Goal: Transaction & Acquisition: Purchase product/service

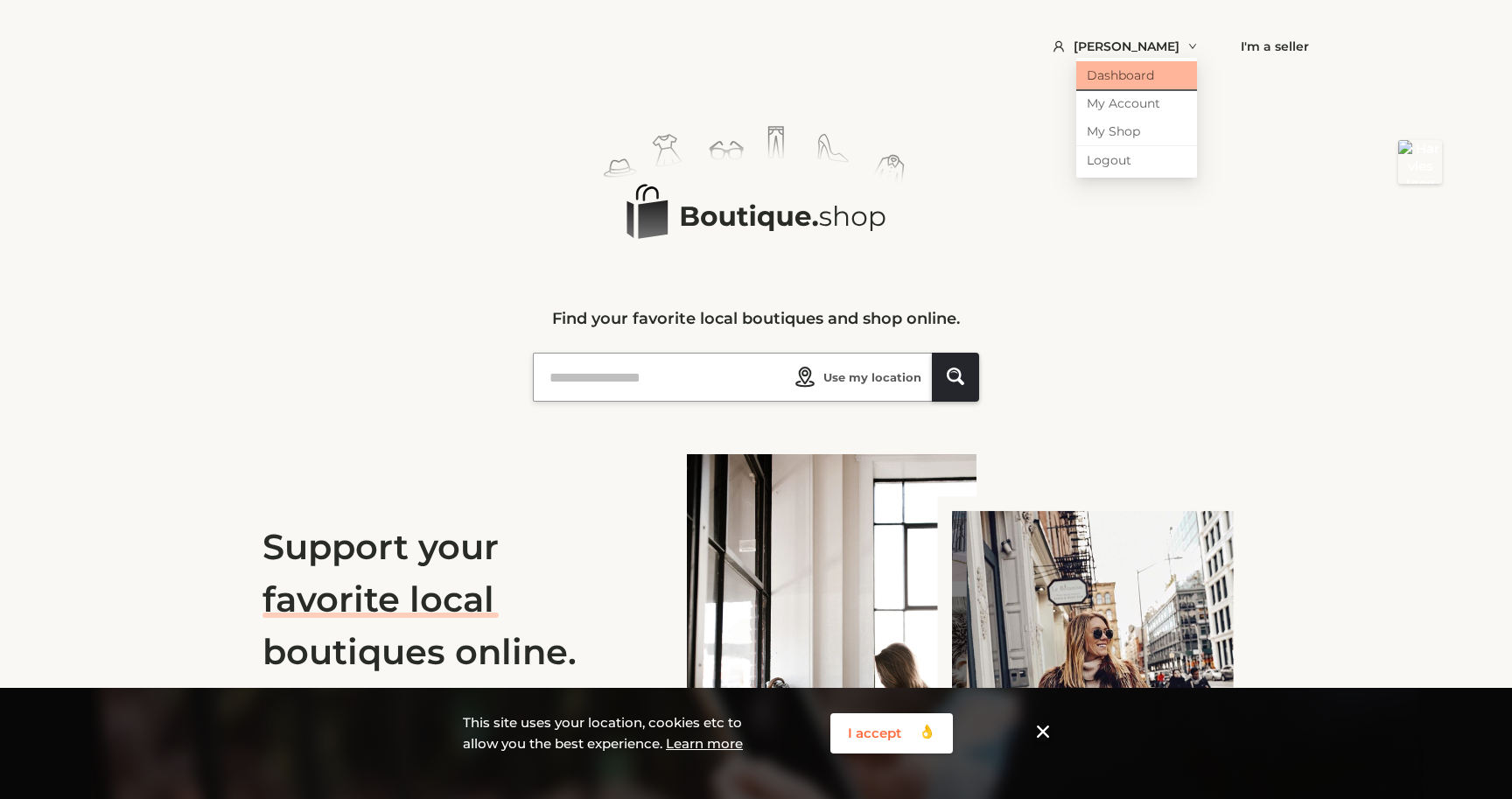
click at [1135, 75] on link "Dashboard" at bounding box center [1137, 75] width 121 height 28
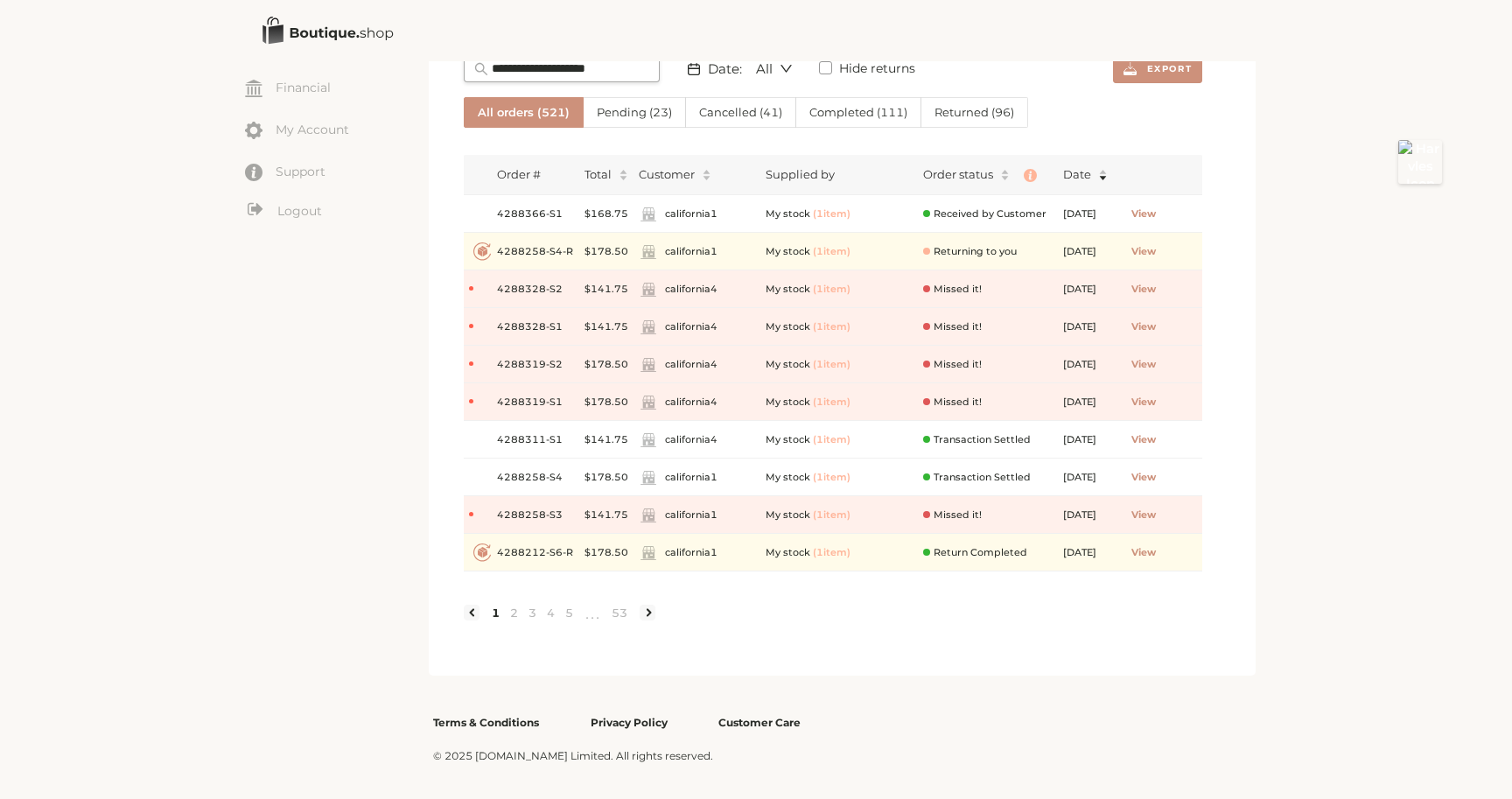
scroll to position [267, 0]
click at [1156, 286] on span "View" at bounding box center [1143, 288] width 25 height 15
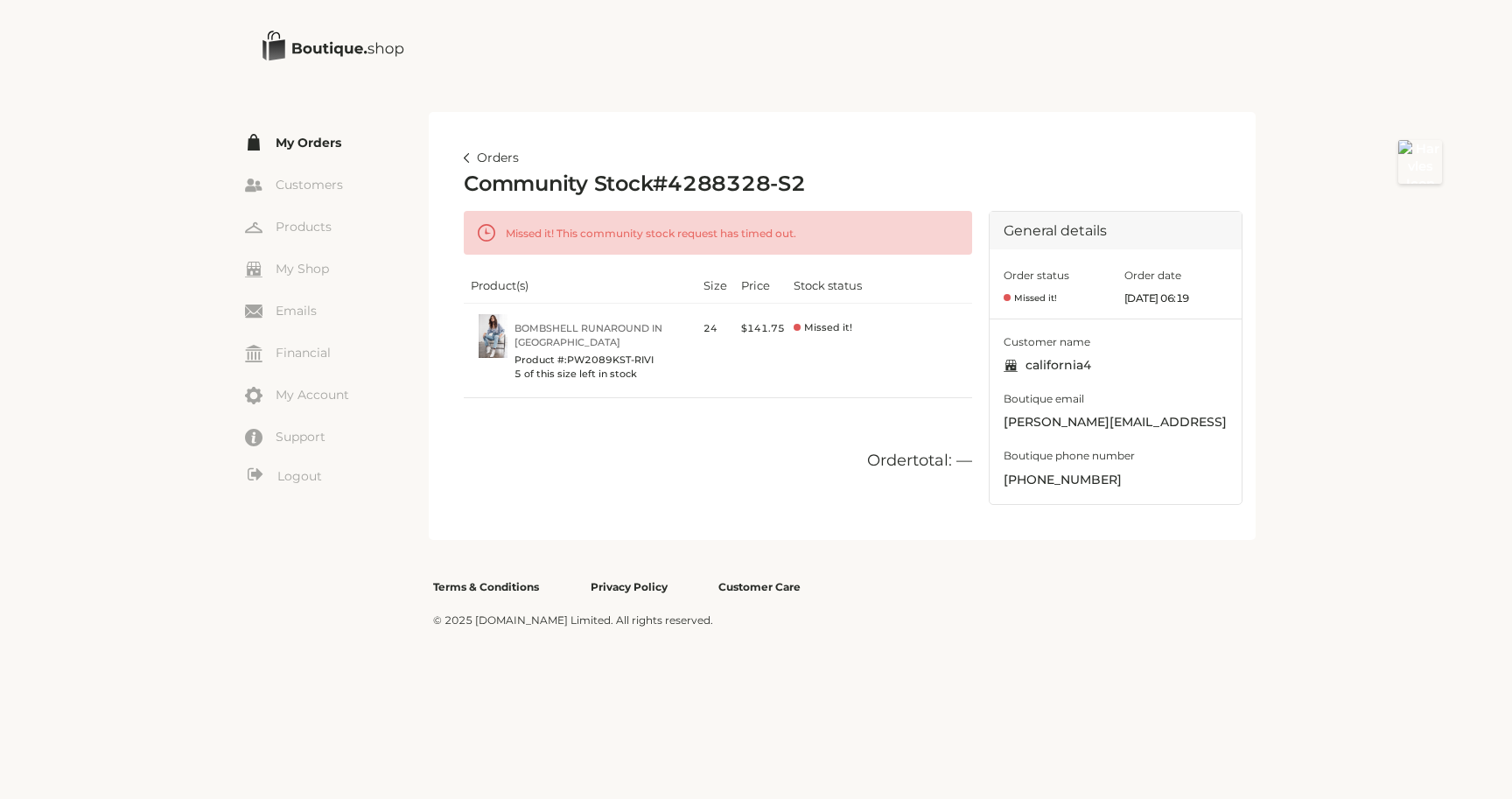
click at [313, 138] on link "My Orders" at bounding box center [337, 142] width 183 height 26
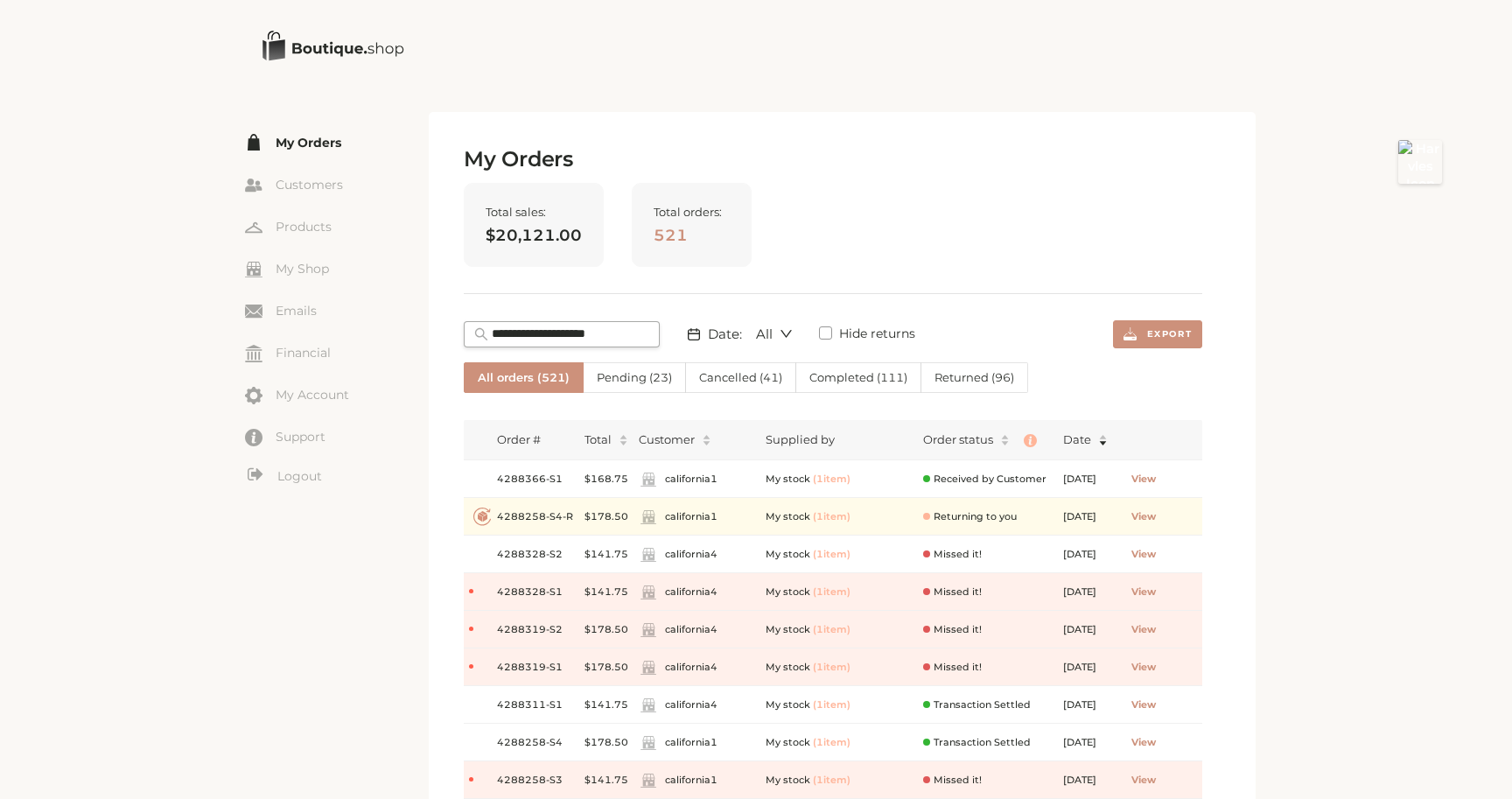
click at [746, 150] on h2 "My Orders" at bounding box center [833, 159] width 738 height 26
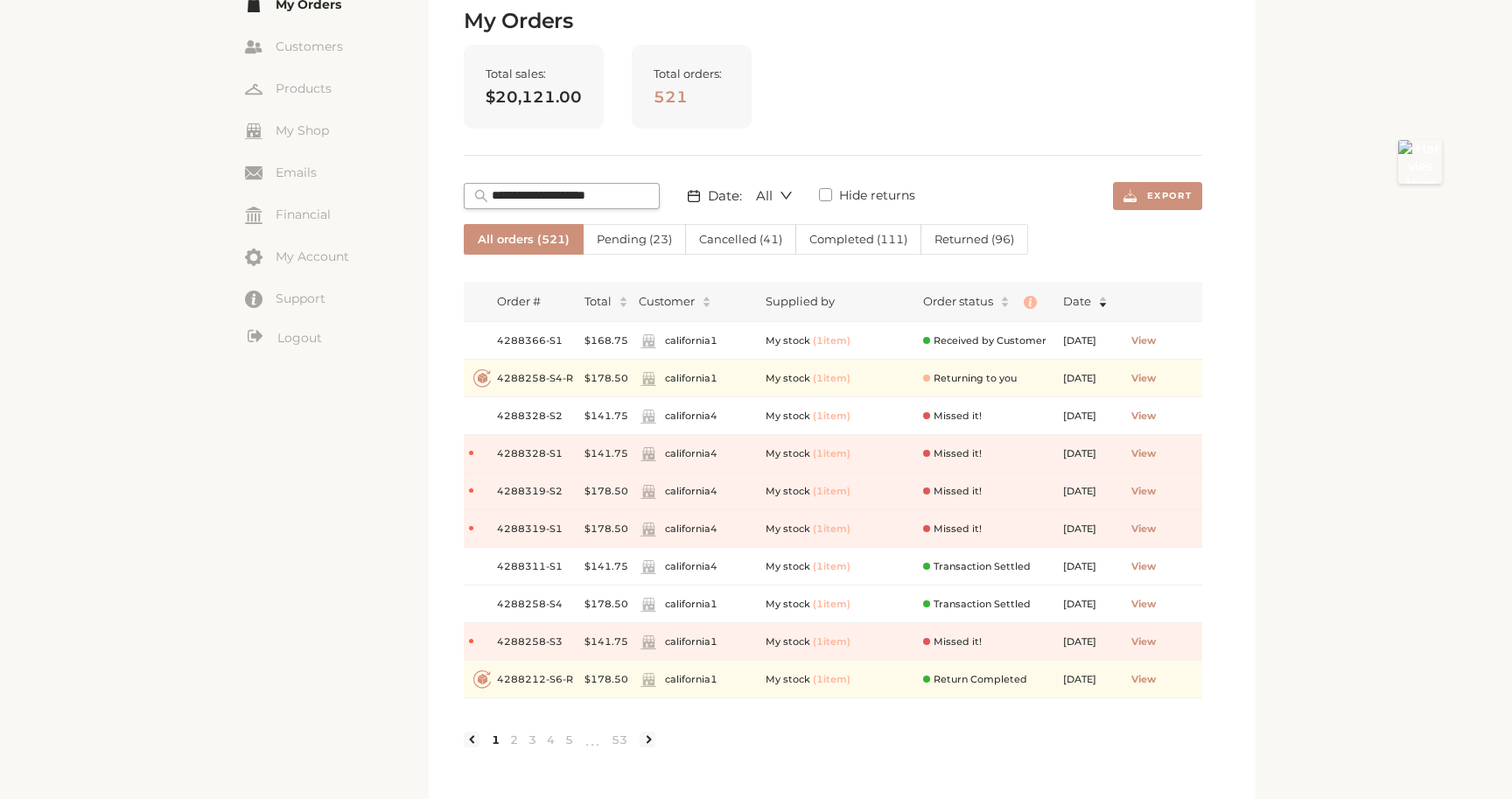
scroll to position [120, 0]
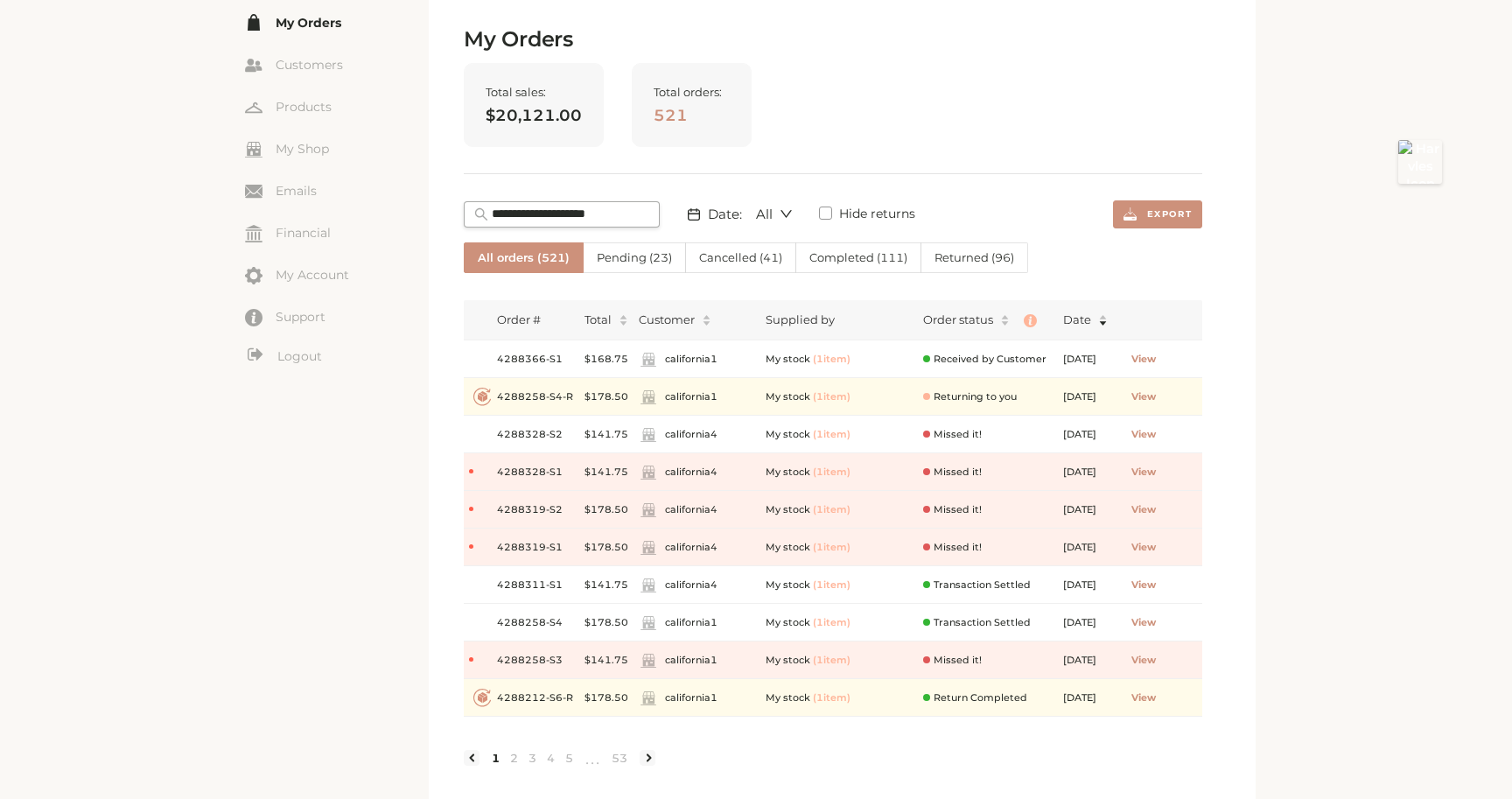
click at [732, 260] on span "Cancelled ( 41 )" at bounding box center [740, 257] width 83 height 14
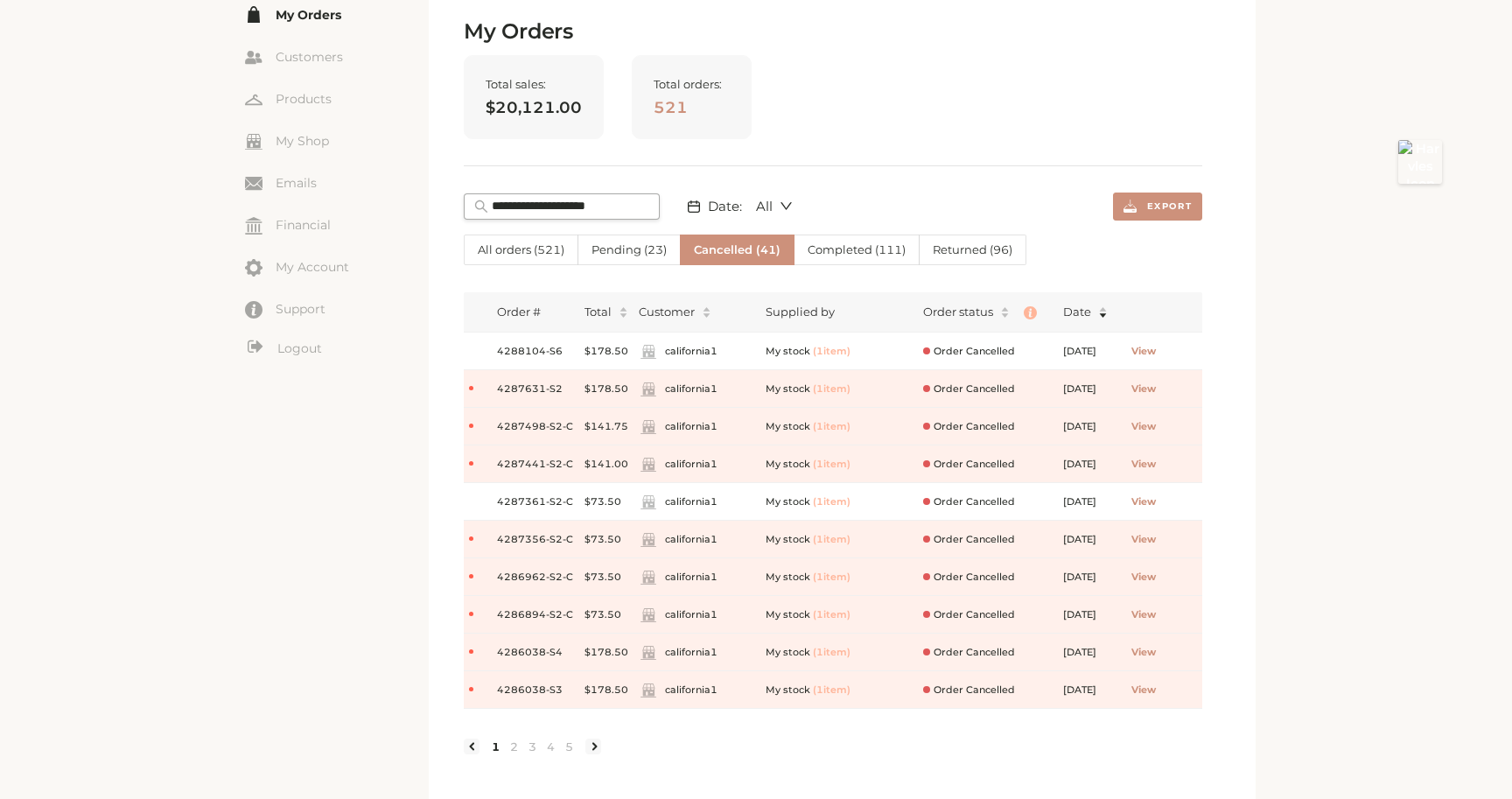
scroll to position [129, 0]
click at [1156, 423] on span "View" at bounding box center [1143, 426] width 25 height 15
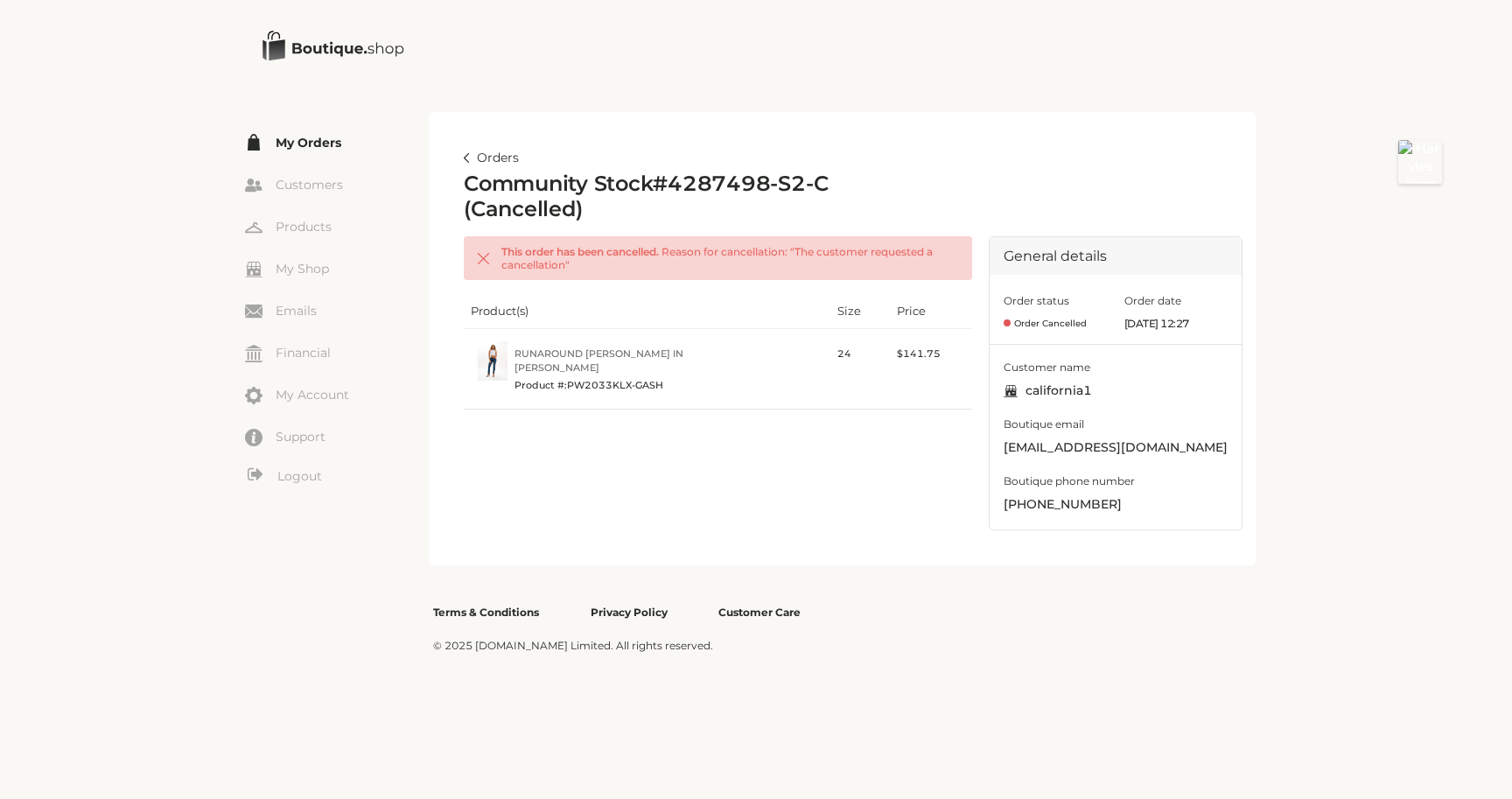
drag, startPoint x: 741, startPoint y: 264, endPoint x: 725, endPoint y: 275, distance: 19.4
click at [725, 275] on div "This order has been cancelled. Reason for cancellation: " The customer requeste…" at bounding box center [718, 257] width 509 height 43
click at [713, 449] on div "This order has been cancelled. Reason for cancellation: " The customer requeste…" at bounding box center [718, 382] width 509 height 294
click at [487, 159] on link "Orders" at bounding box center [491, 158] width 55 height 21
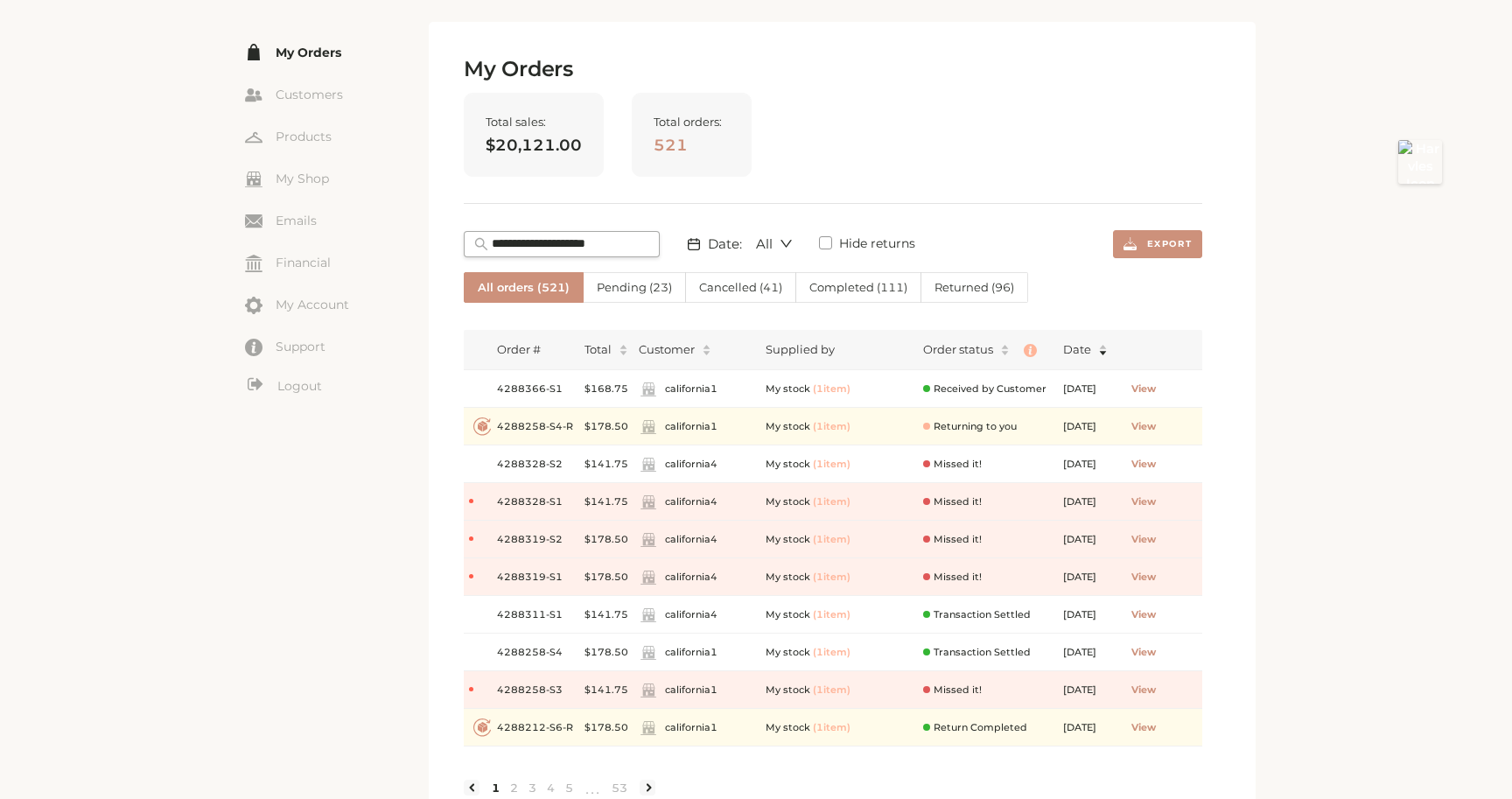
scroll to position [105, 0]
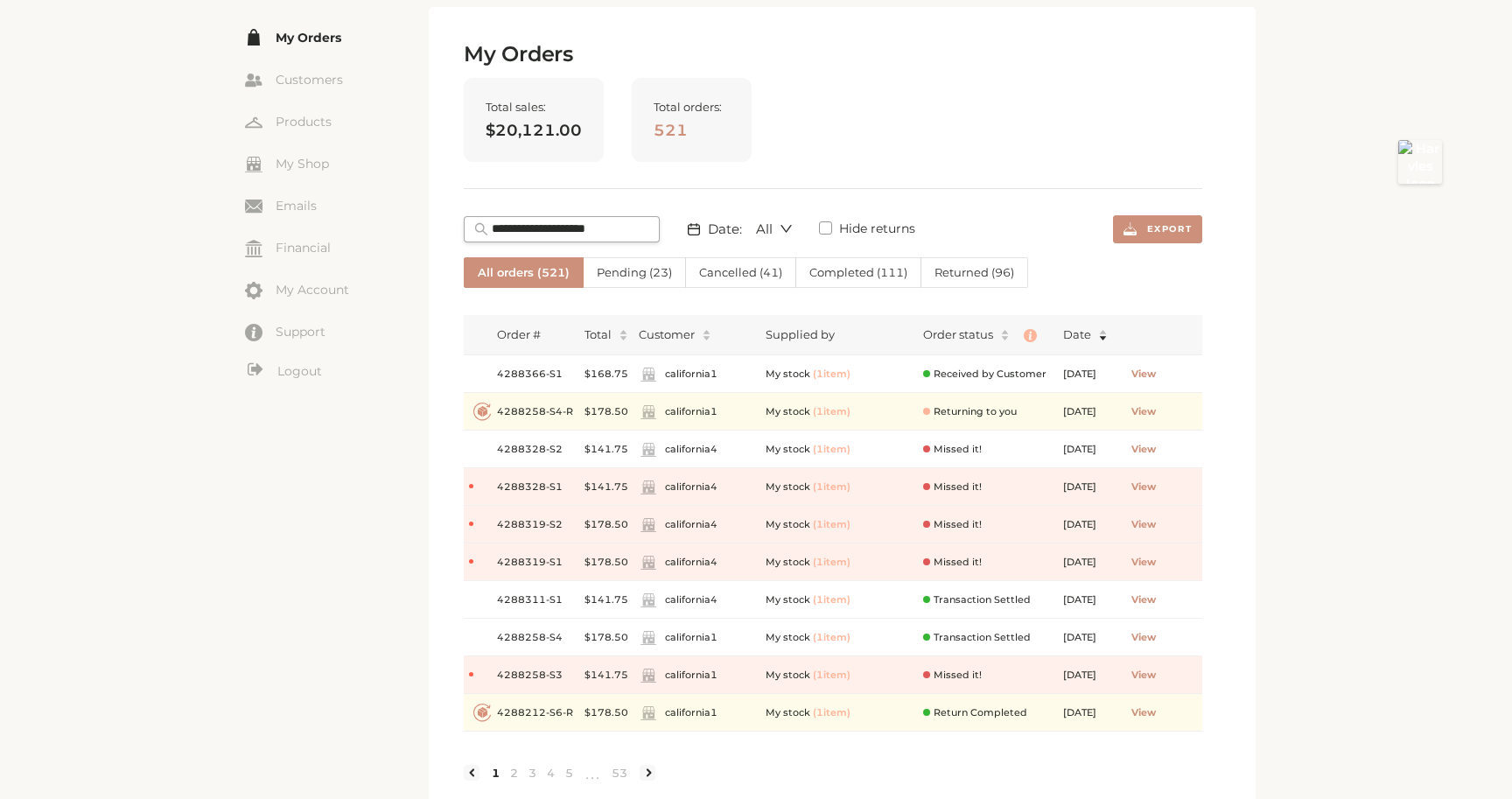
click at [740, 270] on span "Cancelled ( 41 )" at bounding box center [740, 272] width 83 height 14
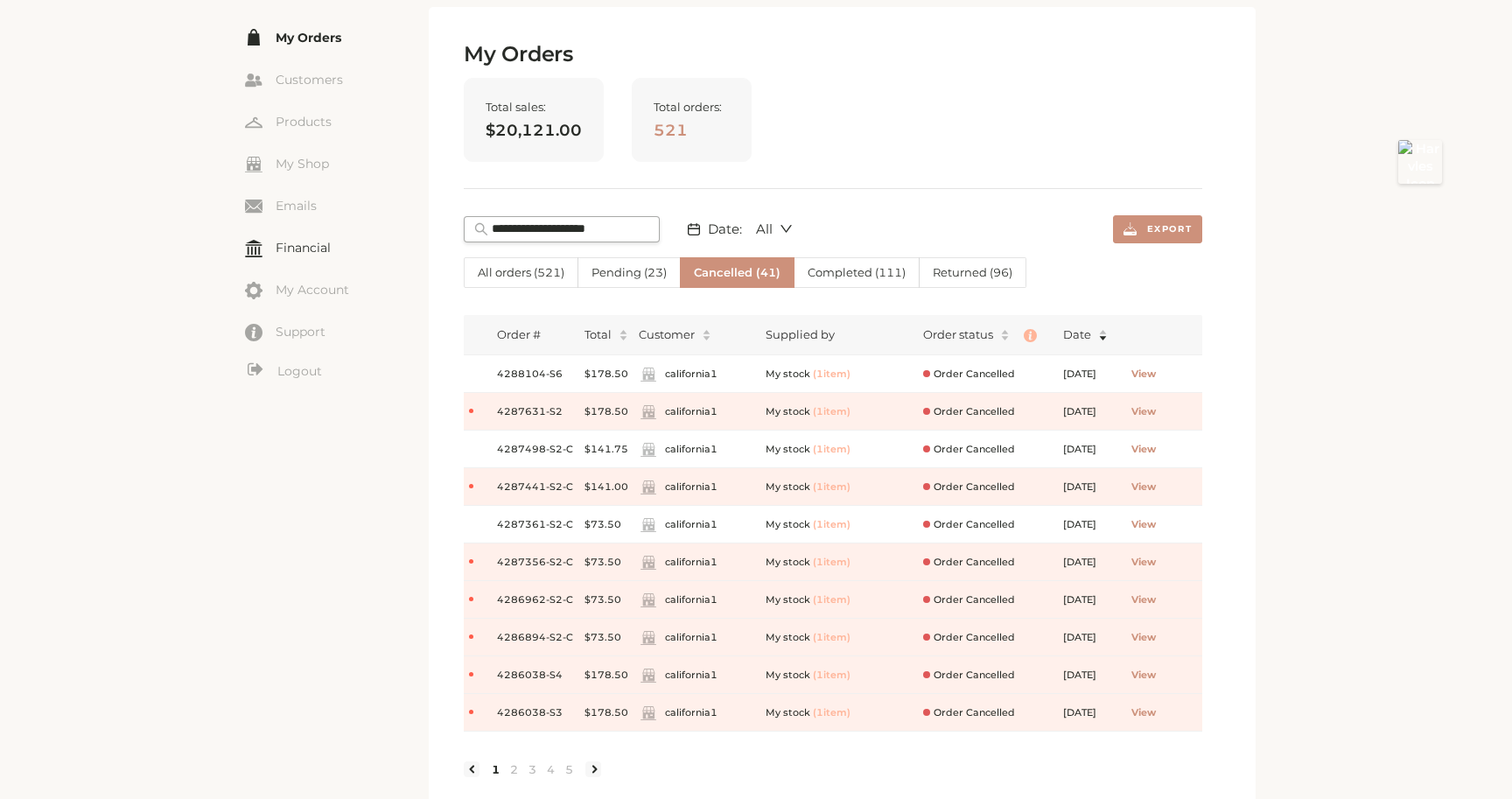
click at [315, 244] on link "Financial" at bounding box center [337, 247] width 183 height 26
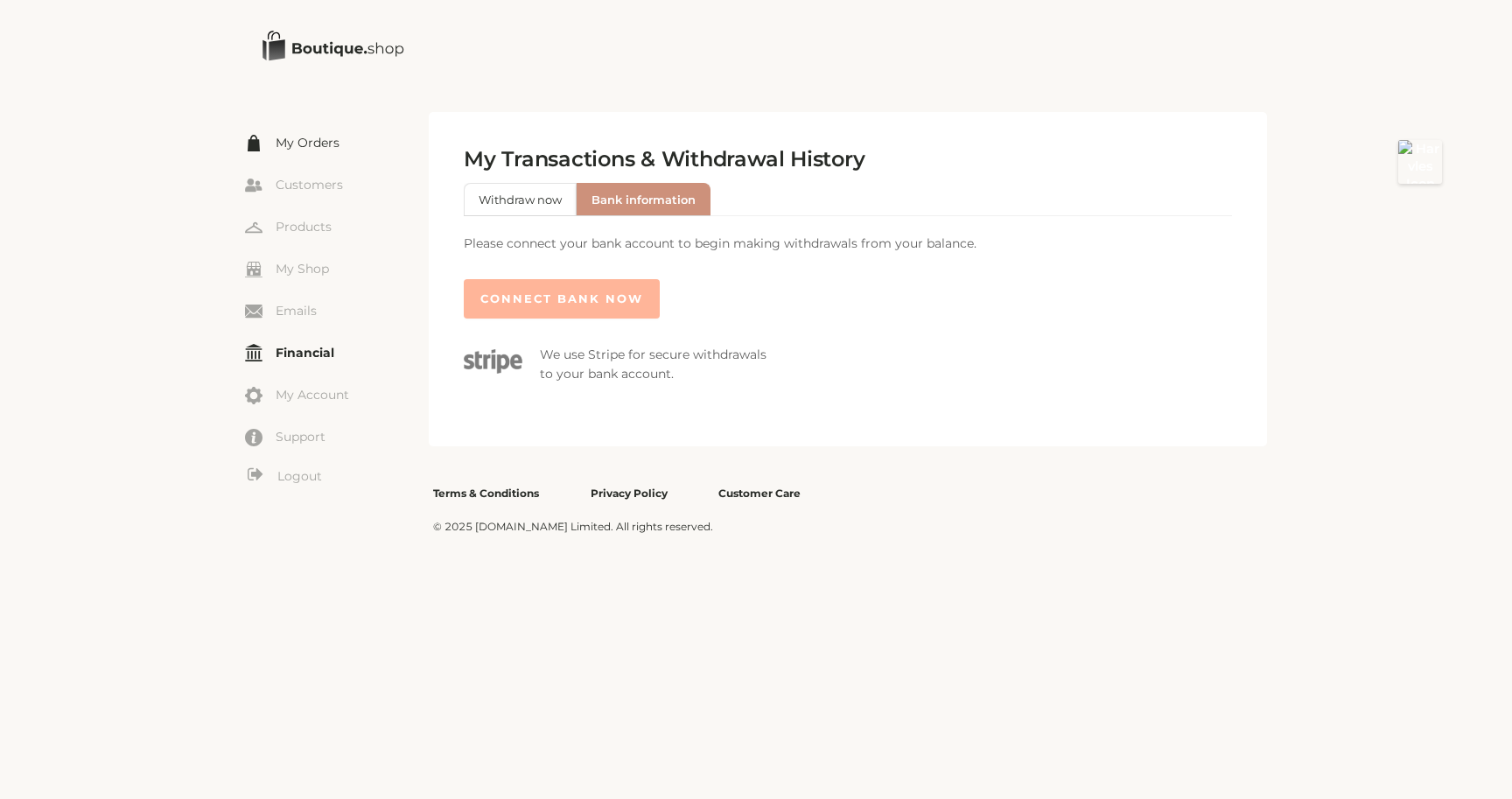
click at [309, 141] on link "My Orders" at bounding box center [337, 142] width 183 height 26
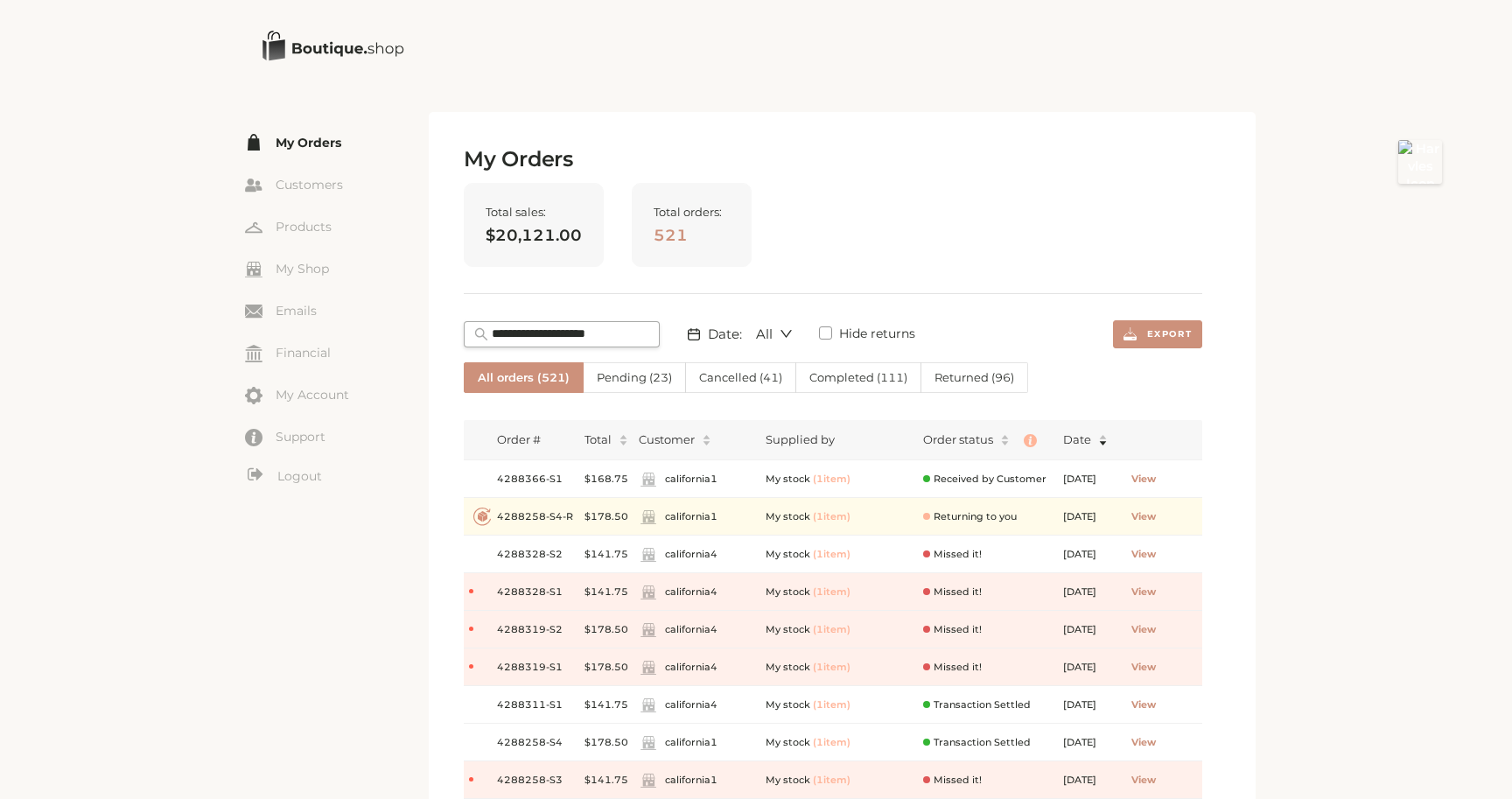
click at [737, 376] on span "Cancelled ( 41 )" at bounding box center [740, 377] width 83 height 14
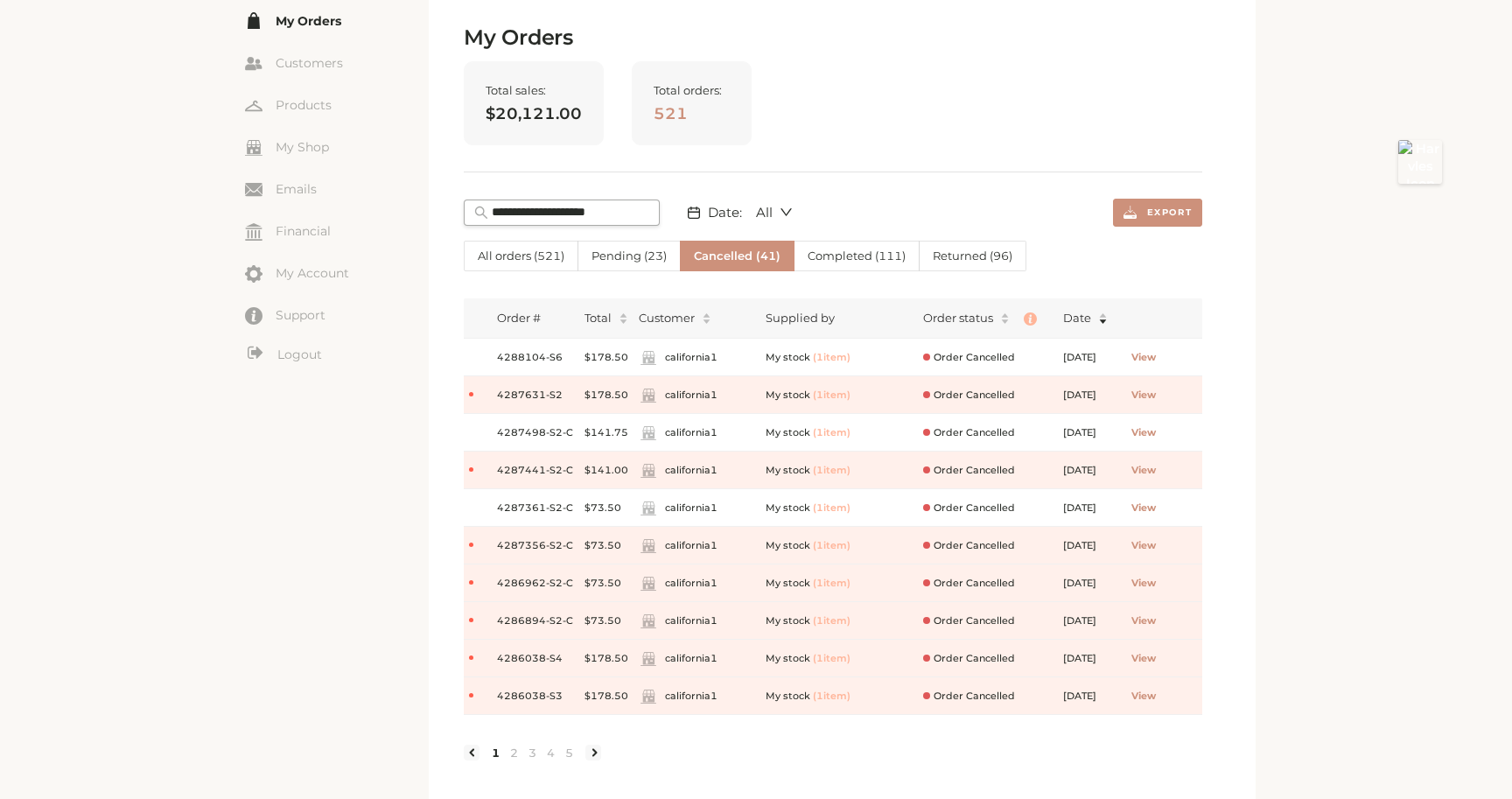
scroll to position [136, 0]
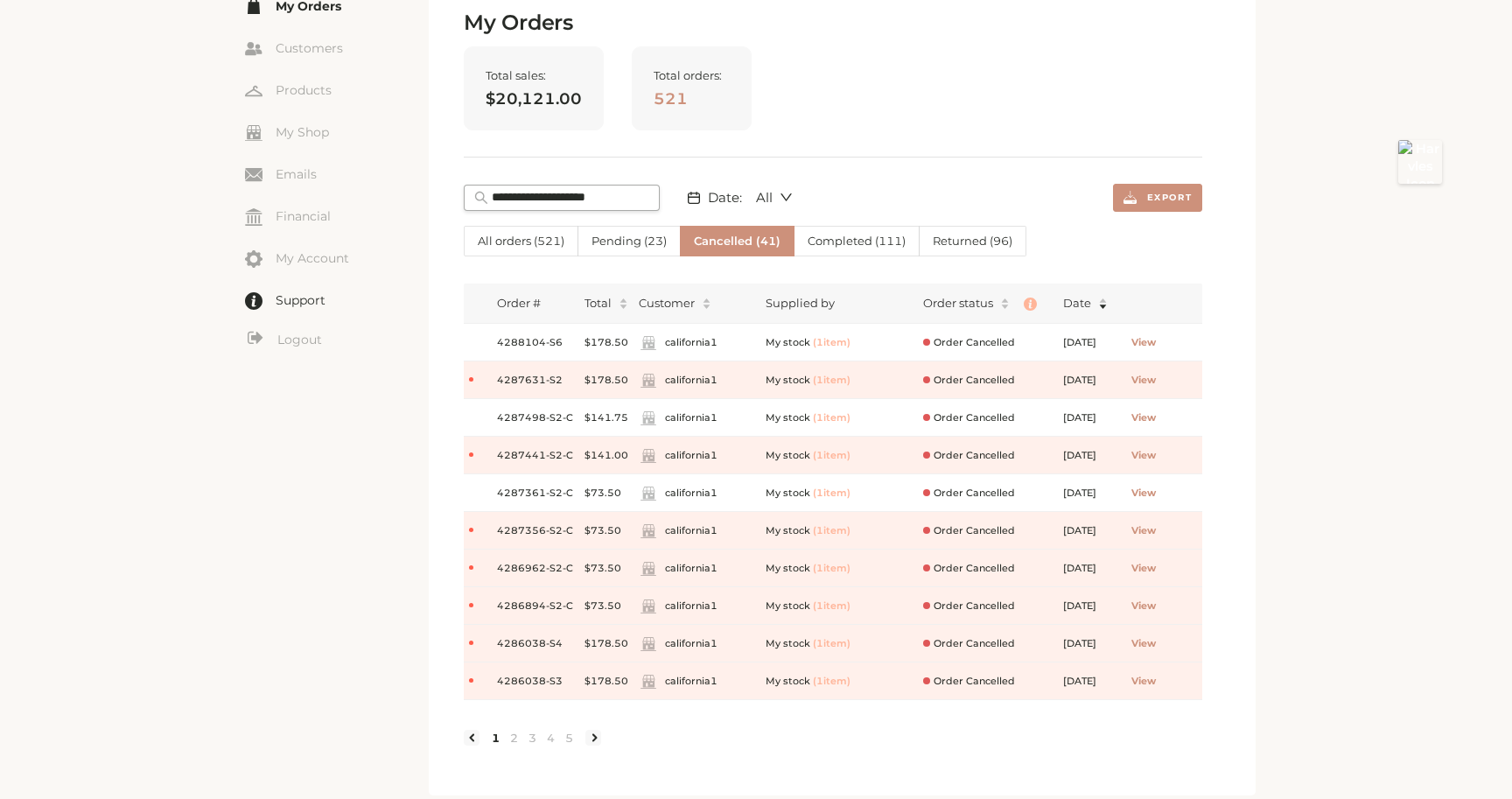
click at [325, 291] on link "Support" at bounding box center [337, 300] width 183 height 26
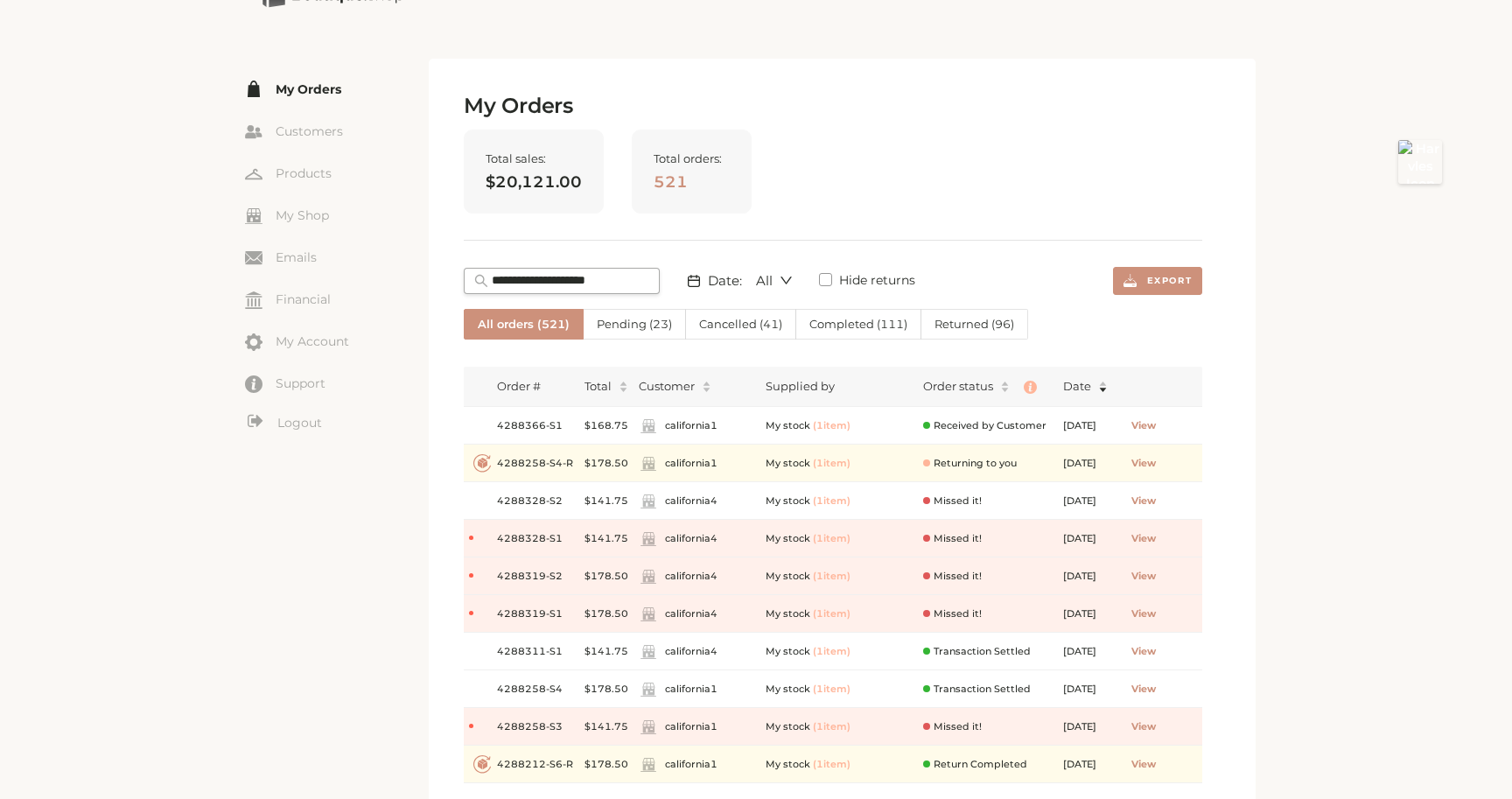
scroll to position [63, 0]
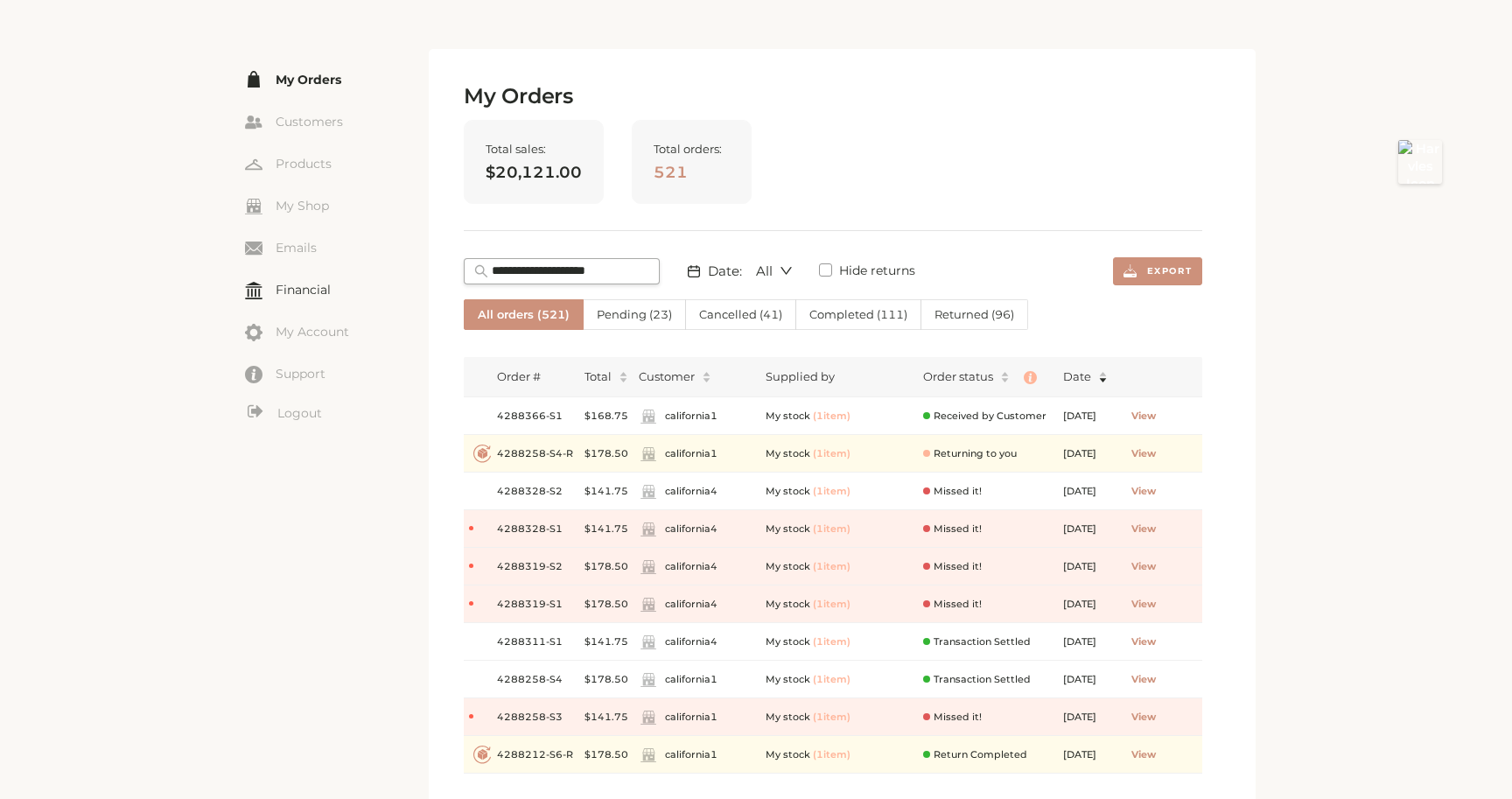
click at [302, 294] on link "Financial" at bounding box center [337, 289] width 183 height 26
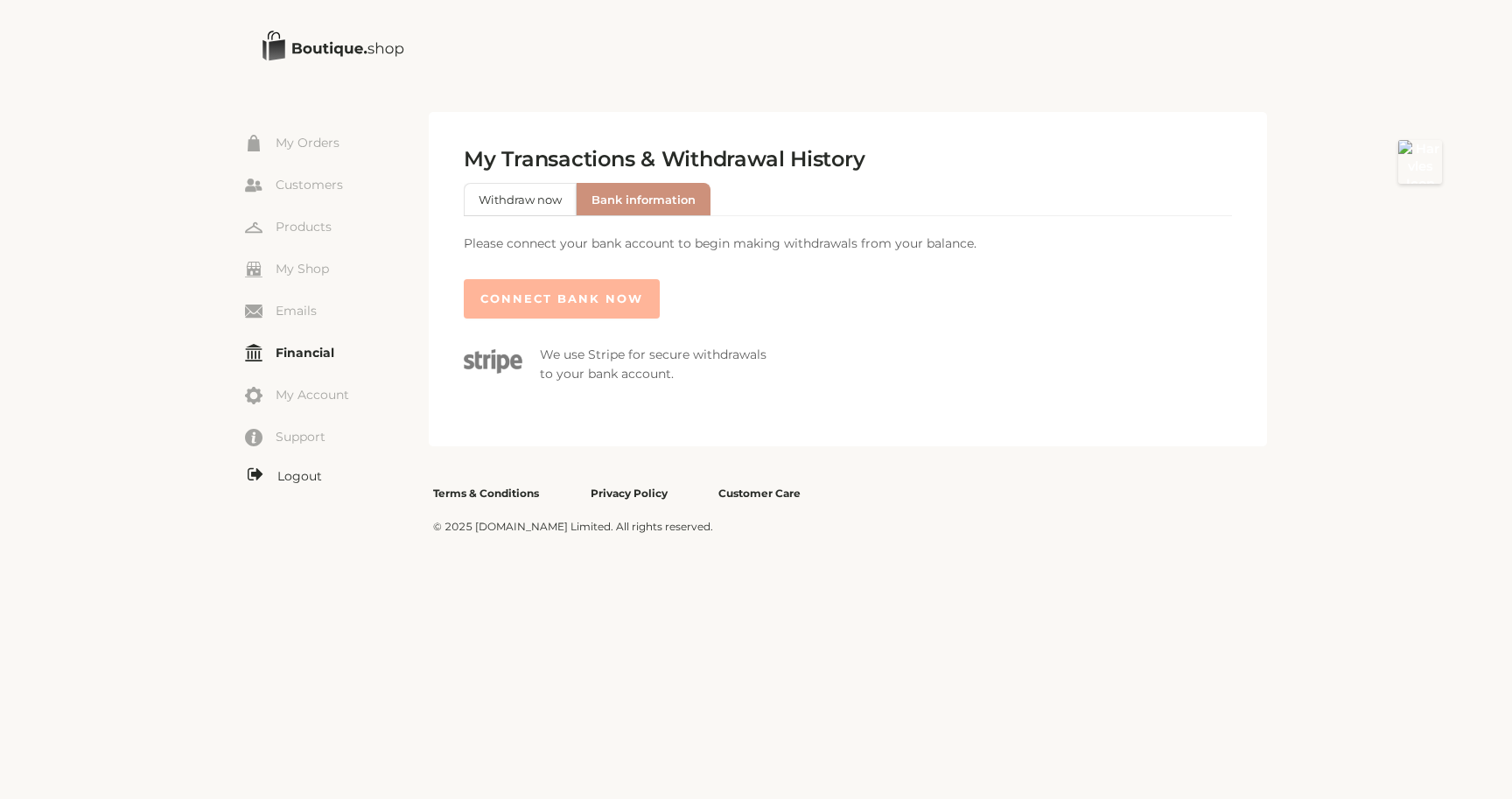
click at [307, 478] on link "Logout" at bounding box center [337, 476] width 183 height 22
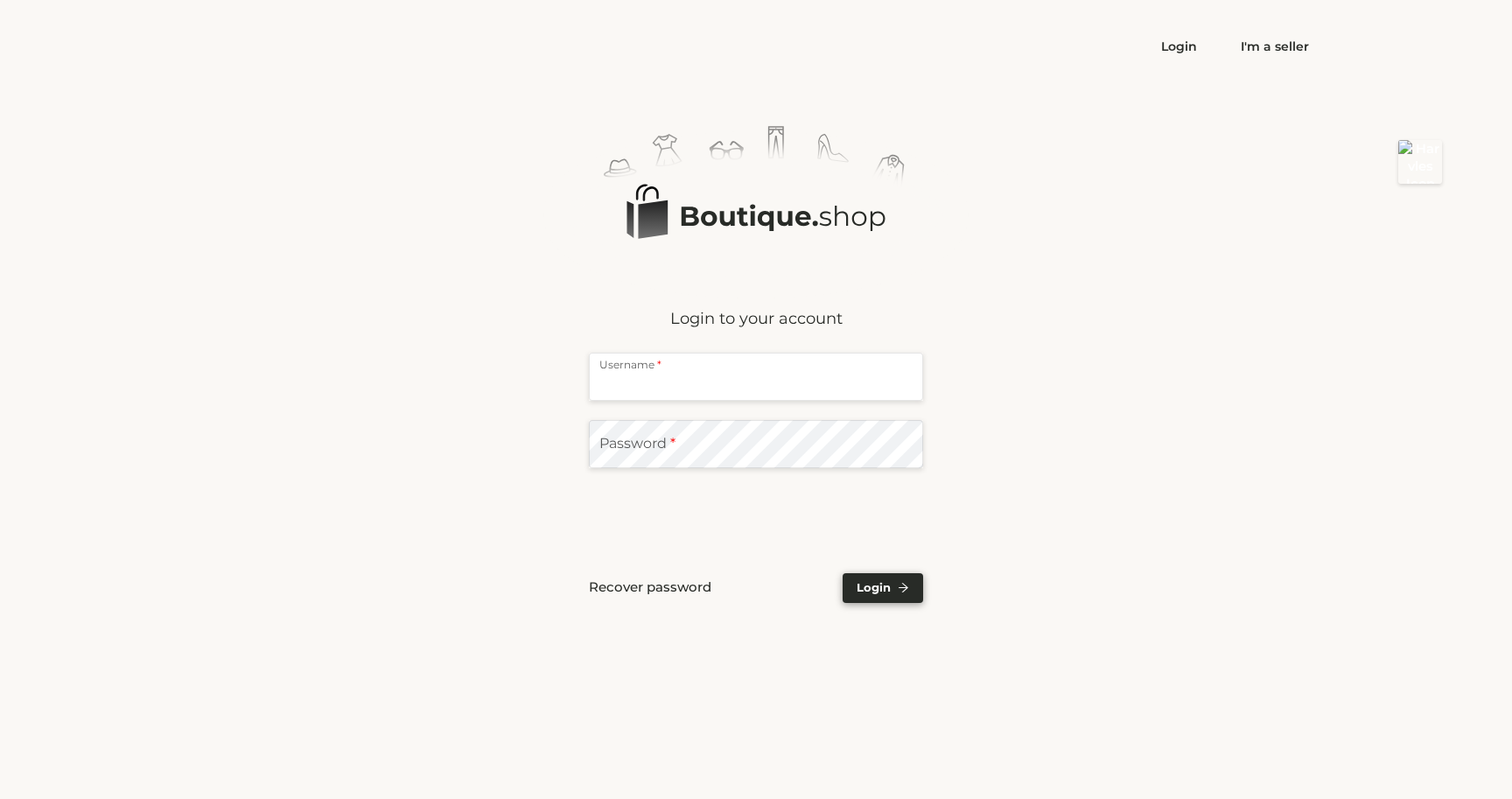
click at [644, 377] on input "text" at bounding box center [756, 377] width 335 height 48
type input "**********"
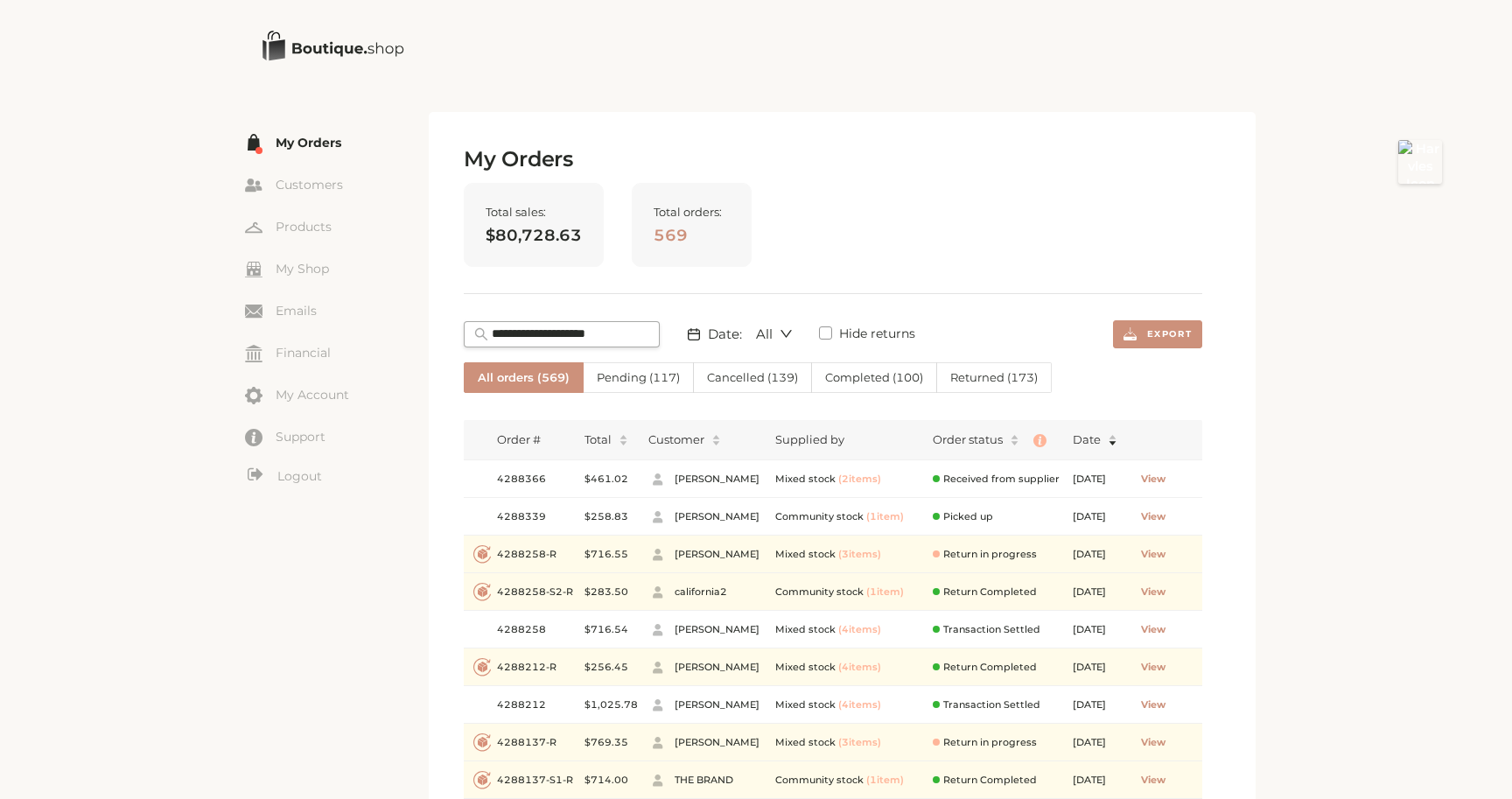
click at [743, 377] on span "Cancelled ( 139 )" at bounding box center [752, 377] width 91 height 14
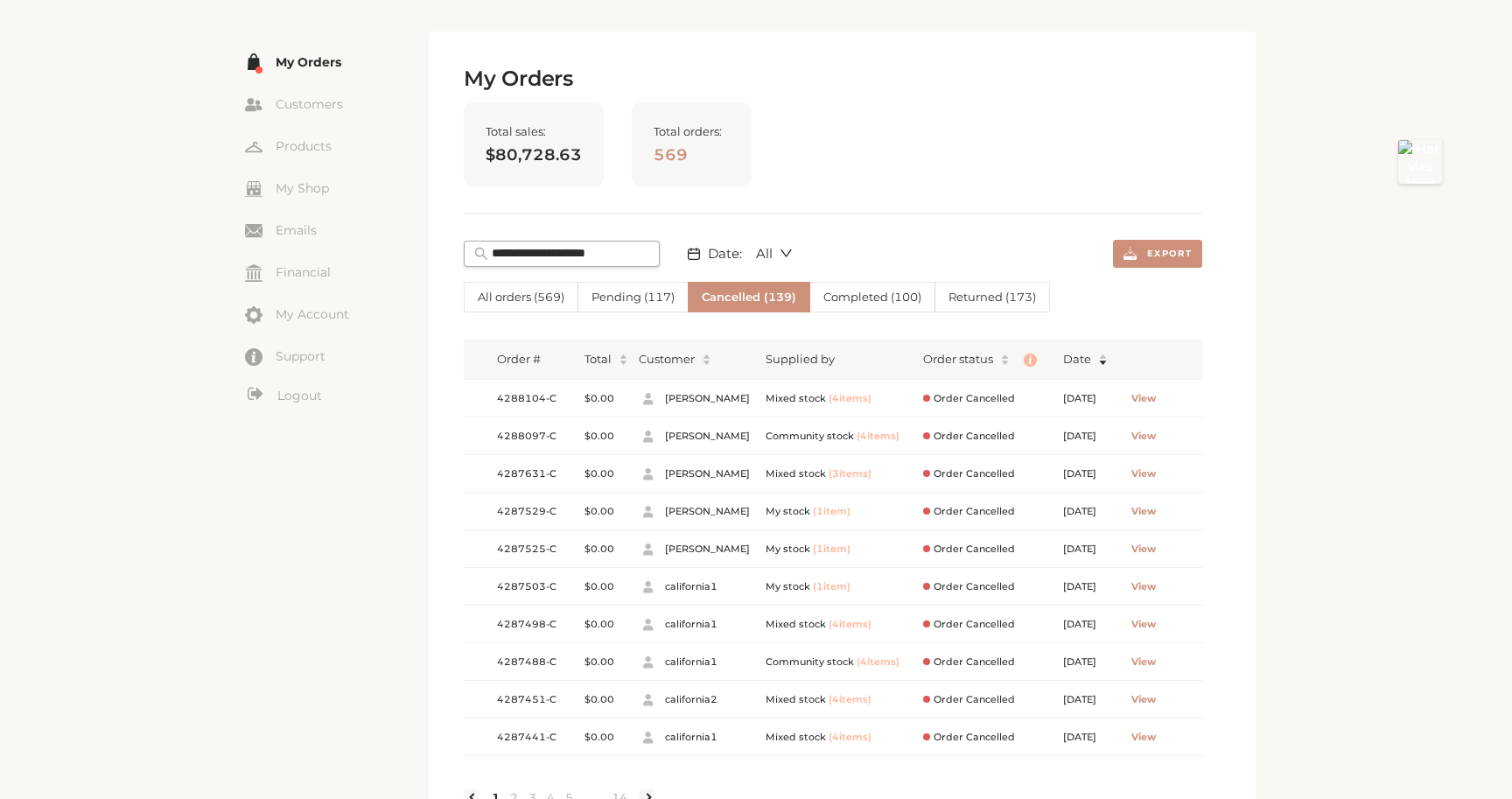
scroll to position [85, 0]
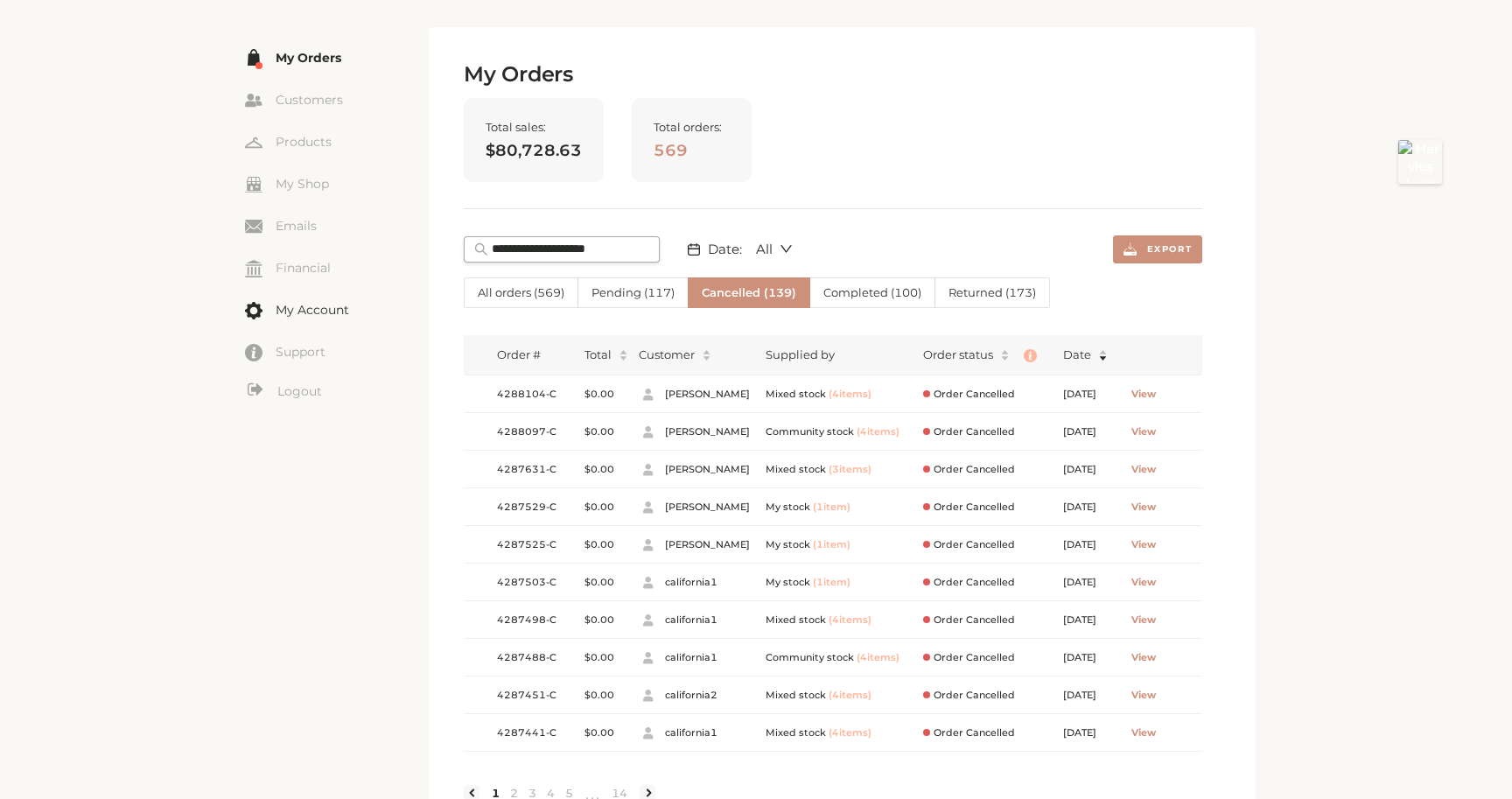
click at [306, 310] on link "My Account" at bounding box center [337, 310] width 183 height 26
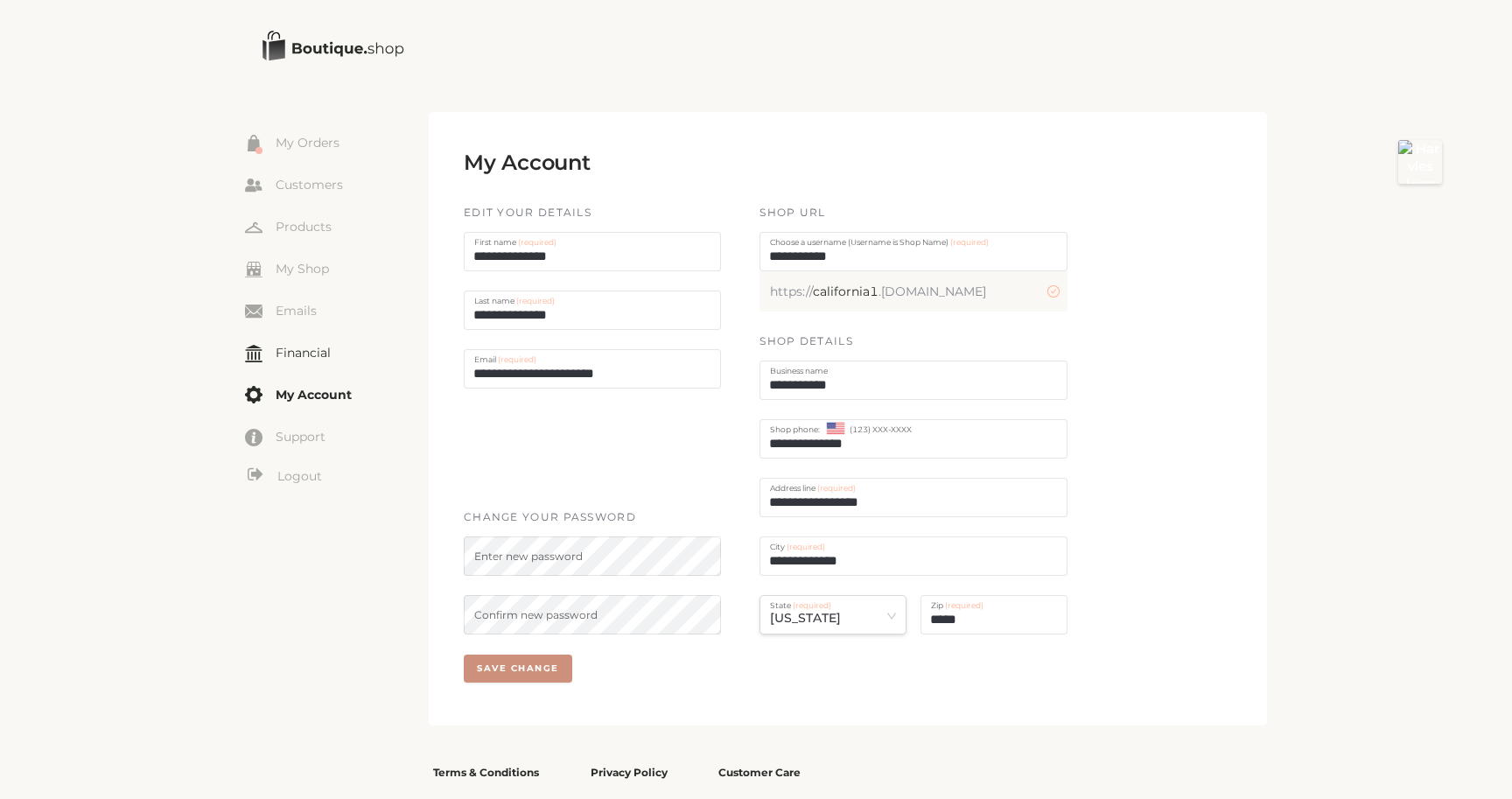
click at [317, 362] on link "Financial" at bounding box center [337, 352] width 183 height 26
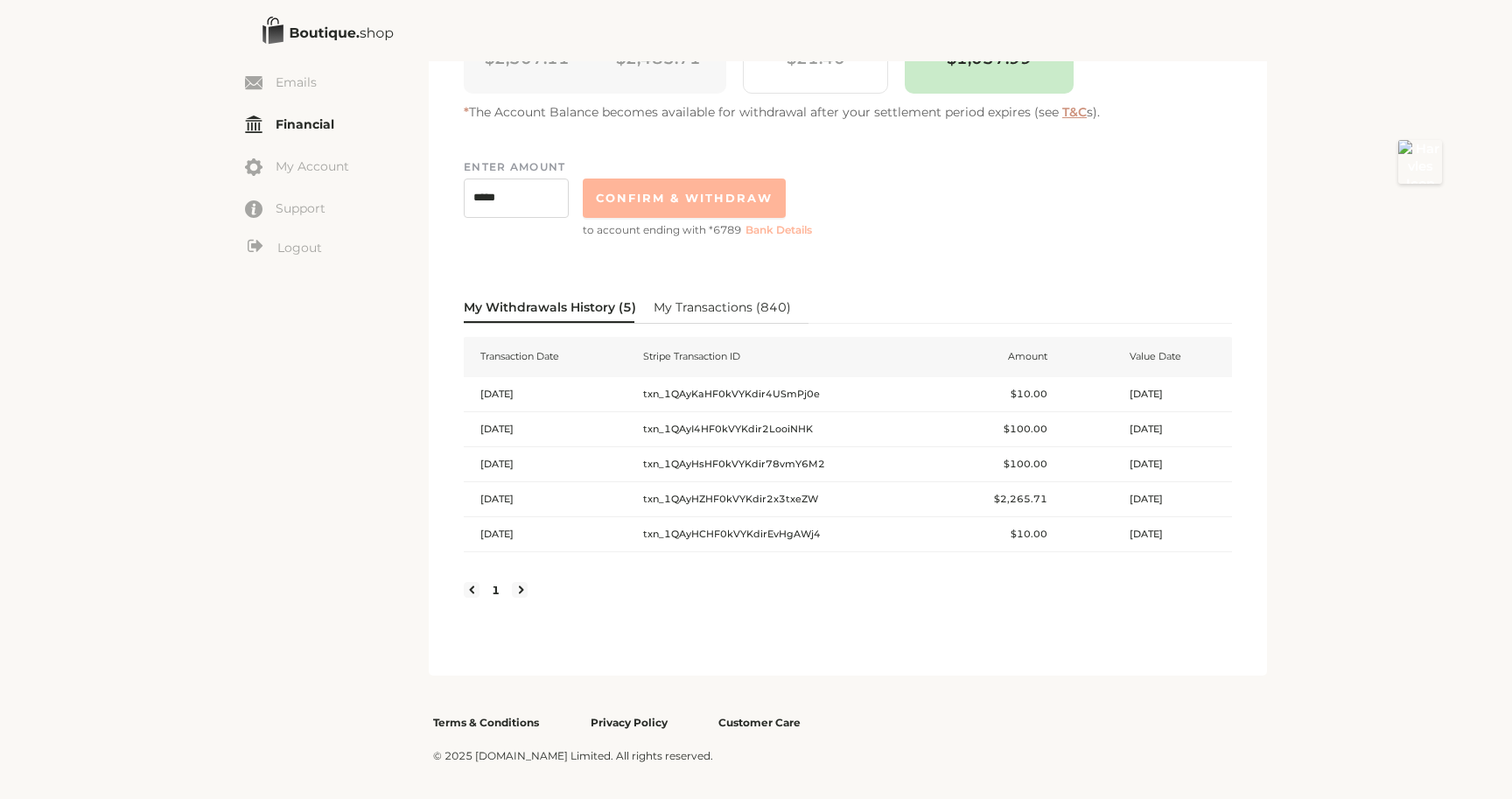
scroll to position [230, 0]
click at [683, 304] on span "My Transactions ( 840 )" at bounding box center [722, 306] width 137 height 18
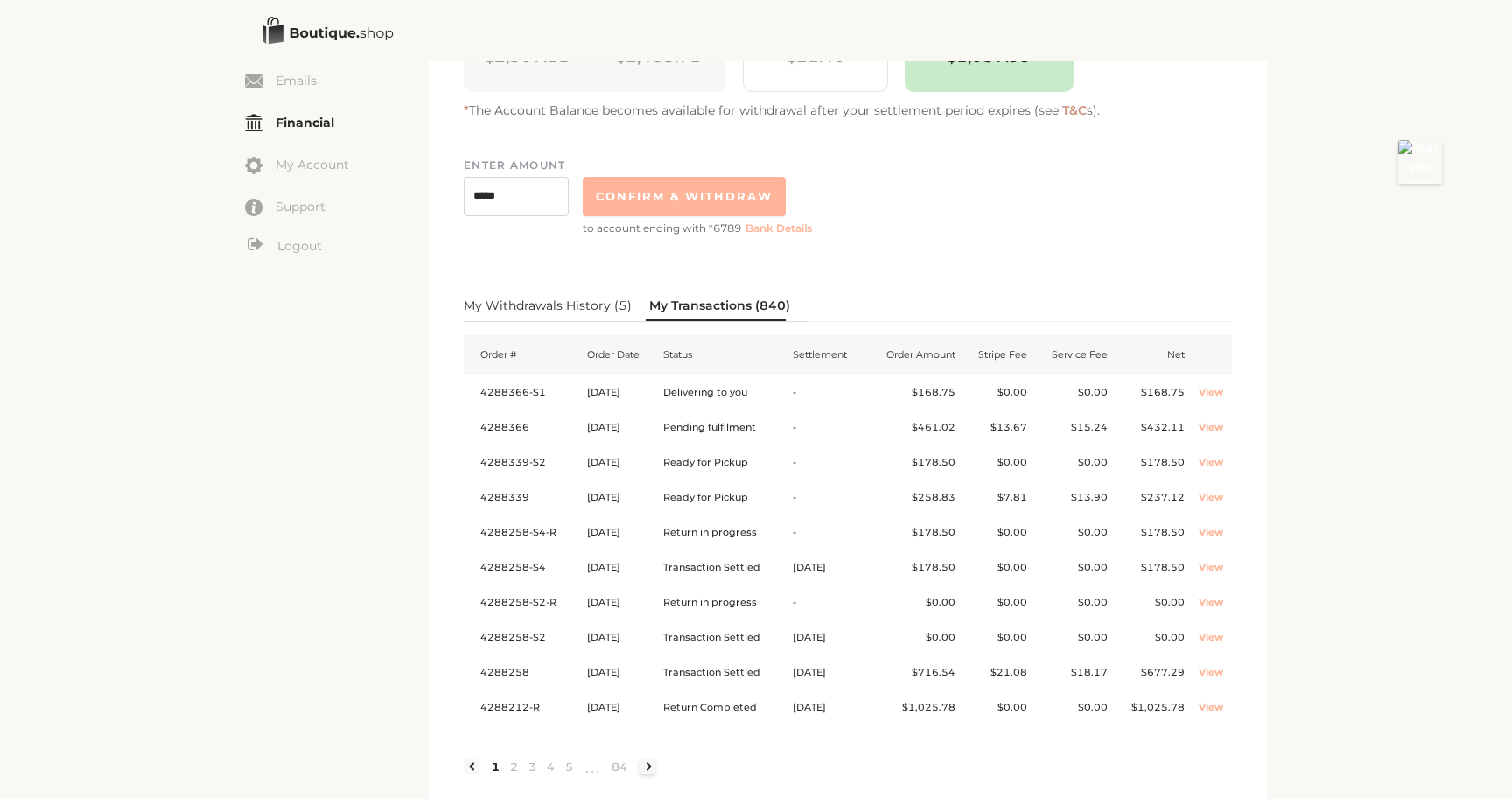
click at [648, 766] on link at bounding box center [647, 766] width 16 height 16
click at [648, 764] on link at bounding box center [647, 766] width 16 height 16
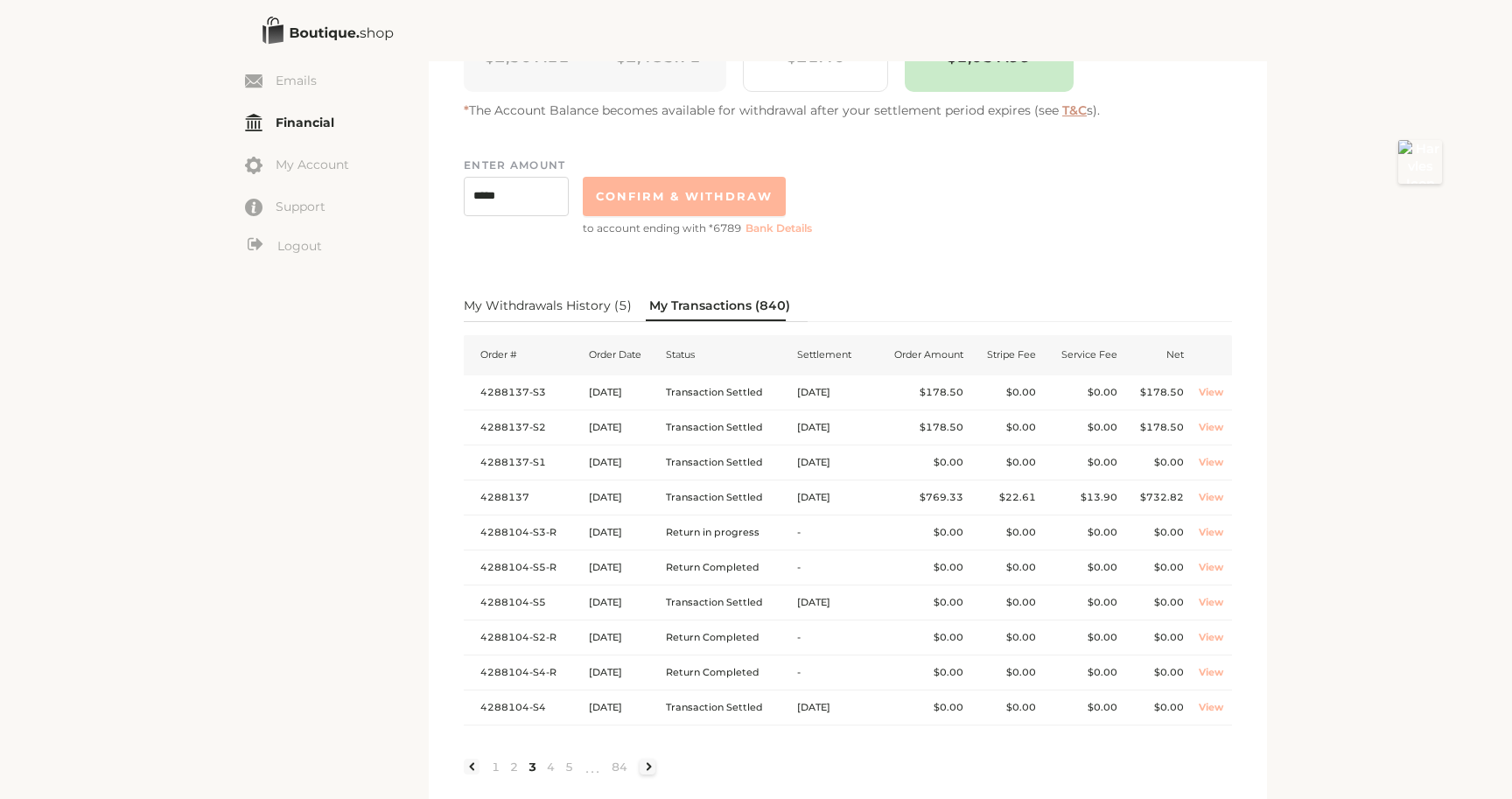
click at [648, 764] on link at bounding box center [647, 766] width 16 height 16
click at [1208, 462] on link "View" at bounding box center [1211, 462] width 25 height 12
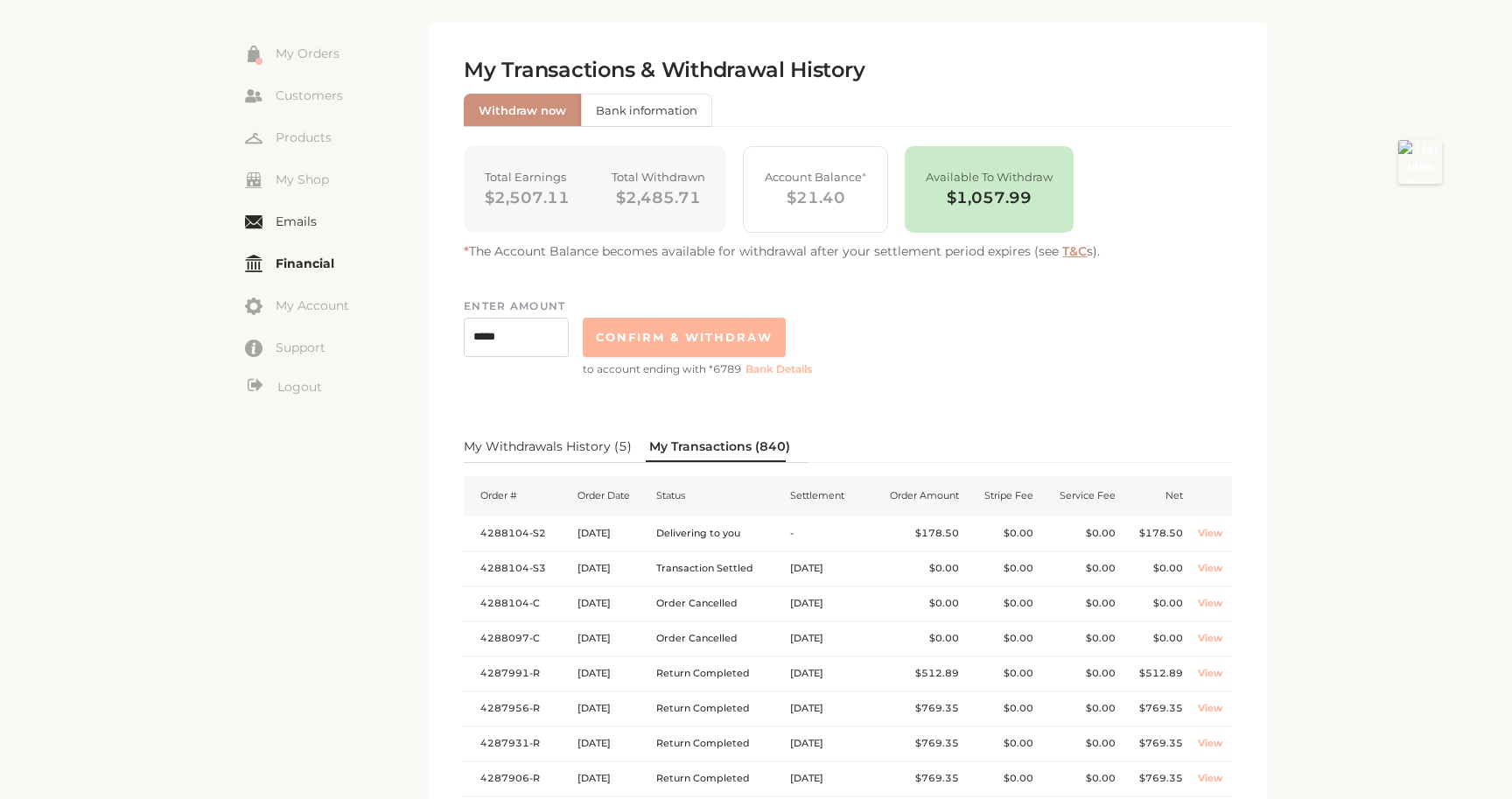
scroll to position [15, 0]
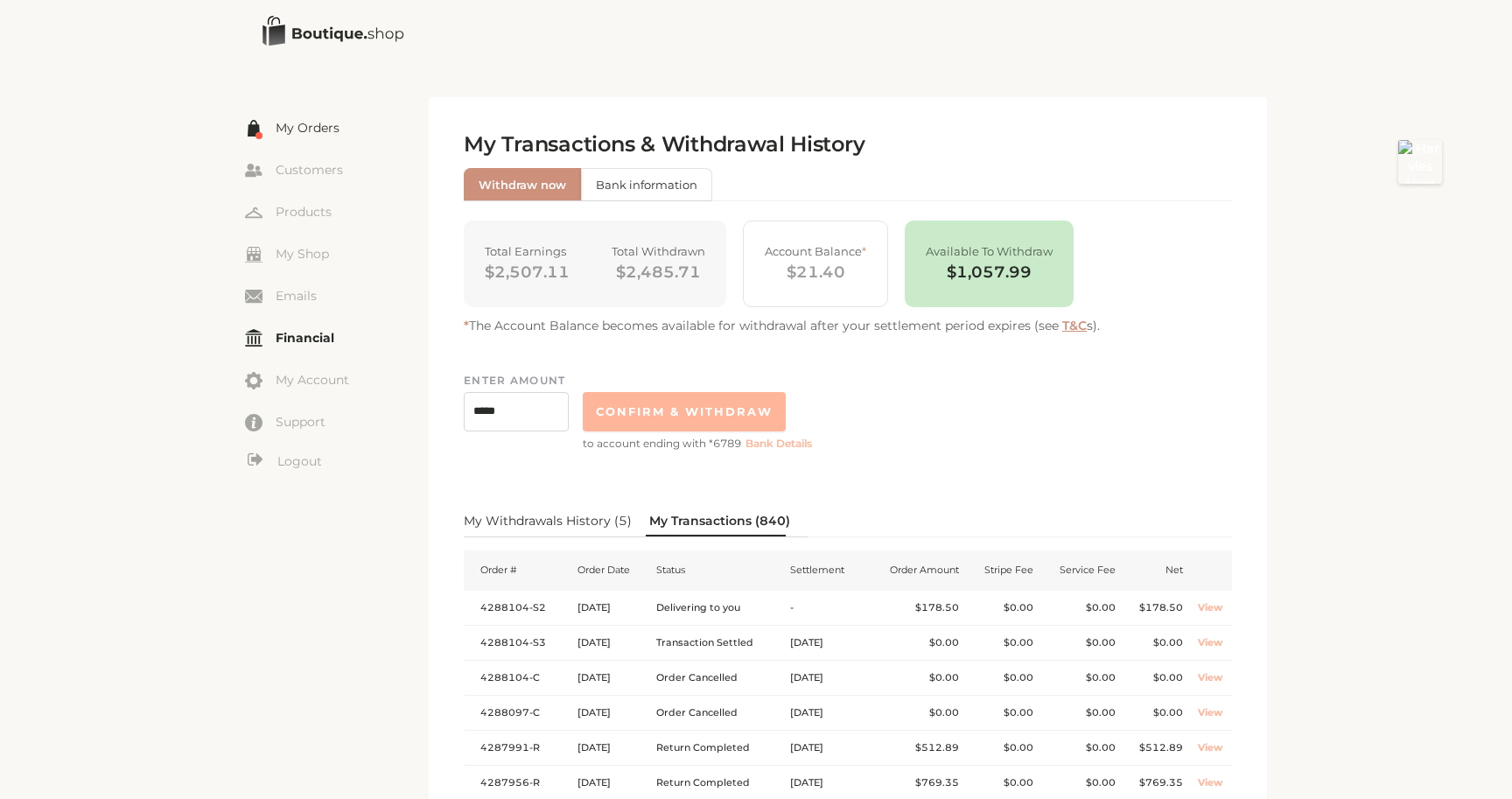
click at [298, 129] on link "My Orders" at bounding box center [337, 127] width 183 height 26
click at [302, 130] on link "My Orders" at bounding box center [337, 127] width 183 height 26
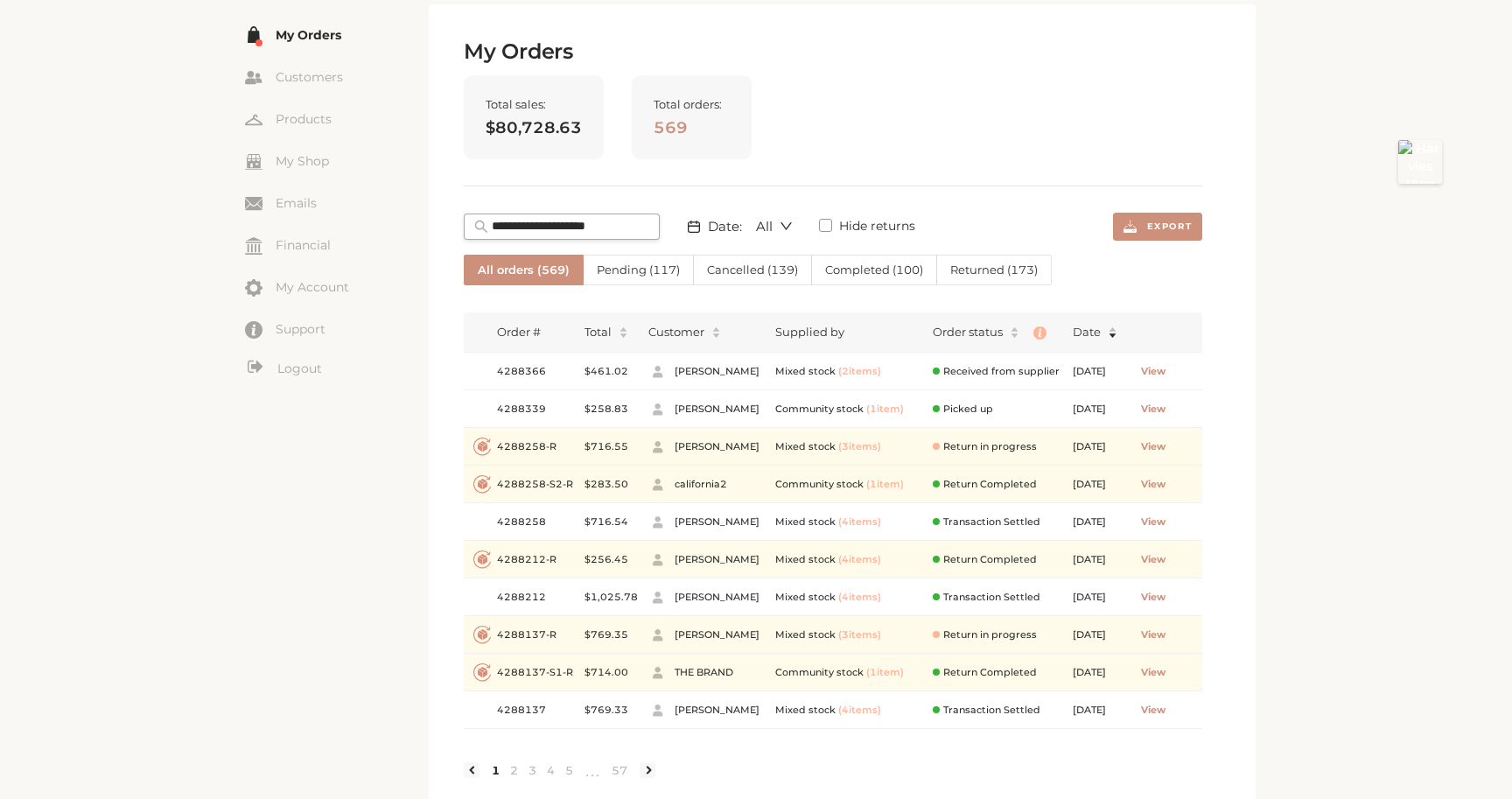
scroll to position [110, 0]
click at [604, 228] on input "text" at bounding box center [571, 224] width 158 height 18
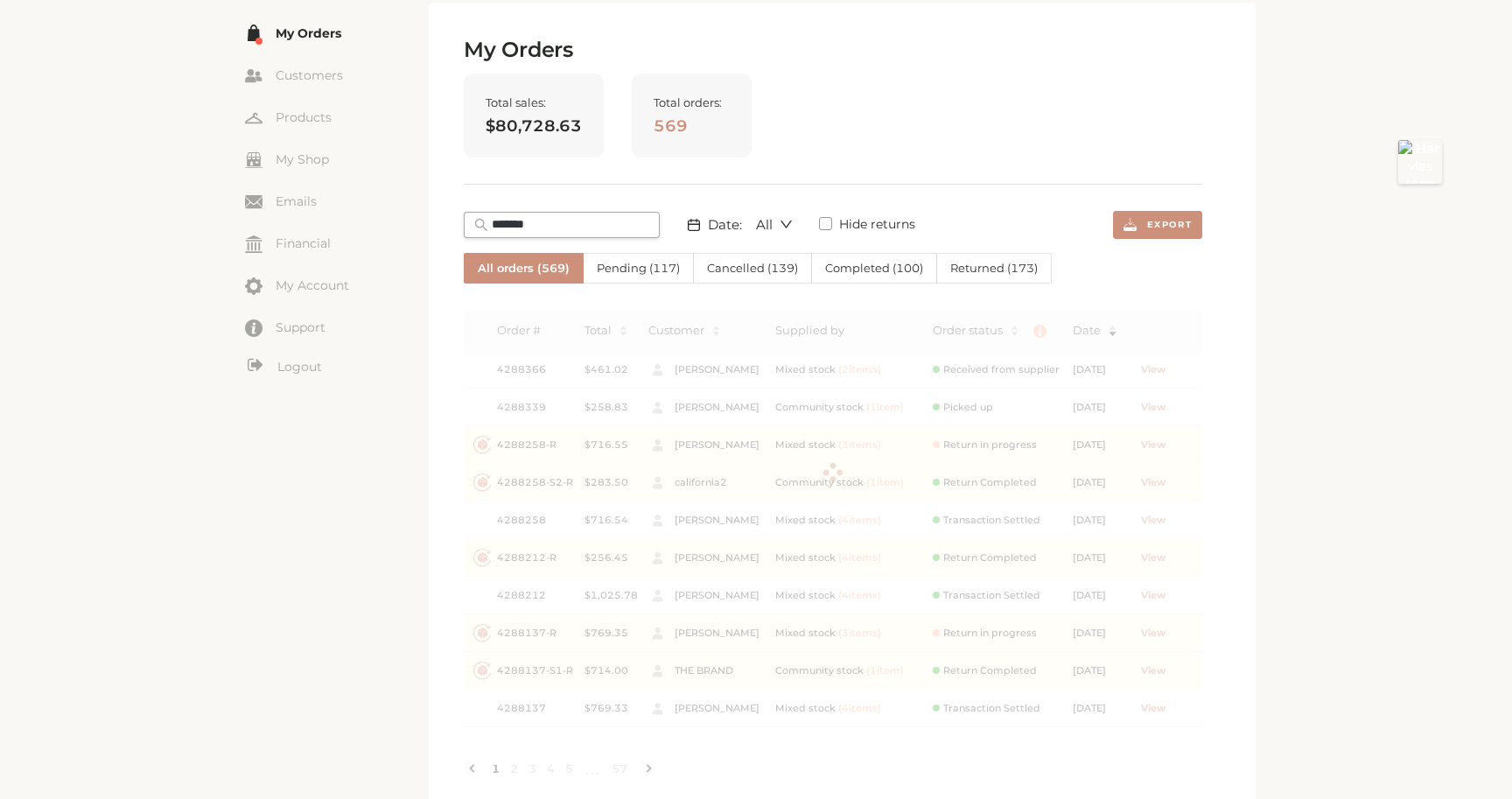
scroll to position [0, 0]
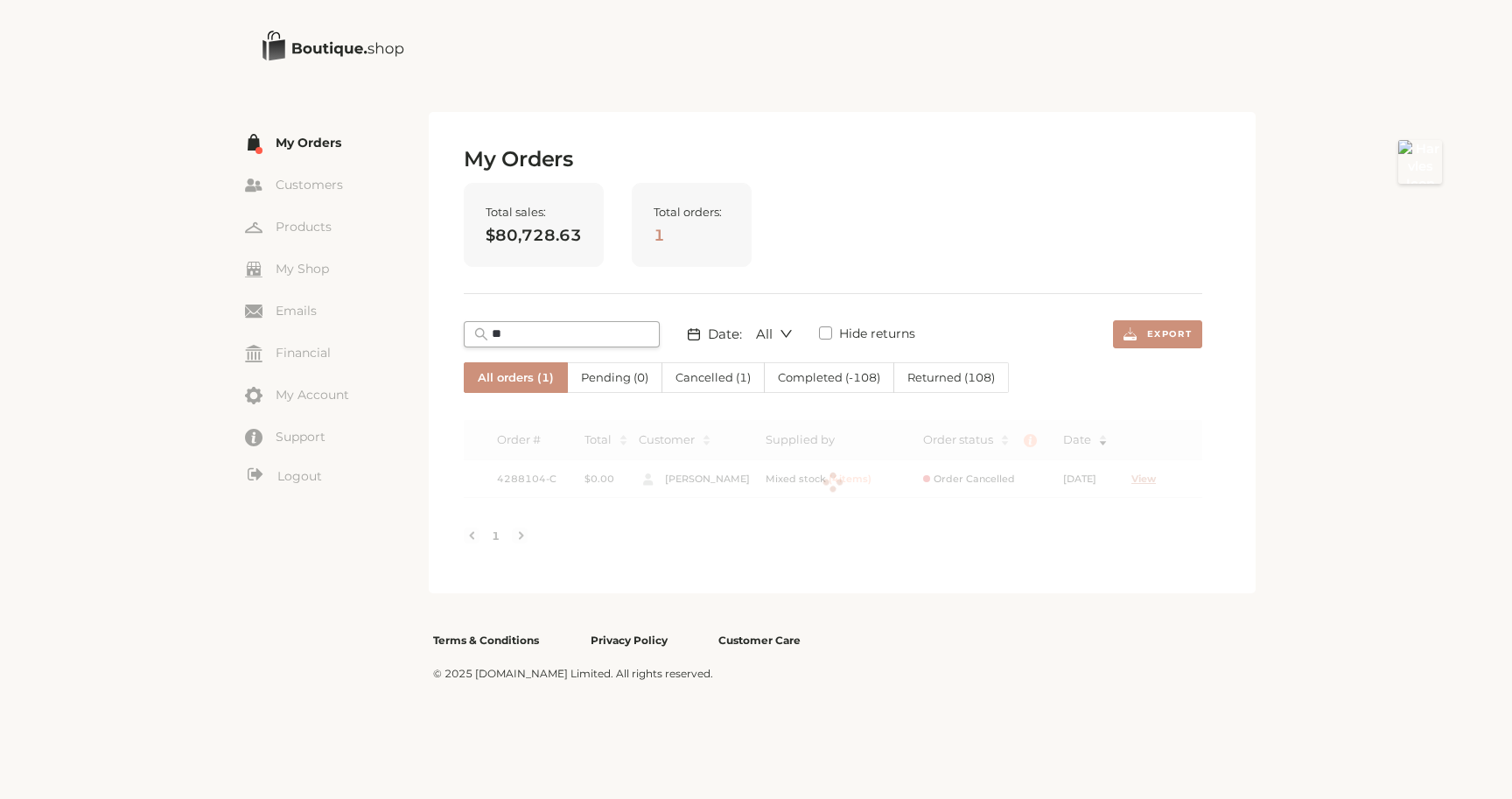
type input "*"
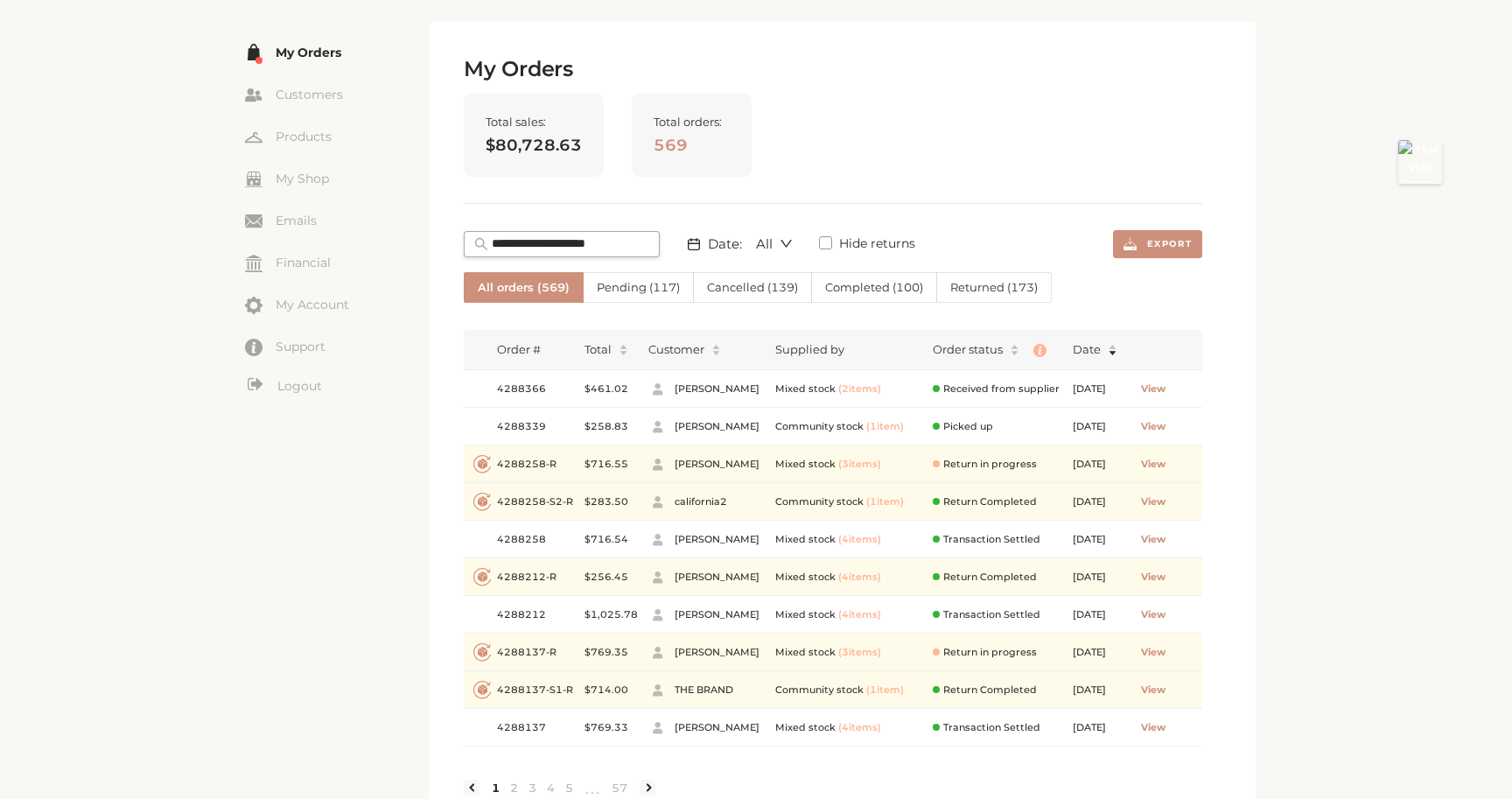
scroll to position [92, 0]
click at [721, 285] on span "Cancelled ( 139 )" at bounding box center [752, 285] width 91 height 14
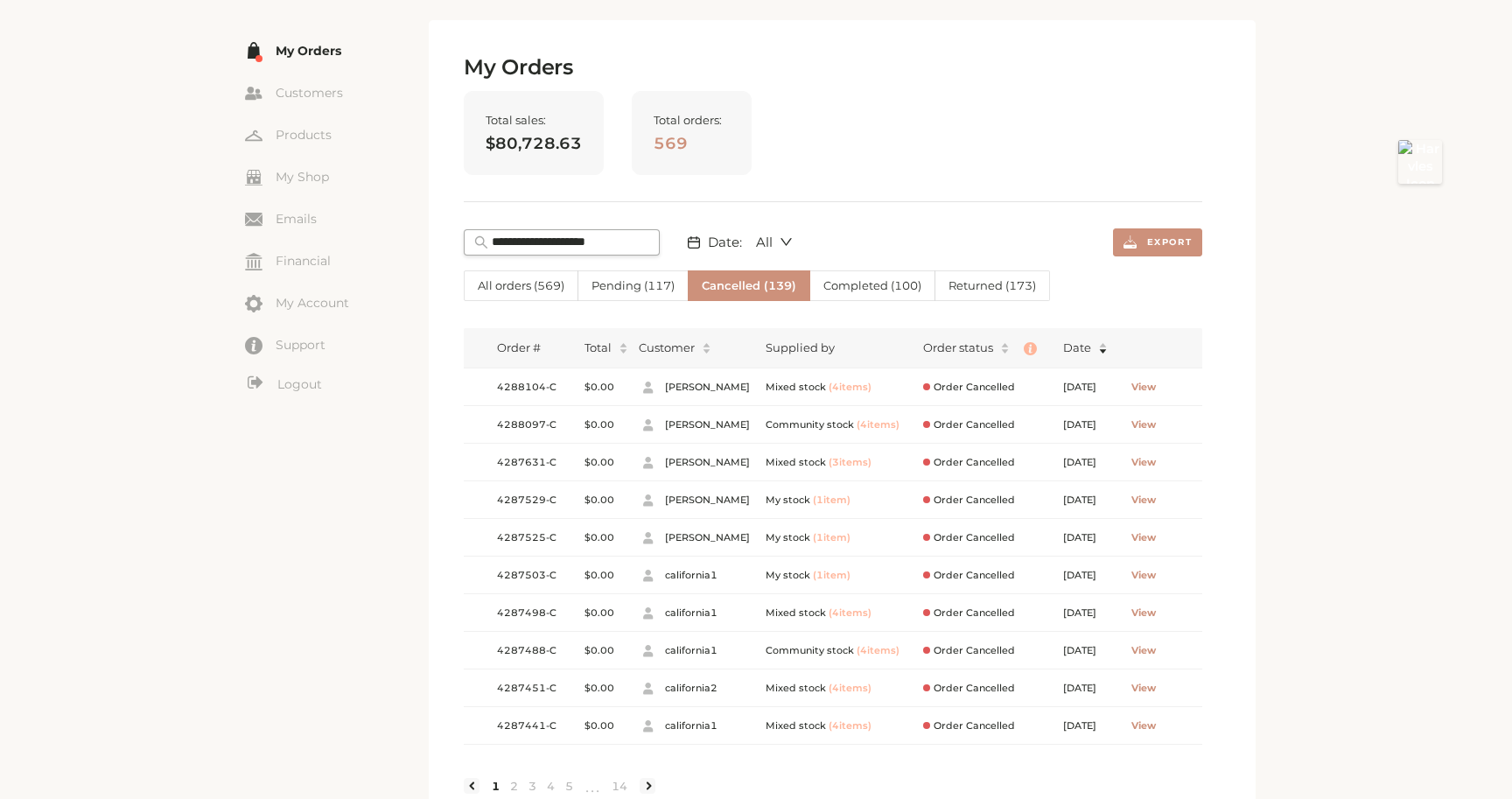
click at [519, 236] on input "text" at bounding box center [571, 241] width 158 height 18
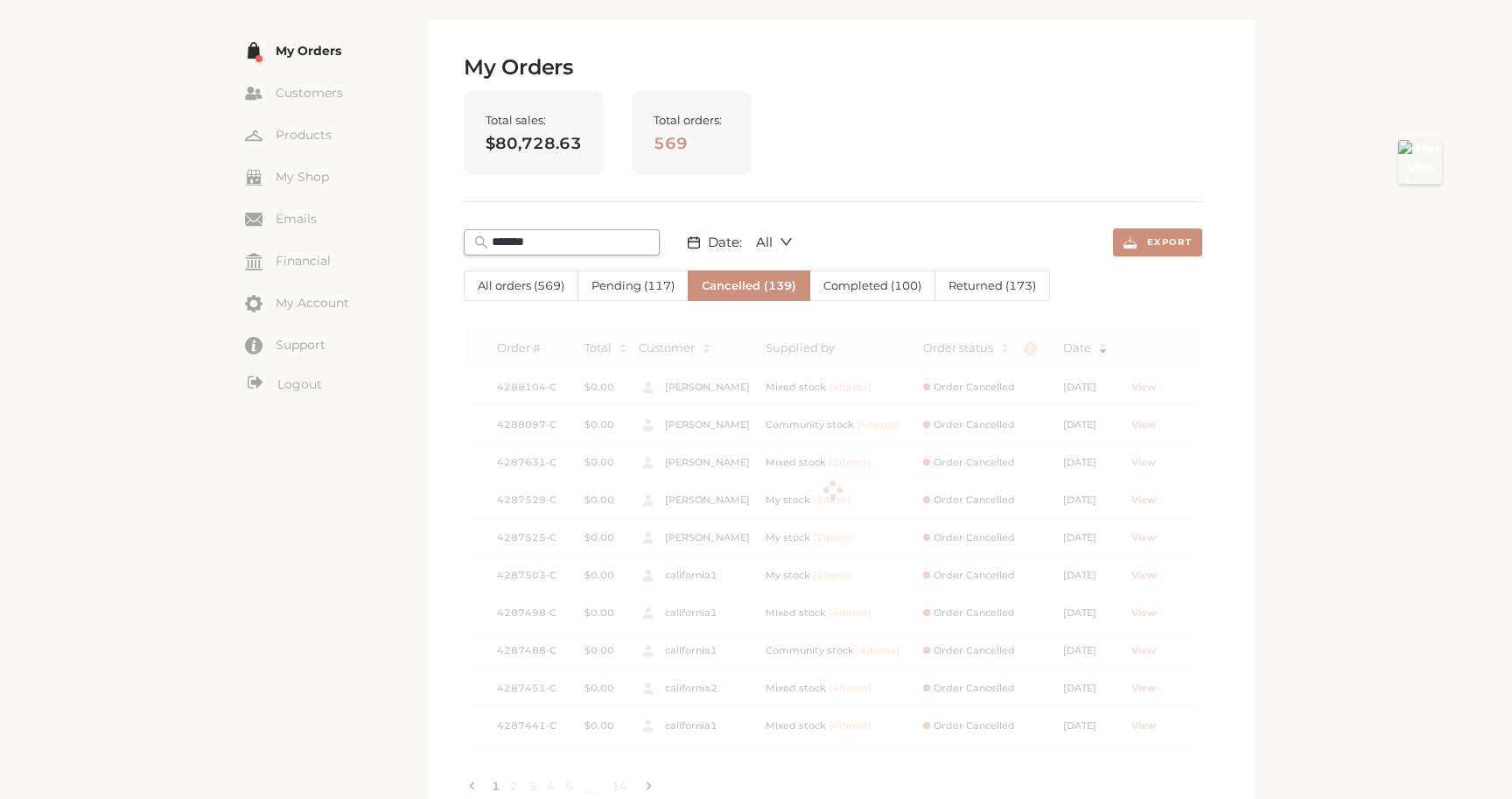
scroll to position [0, 0]
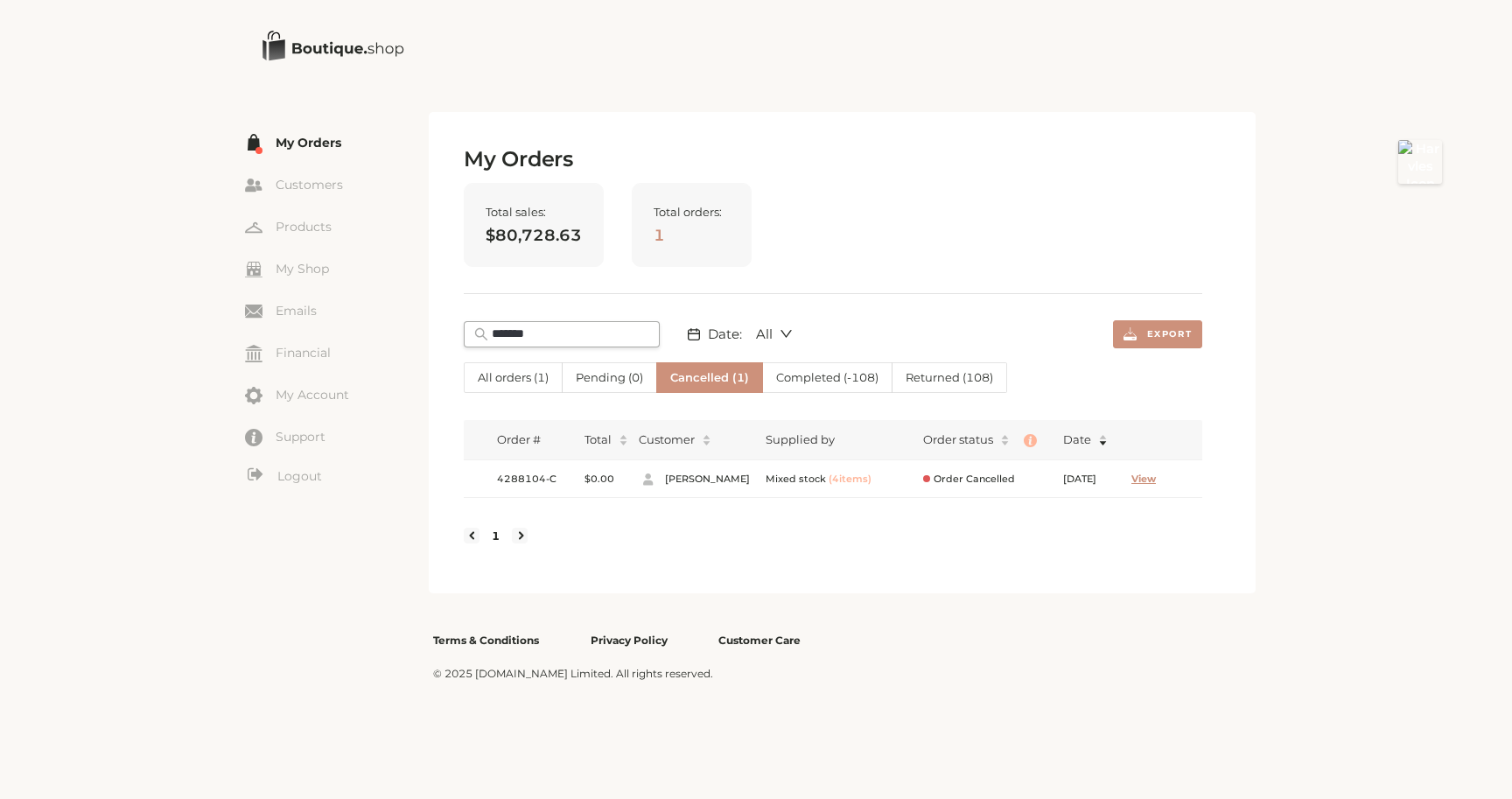
type input "*******"
click at [1156, 481] on span "View" at bounding box center [1143, 479] width 25 height 15
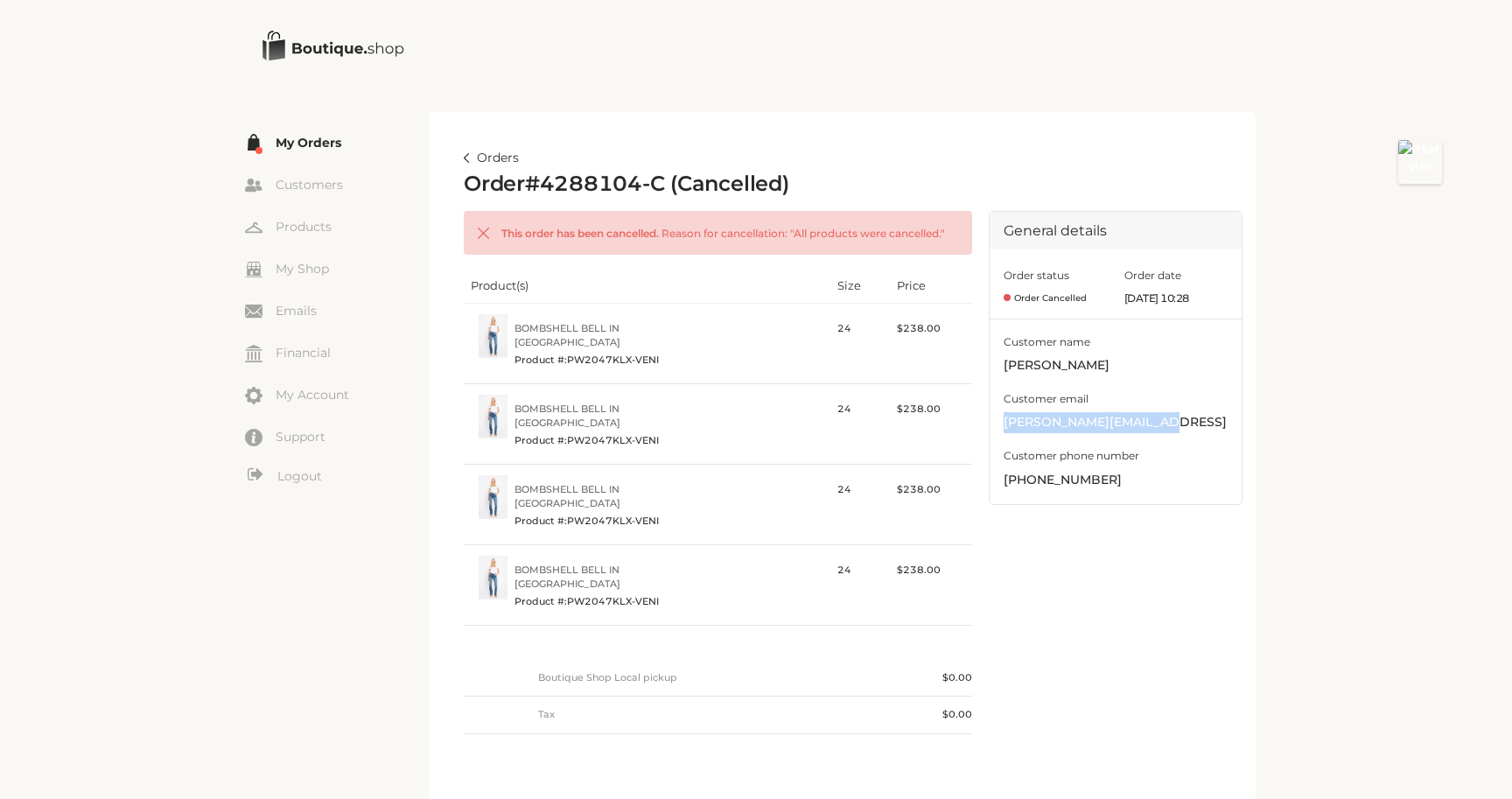
drag, startPoint x: 998, startPoint y: 424, endPoint x: 1152, endPoint y: 429, distance: 154.1
click at [1152, 429] on div "Customer name jeff doe Customer email kavya+jeffd@providence.pw Customer phone …" at bounding box center [1116, 411] width 252 height 185
click at [1075, 540] on div "General details Order status Order Cancelled Order date Oct 24 2024, 10:28 Cust…" at bounding box center [1116, 491] width 254 height 561
click at [467, 158] on img at bounding box center [467, 158] width 6 height 9
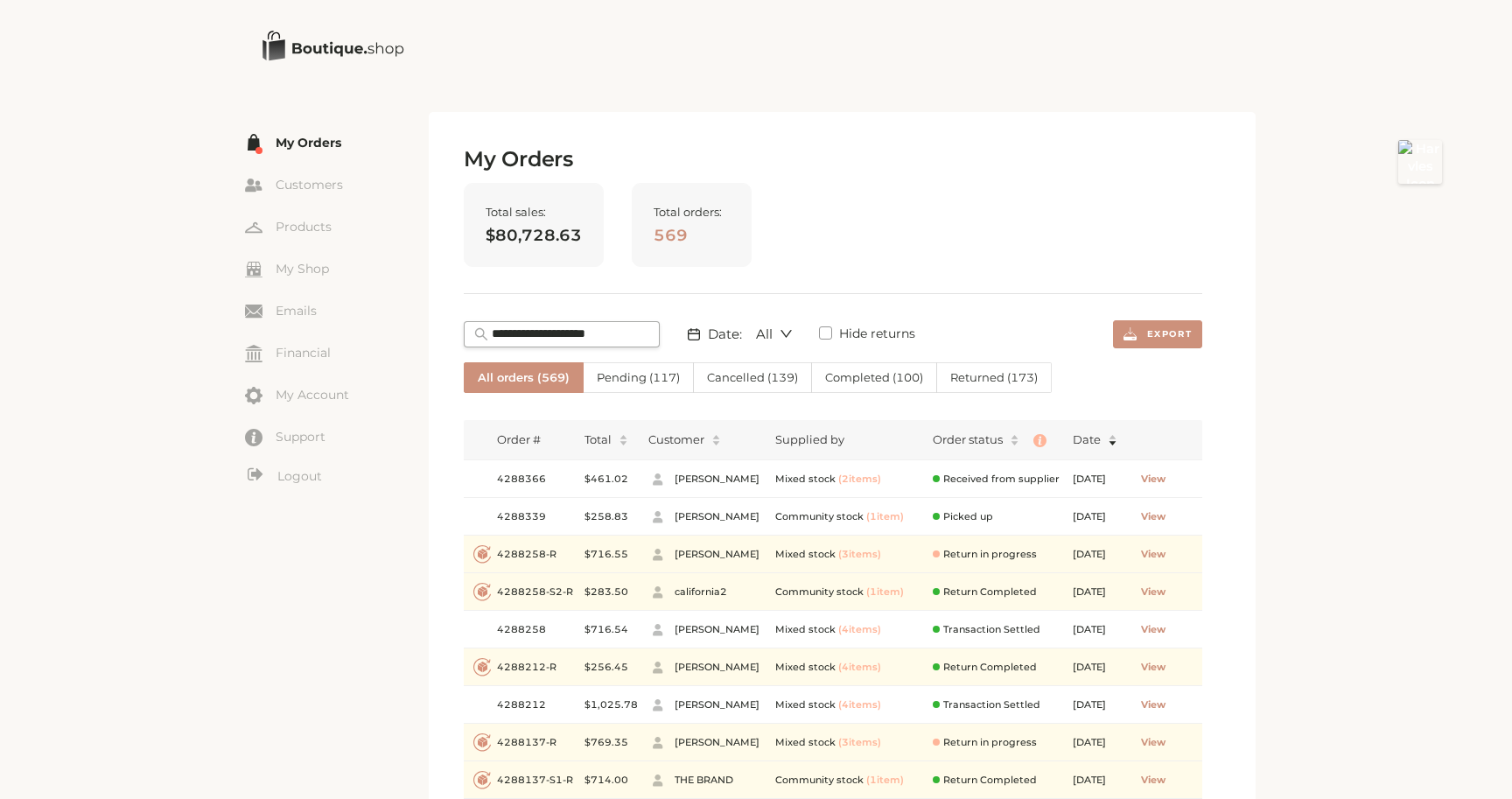
click at [500, 379] on span "All orders ( 569 )" at bounding box center [524, 377] width 92 height 14
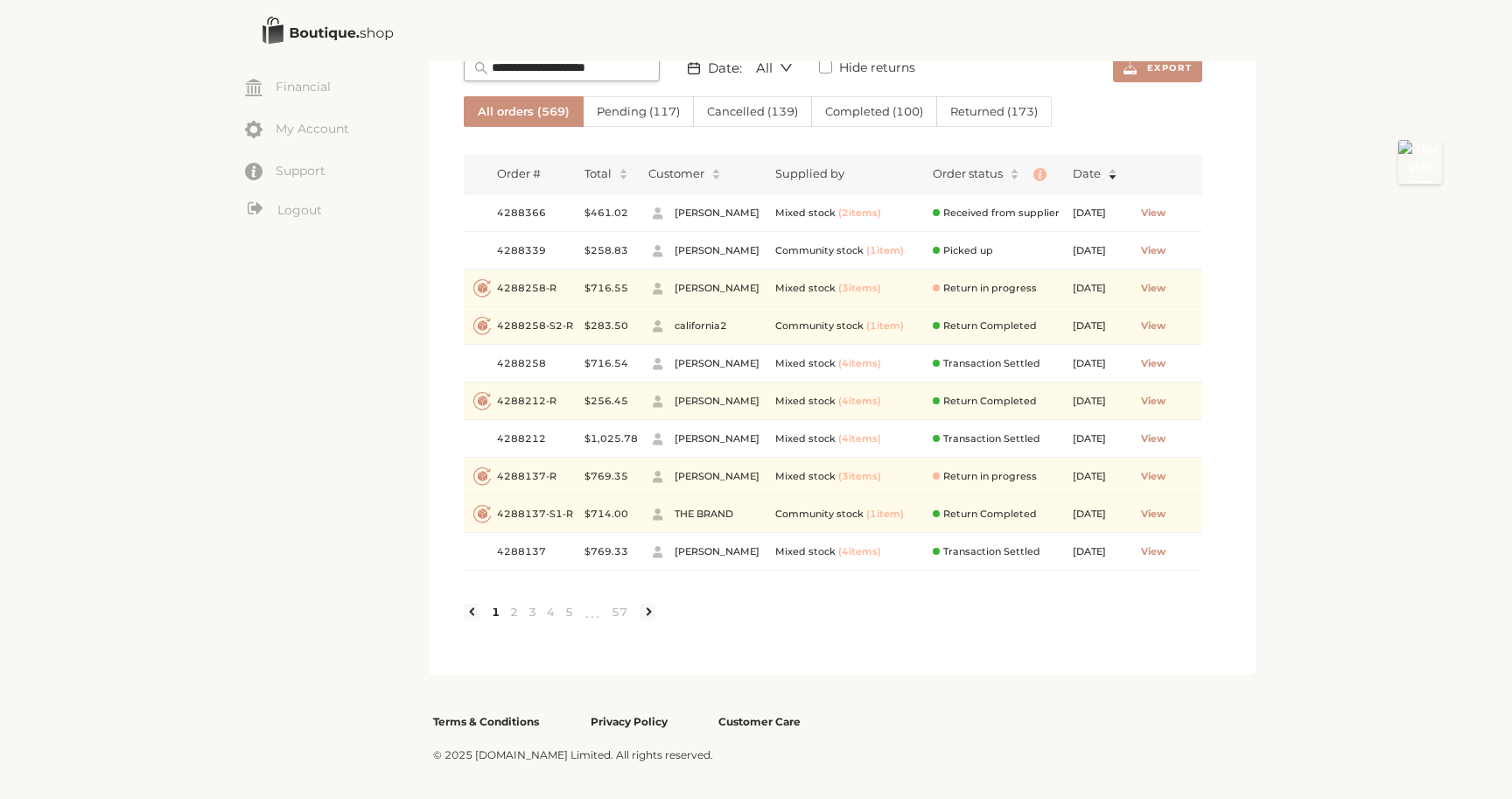
scroll to position [281, 0]
click at [651, 608] on link at bounding box center [647, 611] width 16 height 16
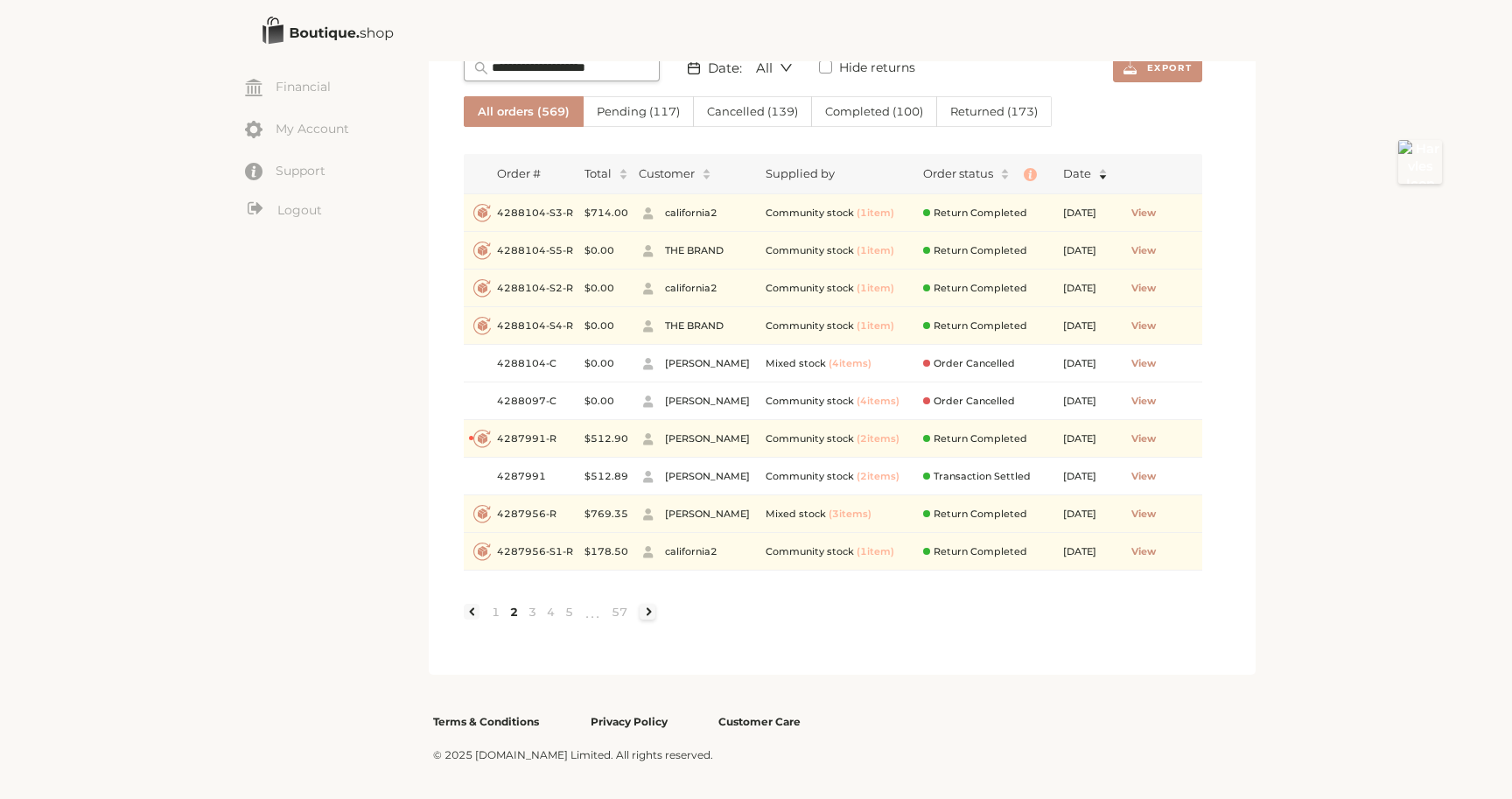
scroll to position [267, 0]
click at [648, 608] on link at bounding box center [647, 611] width 16 height 16
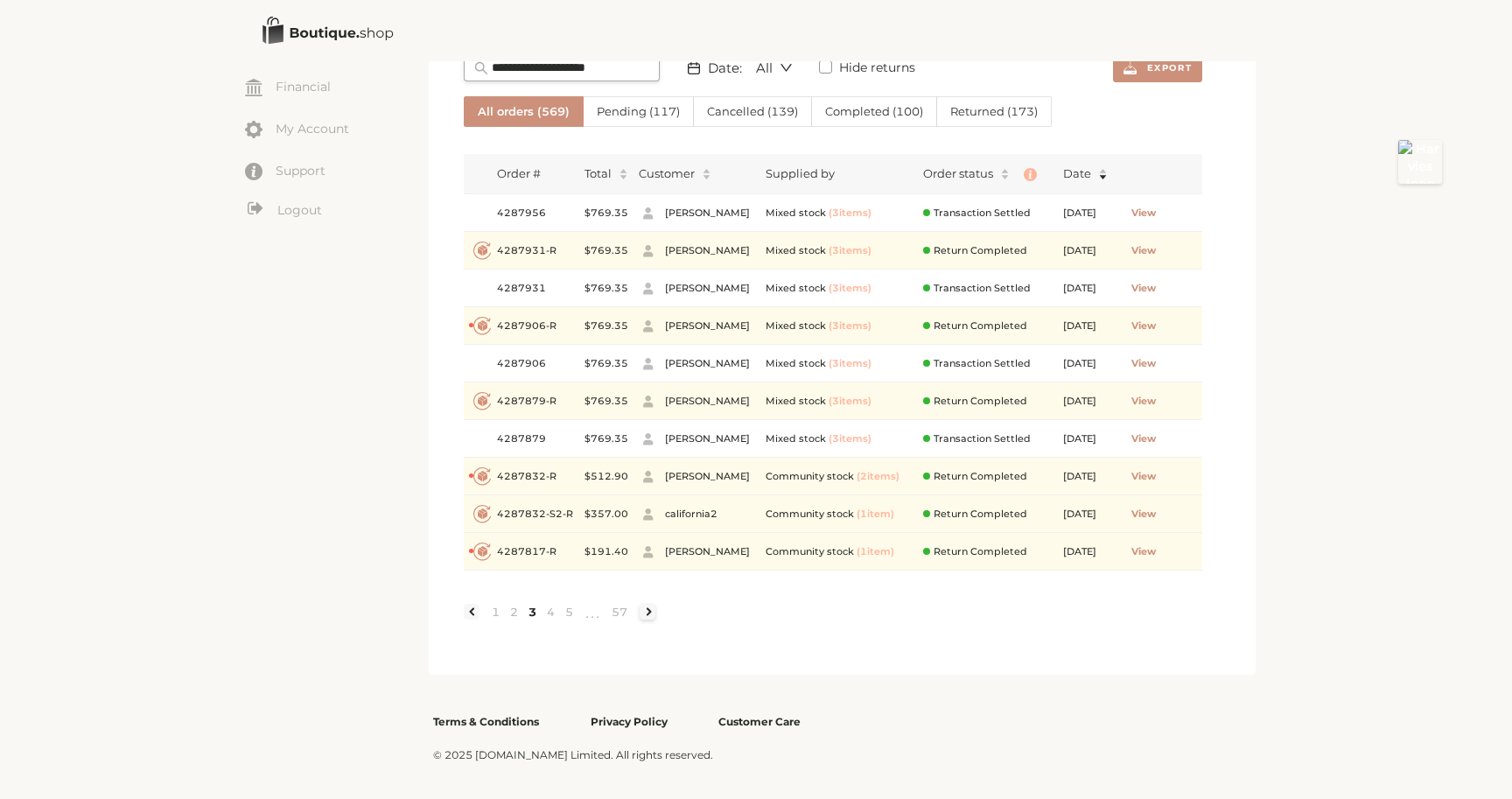
click at [647, 611] on link at bounding box center [647, 611] width 16 height 16
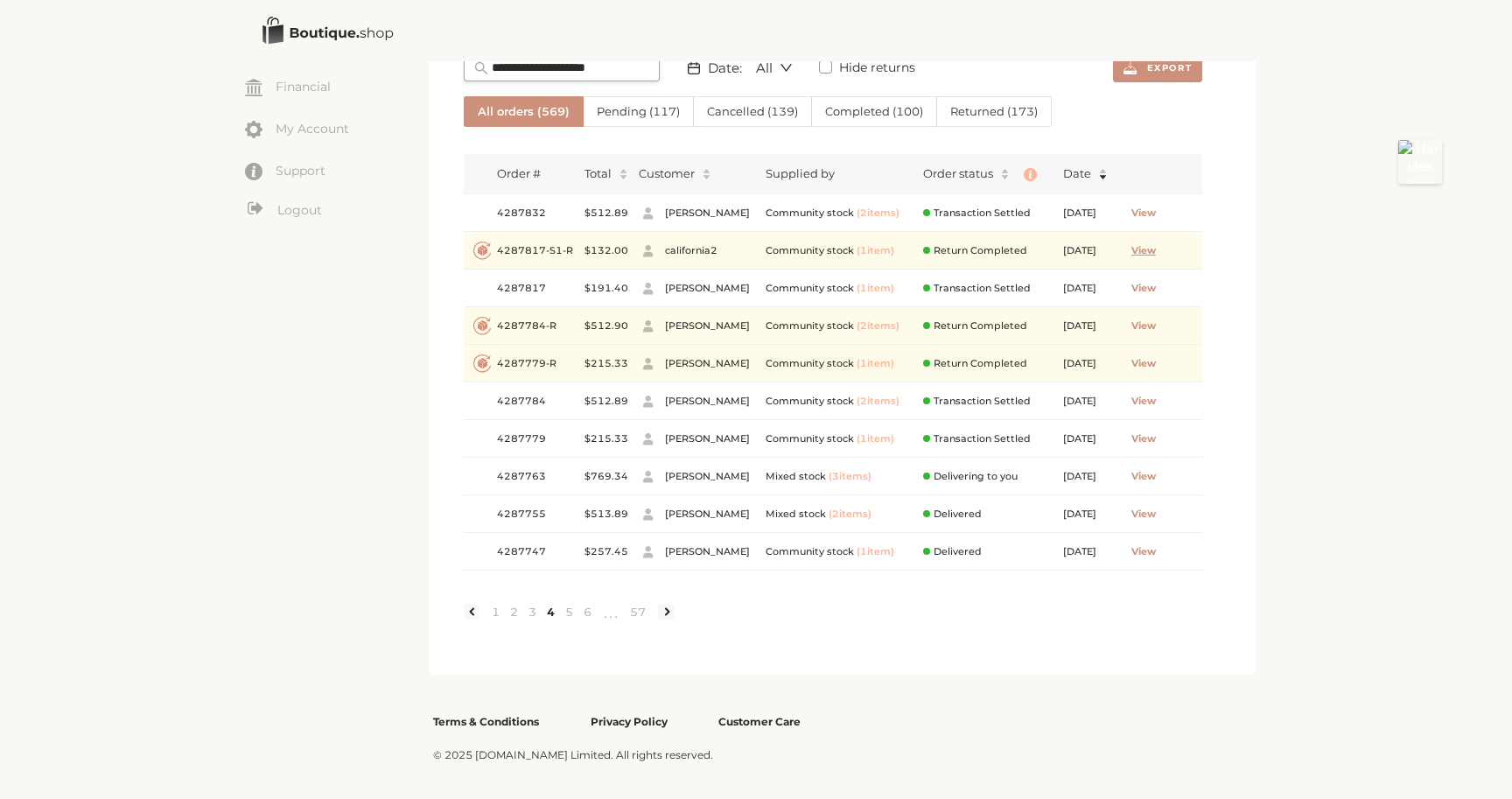
click at [1156, 249] on span "View" at bounding box center [1143, 251] width 25 height 15
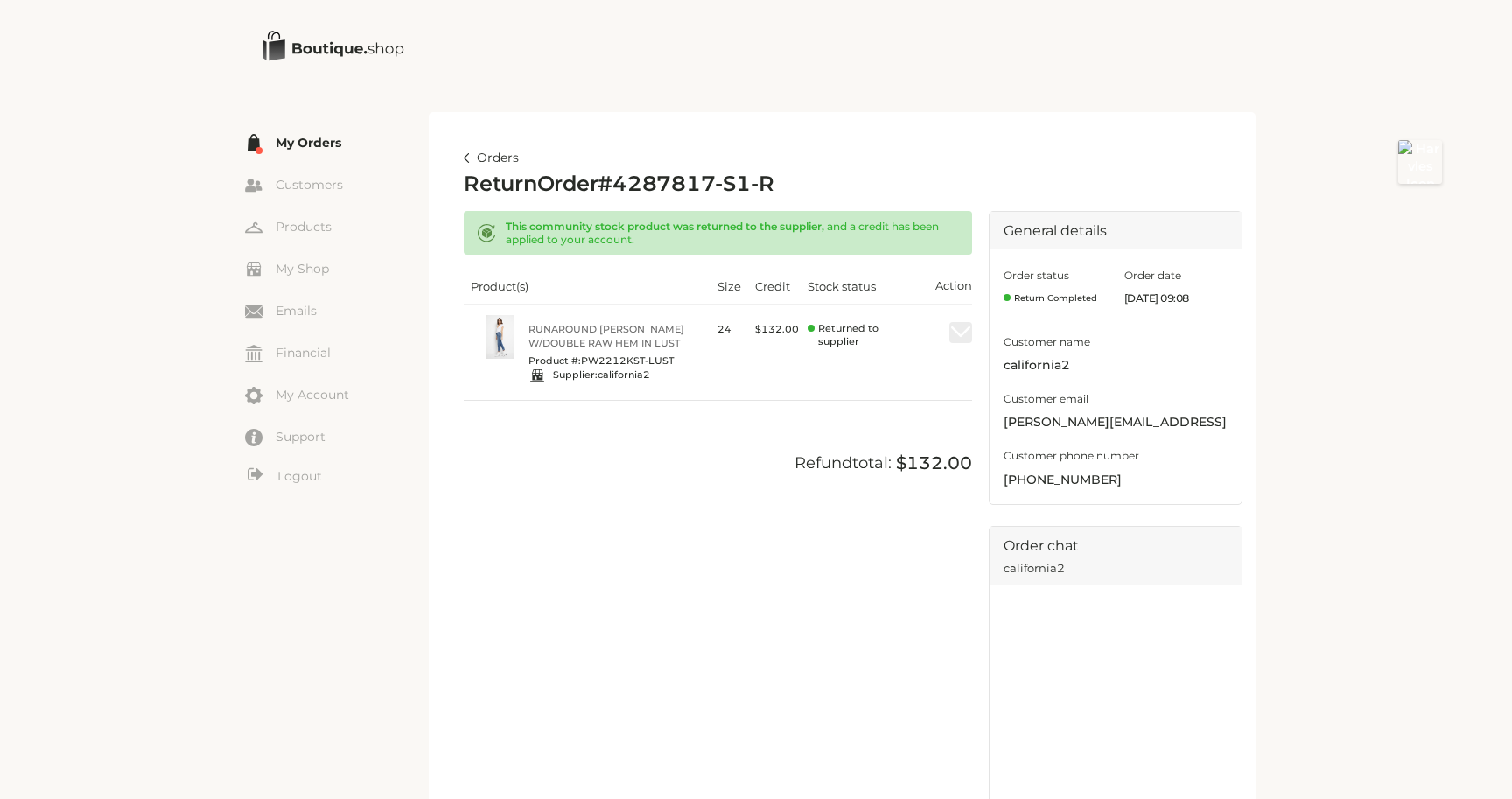
click at [665, 183] on h2 "Return Order # 4287817-S1-R" at bounding box center [619, 184] width 310 height 26
click at [665, 182] on h2 "Return Order # 4287817-S1-R" at bounding box center [619, 184] width 310 height 26
copy h2 "4287817"
click at [302, 473] on link "Logout" at bounding box center [337, 476] width 183 height 22
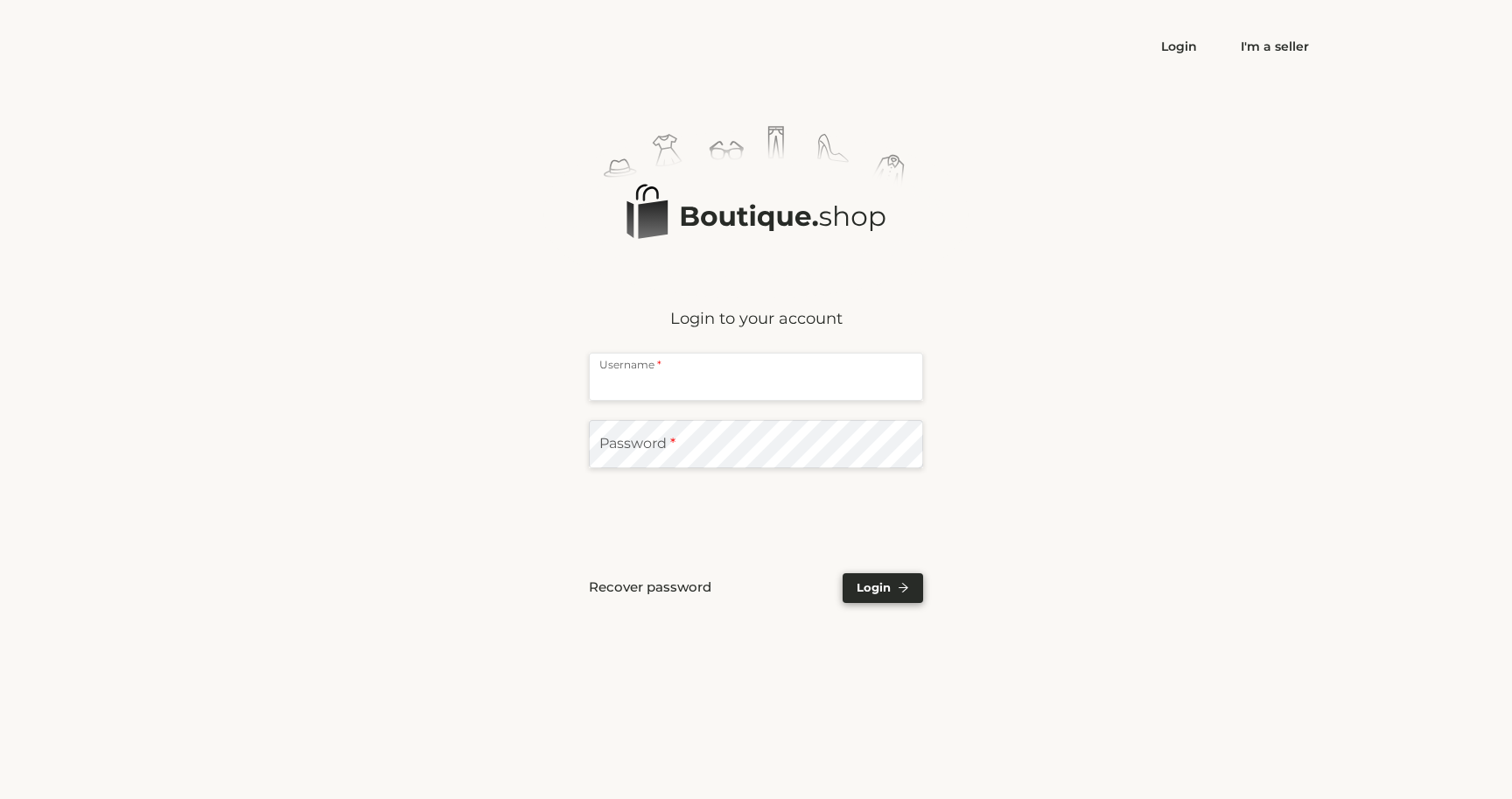
click at [675, 386] on input "text" at bounding box center [756, 377] width 335 height 48
type input "**********"
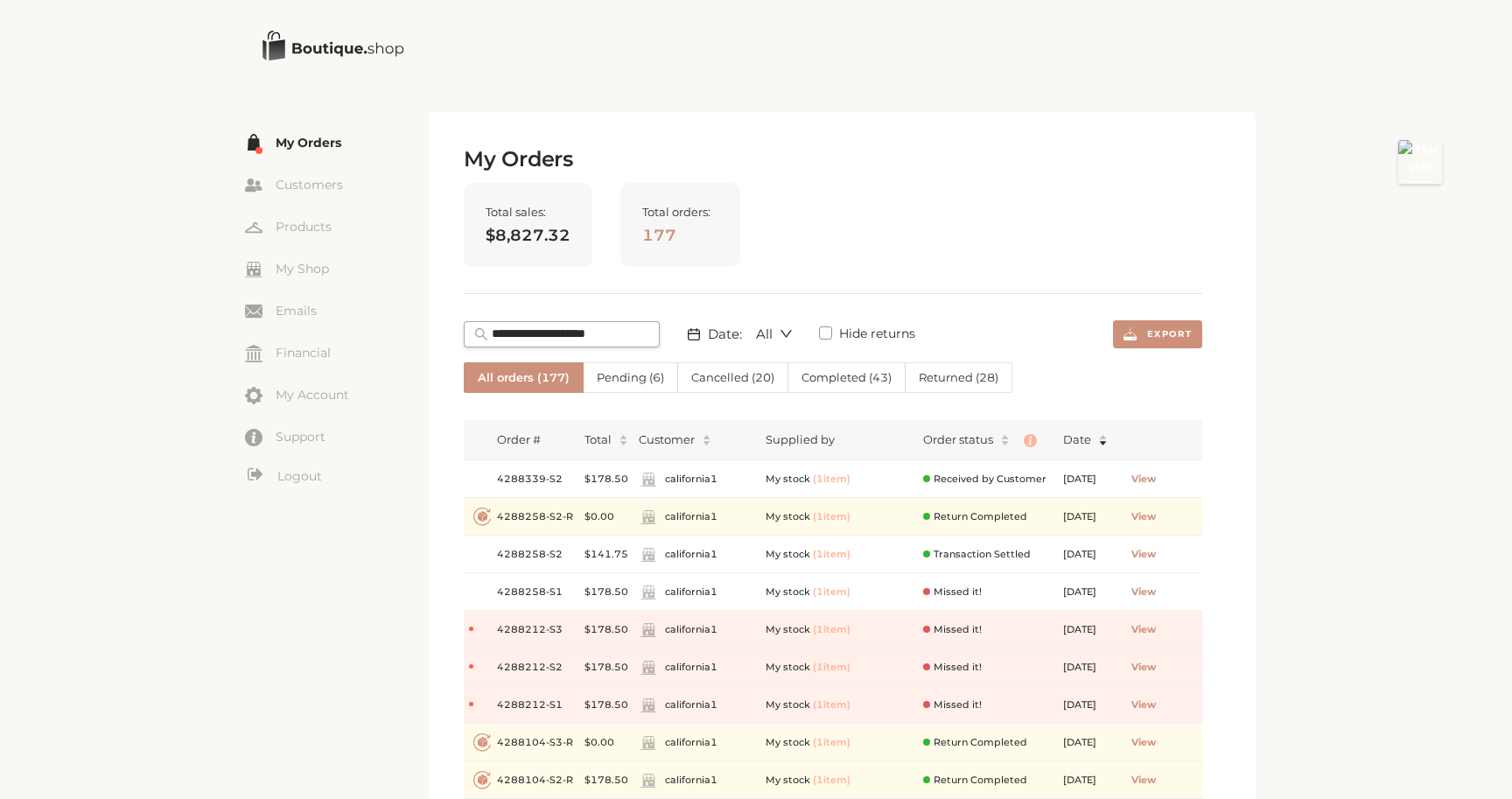
click at [542, 323] on span at bounding box center [561, 334] width 196 height 26
paste input "*******"
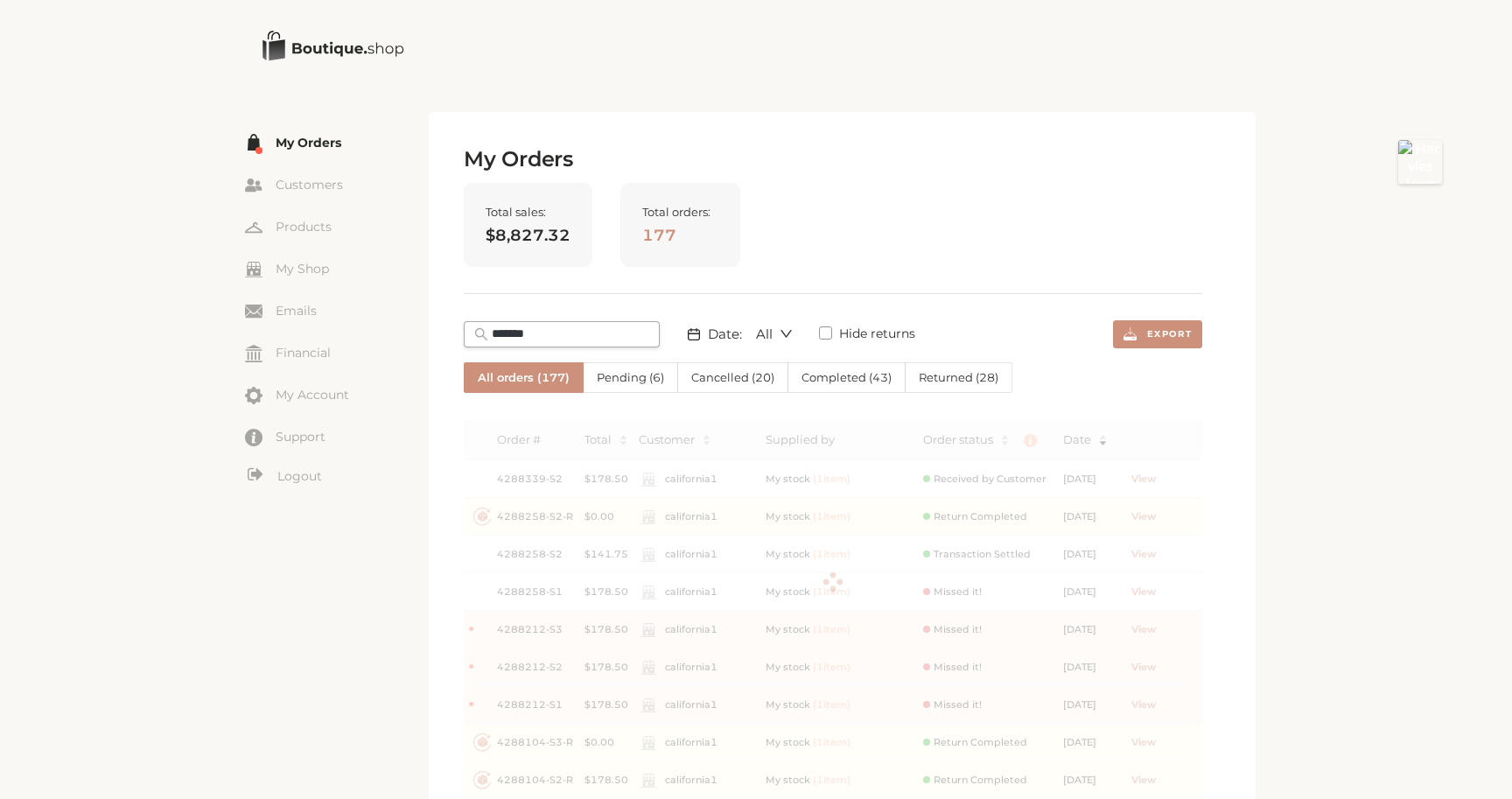
click at [542, 323] on span "*******" at bounding box center [561, 334] width 196 height 26
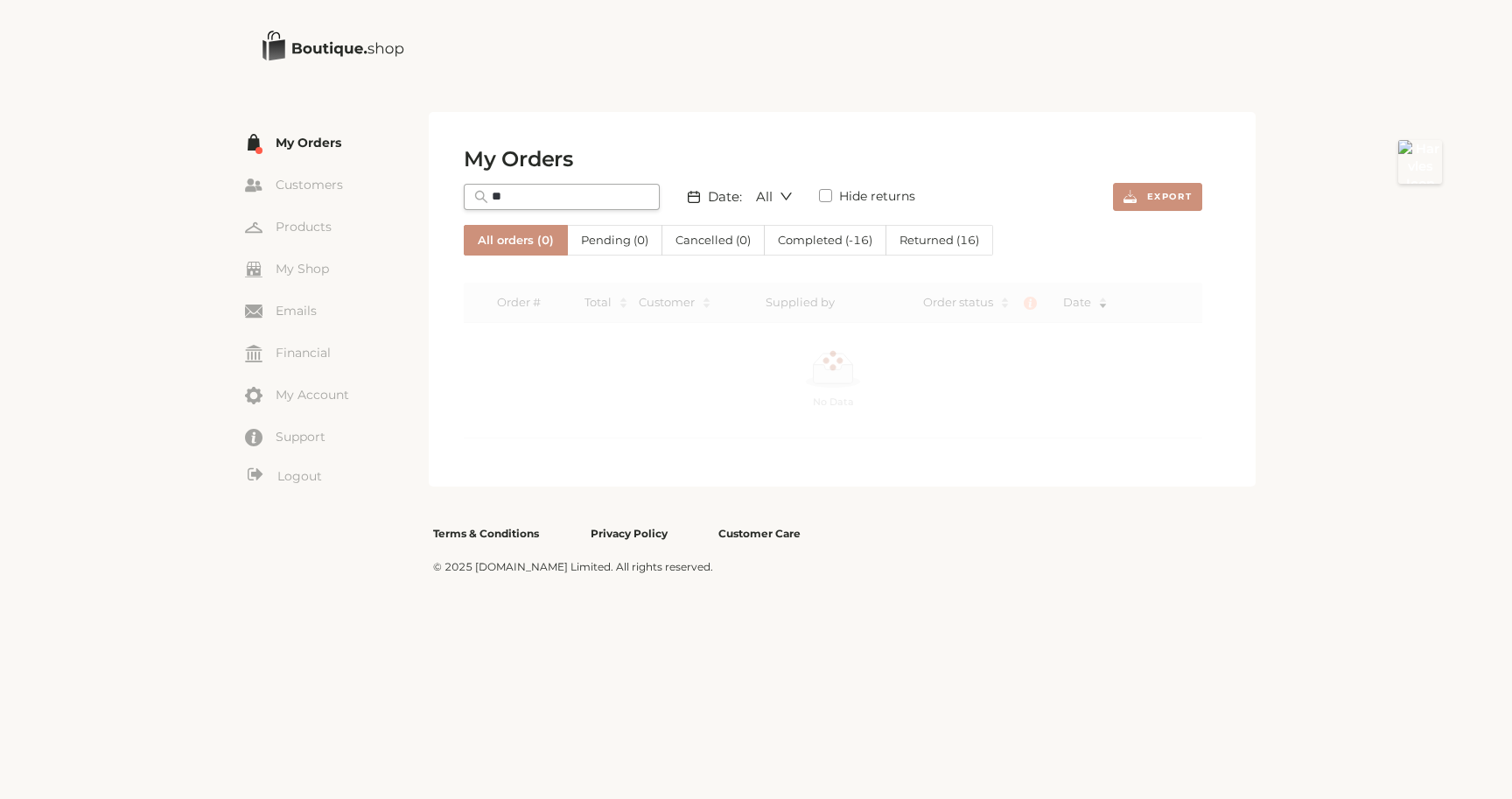
type input "*"
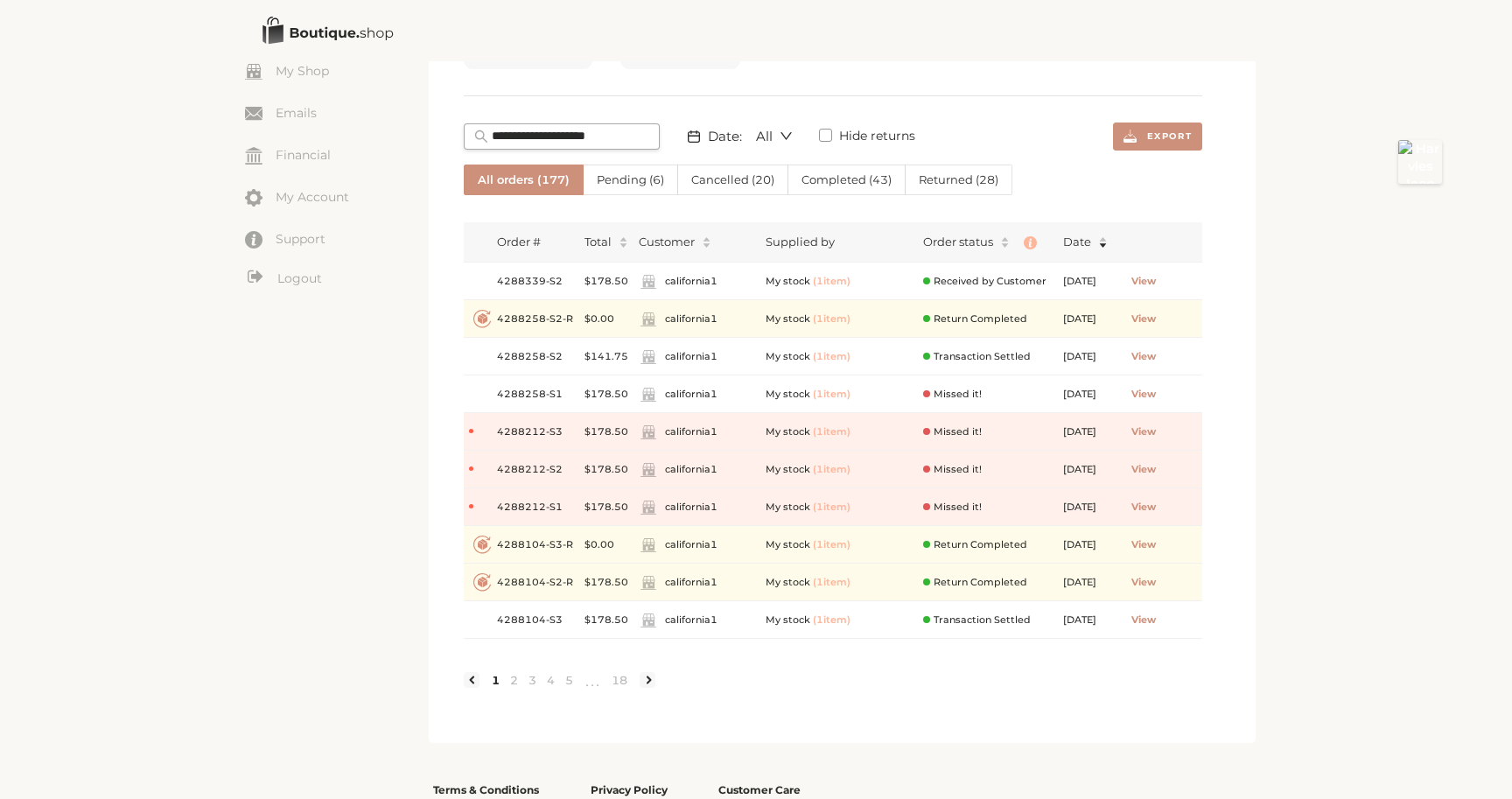
scroll to position [199, 0]
click at [649, 680] on link at bounding box center [647, 677] width 16 height 16
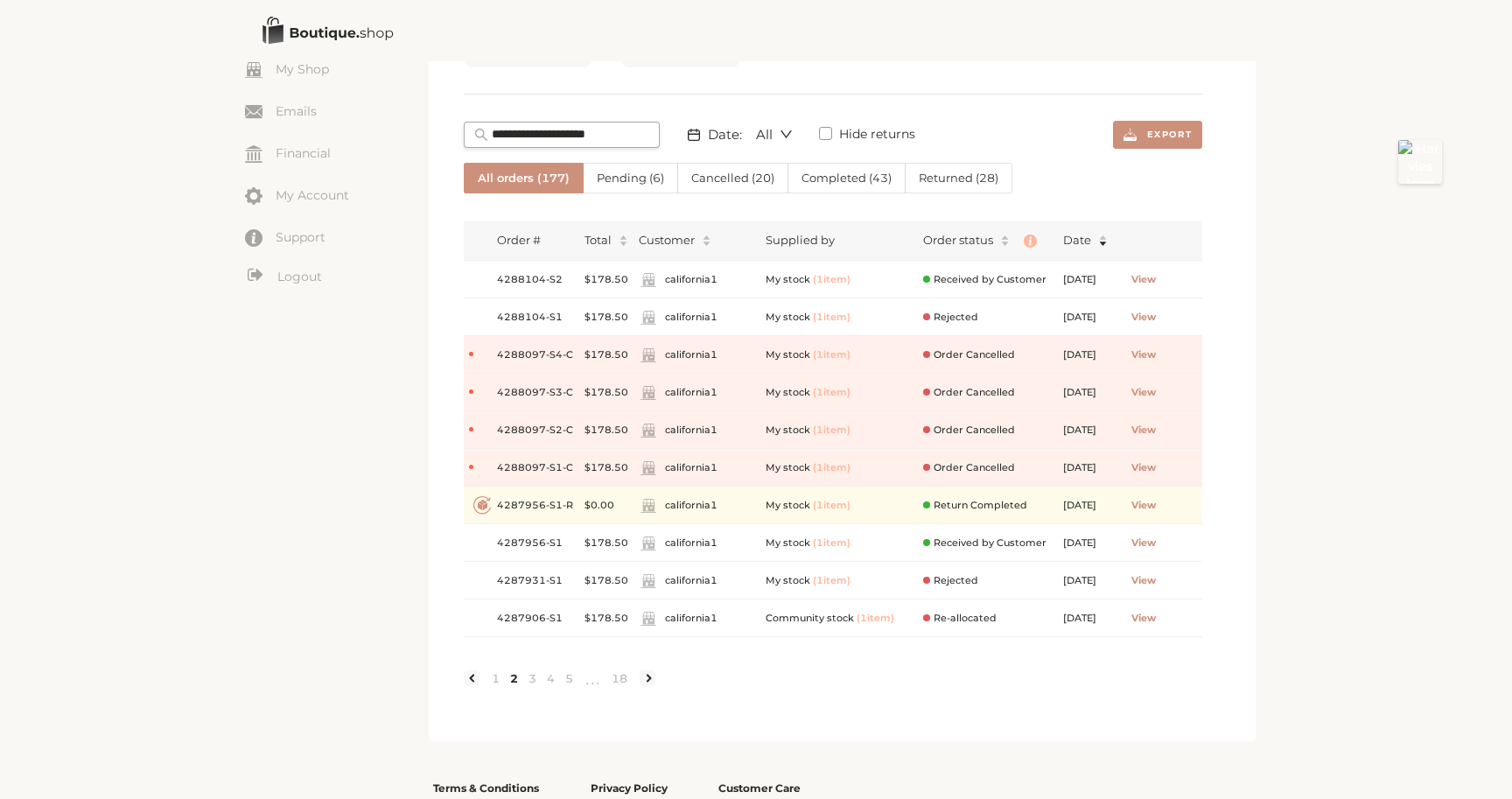
click at [954, 175] on span "Returned ( 28 )" at bounding box center [959, 177] width 79 height 14
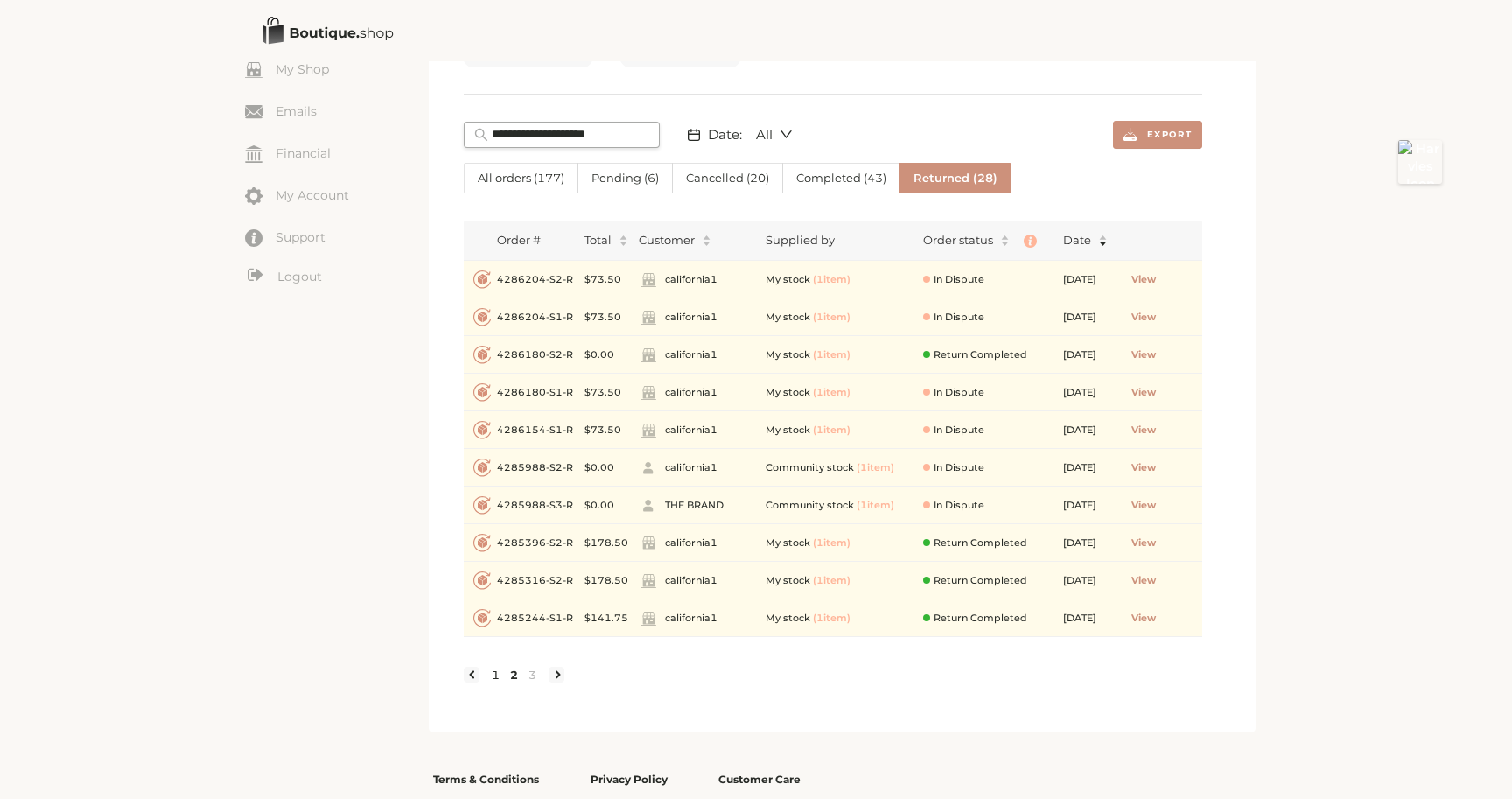
click at [498, 673] on link "1" at bounding box center [496, 674] width 18 height 16
click at [1156, 469] on span "View" at bounding box center [1143, 467] width 25 height 15
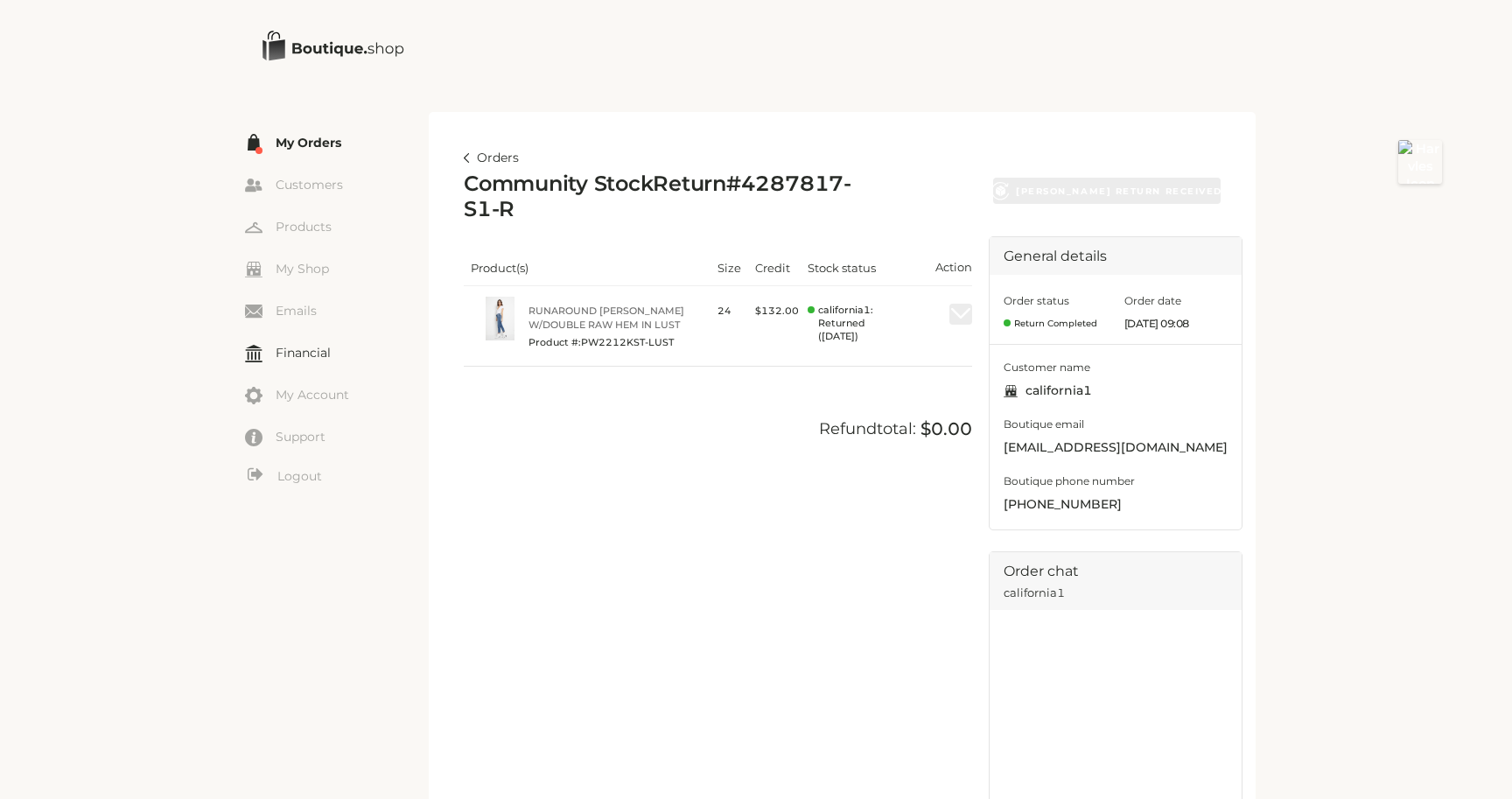
click at [313, 346] on link "Financial" at bounding box center [337, 352] width 183 height 26
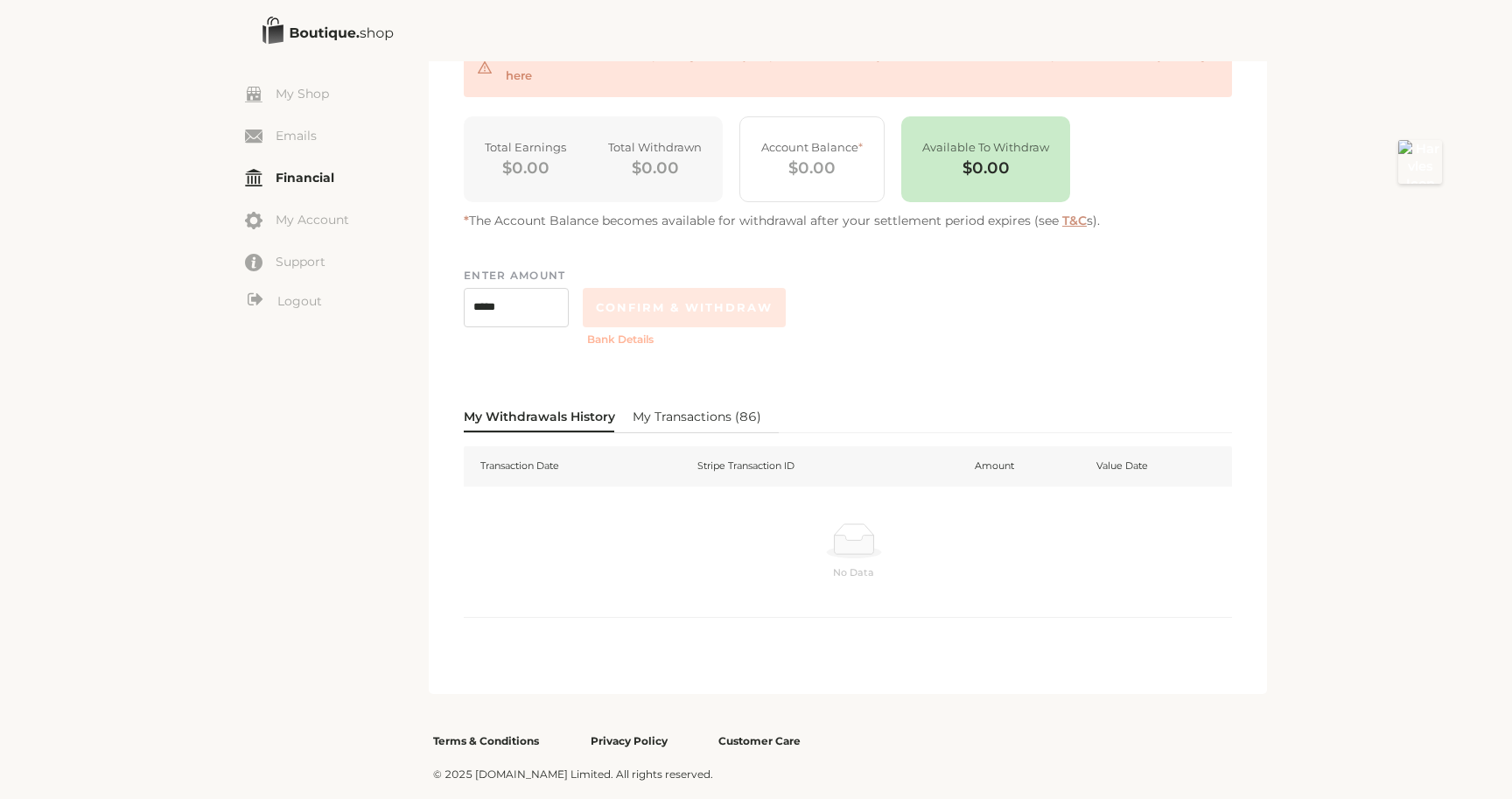
scroll to position [195, 0]
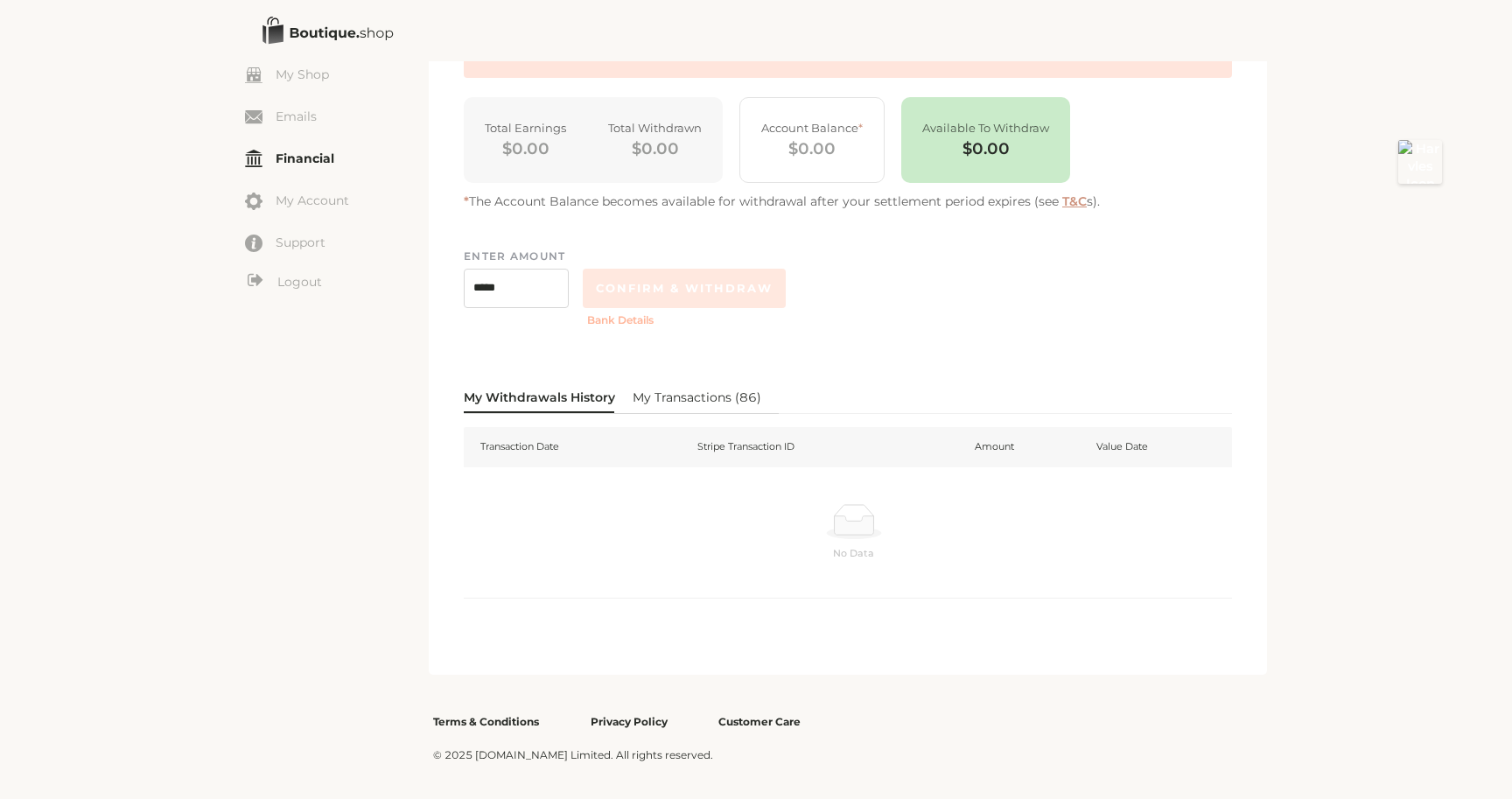
click at [663, 394] on span "My Transactions ( 86 )" at bounding box center [697, 396] width 129 height 18
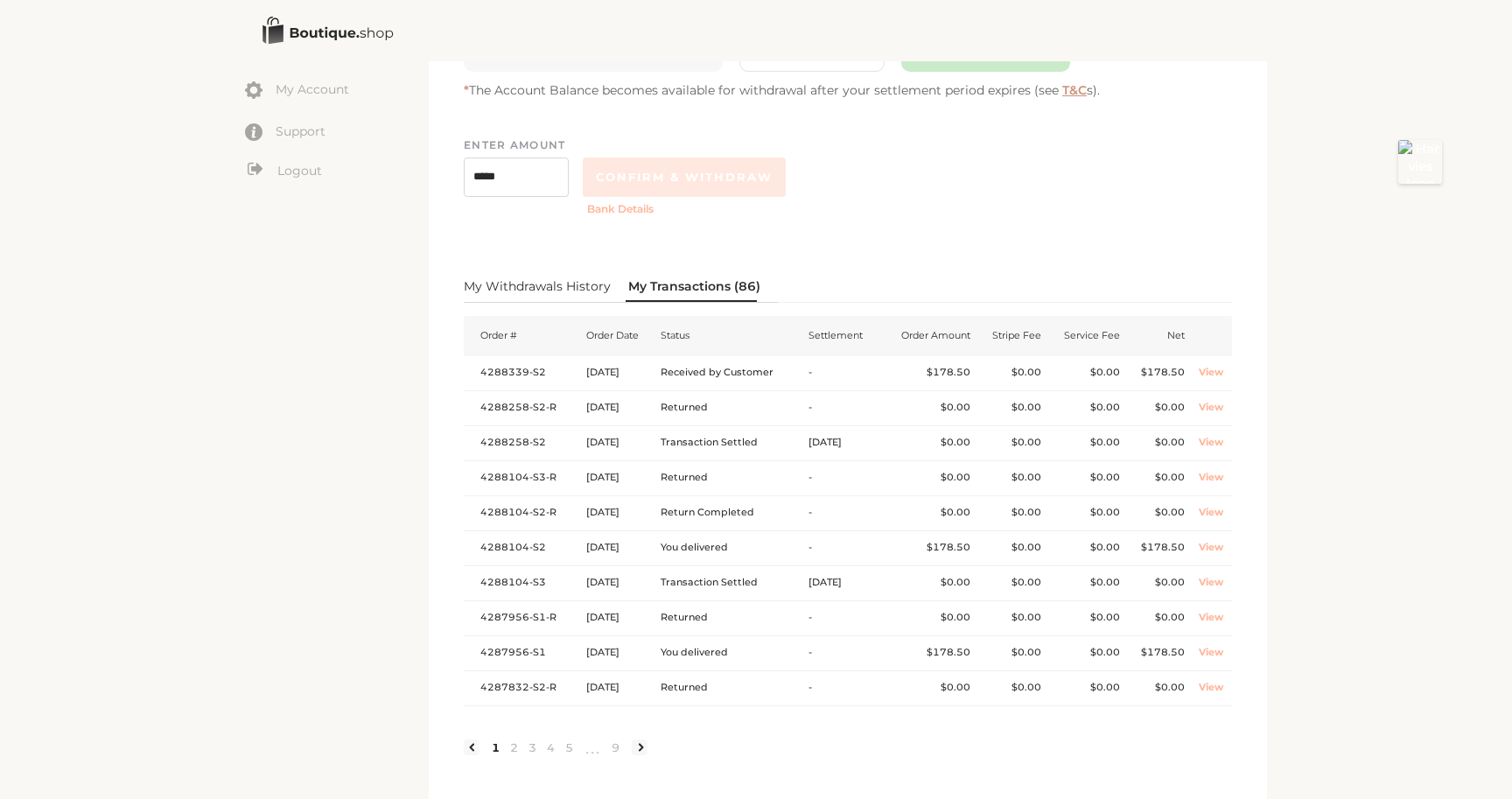
scroll to position [311, 0]
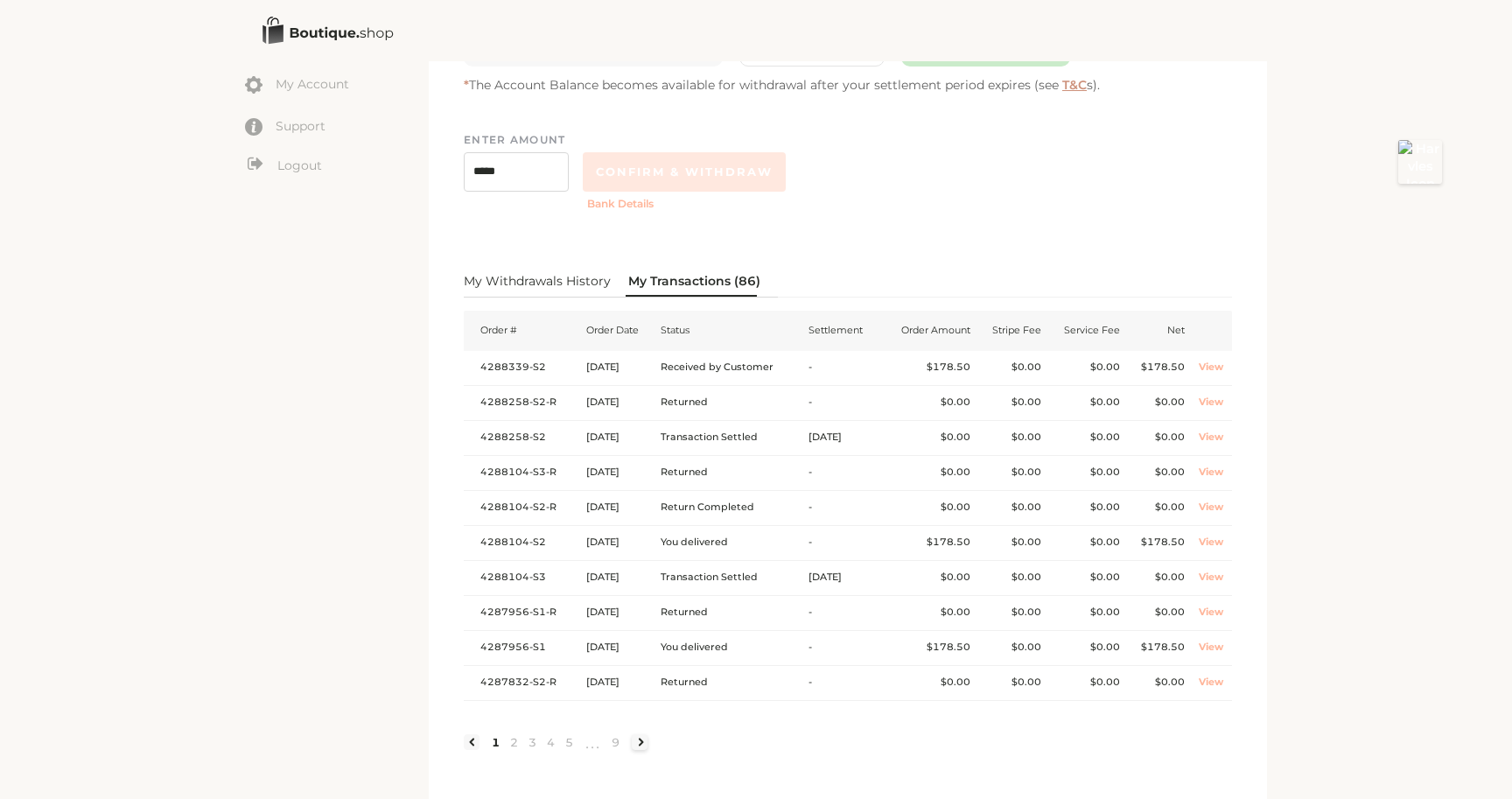
click at [644, 741] on link at bounding box center [639, 741] width 16 height 16
click at [1213, 404] on link "View" at bounding box center [1211, 401] width 25 height 12
click at [294, 169] on link "Logout" at bounding box center [337, 166] width 183 height 22
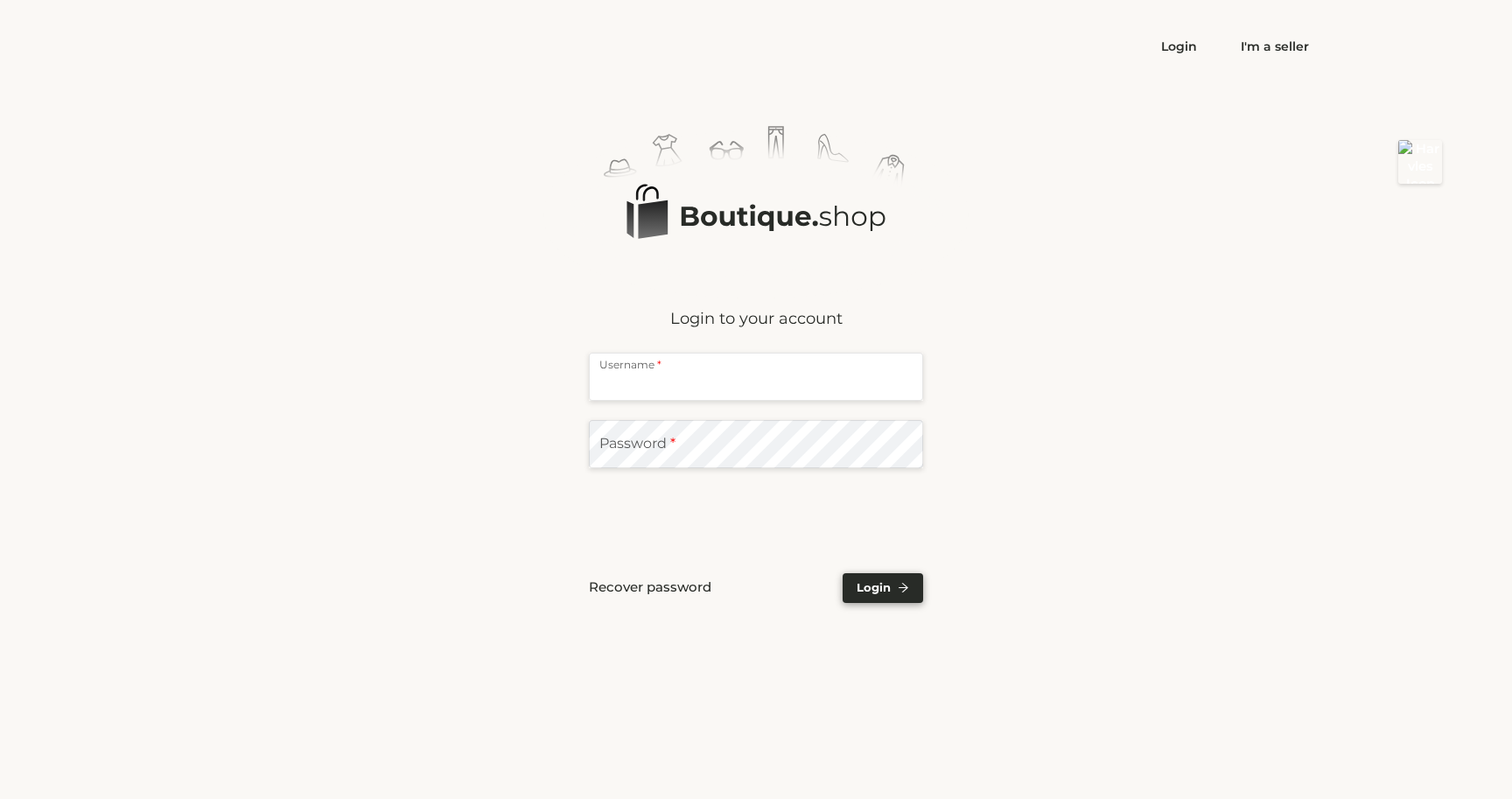
click at [644, 376] on input "text" at bounding box center [756, 377] width 335 height 48
type input "**********"
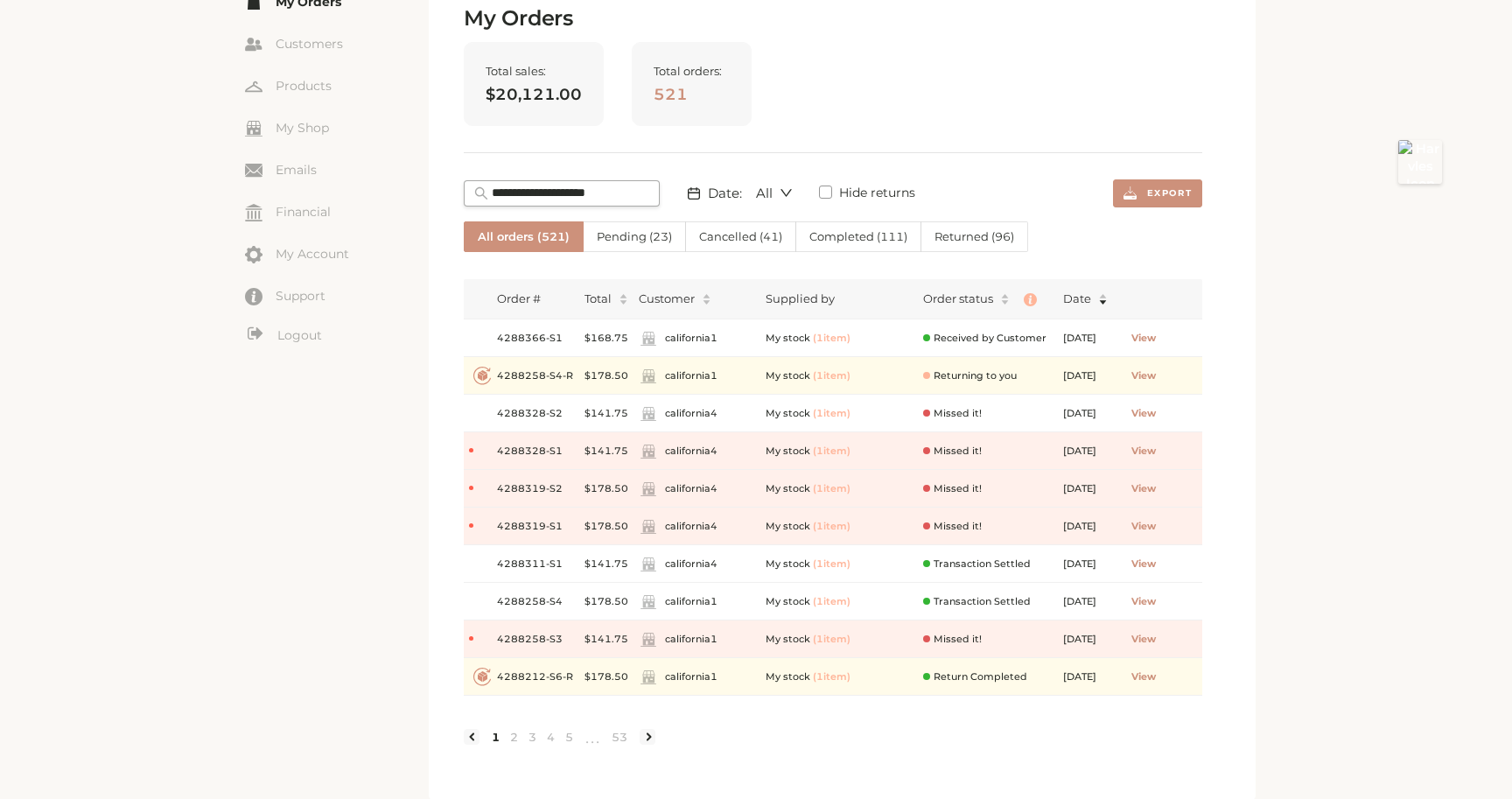
scroll to position [147, 0]
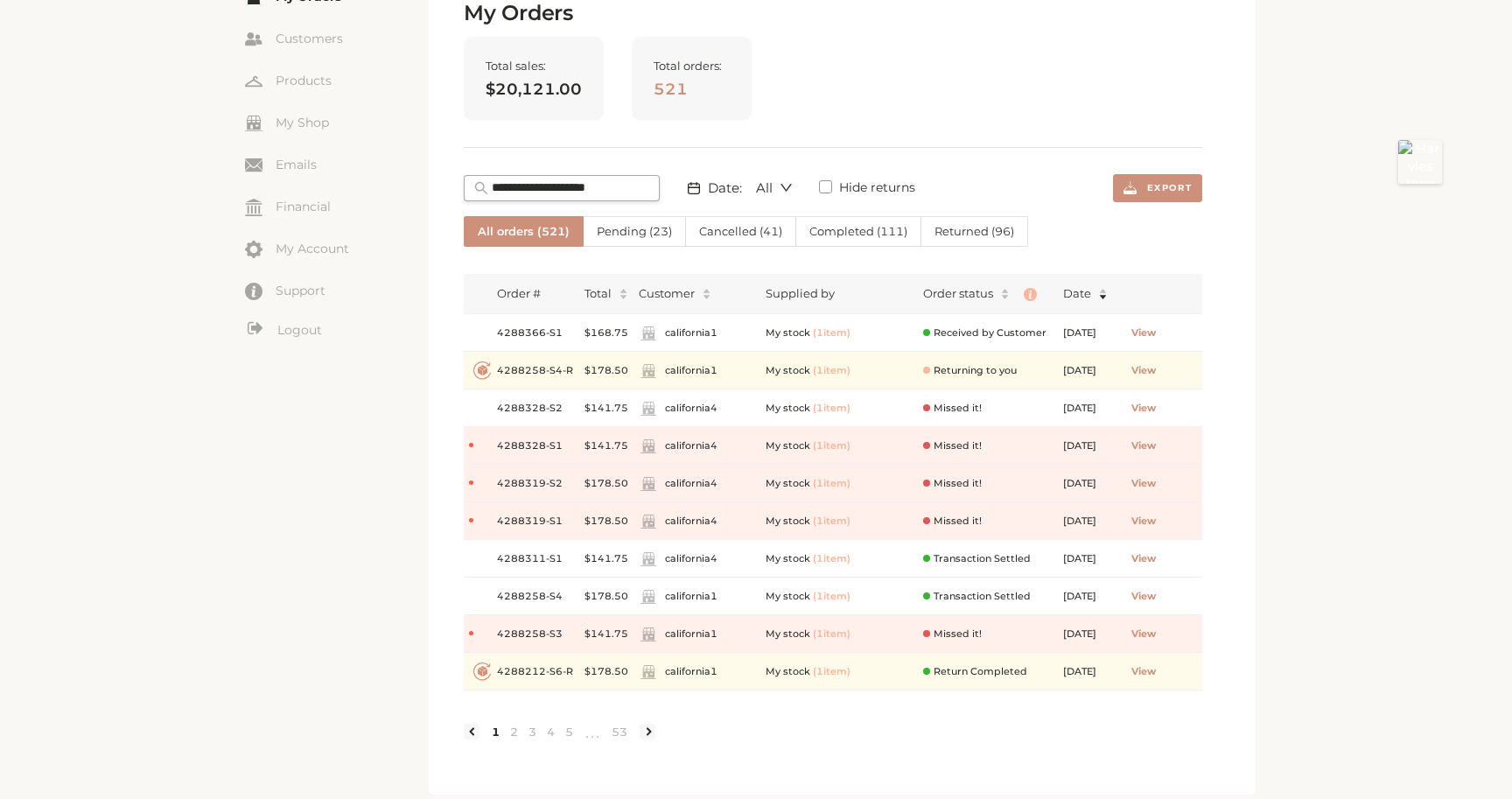
click at [733, 229] on span "Cancelled ( 41 )" at bounding box center [740, 230] width 83 height 14
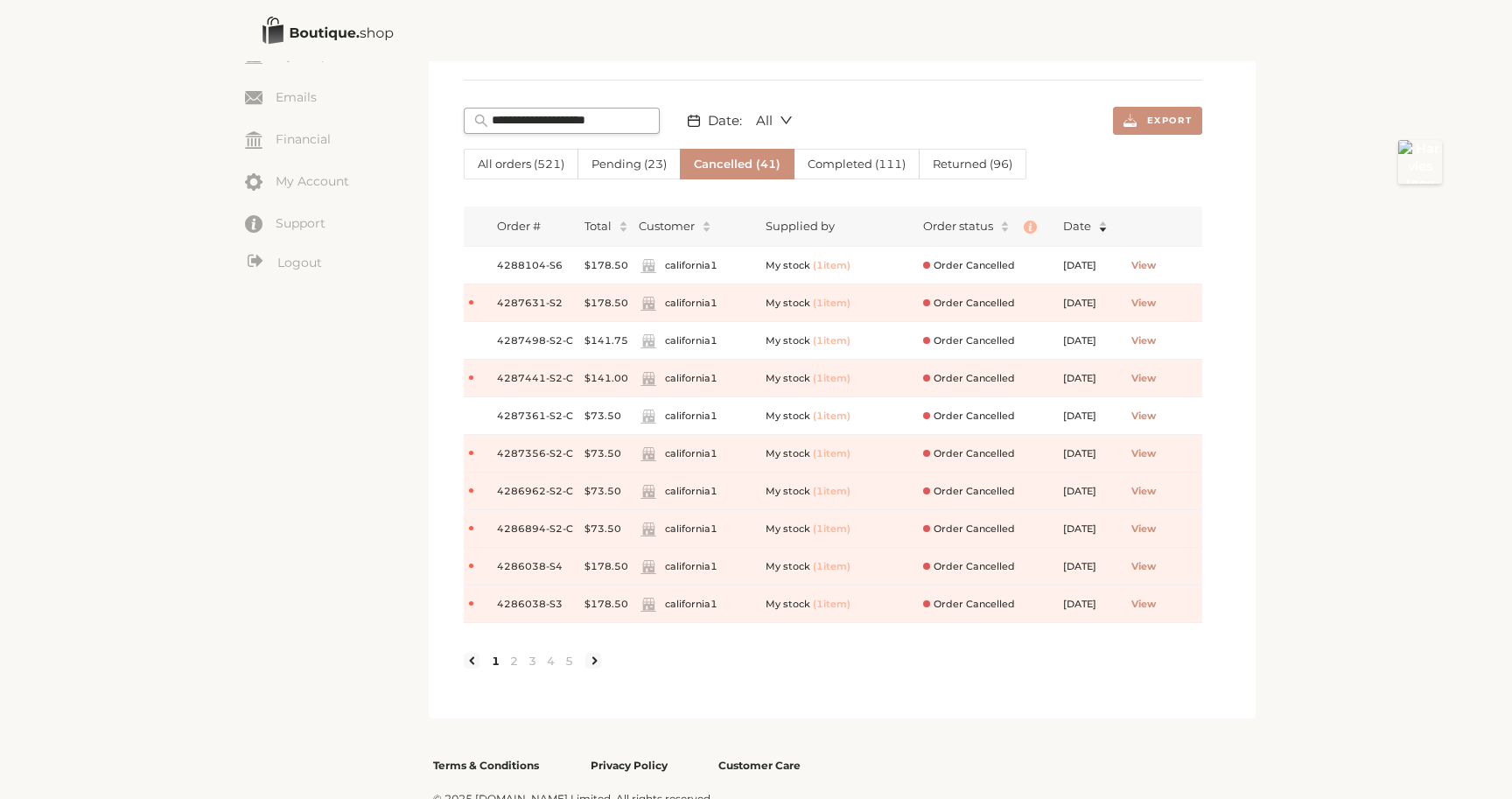
scroll to position [215, 0]
click at [1156, 264] on span "View" at bounding box center [1143, 264] width 25 height 15
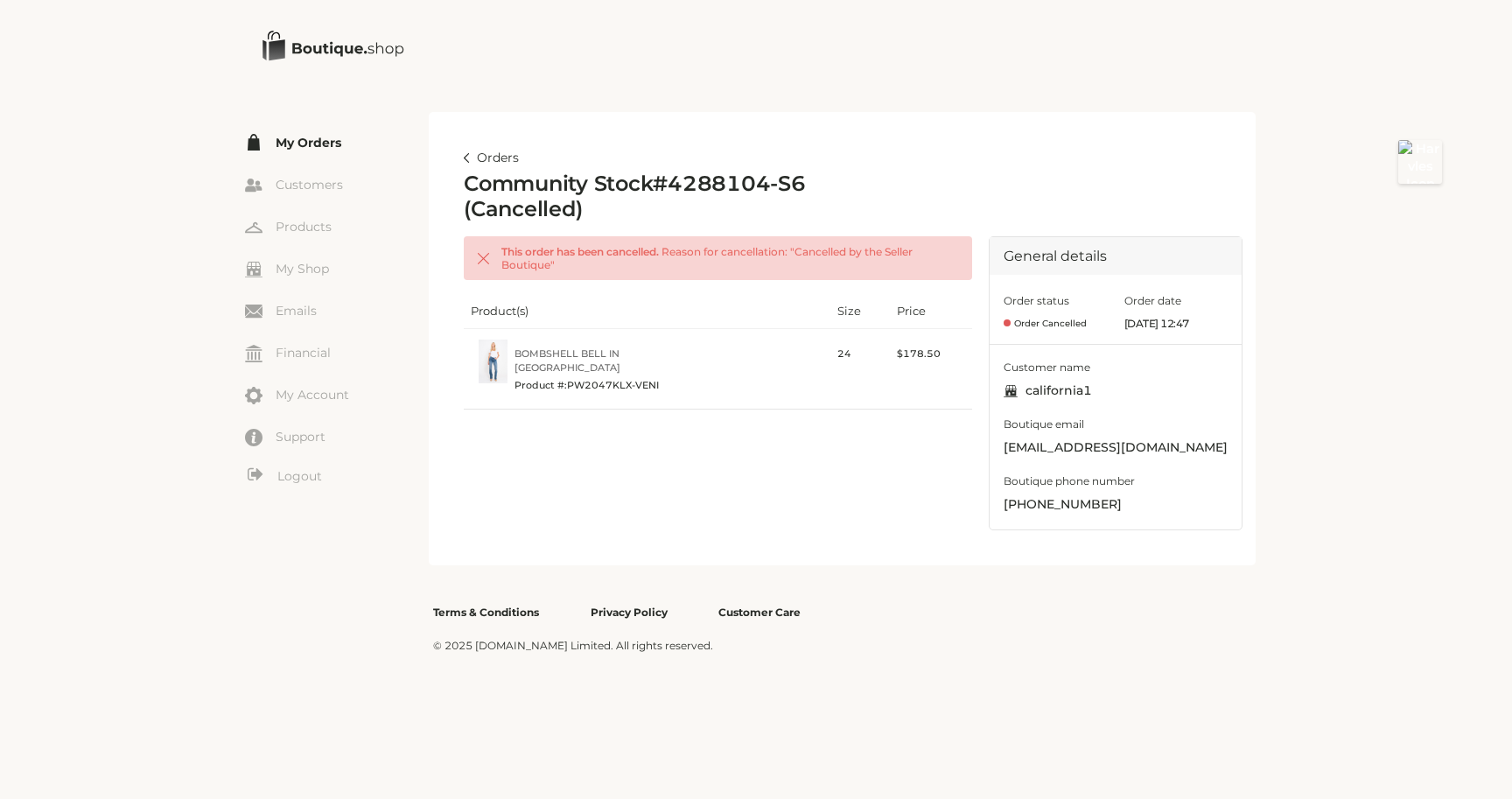
click at [467, 158] on img at bounding box center [467, 158] width 6 height 9
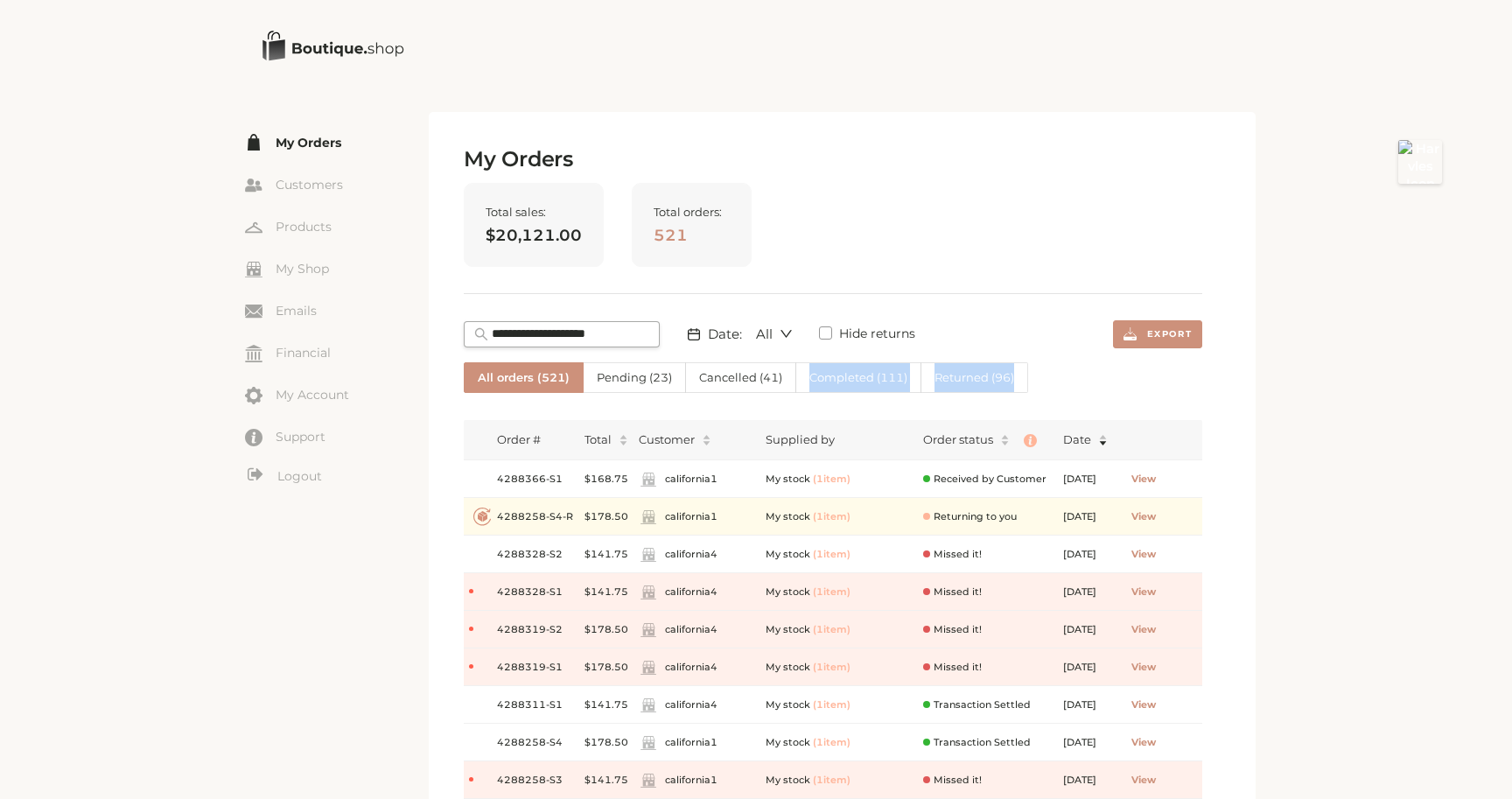
click at [753, 392] on div "My Orders Total sales: $20,121.00 Total orders: 521 Date: All Hide returns Expo…" at bounding box center [833, 525] width 738 height 758
click at [746, 377] on span "Cancelled ( 41 )" at bounding box center [740, 377] width 83 height 14
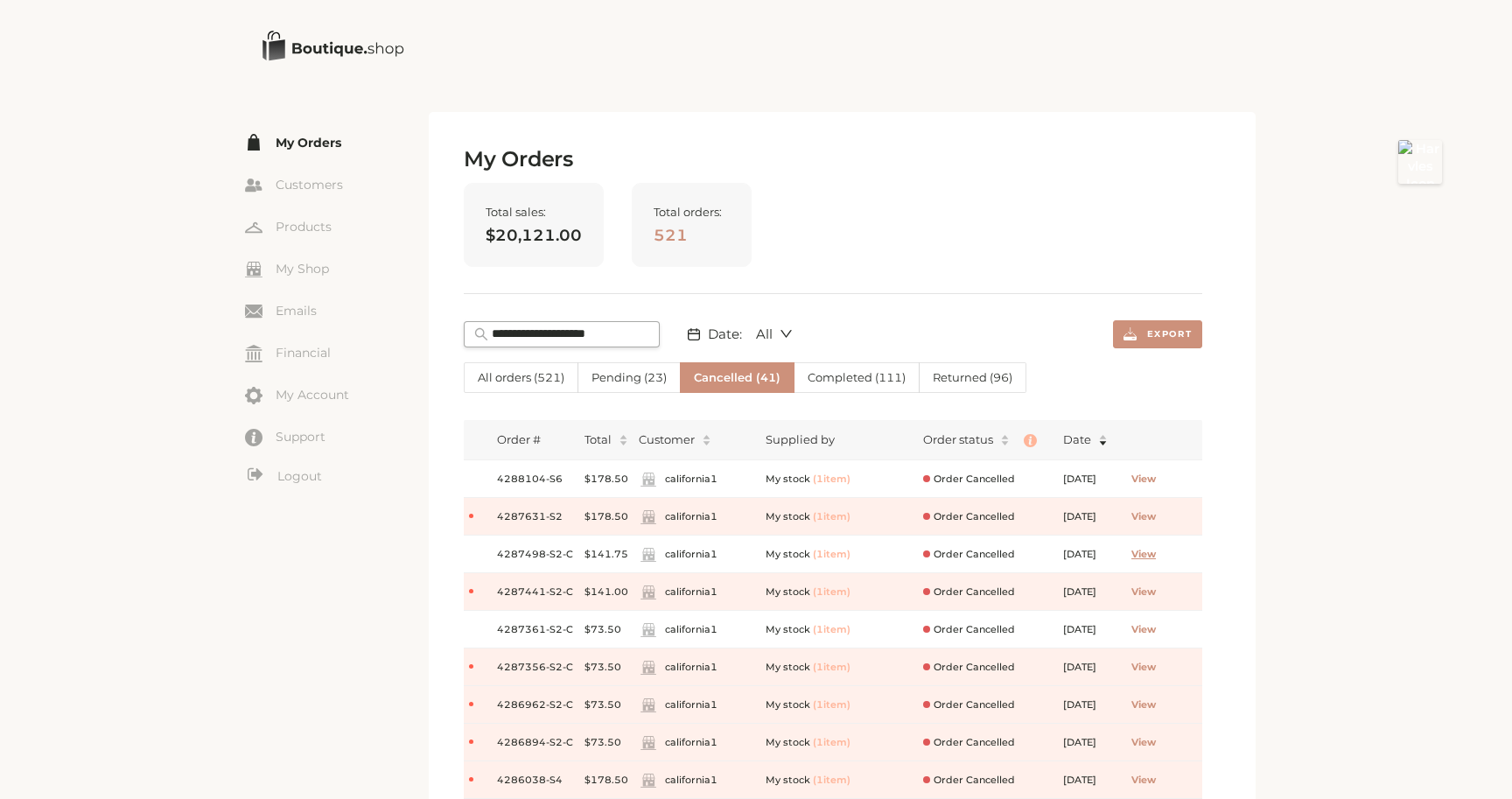
click at [1156, 552] on span "View" at bounding box center [1143, 554] width 25 height 15
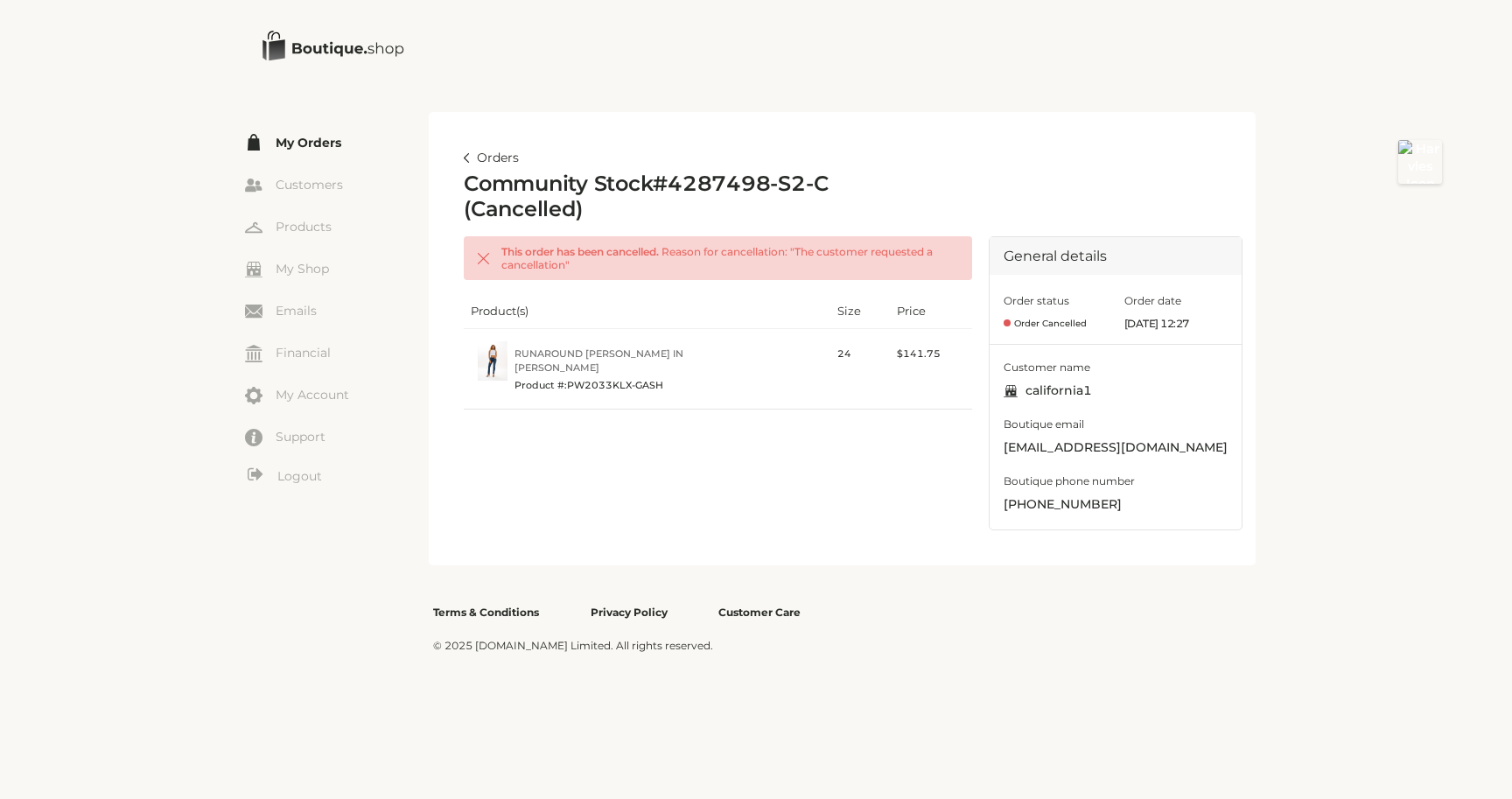
click at [497, 158] on link "Orders" at bounding box center [491, 158] width 55 height 21
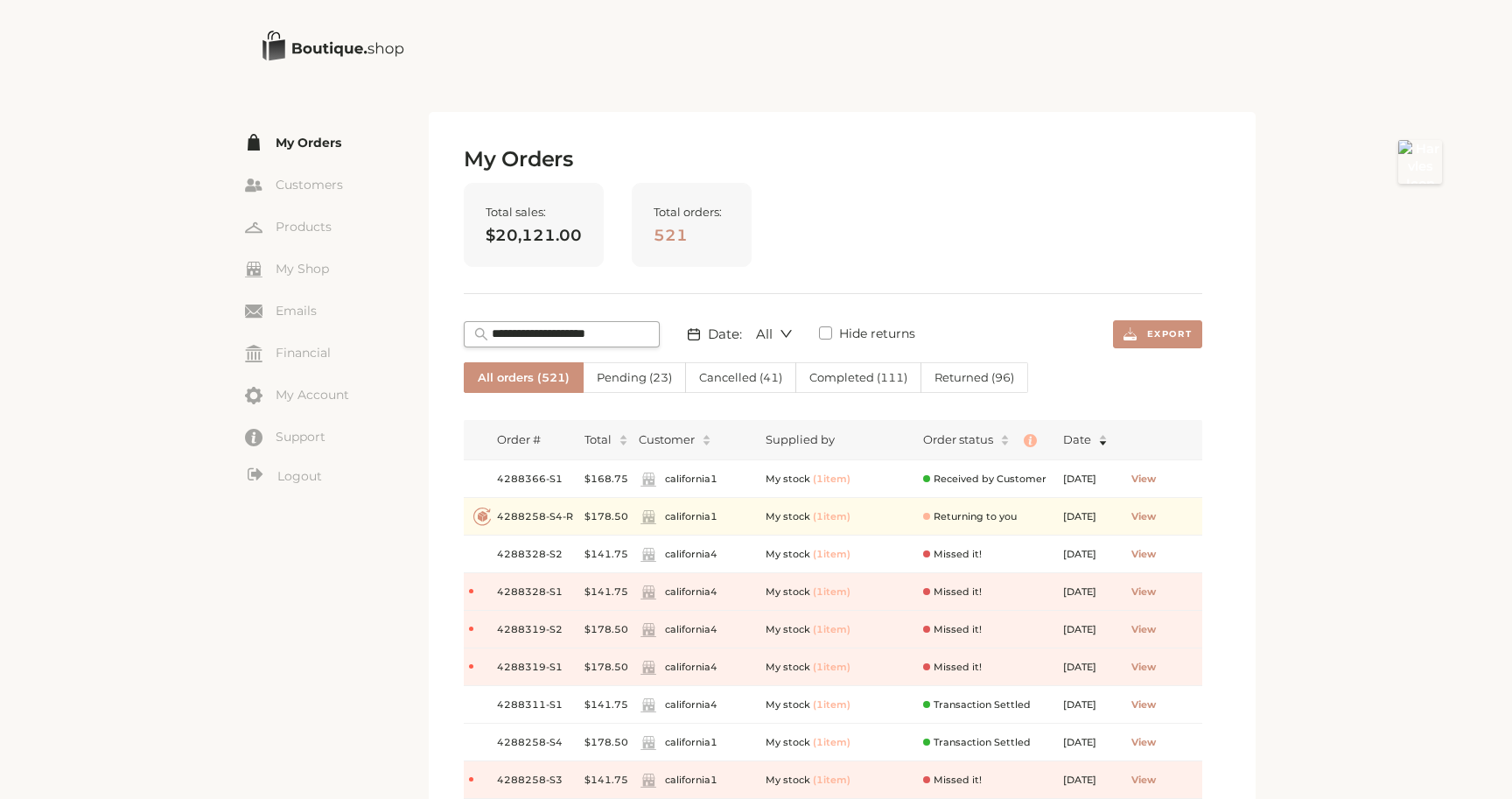
click at [737, 381] on span "Cancelled ( 41 )" at bounding box center [740, 377] width 83 height 14
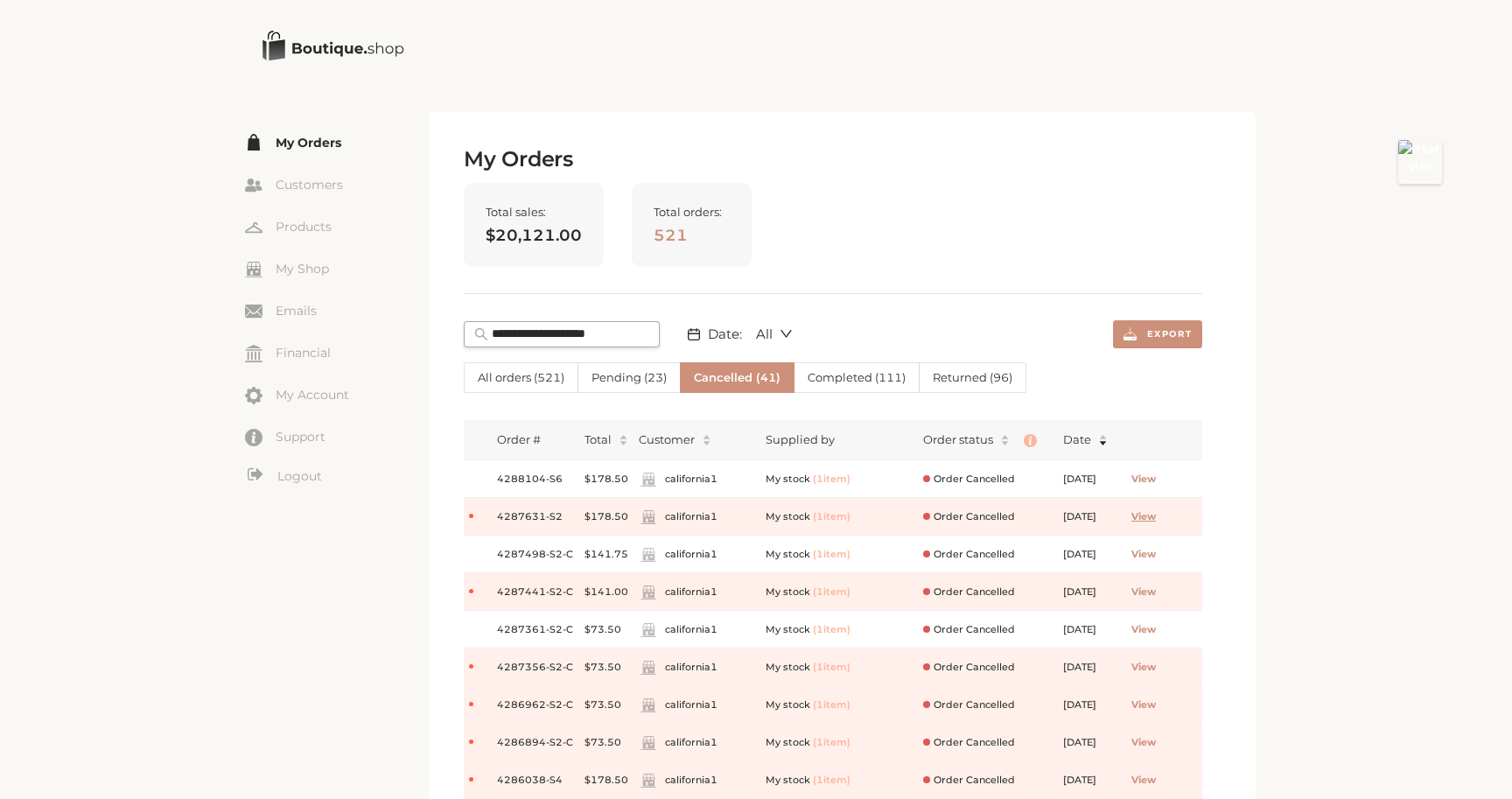
click at [1156, 520] on span "View" at bounding box center [1143, 516] width 25 height 15
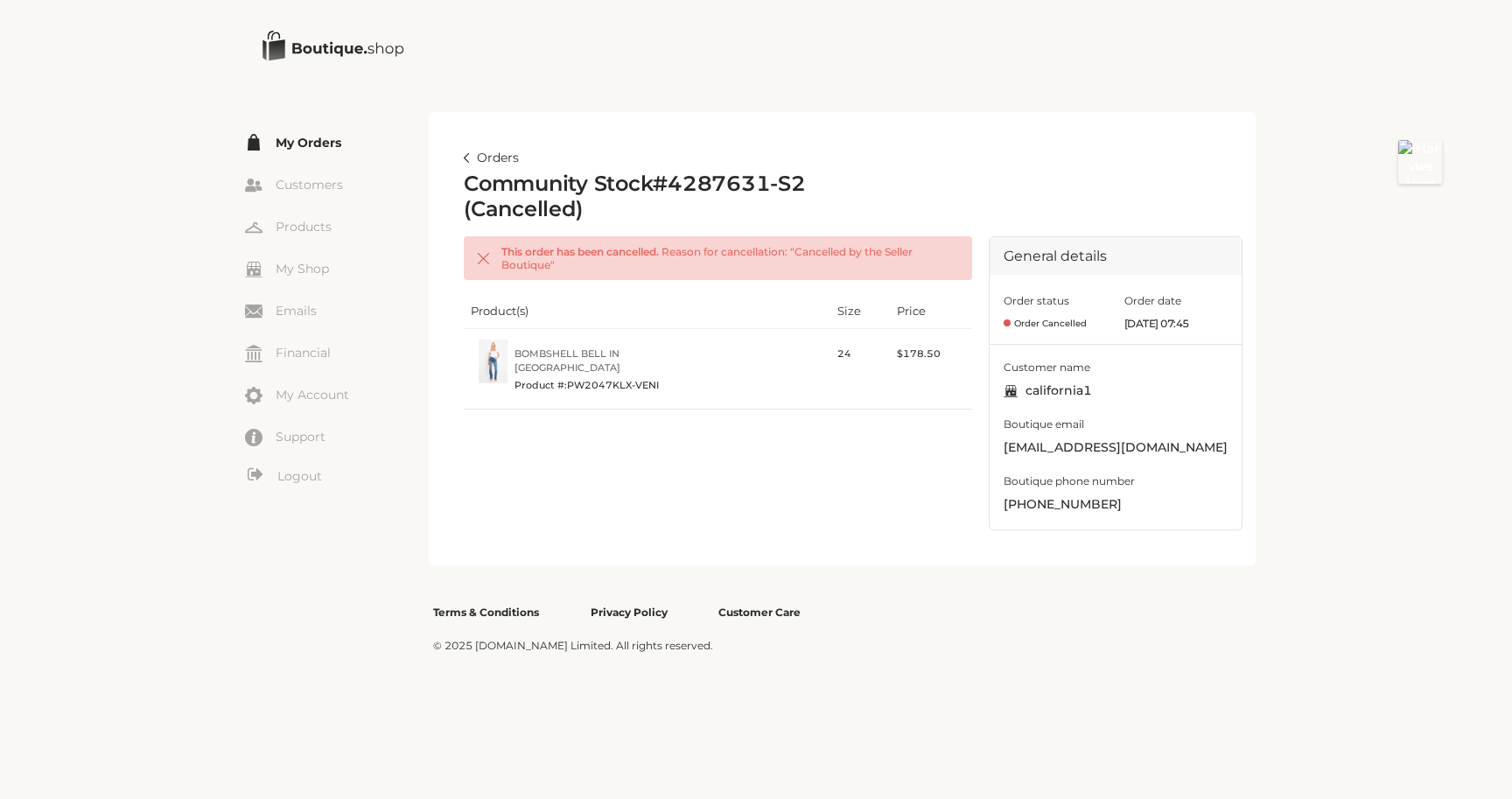
click at [474, 150] on link "Orders" at bounding box center [491, 158] width 55 height 21
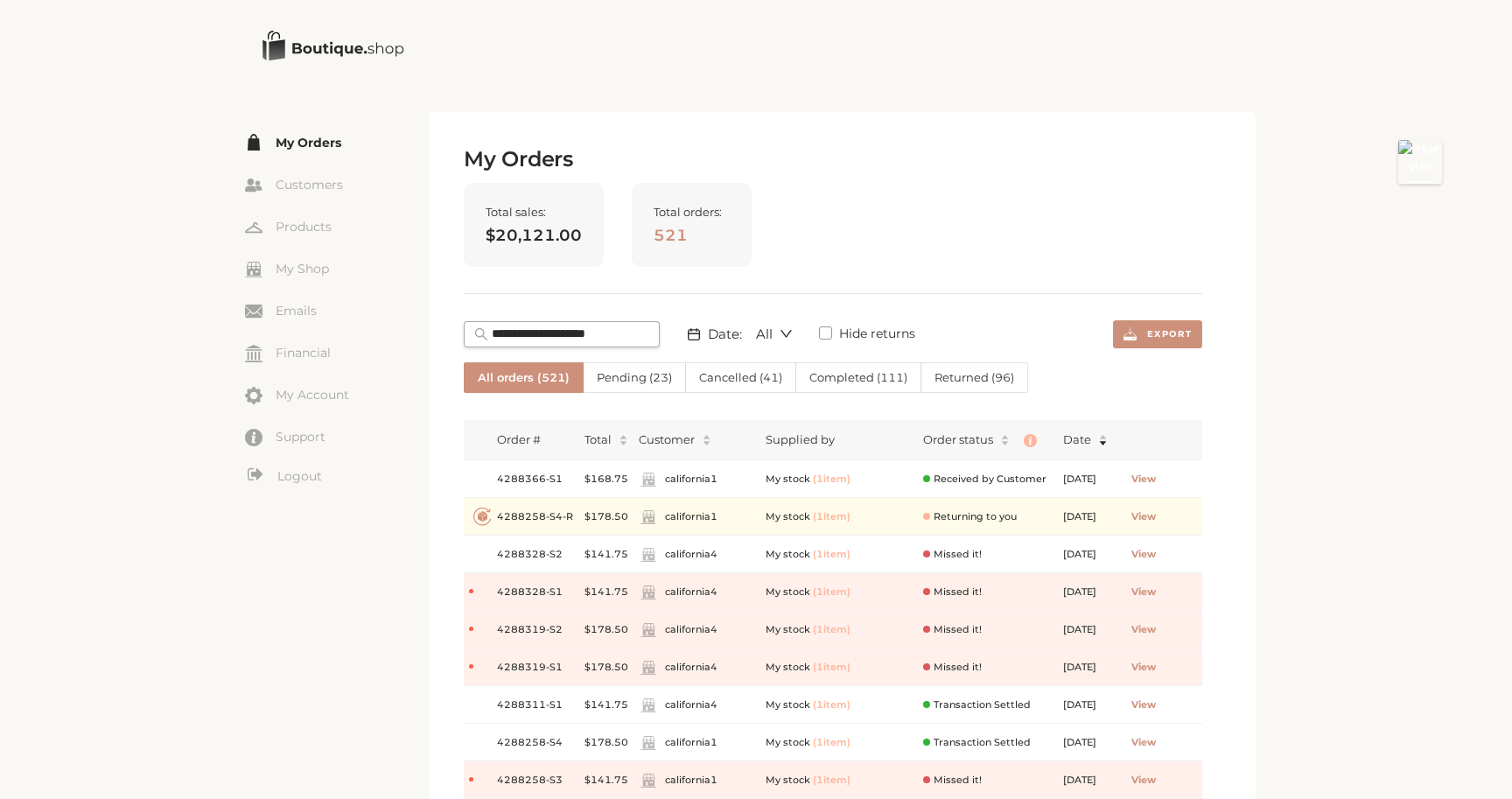
click at [708, 379] on span "Cancelled ( 41 )" at bounding box center [740, 377] width 83 height 14
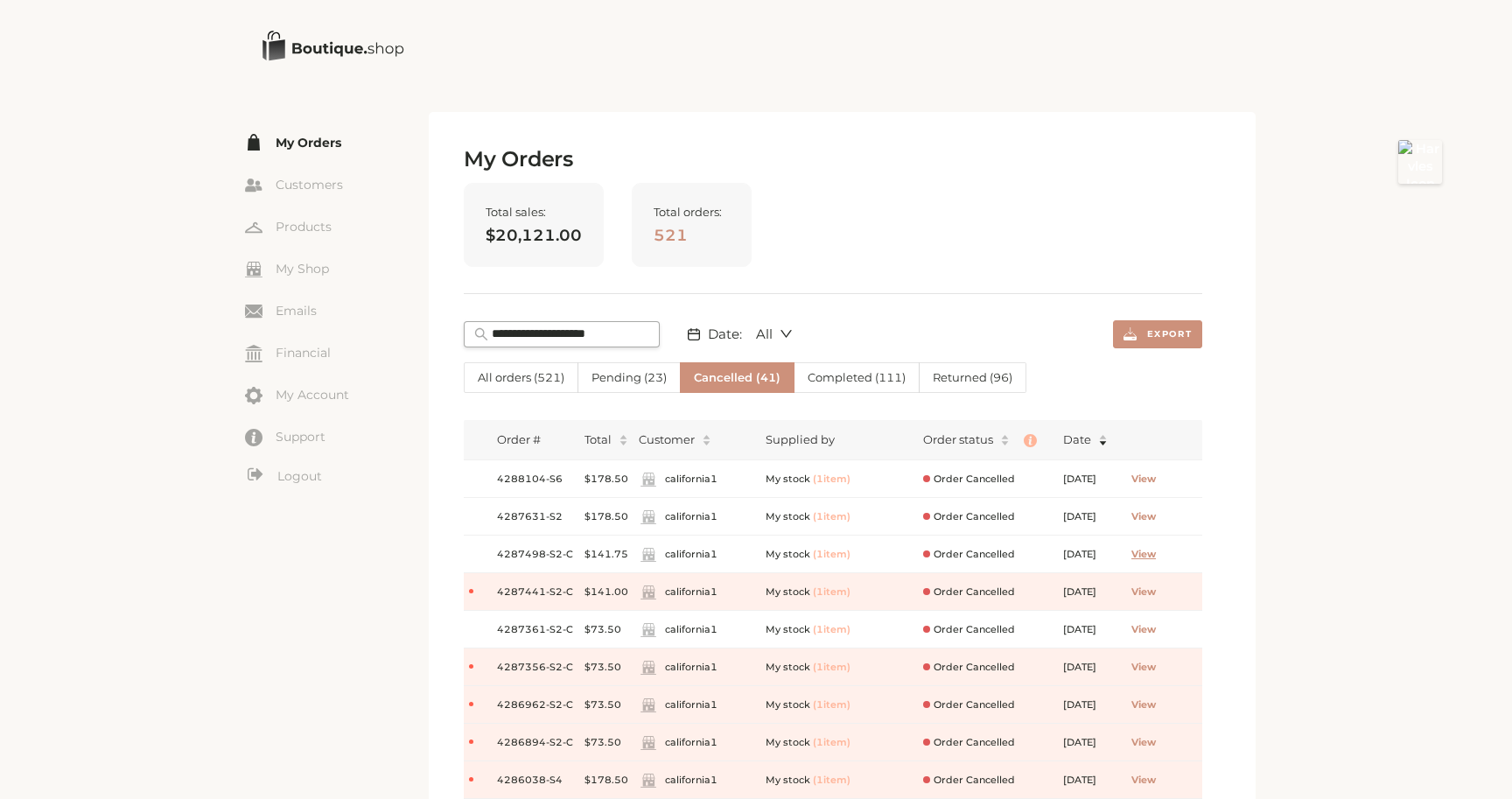
click at [1156, 551] on span "View" at bounding box center [1143, 554] width 25 height 15
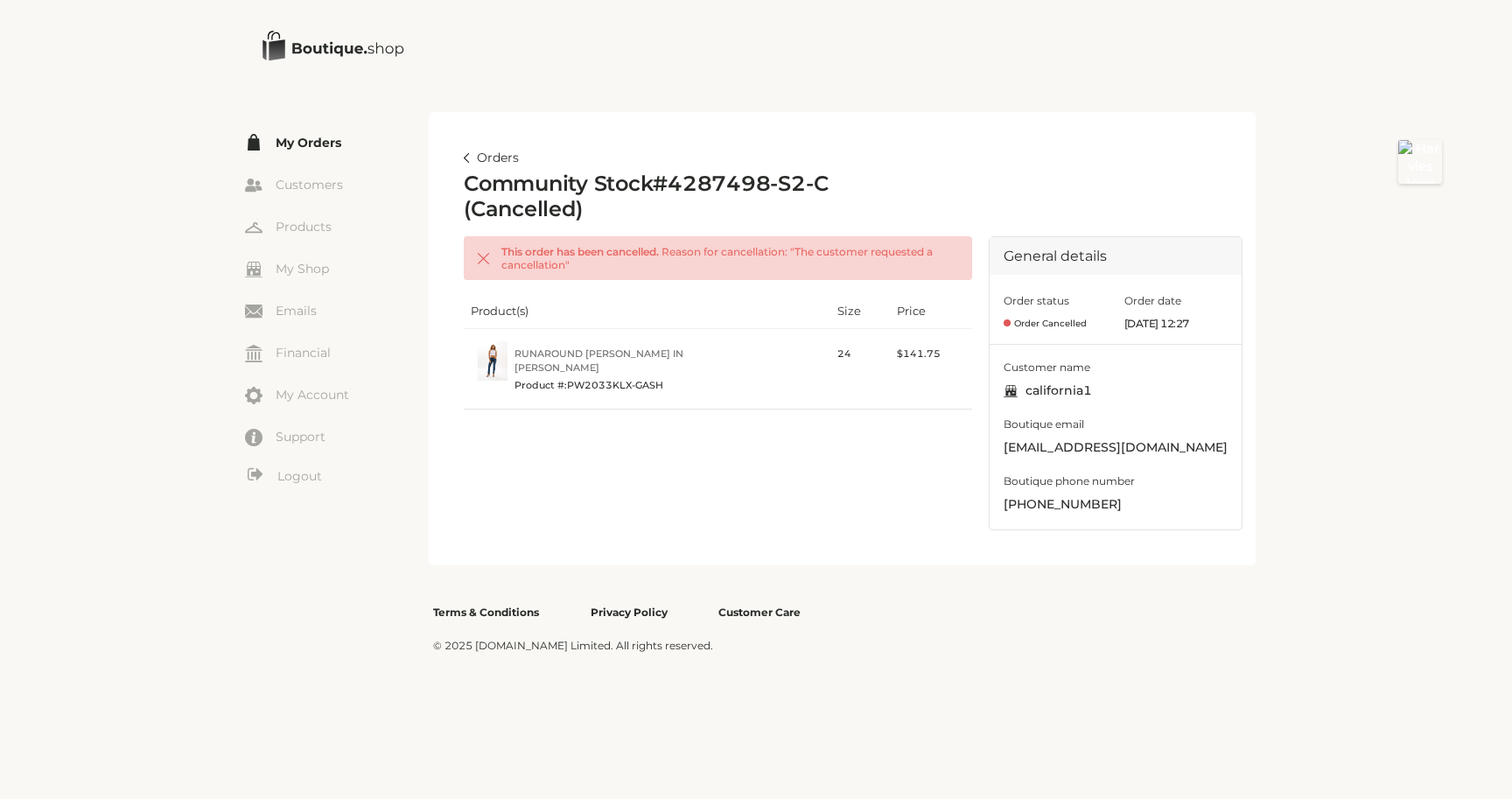
drag, startPoint x: 799, startPoint y: 245, endPoint x: 806, endPoint y: 258, distance: 14.8
click at [808, 257] on div "This order has been cancelled. Reason for cancellation: " The customer requeste…" at bounding box center [725, 258] width 467 height 26
drag, startPoint x: 799, startPoint y: 248, endPoint x: 820, endPoint y: 264, distance: 26.4
click at [820, 264] on div "This order has been cancelled. Reason for cancellation: " The customer requeste…" at bounding box center [725, 258] width 467 height 26
click at [492, 151] on link "Orders" at bounding box center [491, 158] width 55 height 21
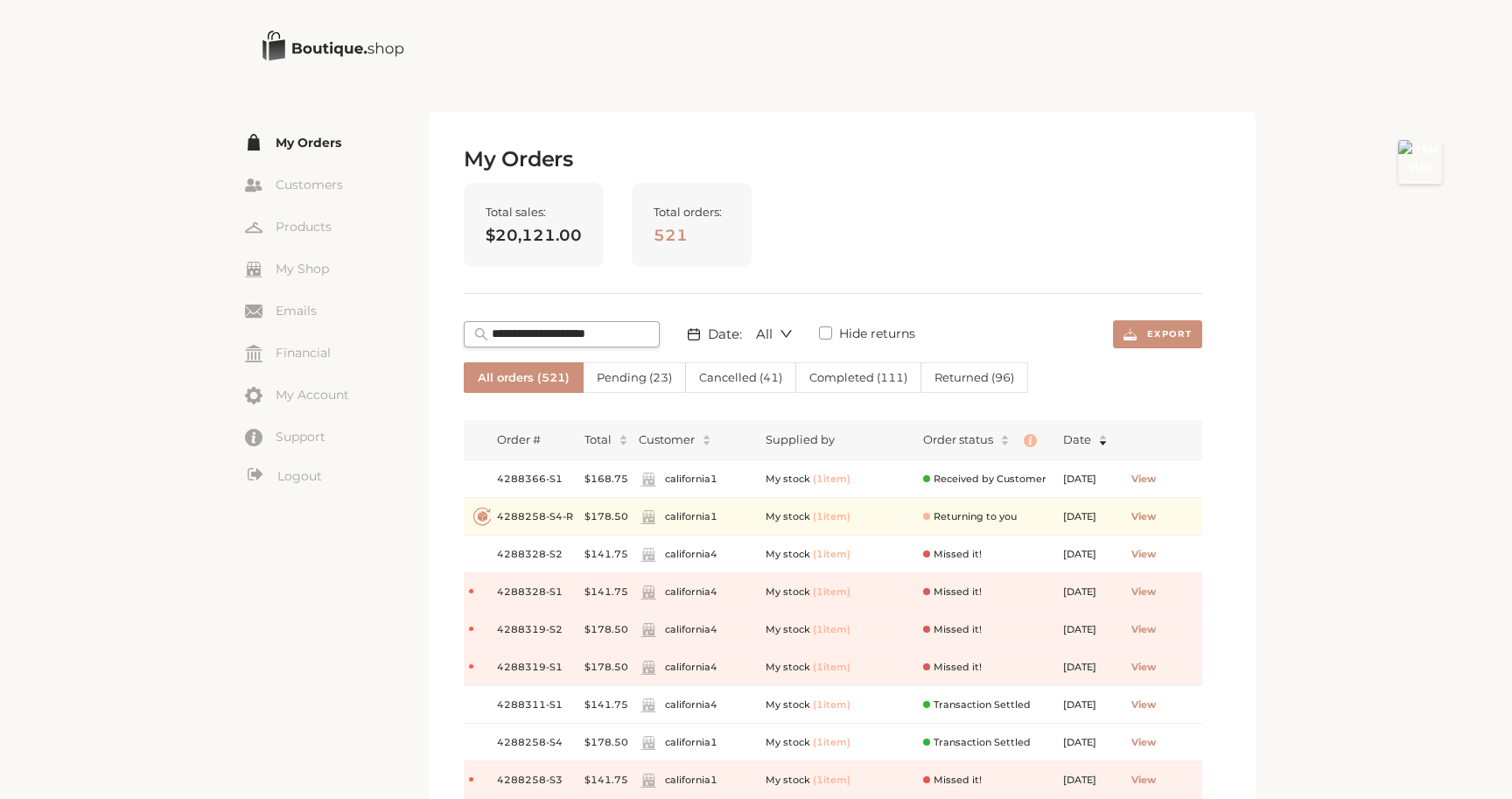
click at [727, 368] on label "Cancelled ( 41 )" at bounding box center [741, 377] width 111 height 30
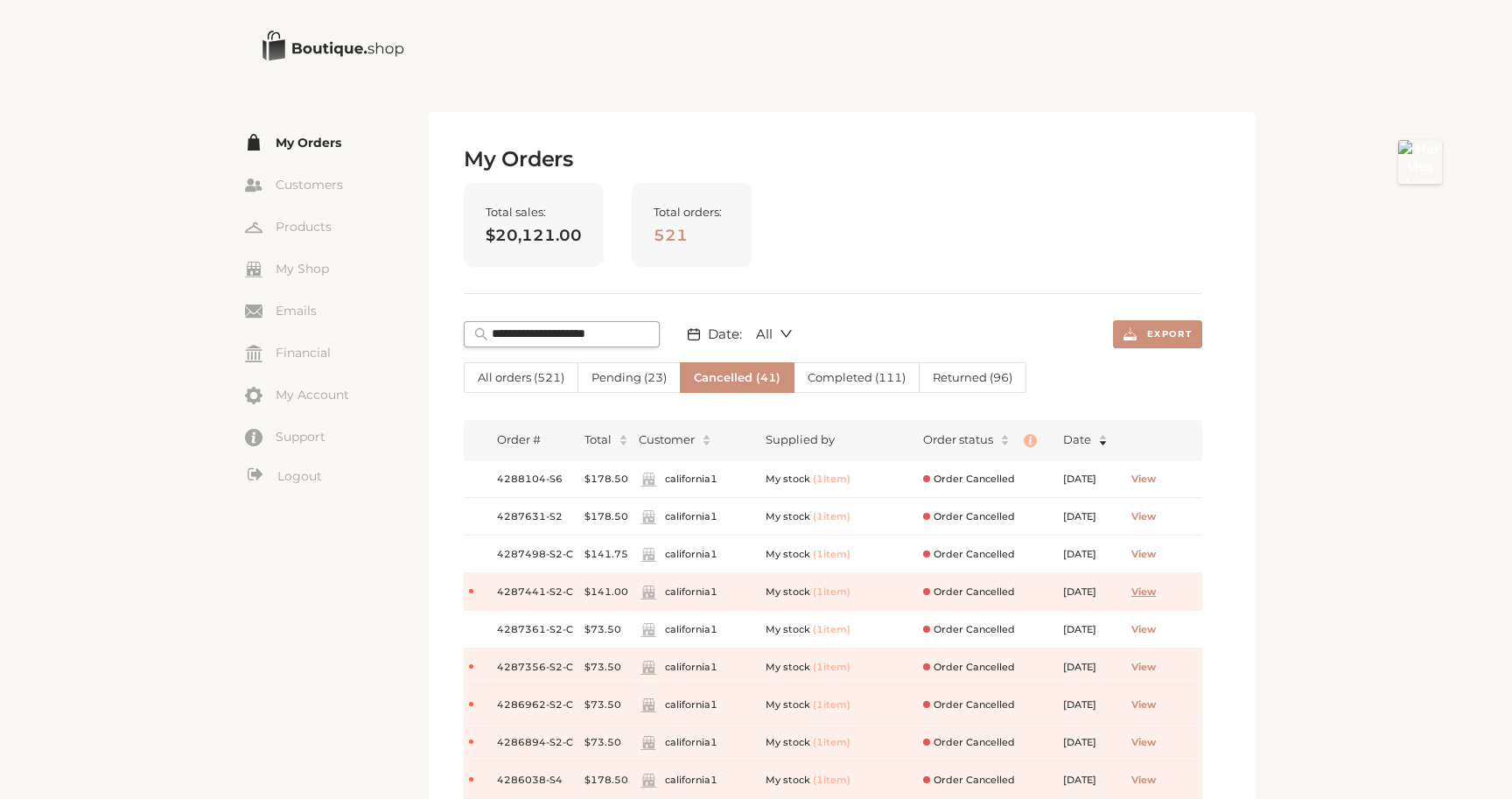
click at [1156, 593] on span "View" at bounding box center [1143, 592] width 25 height 15
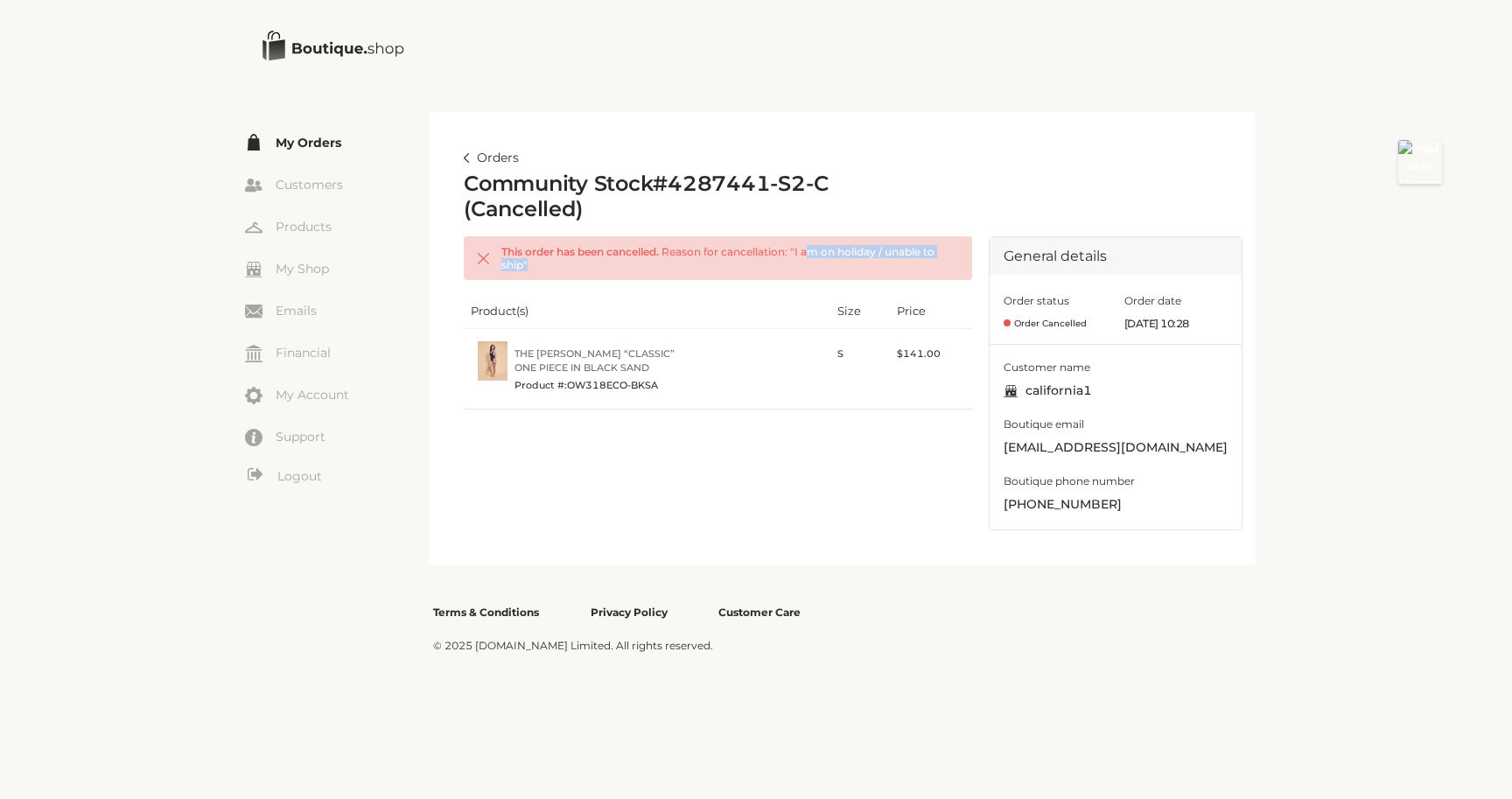
drag, startPoint x: 813, startPoint y: 248, endPoint x: 889, endPoint y: 267, distance: 78.3
click at [889, 267] on div "This order has been cancelled. Reason for cancellation: " I am on holiday / una…" at bounding box center [725, 258] width 467 height 26
drag, startPoint x: 801, startPoint y: 247, endPoint x: 823, endPoint y: 282, distance: 41.3
click at [823, 282] on div "This order has been cancelled. Reason for cancellation: " I am on holiday / una…" at bounding box center [718, 382] width 509 height 294
click at [752, 471] on div "This order has been cancelled. Reason for cancellation: " I am on holiday / una…" at bounding box center [718, 382] width 509 height 294
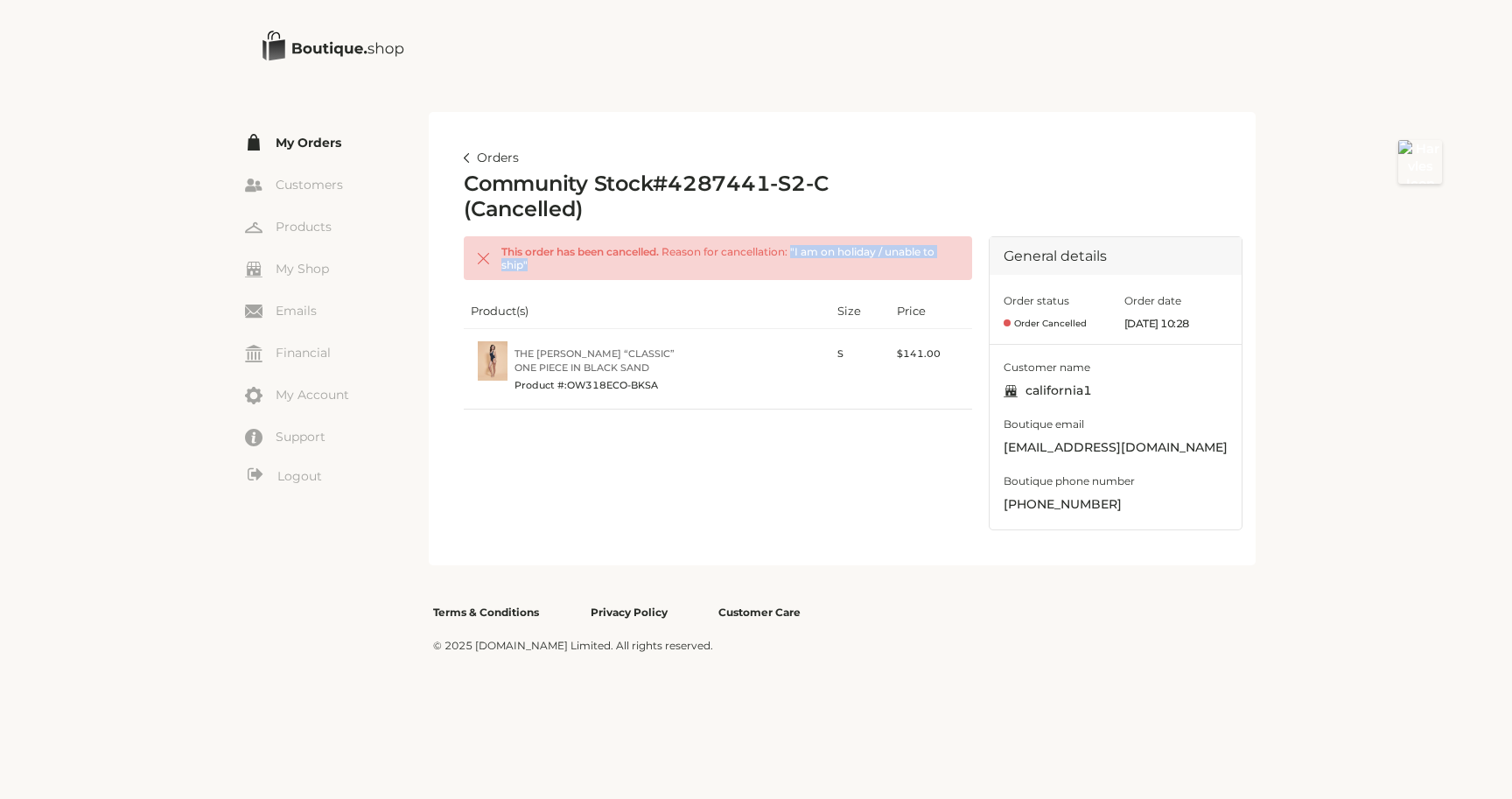
drag, startPoint x: 797, startPoint y: 247, endPoint x: 809, endPoint y: 265, distance: 21.6
click at [809, 265] on div "This order has been cancelled. Reason for cancellation: " I am on holiday / una…" at bounding box center [725, 258] width 467 height 26
click at [493, 158] on link "Orders" at bounding box center [491, 158] width 55 height 21
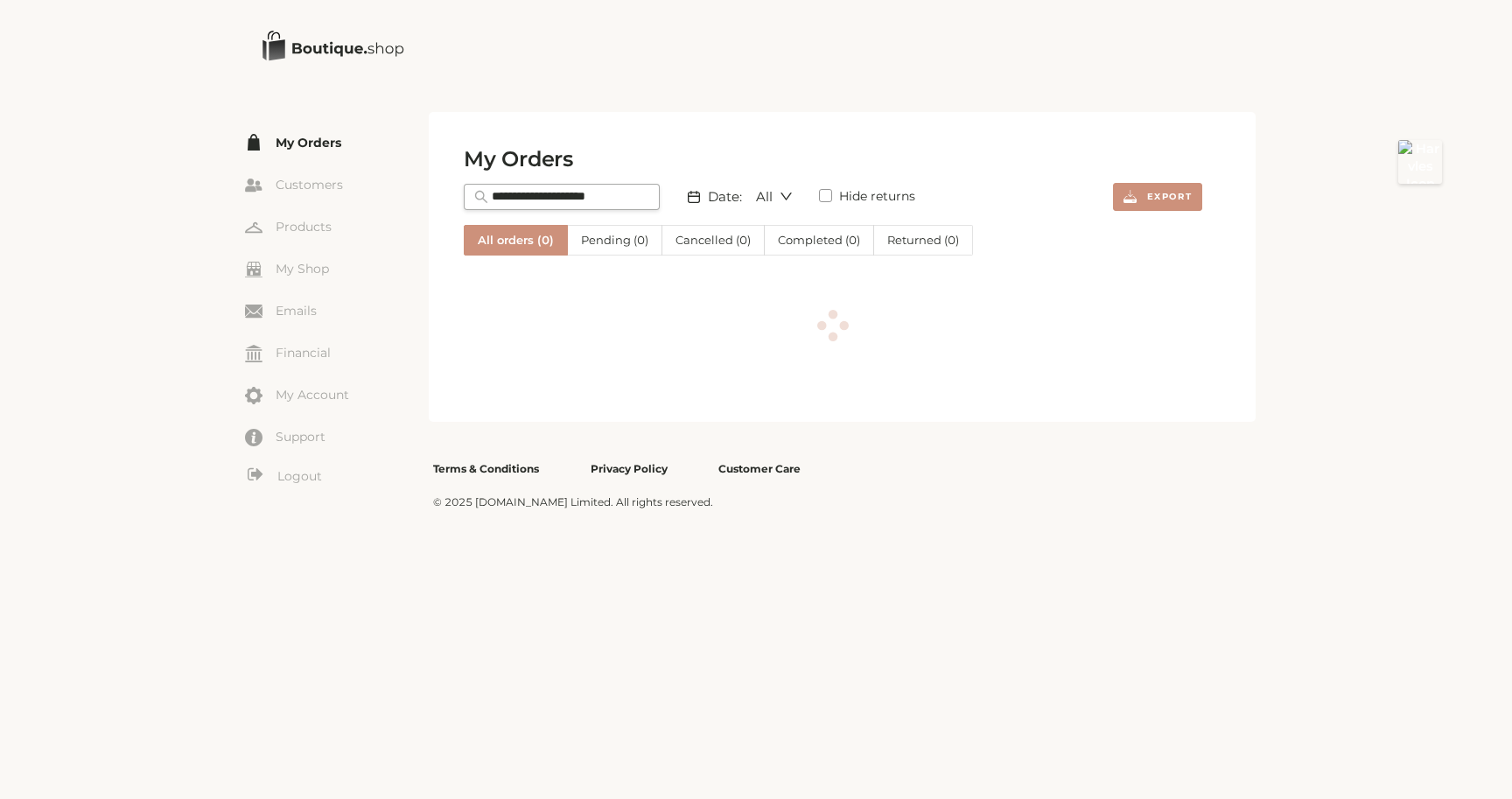
click at [711, 251] on label "Cancelled ( 0 )" at bounding box center [714, 240] width 102 height 30
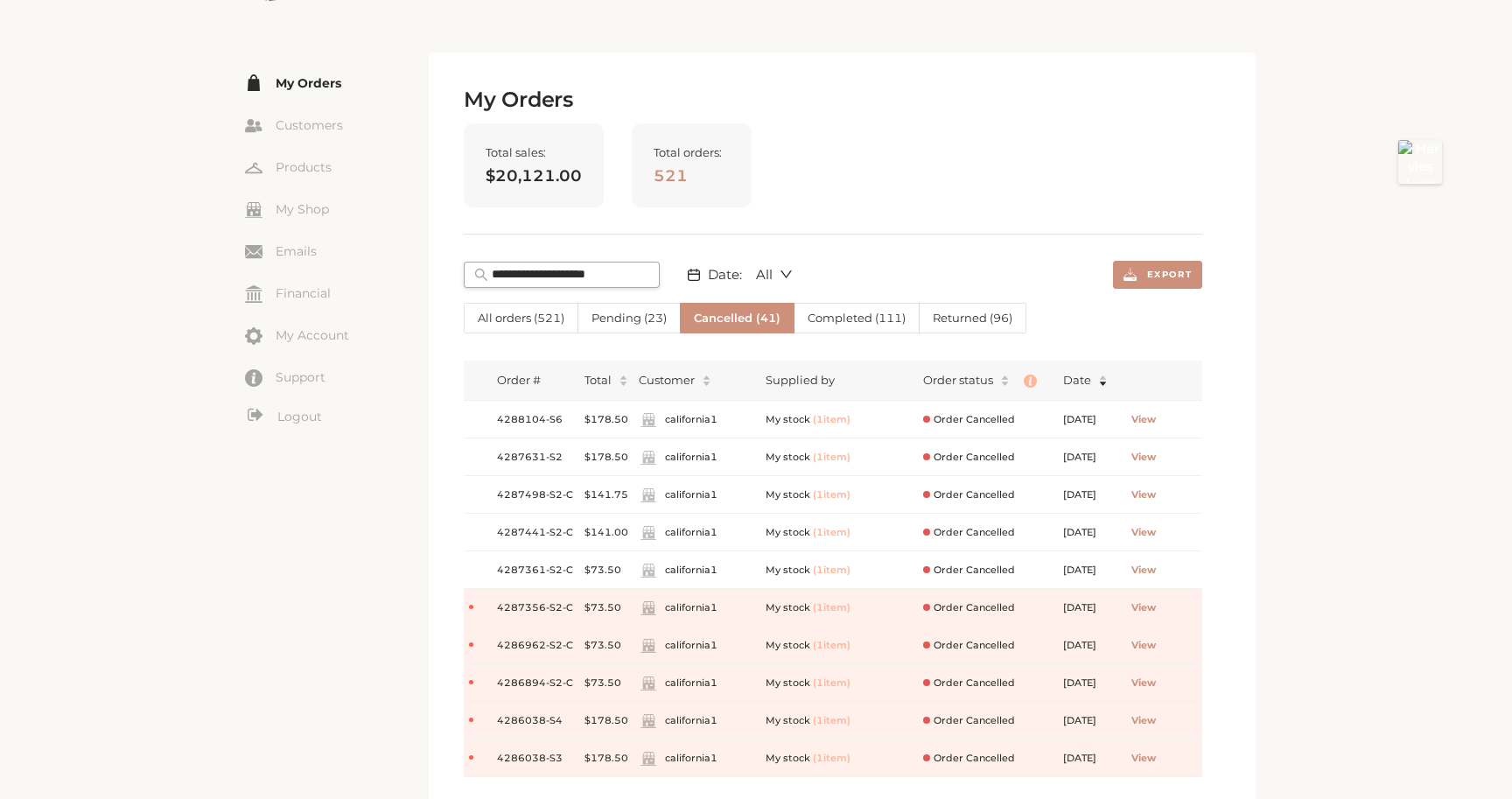
scroll to position [72, 0]
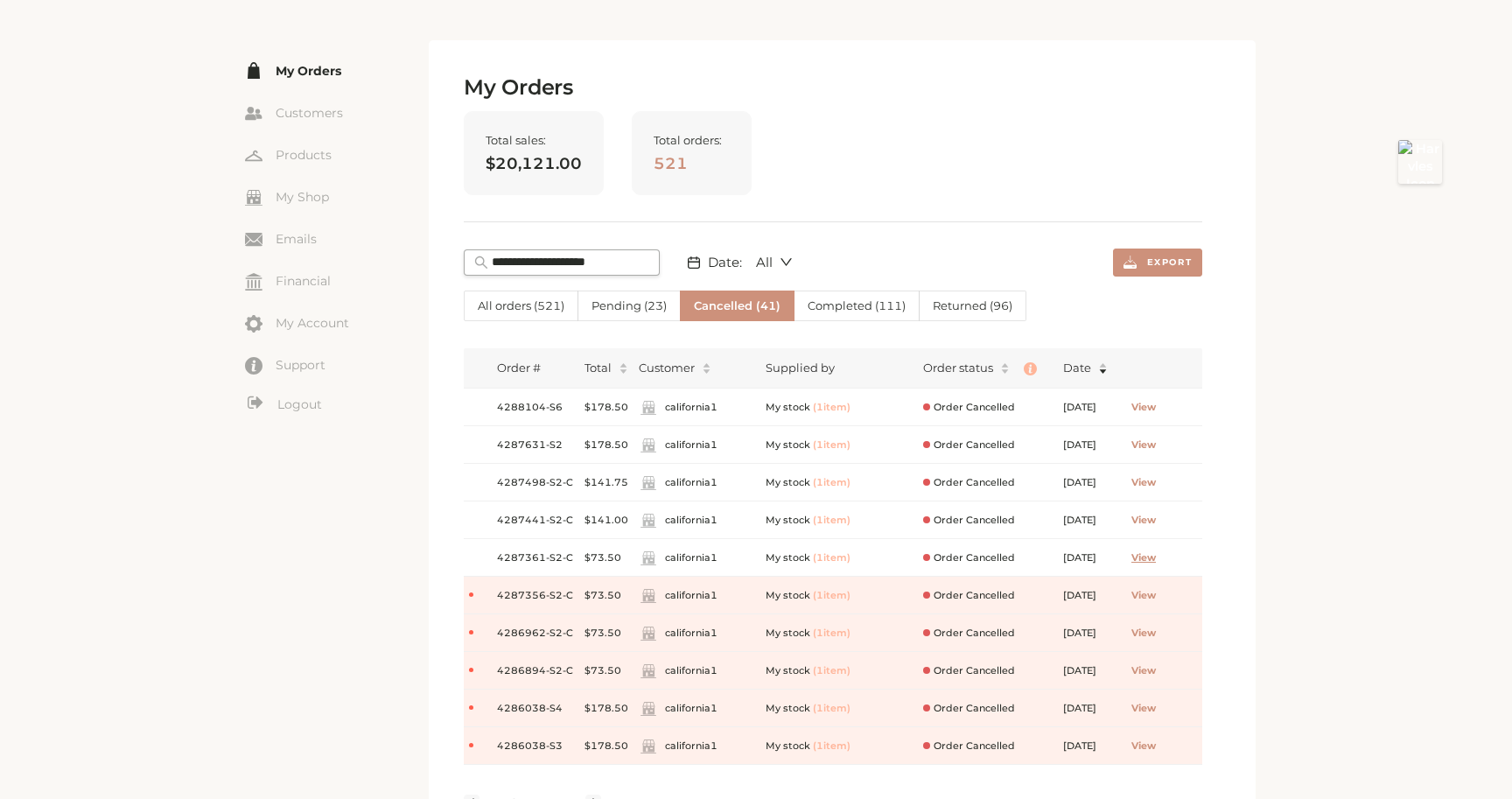
click at [1156, 558] on span "View" at bounding box center [1143, 558] width 25 height 15
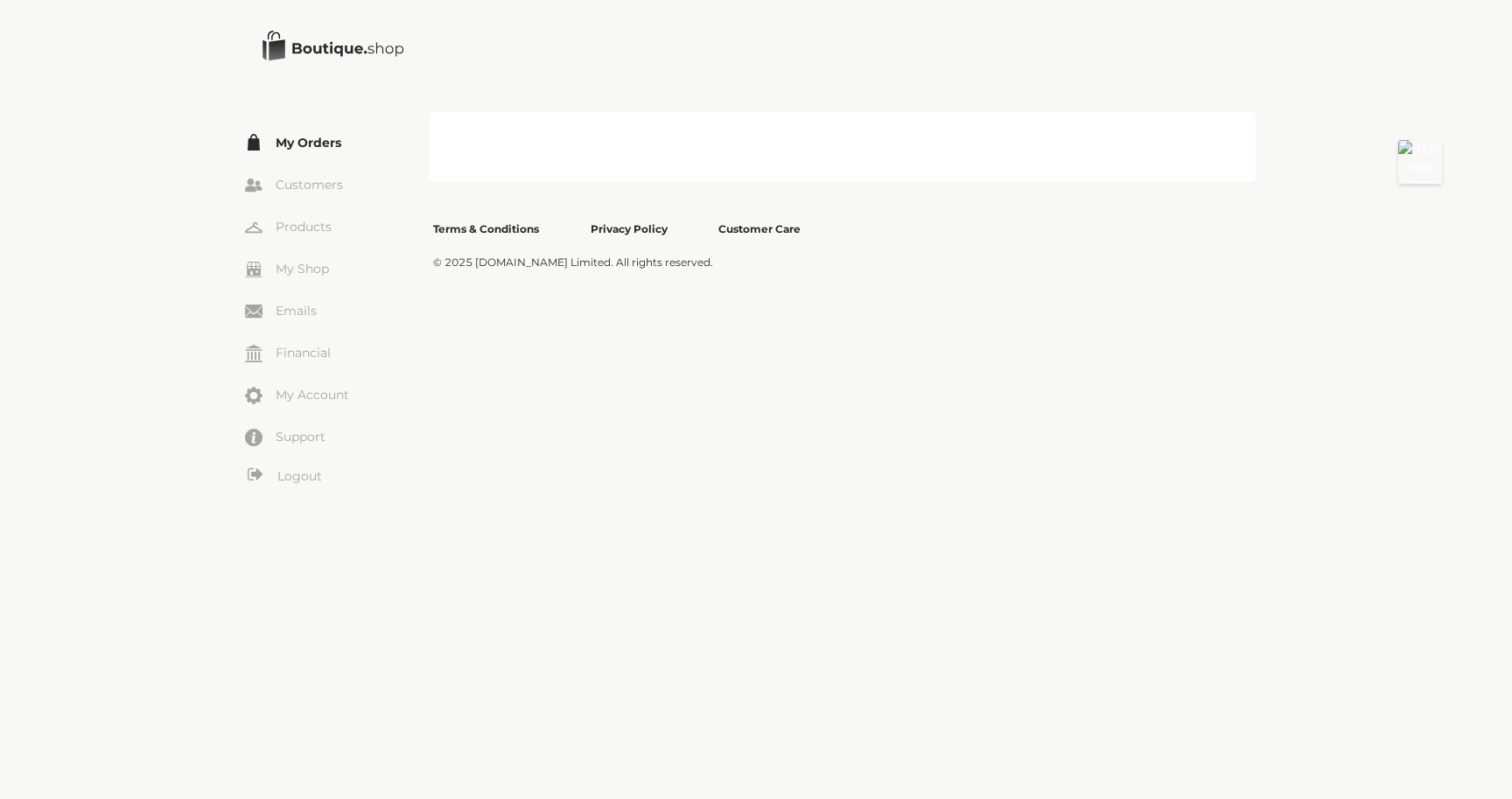
click at [312, 140] on link "My Orders" at bounding box center [337, 142] width 183 height 26
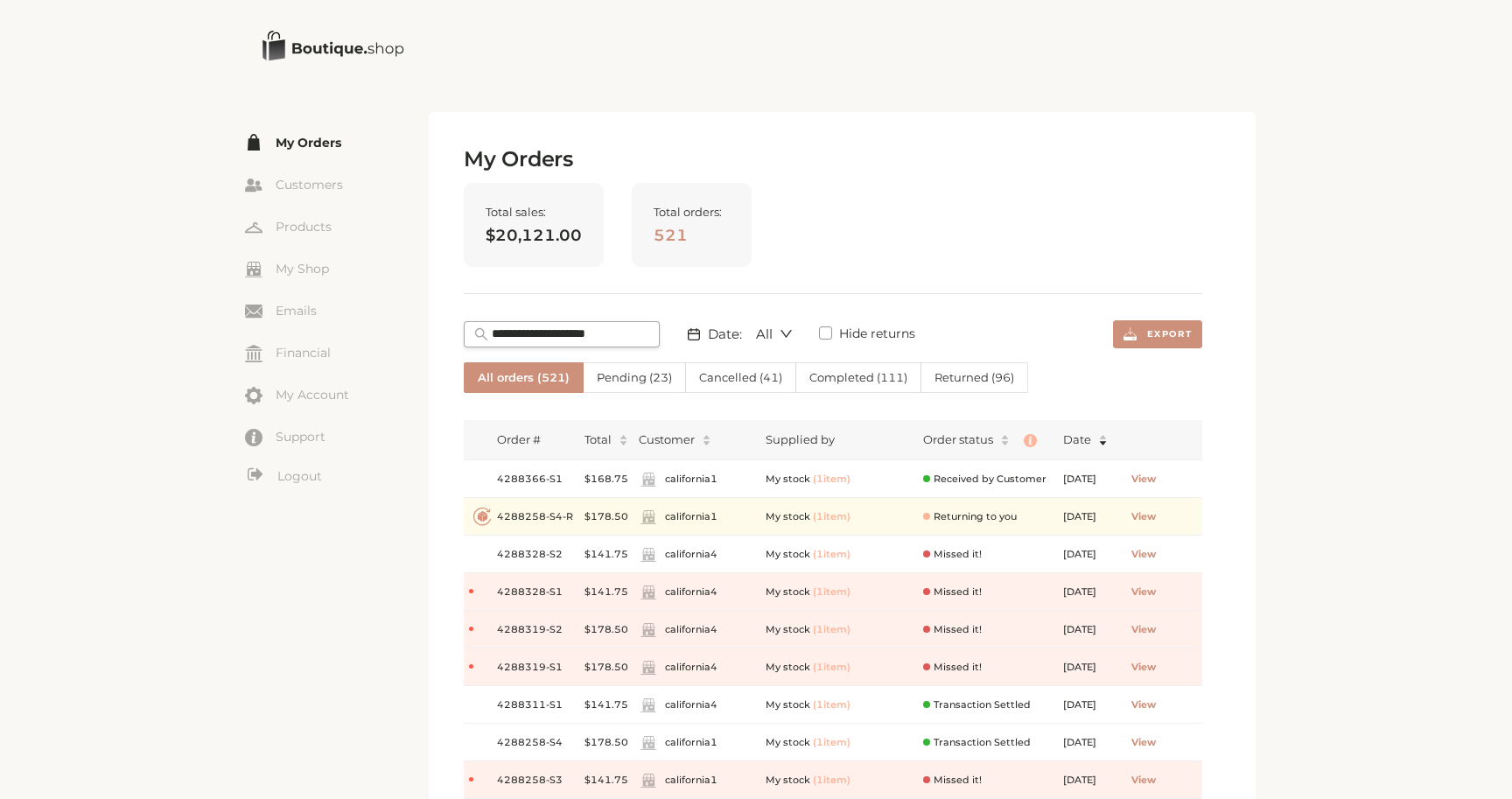
click at [711, 240] on span "521" at bounding box center [691, 235] width 77 height 19
click at [745, 377] on span "Cancelled ( 41 )" at bounding box center [740, 377] width 83 height 14
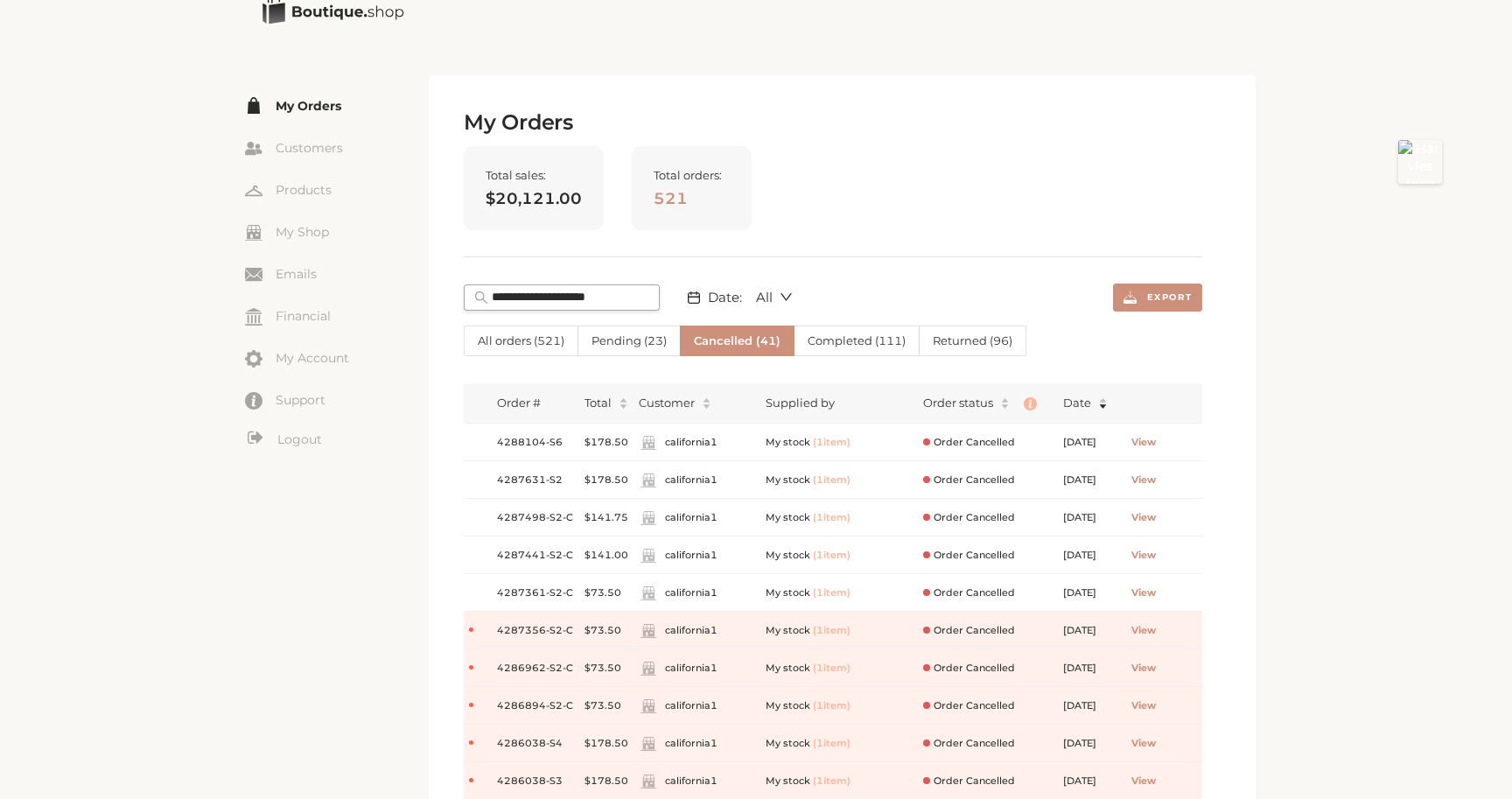
scroll to position [38, 0]
click at [1156, 629] on span "View" at bounding box center [1143, 629] width 25 height 15
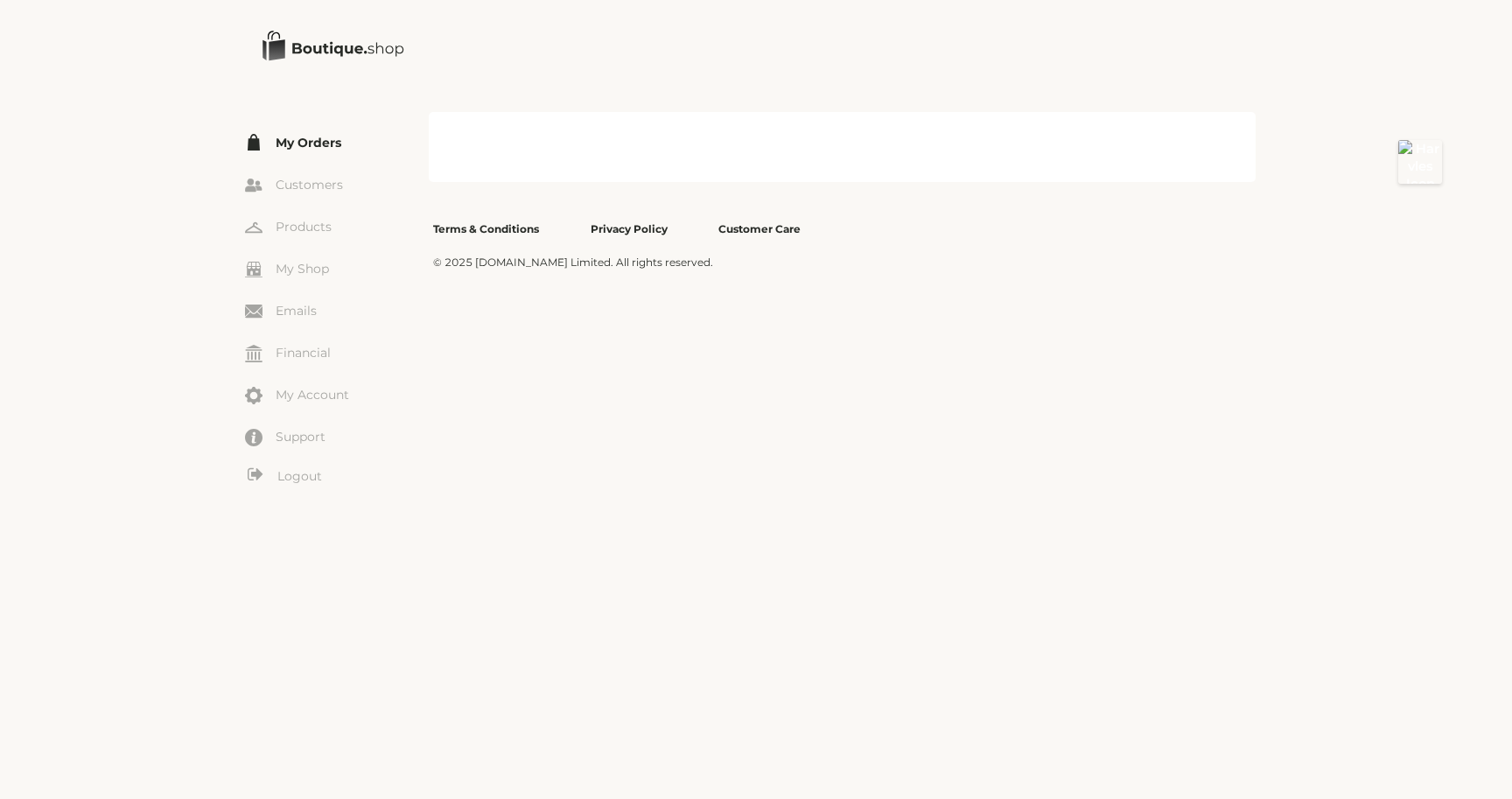
click at [312, 135] on link "My Orders" at bounding box center [337, 142] width 183 height 26
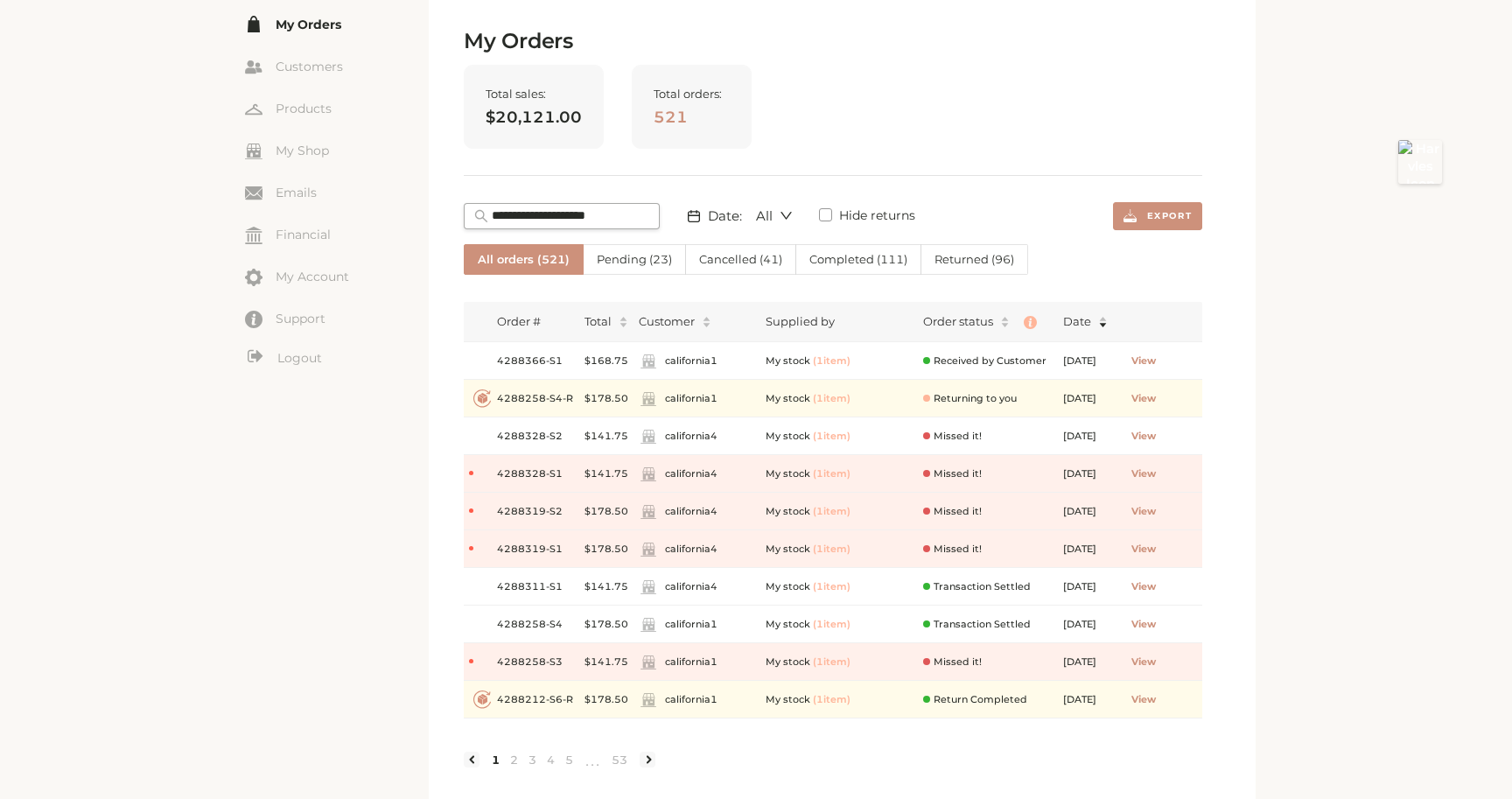
scroll to position [119, 0]
click at [720, 262] on span "Cancelled ( 41 )" at bounding box center [740, 257] width 83 height 14
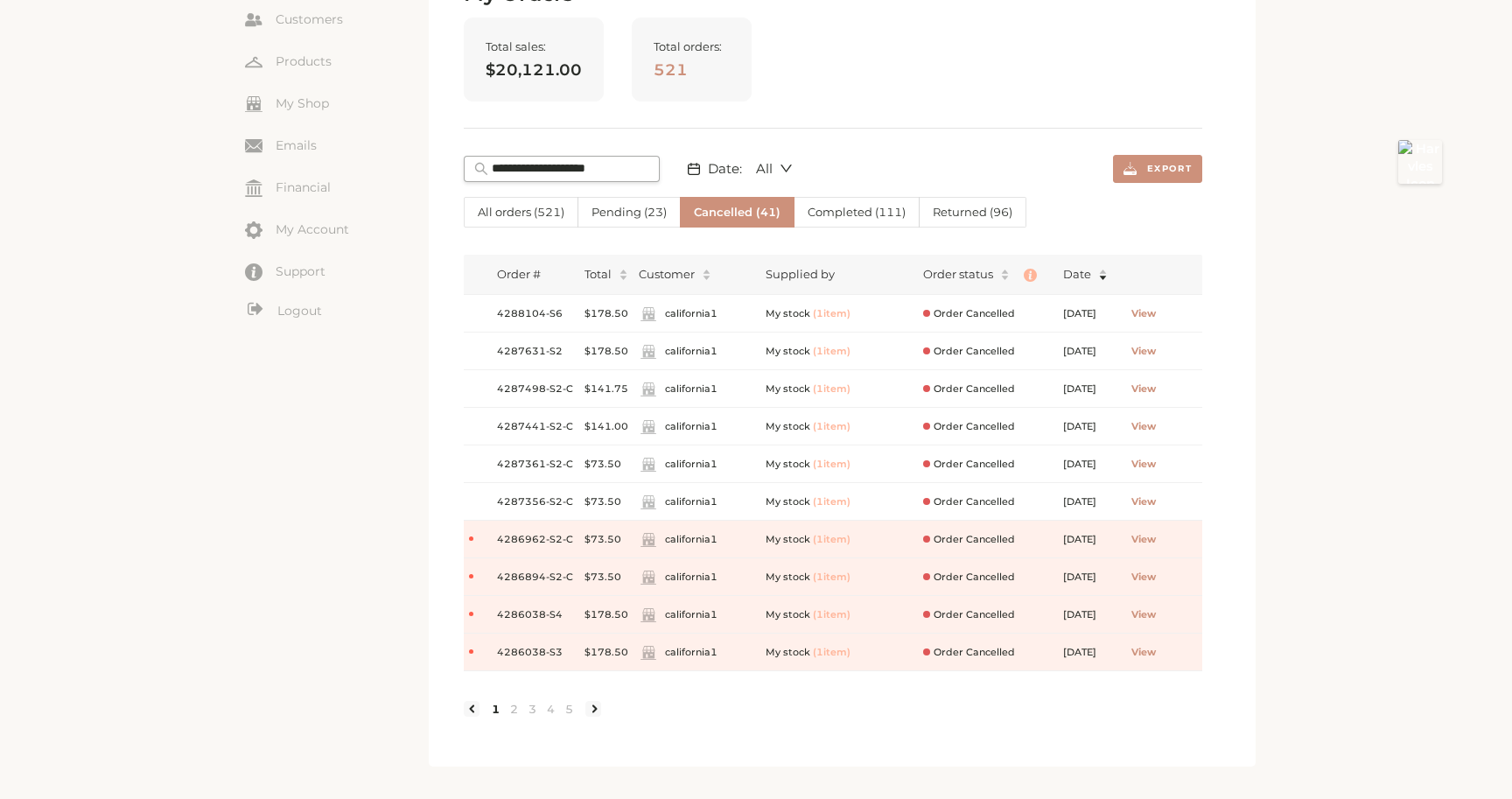
scroll to position [188, 0]
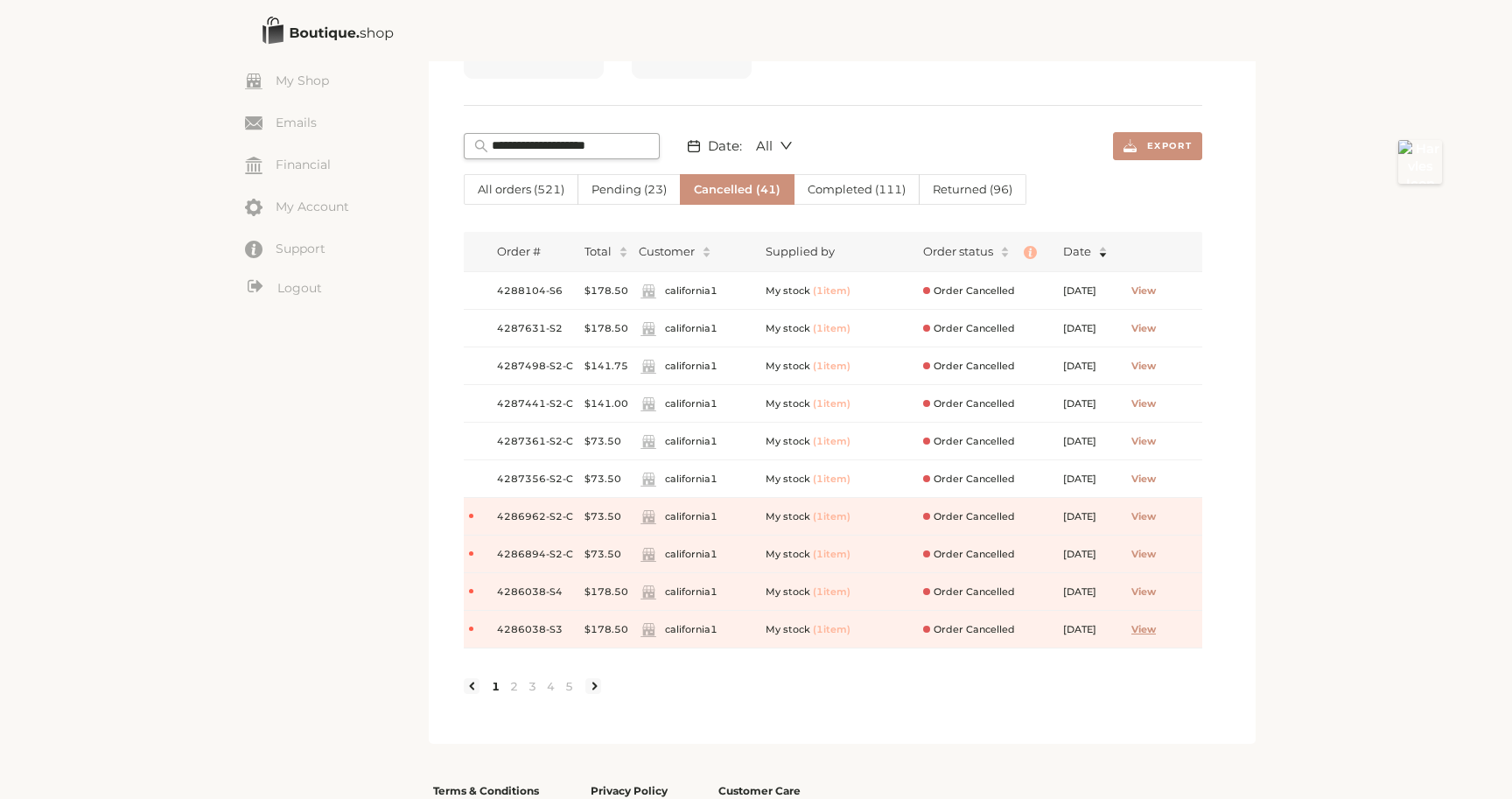
click at [1156, 631] on span "View" at bounding box center [1143, 629] width 25 height 15
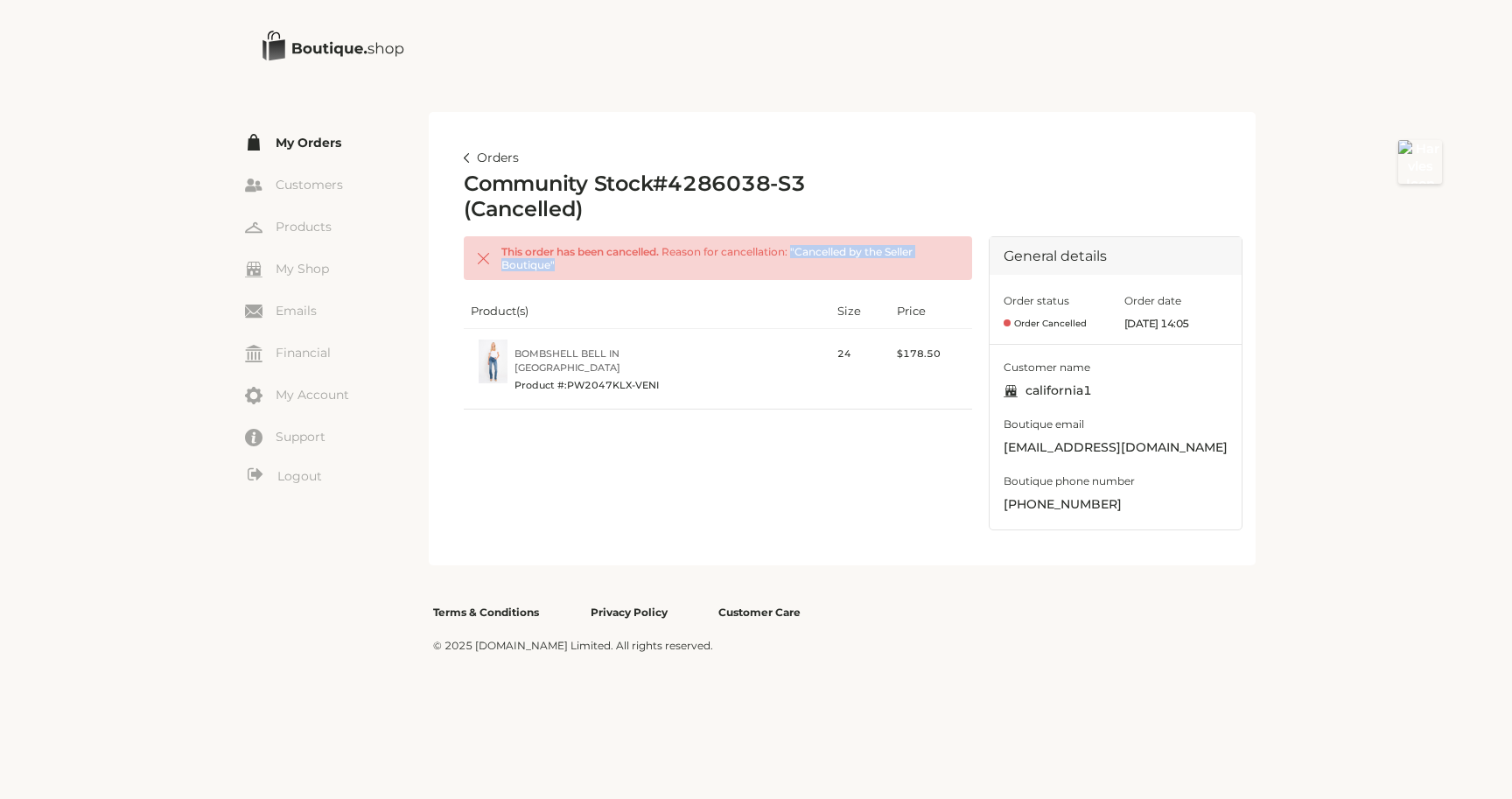
drag, startPoint x: 798, startPoint y: 245, endPoint x: 848, endPoint y: 289, distance: 66.6
click at [848, 289] on div "This order has been cancelled. Reason for cancellation: " Cancelled by the Sell…" at bounding box center [718, 382] width 509 height 294
click at [597, 119] on article "Orders Community Stock # 4286038-S3 (Cancelled) This order has been cancelled. …" at bounding box center [842, 339] width 827 height 453
click at [473, 157] on link "Orders" at bounding box center [491, 158] width 55 height 21
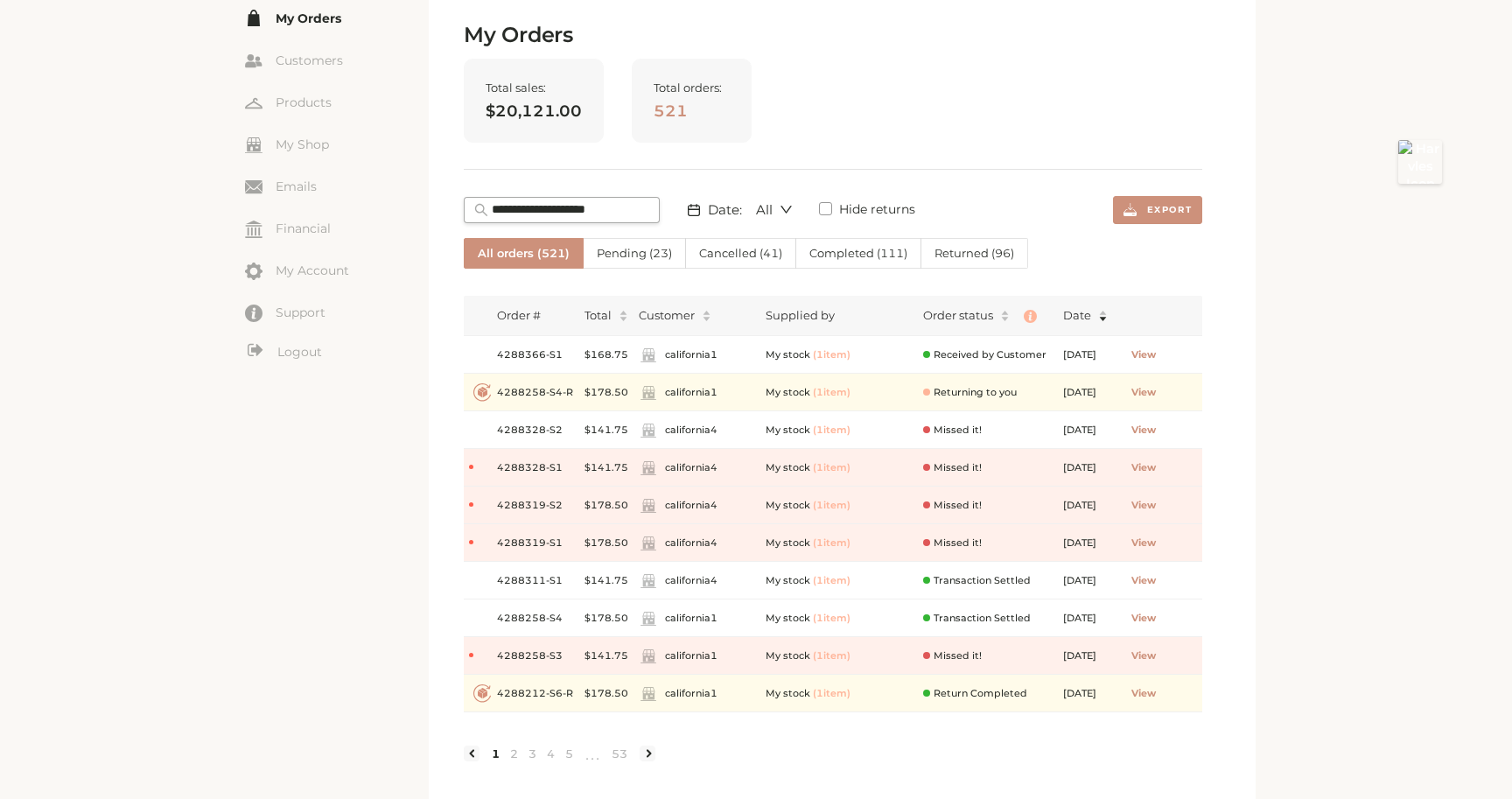
scroll to position [143, 0]
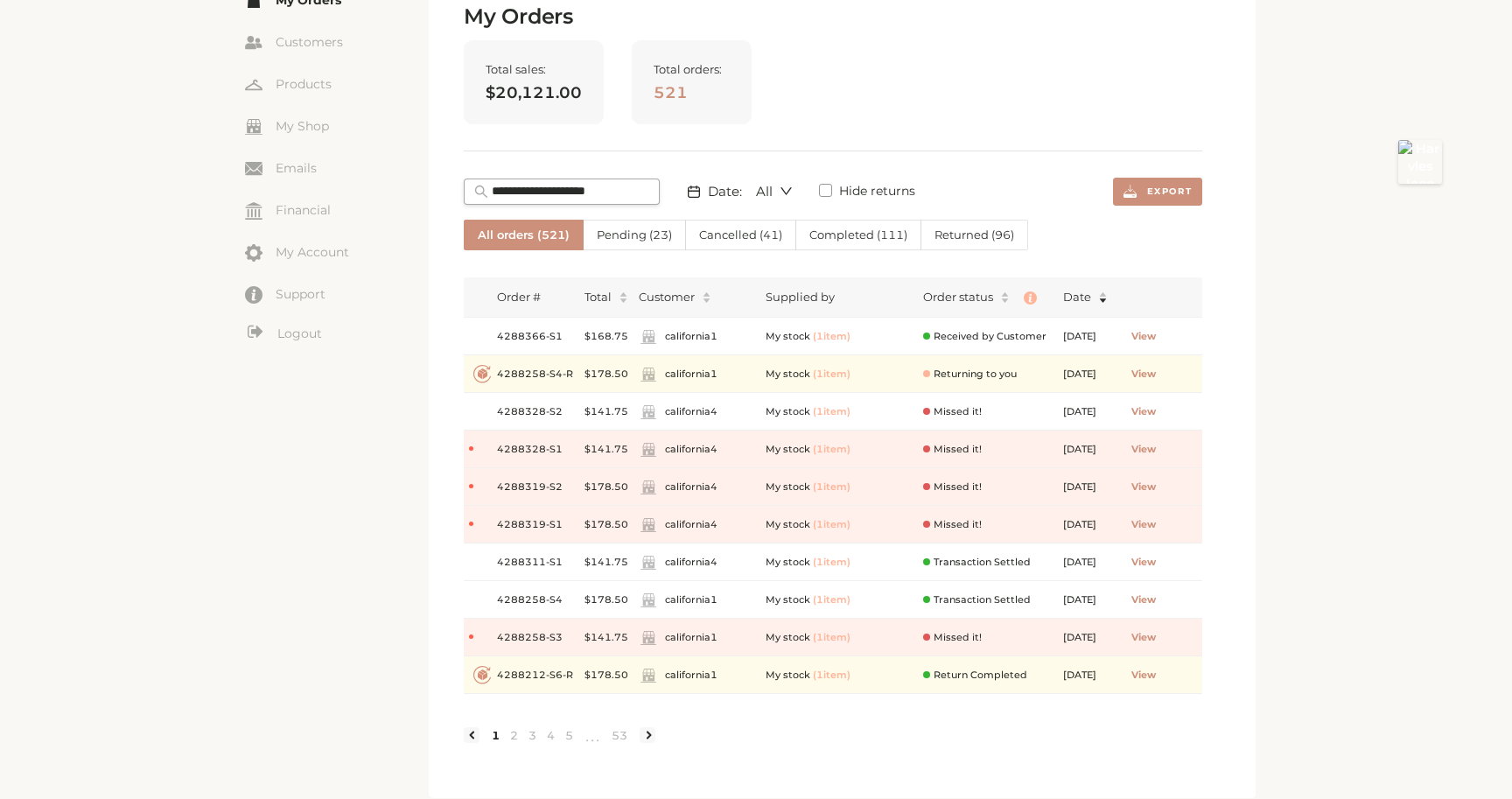
click at [709, 239] on span "Cancelled ( 41 )" at bounding box center [740, 234] width 83 height 14
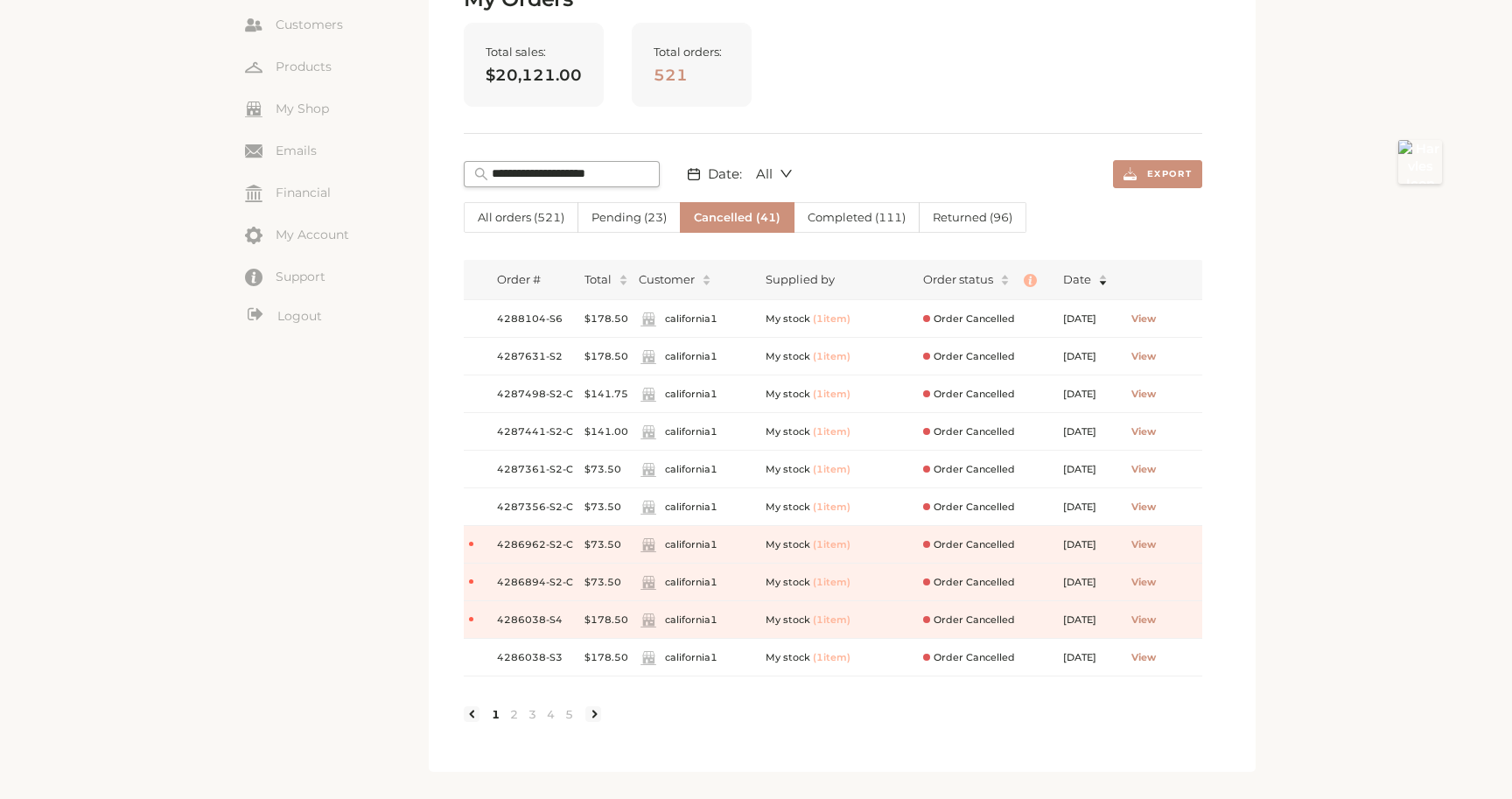
scroll to position [176, 0]
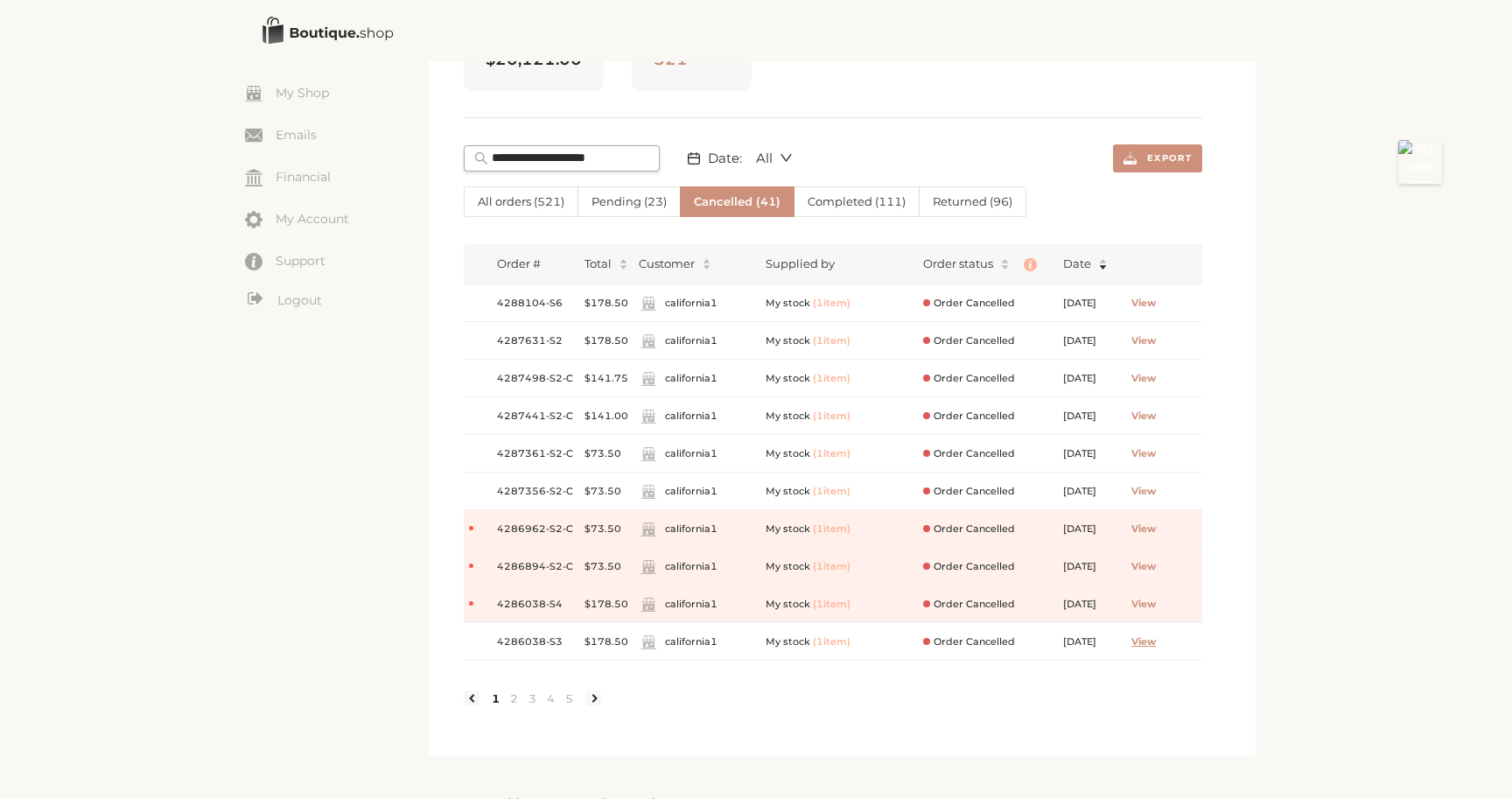
click at [1156, 640] on span "View" at bounding box center [1143, 641] width 25 height 15
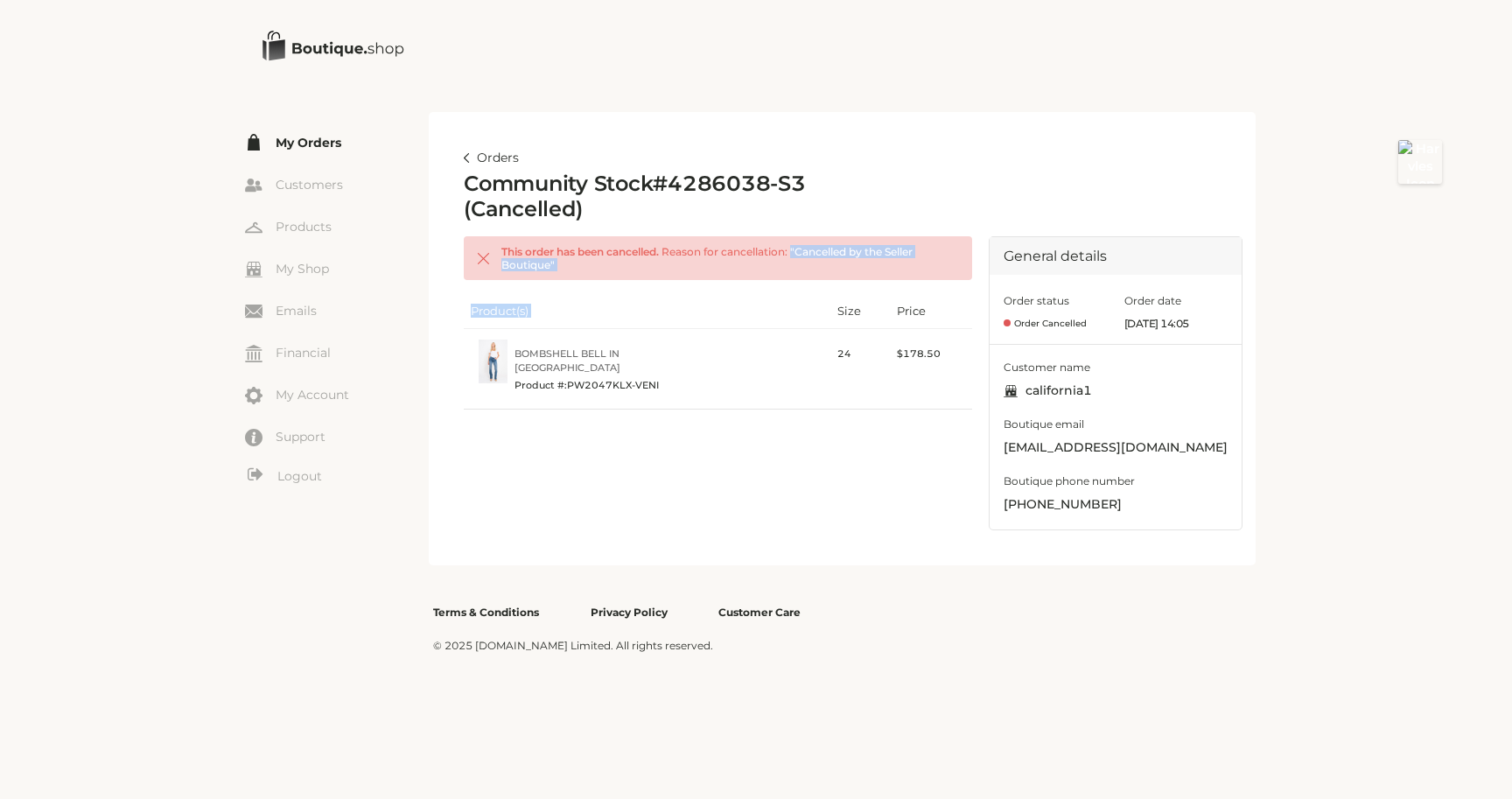
drag, startPoint x: 798, startPoint y: 250, endPoint x: 848, endPoint y: 294, distance: 66.6
click at [848, 294] on div "This order has been cancelled. Reason for cancellation: " Cancelled by the Sell…" at bounding box center [718, 382] width 509 height 294
click at [490, 159] on link "Orders" at bounding box center [491, 158] width 55 height 21
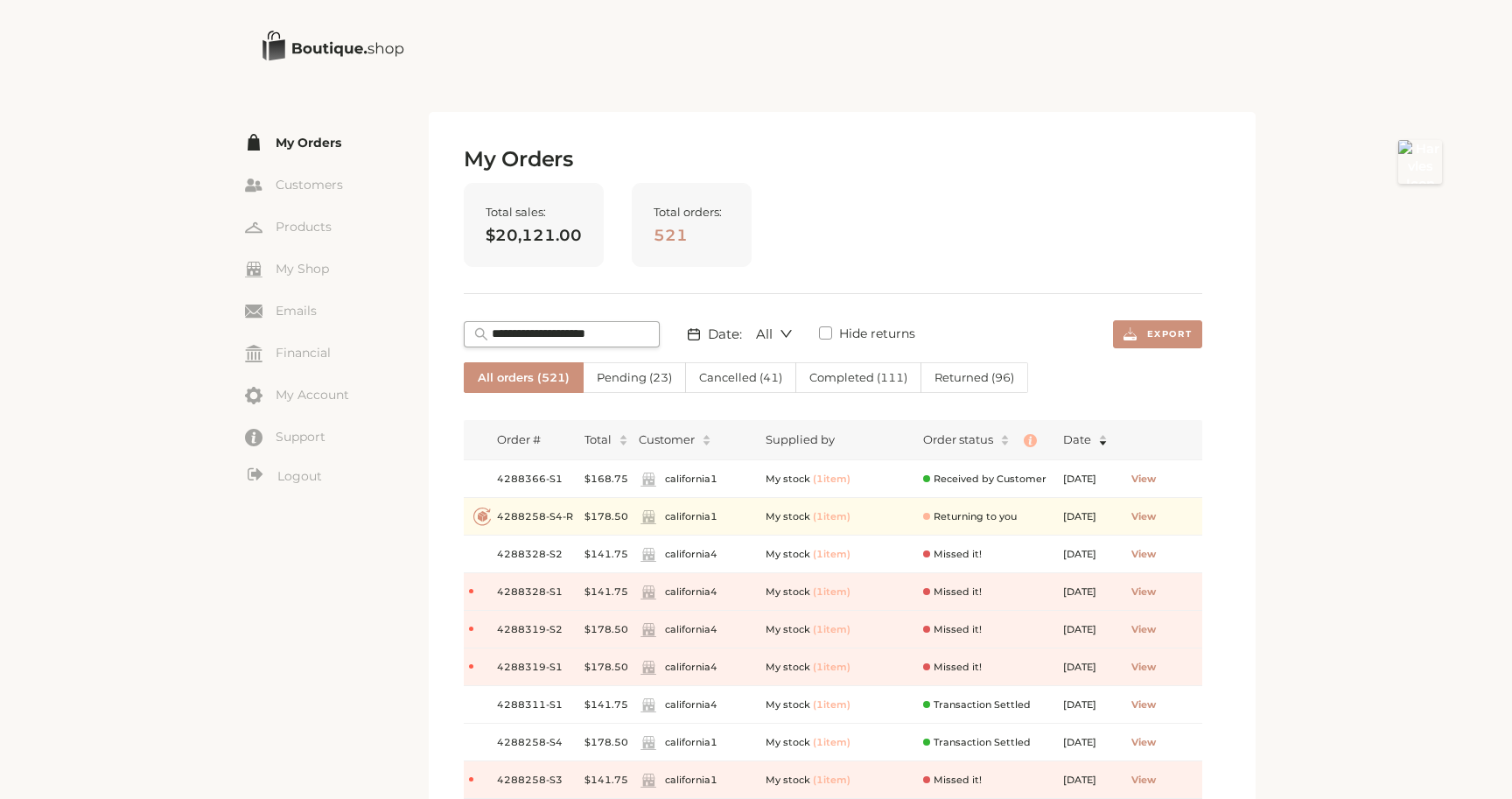
click at [721, 377] on span "Cancelled ( 41 )" at bounding box center [740, 377] width 83 height 14
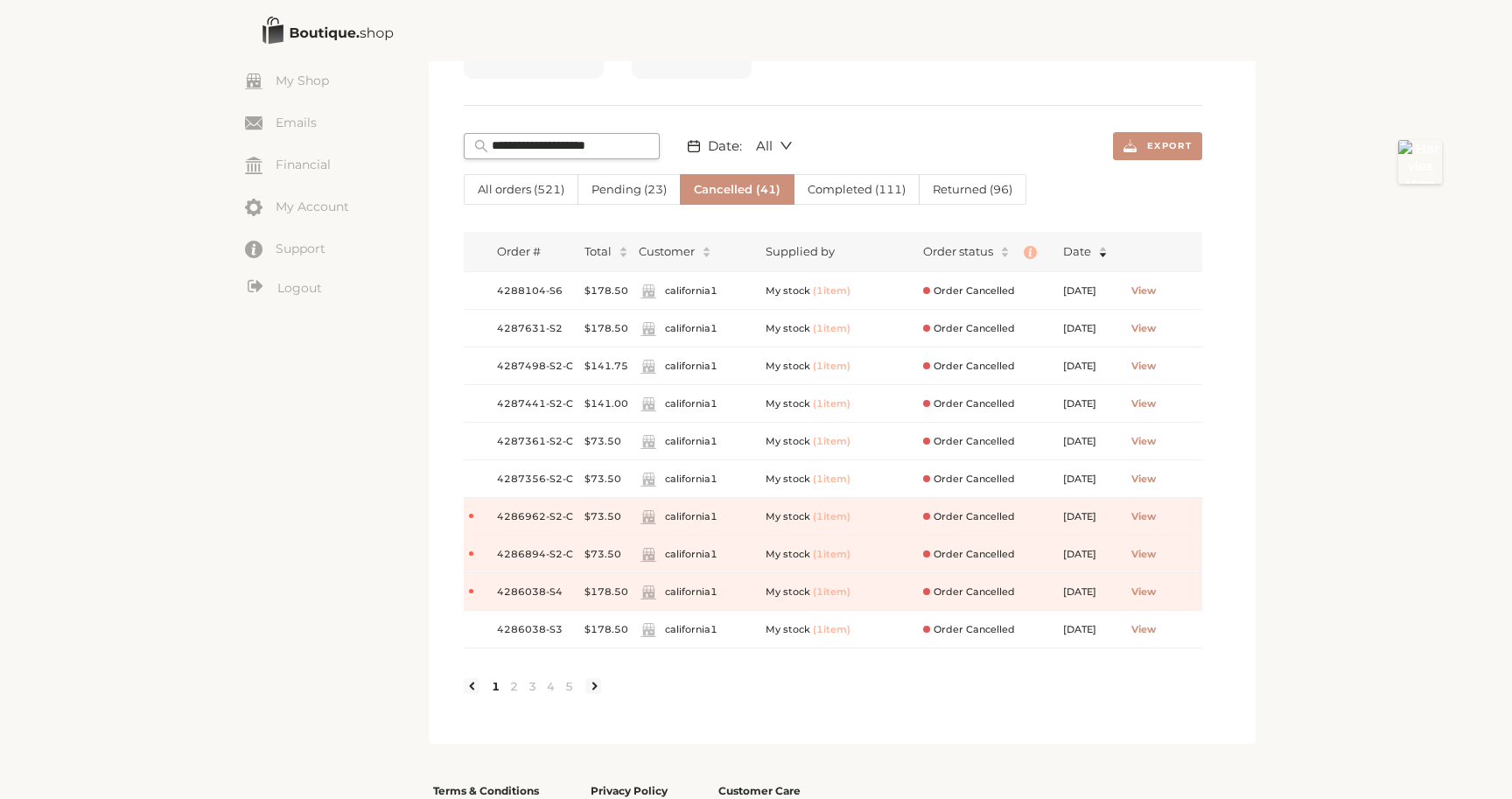
scroll to position [258, 0]
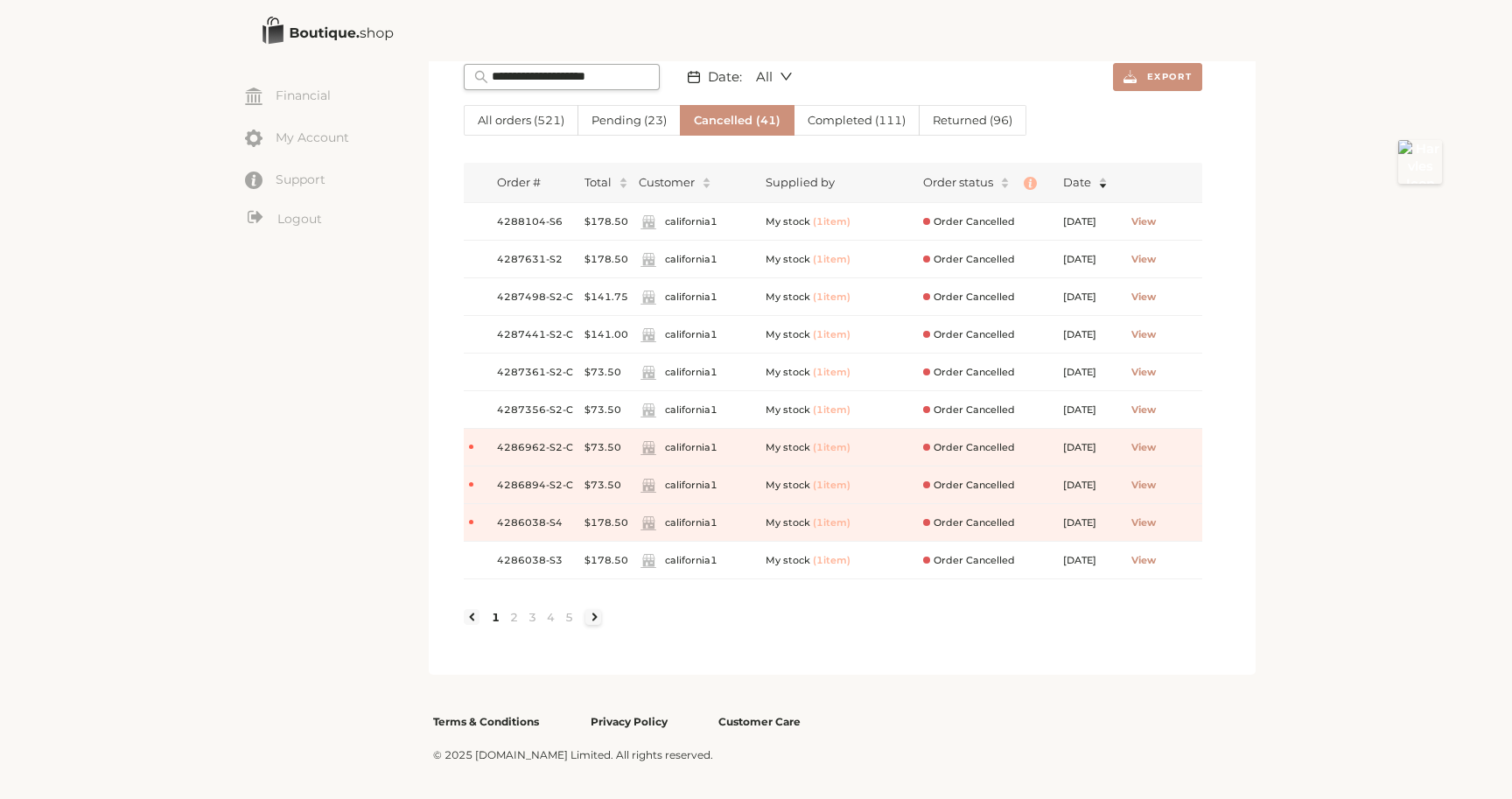
click at [596, 613] on link at bounding box center [593, 617] width 16 height 16
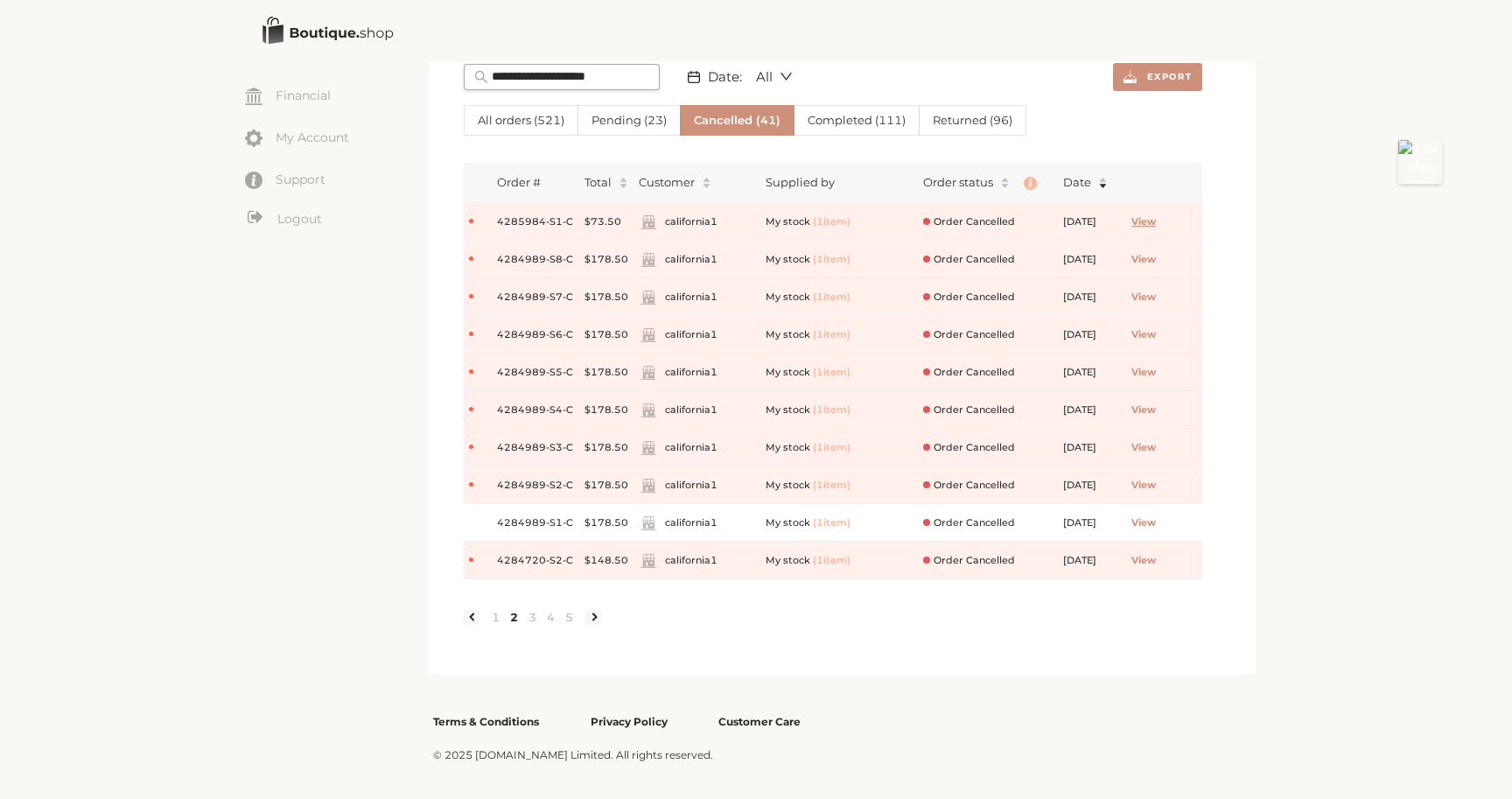
click at [1156, 220] on span "View" at bounding box center [1143, 222] width 25 height 15
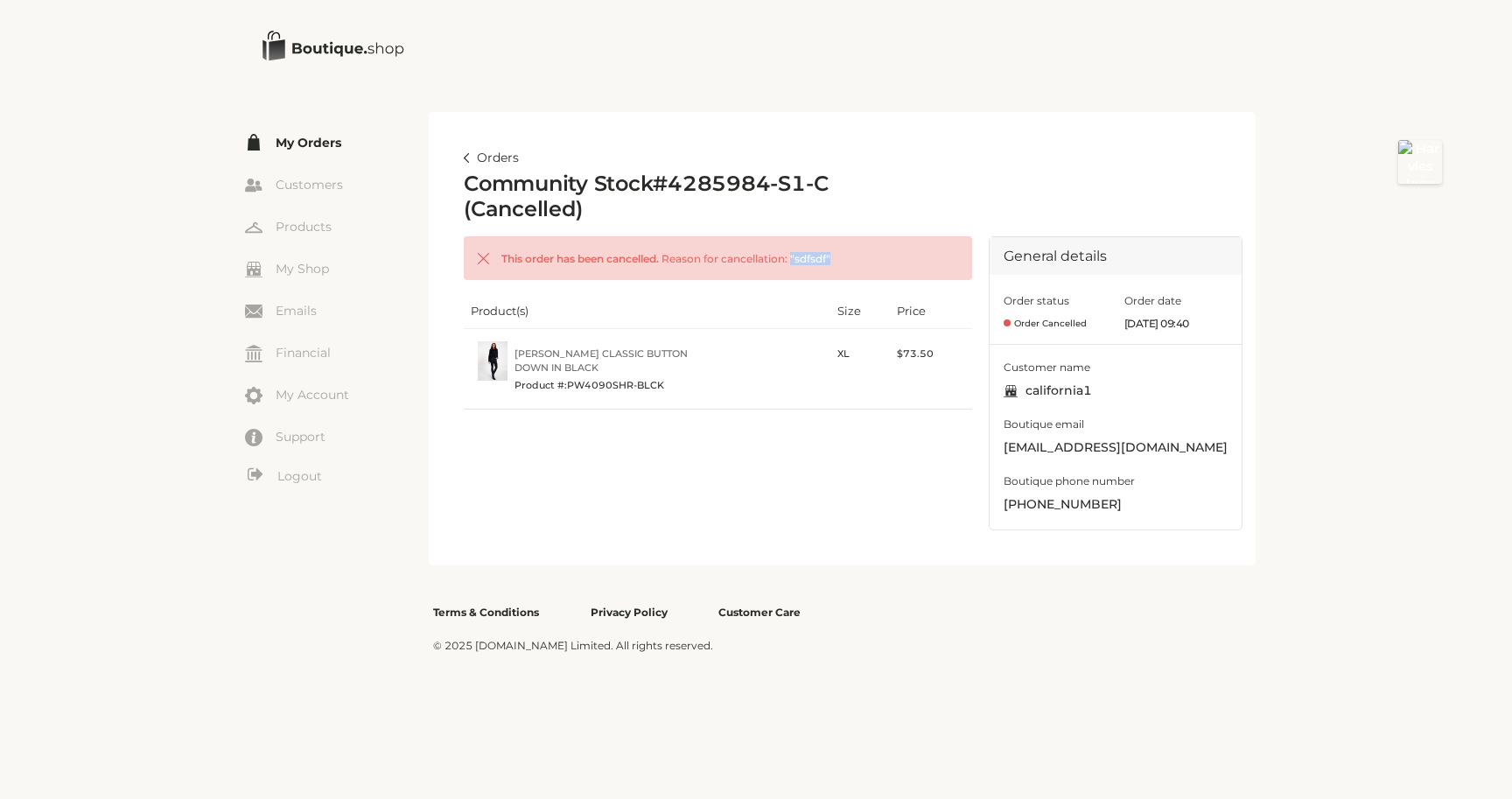
drag, startPoint x: 799, startPoint y: 254, endPoint x: 845, endPoint y: 266, distance: 47.5
click at [845, 266] on div "This order has been cancelled. Reason for cancellation: " sdfsdf "" at bounding box center [718, 257] width 509 height 43
click at [653, 444] on div "This order has been cancelled. Reason for cancellation: " sdfsdf " Product(s) S…" at bounding box center [718, 382] width 509 height 294
click at [475, 158] on link "Orders" at bounding box center [491, 158] width 55 height 21
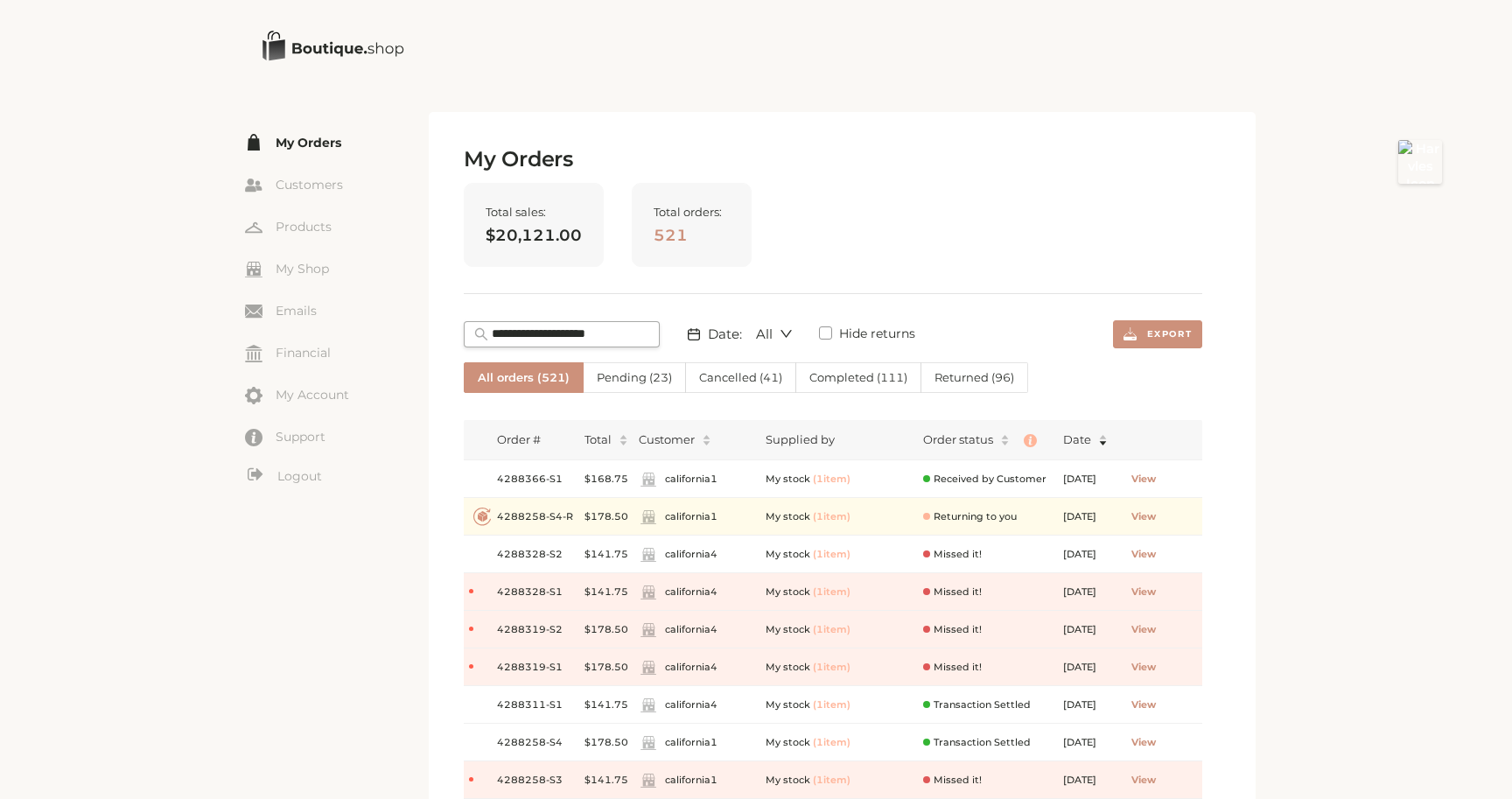
click at [872, 418] on div "Order # Total Customer Supplied by Order status Date 4288366-S1 $168.75 califor…" at bounding box center [833, 628] width 738 height 442
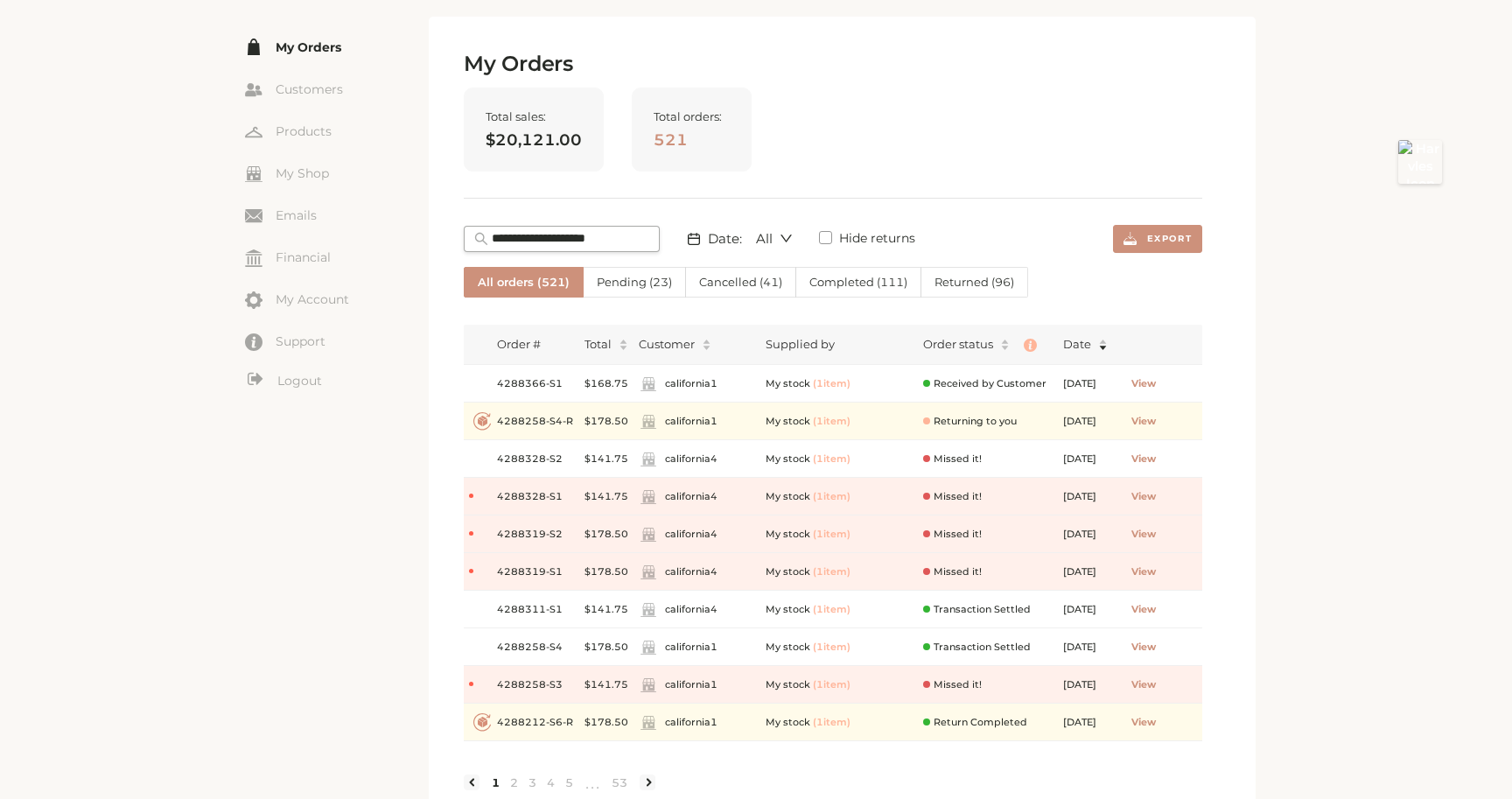
scroll to position [108, 0]
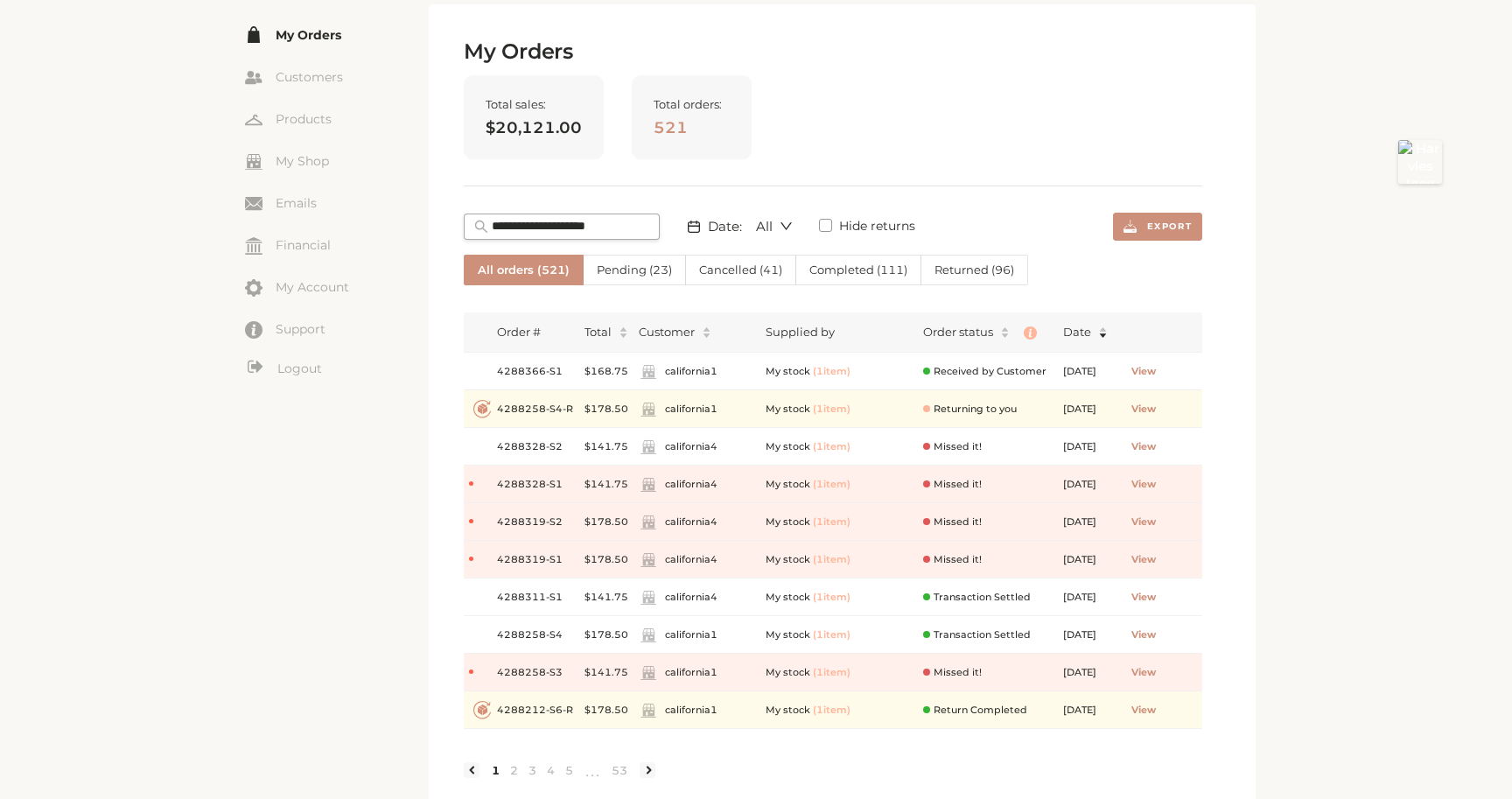
click at [490, 269] on span "All orders ( 521 )" at bounding box center [524, 269] width 92 height 14
click at [526, 277] on label "All orders ( 521 )" at bounding box center [524, 269] width 120 height 30
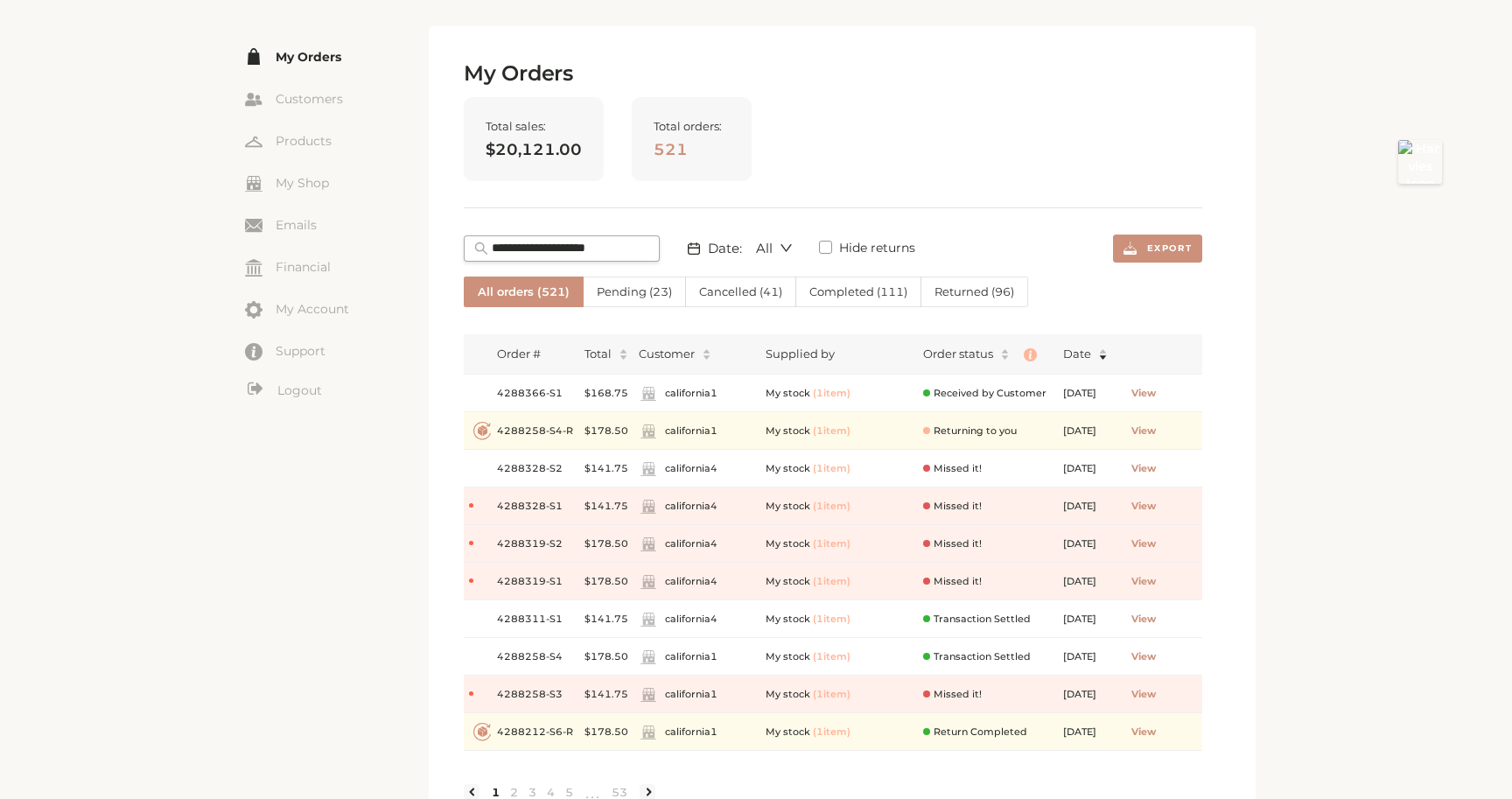
scroll to position [84, 0]
click at [712, 291] on span "Cancelled ( 41 )" at bounding box center [740, 292] width 83 height 14
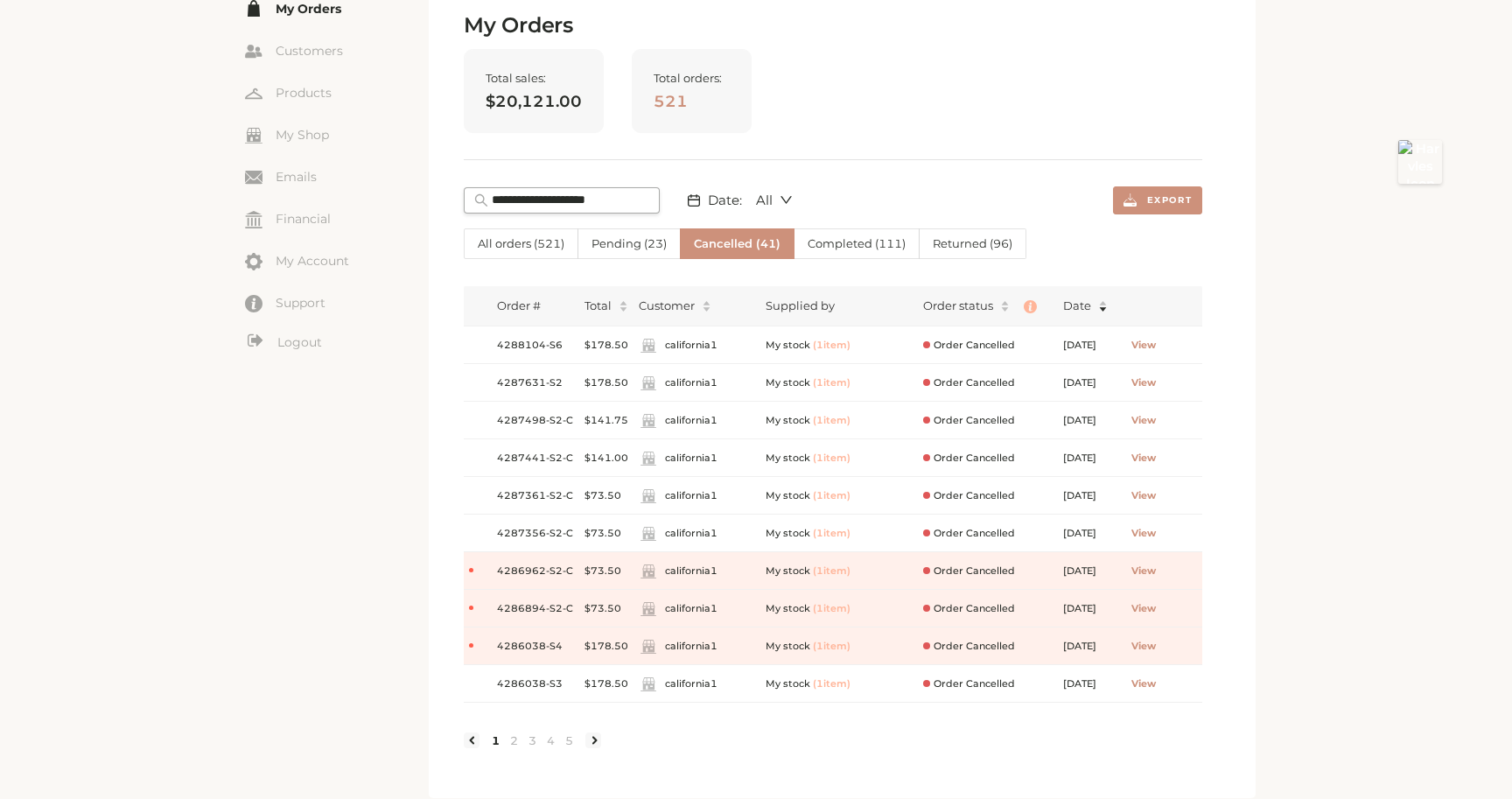
scroll to position [171, 0]
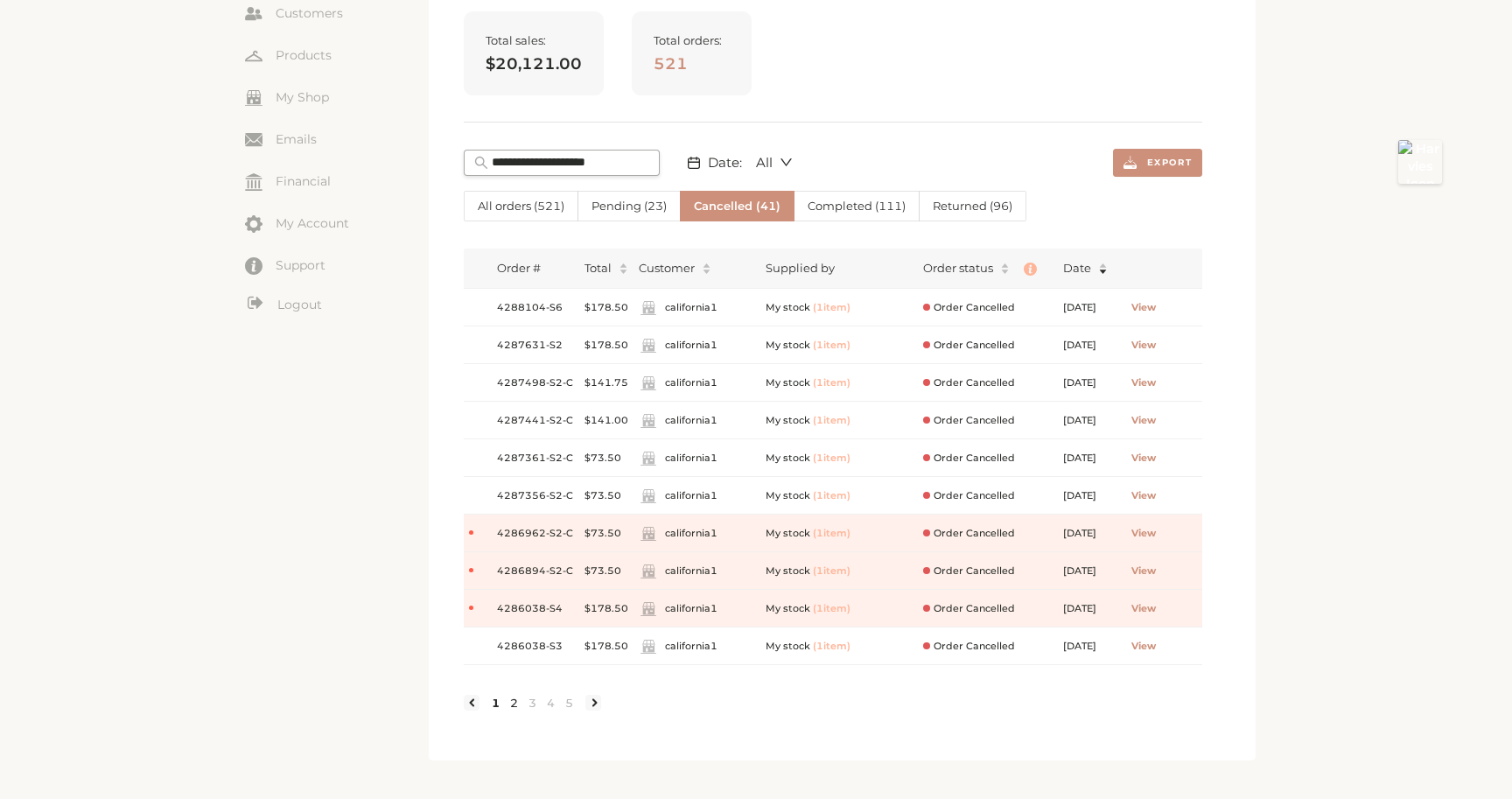
click at [511, 706] on link "2" at bounding box center [514, 702] width 18 height 16
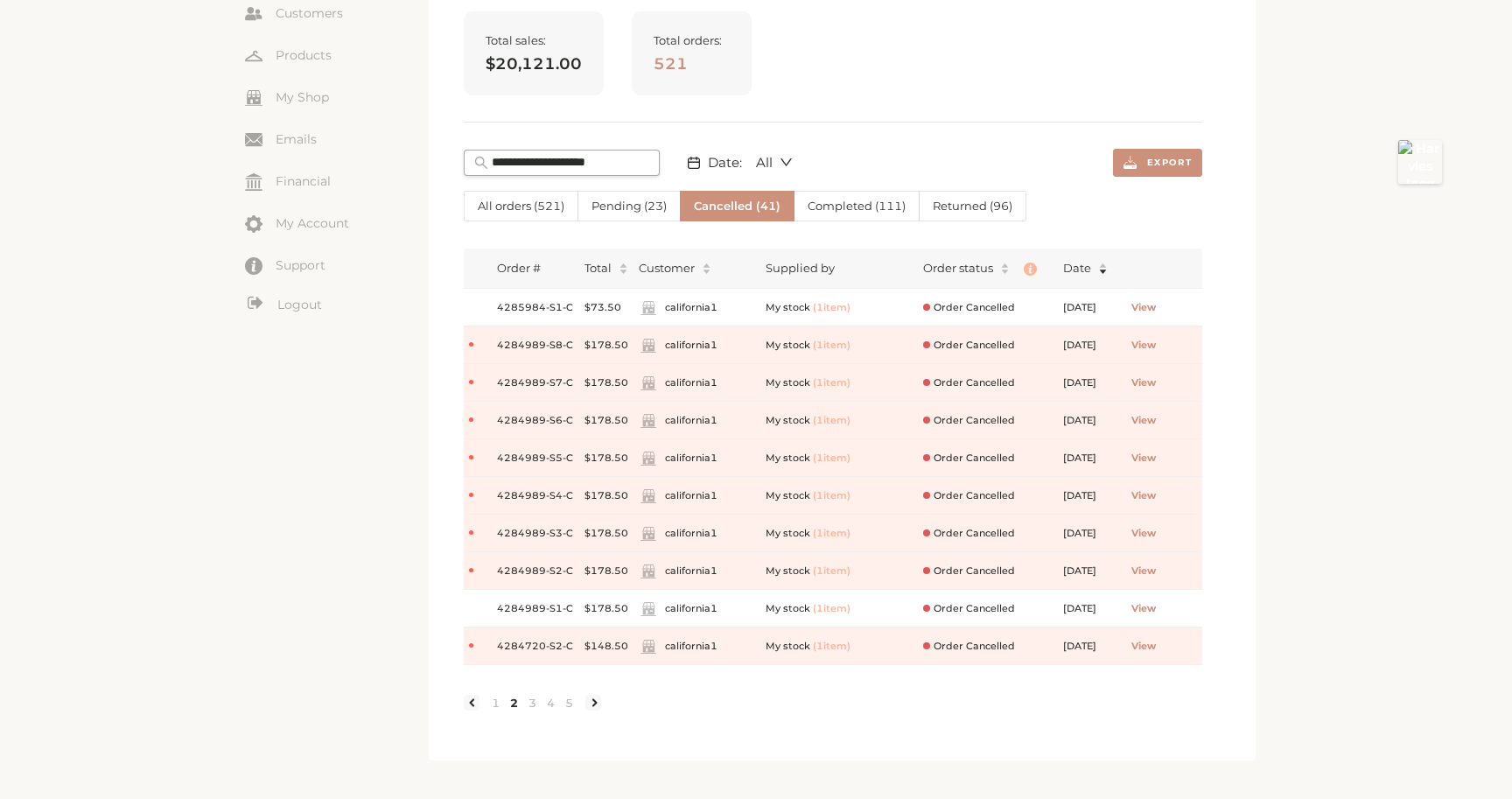
click at [516, 211] on span "All orders ( 521 )" at bounding box center [521, 205] width 87 height 14
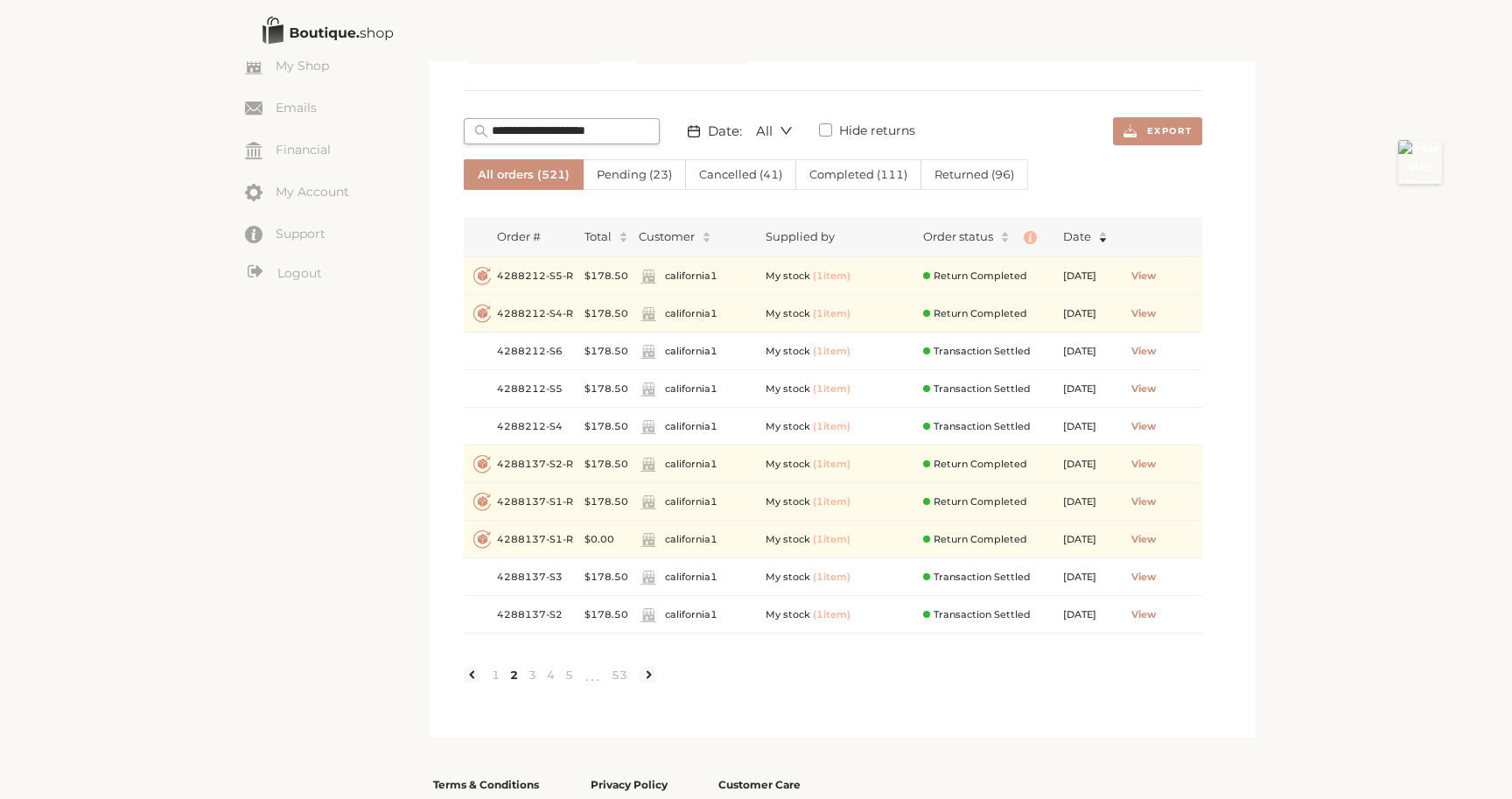
scroll to position [204, 0]
click at [653, 672] on link at bounding box center [647, 673] width 16 height 16
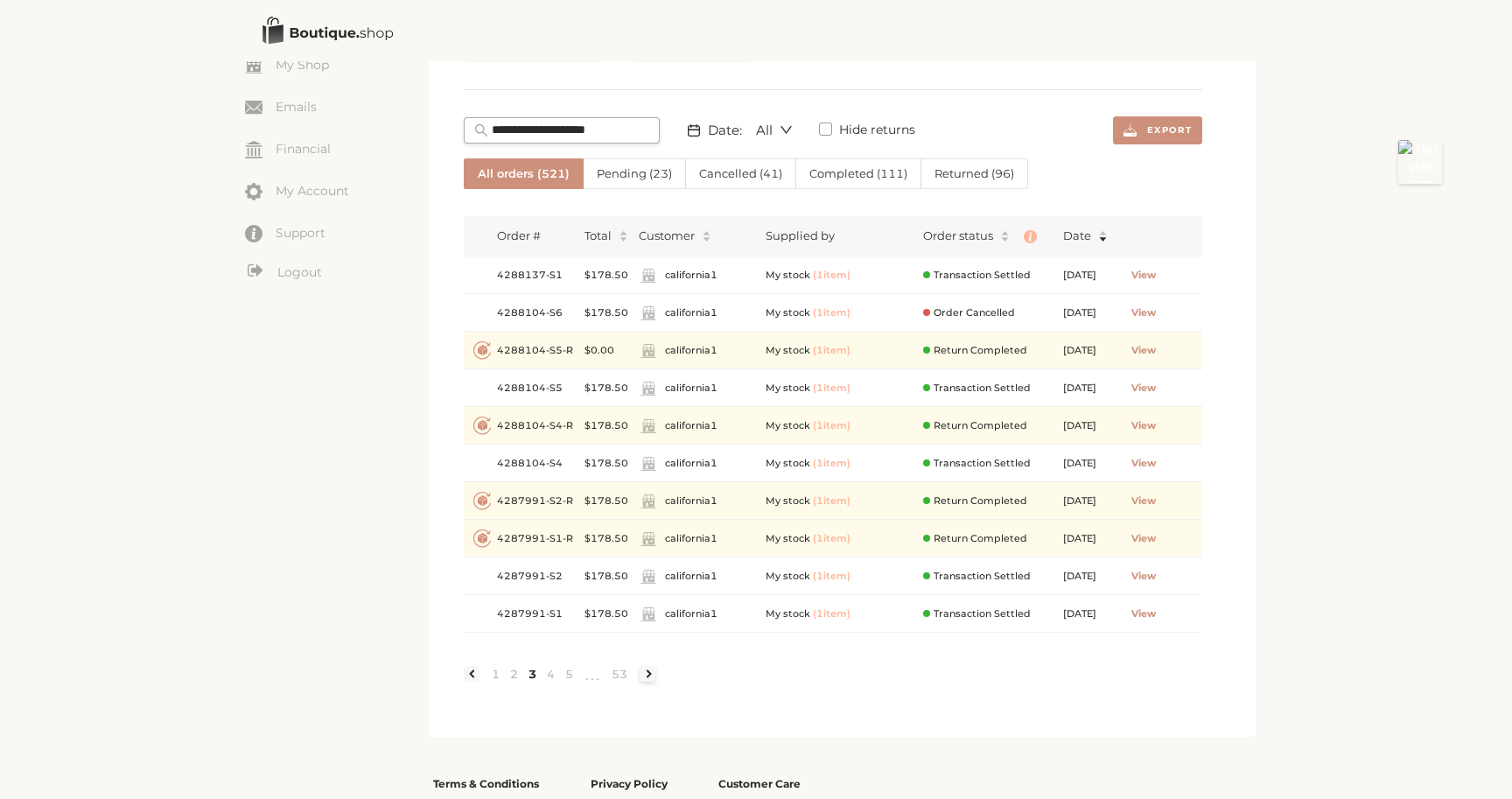
click at [650, 672] on link at bounding box center [647, 673] width 16 height 16
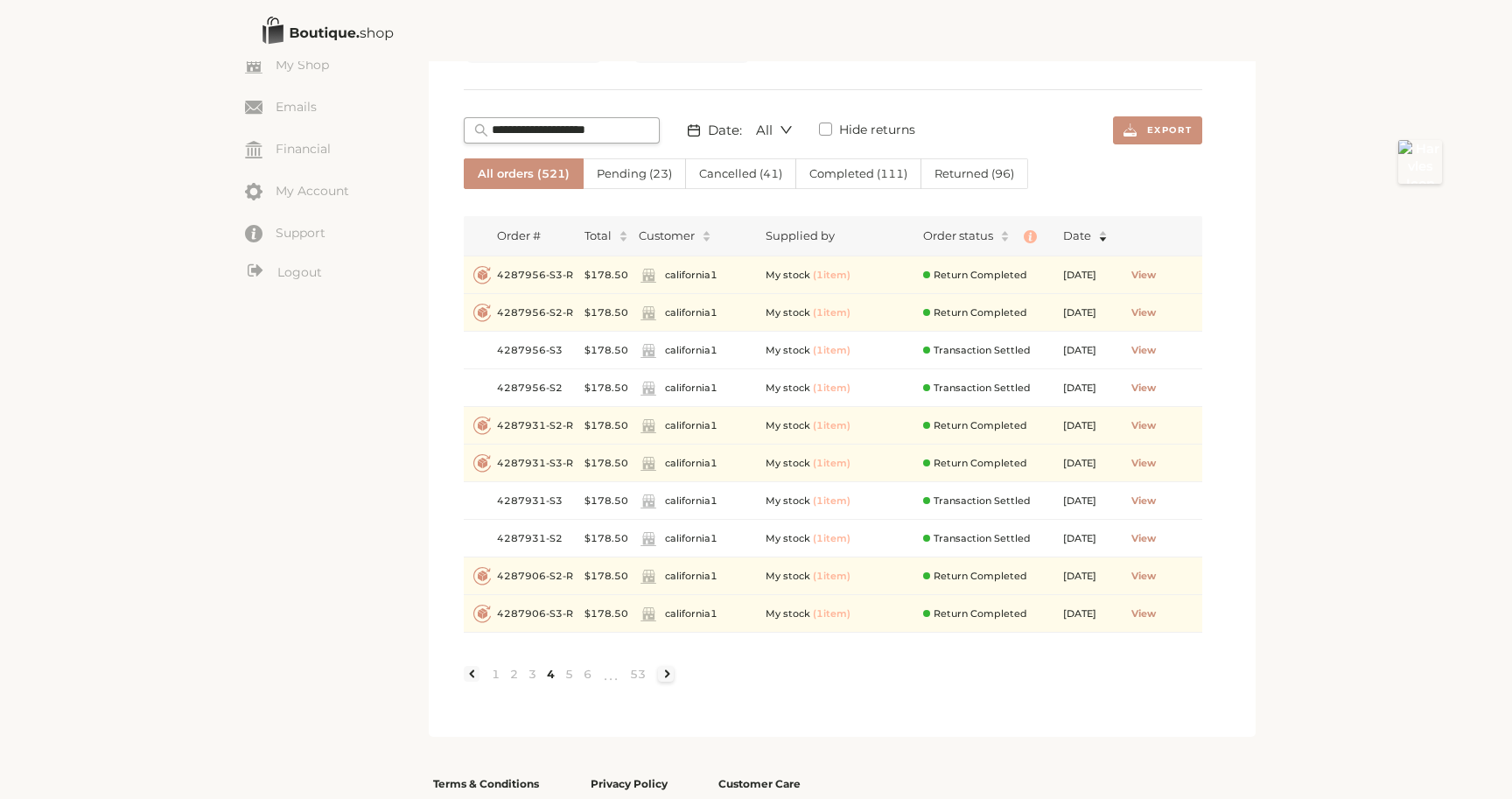
click at [667, 675] on link at bounding box center [666, 673] width 16 height 16
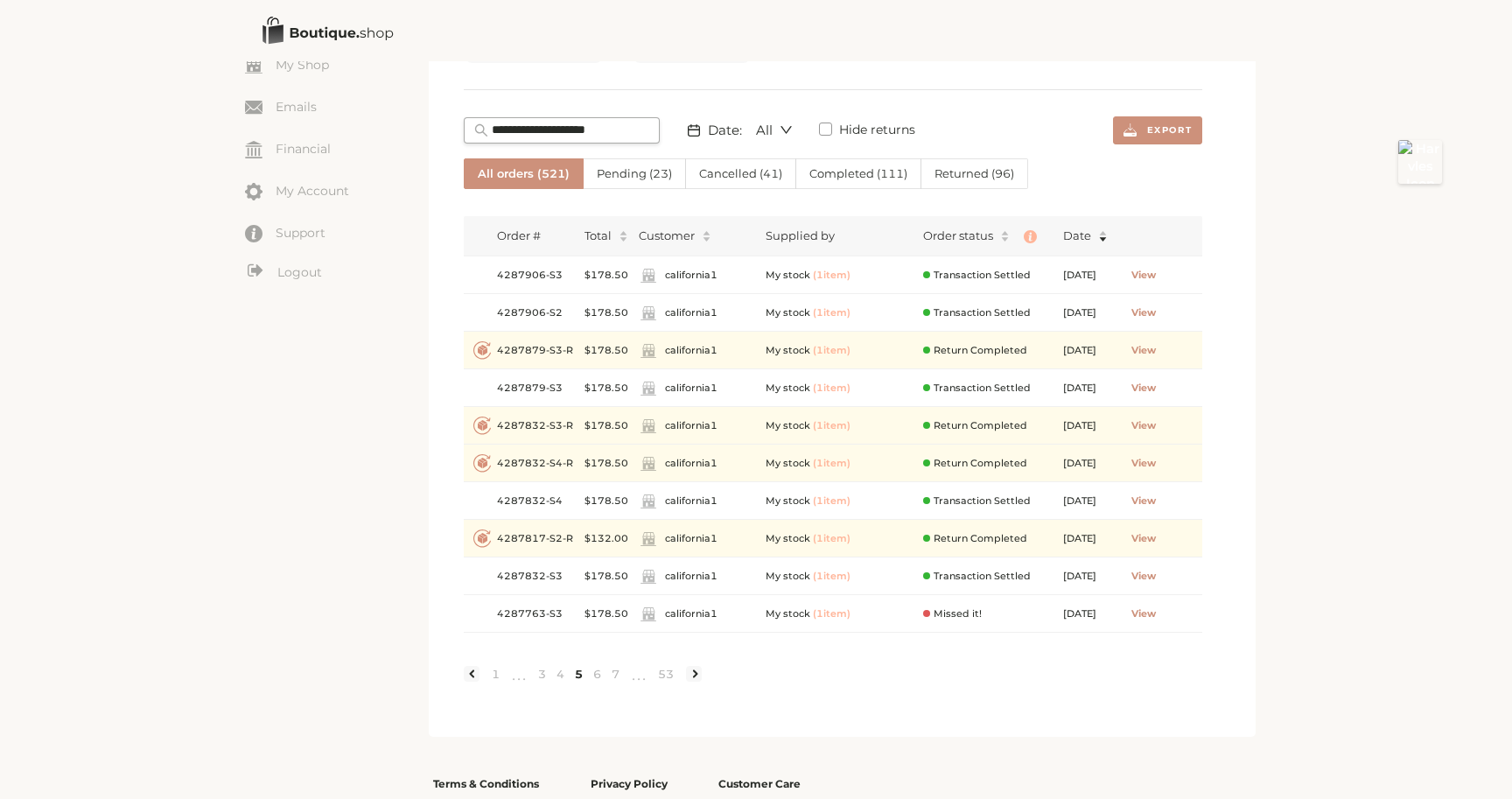
click at [726, 177] on span "Cancelled ( 41 )" at bounding box center [740, 172] width 83 height 14
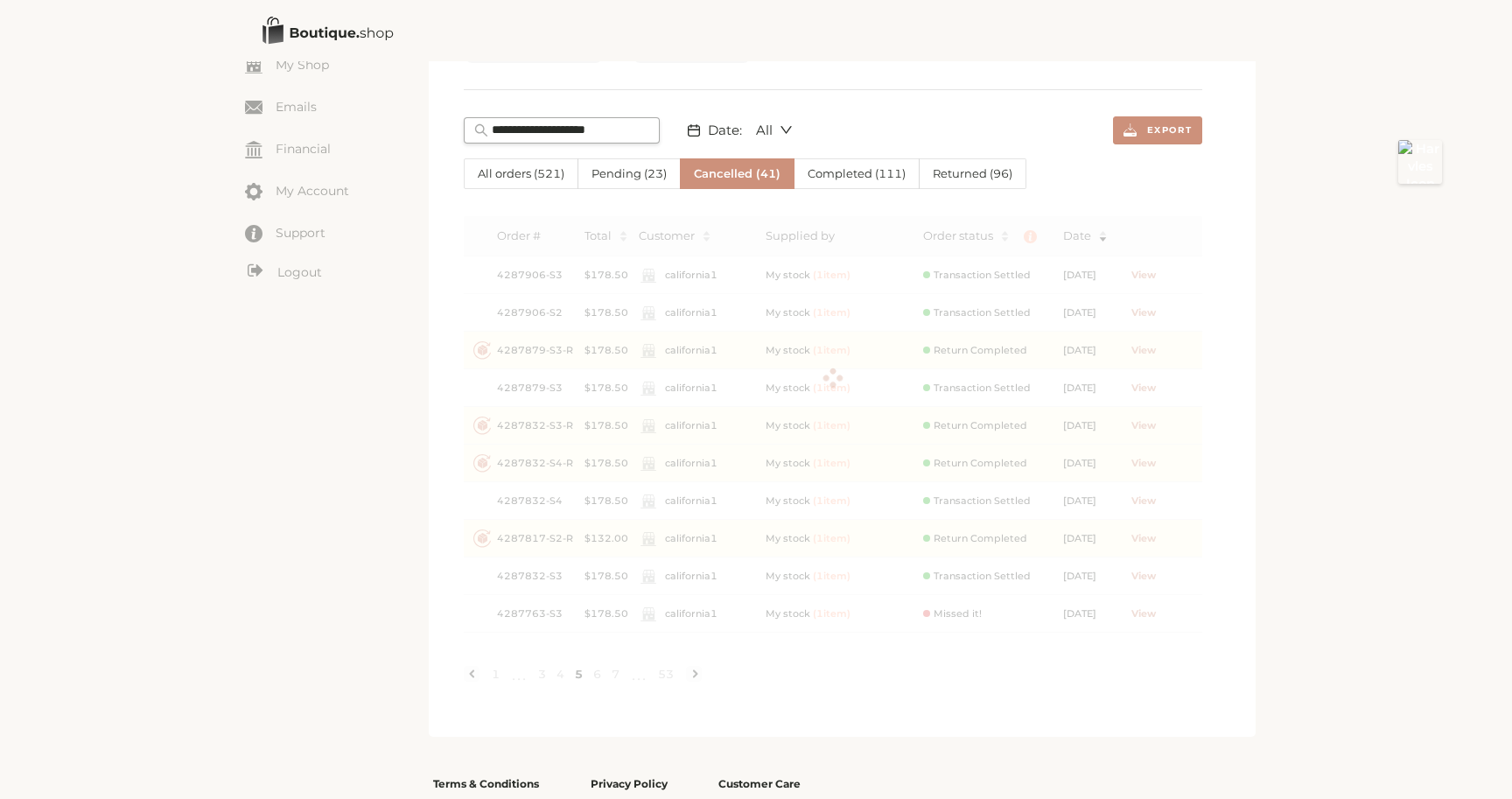
scroll to position [0, 0]
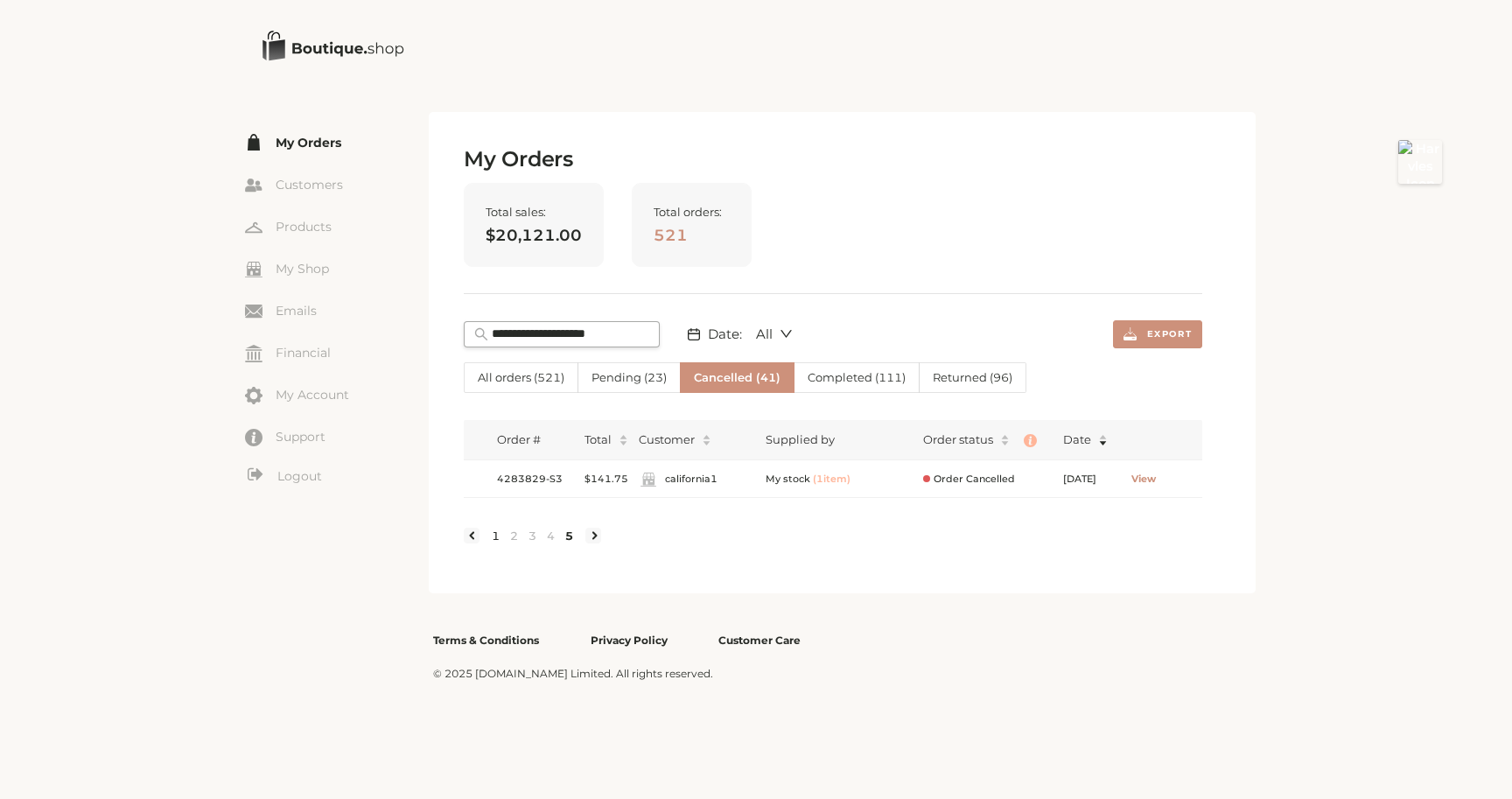
click at [499, 539] on link "1" at bounding box center [496, 535] width 18 height 16
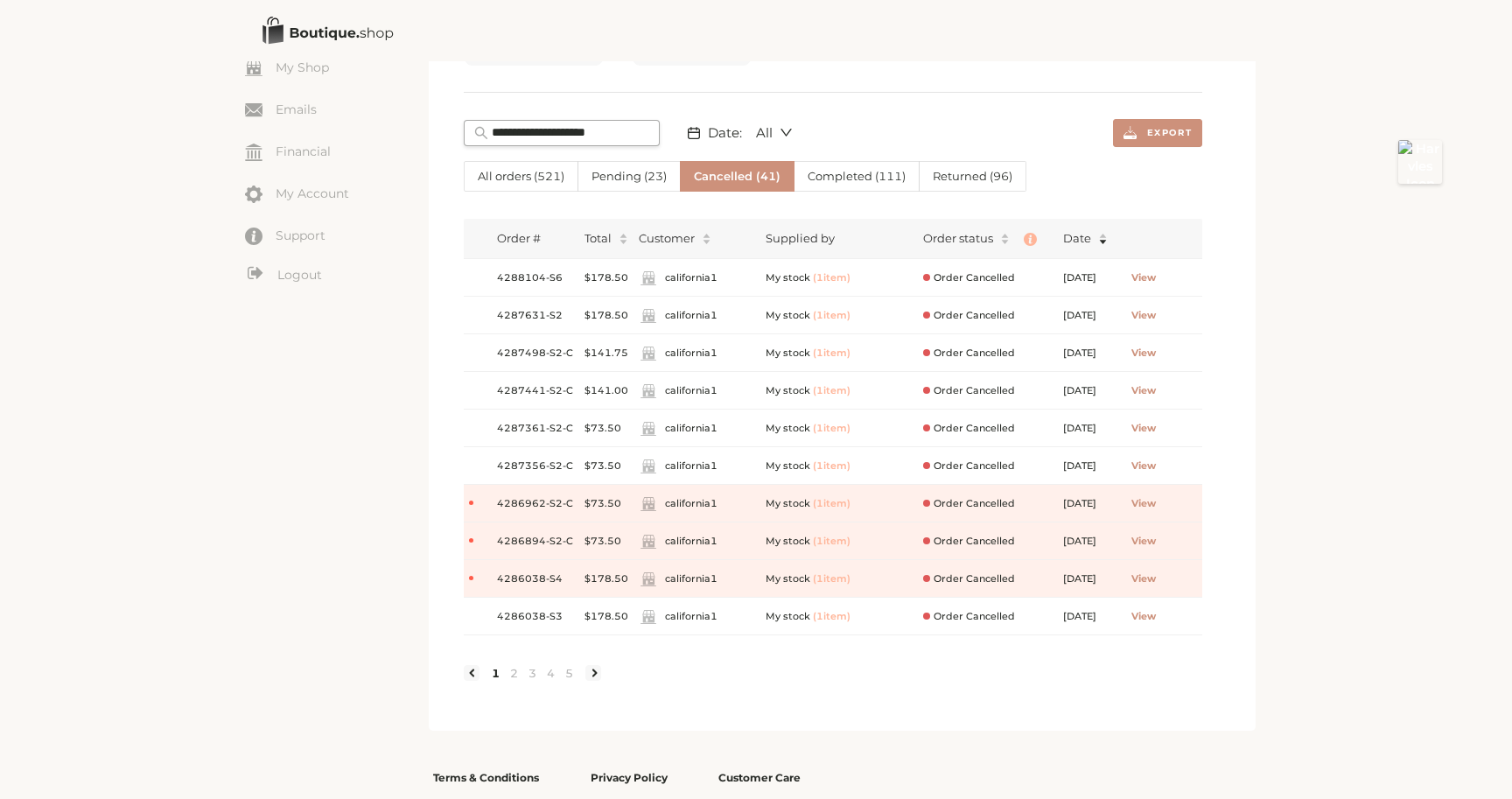
scroll to position [198, 0]
click at [510, 276] on span "4288104-S6" at bounding box center [536, 280] width 77 height 15
copy span "4288104"
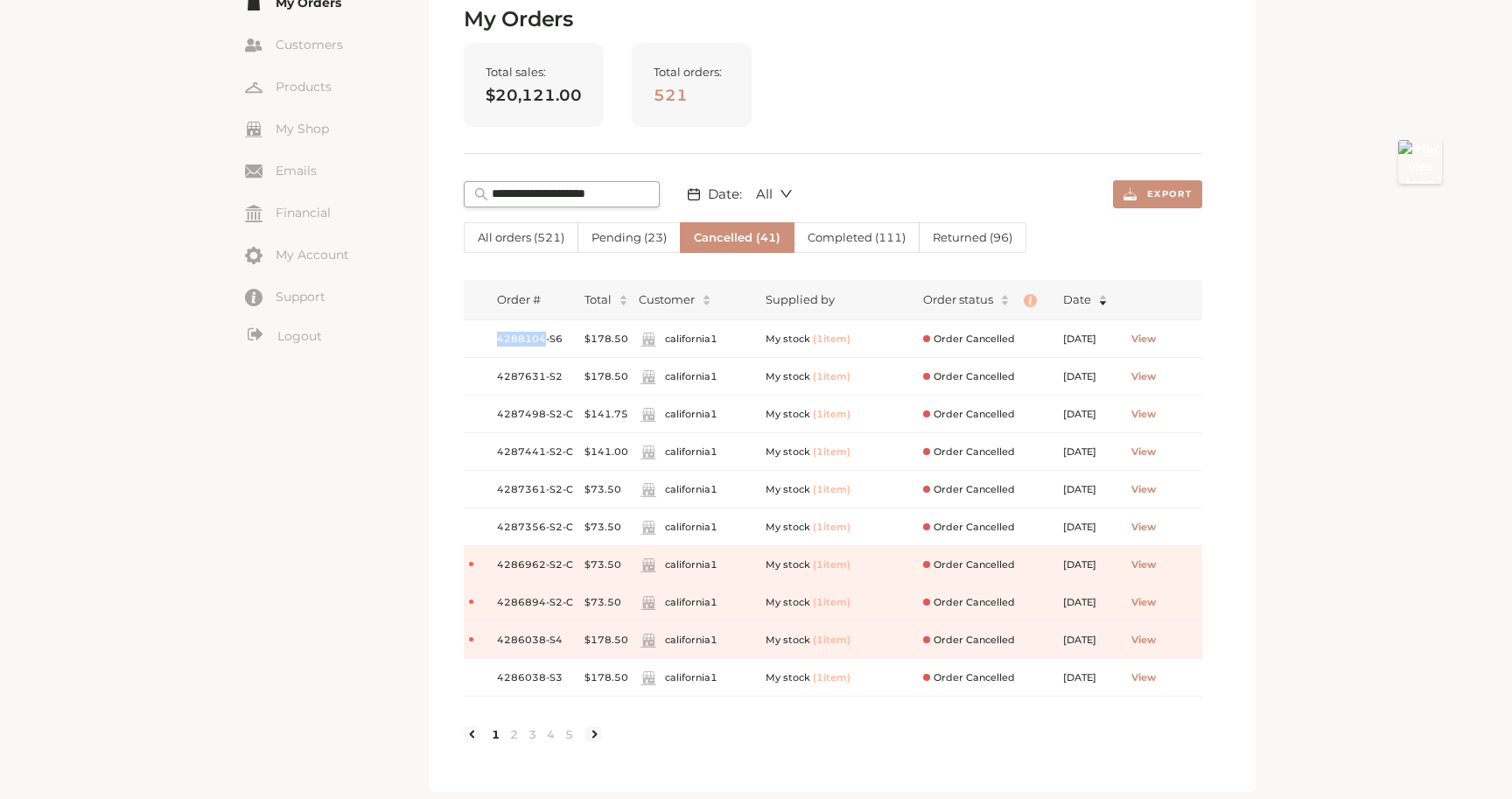
scroll to position [129, 0]
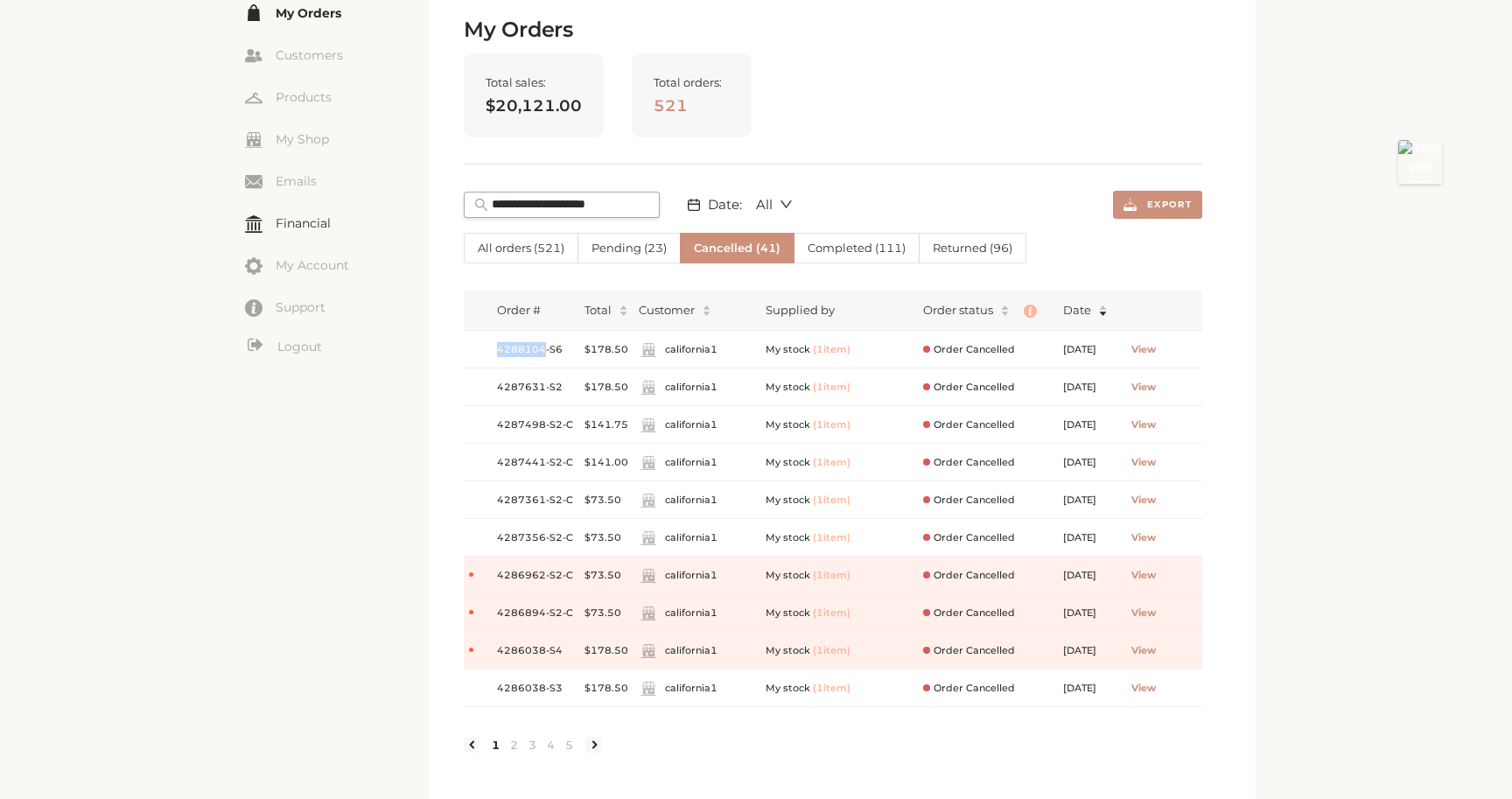
click at [307, 225] on link "Financial" at bounding box center [337, 223] width 183 height 26
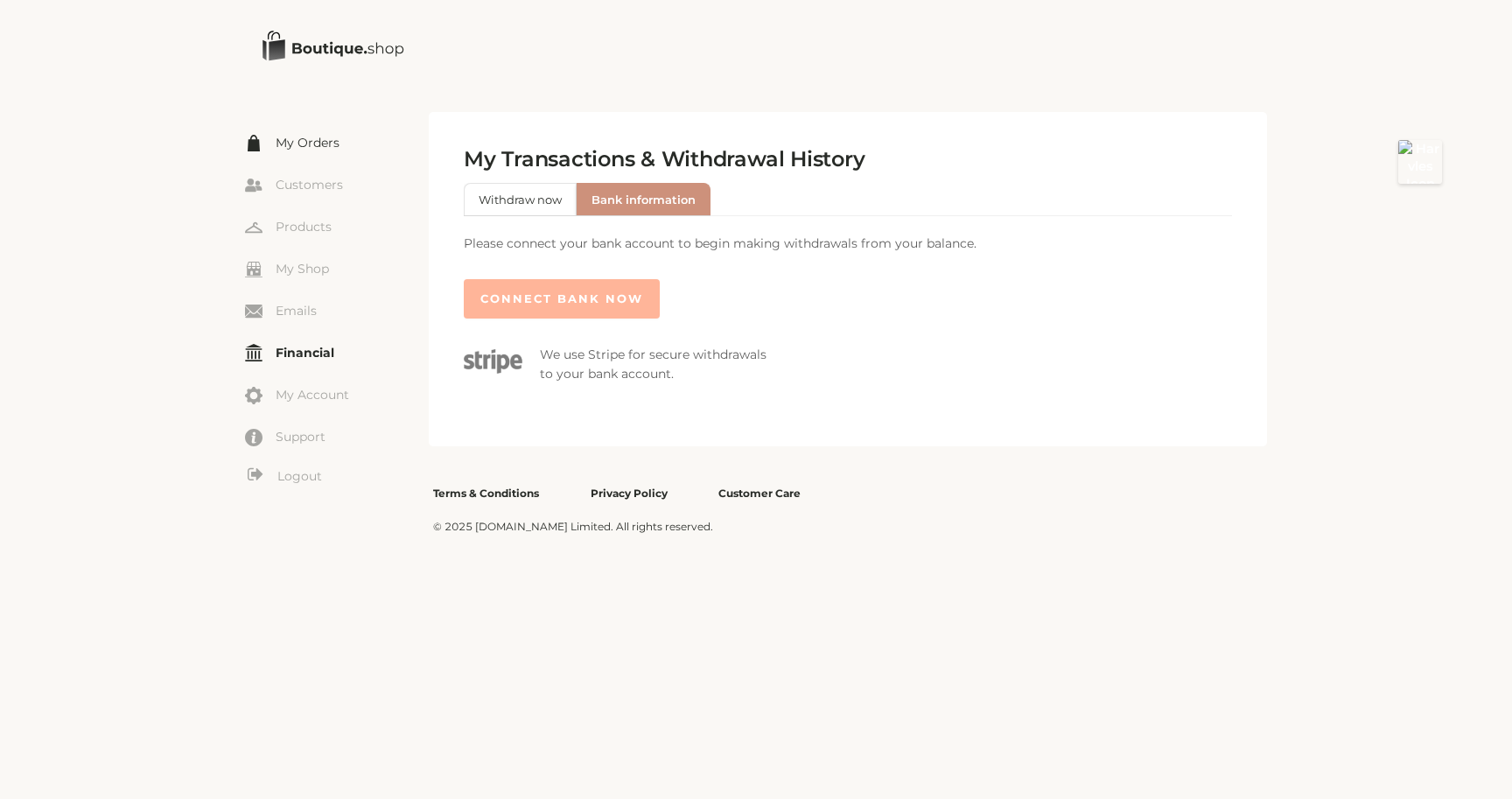
click at [309, 141] on link "My Orders" at bounding box center [337, 142] width 183 height 26
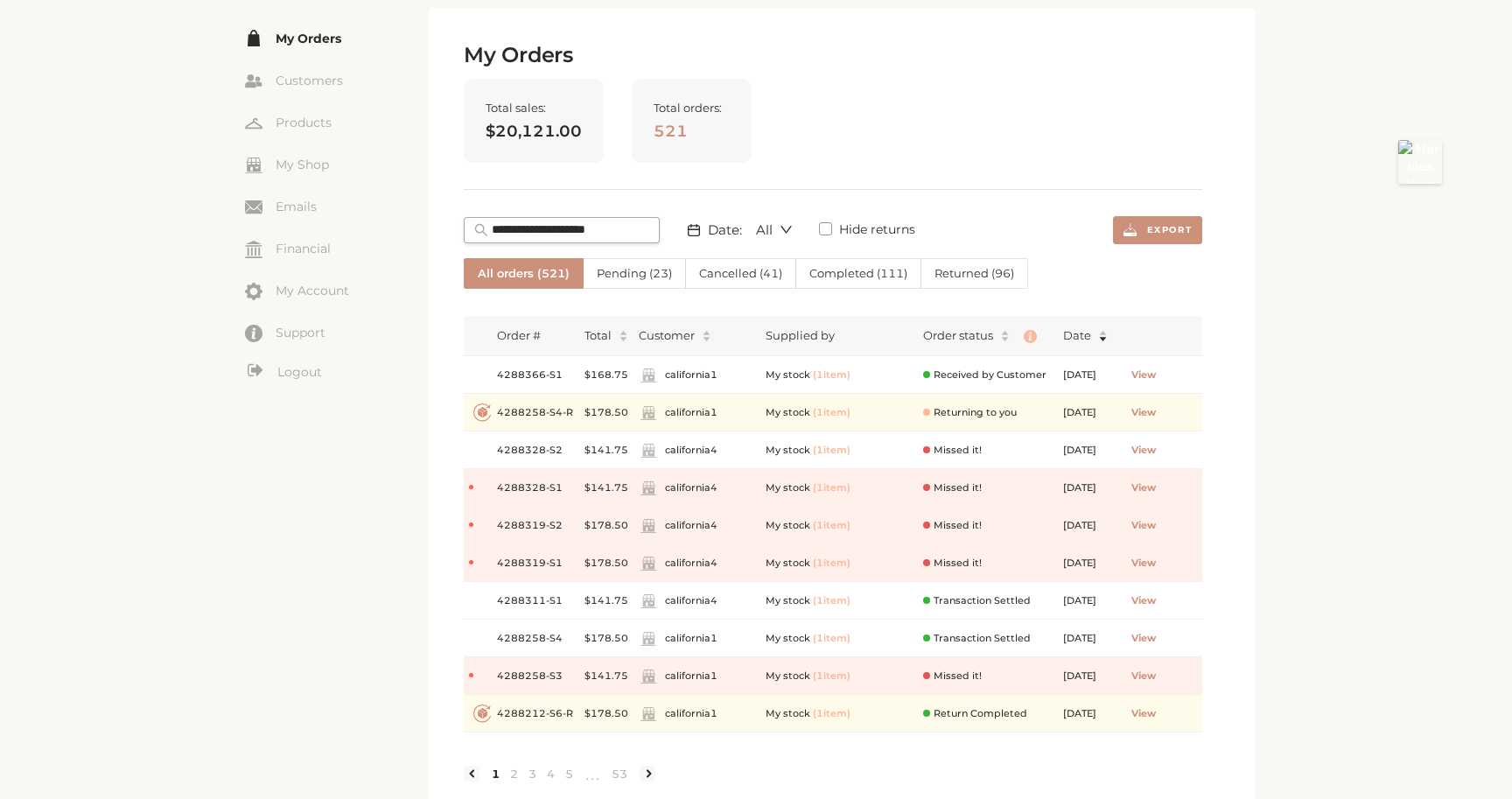
scroll to position [152, 0]
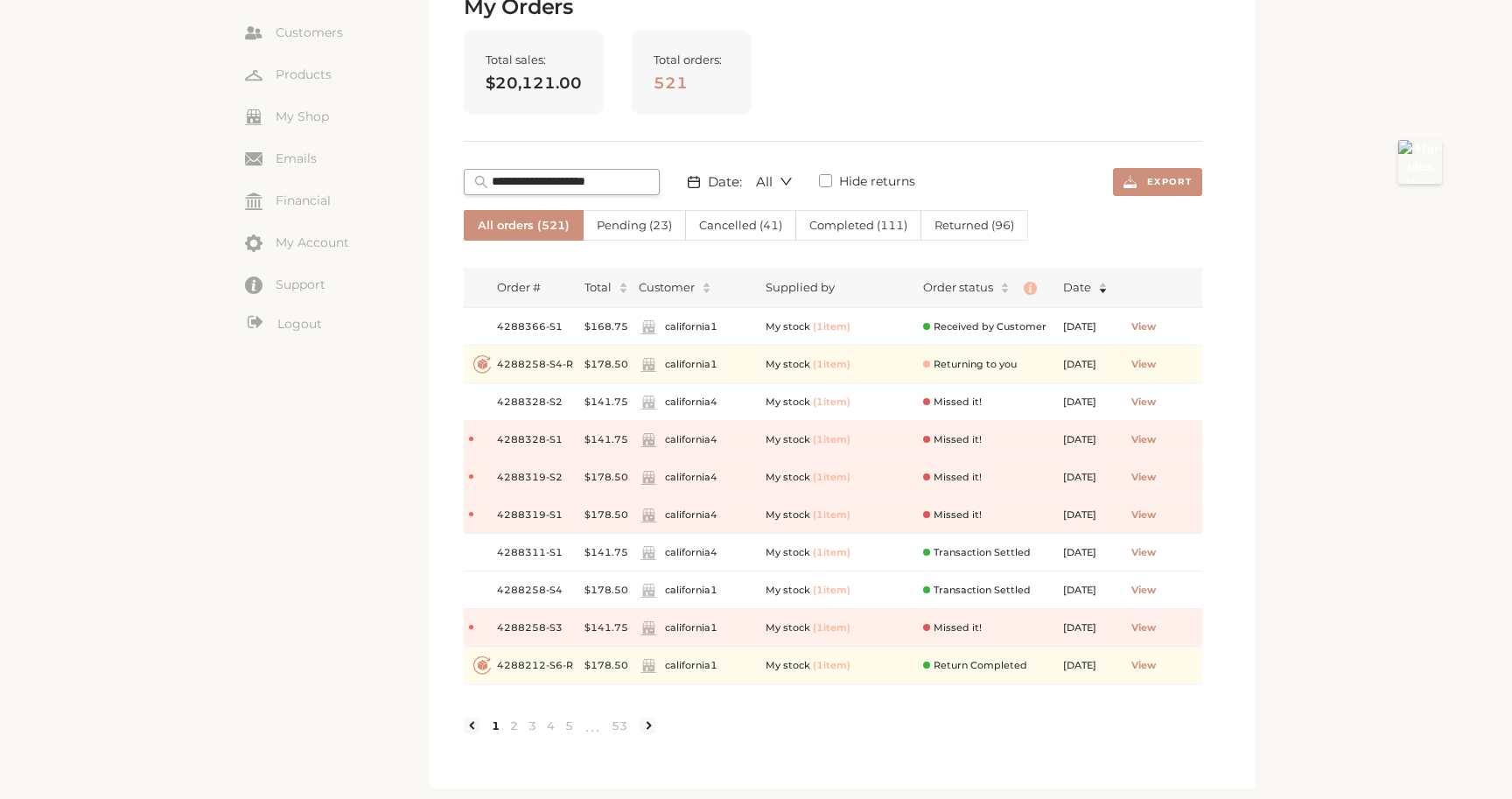
click at [720, 228] on span "Cancelled ( 41 )" at bounding box center [740, 224] width 83 height 14
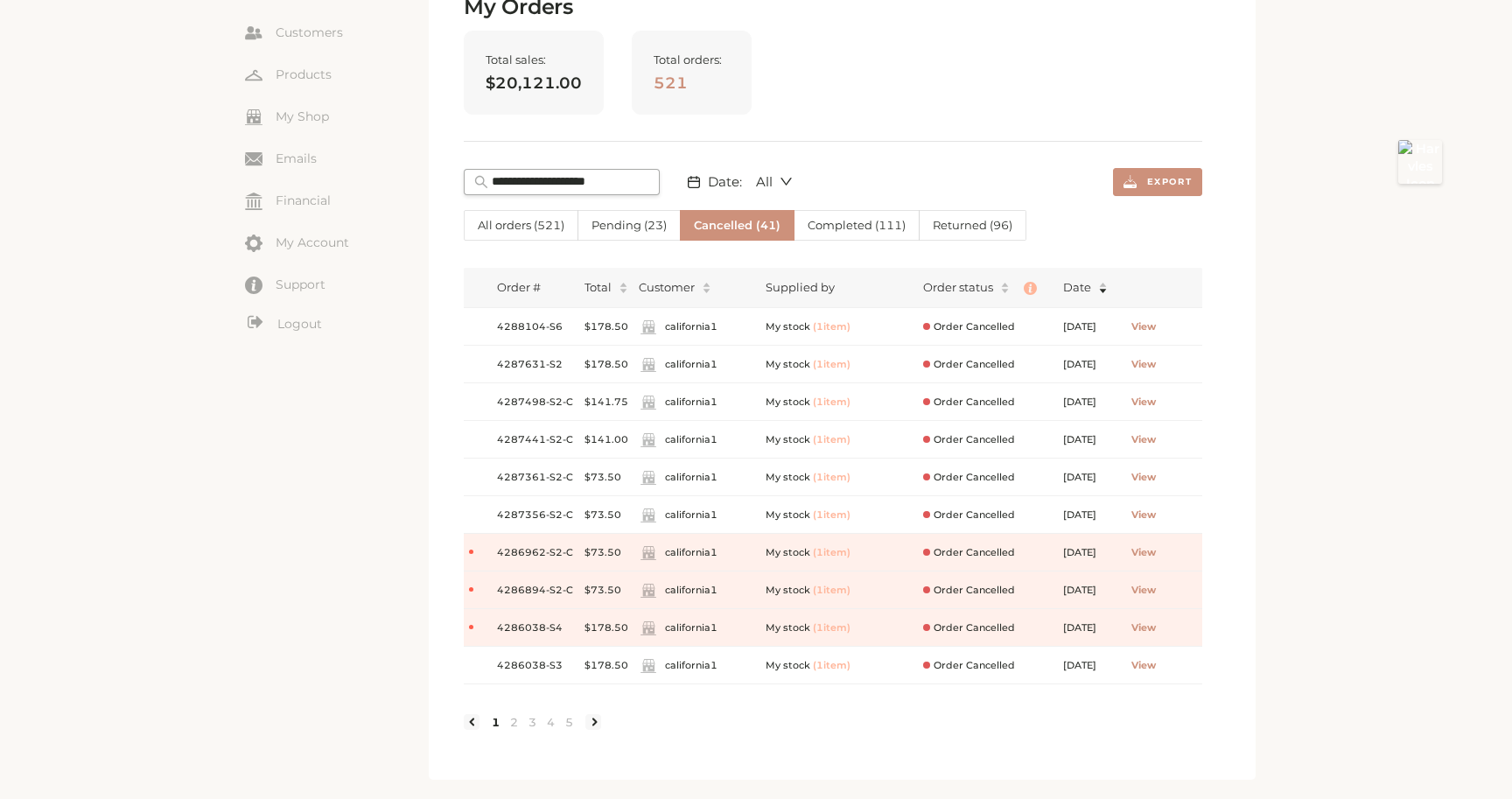
click at [537, 229] on span "All orders ( 521 )" at bounding box center [521, 224] width 87 height 14
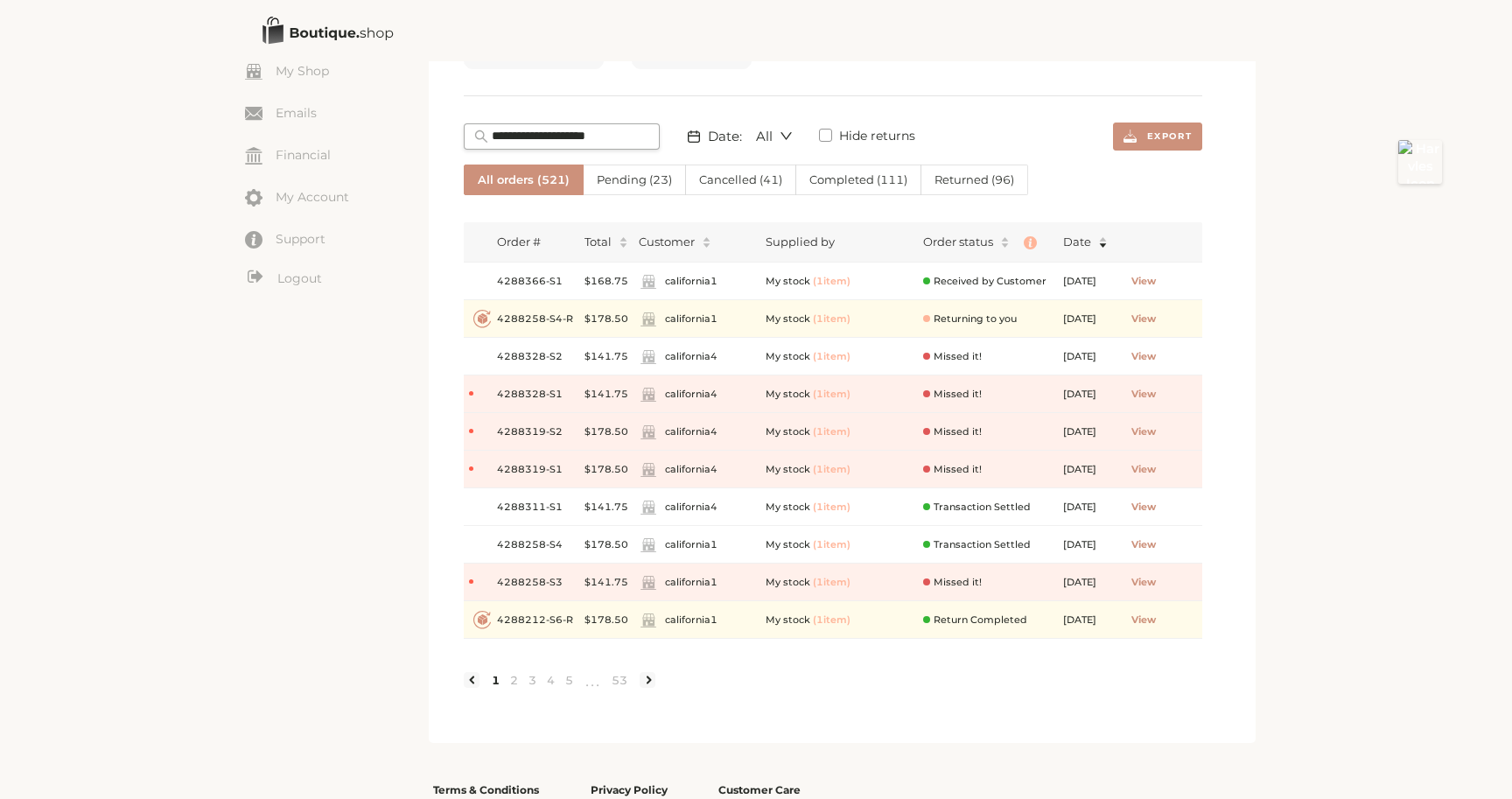
scroll to position [210, 0]
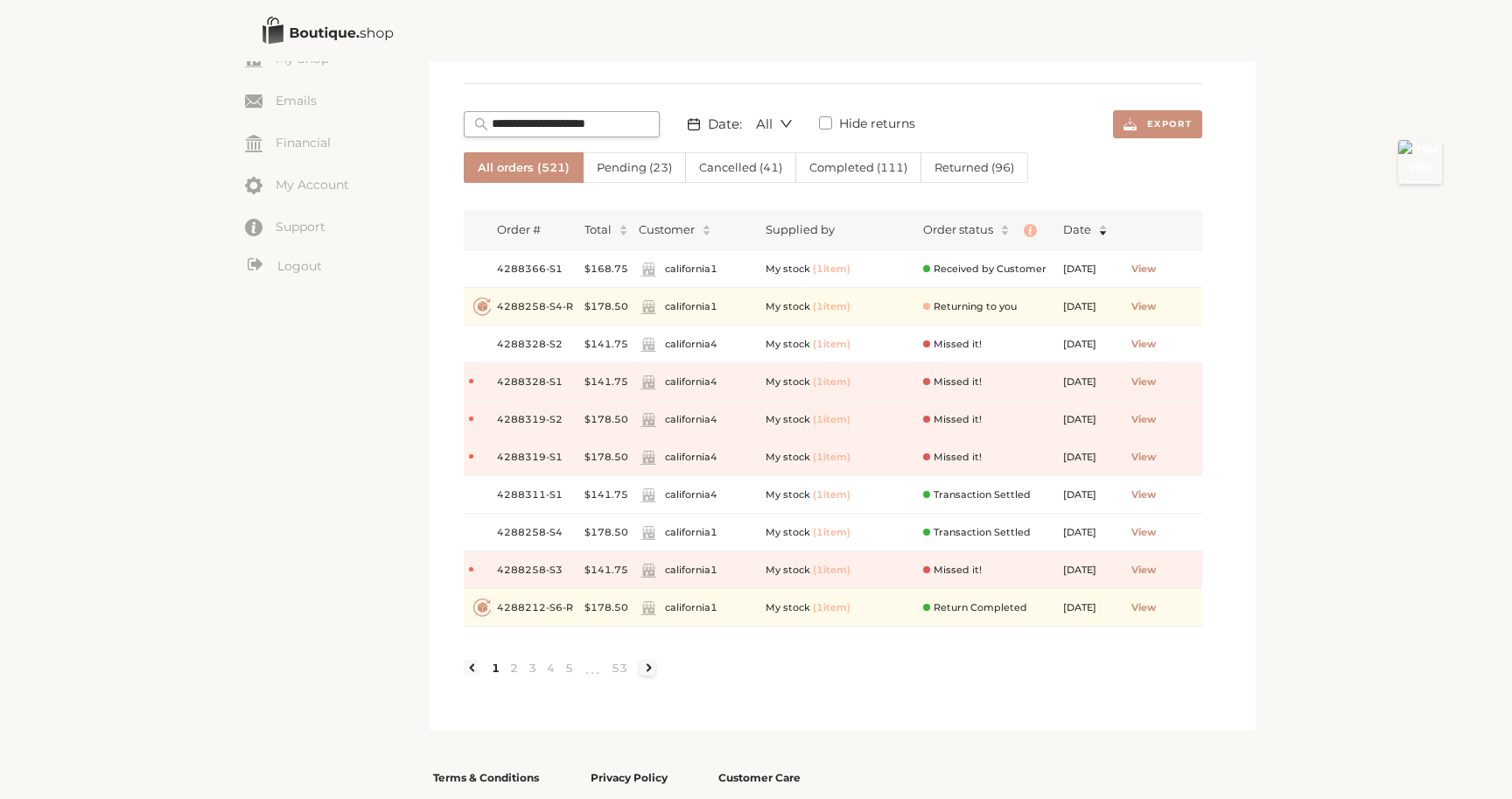
click at [651, 661] on link at bounding box center [647, 667] width 16 height 16
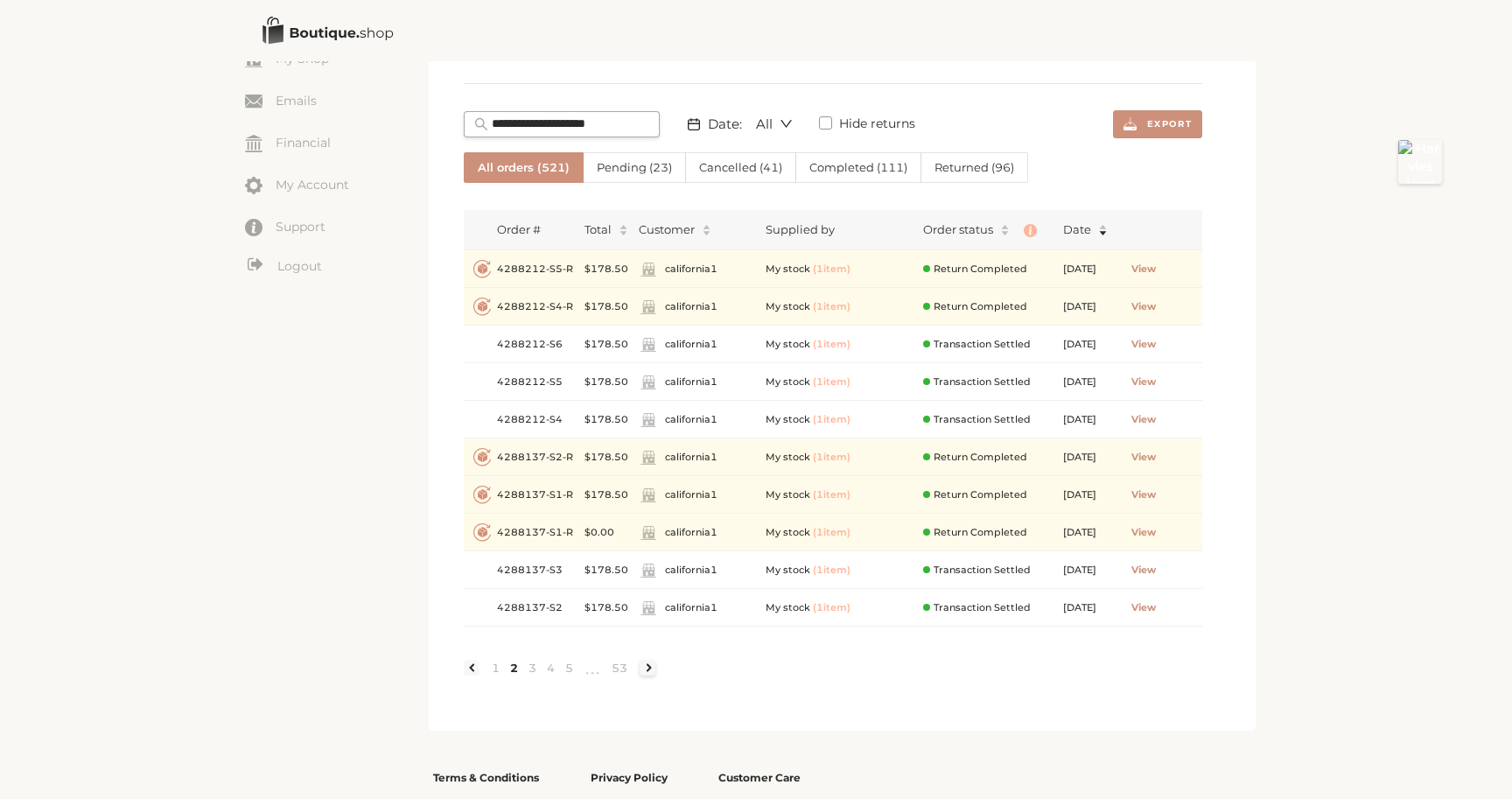
click at [653, 667] on link at bounding box center [647, 667] width 16 height 16
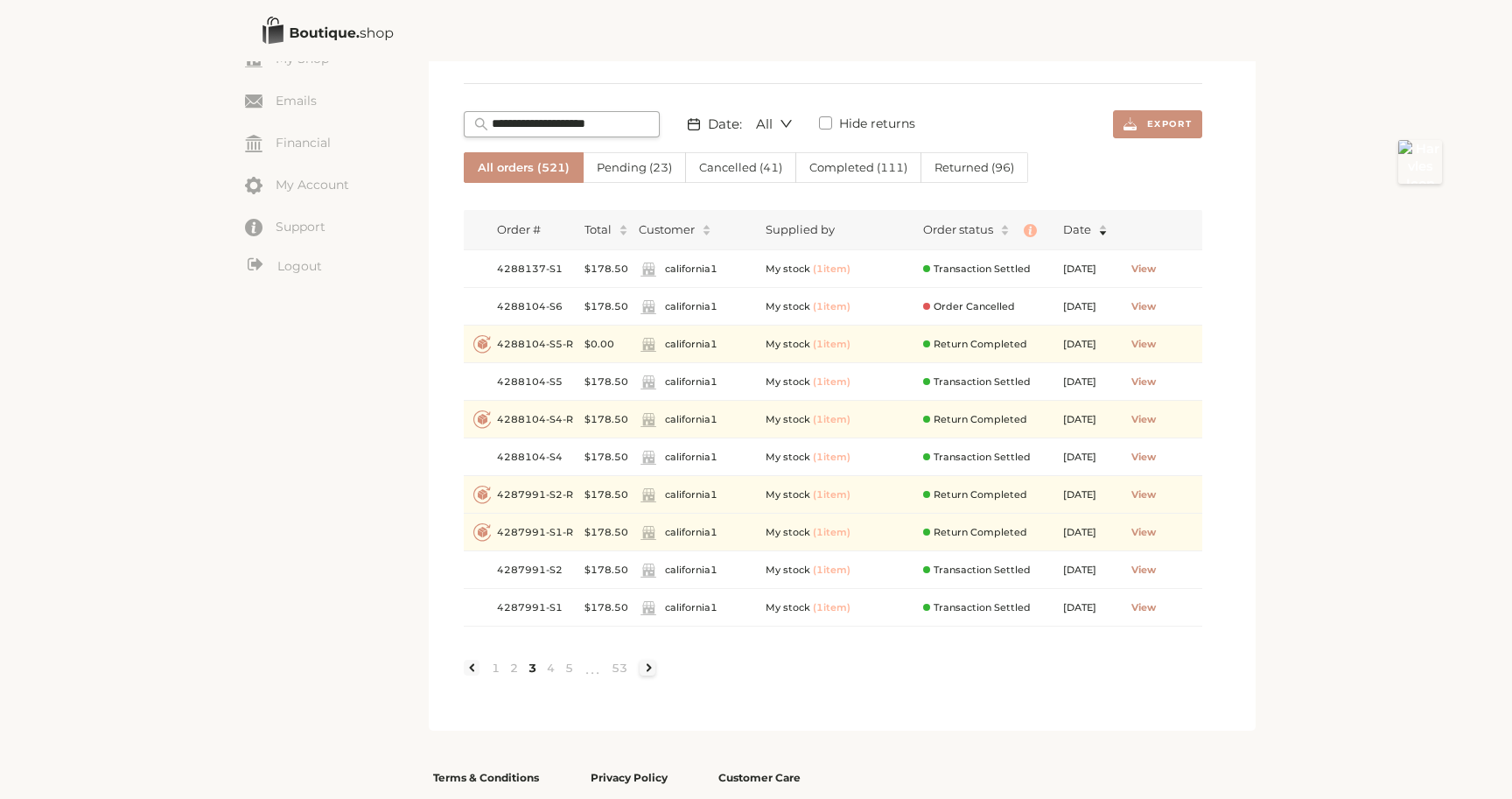
click at [653, 667] on link at bounding box center [647, 667] width 16 height 16
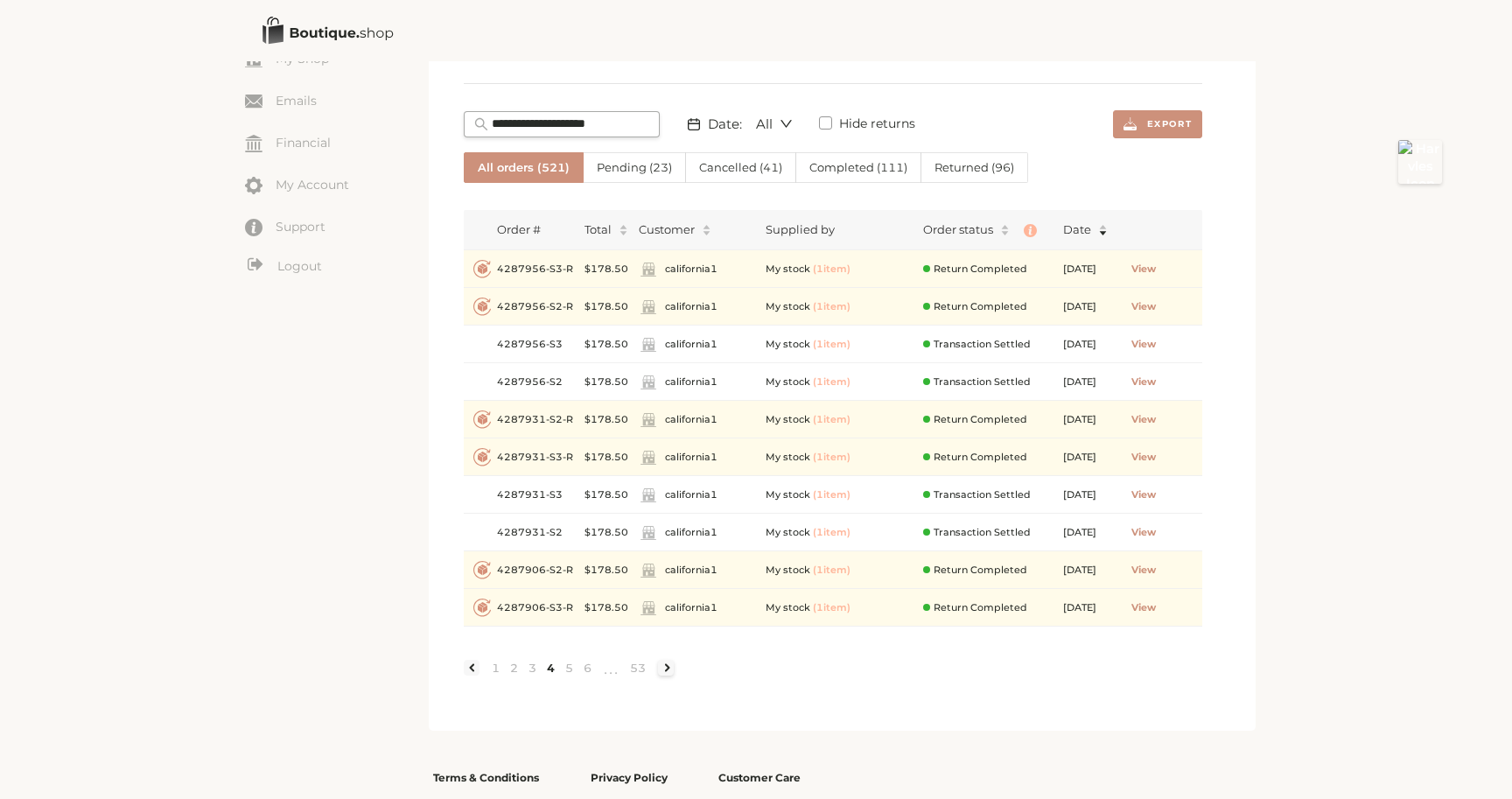
click at [653, 667] on ul "1 2 3 4 5 6 ••• 53" at bounding box center [569, 667] width 210 height 28
click at [663, 664] on link at bounding box center [666, 667] width 16 height 16
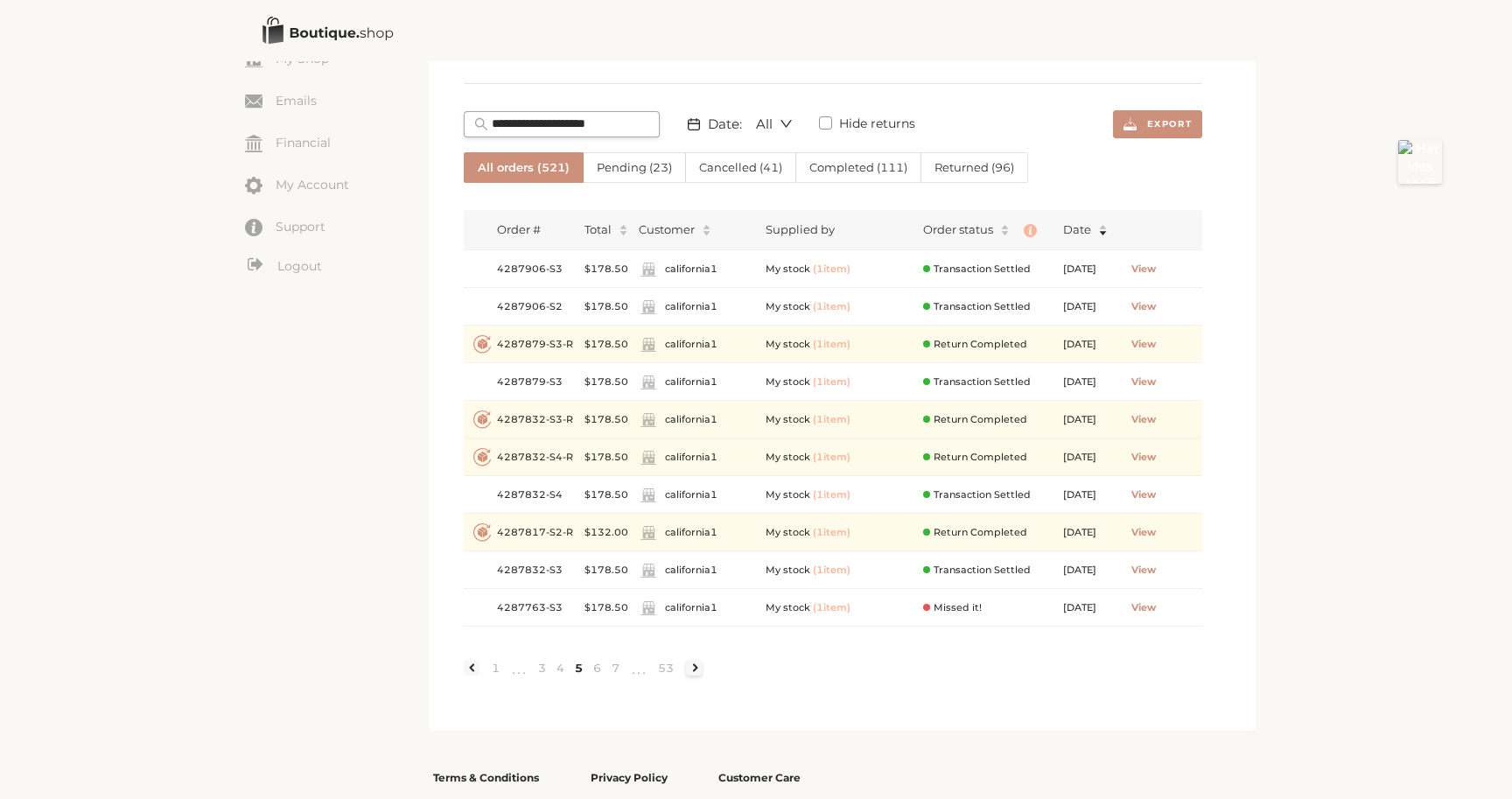
click at [691, 664] on link at bounding box center [693, 667] width 16 height 16
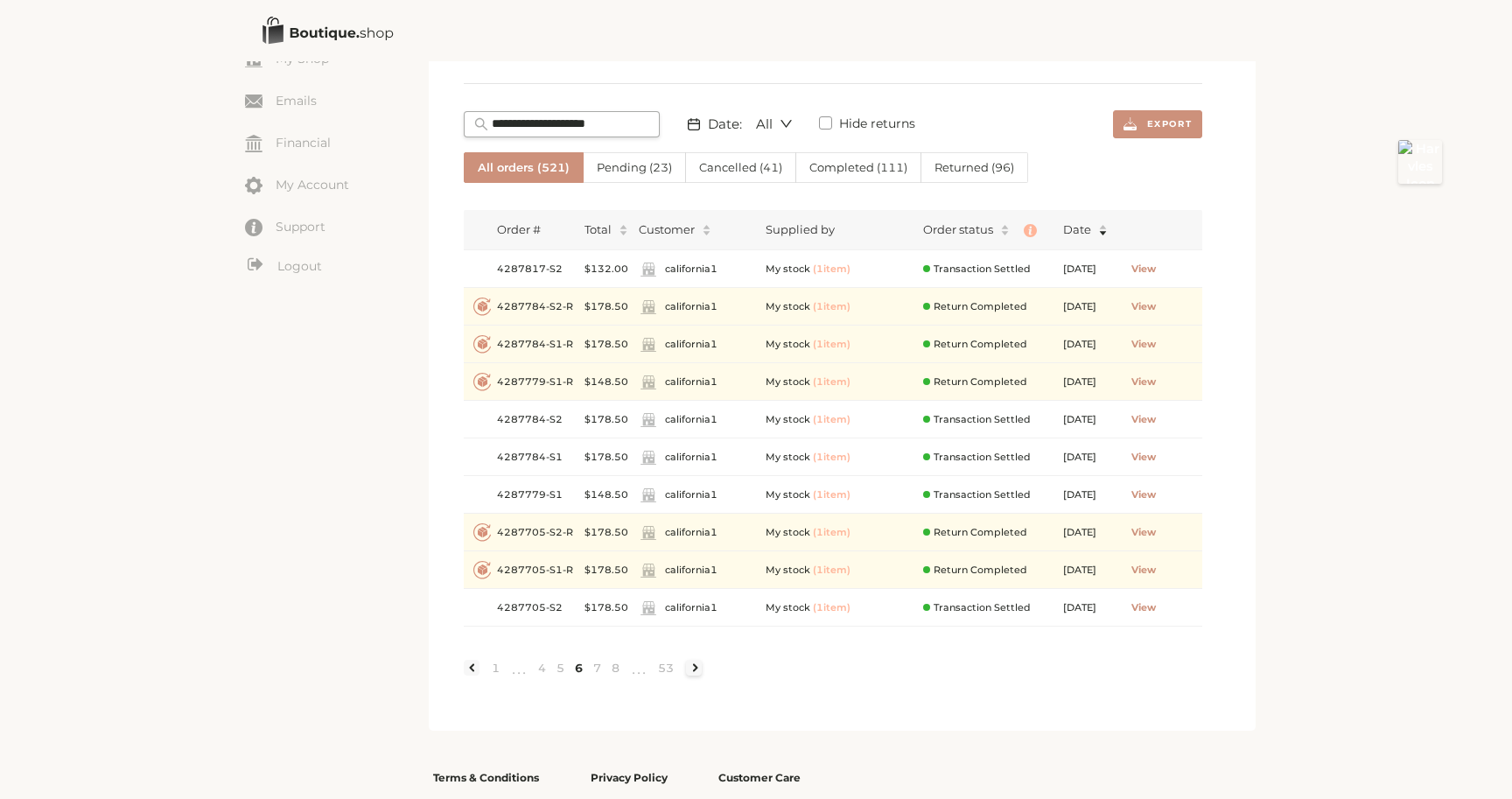
click at [695, 666] on link at bounding box center [693, 667] width 16 height 16
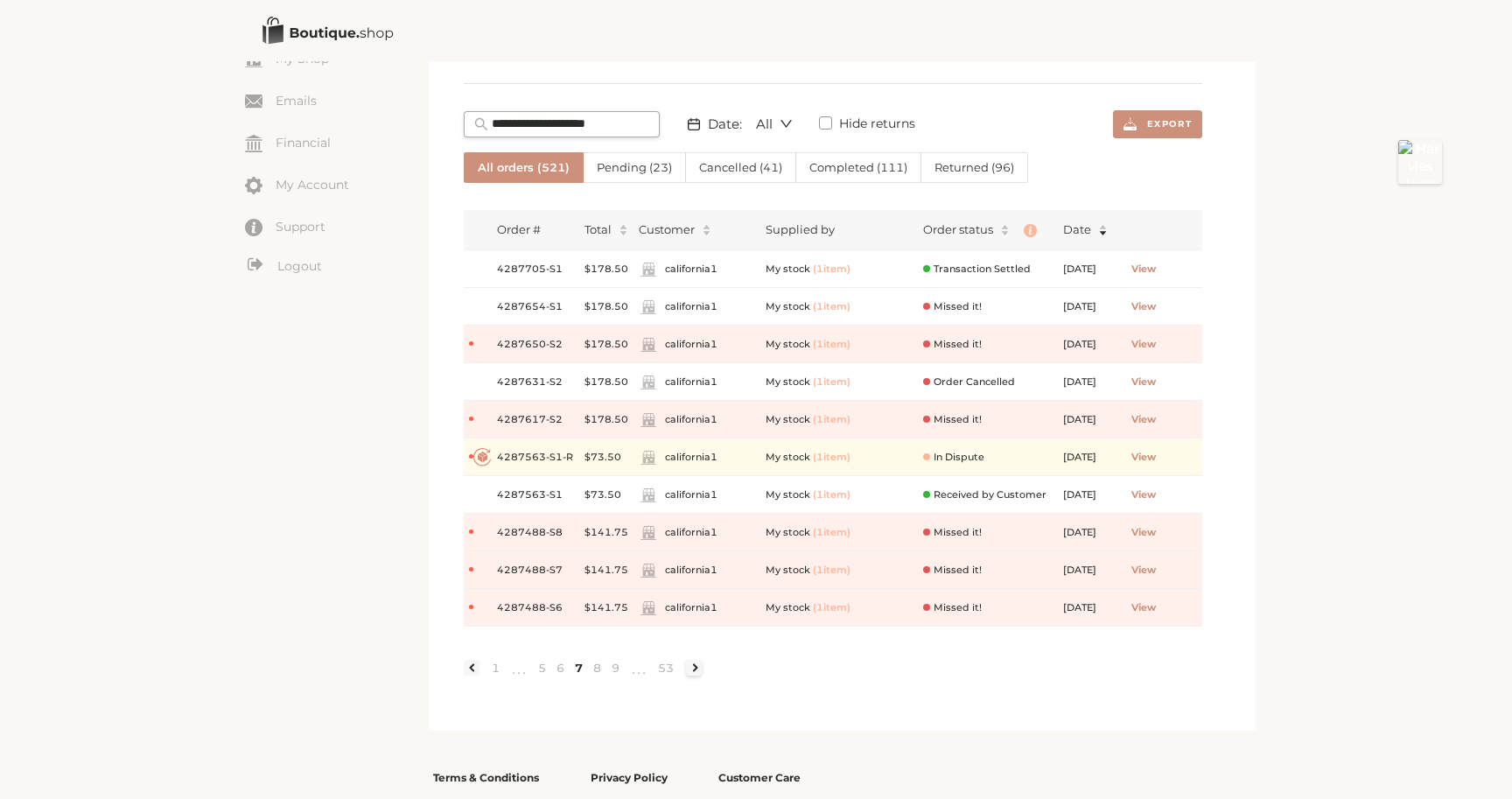
click at [695, 665] on link at bounding box center [693, 667] width 16 height 16
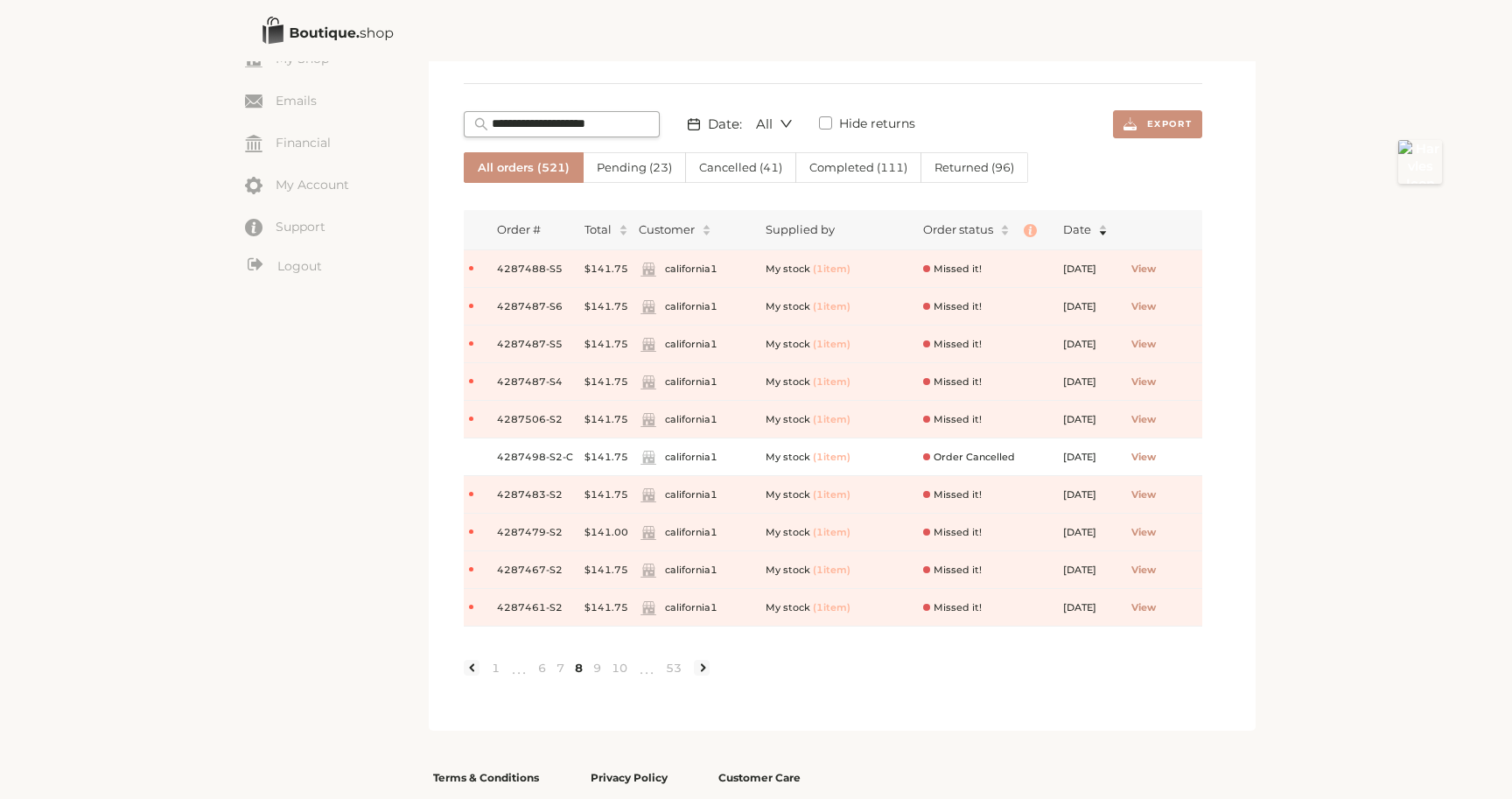
drag, startPoint x: 695, startPoint y: 665, endPoint x: 513, endPoint y: 504, distance: 243.0
click at [513, 504] on div "Order # Total Customer Supplied by Order status Date 4287488-S5 $141.75 califor…" at bounding box center [833, 418] width 738 height 442
click at [703, 667] on link at bounding box center [702, 667] width 16 height 16
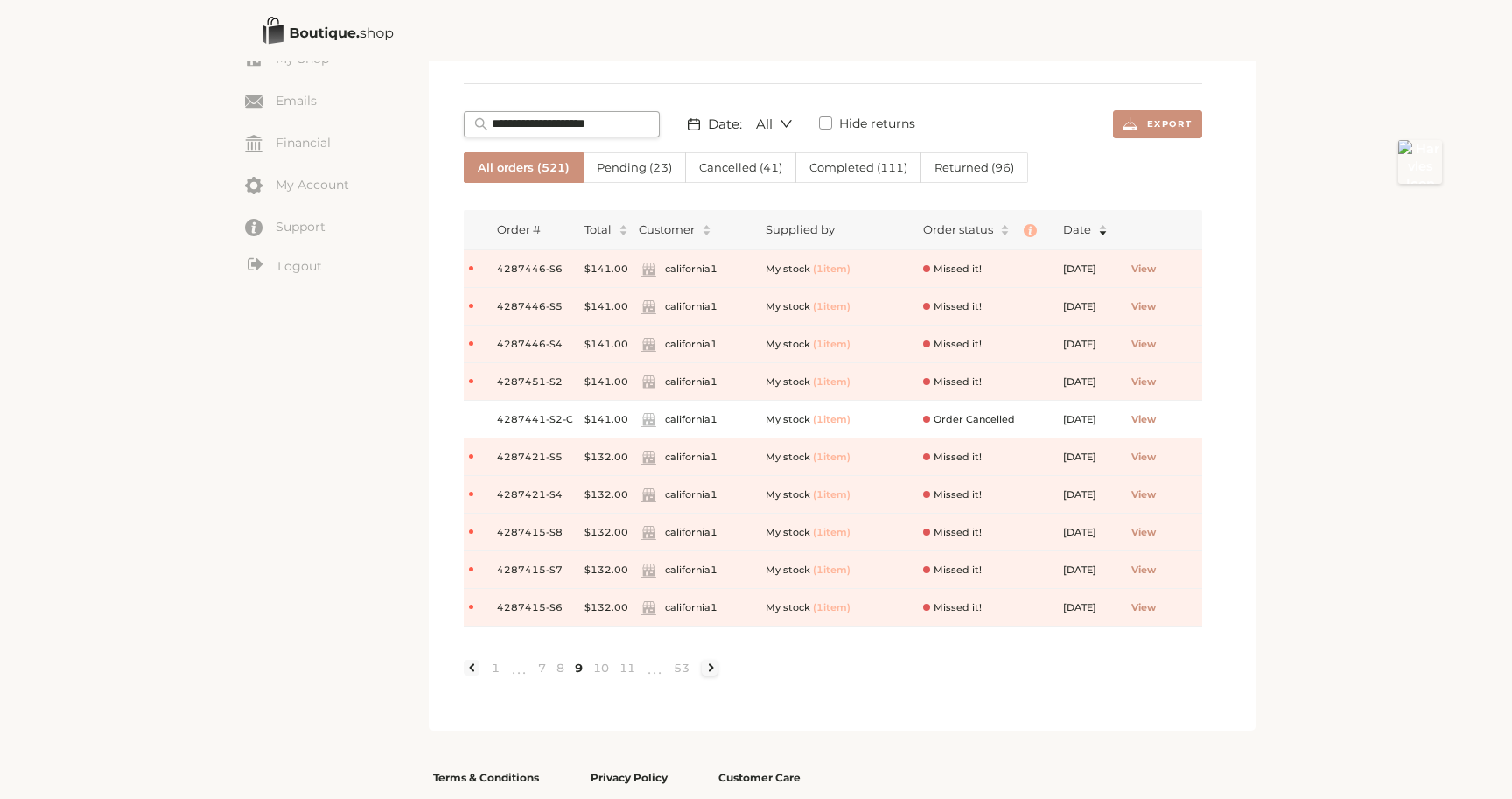
click at [708, 666] on link at bounding box center [709, 667] width 16 height 16
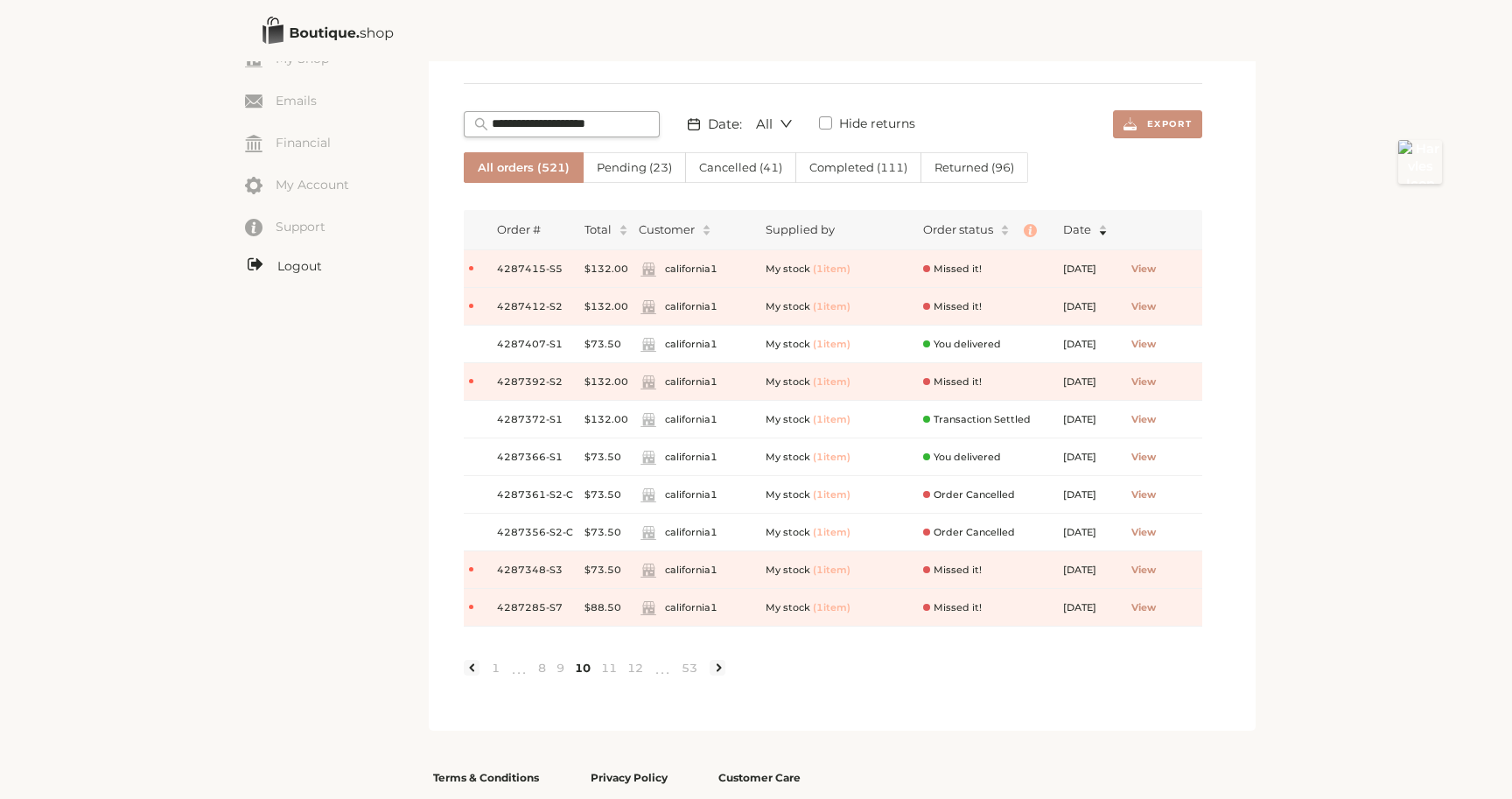
click at [282, 262] on link "Logout" at bounding box center [337, 266] width 183 height 22
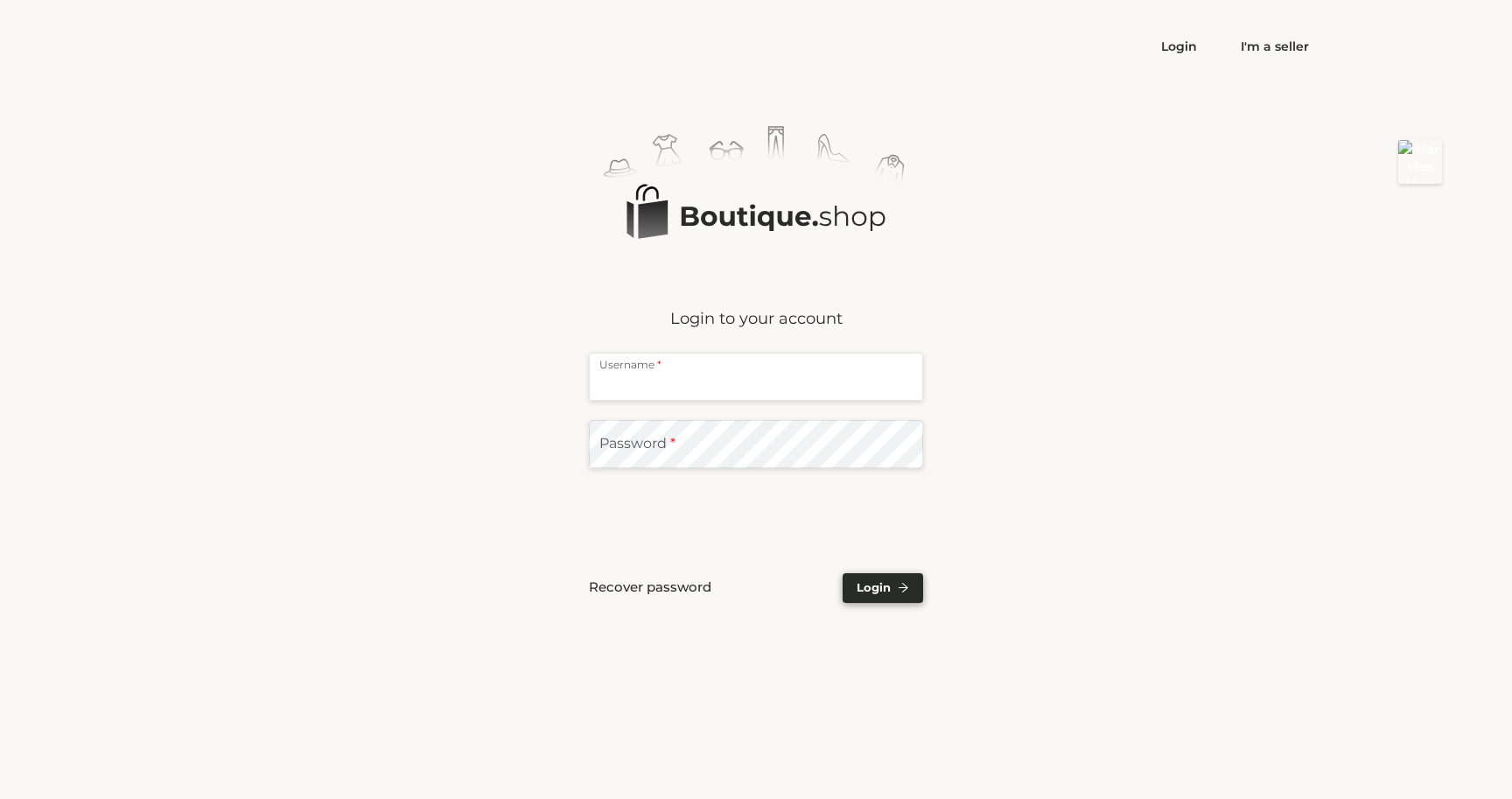
click at [700, 381] on input "text" at bounding box center [756, 377] width 335 height 48
type input "**********"
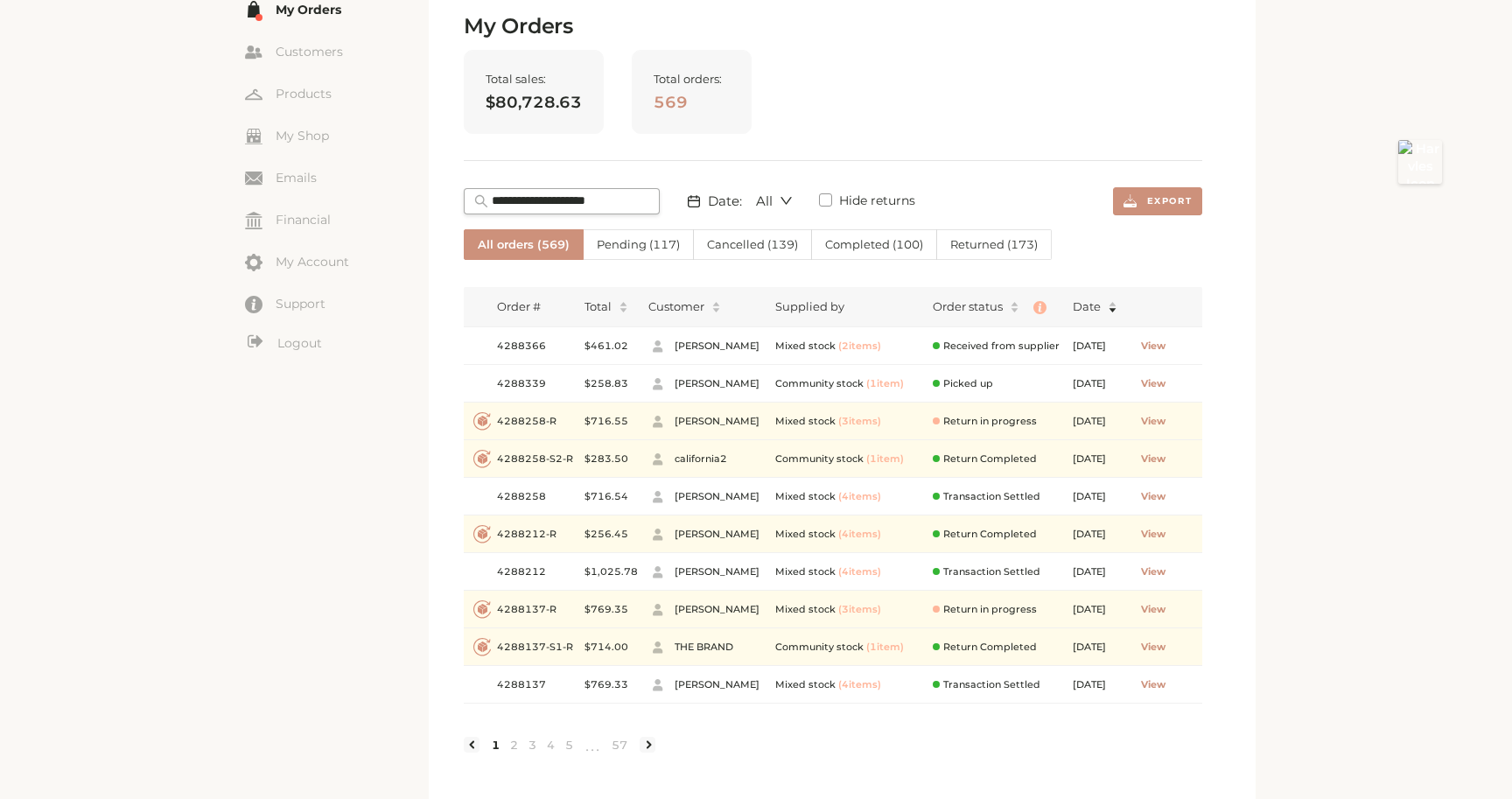
scroll to position [136, 0]
click at [1165, 343] on span "View" at bounding box center [1153, 343] width 25 height 15
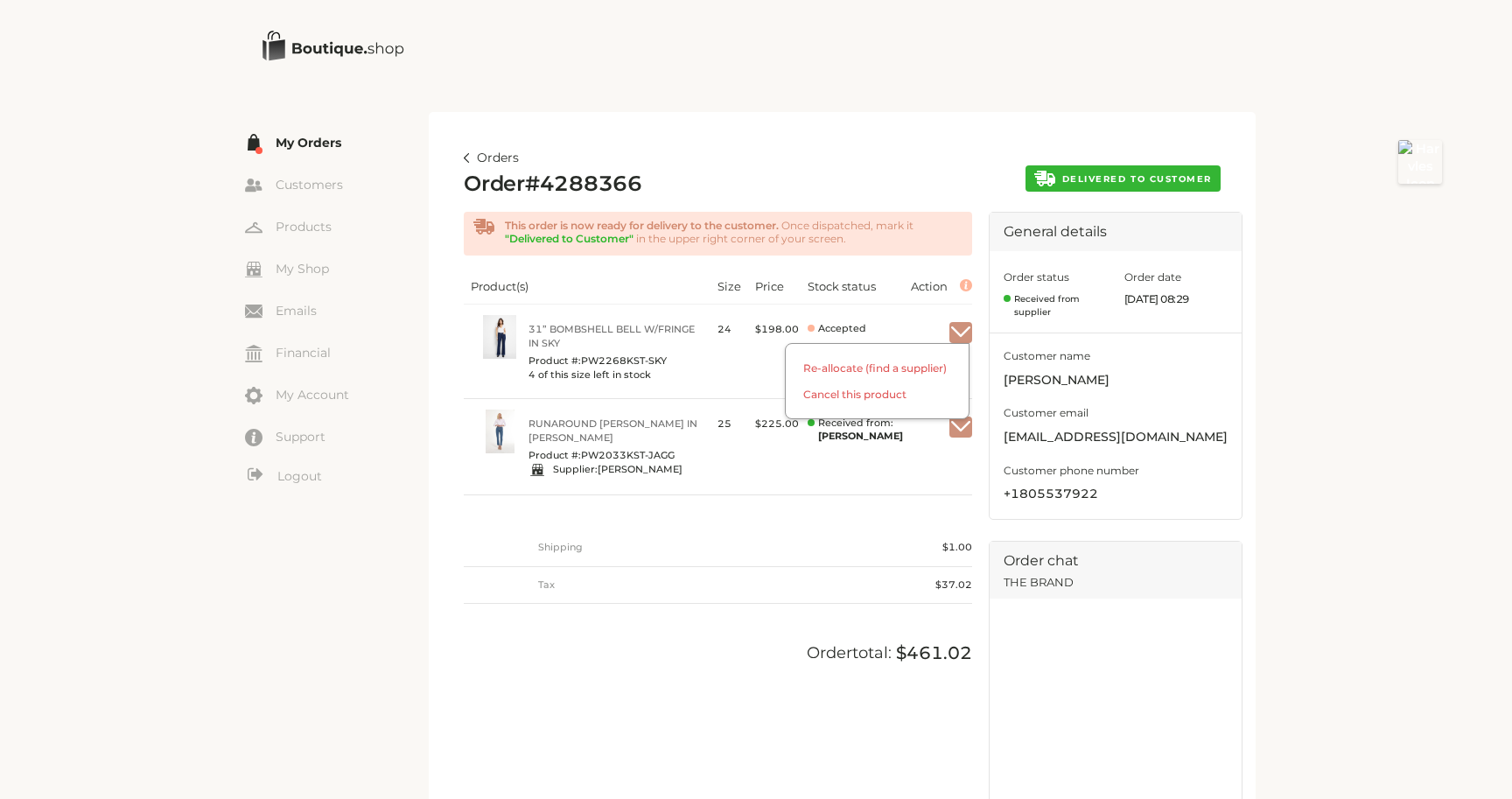
click at [962, 330] on img "button" at bounding box center [961, 332] width 23 height 16
click at [964, 333] on img "button" at bounding box center [961, 332] width 23 height 16
click at [467, 157] on img at bounding box center [467, 158] width 6 height 9
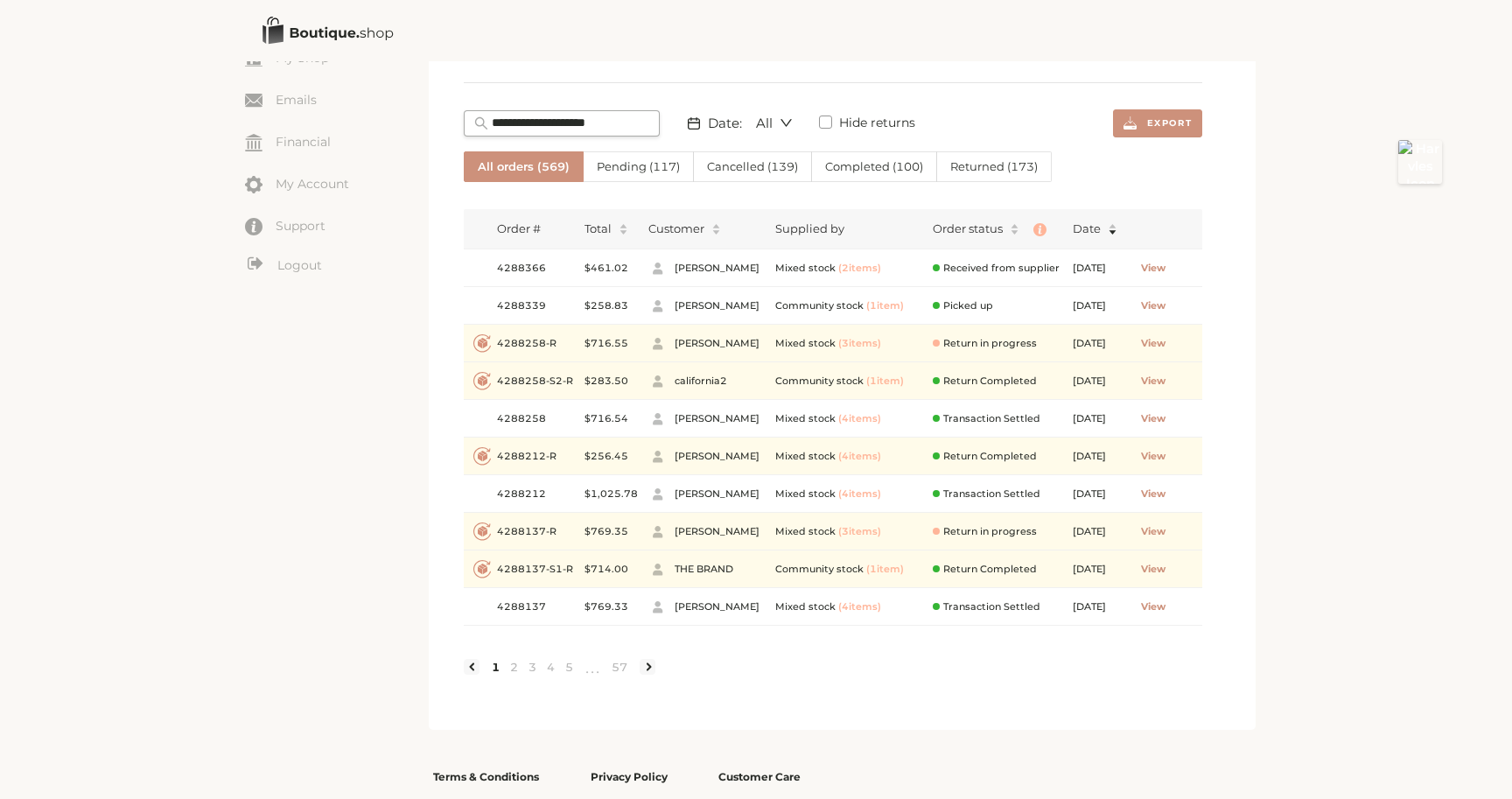
scroll to position [213, 0]
click at [648, 673] on link at bounding box center [647, 664] width 16 height 16
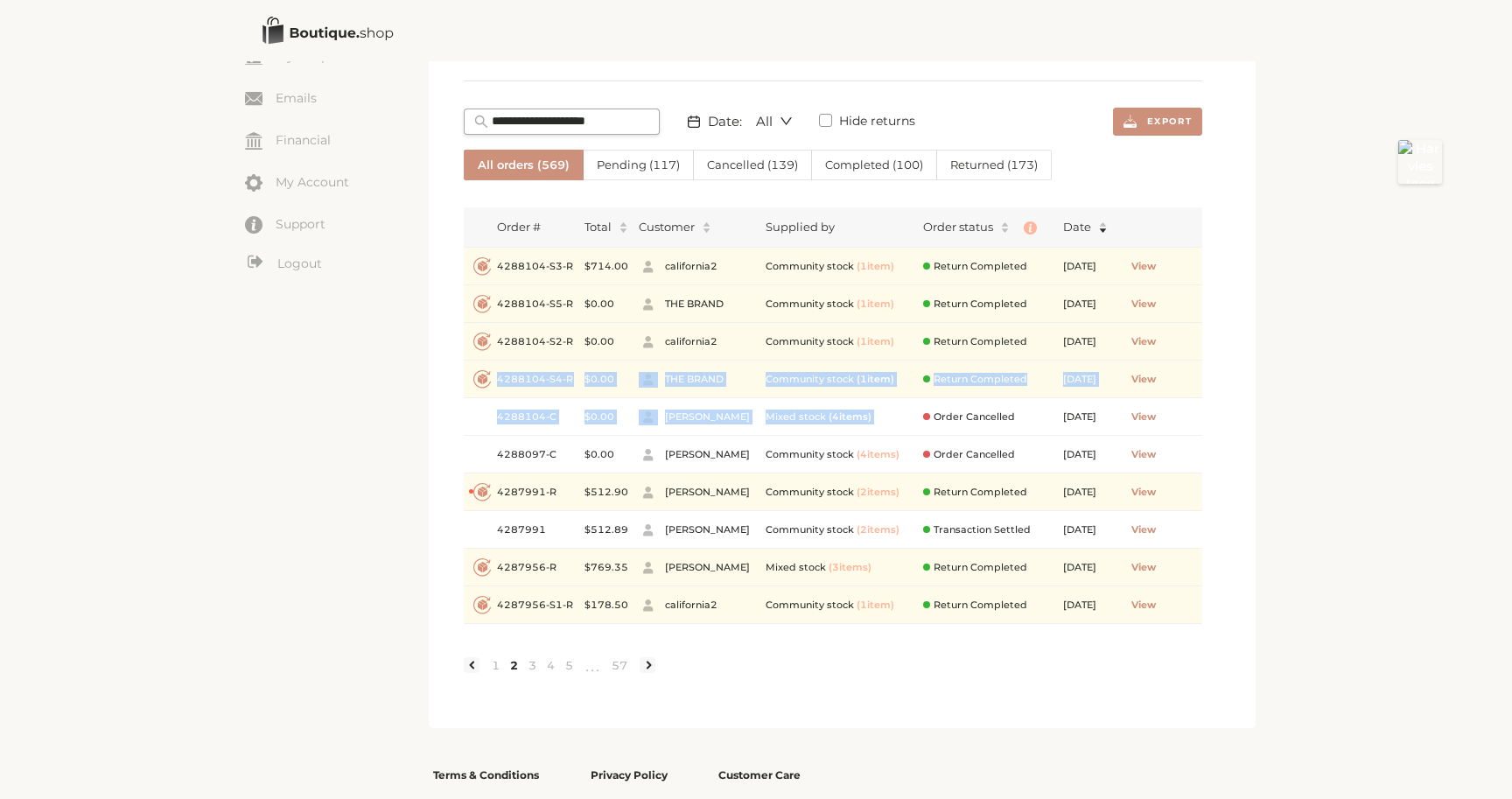
drag, startPoint x: 499, startPoint y: 376, endPoint x: 924, endPoint y: 407, distance: 426.1
click at [924, 408] on tbody "Created with Lunacy 4288104-S3-R $ 714.00 california2 Community stock ( 1 item …" at bounding box center [833, 436] width 738 height 376
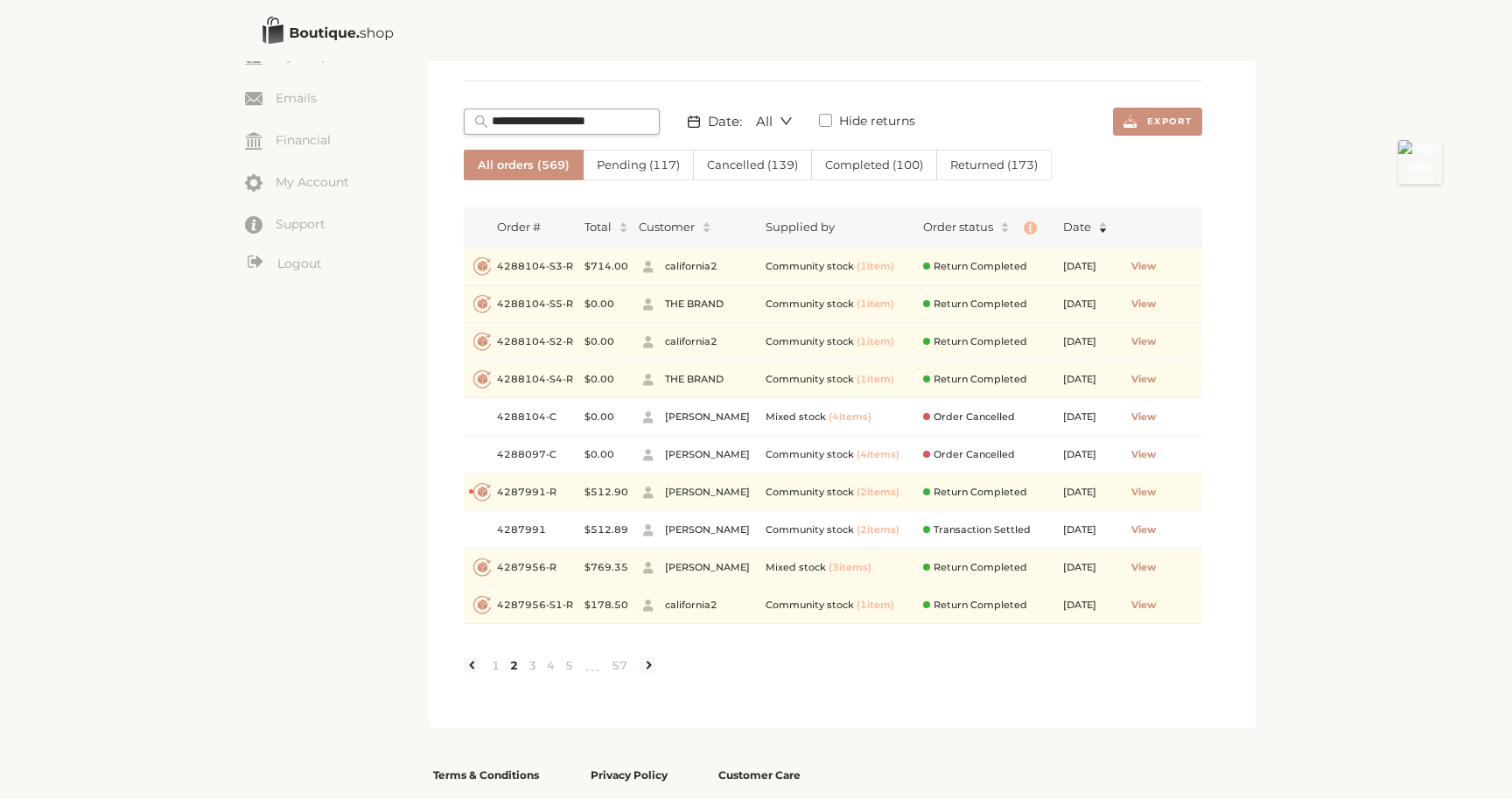
click at [433, 423] on article "My Orders Total sales: $80,728.63 Total orders: 569 Date: All Hide returns Expo…" at bounding box center [842, 313] width 827 height 828
click at [561, 375] on span "4288104-S4-R" at bounding box center [536, 379] width 77 height 15
drag, startPoint x: 506, startPoint y: 417, endPoint x: 562, endPoint y: 422, distance: 56.2
click at [562, 422] on span "4288104-C" at bounding box center [536, 417] width 77 height 15
click at [462, 409] on article "My Orders Total sales: $80,728.63 Total orders: 569 Date: All Hide returns Expo…" at bounding box center [842, 313] width 827 height 828
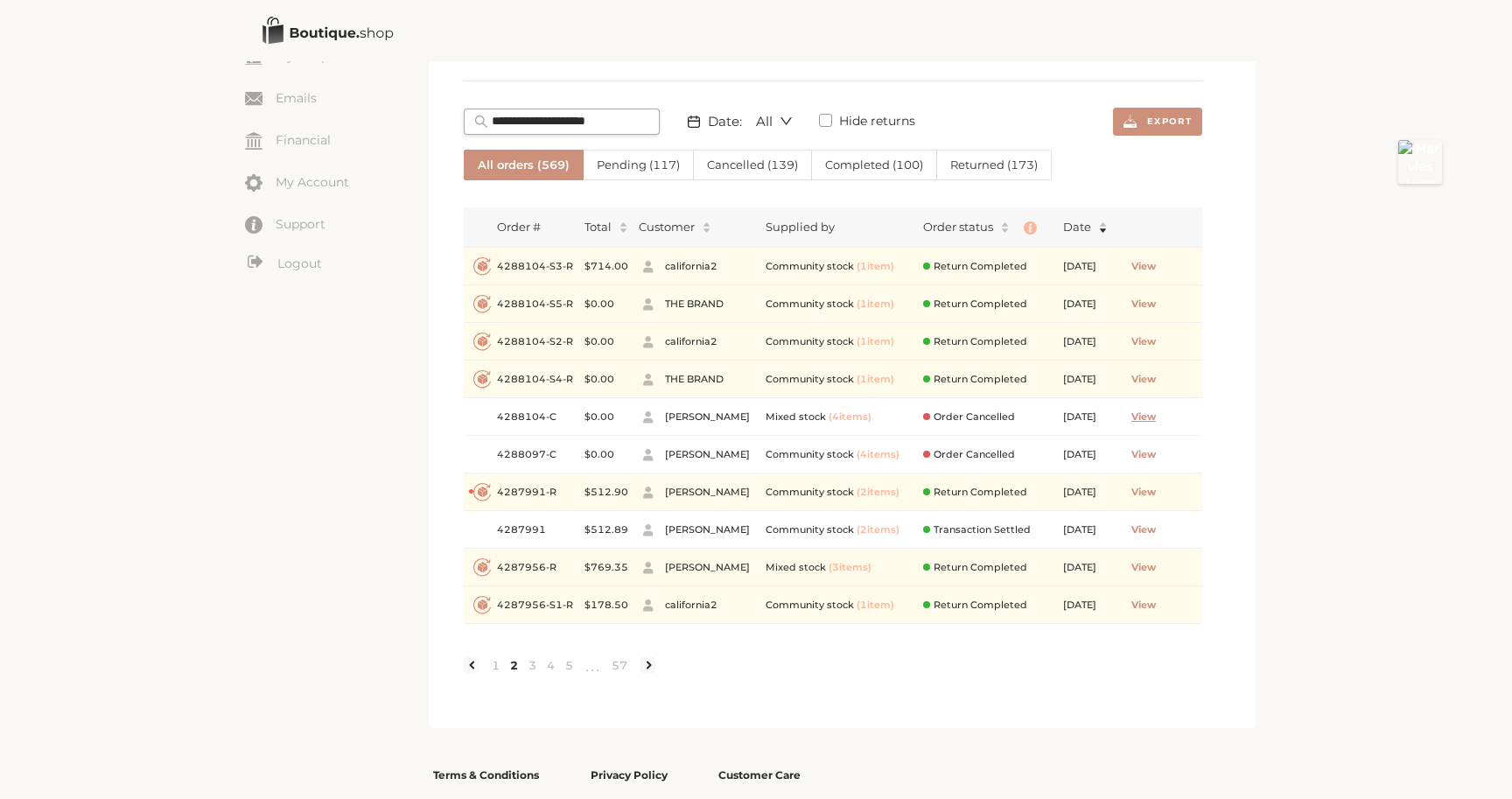
click at [1154, 416] on span "View" at bounding box center [1143, 417] width 25 height 15
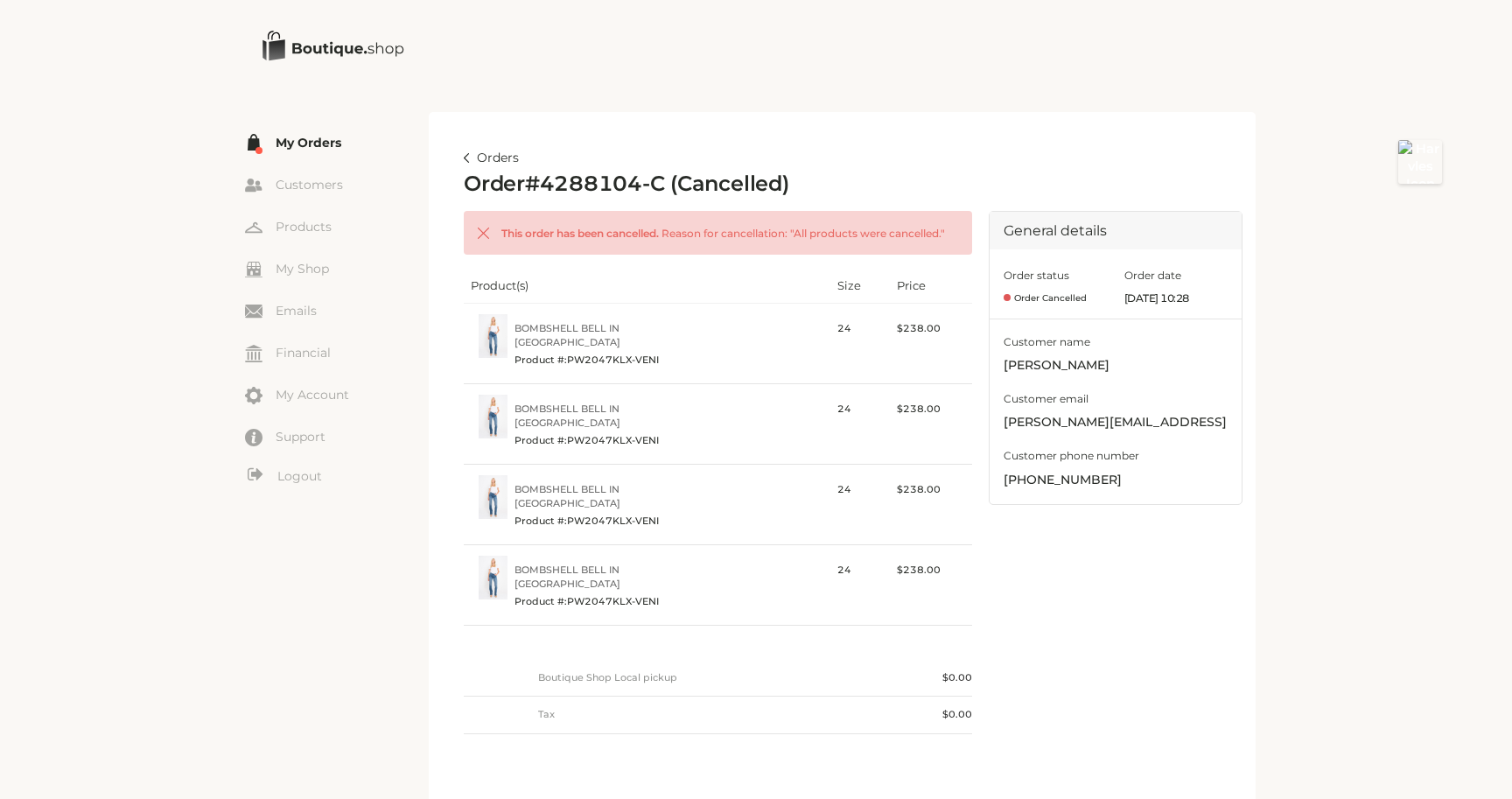
click at [469, 157] on img at bounding box center [467, 158] width 6 height 9
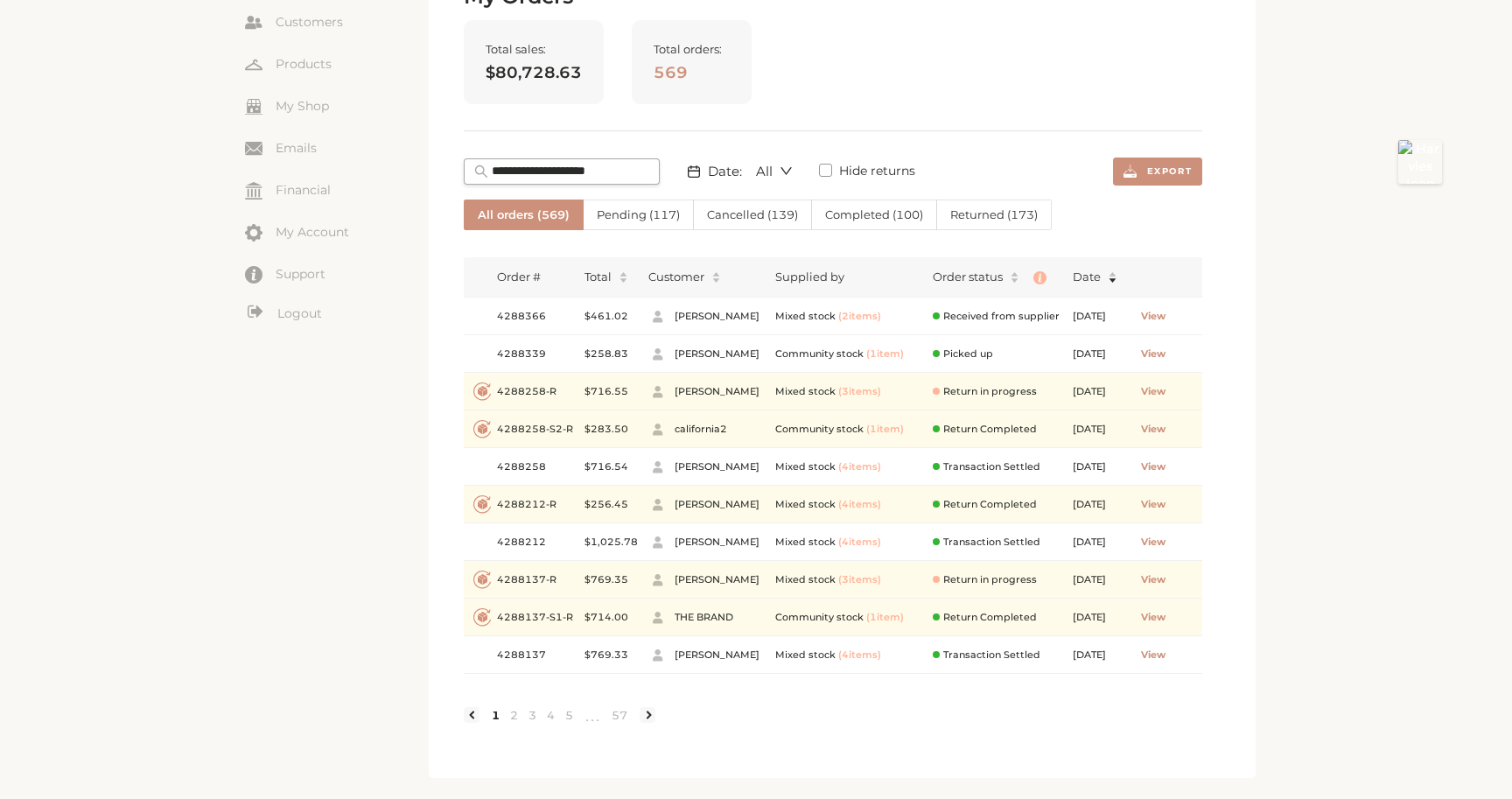
scroll to position [281, 0]
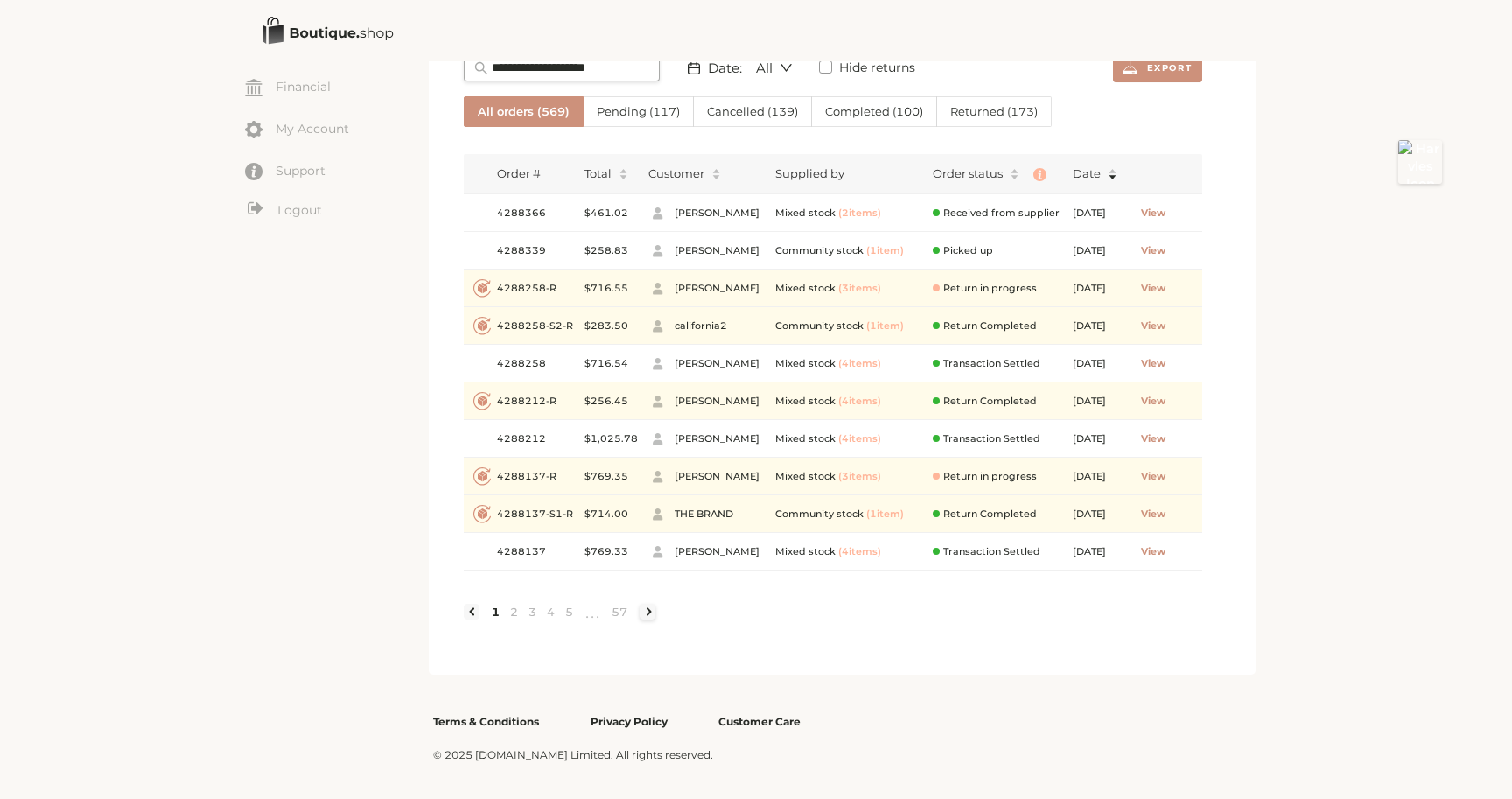
click at [651, 610] on link at bounding box center [647, 611] width 16 height 16
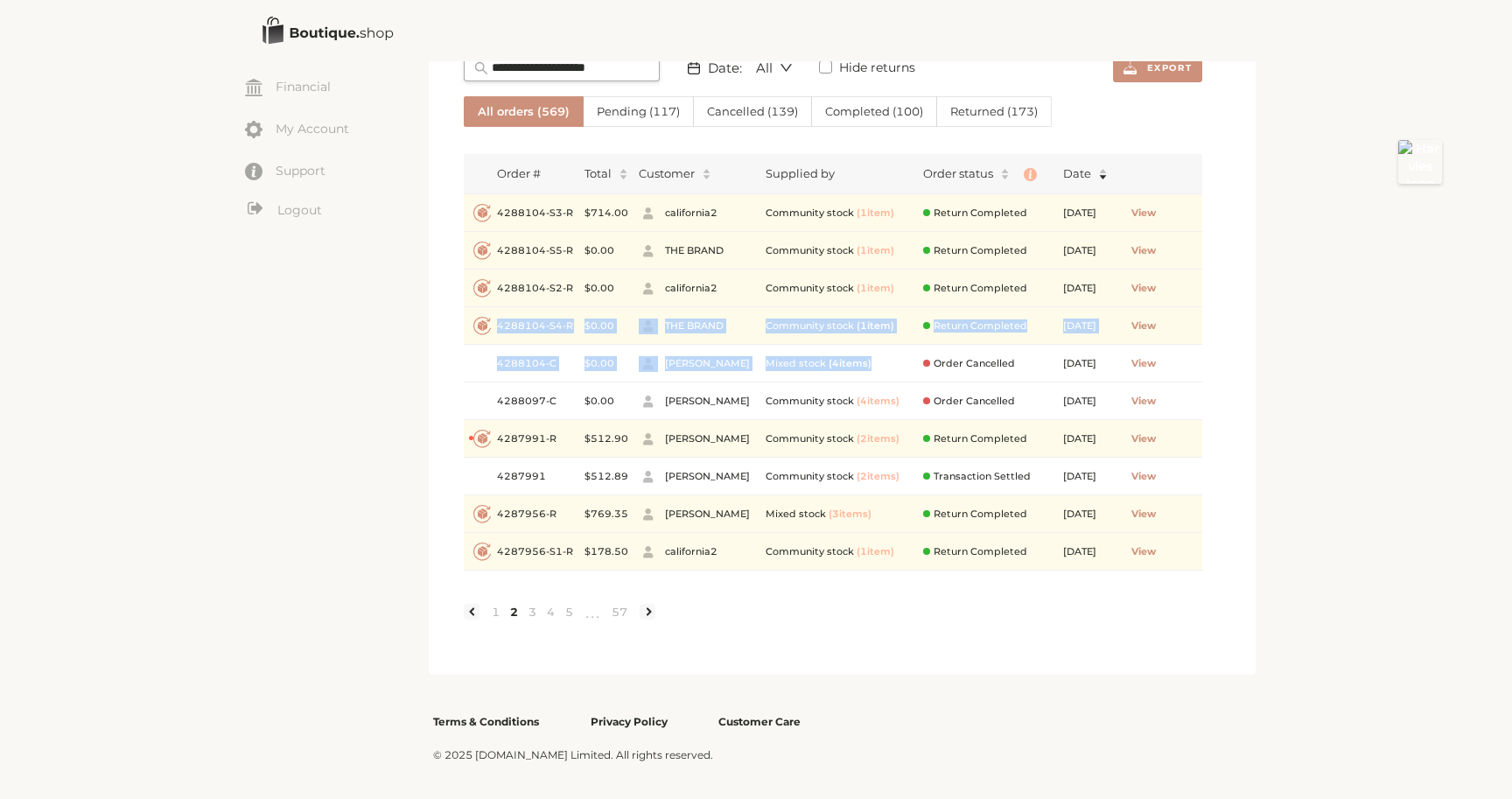
drag, startPoint x: 503, startPoint y: 320, endPoint x: 905, endPoint y: 366, distance: 404.6
click at [905, 367] on tbody "Created with Lunacy 4288104-S3-R $ 714.00 california2 Community stock ( 1 item …" at bounding box center [833, 382] width 738 height 376
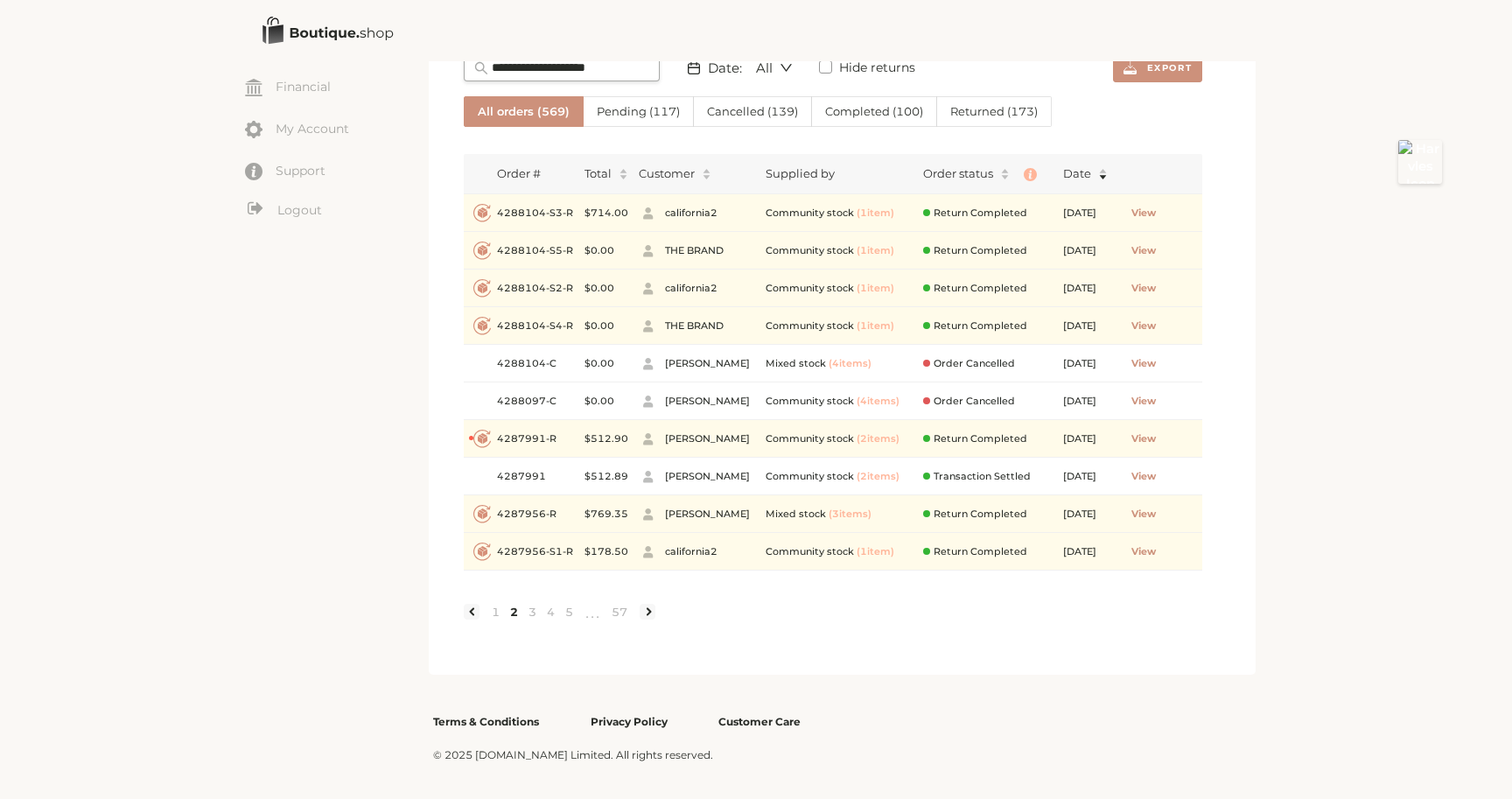
click at [1223, 349] on article "My Orders Total sales: $80,728.63 Total orders: 569 Date: All Hide returns Expo…" at bounding box center [842, 260] width 827 height 828
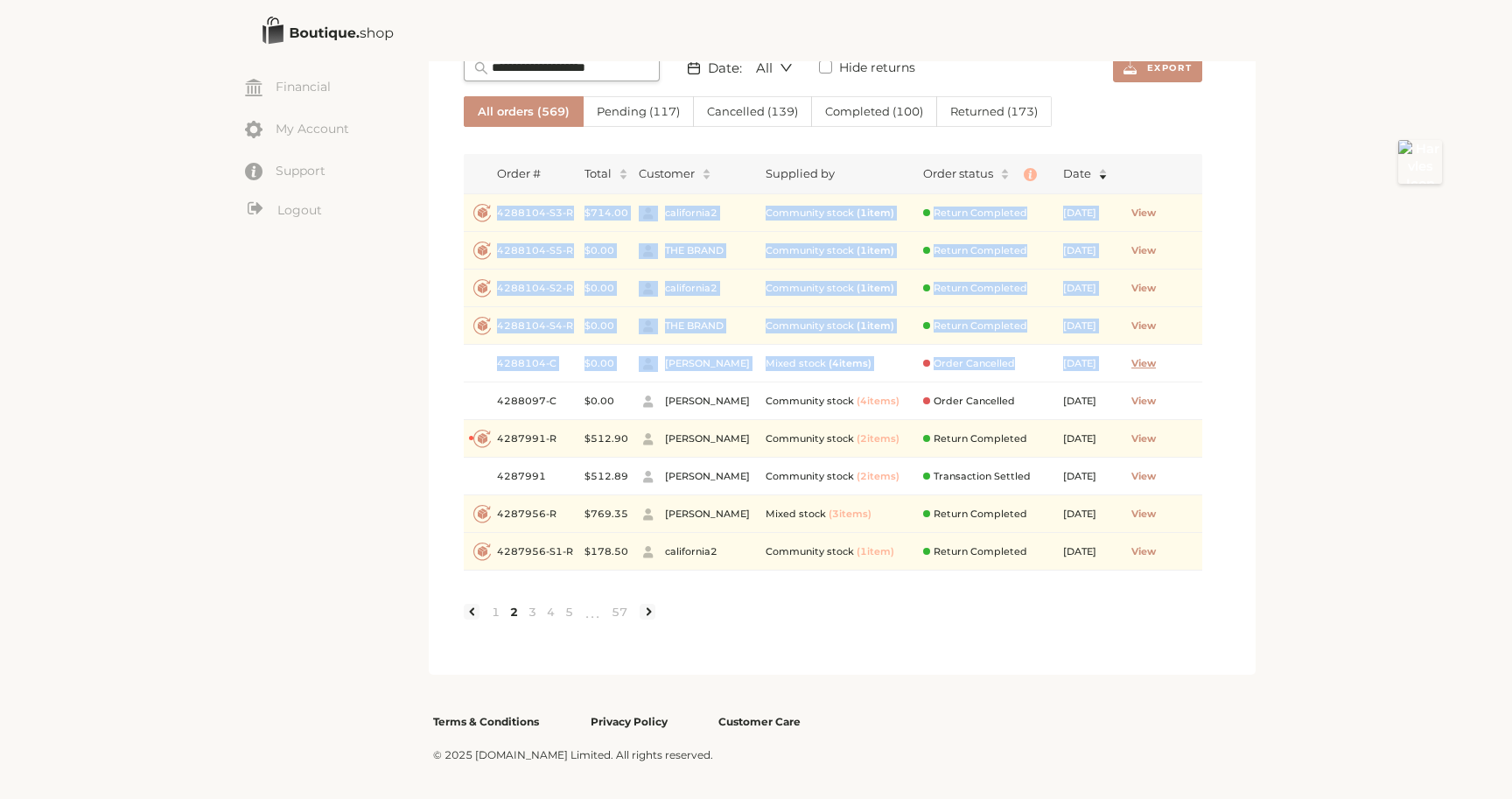
drag, startPoint x: 498, startPoint y: 200, endPoint x: 1183, endPoint y: 368, distance: 705.3
click at [1183, 368] on tbody "Created with Lunacy 4288104-S3-R $ 714.00 california2 Community stock ( 1 item …" at bounding box center [833, 382] width 738 height 376
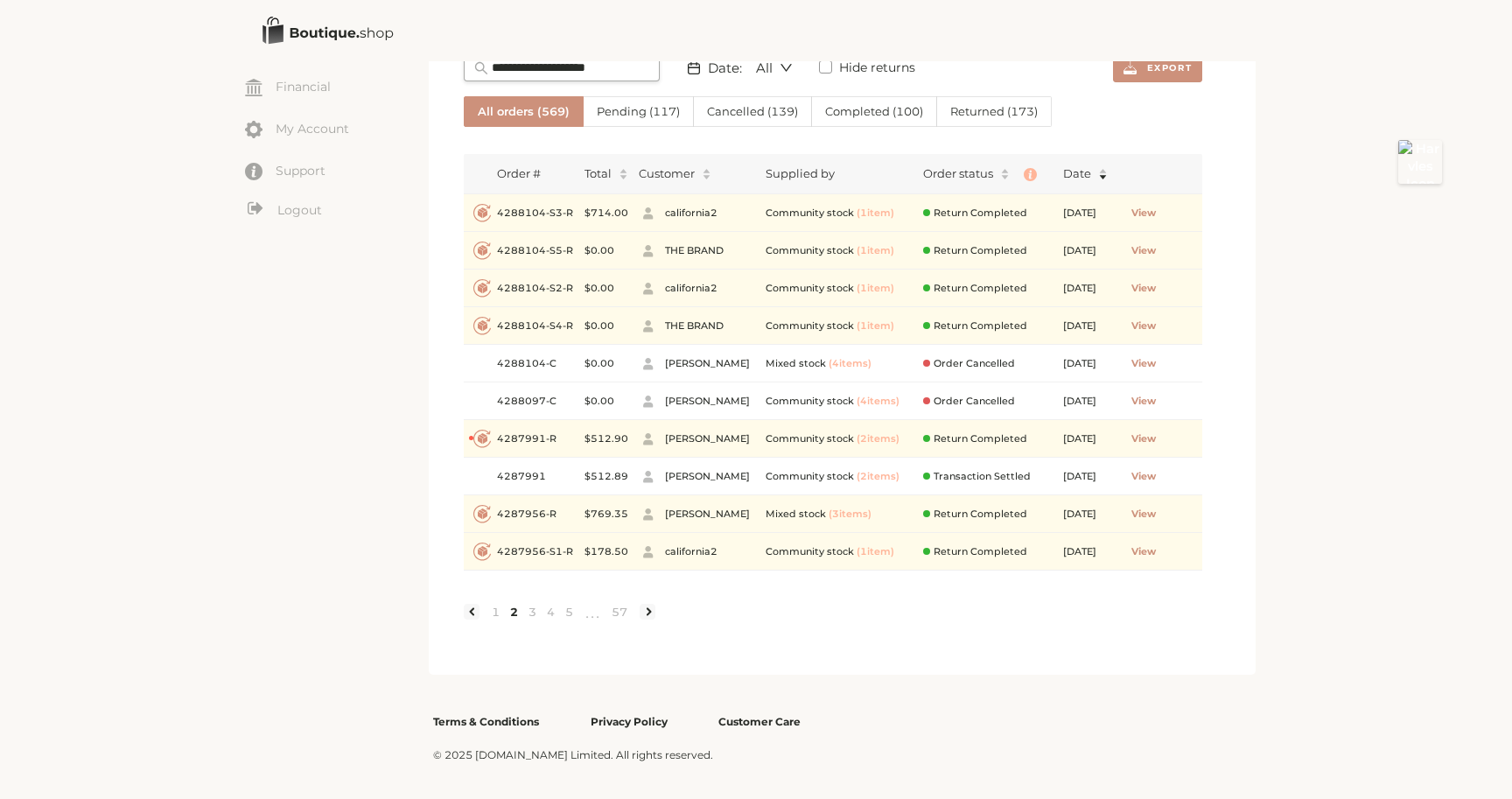
click at [1215, 316] on div "My Orders Total sales: $80,728.63 Total orders: 569 Date: All Hide returns Expo…" at bounding box center [842, 260] width 757 height 758
drag, startPoint x: 961, startPoint y: 204, endPoint x: 556, endPoint y: 167, distance: 406.7
click at [555, 167] on table "Order # Total Customer Supplied by Order status Date Created with Lunacy 428810…" at bounding box center [833, 362] width 738 height 417
click at [556, 167] on th "Order #" at bounding box center [536, 174] width 88 height 41
drag, startPoint x: 544, startPoint y: 365, endPoint x: 574, endPoint y: 362, distance: 30.1
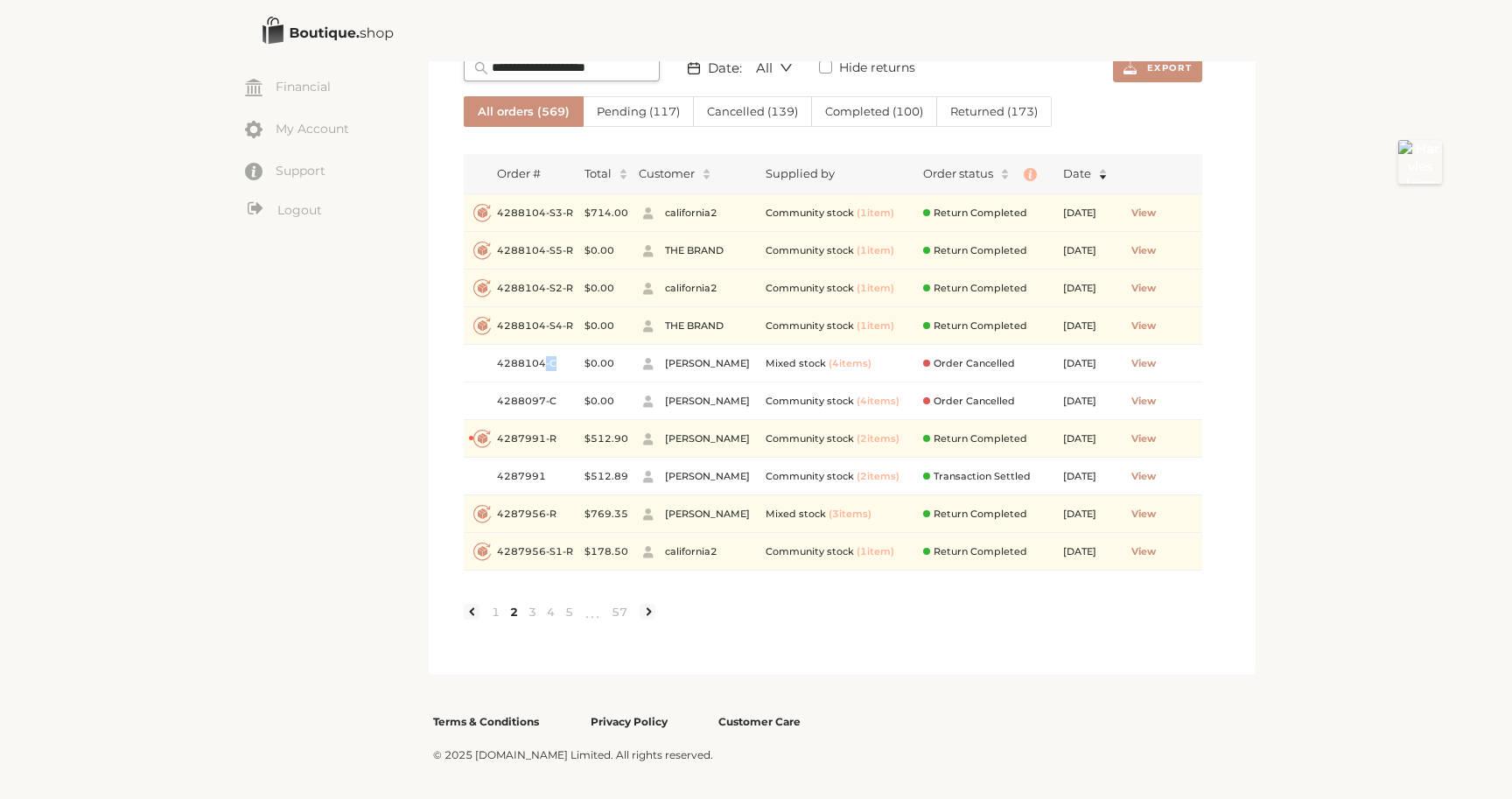
click at [574, 362] on td "4288104-C" at bounding box center [536, 363] width 88 height 38
click at [474, 370] on div at bounding box center [480, 363] width 22 height 18
drag, startPoint x: 771, startPoint y: 360, endPoint x: 849, endPoint y: 360, distance: 78.0
click at [849, 360] on div "Mixed stock ( 4 item s )" at bounding box center [839, 363] width 147 height 15
click at [731, 359] on span "jeff doe" at bounding box center [710, 363] width 90 height 15
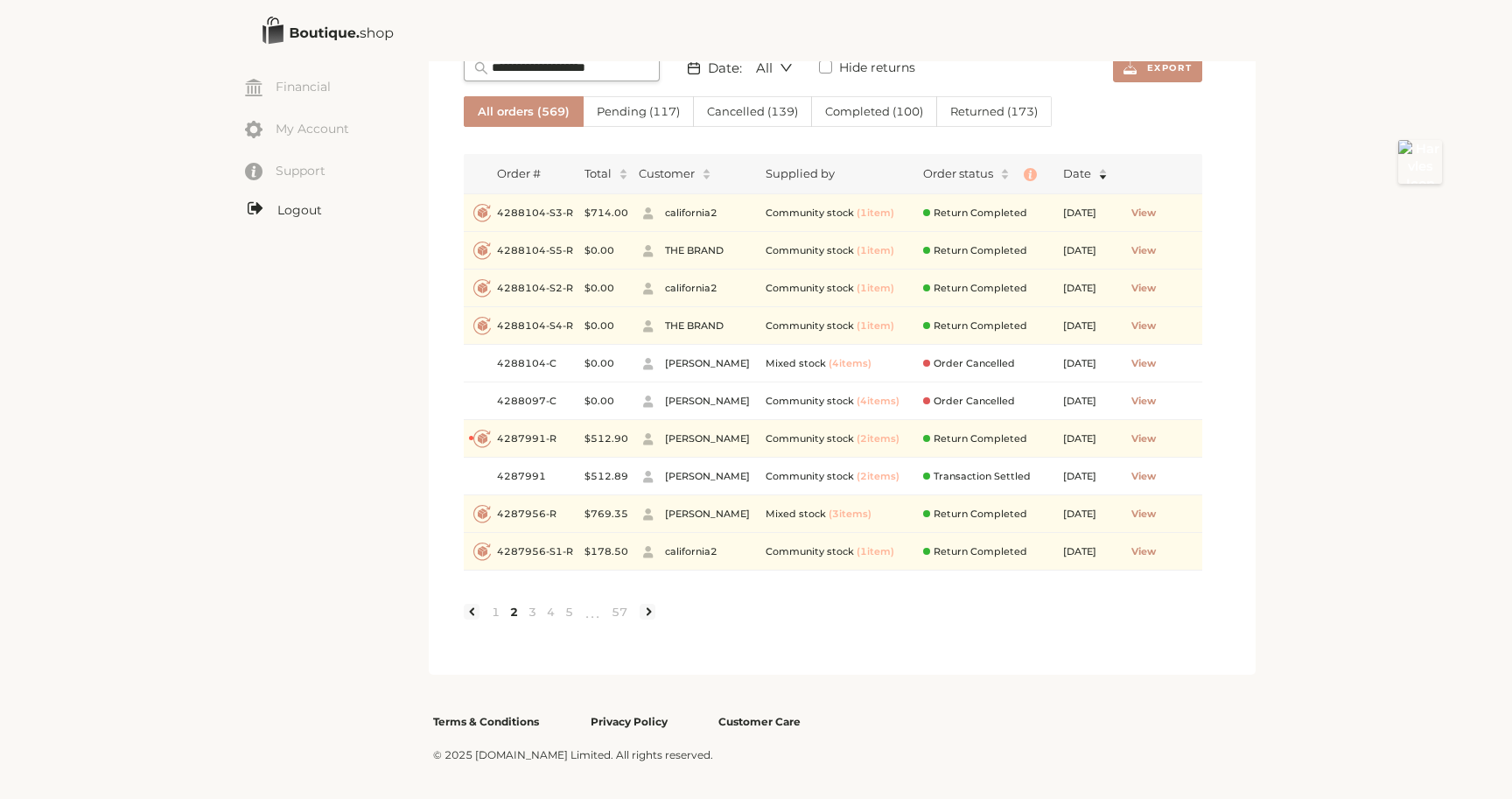
click at [297, 206] on link "Logout" at bounding box center [337, 210] width 183 height 22
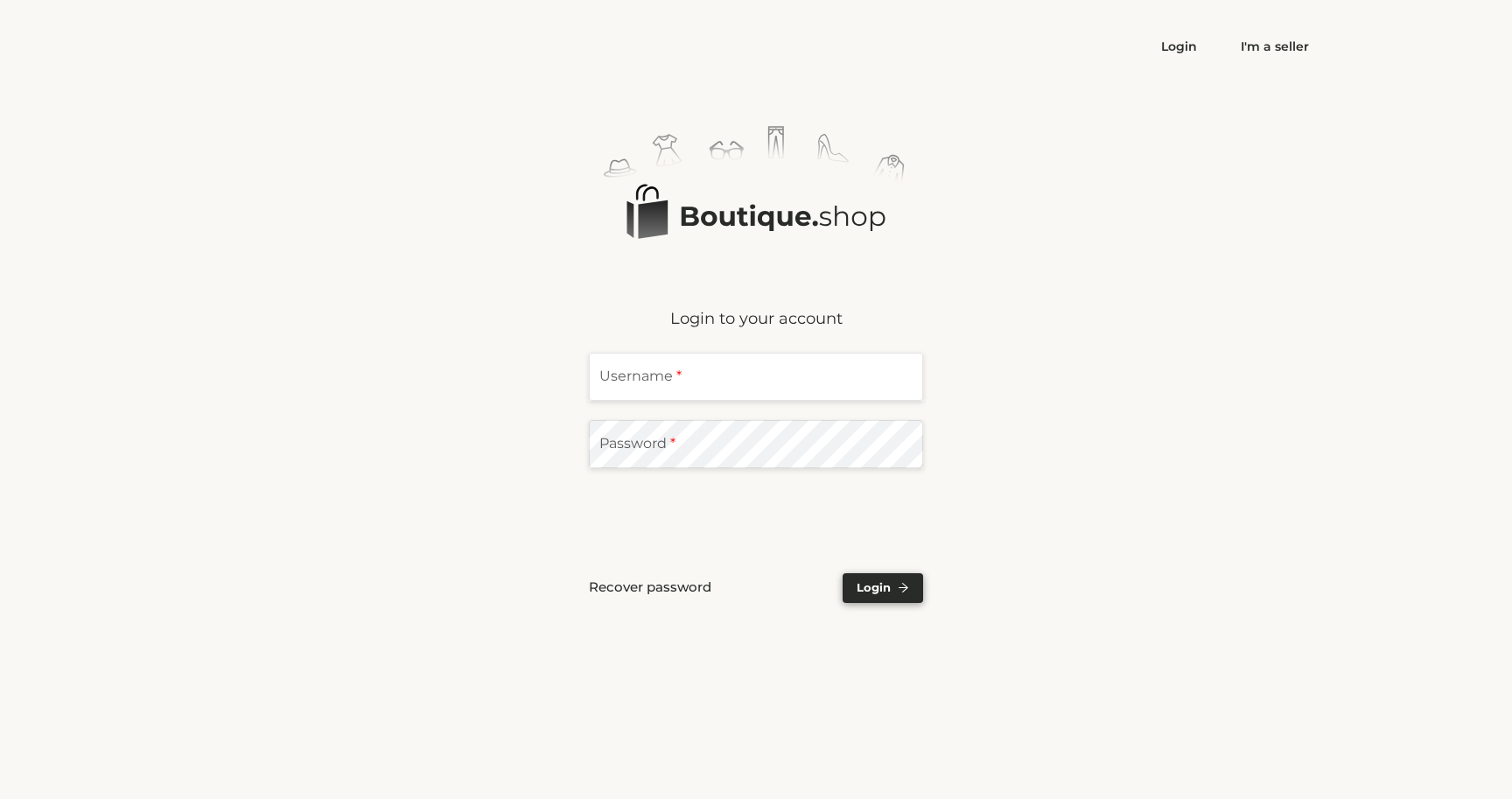
click at [691, 378] on input "text" at bounding box center [756, 377] width 335 height 48
type input "**********"
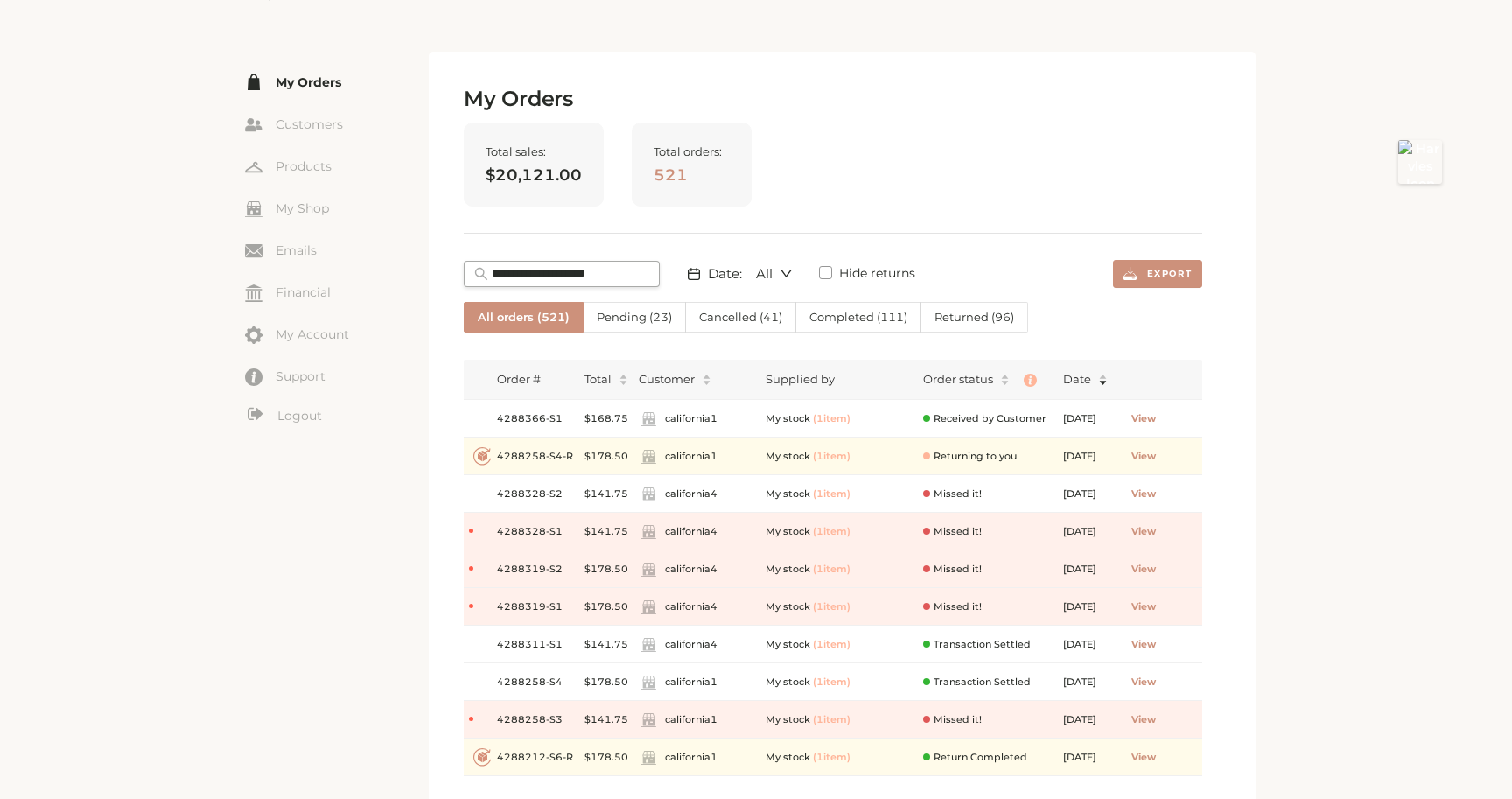
scroll to position [65, 0]
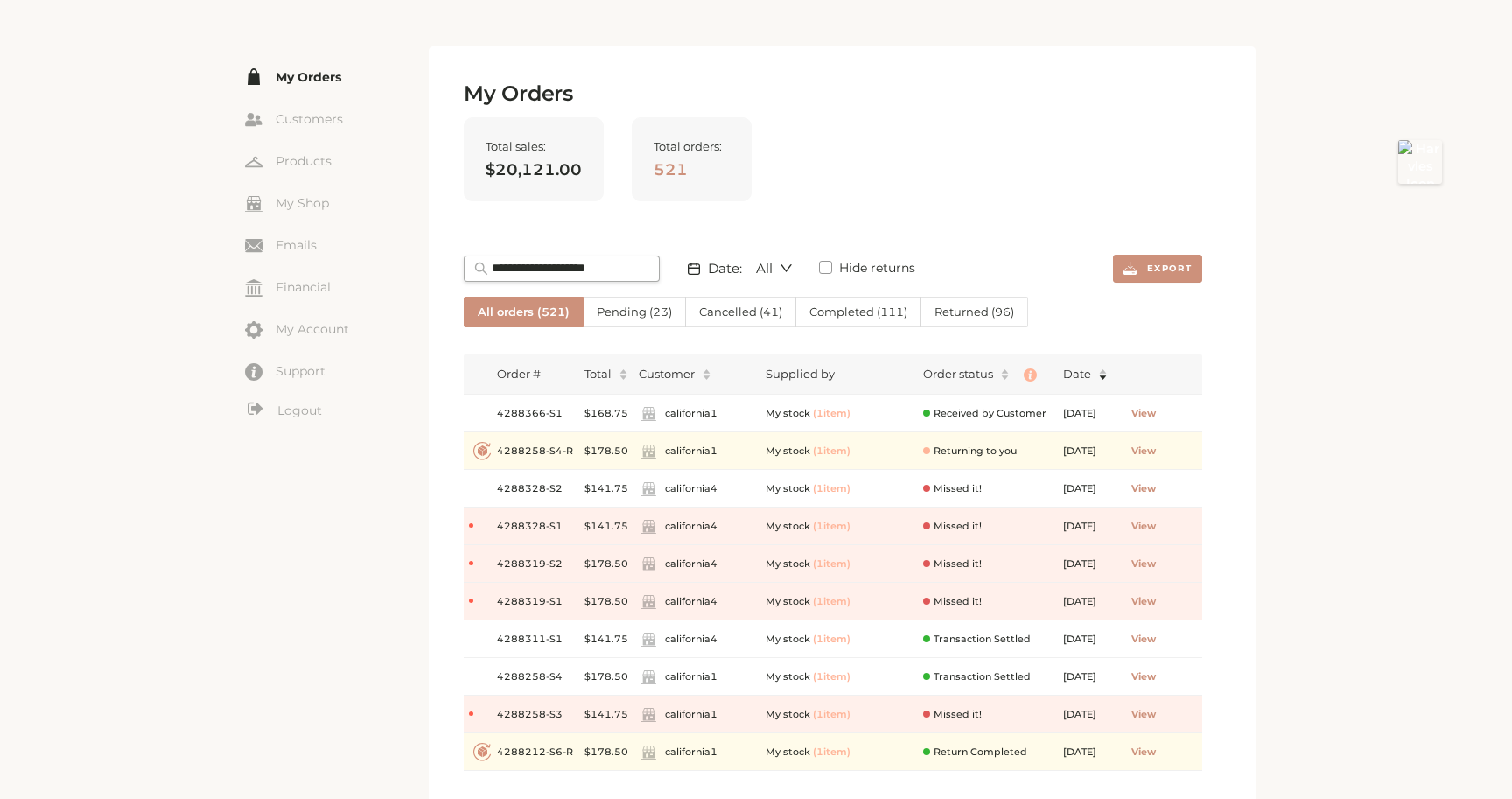
click at [738, 319] on label "Cancelled ( 41 )" at bounding box center [741, 311] width 111 height 30
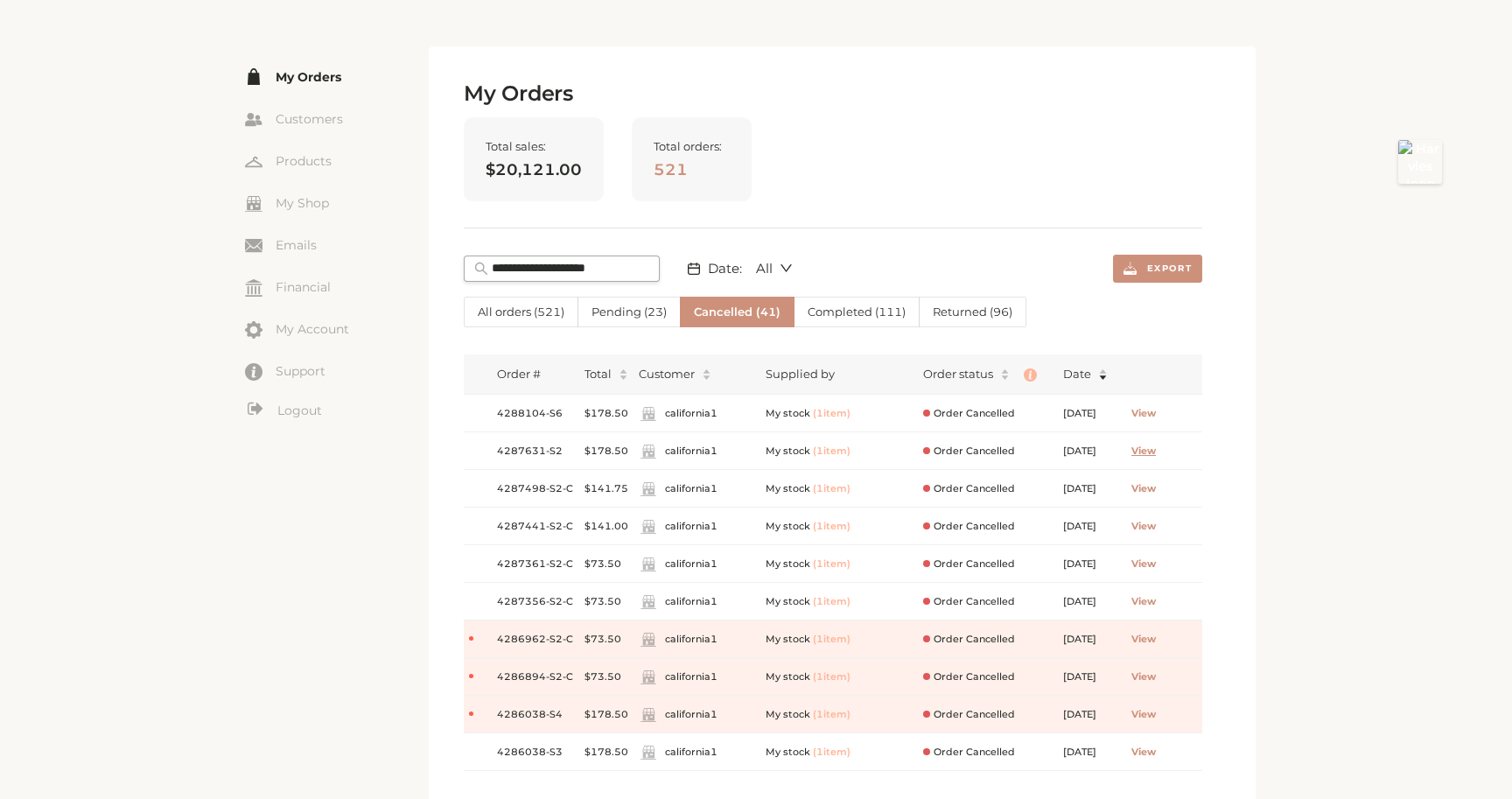
click at [1156, 449] on span "View" at bounding box center [1143, 451] width 25 height 15
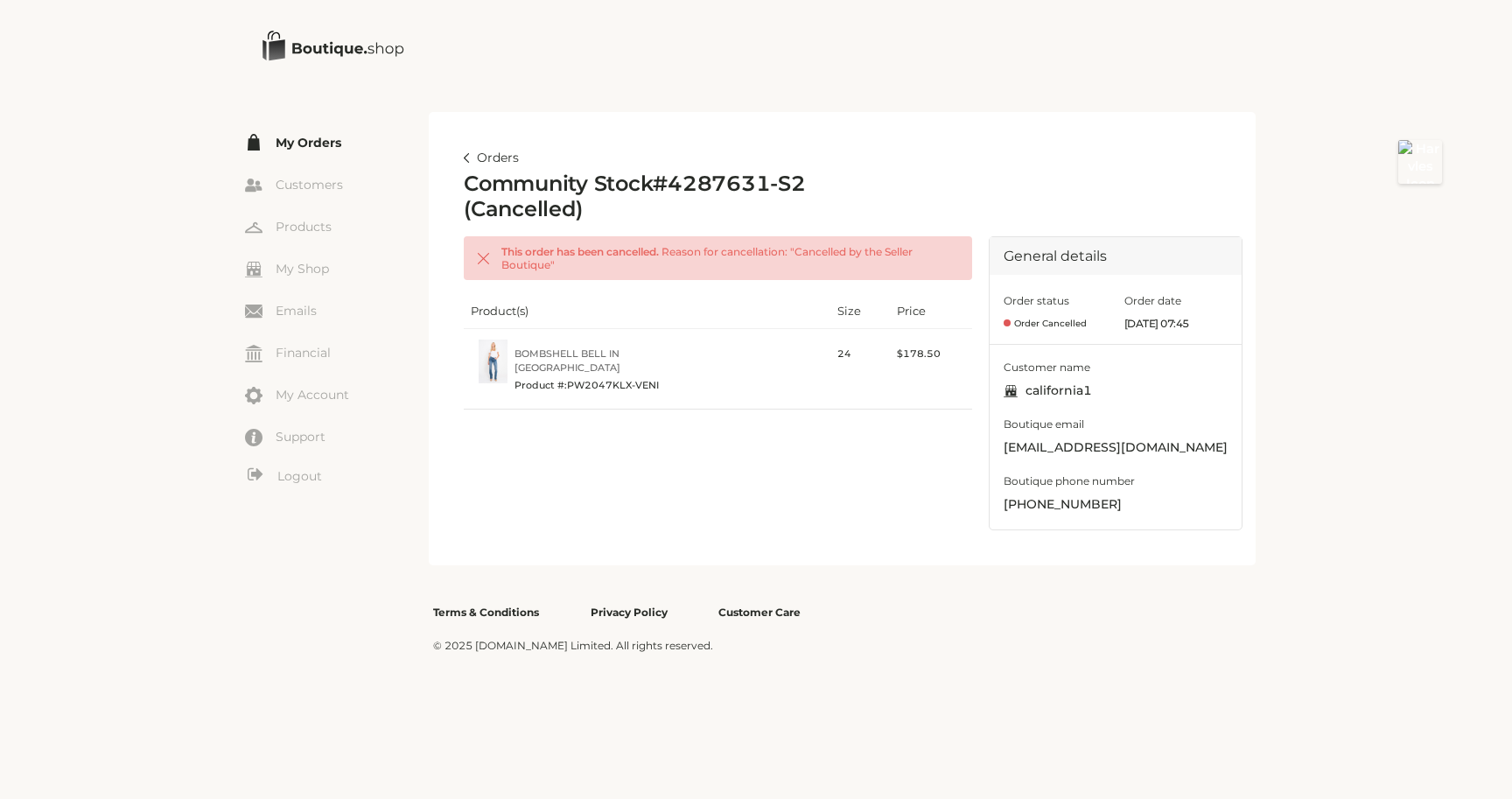
click at [473, 159] on link "Orders" at bounding box center [491, 158] width 55 height 21
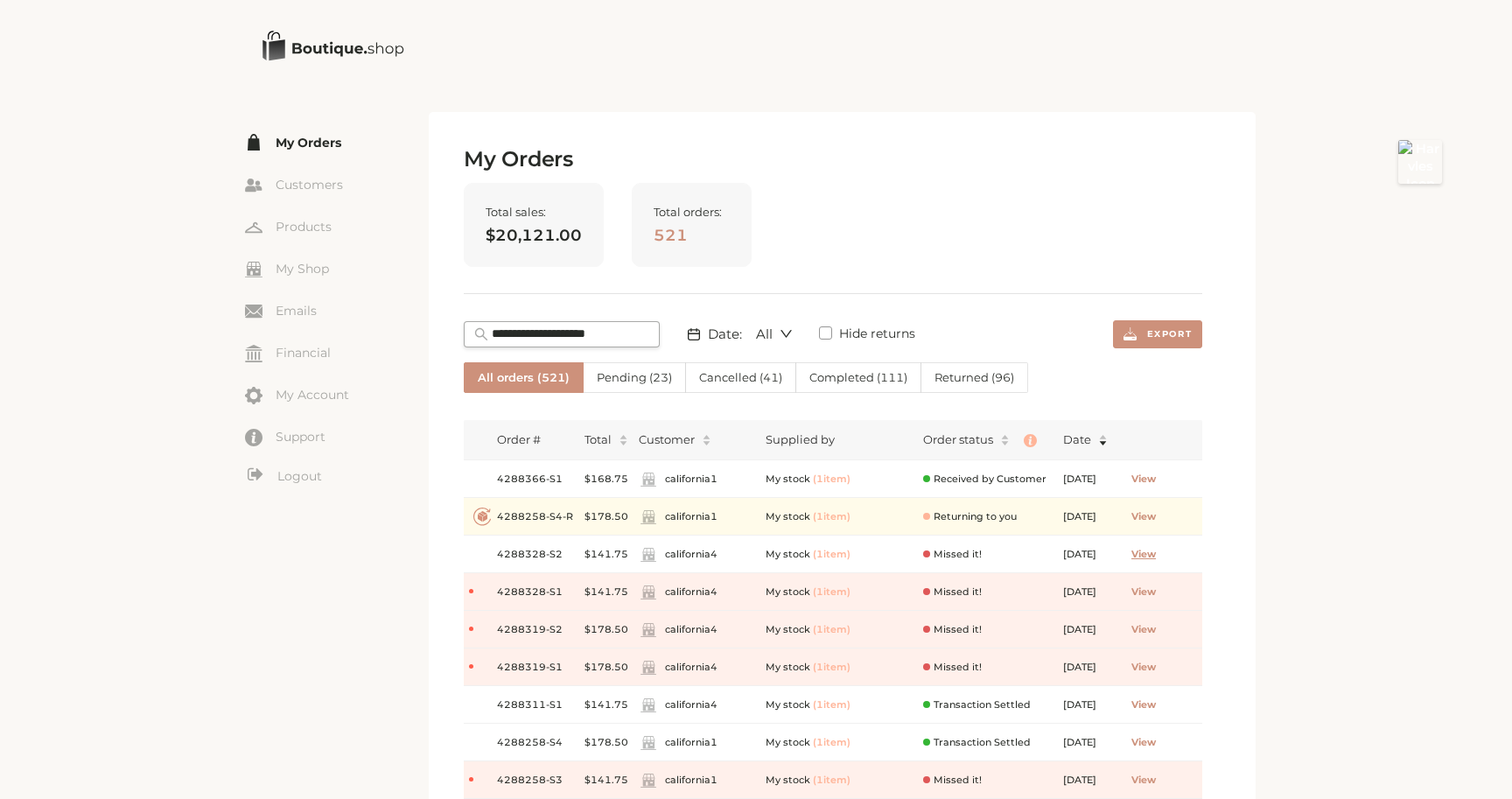
click at [1156, 558] on span "View" at bounding box center [1143, 554] width 25 height 15
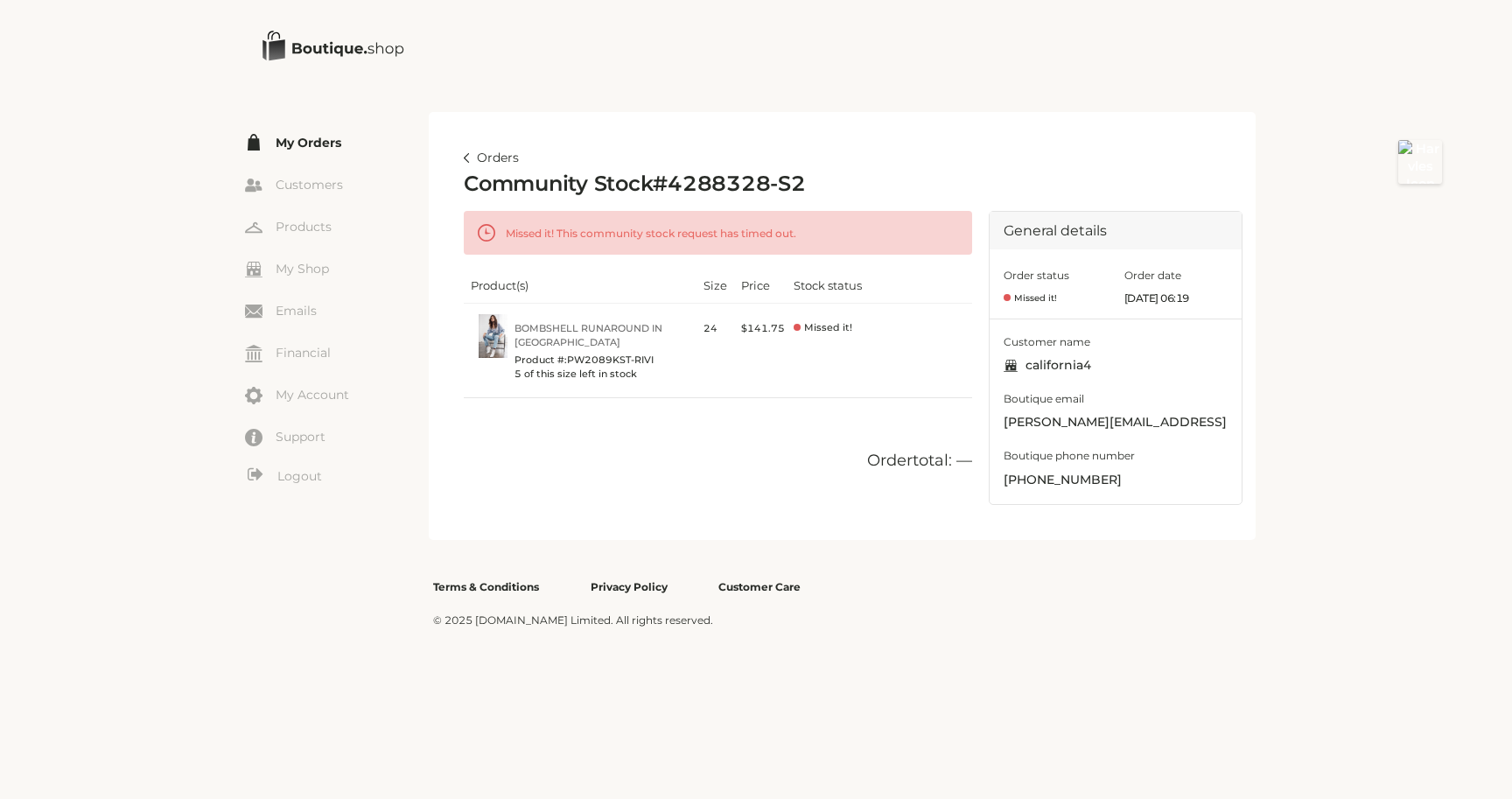
click at [481, 159] on link "Orders" at bounding box center [491, 158] width 55 height 21
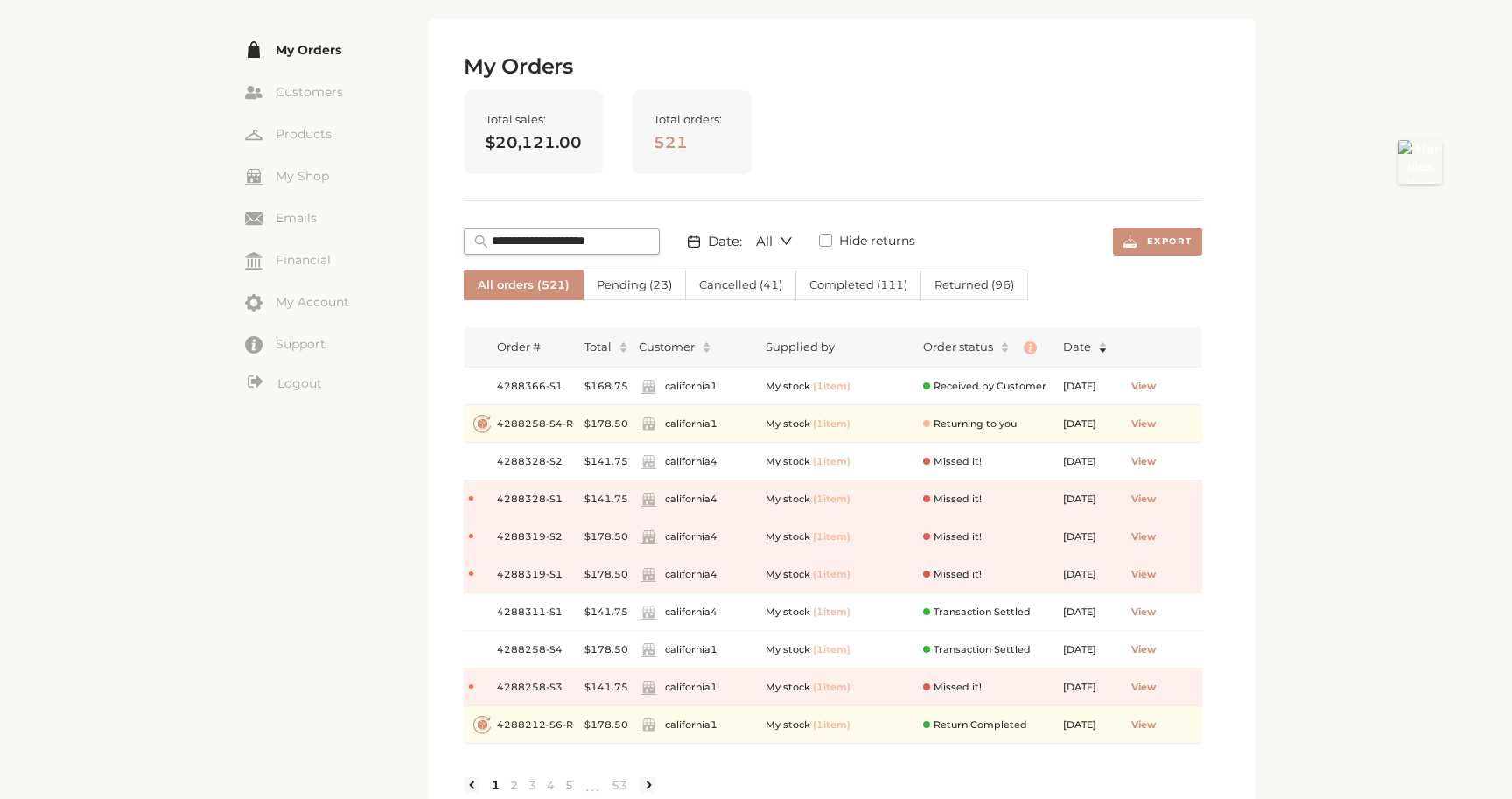
scroll to position [95, 0]
click at [715, 286] on span "Cancelled ( 41 )" at bounding box center [740, 281] width 83 height 14
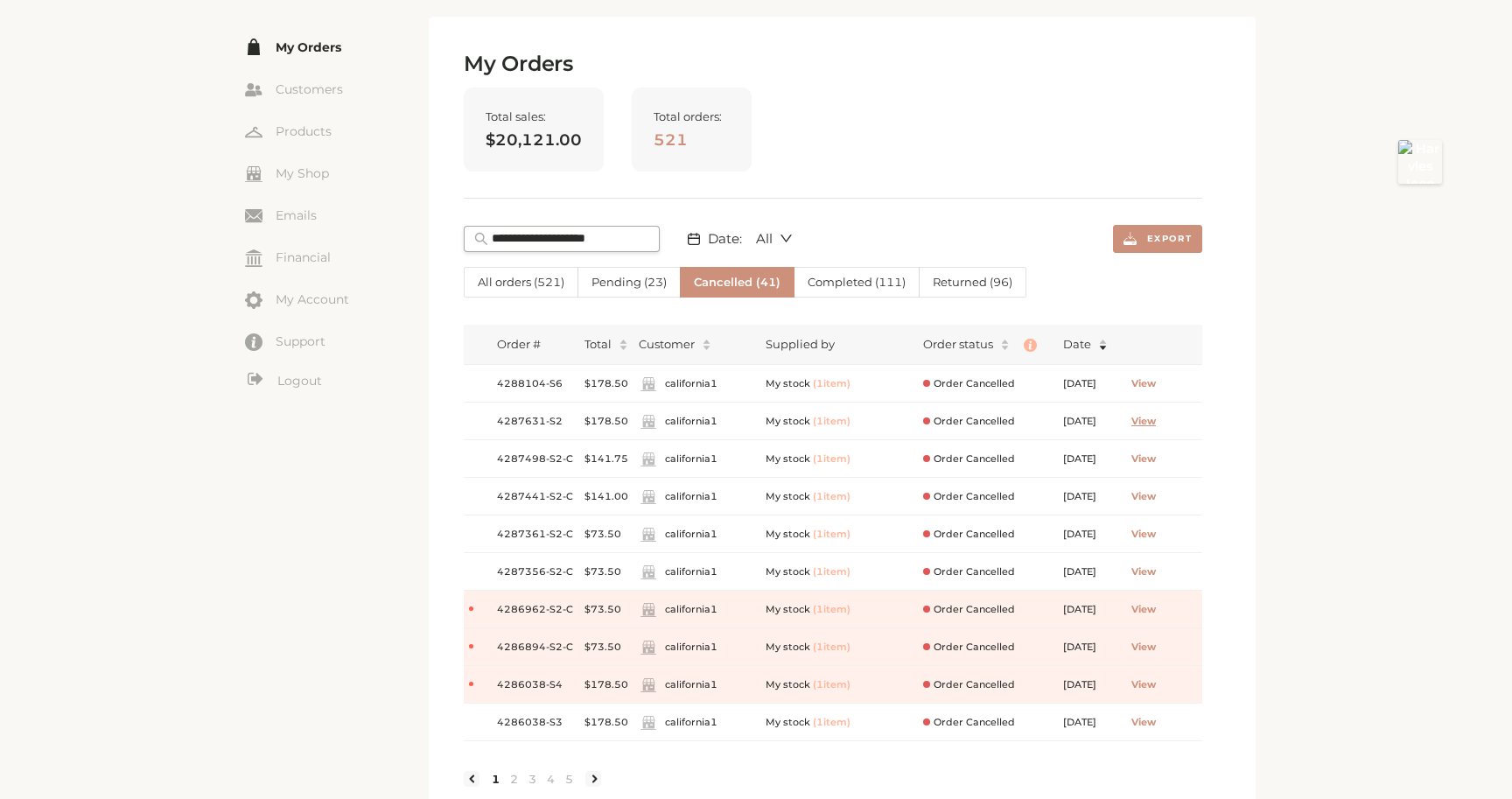
click at [1156, 422] on span "View" at bounding box center [1143, 421] width 25 height 15
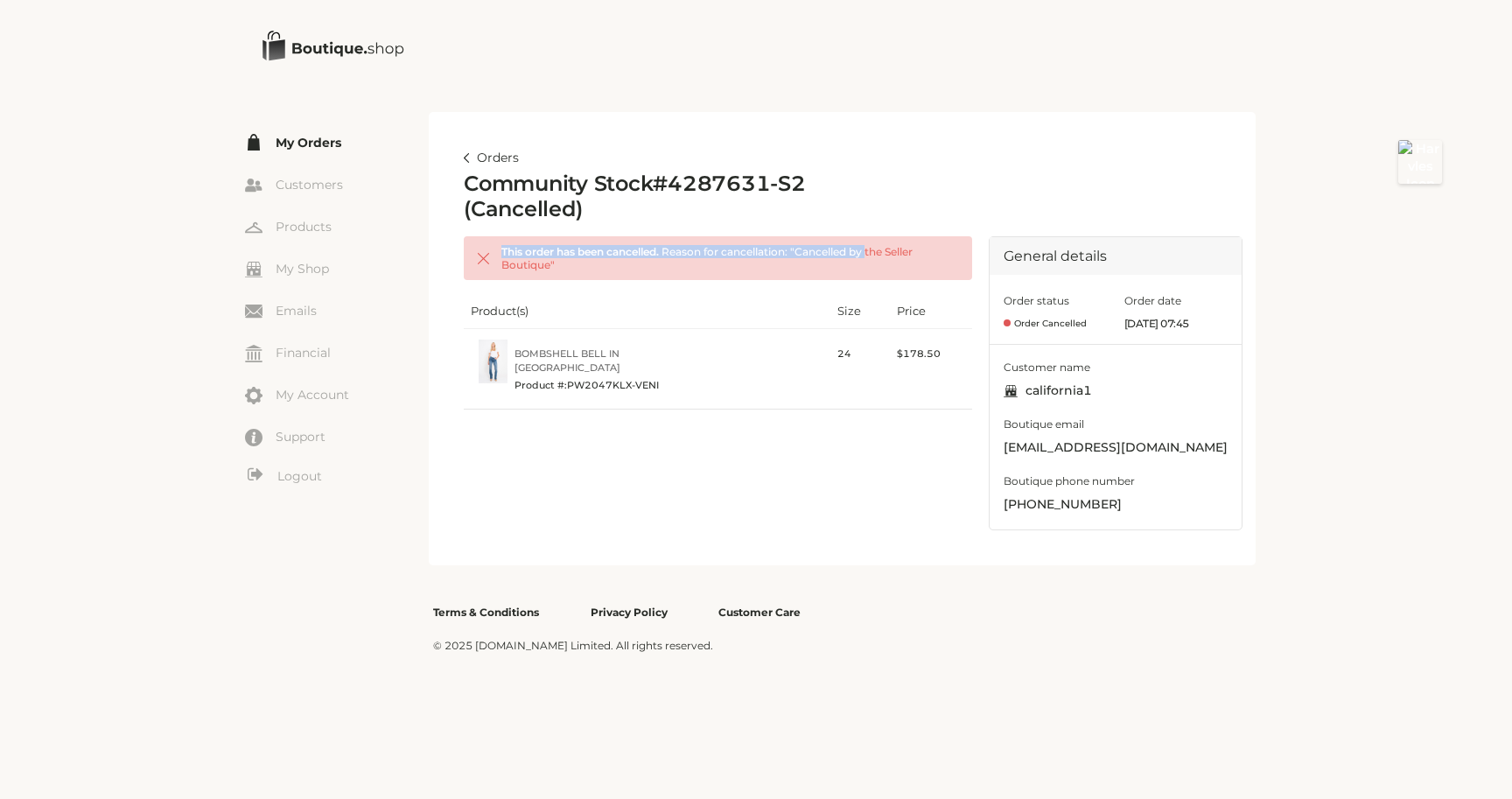
drag, startPoint x: 807, startPoint y: 244, endPoint x: 872, endPoint y: 255, distance: 65.9
click at [872, 255] on div "This order has been cancelled. Reason for cancellation: " Cancelled by the Sell…" at bounding box center [718, 257] width 509 height 43
click at [483, 156] on link "Orders" at bounding box center [491, 158] width 55 height 21
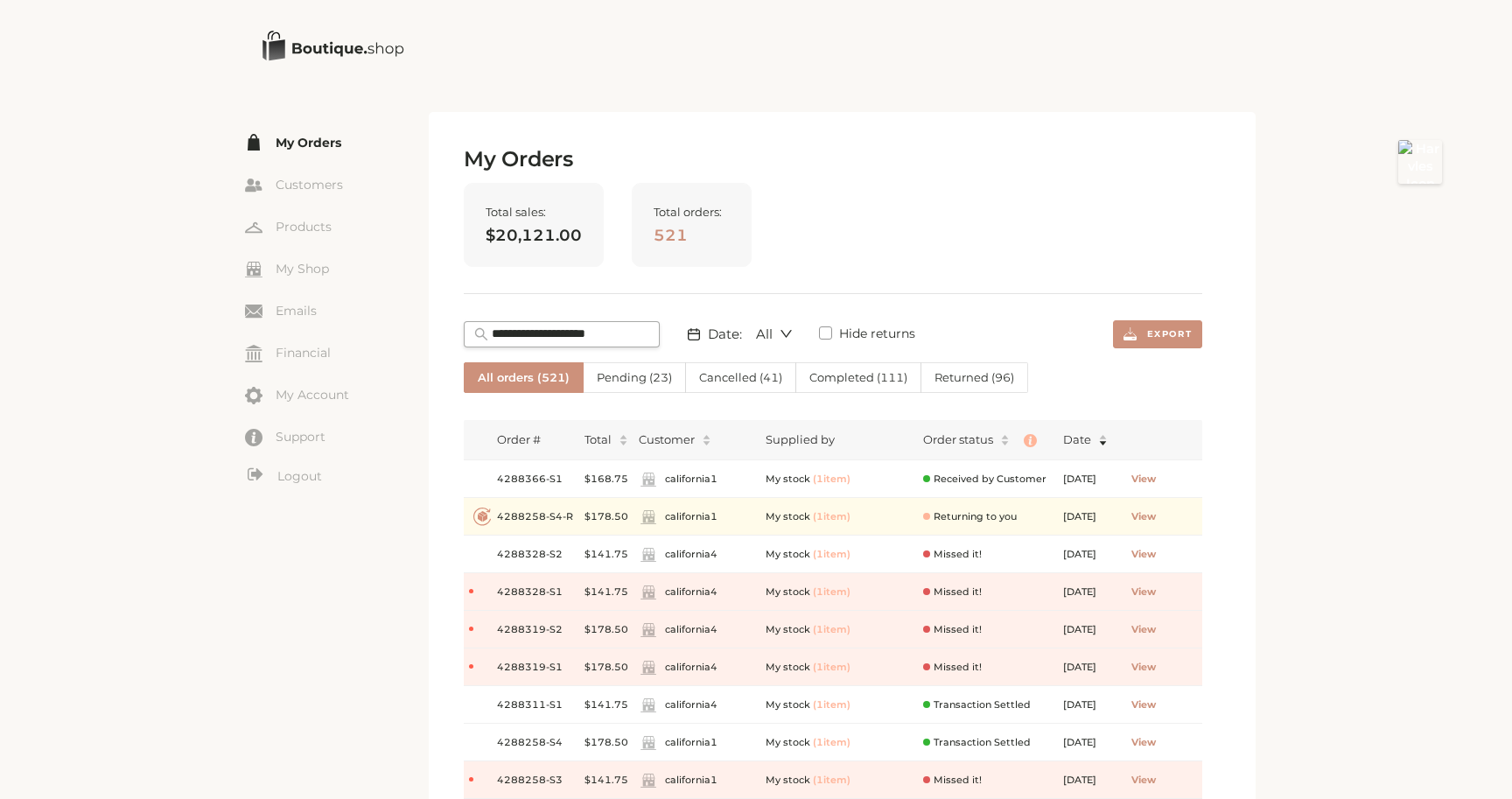
click at [744, 372] on span "Cancelled ( 41 )" at bounding box center [740, 377] width 83 height 14
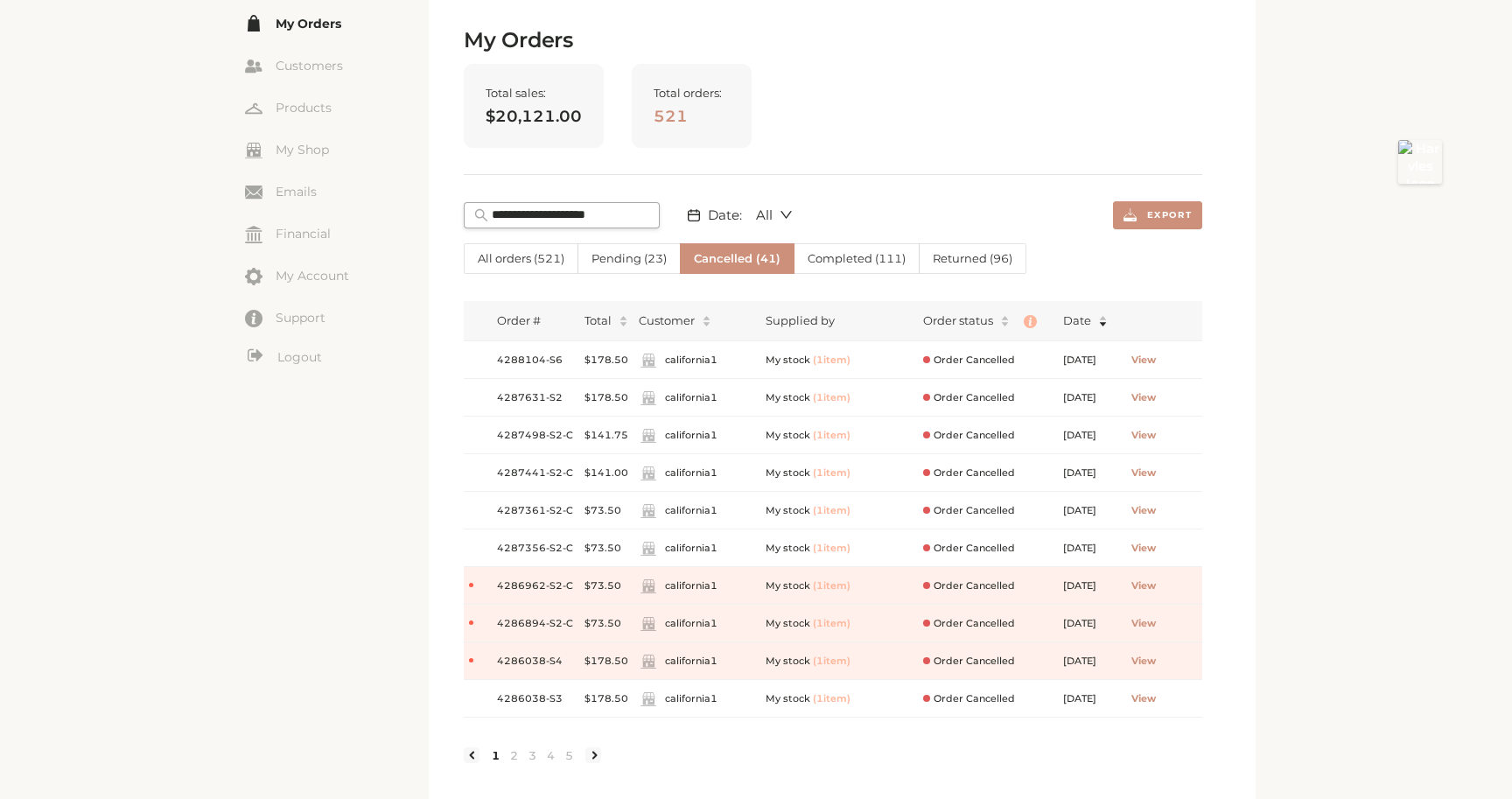
scroll to position [124, 0]
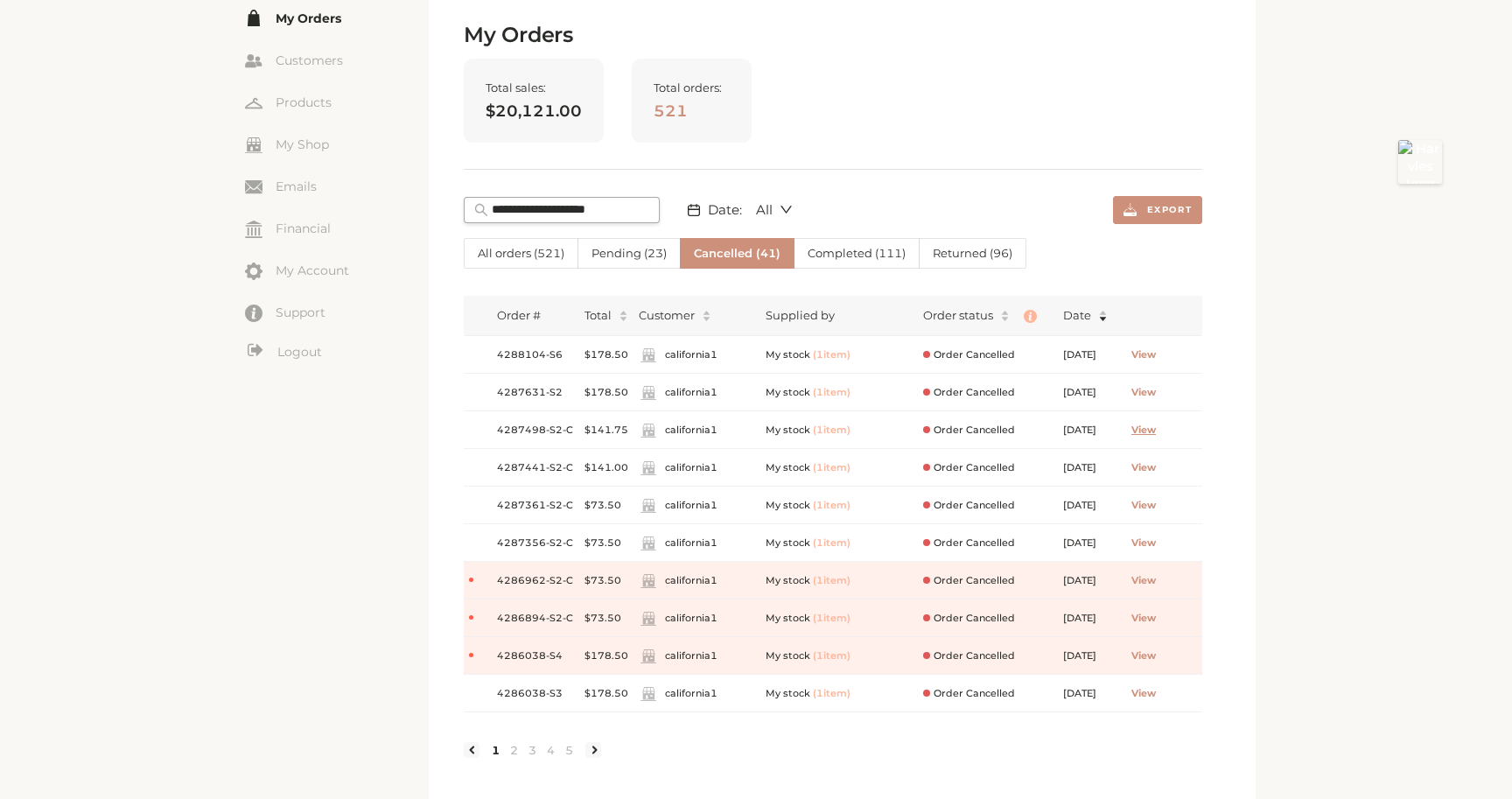
click at [1156, 429] on span "View" at bounding box center [1143, 430] width 25 height 15
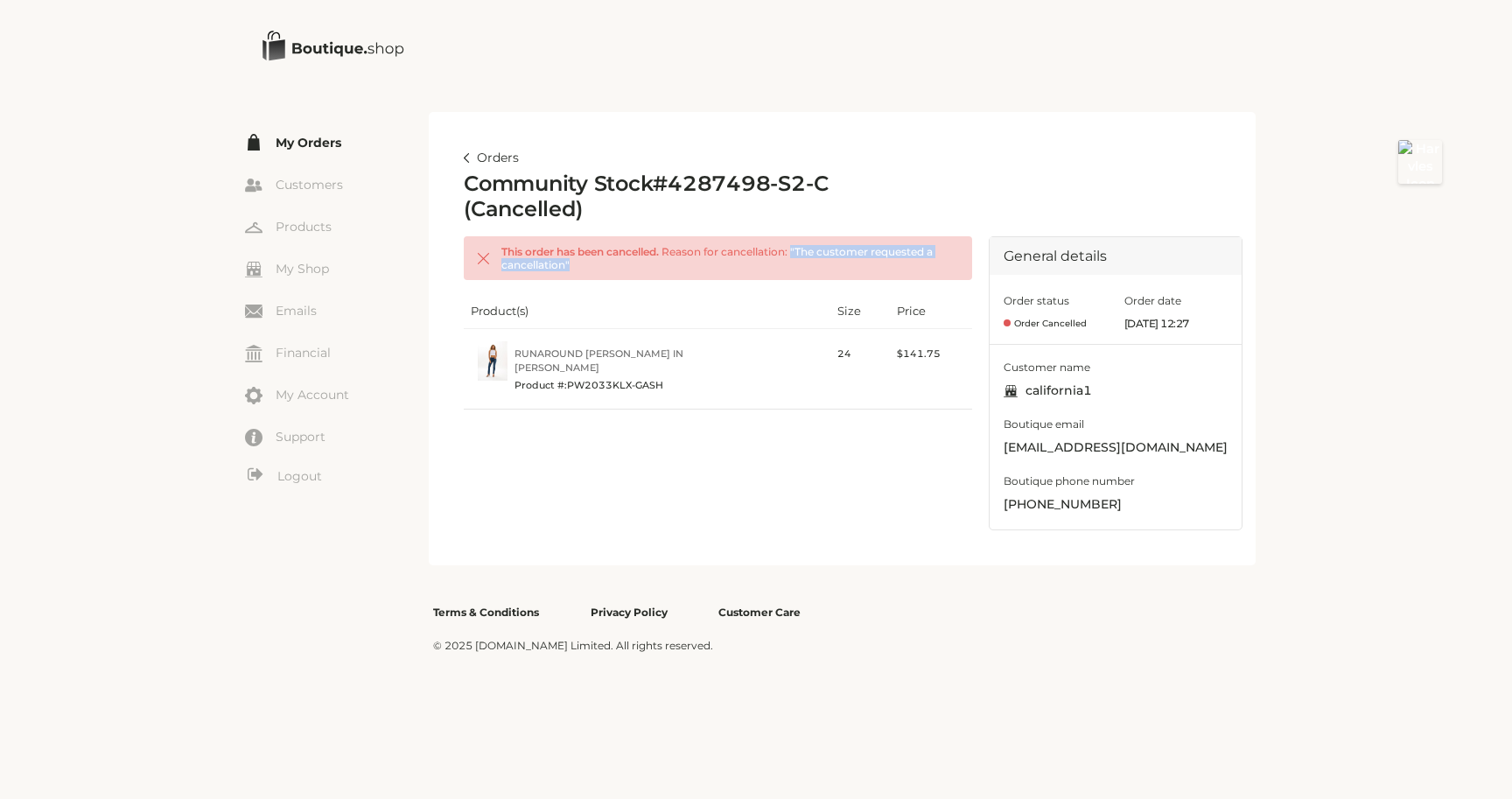
drag, startPoint x: 798, startPoint y: 245, endPoint x: 858, endPoint y: 274, distance: 66.6
click at [858, 274] on div "This order has been cancelled. Reason for cancellation: " The customer requeste…" at bounding box center [718, 257] width 509 height 43
click at [820, 213] on h2 "Community Stock # 4287498-S2-C (Cancelled)" at bounding box center [677, 196] width 426 height 51
click at [490, 137] on article "Orders Community Stock # 4287498-S2-C (Cancelled) This order has been cancelled…" at bounding box center [842, 339] width 827 height 453
click at [490, 152] on link "Orders" at bounding box center [491, 158] width 55 height 21
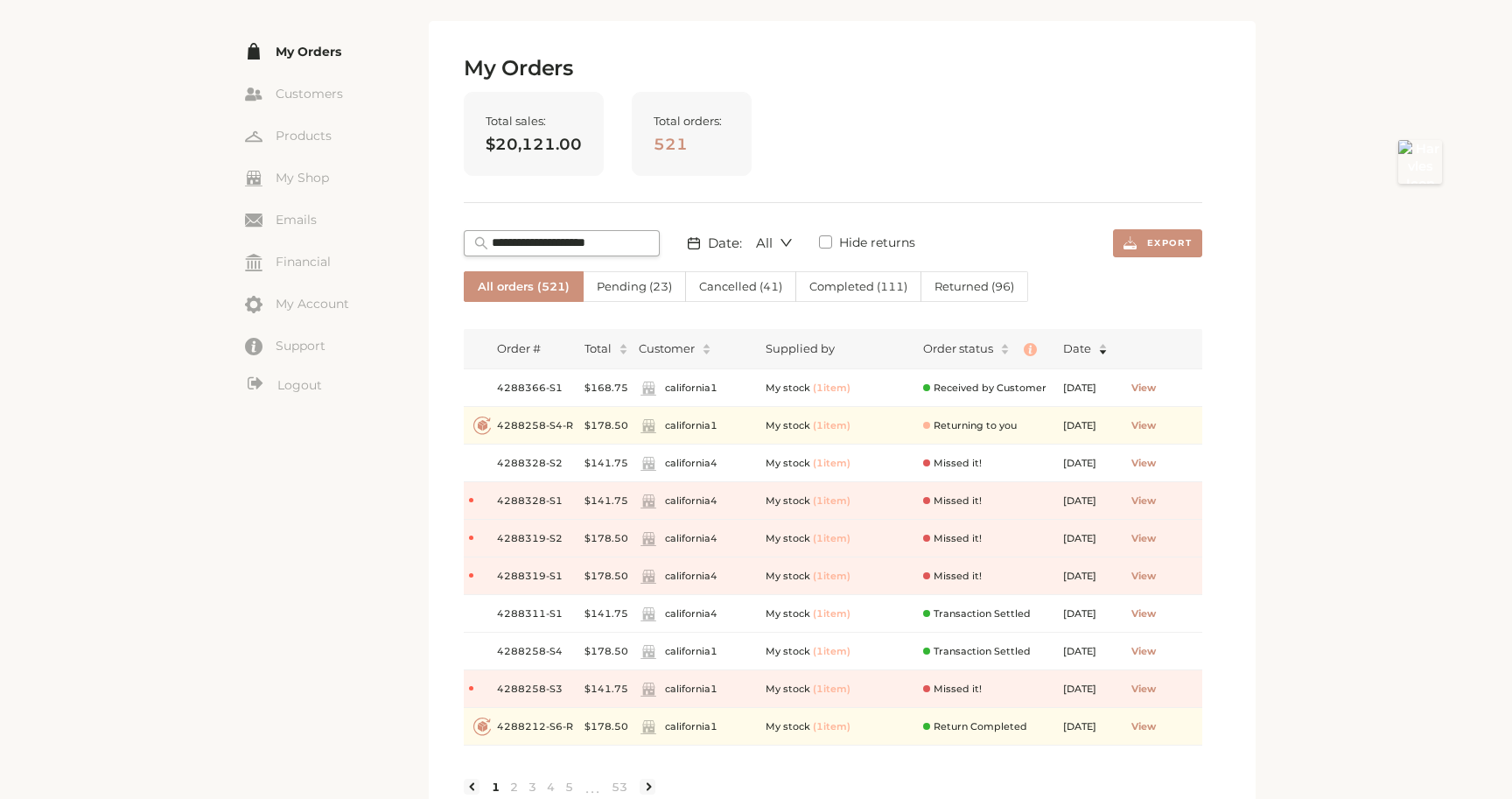
scroll to position [142, 0]
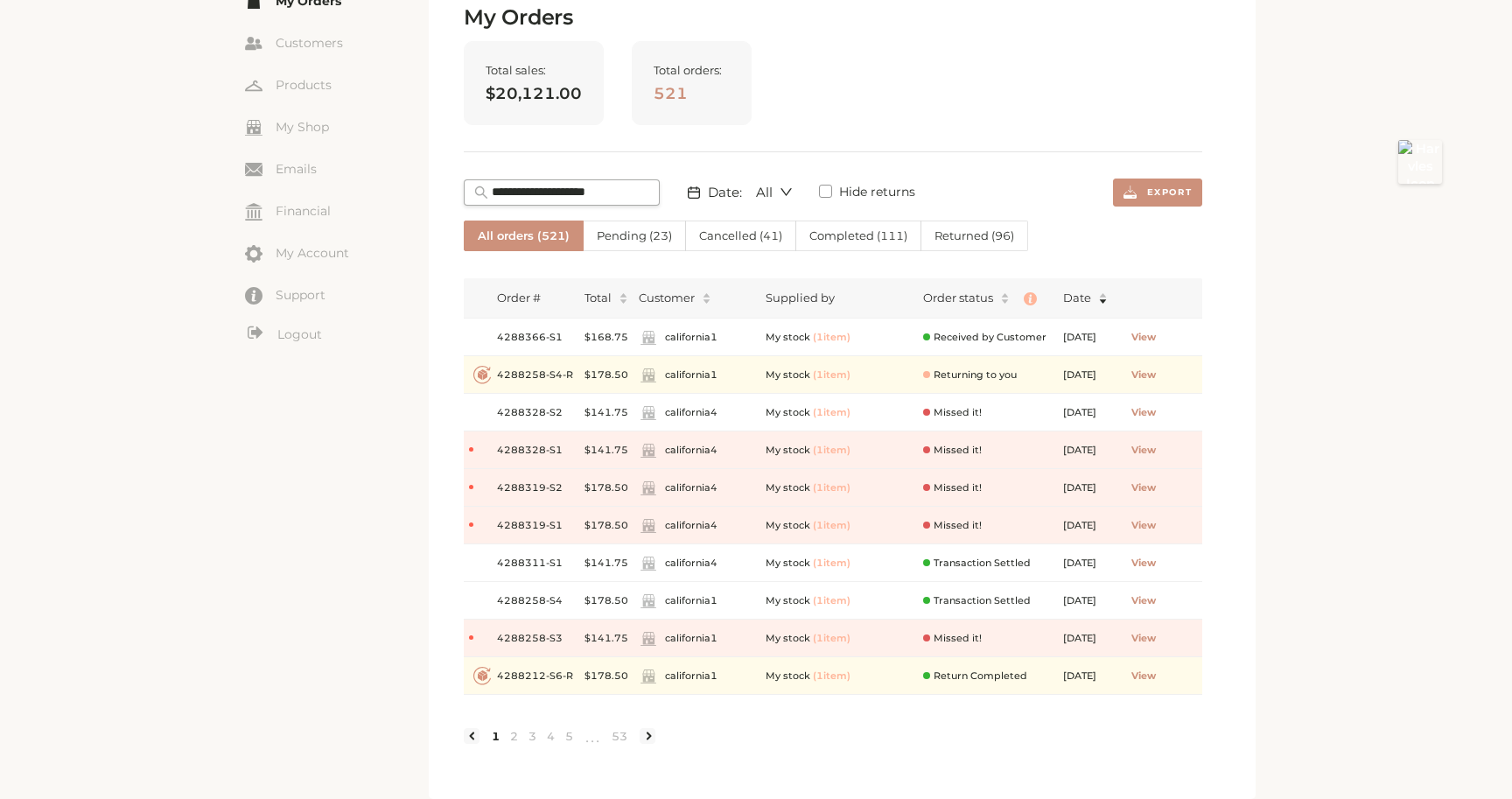
click at [738, 243] on label "Cancelled ( 41 )" at bounding box center [741, 235] width 111 height 30
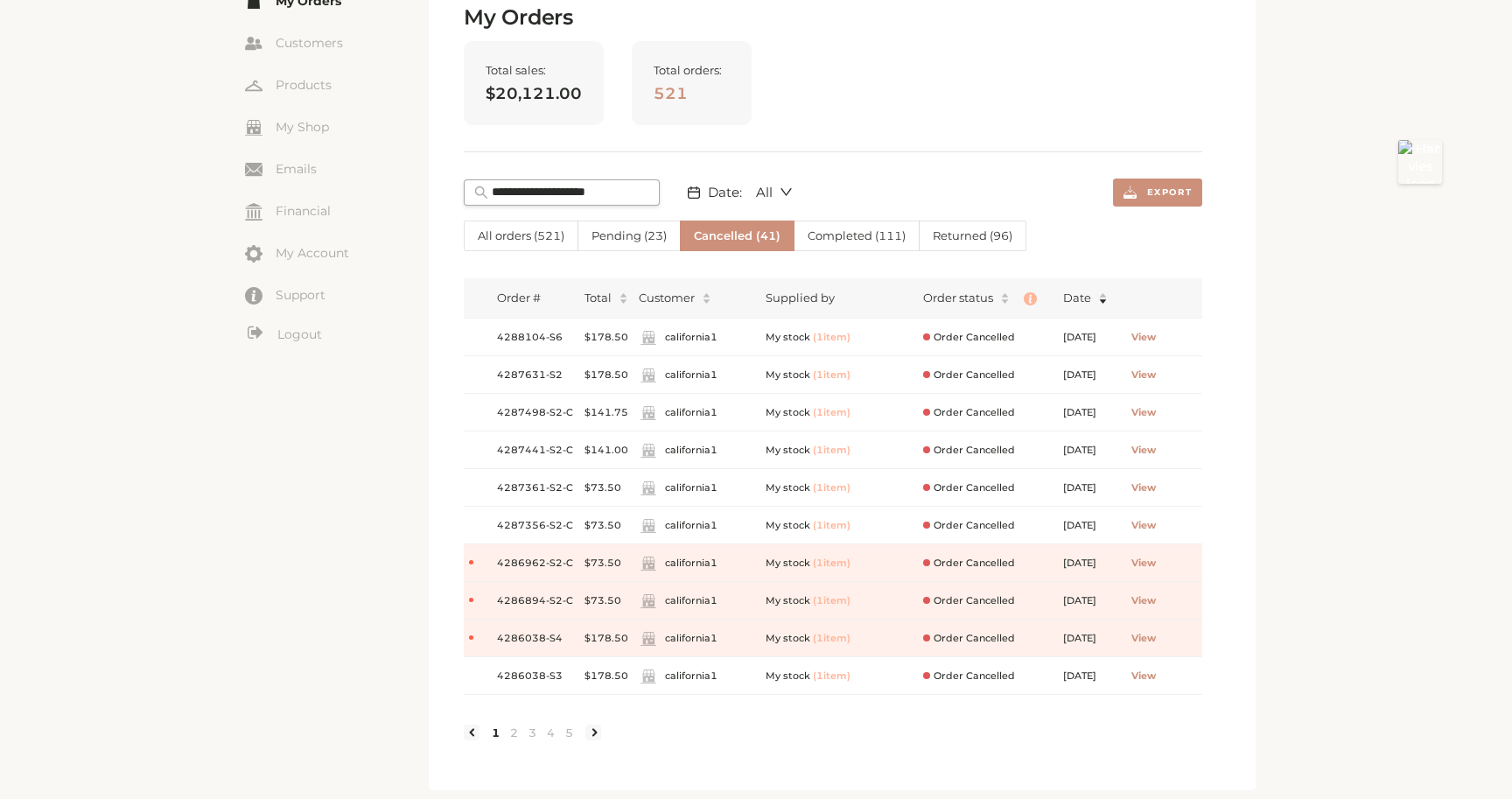
click at [566, 197] on input "text" at bounding box center [571, 192] width 158 height 18
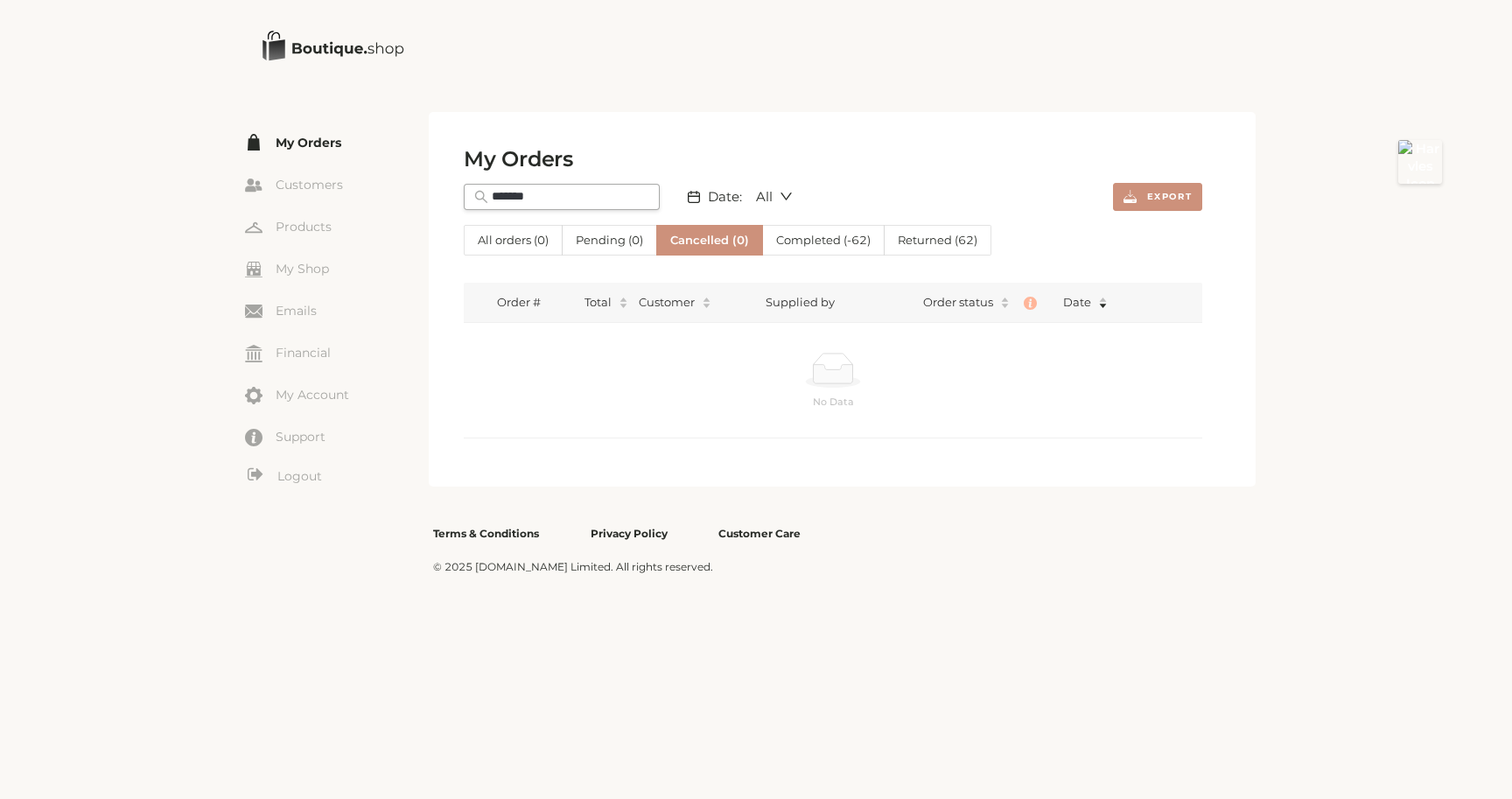
scroll to position [0, 0]
drag, startPoint x: 526, startPoint y: 194, endPoint x: 472, endPoint y: 191, distance: 54.1
click at [472, 190] on span "*******" at bounding box center [561, 196] width 196 height 26
click at [551, 191] on input "*******" at bounding box center [571, 196] width 158 height 18
click at [492, 241] on span "All orders ( 0 )" at bounding box center [513, 240] width 71 height 14
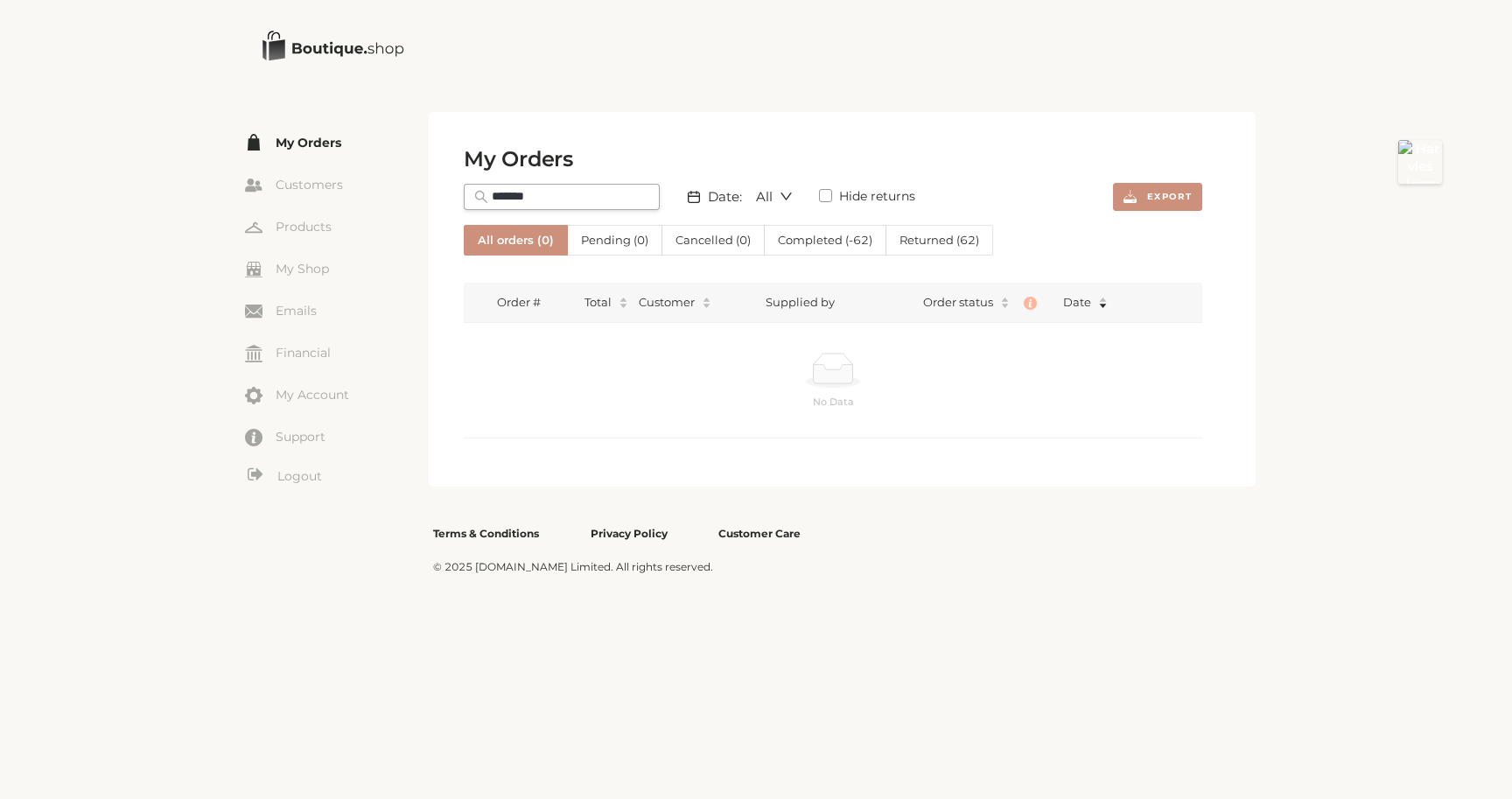
click at [562, 198] on input "*******" at bounding box center [571, 196] width 158 height 18
type input "*******"
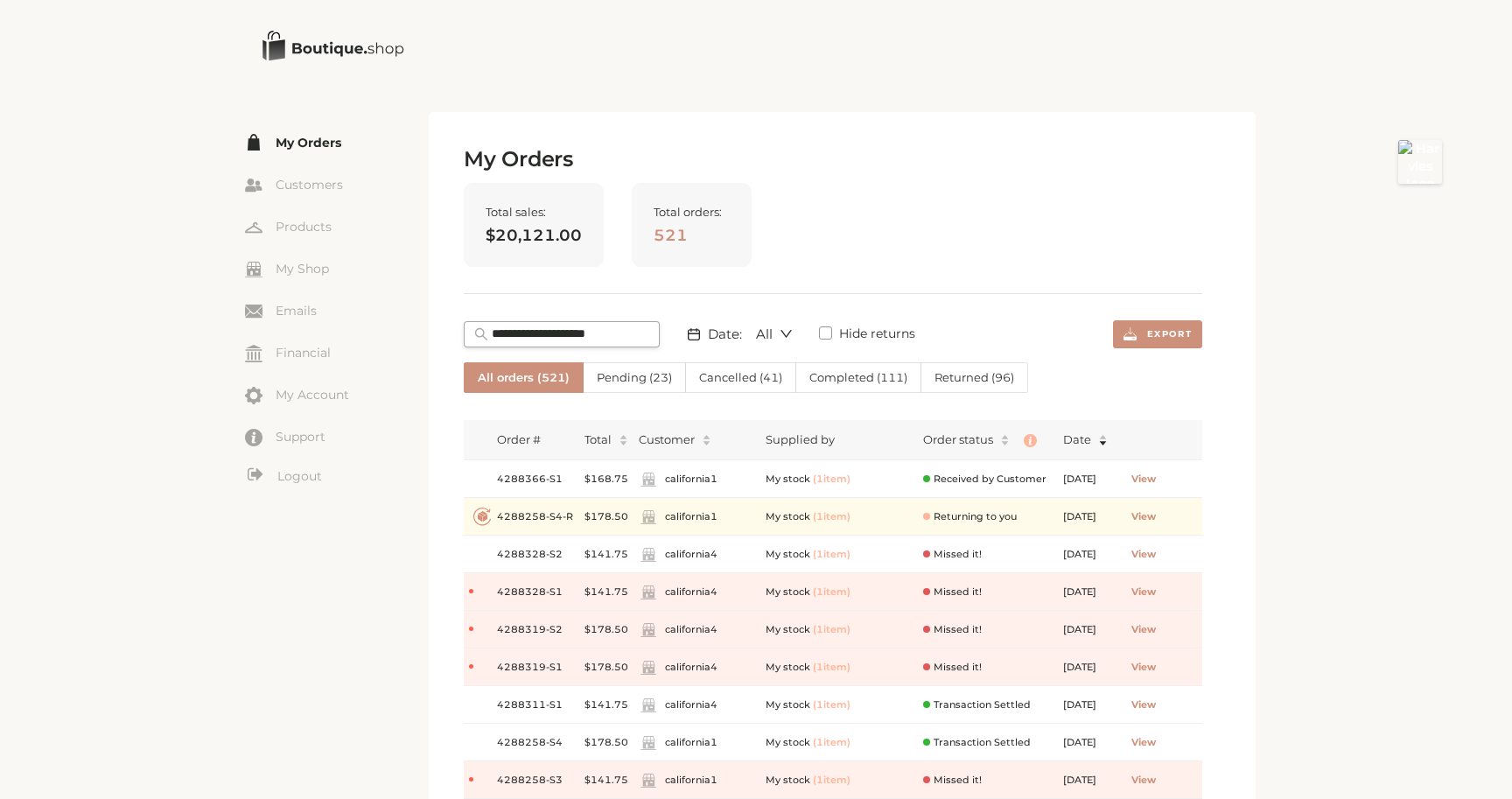
click at [531, 330] on input "text" at bounding box center [571, 334] width 158 height 18
paste input "*******"
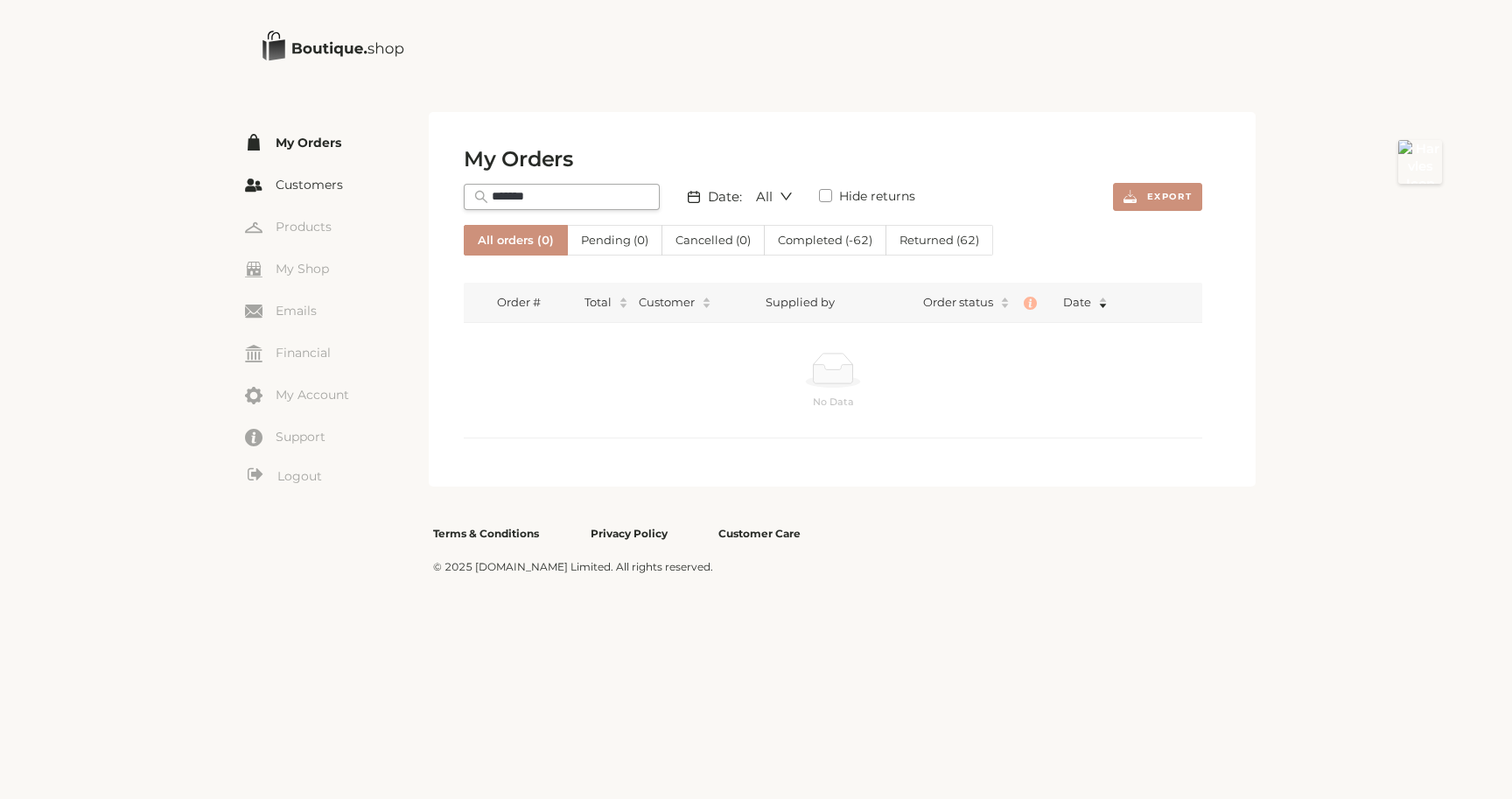
drag, startPoint x: 526, startPoint y: 194, endPoint x: 405, endPoint y: 193, distance: 121.0
click at [406, 190] on div "☰ My Orders Customers Products My Shop Dashboard Emails Financial My Account Su…" at bounding box center [756, 361] width 1022 height 499
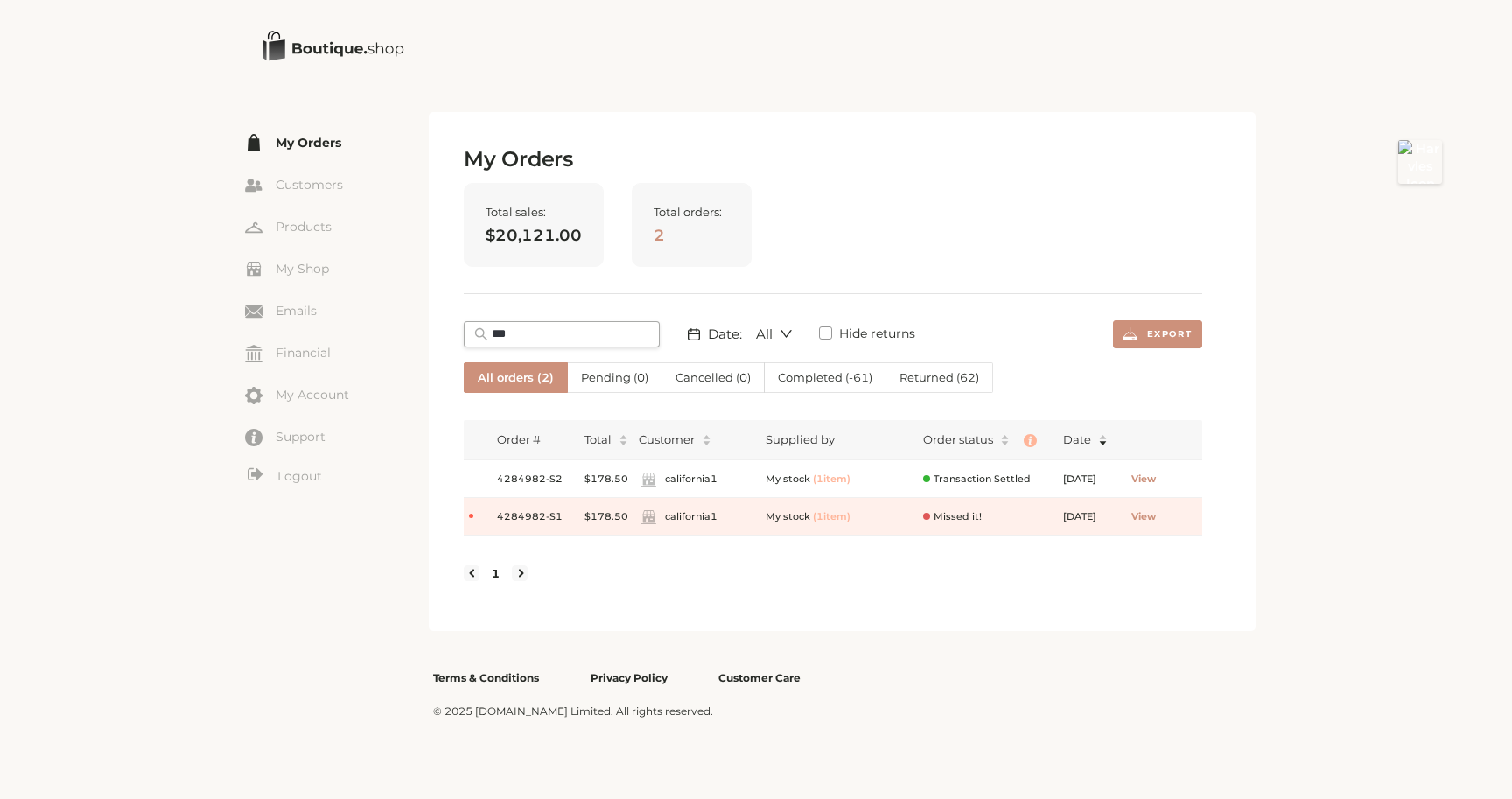
drag, startPoint x: 535, startPoint y: 330, endPoint x: 475, endPoint y: 325, distance: 60.2
click at [475, 326] on span "***" at bounding box center [561, 334] width 196 height 26
paste input "****"
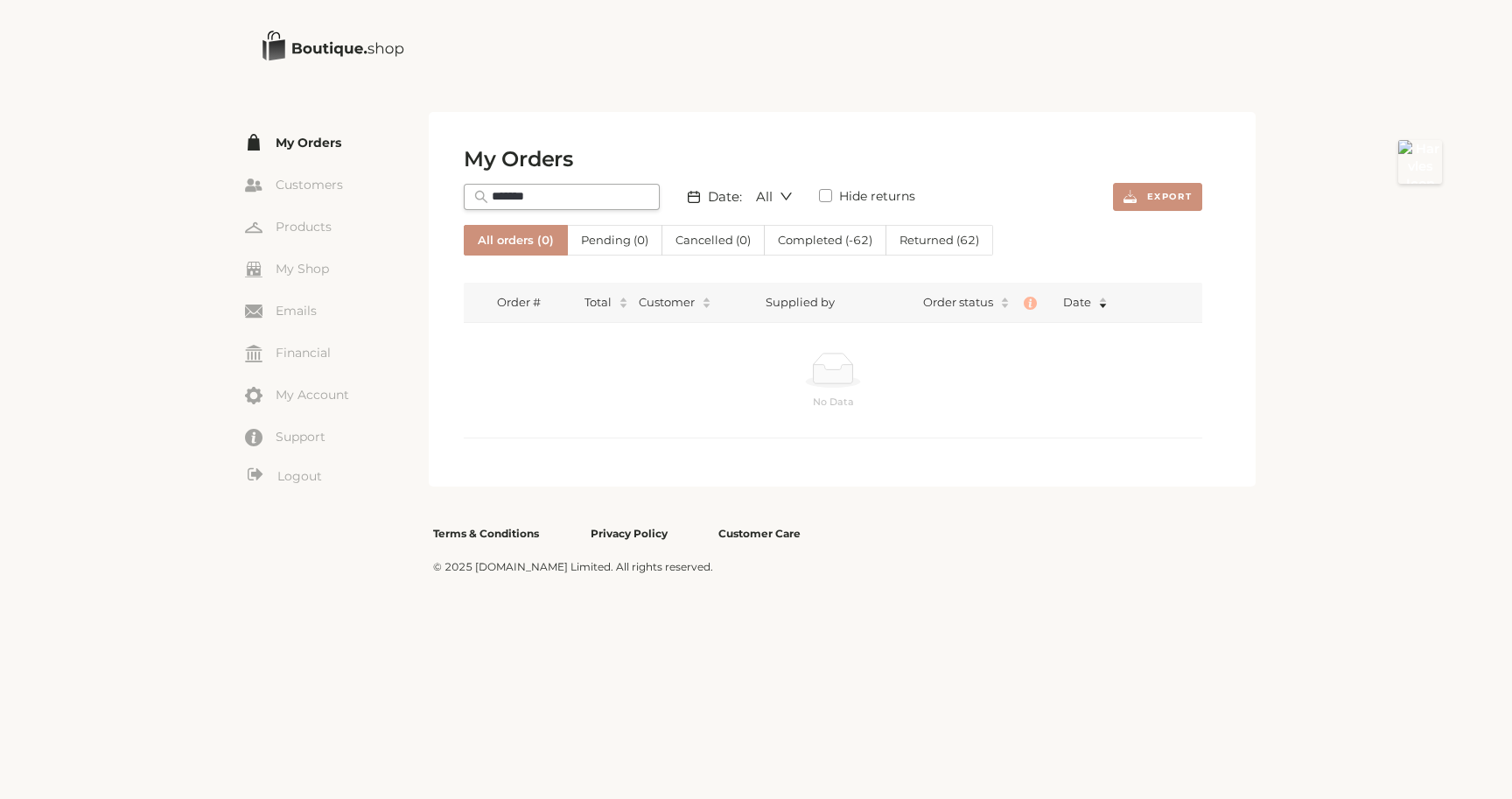
drag, startPoint x: 544, startPoint y: 194, endPoint x: 635, endPoint y: 205, distance: 91.7
click at [635, 205] on input "*******" at bounding box center [571, 196] width 158 height 18
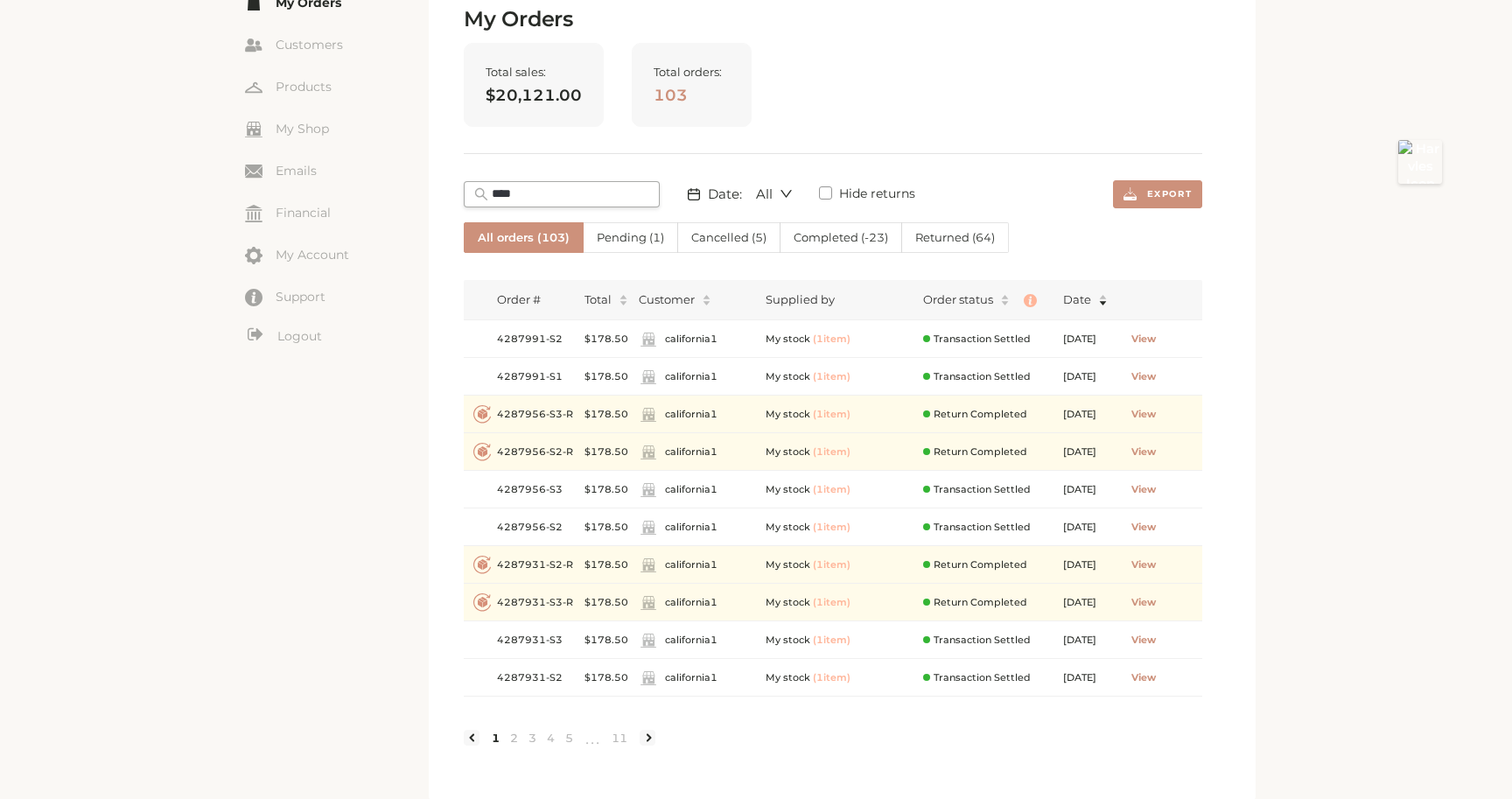
scroll to position [128, 0]
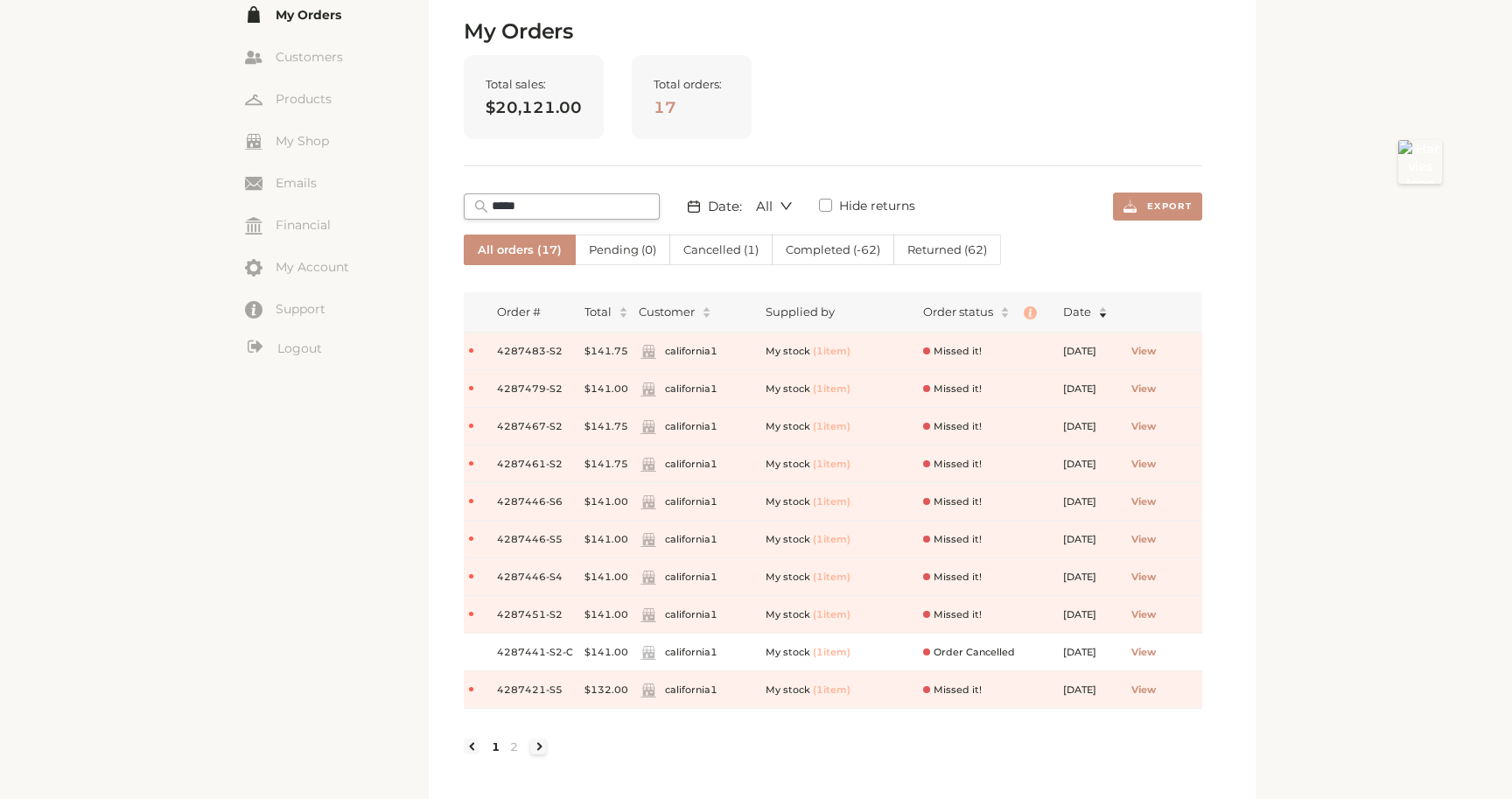
click at [537, 746] on link at bounding box center [537, 746] width 16 height 16
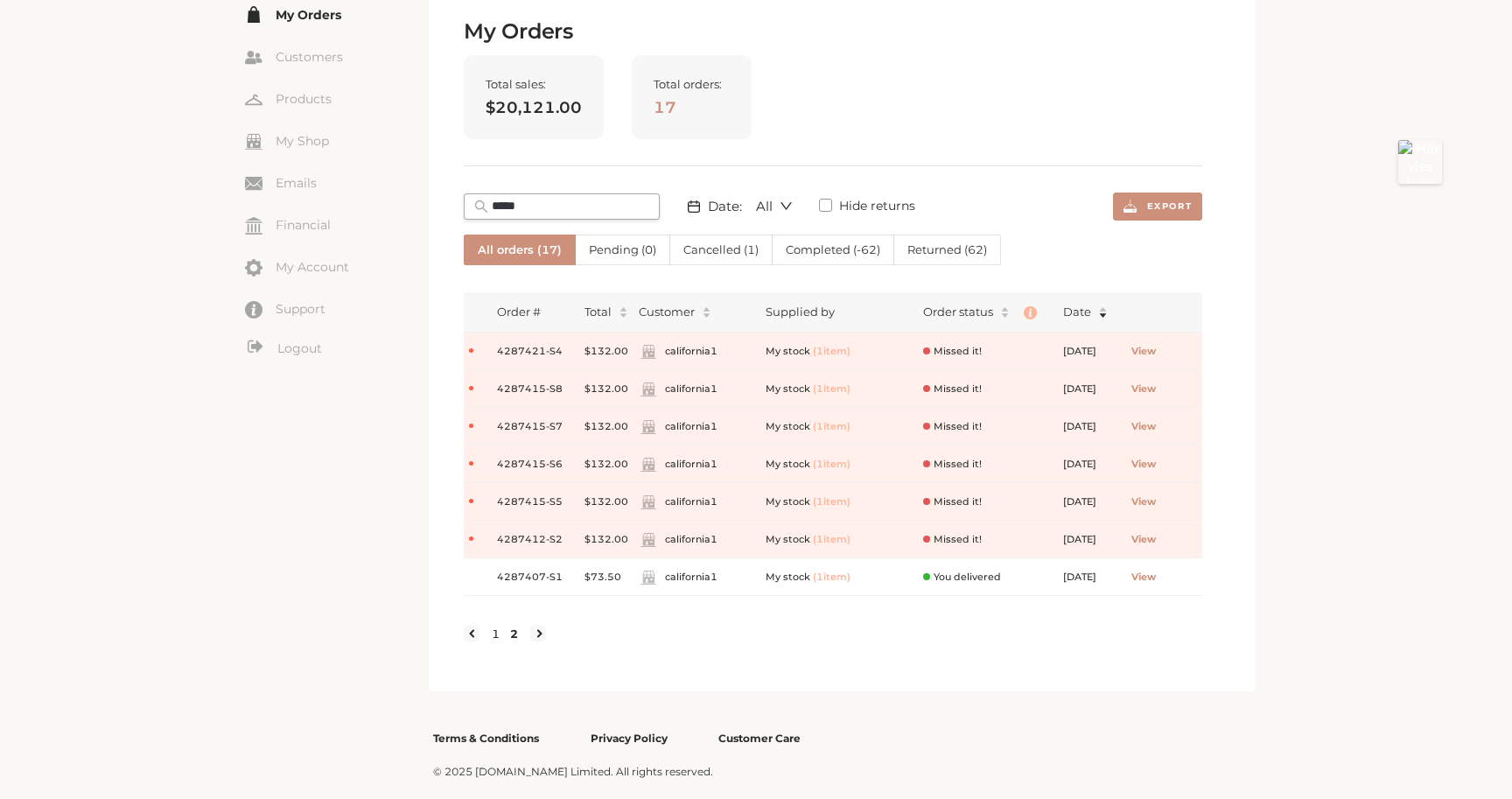
click at [495, 630] on link "1" at bounding box center [496, 633] width 18 height 16
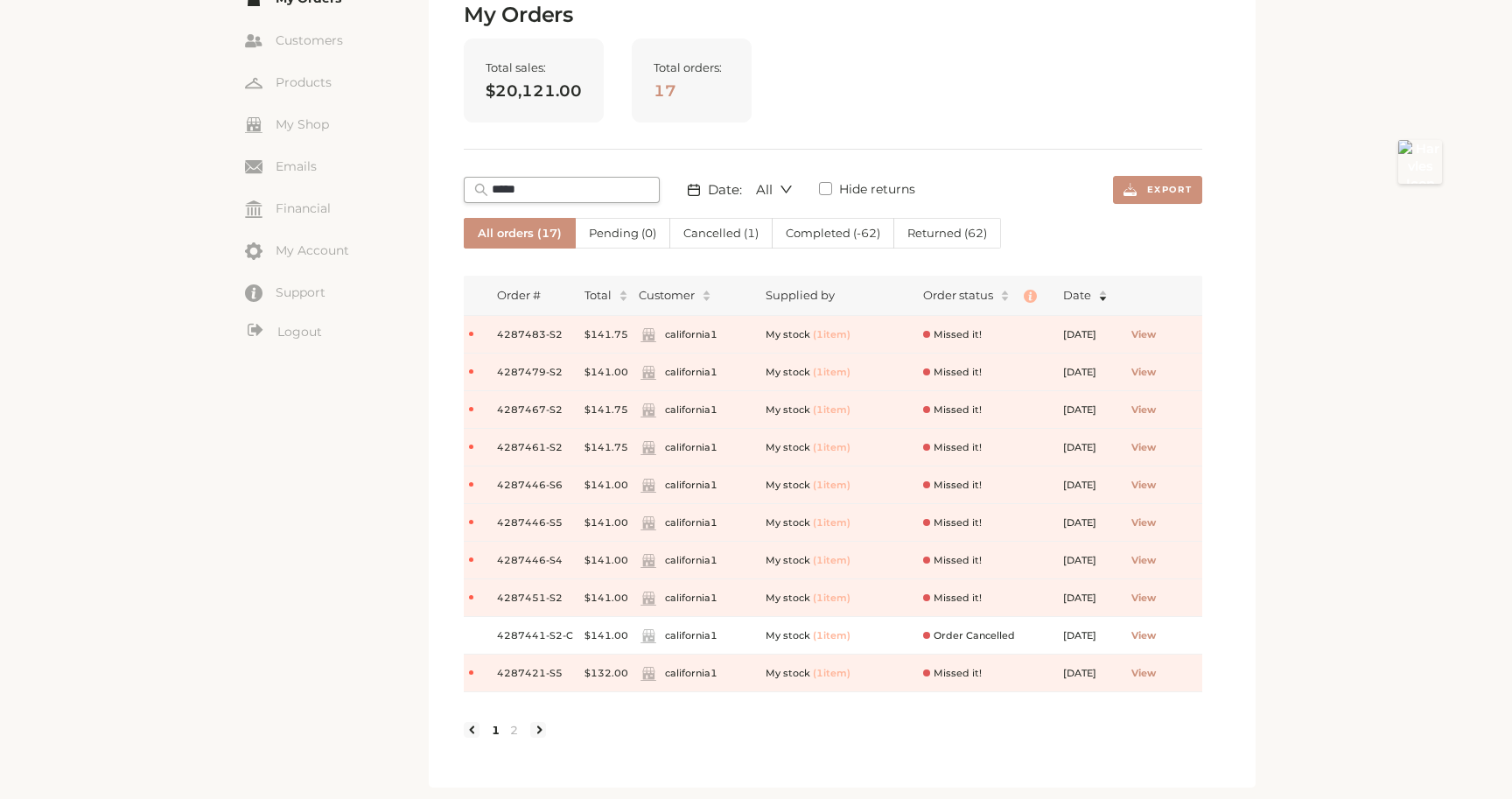
scroll to position [138, 0]
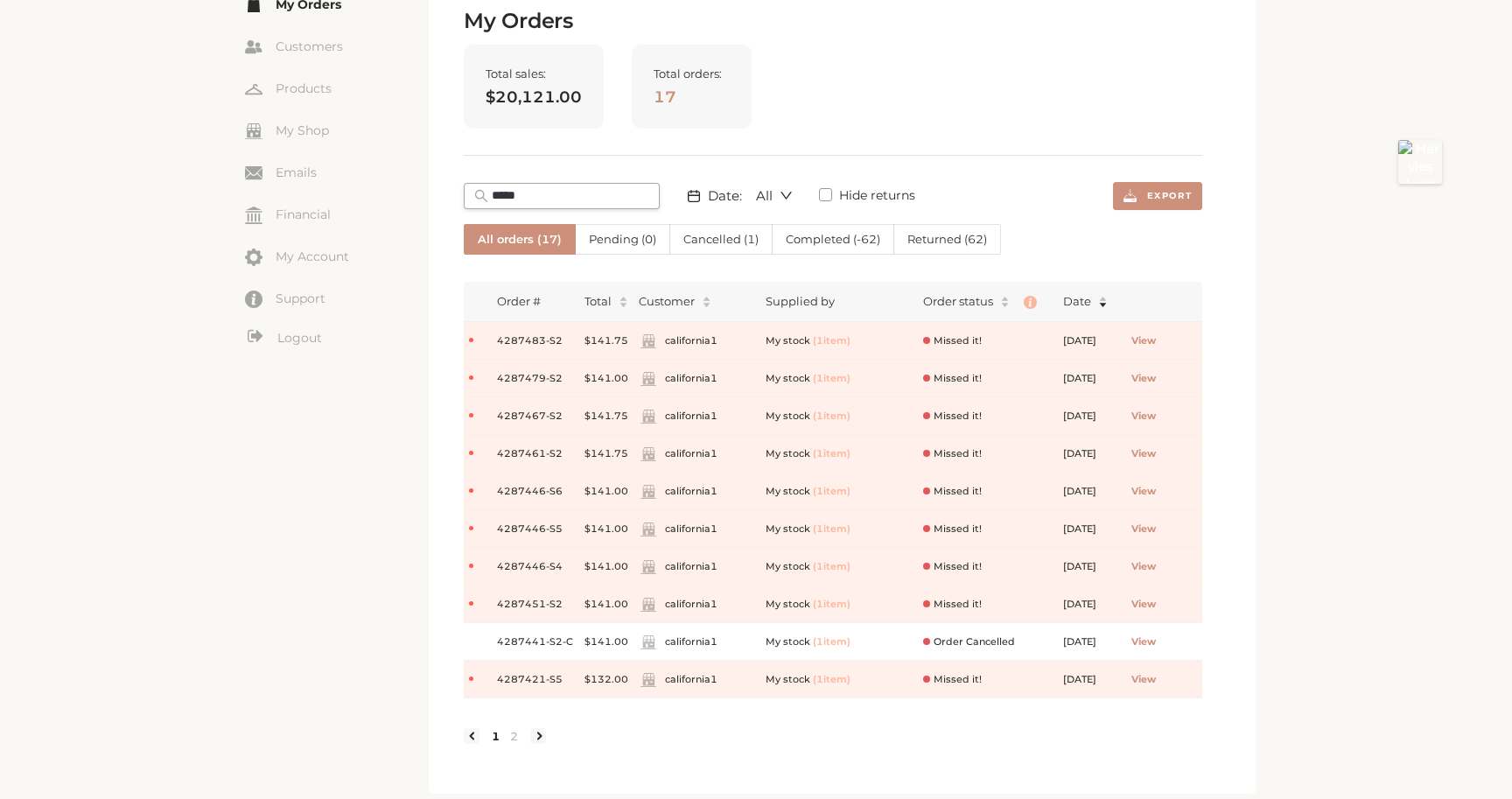
click at [720, 249] on label "Cancelled ( 1 )" at bounding box center [721, 239] width 102 height 30
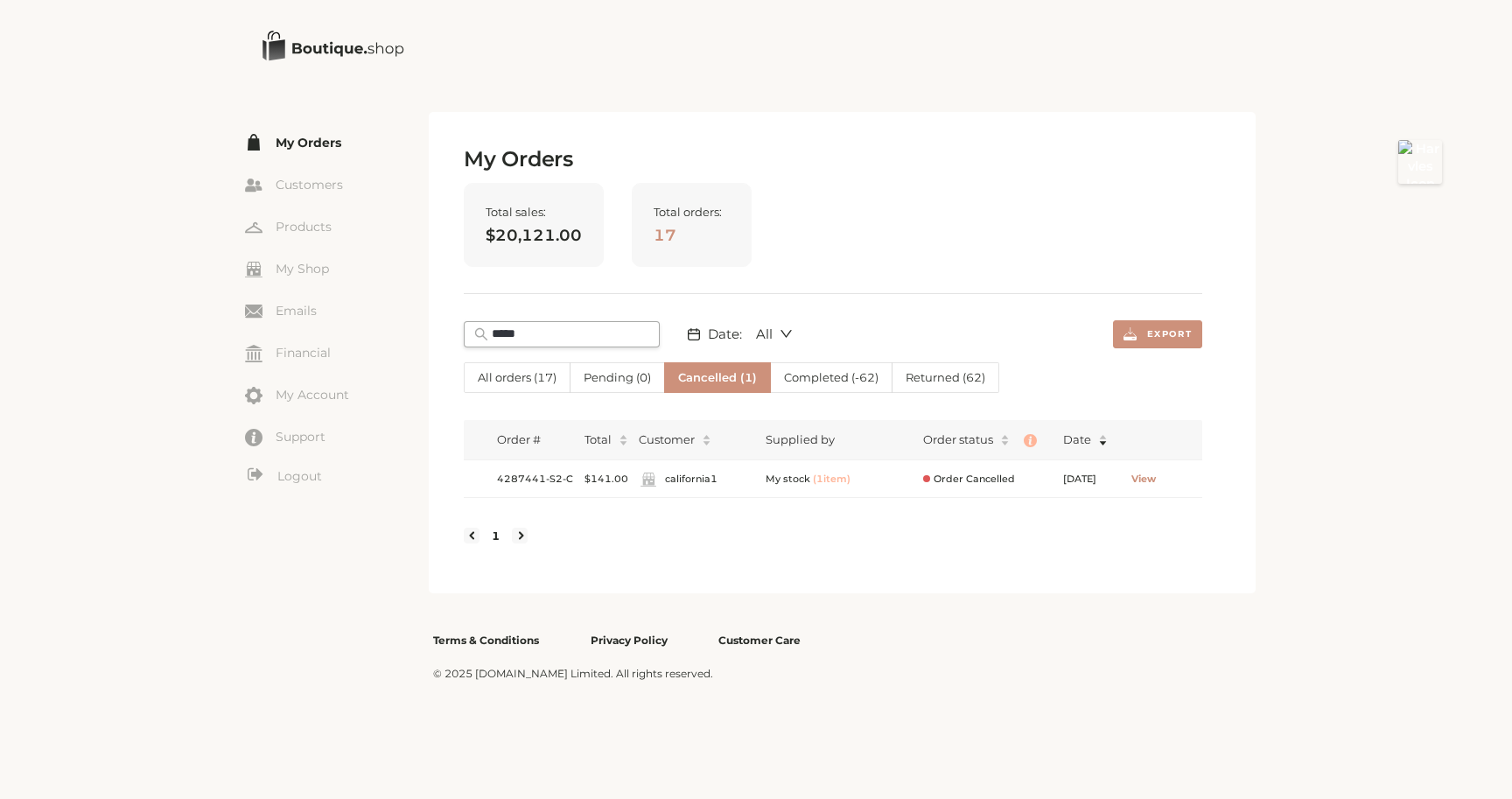
scroll to position [0, 0]
click at [548, 330] on input "*****" at bounding box center [571, 334] width 158 height 18
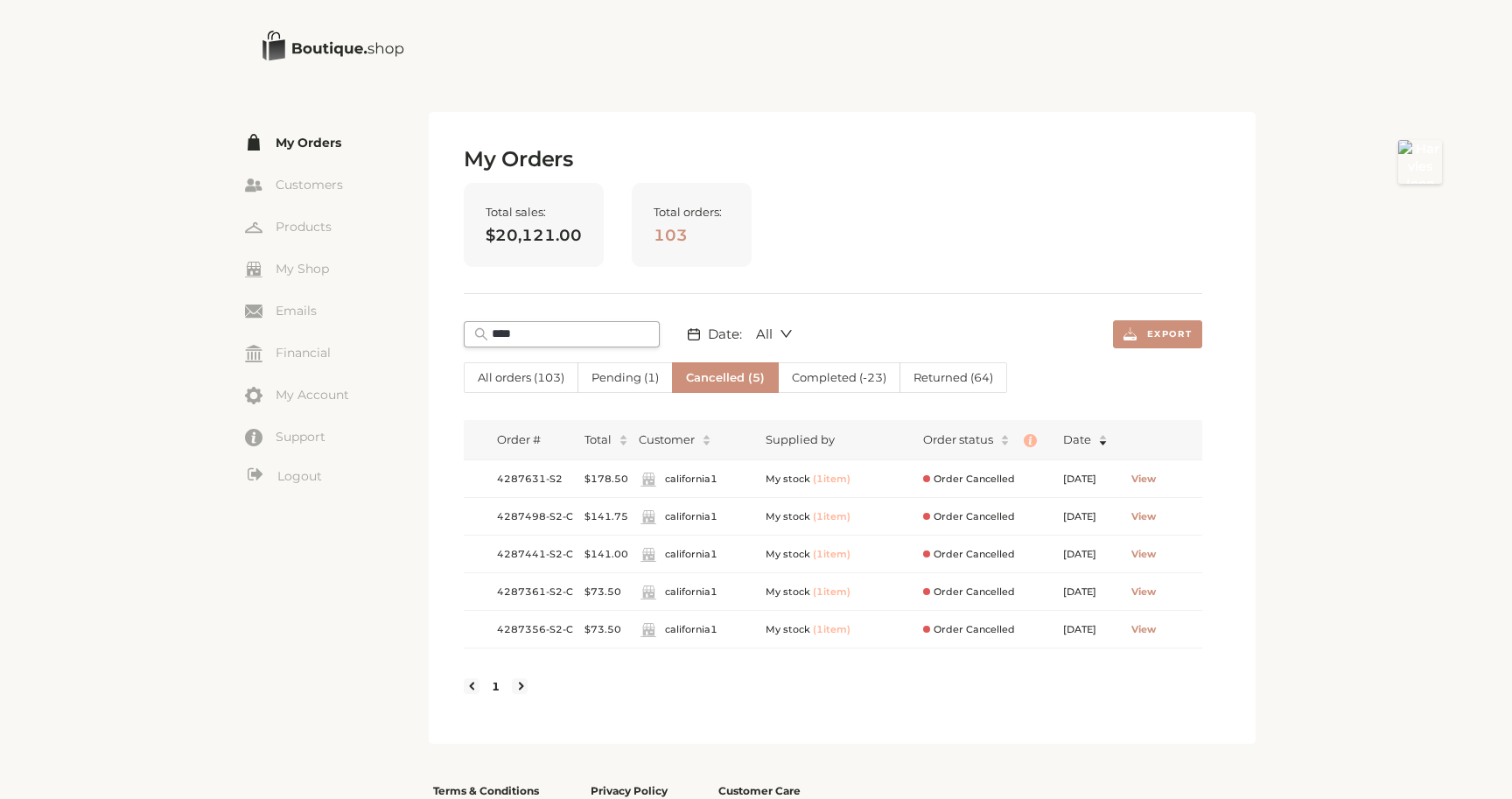
click at [549, 331] on input "****" at bounding box center [571, 334] width 158 height 18
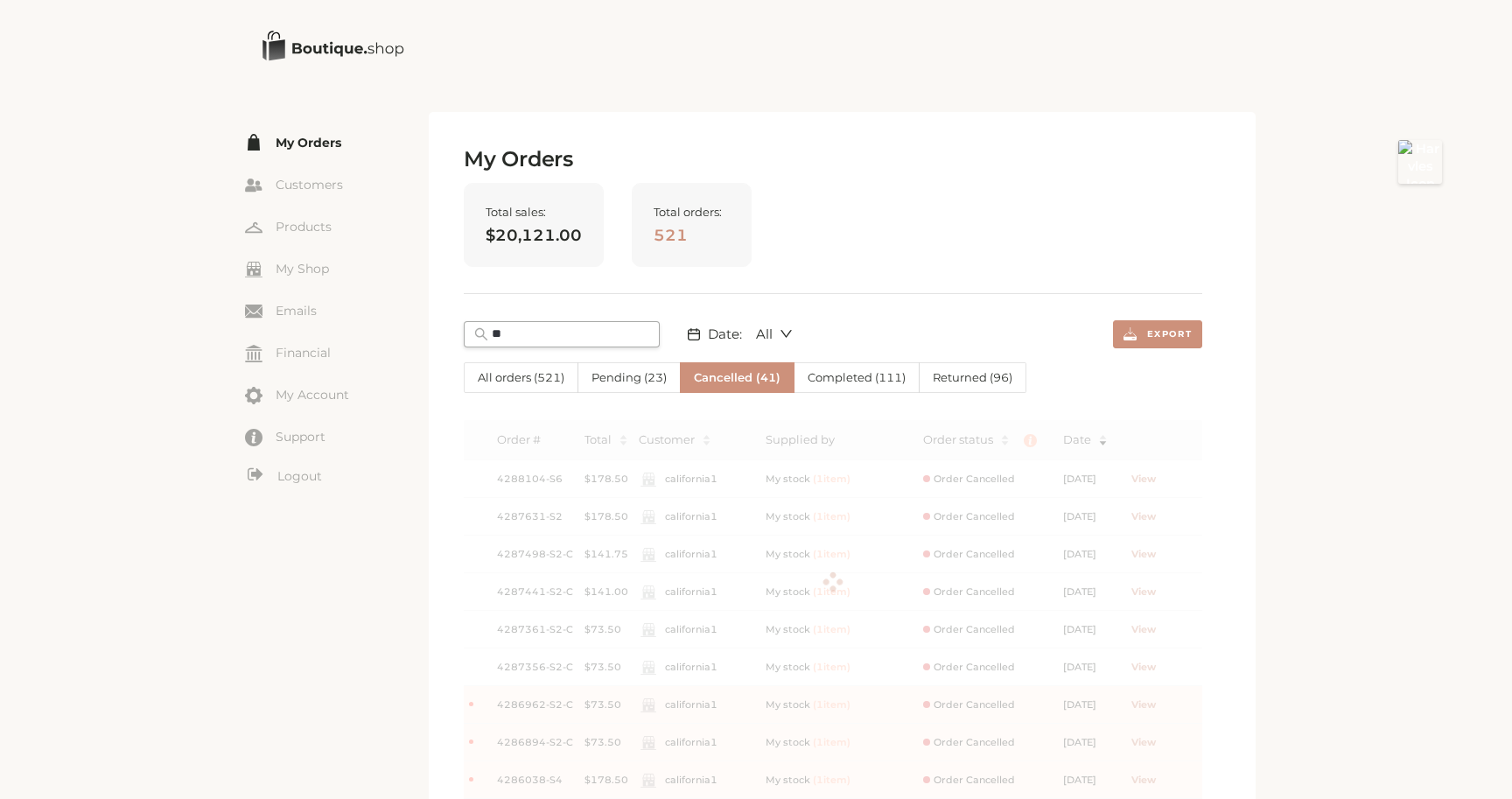
type input "*"
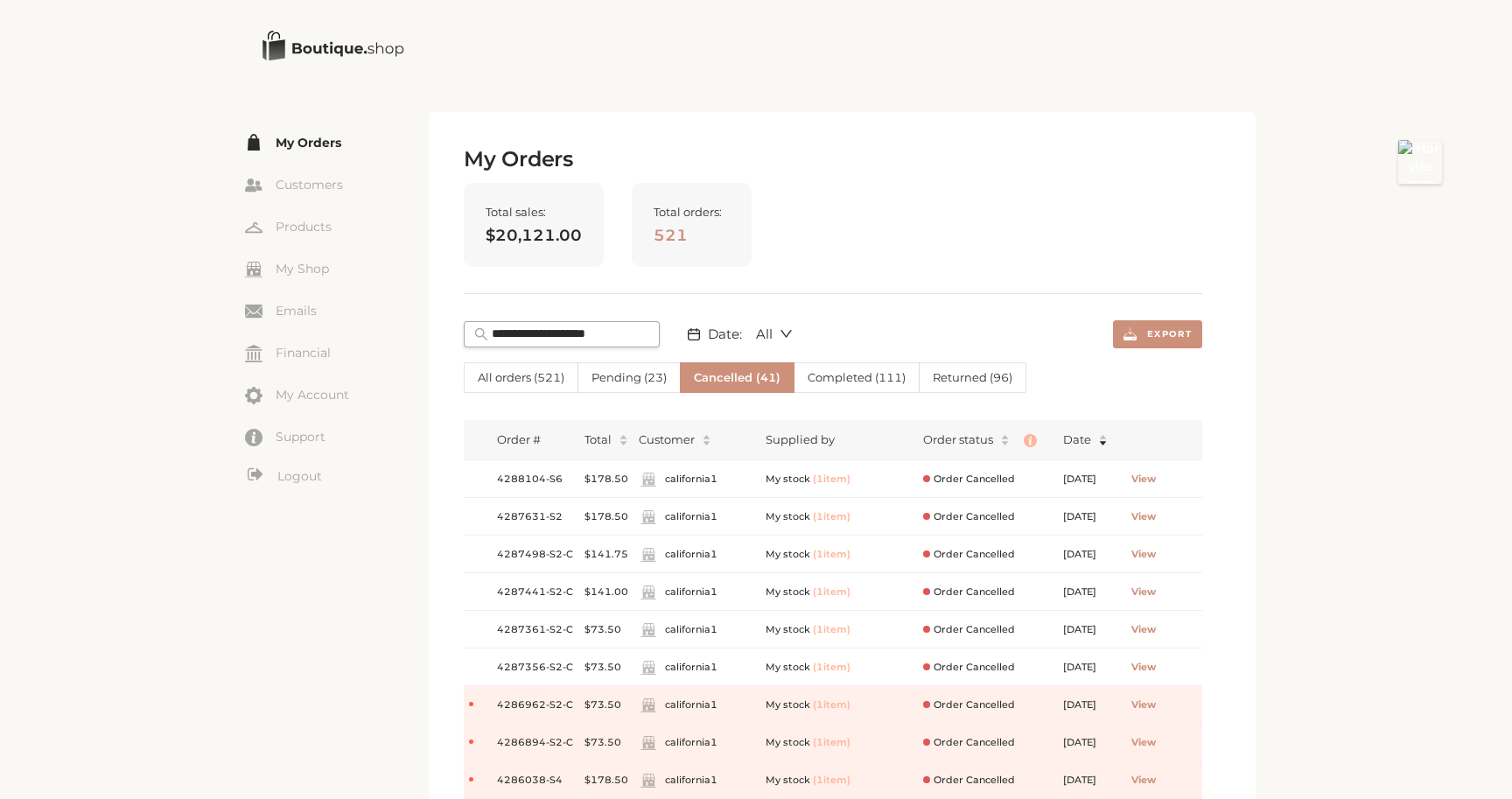
click at [706, 375] on span "Cancelled ( 41 )" at bounding box center [738, 377] width 87 height 14
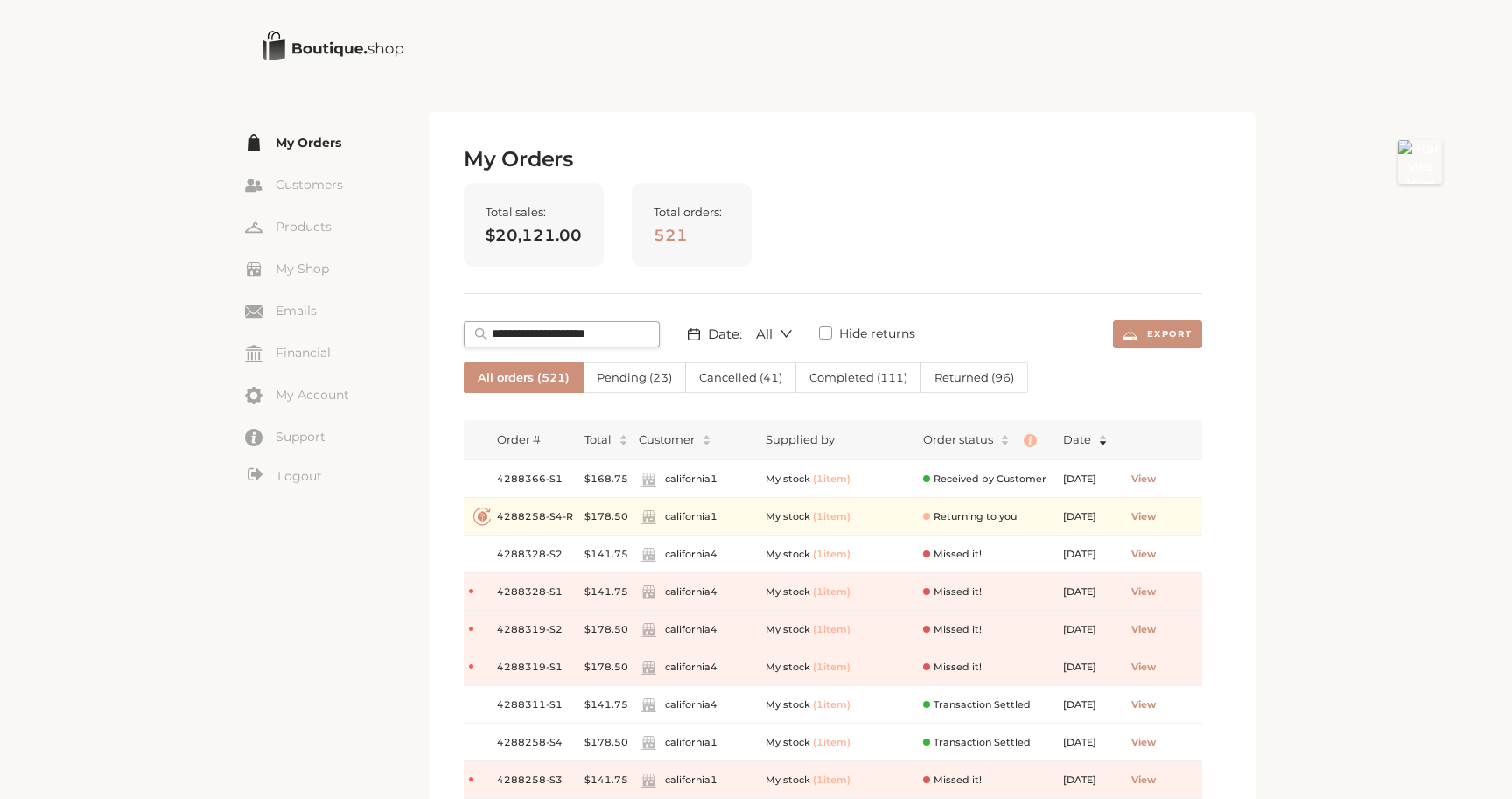
click at [722, 375] on span "Cancelled ( 41 )" at bounding box center [740, 377] width 83 height 14
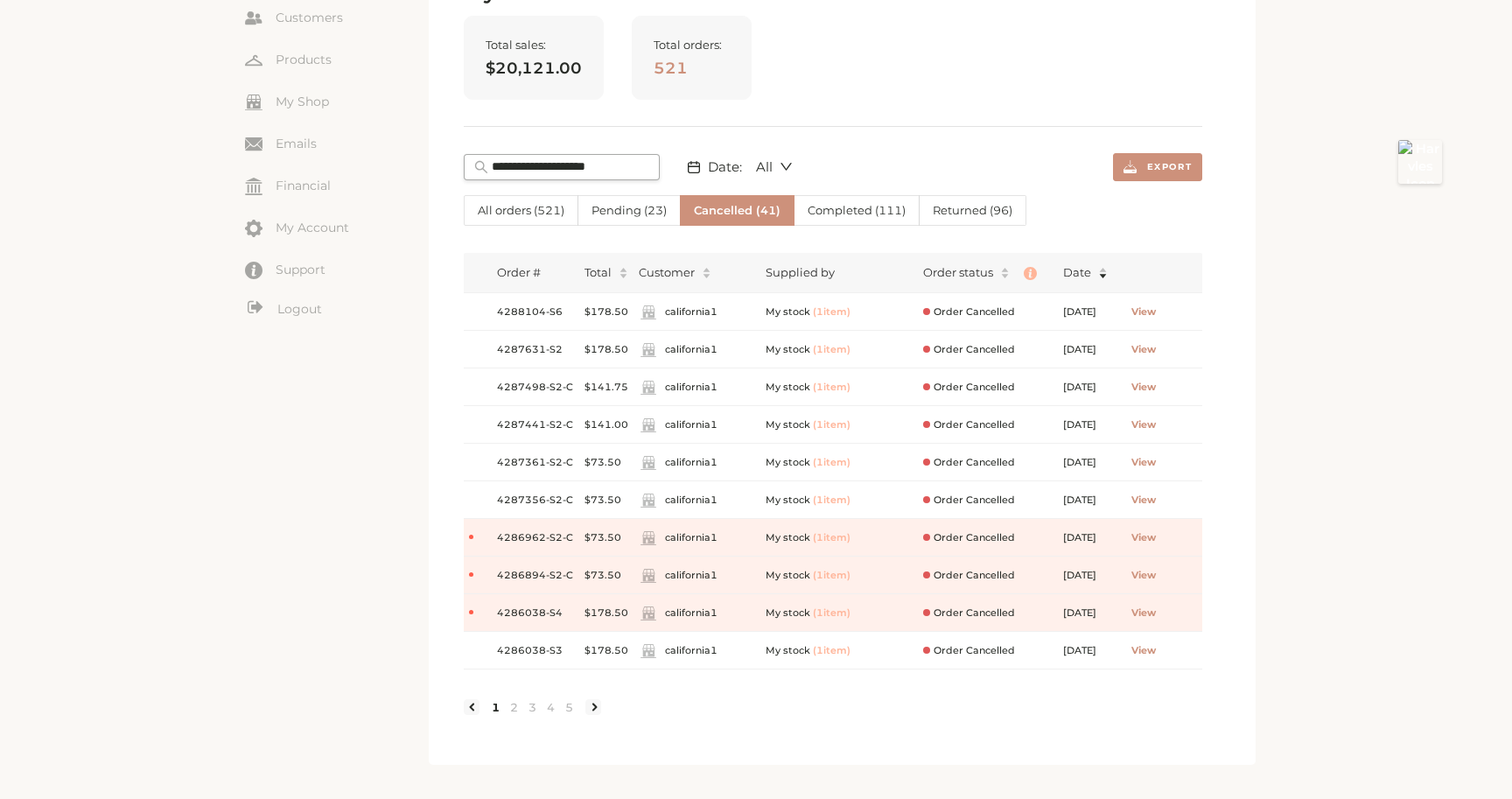
scroll to position [168, 0]
drag, startPoint x: 497, startPoint y: 385, endPoint x: 573, endPoint y: 388, distance: 76.1
click at [573, 388] on span "4287498-S2-C" at bounding box center [536, 386] width 77 height 15
copy span "4287498-S2-C"
click at [547, 168] on input "text" at bounding box center [571, 166] width 158 height 18
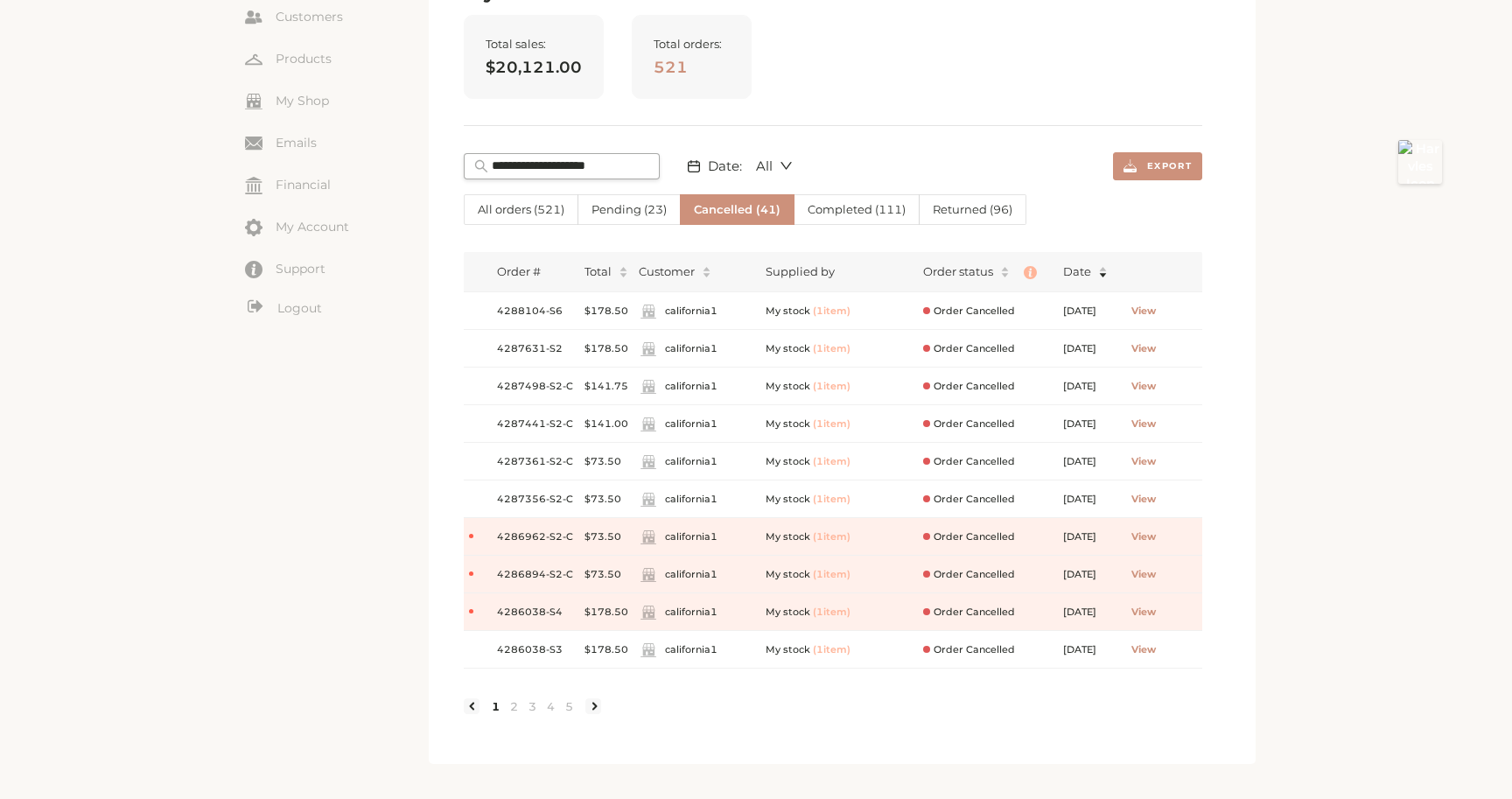
paste input "**********"
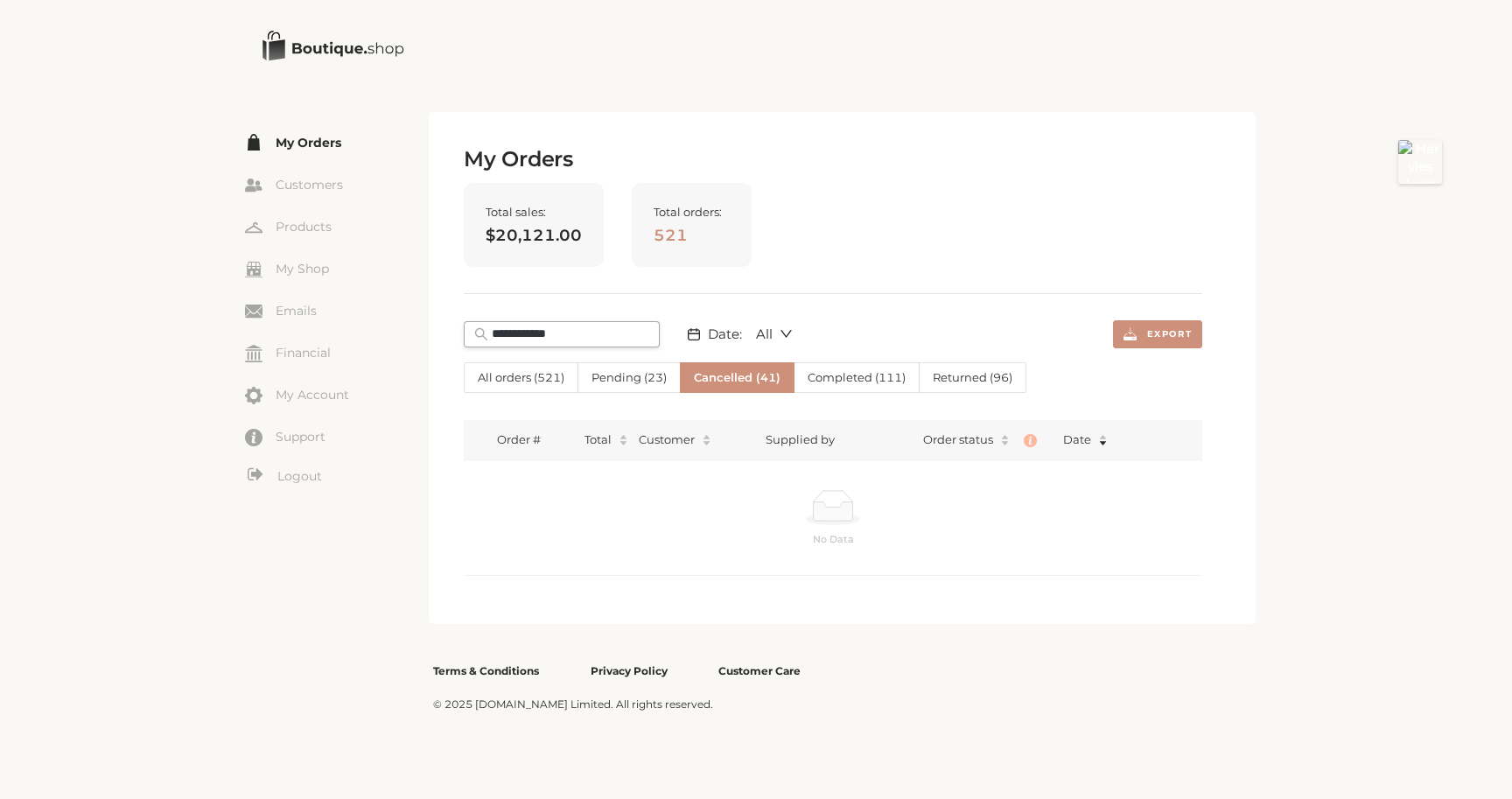
scroll to position [0, 0]
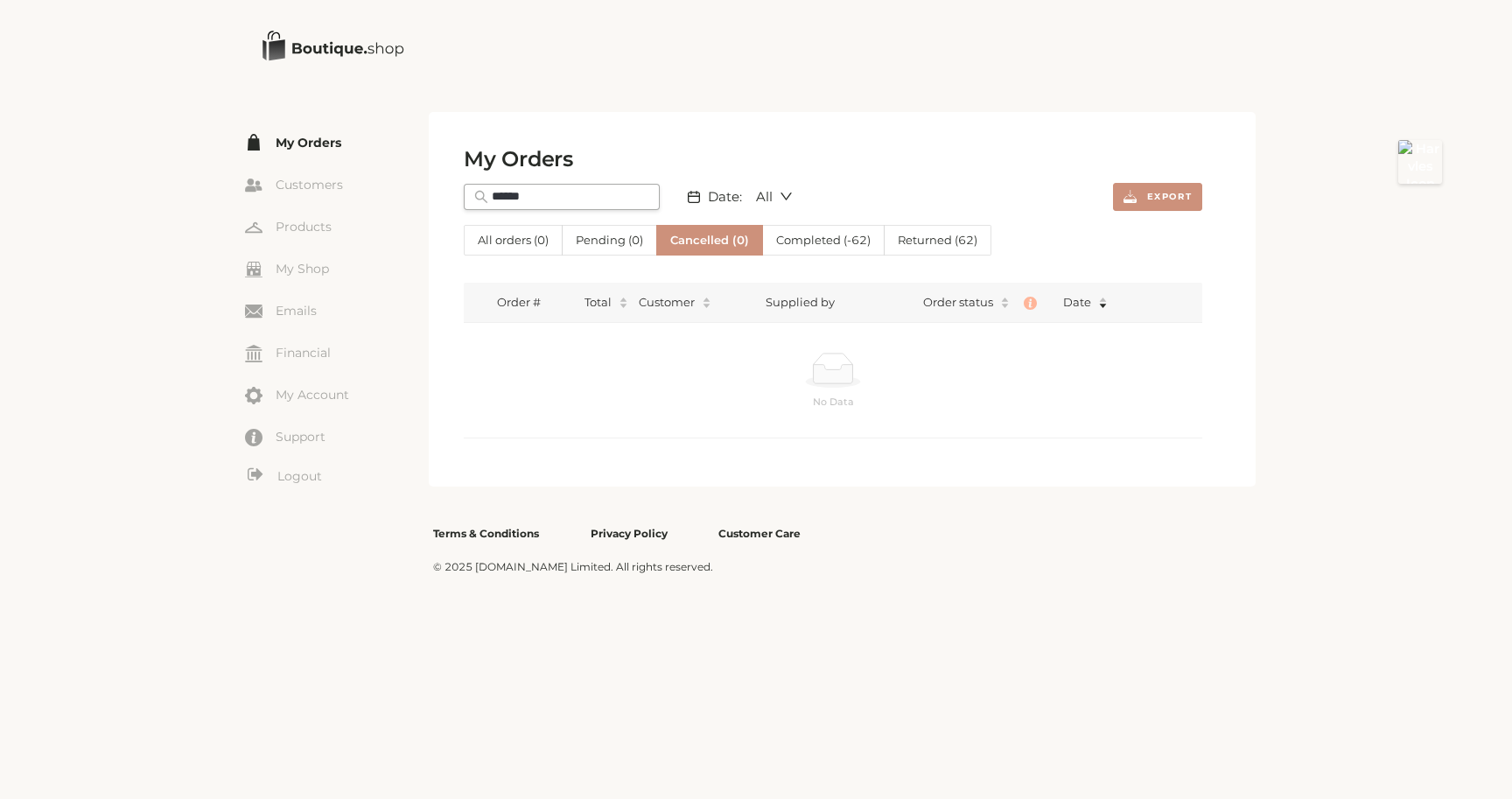
type input "******"
click at [685, 239] on span "Cancelled ( 0 )" at bounding box center [709, 240] width 78 height 14
click at [574, 194] on input "******" at bounding box center [571, 196] width 158 height 18
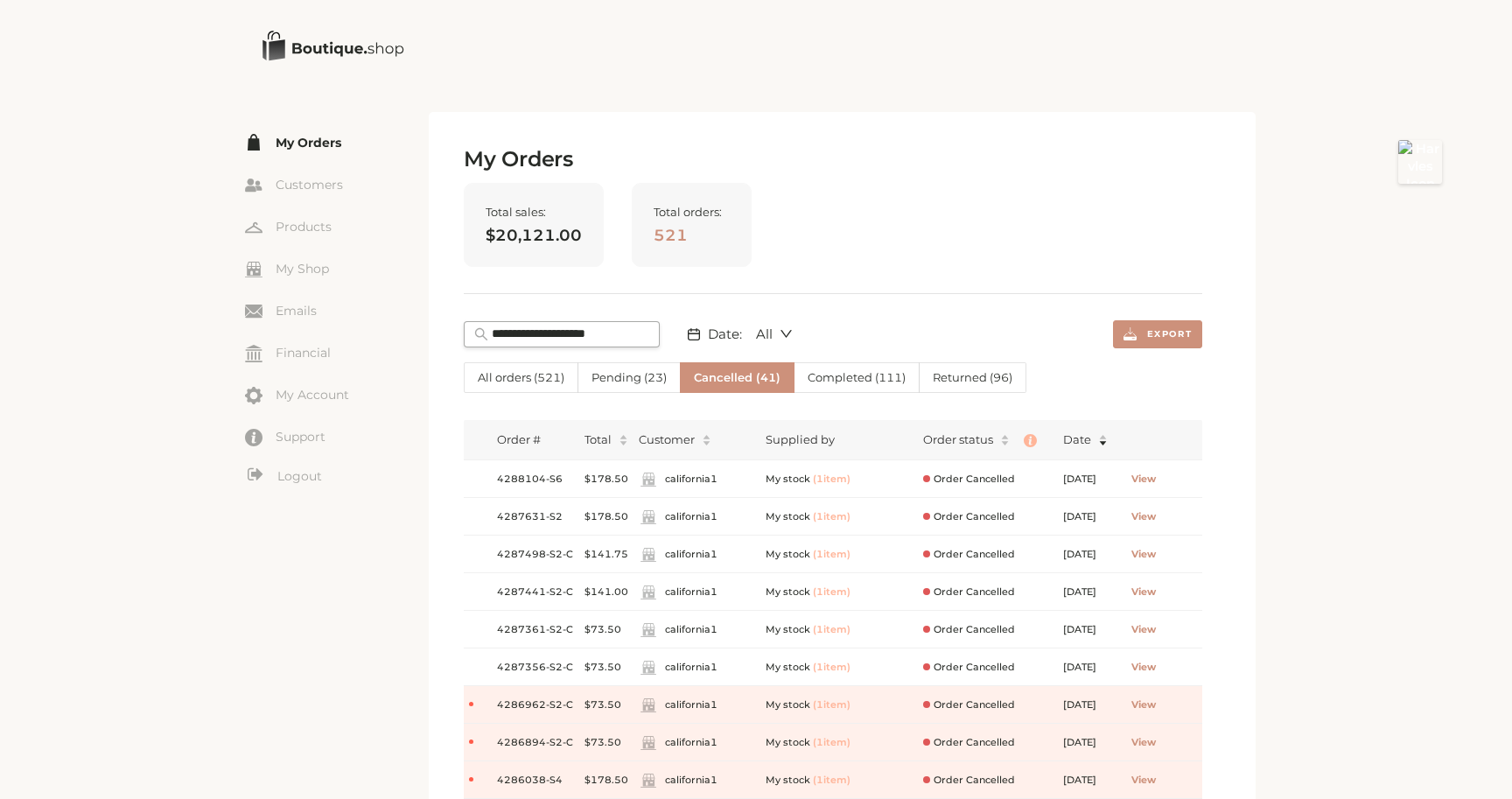
click at [710, 382] on span "Cancelled ( 41 )" at bounding box center [738, 377] width 87 height 14
click at [518, 335] on input "text" at bounding box center [571, 334] width 158 height 18
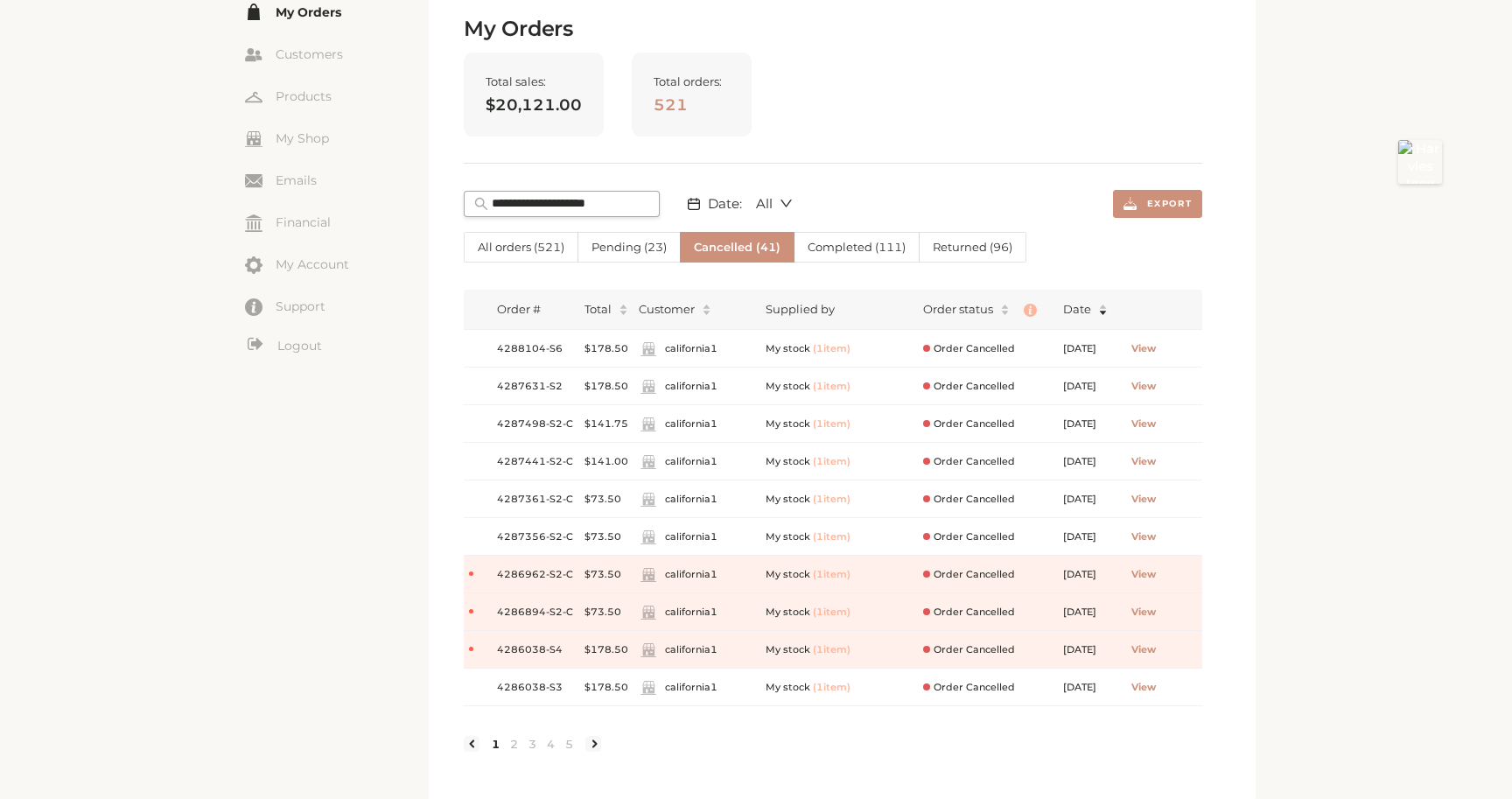
scroll to position [137, 0]
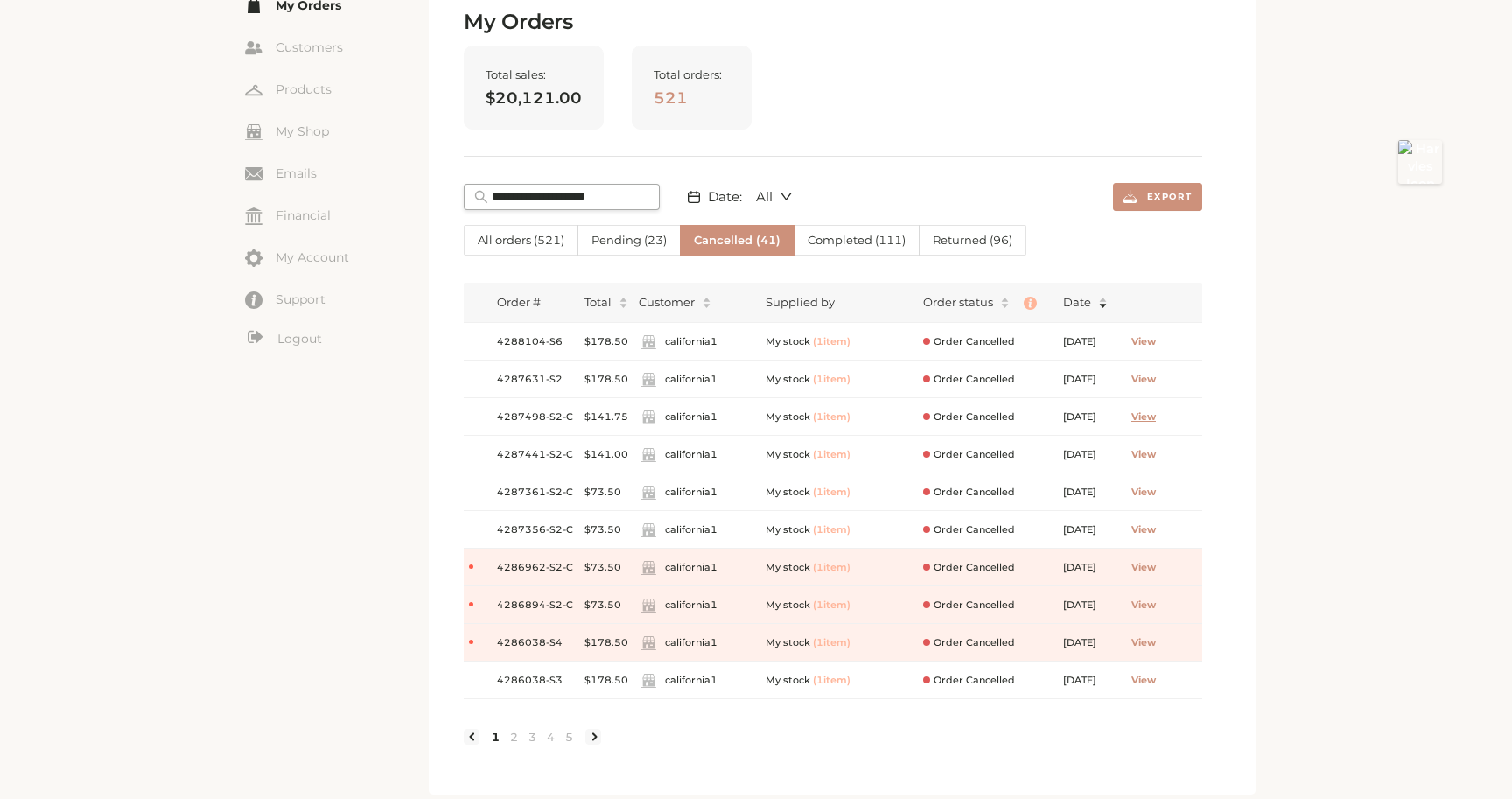
click at [1156, 423] on span "View" at bounding box center [1143, 417] width 25 height 15
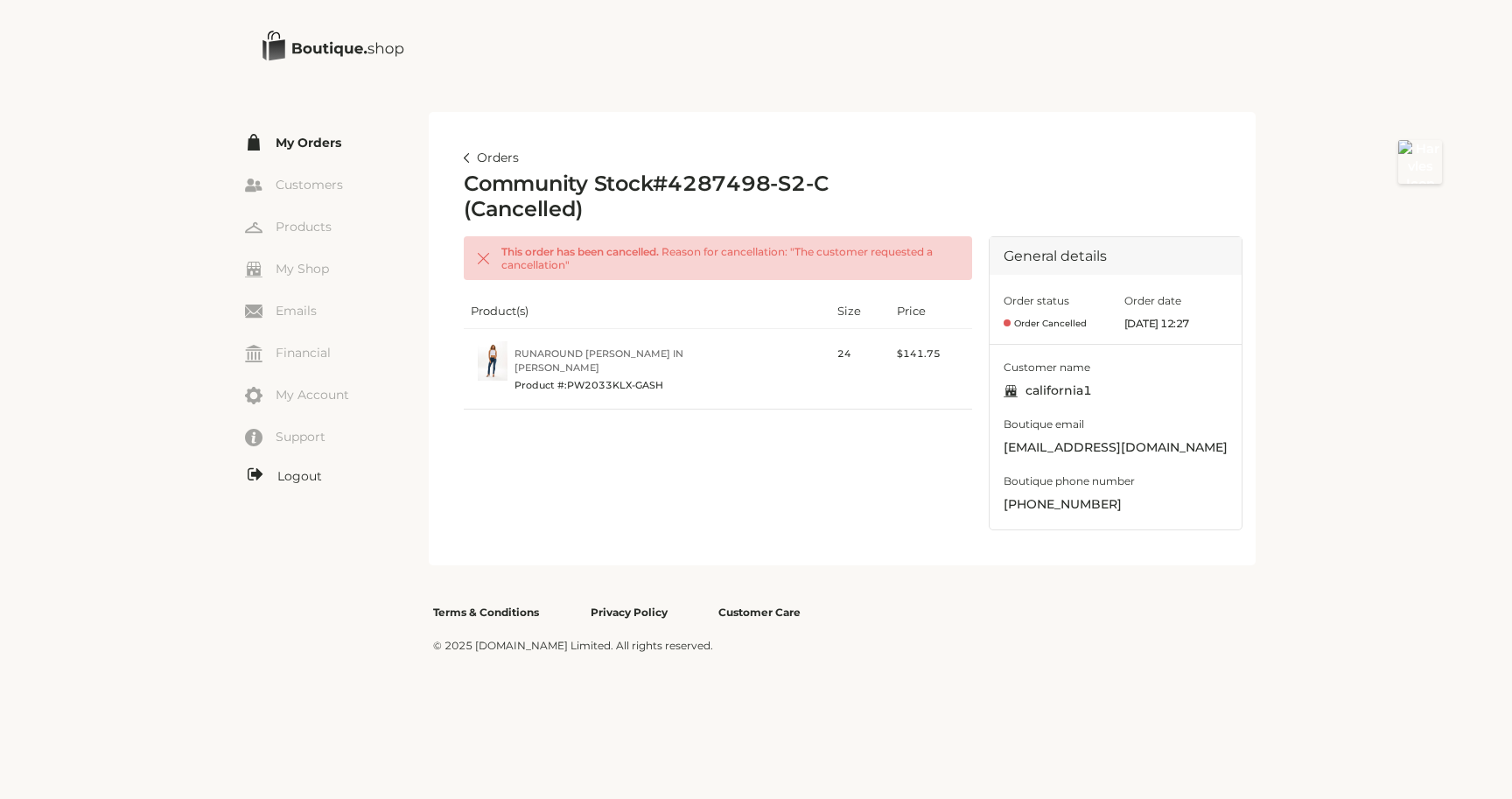
click at [305, 468] on link "Logout" at bounding box center [337, 476] width 183 height 22
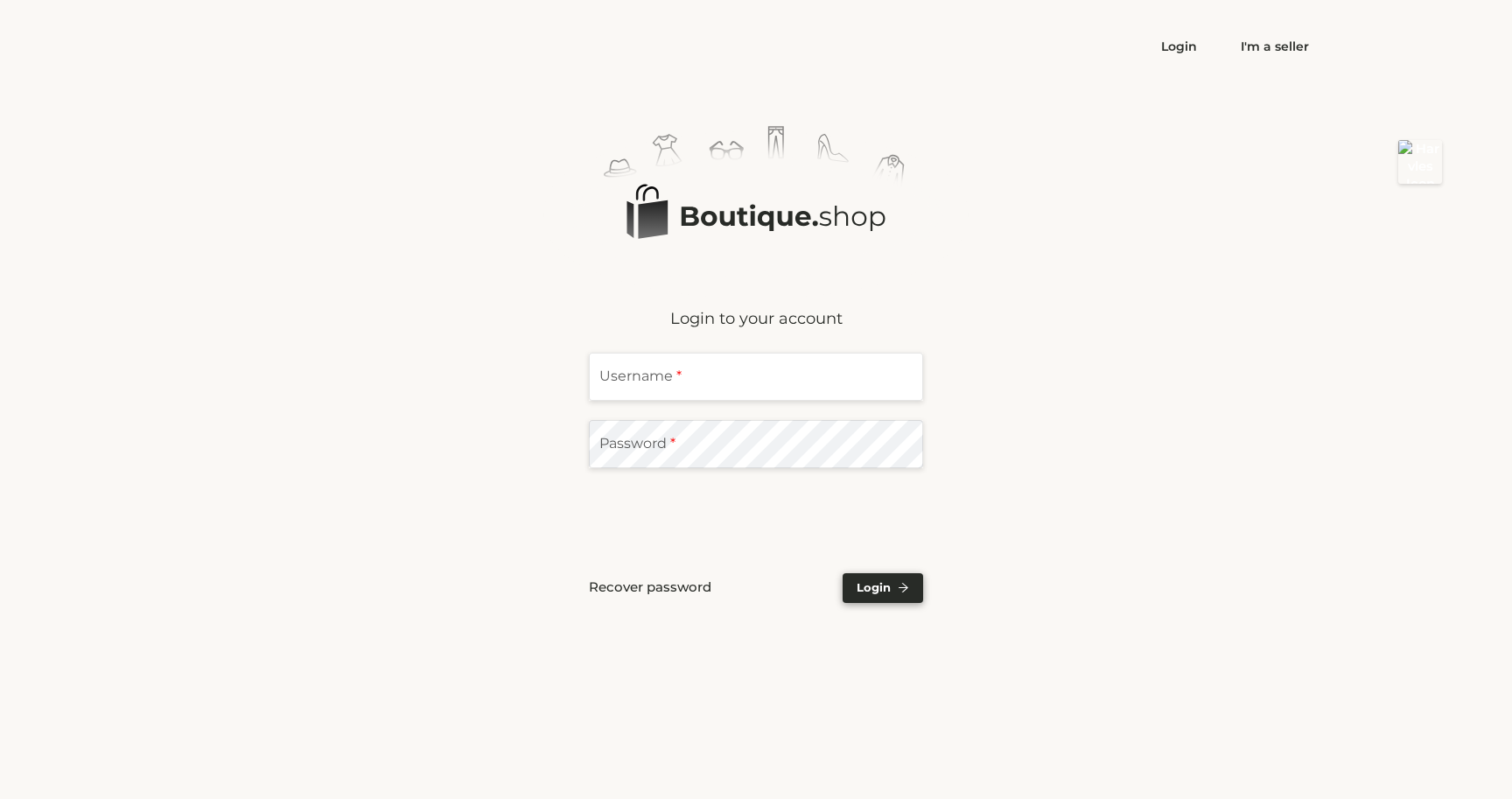
click at [649, 382] on input "text" at bounding box center [756, 377] width 335 height 48
type input "**********"
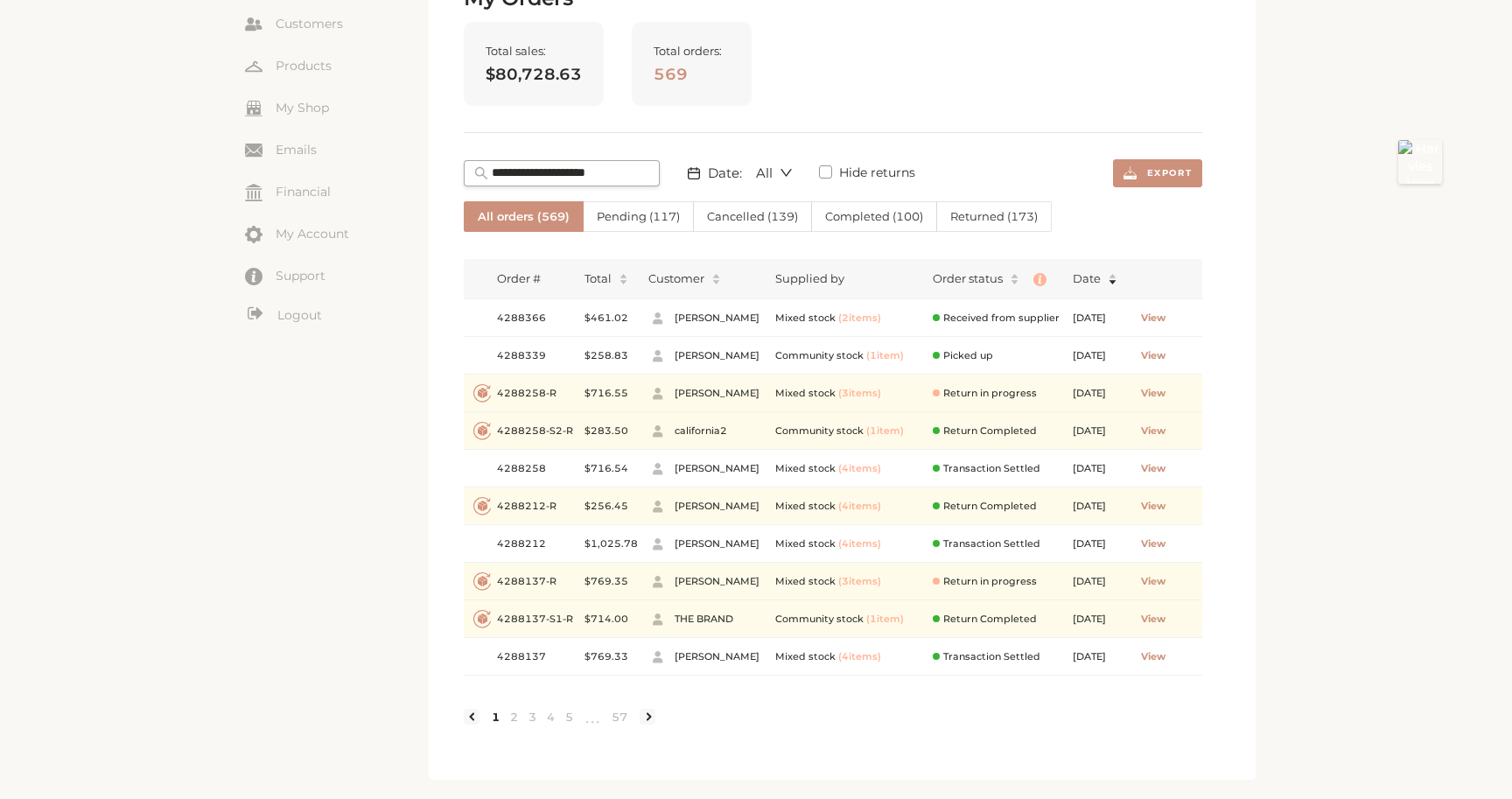
scroll to position [173, 0]
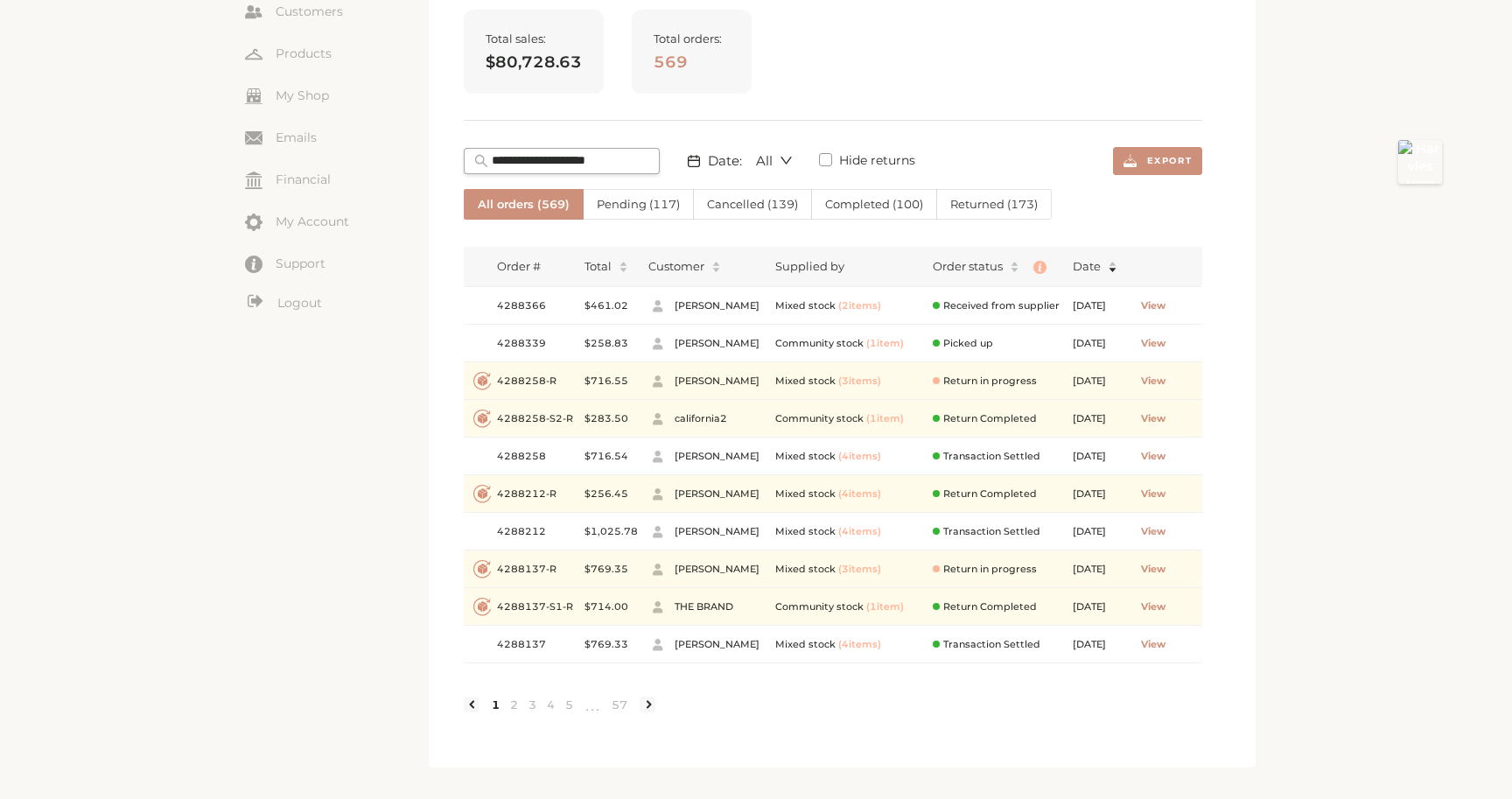
click at [530, 160] on input "text" at bounding box center [571, 160] width 158 height 18
paste input "**********"
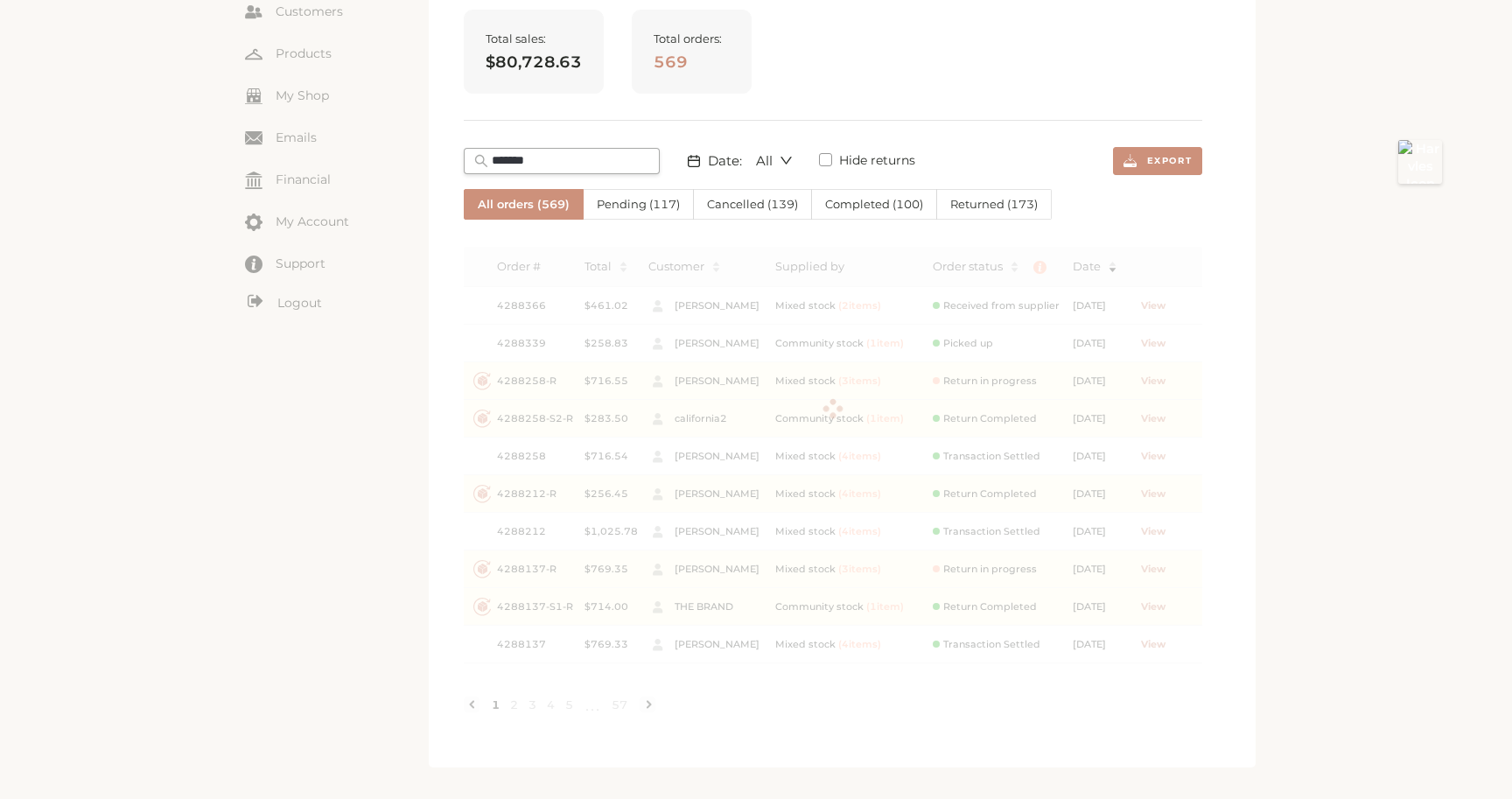
scroll to position [0, 0]
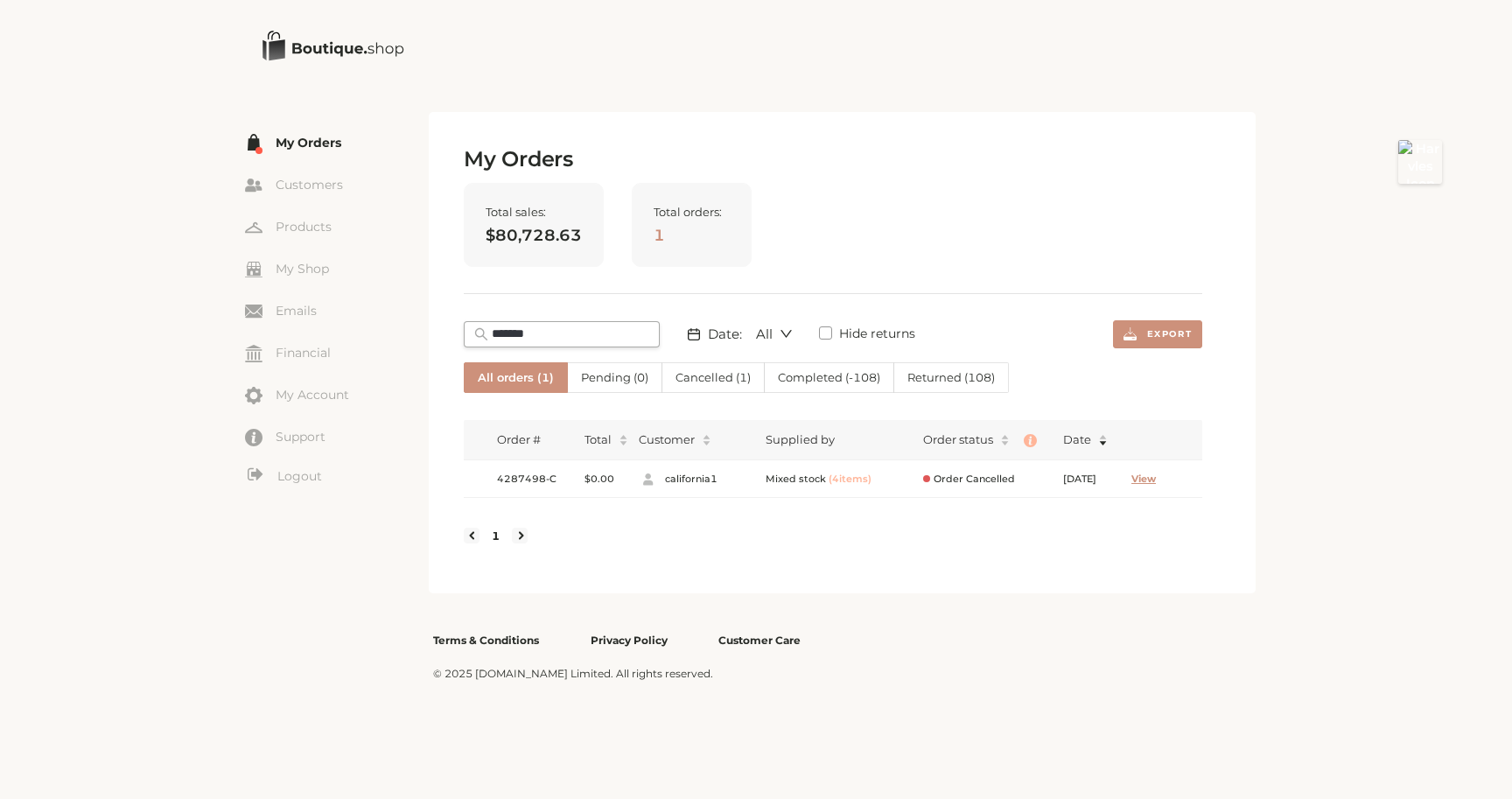
type input "*******"
click at [1156, 480] on span "View" at bounding box center [1143, 479] width 25 height 15
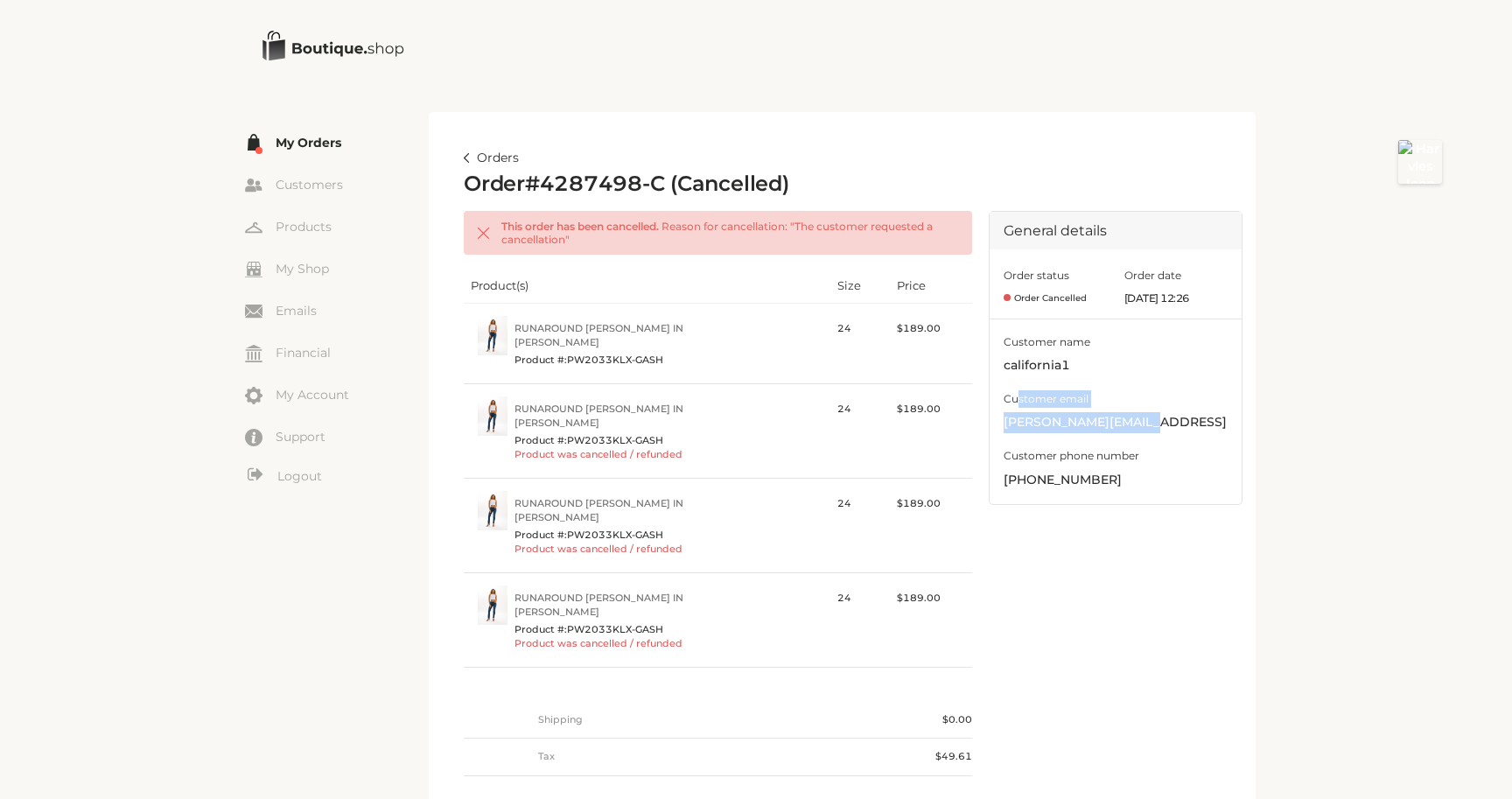
drag, startPoint x: 1014, startPoint y: 405, endPoint x: 1160, endPoint y: 436, distance: 149.3
click at [1161, 436] on div "Customer name california1 Customer email [PERSON_NAME][EMAIL_ADDRESS][DOMAIN_NA…" at bounding box center [1116, 411] width 252 height 185
click at [1134, 382] on div "Customer name california1 Customer email [PERSON_NAME][EMAIL_ADDRESS][DOMAIN_NA…" at bounding box center [1116, 411] width 252 height 185
click at [514, 135] on article "Orders Order # 4287498-C (Cancelled) This order has been cancelled. Reason for …" at bounding box center [842, 481] width 827 height 737
click at [496, 147] on link "Orders" at bounding box center [491, 158] width 55 height 21
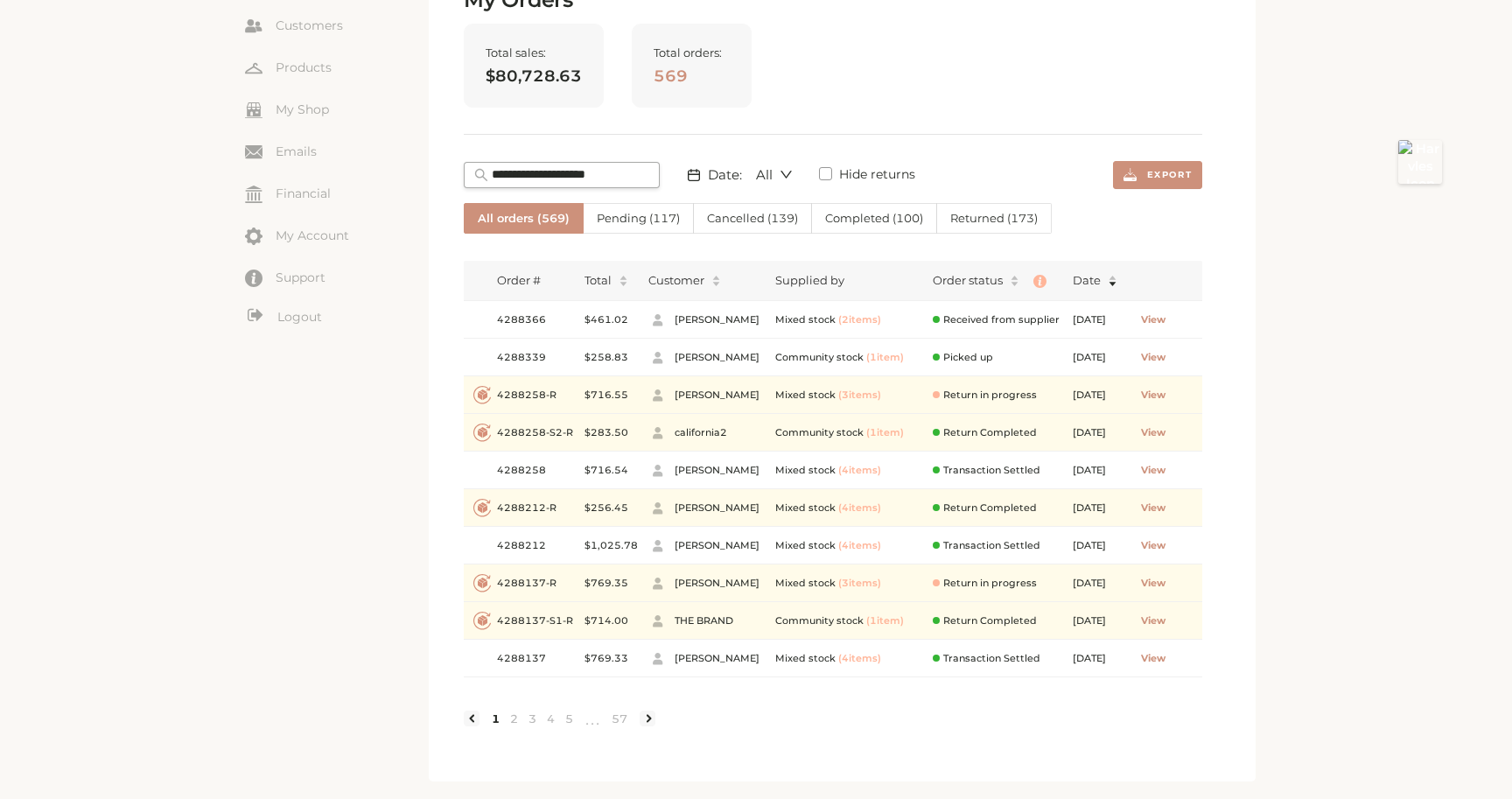
scroll to position [163, 0]
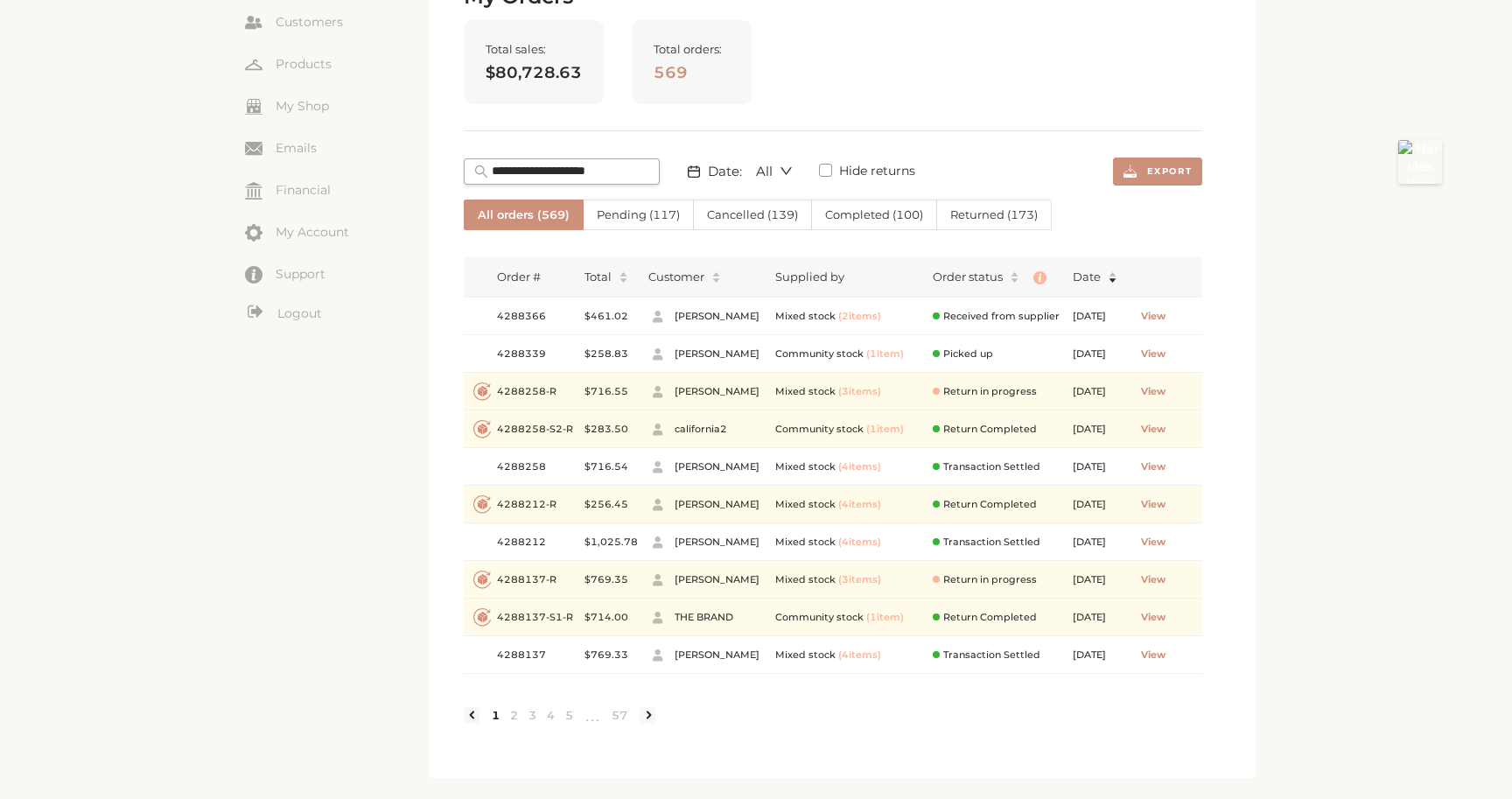
click at [768, 214] on span "Cancelled ( 139 )" at bounding box center [752, 214] width 91 height 14
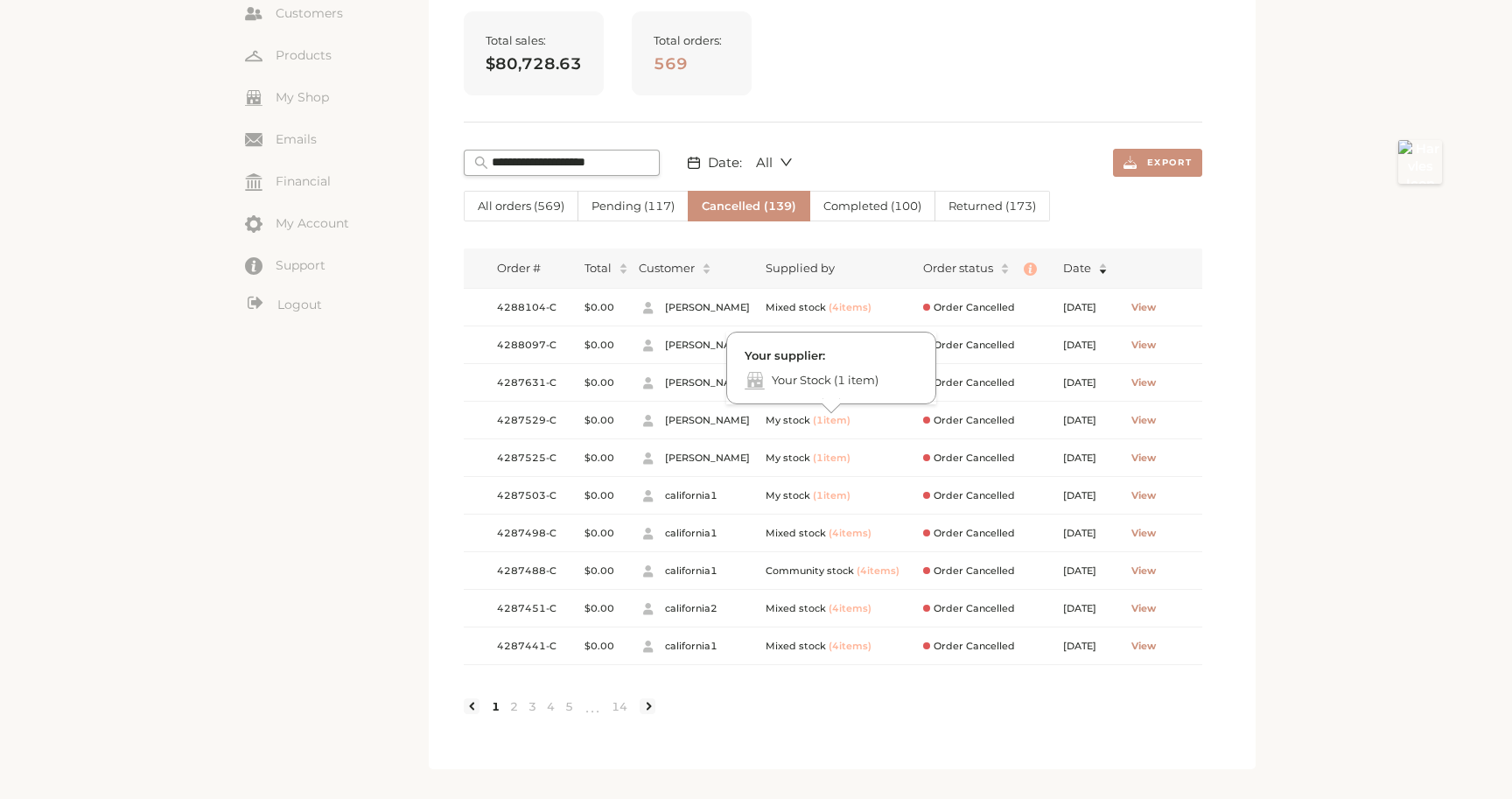
scroll to position [180, 0]
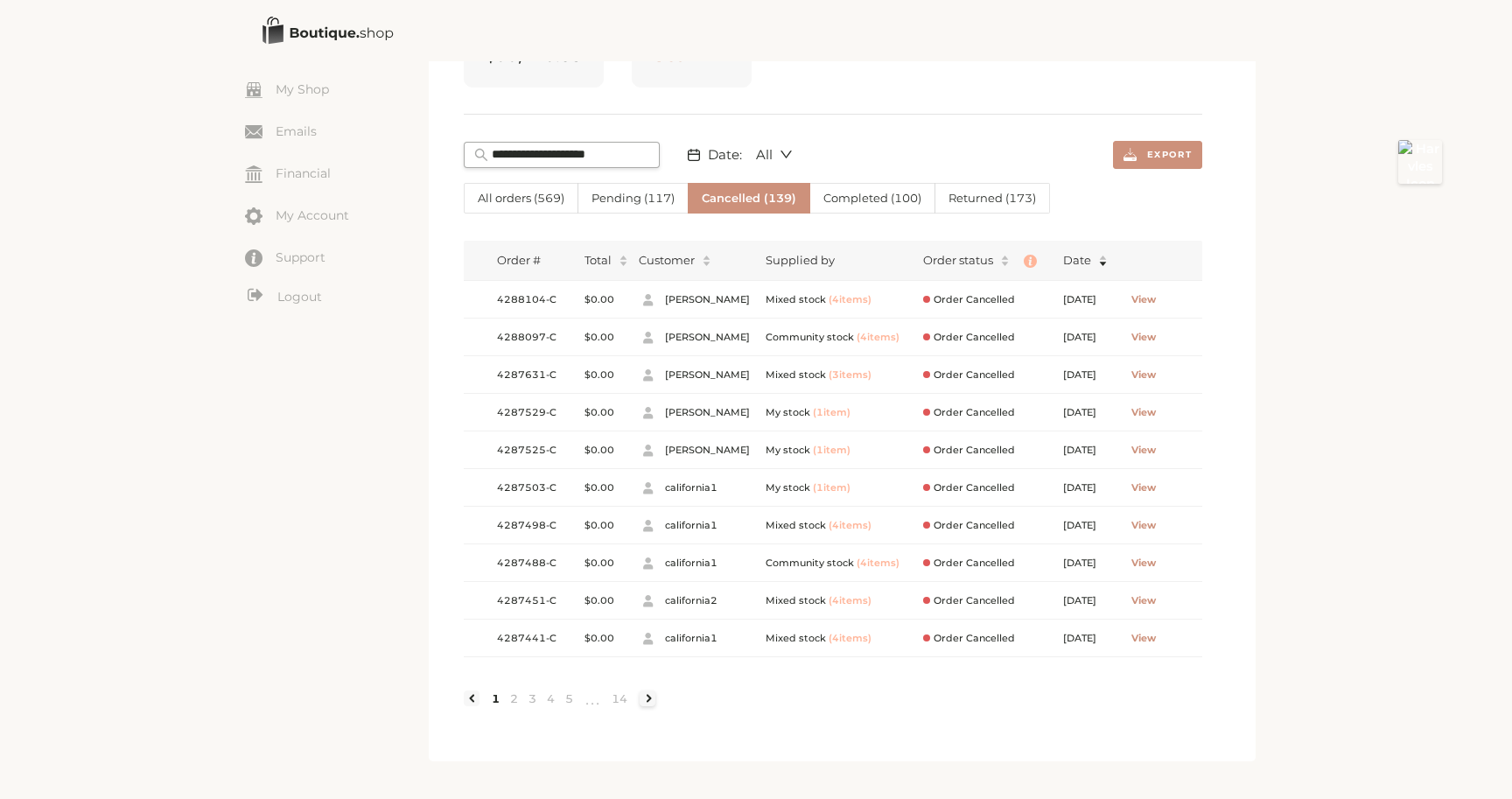
click at [649, 697] on link at bounding box center [647, 698] width 16 height 16
click at [643, 694] on link at bounding box center [647, 698] width 16 height 16
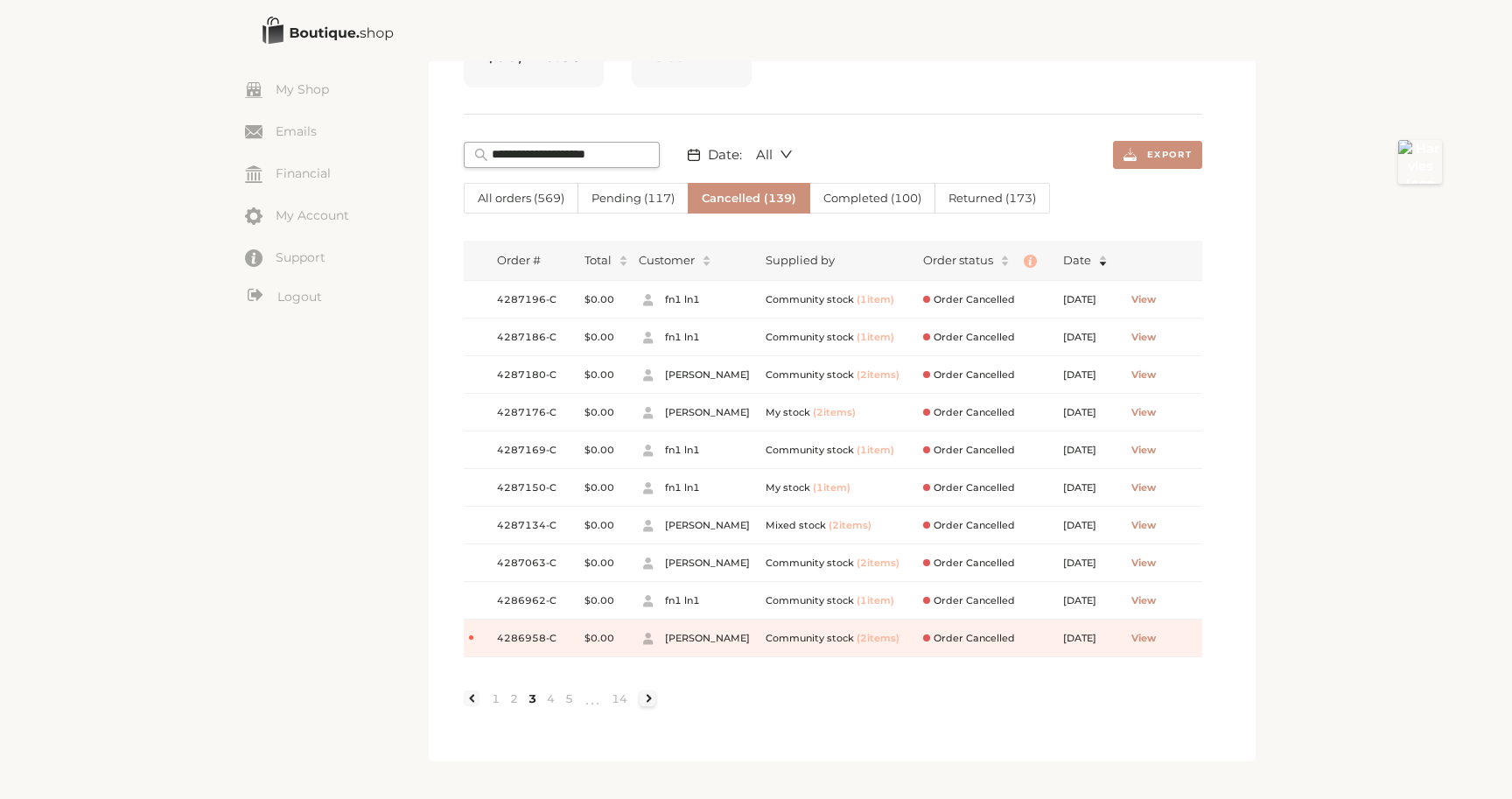
click at [648, 697] on link at bounding box center [647, 698] width 16 height 16
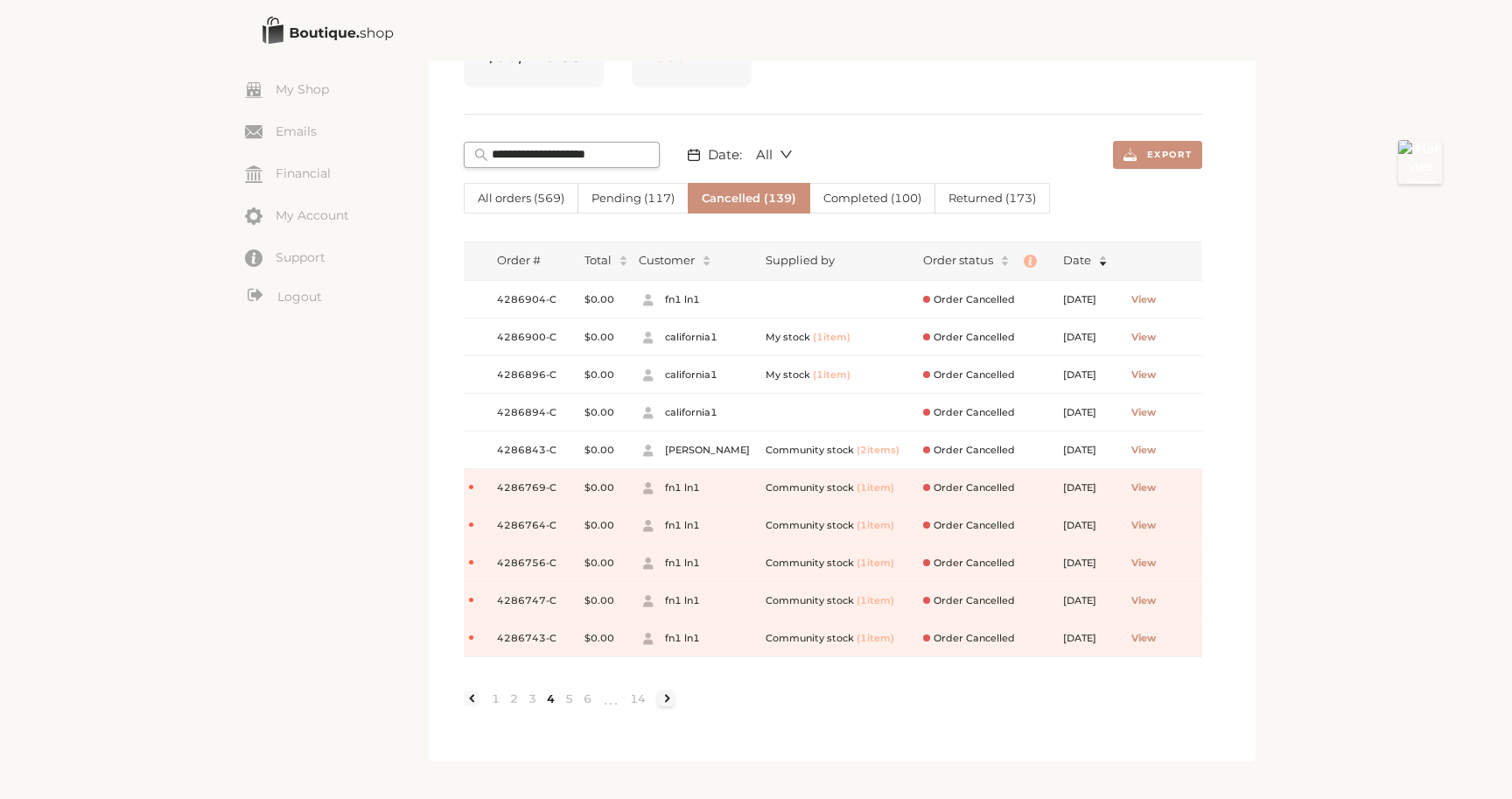
click at [664, 699] on link at bounding box center [666, 698] width 16 height 16
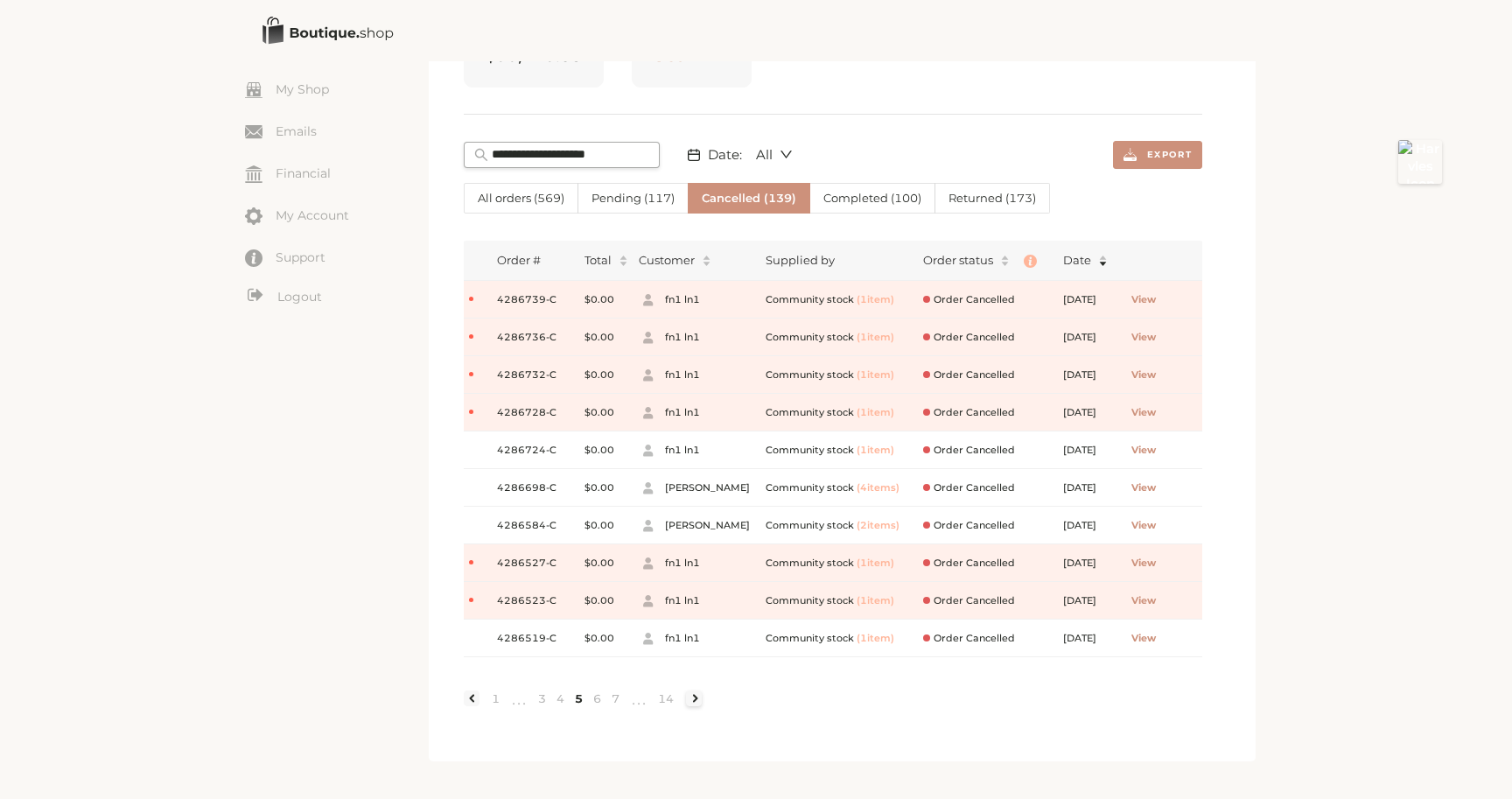
click at [688, 695] on link at bounding box center [693, 698] width 16 height 16
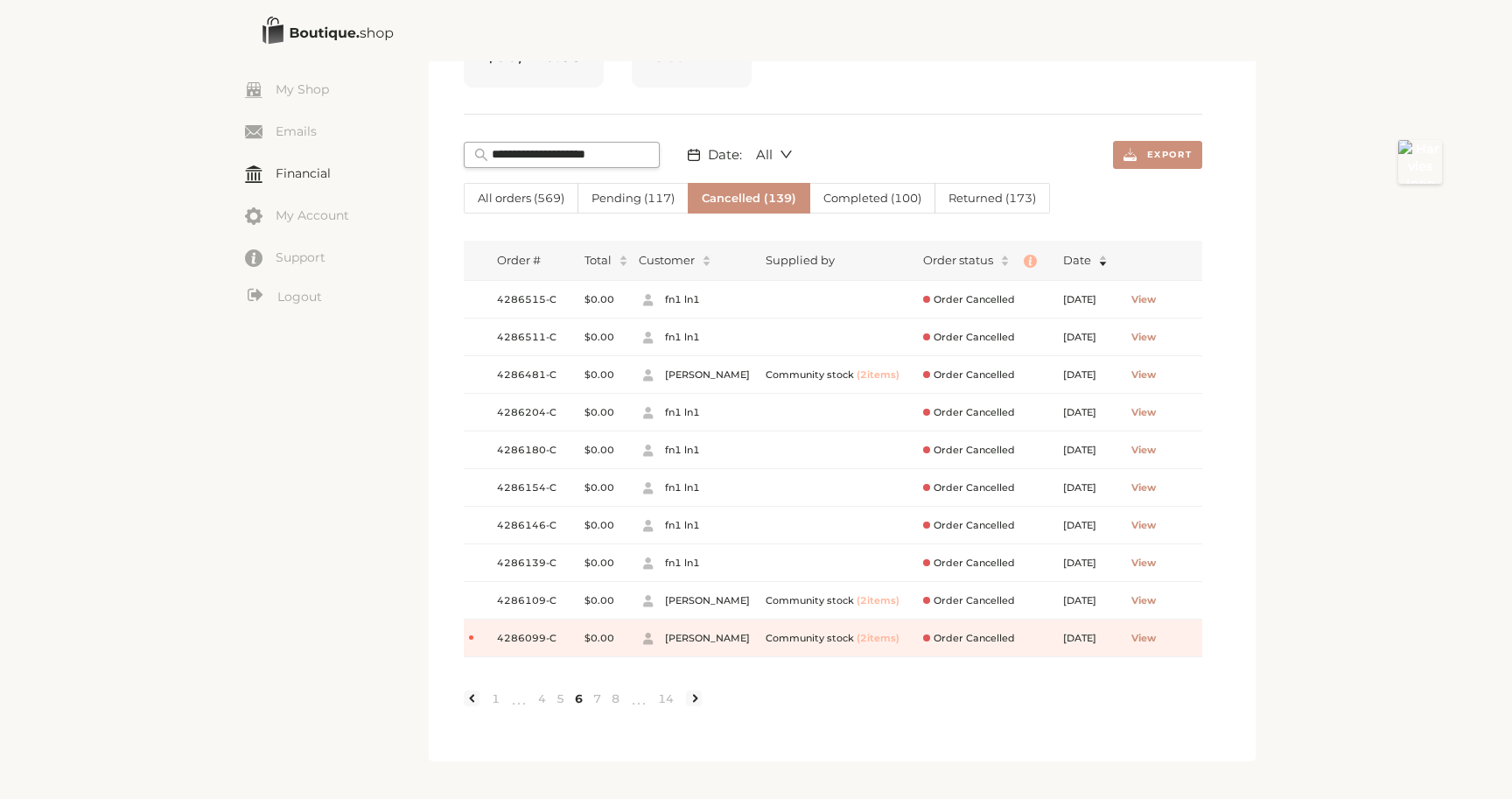
click at [312, 174] on link "Financial" at bounding box center [337, 173] width 183 height 26
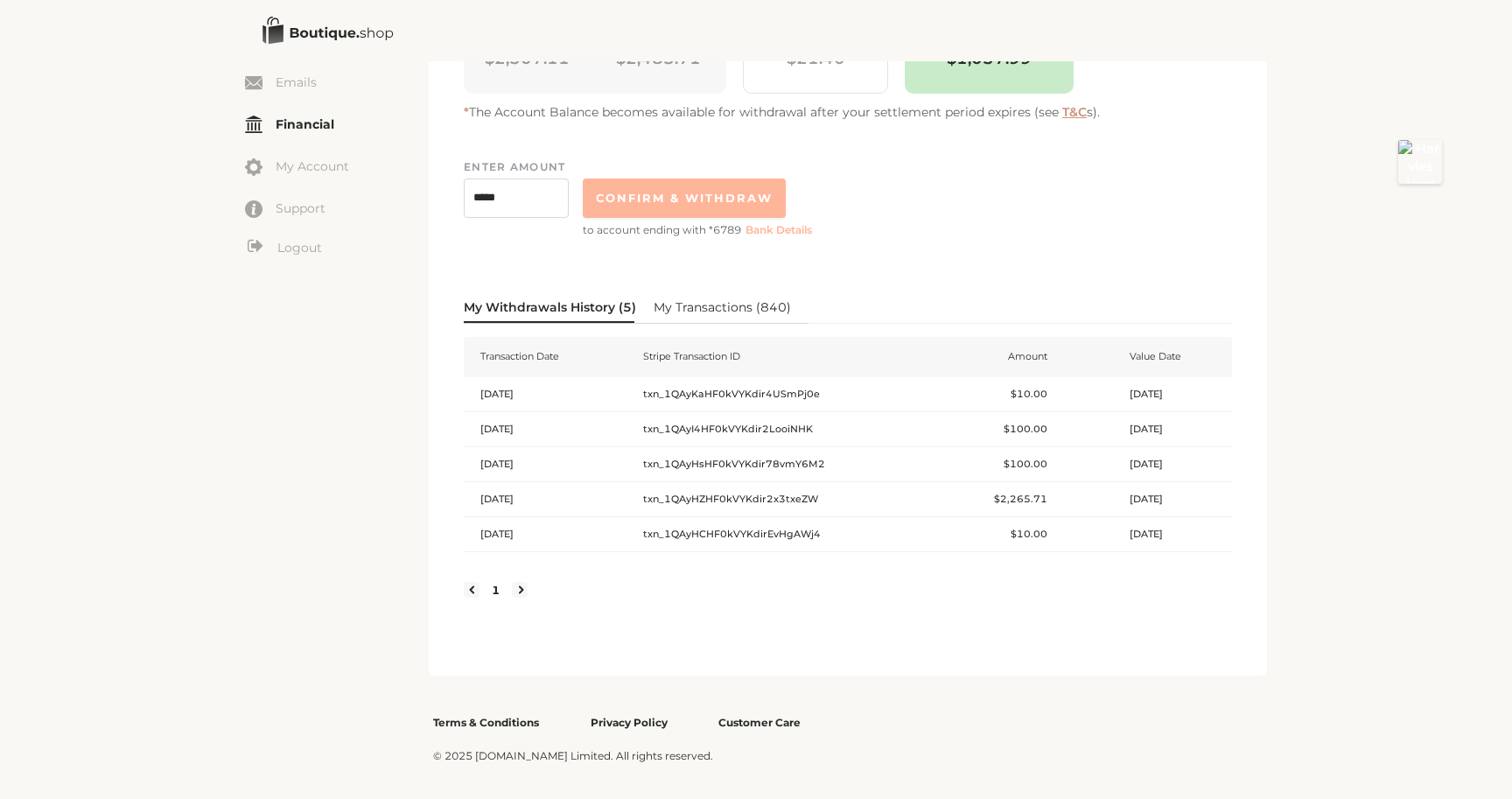
scroll to position [219, 0]
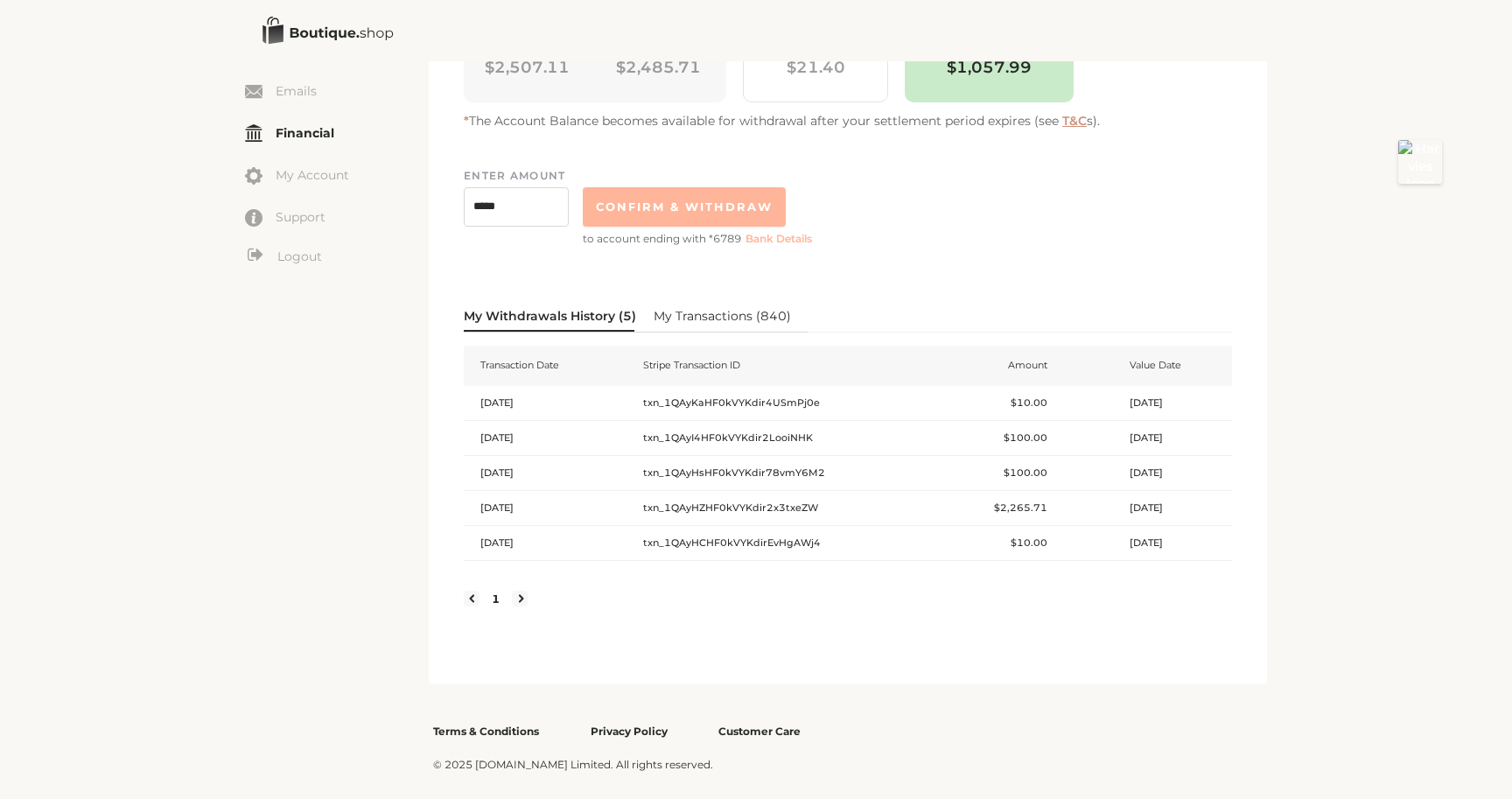
click at [734, 317] on span "My Transactions ( 840 )" at bounding box center [722, 315] width 137 height 18
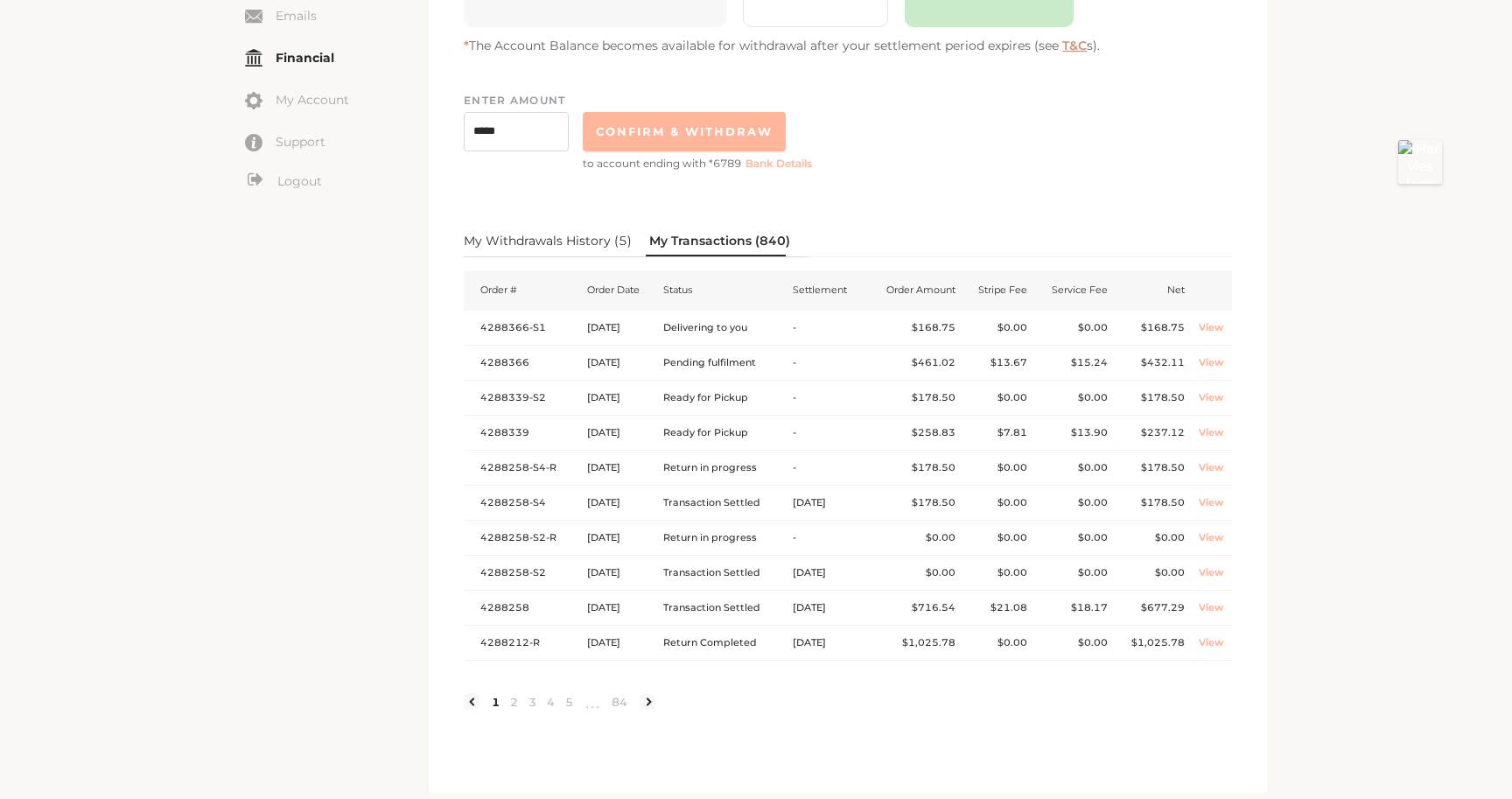
scroll to position [414, 0]
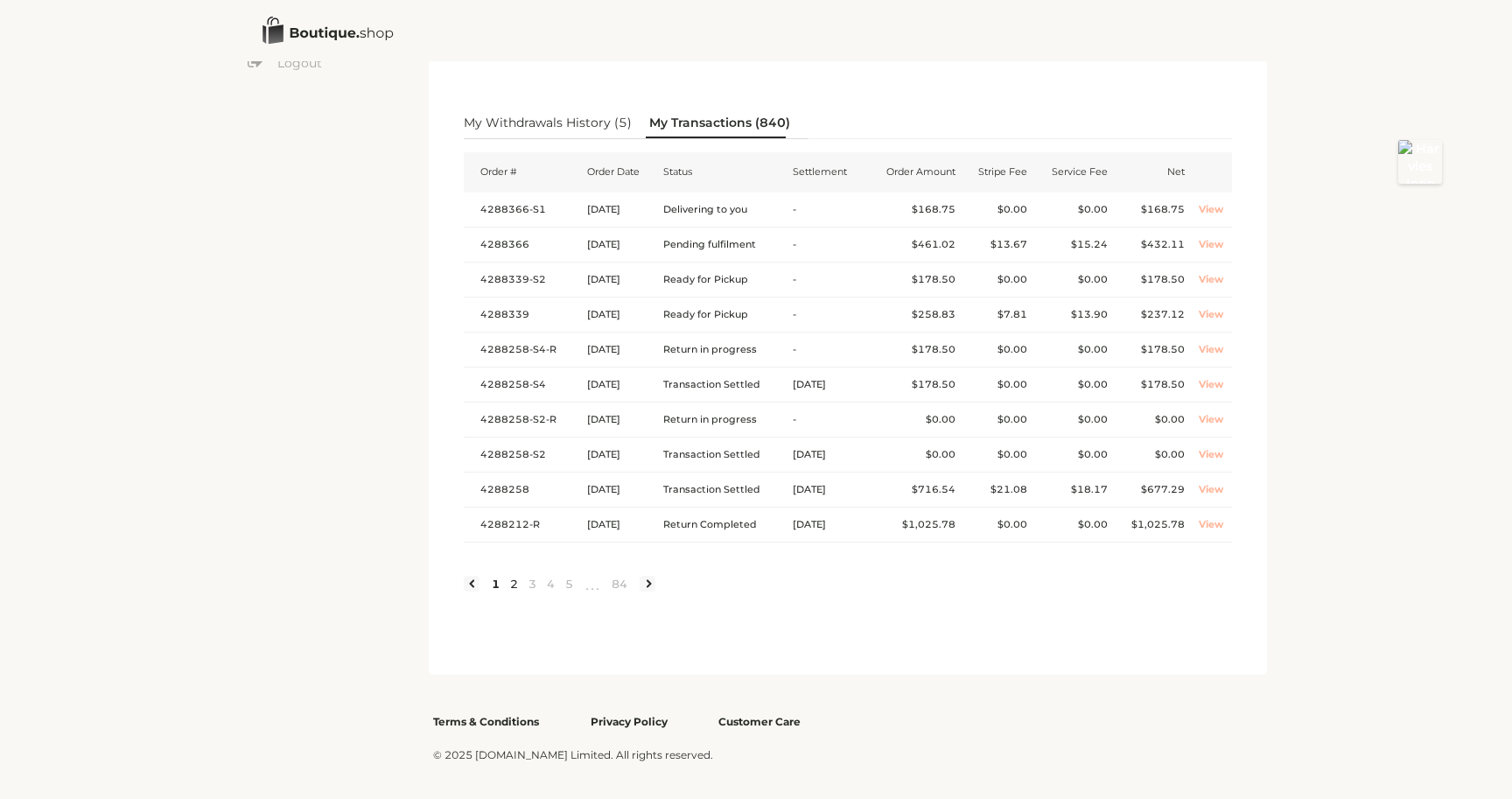
click at [513, 585] on link "2" at bounding box center [514, 583] width 18 height 16
click at [534, 582] on link "3" at bounding box center [533, 583] width 18 height 16
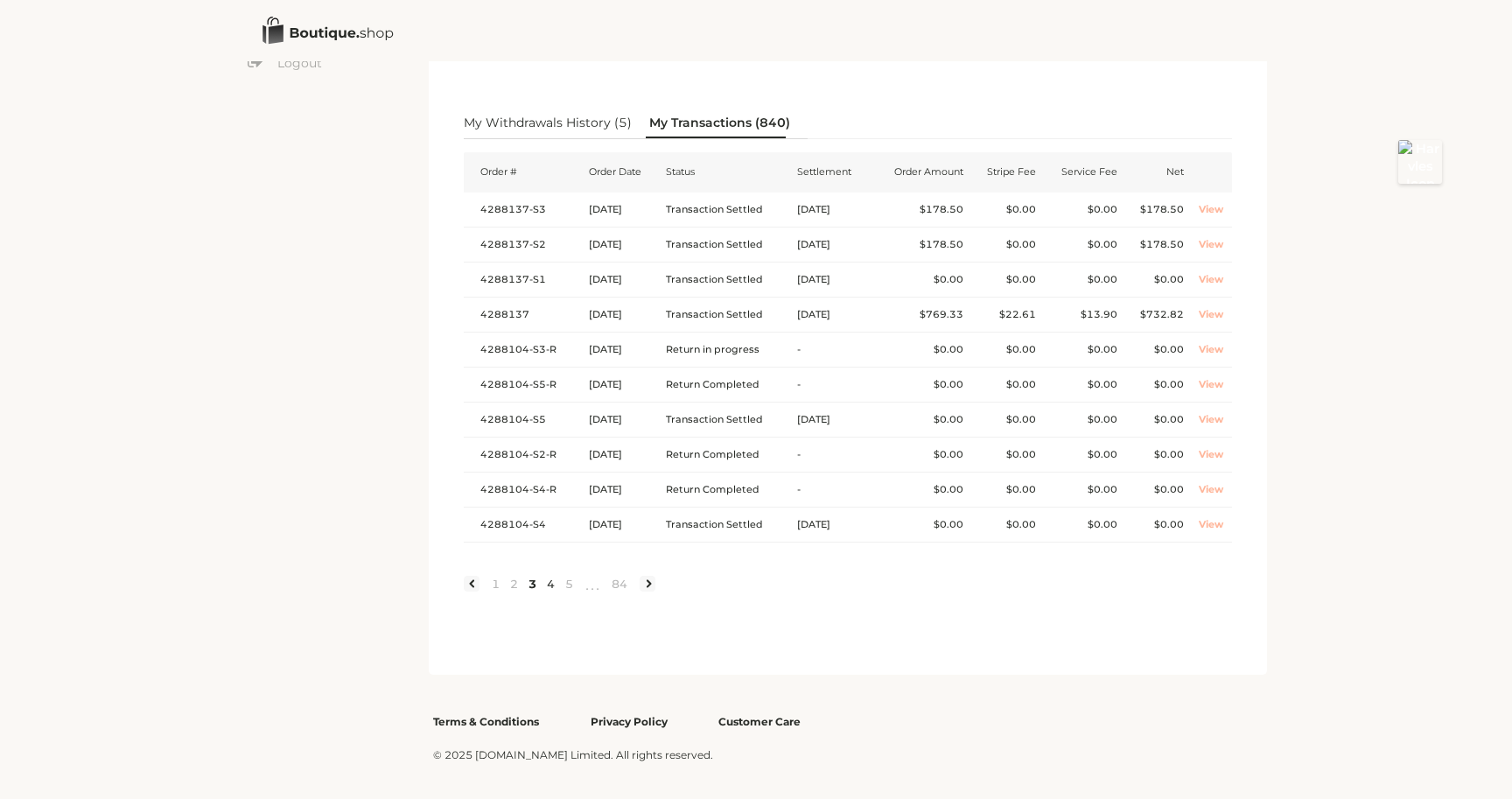
click at [547, 583] on link "4" at bounding box center [551, 583] width 18 height 16
click at [565, 582] on link "5" at bounding box center [570, 583] width 18 height 16
click at [596, 582] on link "6" at bounding box center [597, 583] width 18 height 16
click at [593, 579] on link "7" at bounding box center [597, 583] width 18 height 16
click at [541, 584] on link "5" at bounding box center [542, 583] width 18 height 16
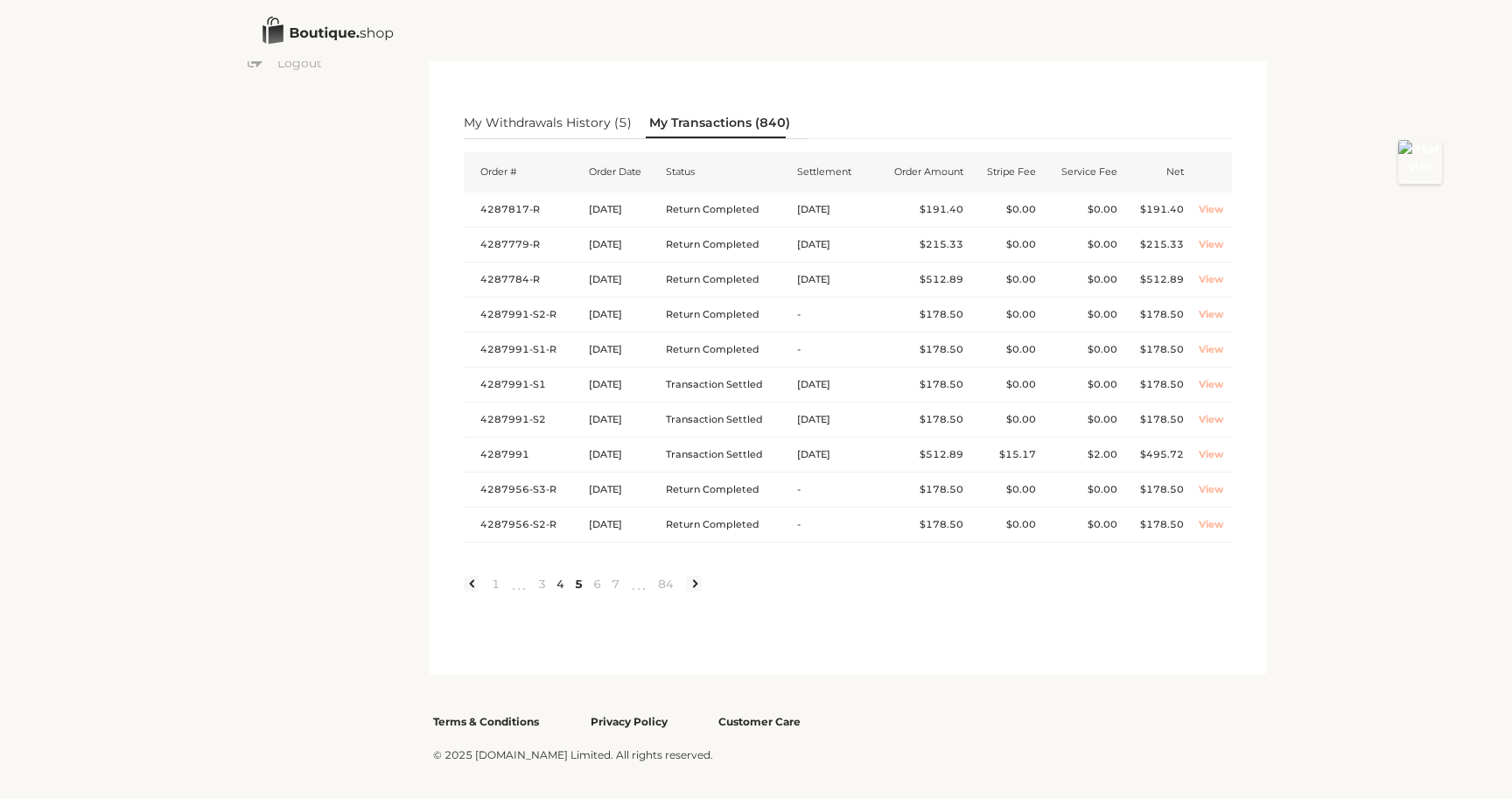
click at [561, 583] on link "4" at bounding box center [561, 583] width 18 height 16
click at [529, 583] on link "3" at bounding box center [533, 583] width 18 height 16
click at [548, 582] on link "4" at bounding box center [551, 583] width 18 height 16
drag, startPoint x: 732, startPoint y: 323, endPoint x: 708, endPoint y: 318, distance: 24.5
click at [709, 318] on td "Order Cancelled" at bounding box center [717, 315] width 134 height 35
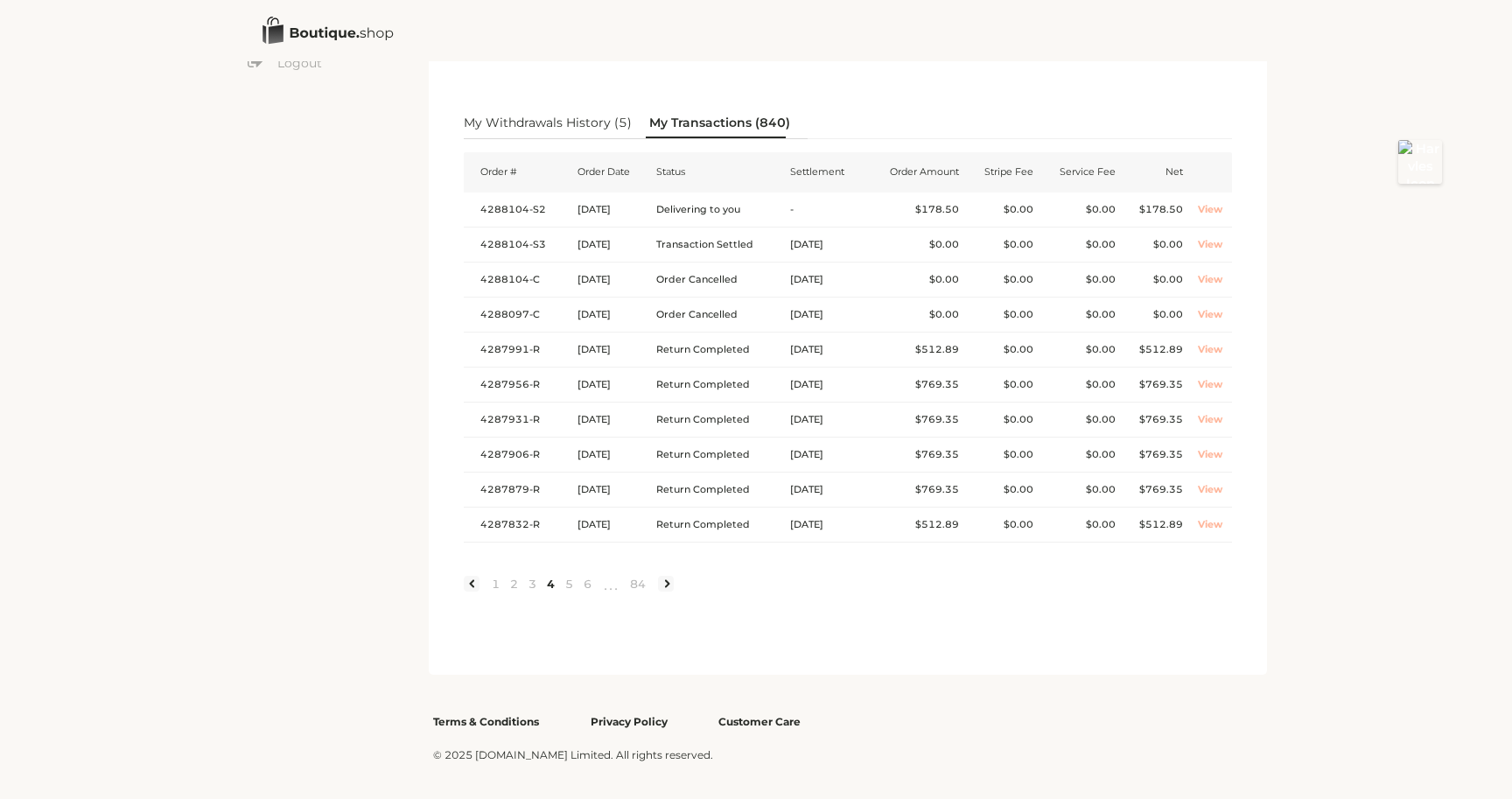
click at [748, 559] on div "Order # Order Date Status Settlement Order Amount Stripe Fee Service Fee Net 42…" at bounding box center [847, 375] width 768 height 473
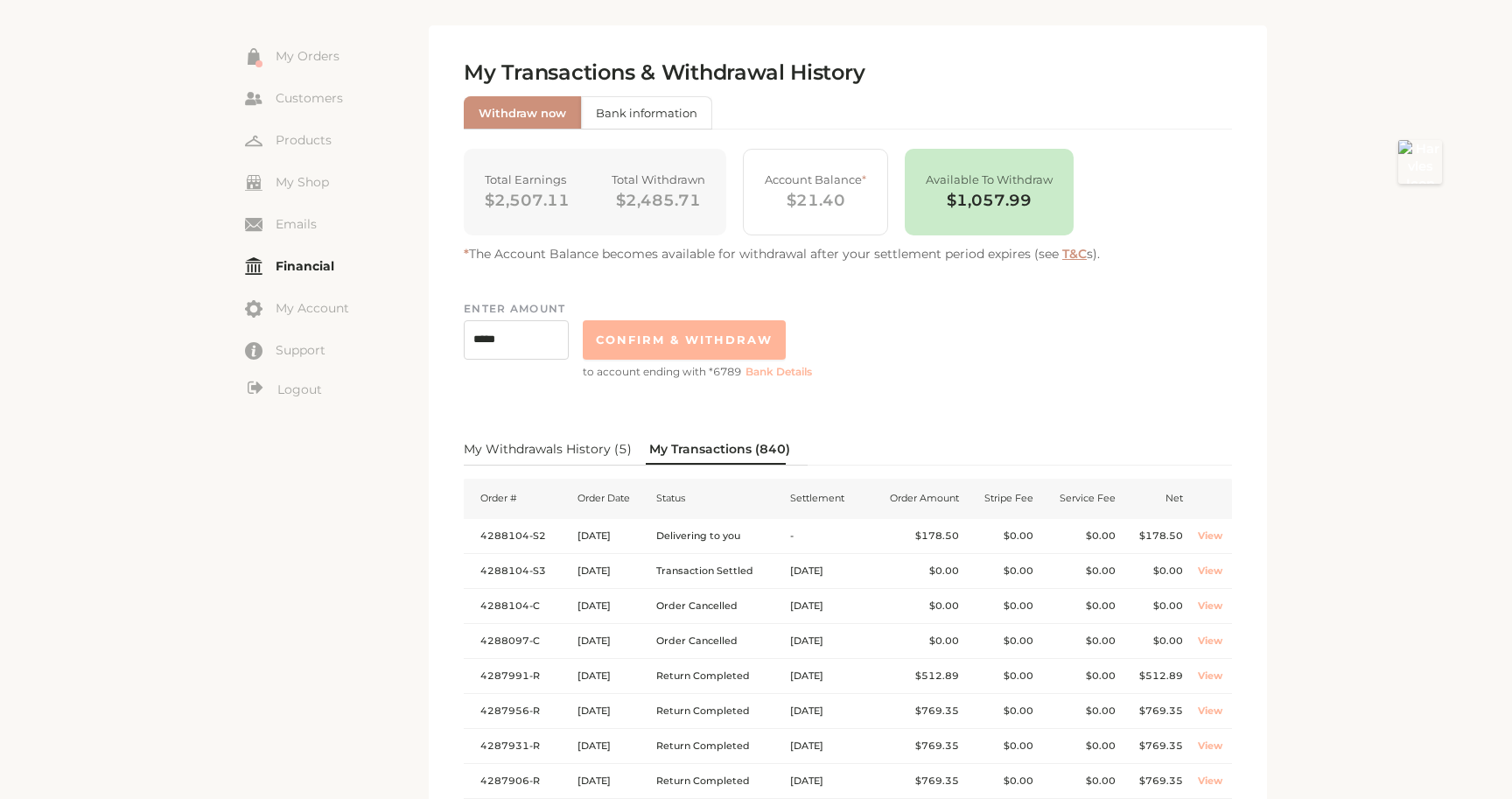
scroll to position [79, 0]
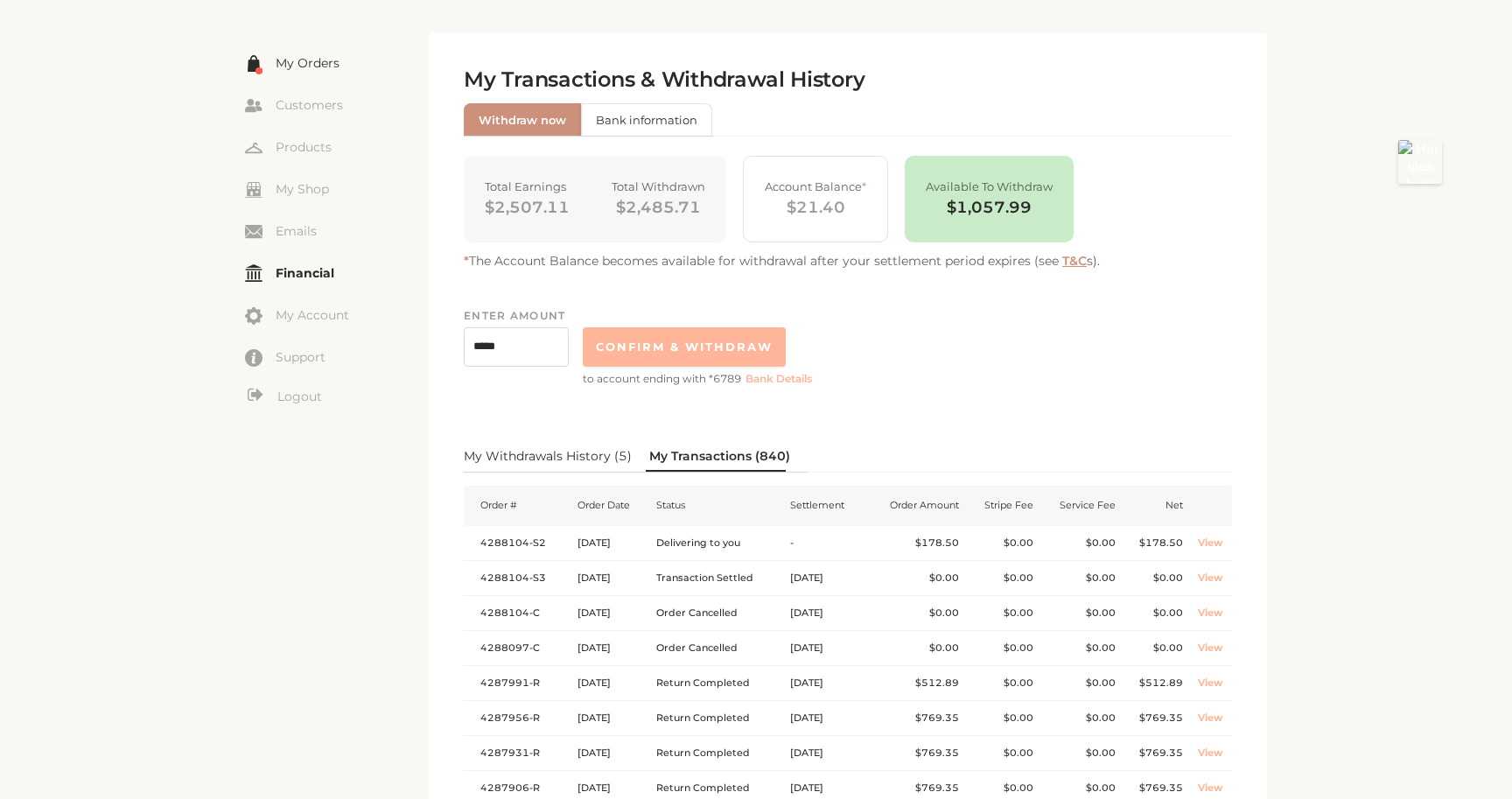
click at [320, 66] on link "My Orders" at bounding box center [337, 63] width 183 height 26
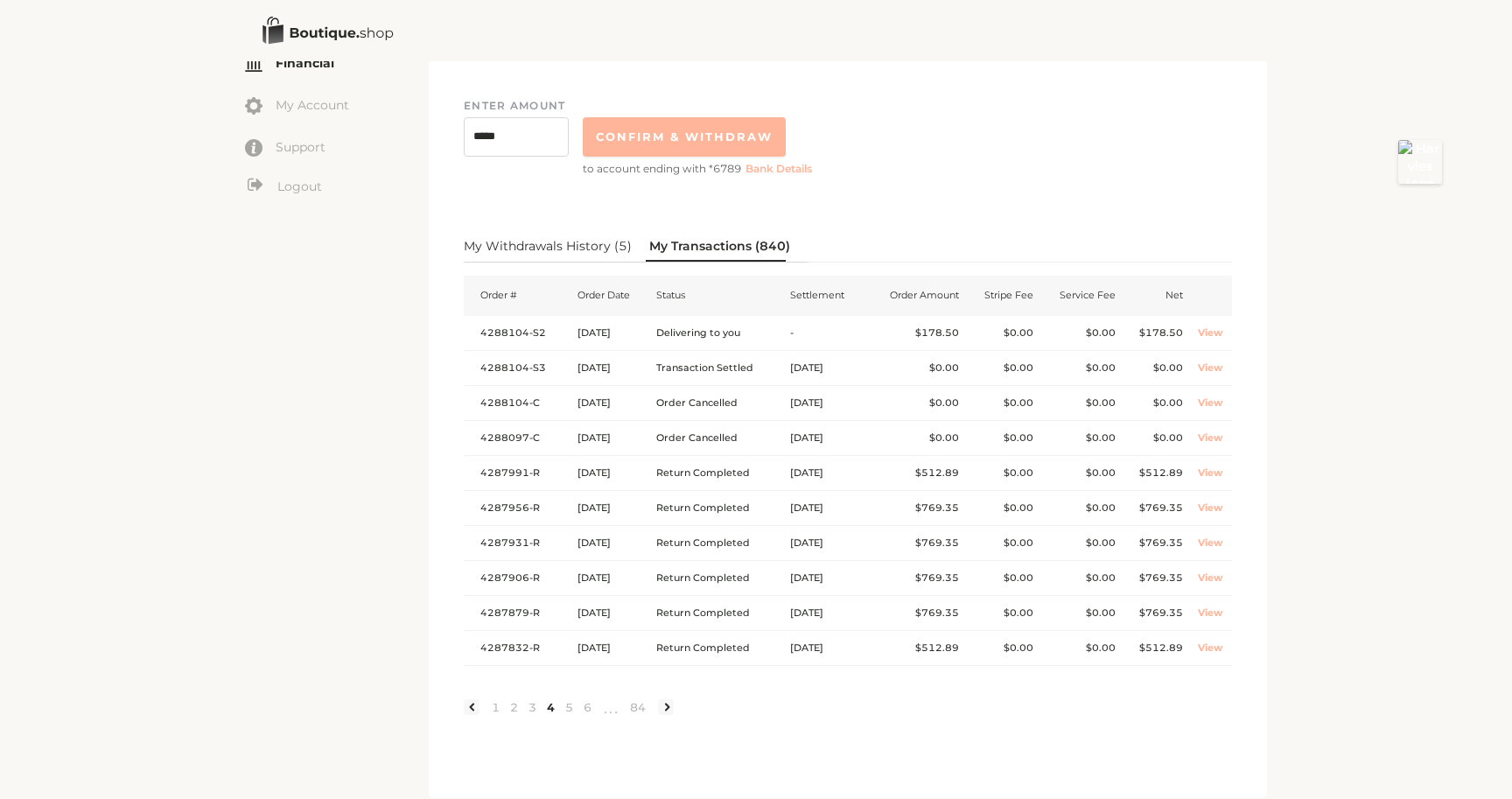
scroll to position [314, 0]
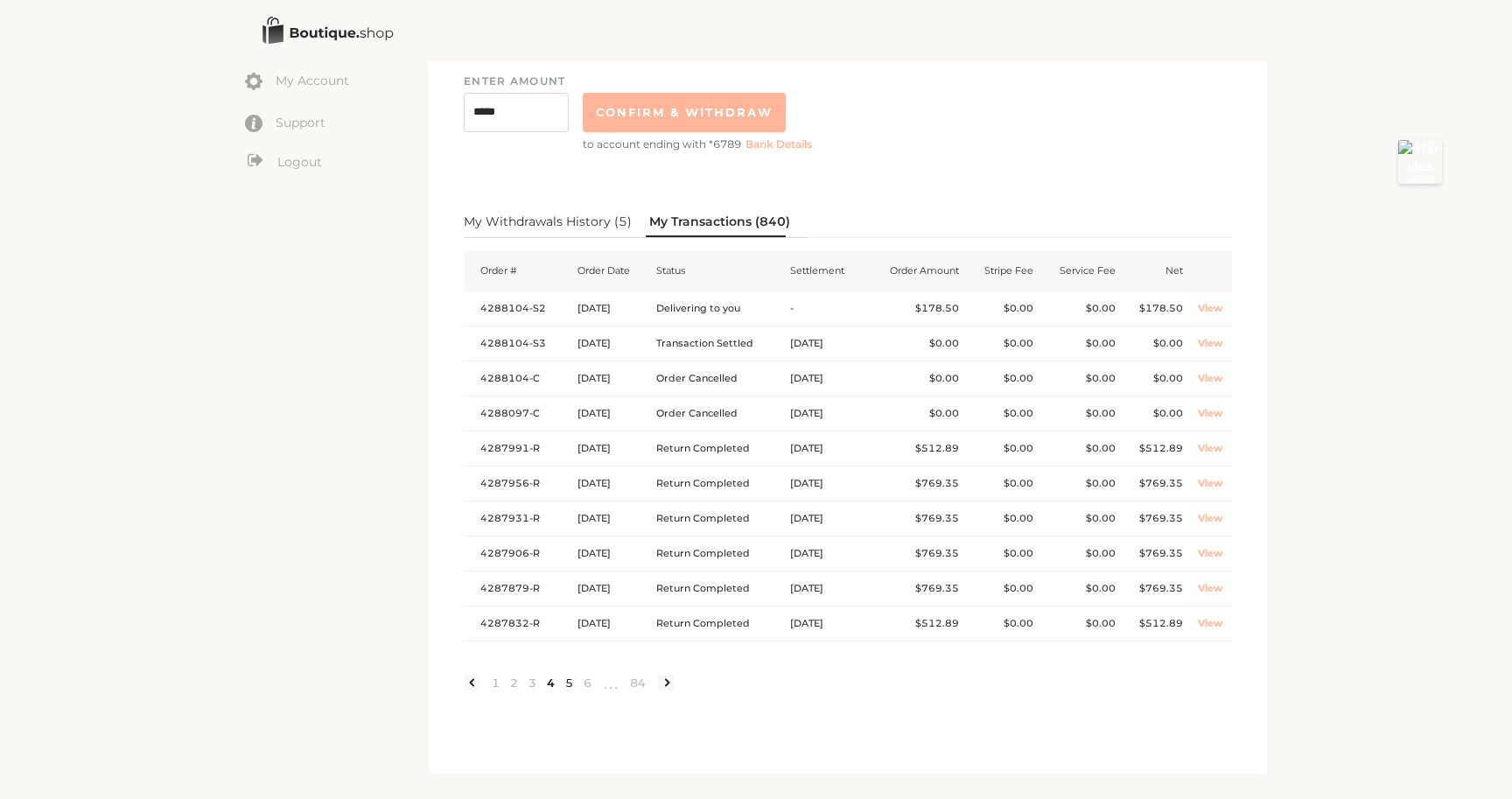
click at [565, 682] on link "5" at bounding box center [570, 682] width 18 height 16
click at [563, 679] on link "4" at bounding box center [561, 682] width 18 height 16
click at [531, 682] on link "3" at bounding box center [533, 682] width 18 height 16
click at [514, 682] on link "2" at bounding box center [514, 682] width 18 height 16
click at [534, 682] on link "3" at bounding box center [533, 682] width 18 height 16
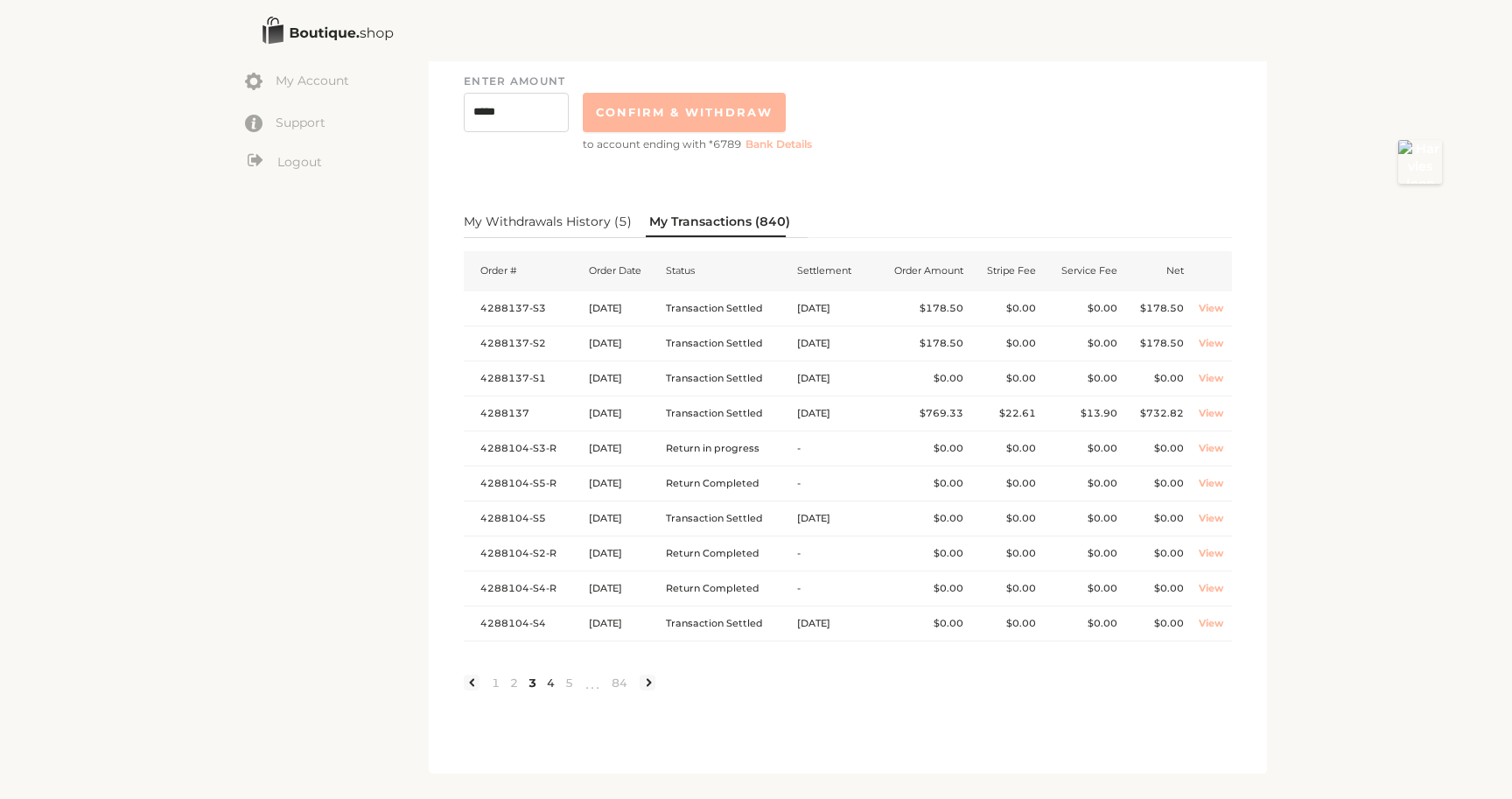
click at [549, 682] on link "4" at bounding box center [551, 682] width 18 height 16
click at [569, 682] on link "5" at bounding box center [570, 682] width 18 height 16
click at [596, 682] on link "6" at bounding box center [597, 682] width 18 height 16
click at [561, 681] on link "5" at bounding box center [561, 682] width 18 height 16
click at [543, 682] on link "3" at bounding box center [542, 682] width 18 height 16
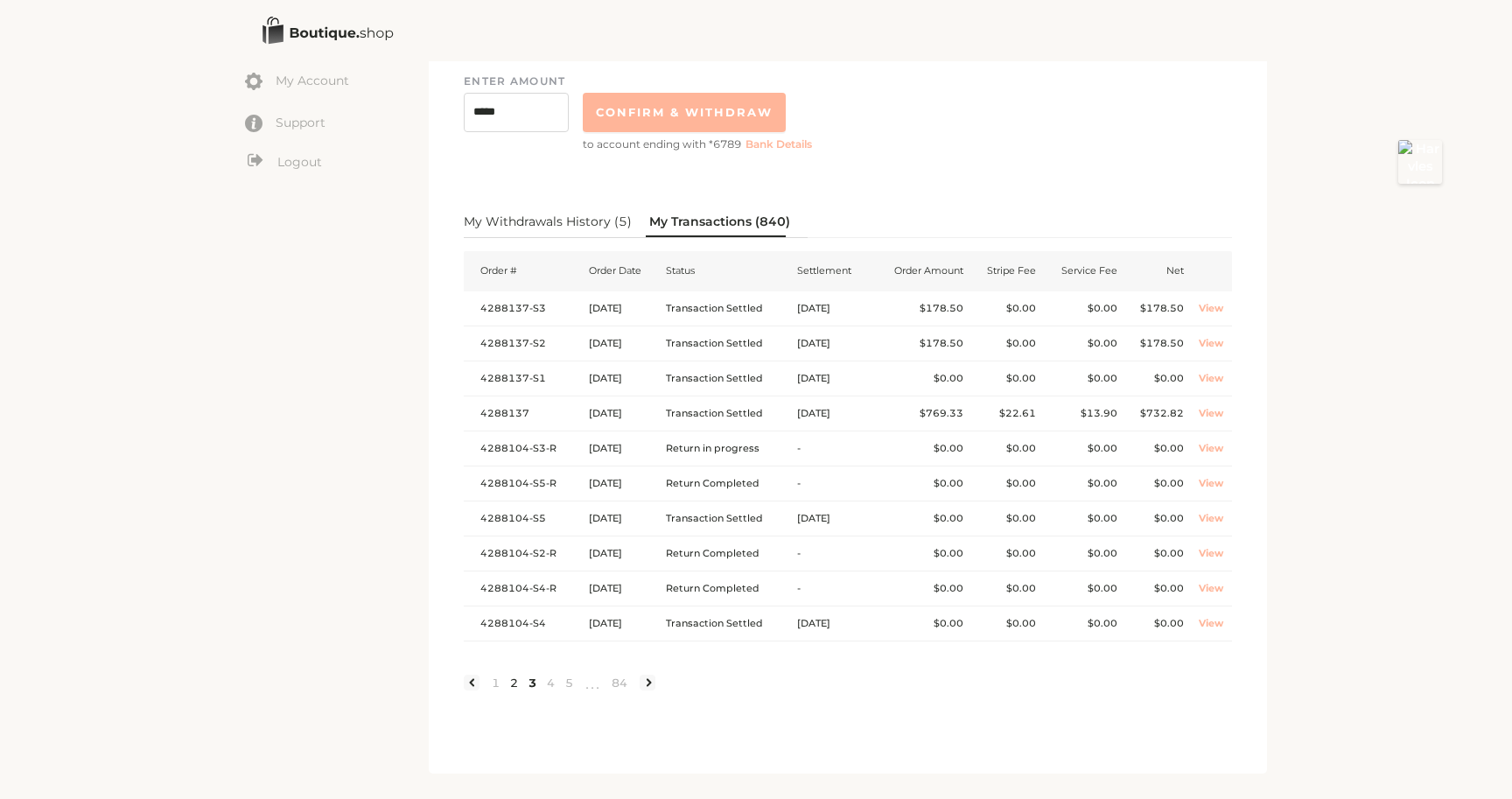
click at [515, 681] on link "2" at bounding box center [514, 682] width 18 height 16
click at [502, 681] on link "1" at bounding box center [496, 682] width 18 height 16
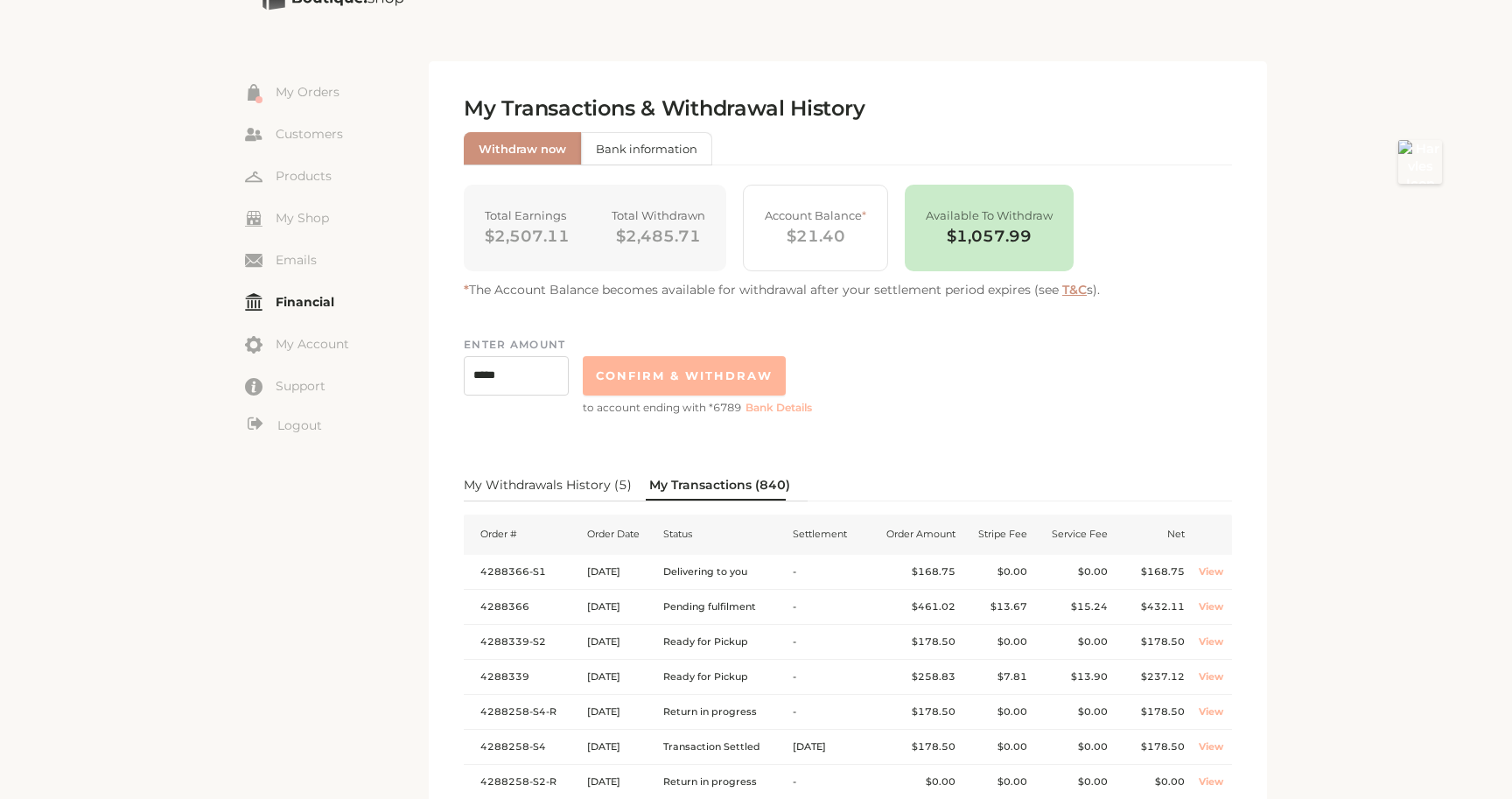
scroll to position [65, 0]
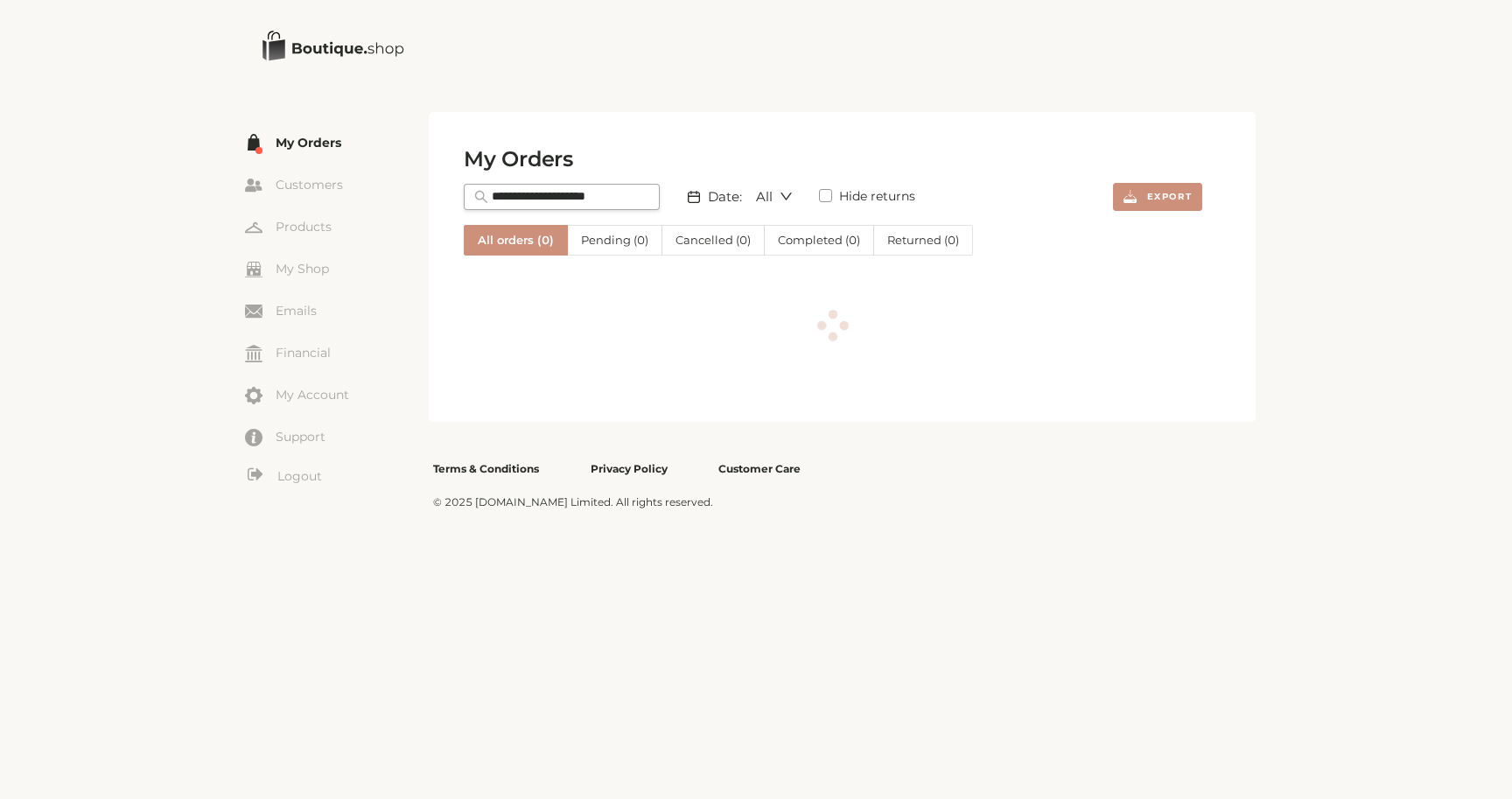
click at [577, 194] on div "My Orders Date: All Hide returns Export All orders ( 0 ) Pending ( 0 ) Cancelle…" at bounding box center [833, 266] width 738 height 240
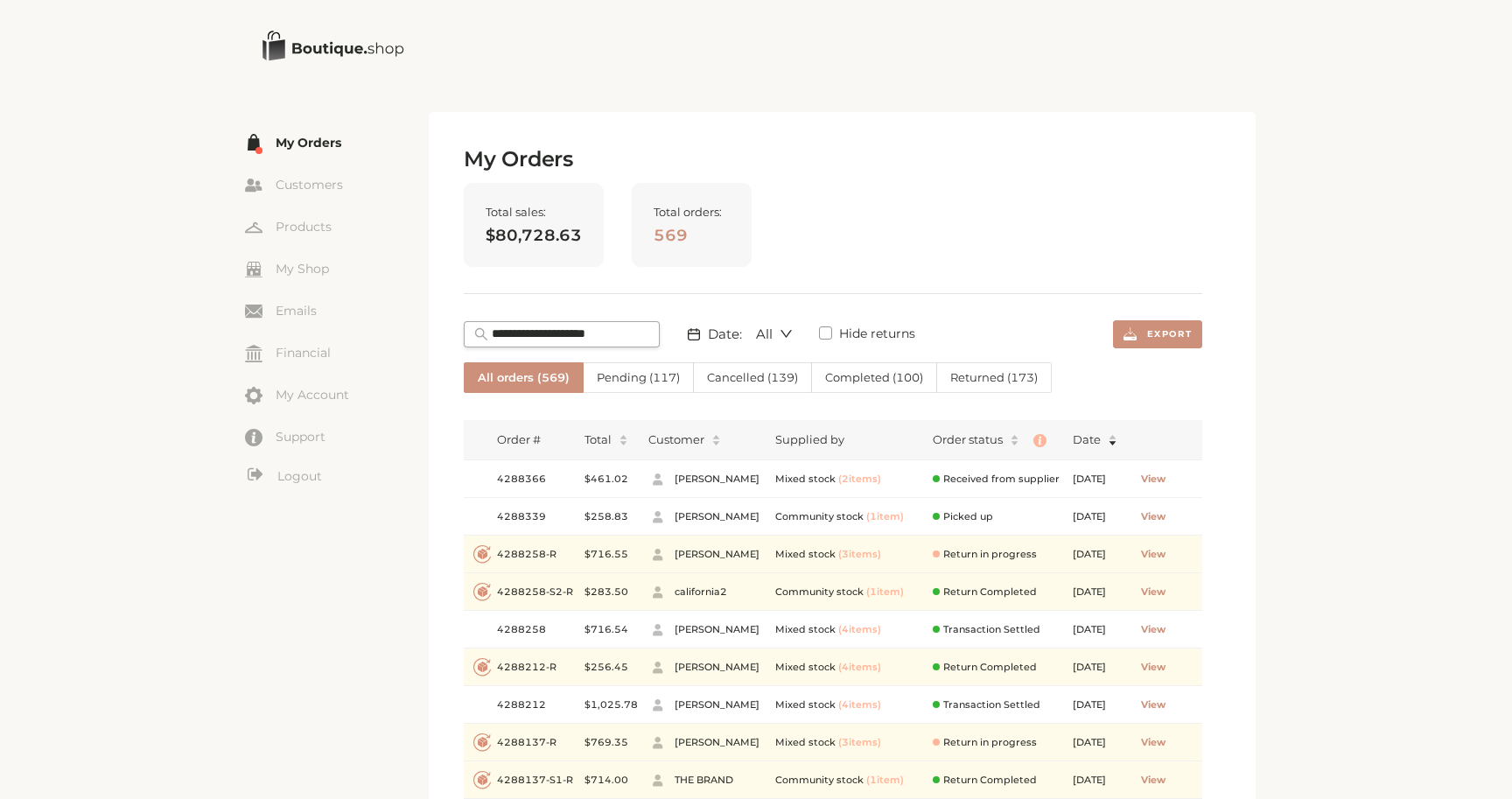
paste input "*******"
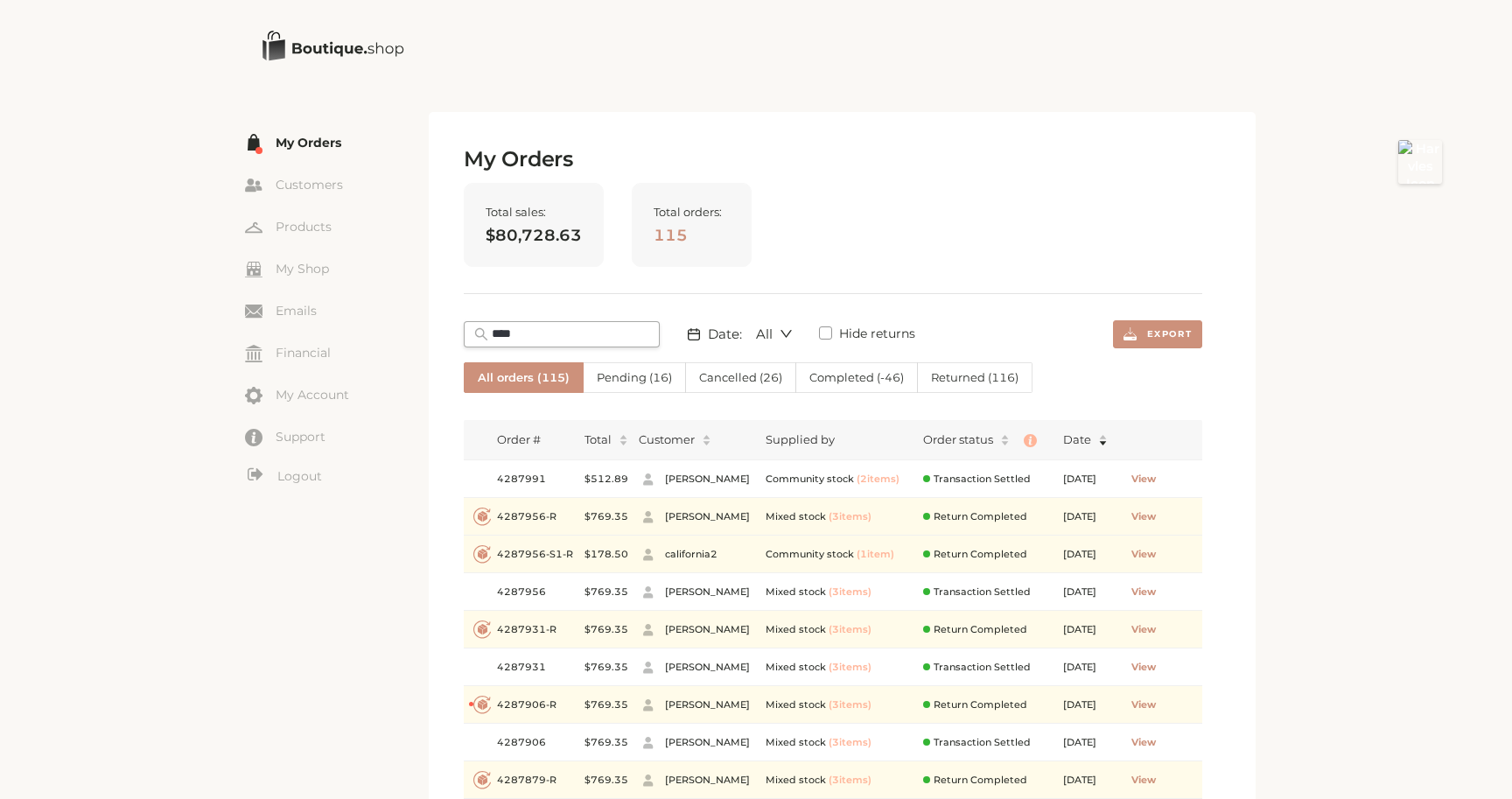
type input "****"
click at [726, 386] on label "Cancelled ( 26 )" at bounding box center [741, 377] width 111 height 30
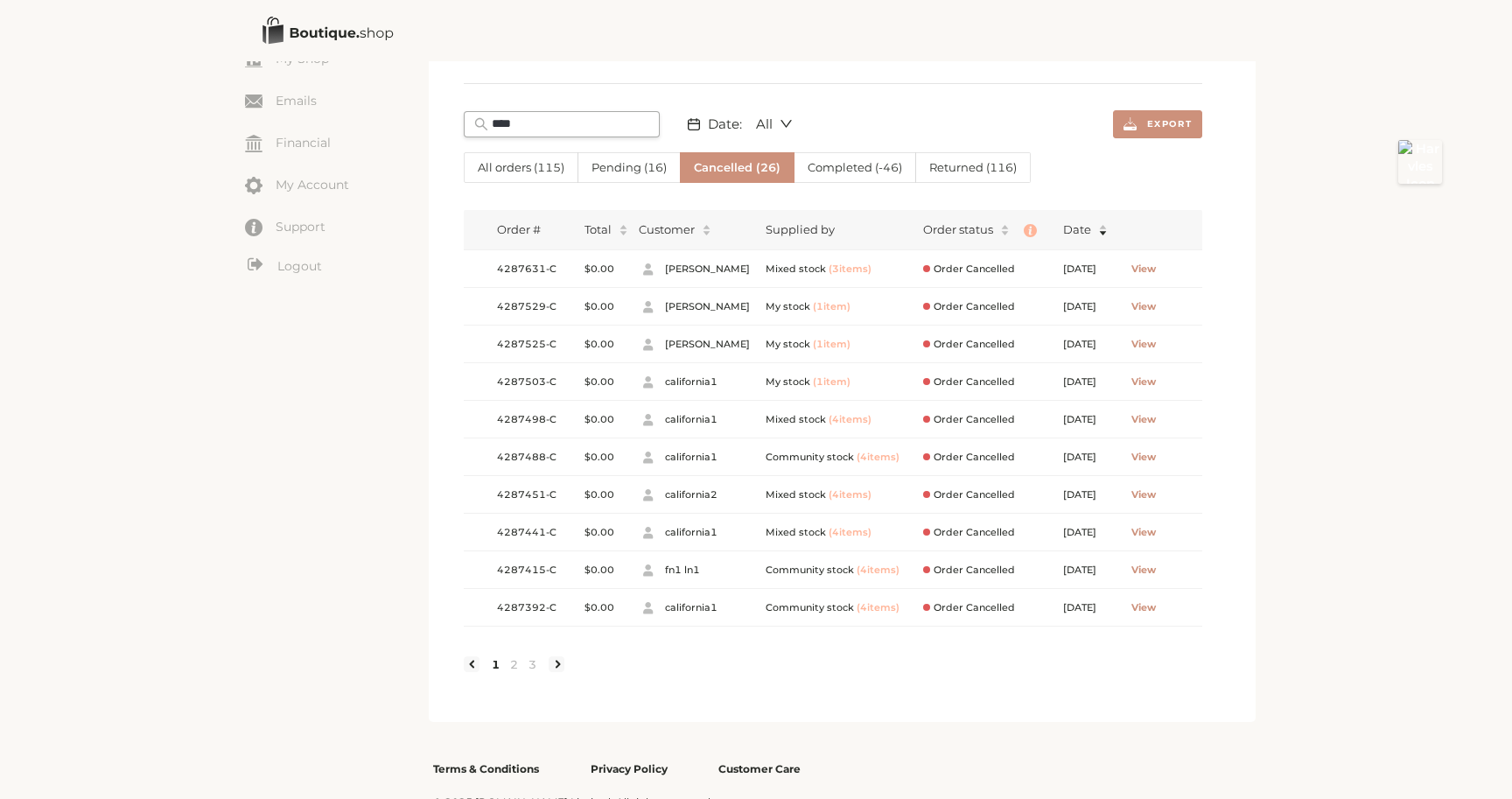
scroll to position [214, 0]
drag, startPoint x: 501, startPoint y: 416, endPoint x: 543, endPoint y: 423, distance: 42.6
click at [543, 423] on td "4287498-C" at bounding box center [536, 416] width 88 height 38
copy span "4287498"
click at [1156, 415] on span "View" at bounding box center [1143, 416] width 25 height 15
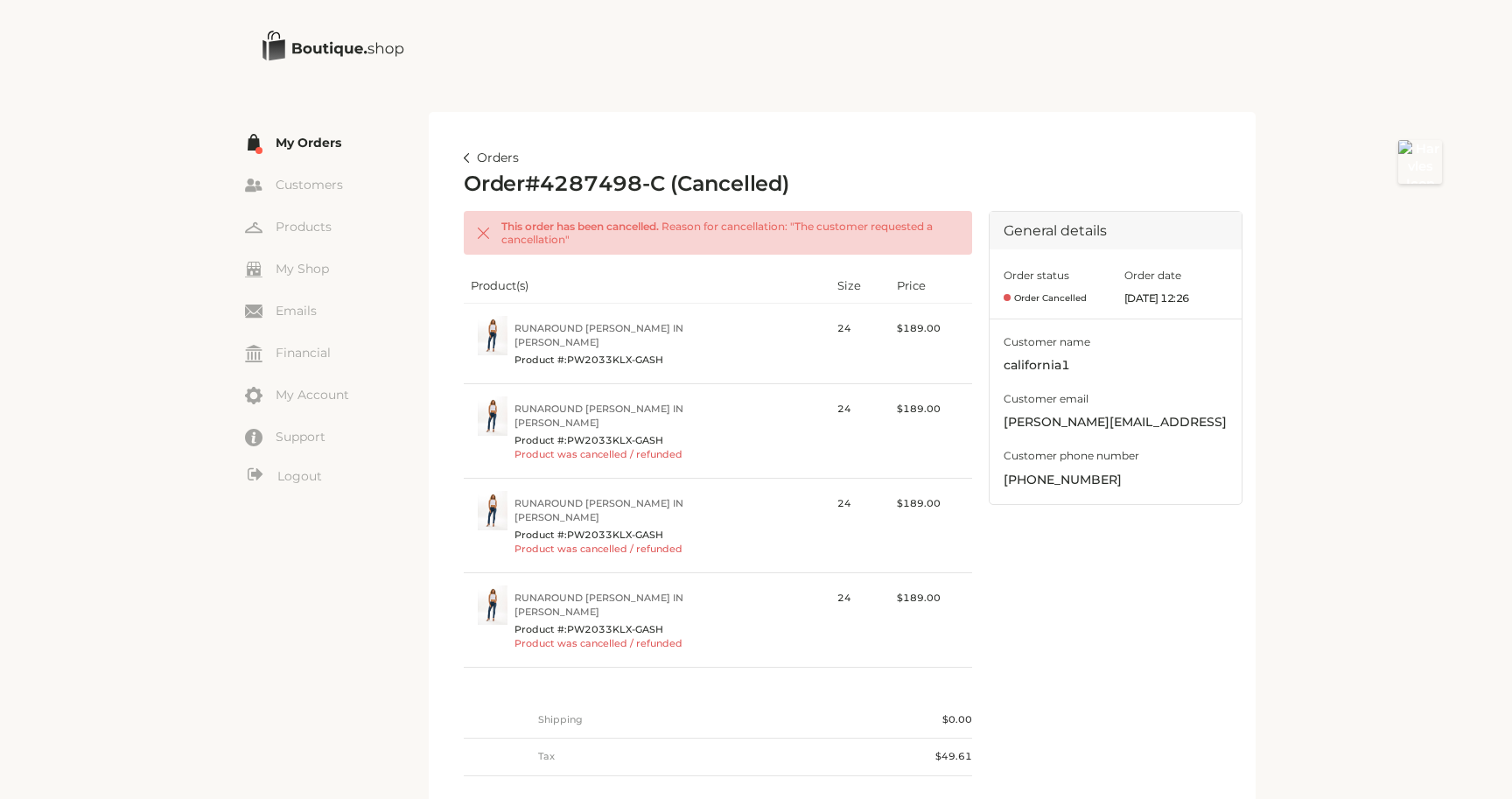
click at [490, 153] on link "Orders" at bounding box center [491, 158] width 55 height 21
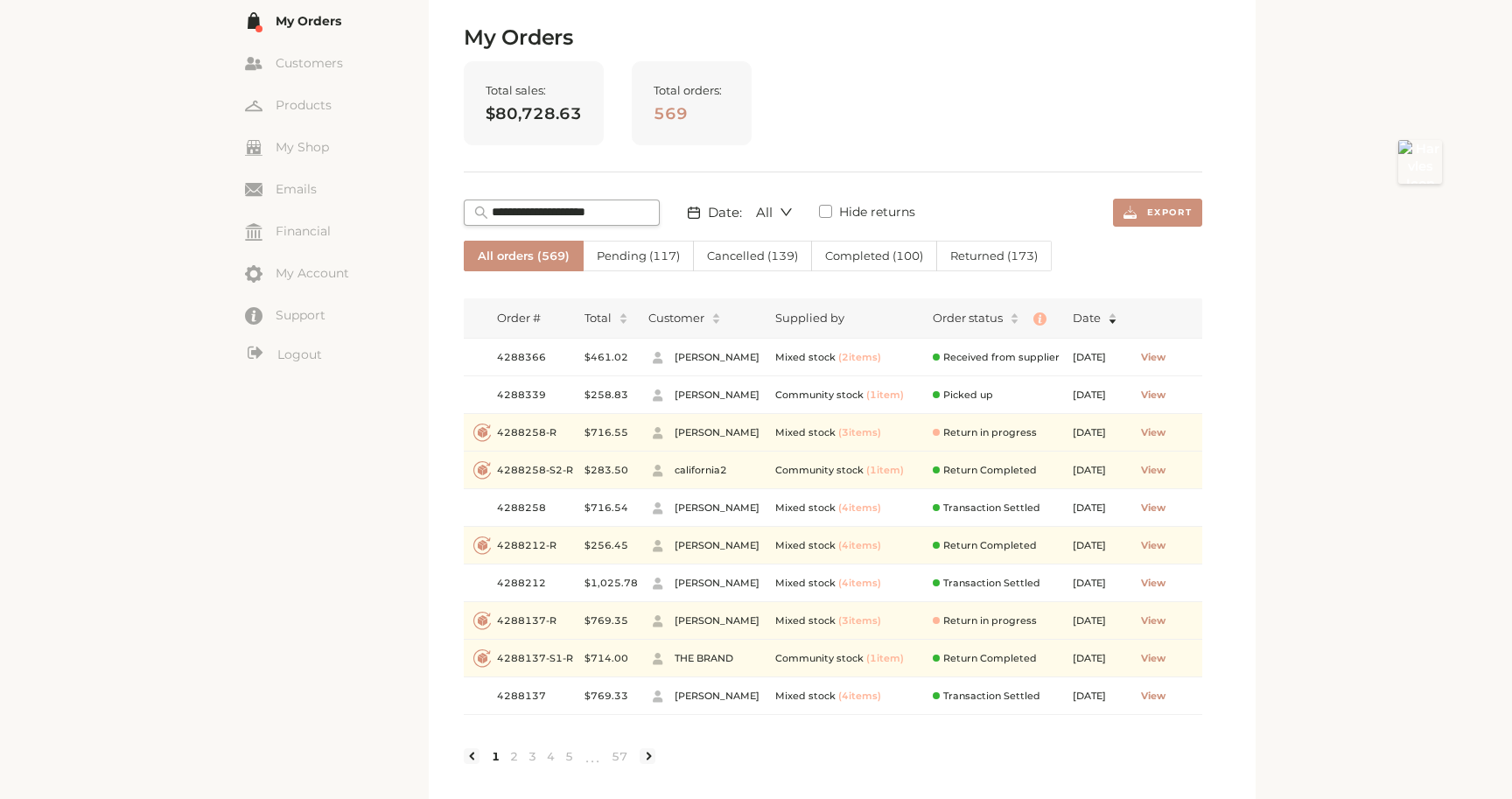
scroll to position [125, 0]
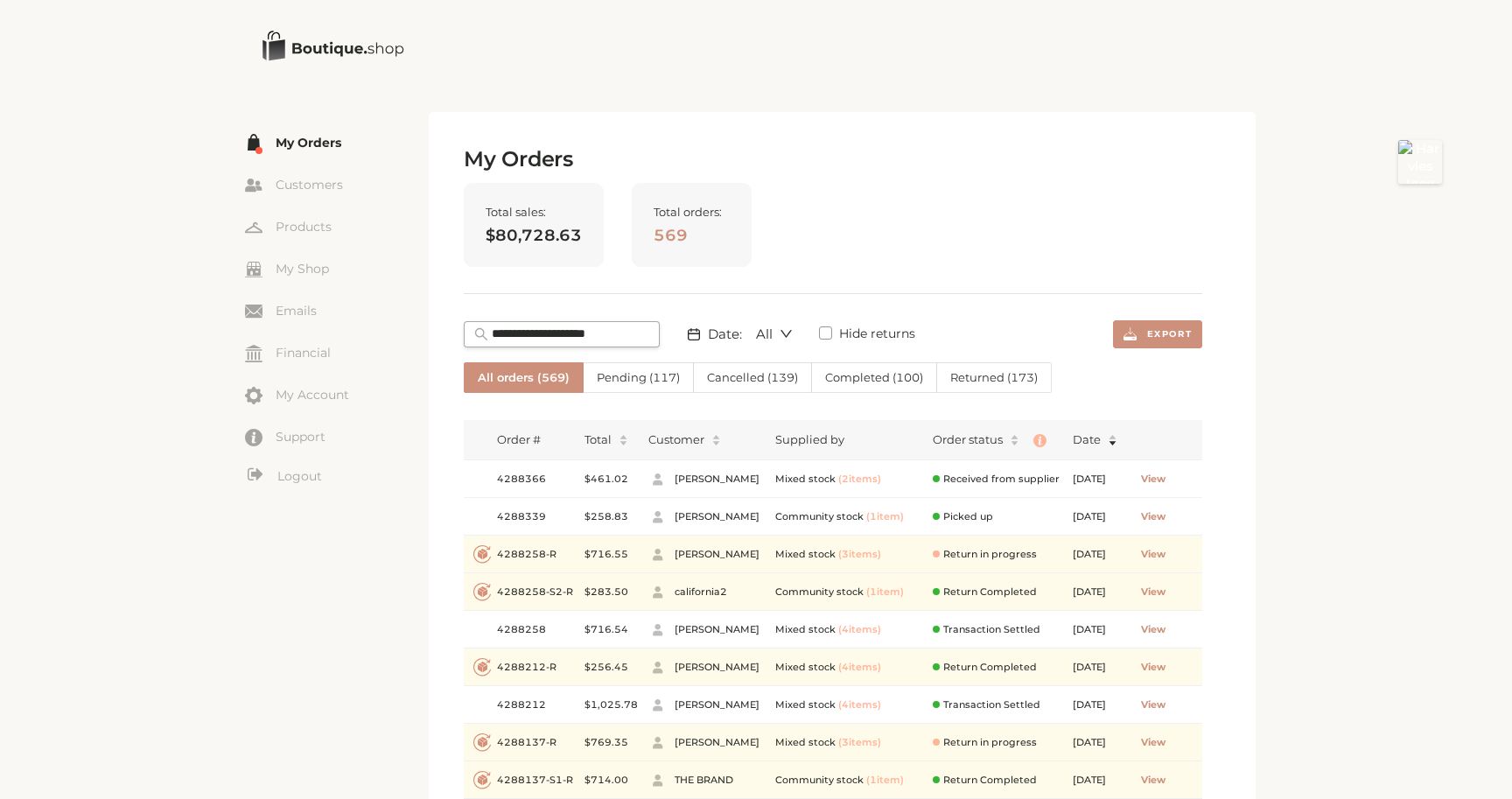
click at [632, 380] on span "Pending ( 117 )" at bounding box center [638, 377] width 83 height 14
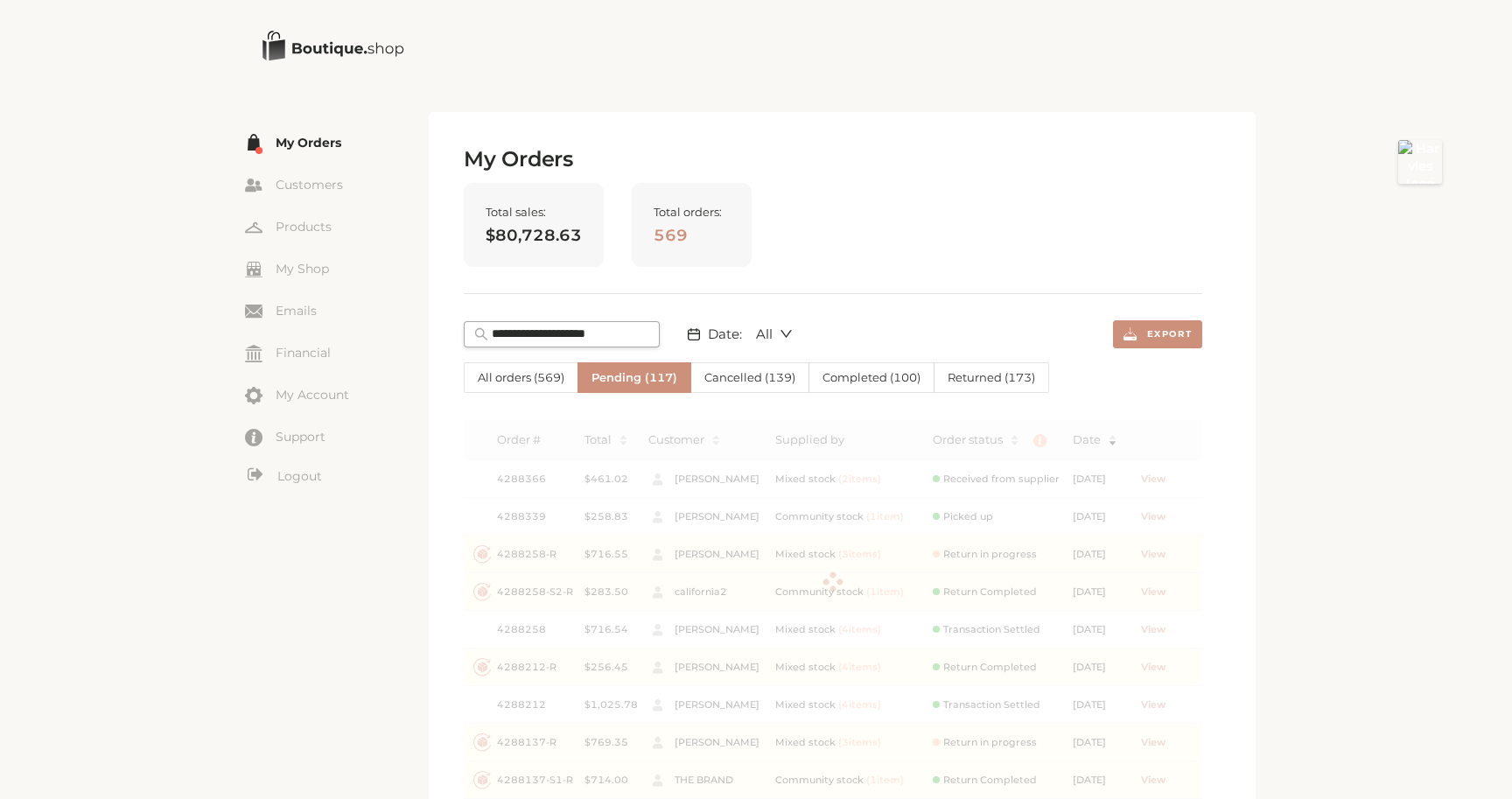
click at [751, 375] on span "Cancelled ( 139 )" at bounding box center [750, 377] width 91 height 14
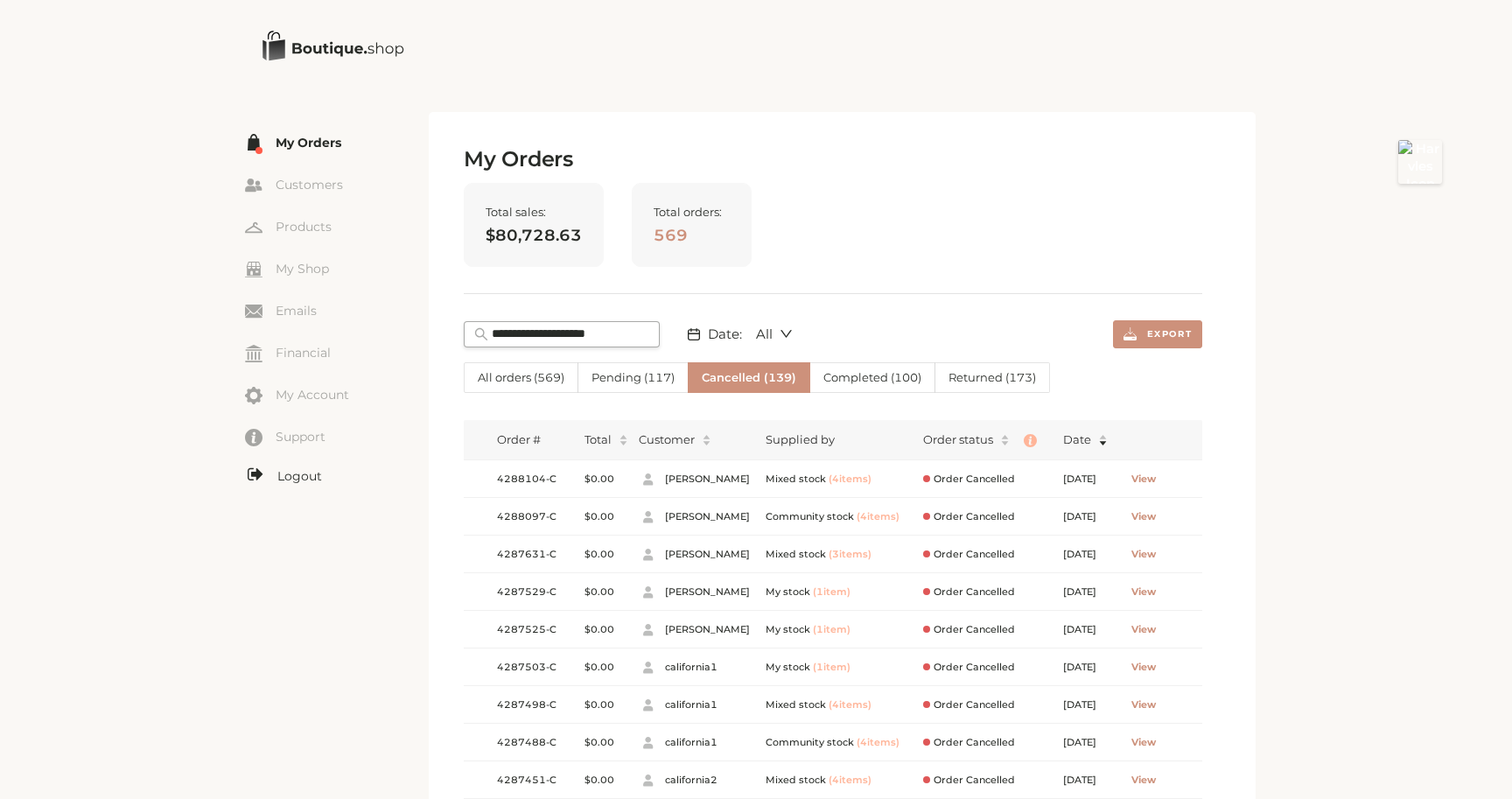
click at [289, 472] on link "Logout" at bounding box center [337, 476] width 183 height 22
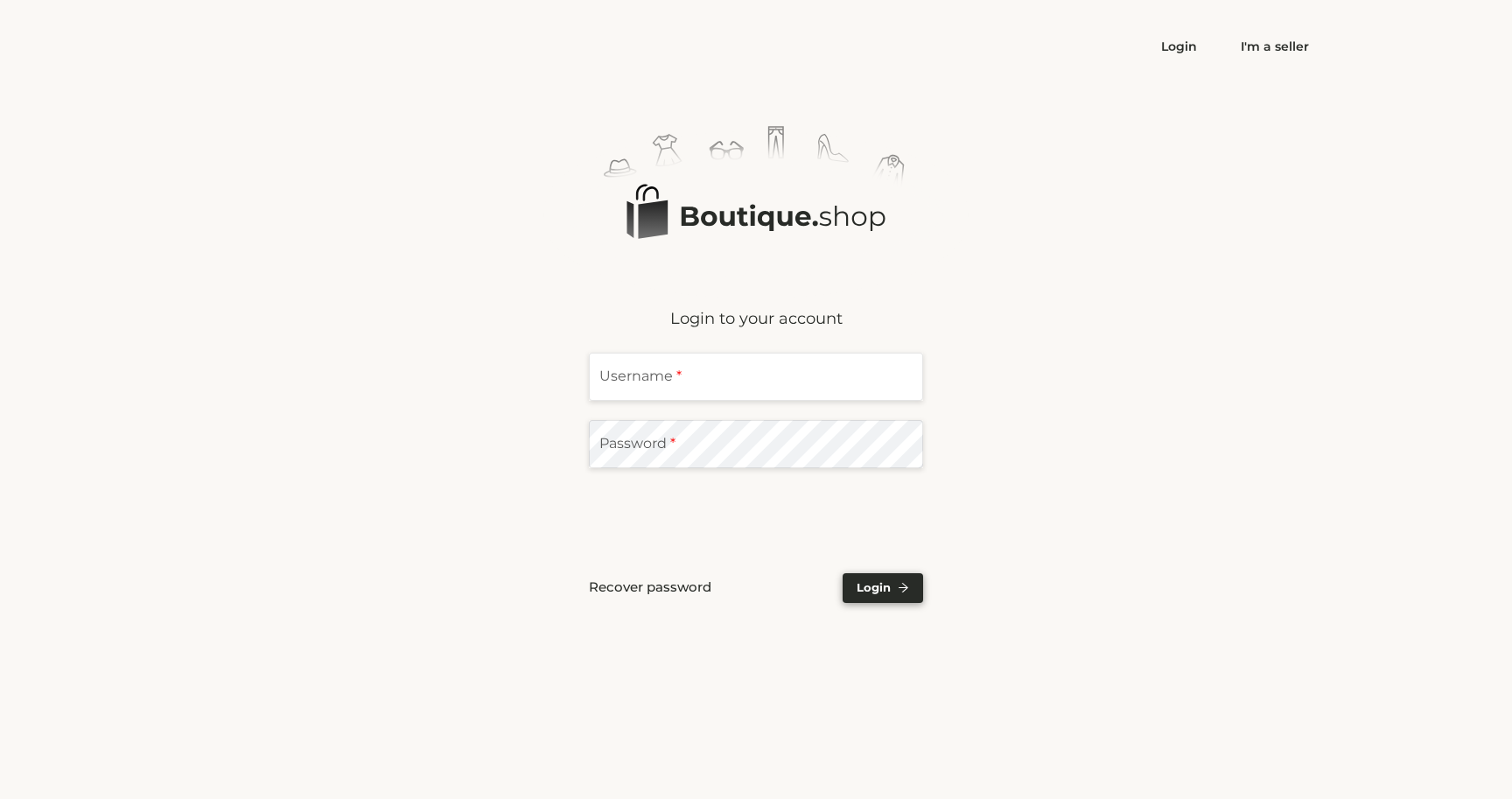
click at [715, 405] on div "Username *" at bounding box center [756, 382] width 335 height 59
click at [726, 370] on input "text" at bounding box center [756, 377] width 335 height 48
type input "**********"
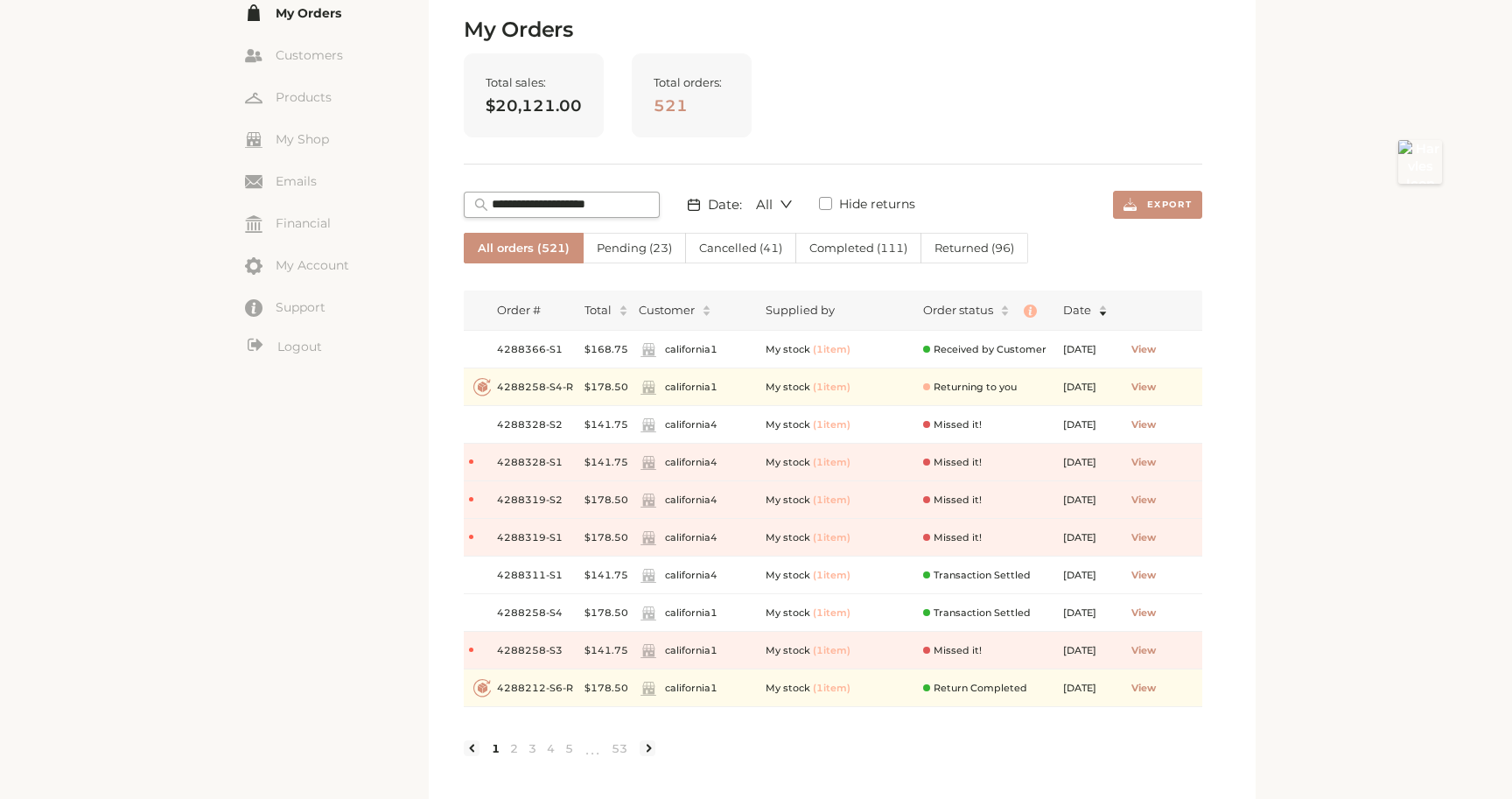
scroll to position [135, 0]
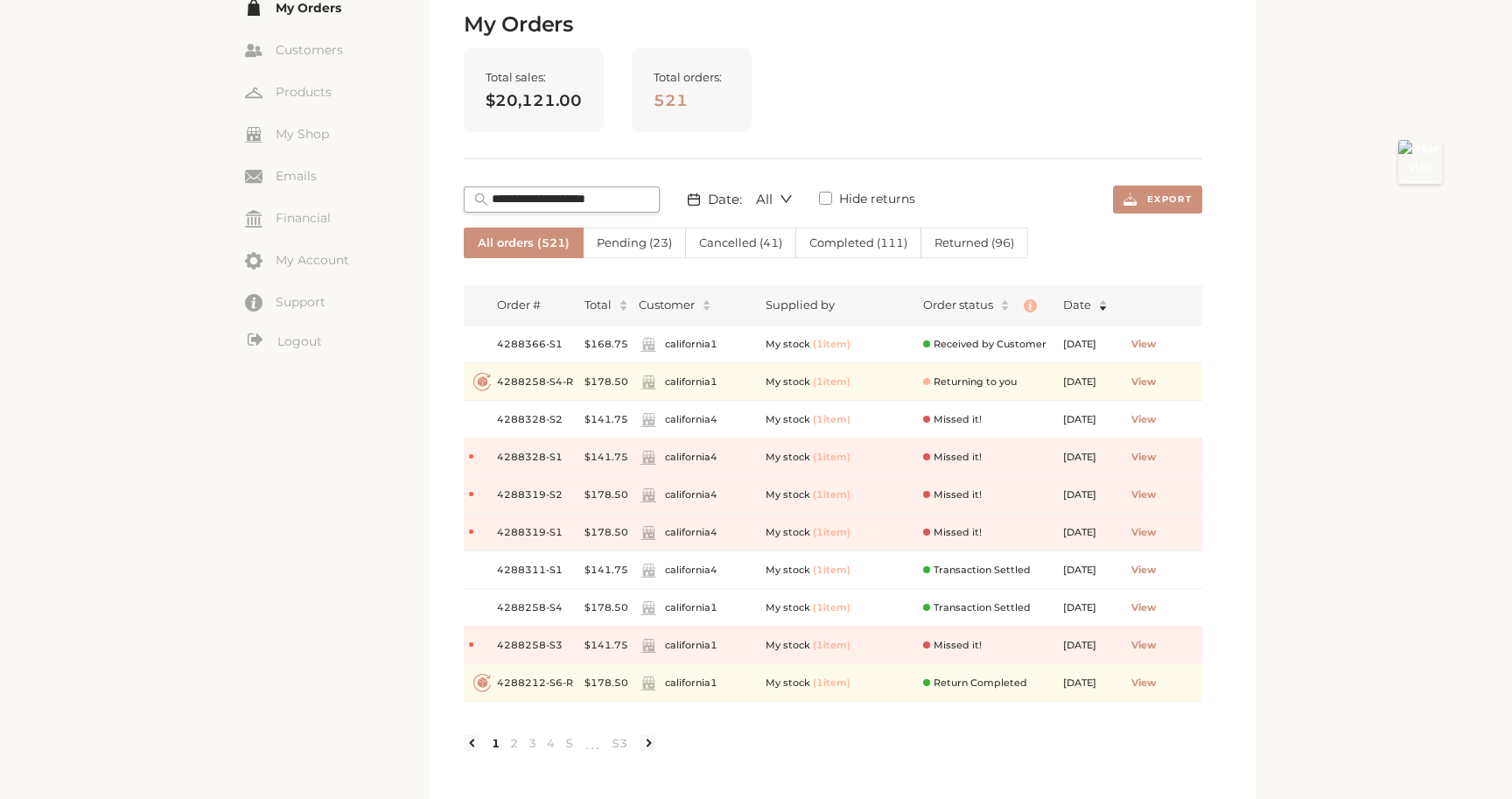
click at [725, 238] on span "Cancelled ( 41 )" at bounding box center [740, 241] width 83 height 14
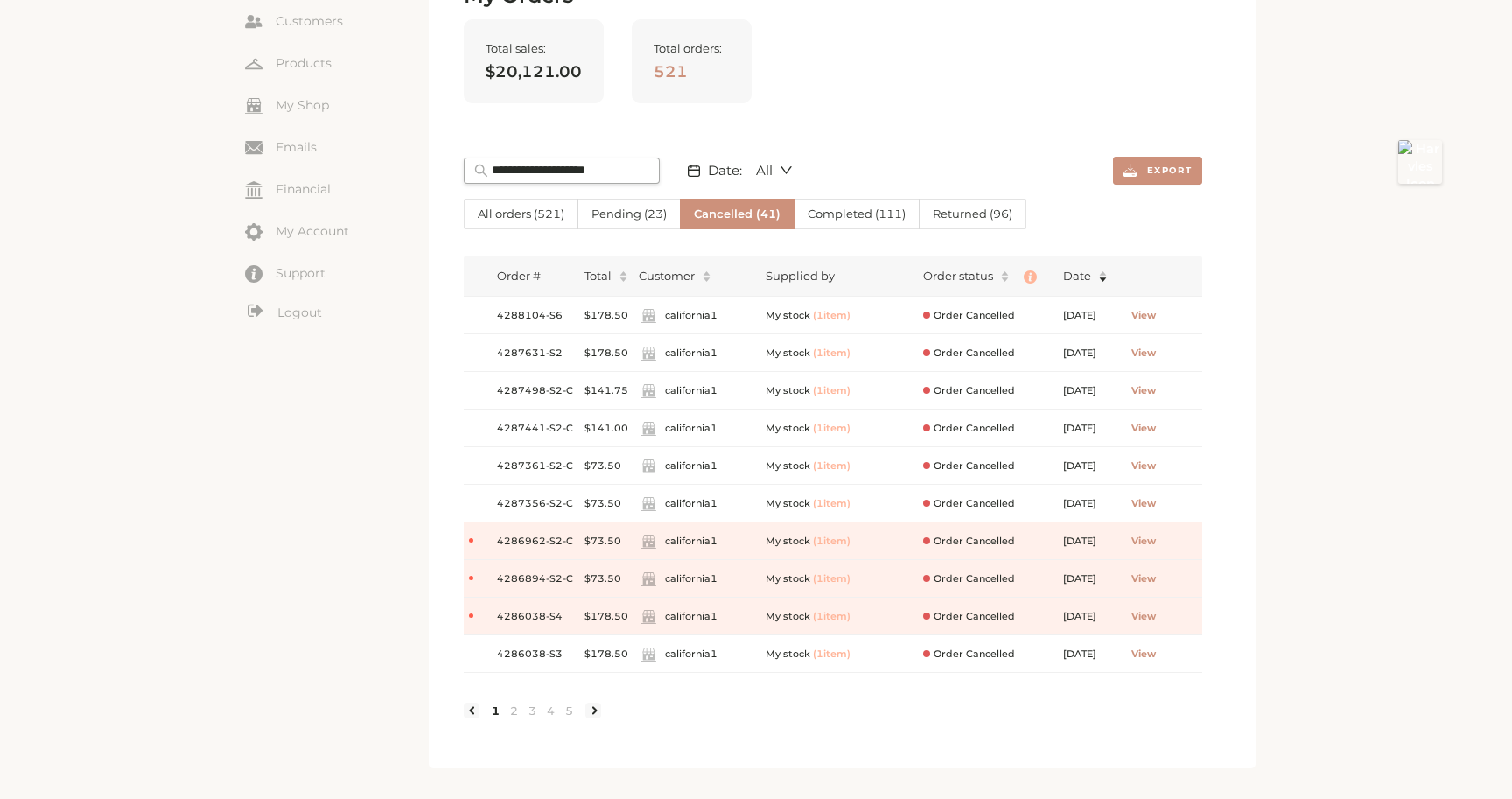
scroll to position [170, 0]
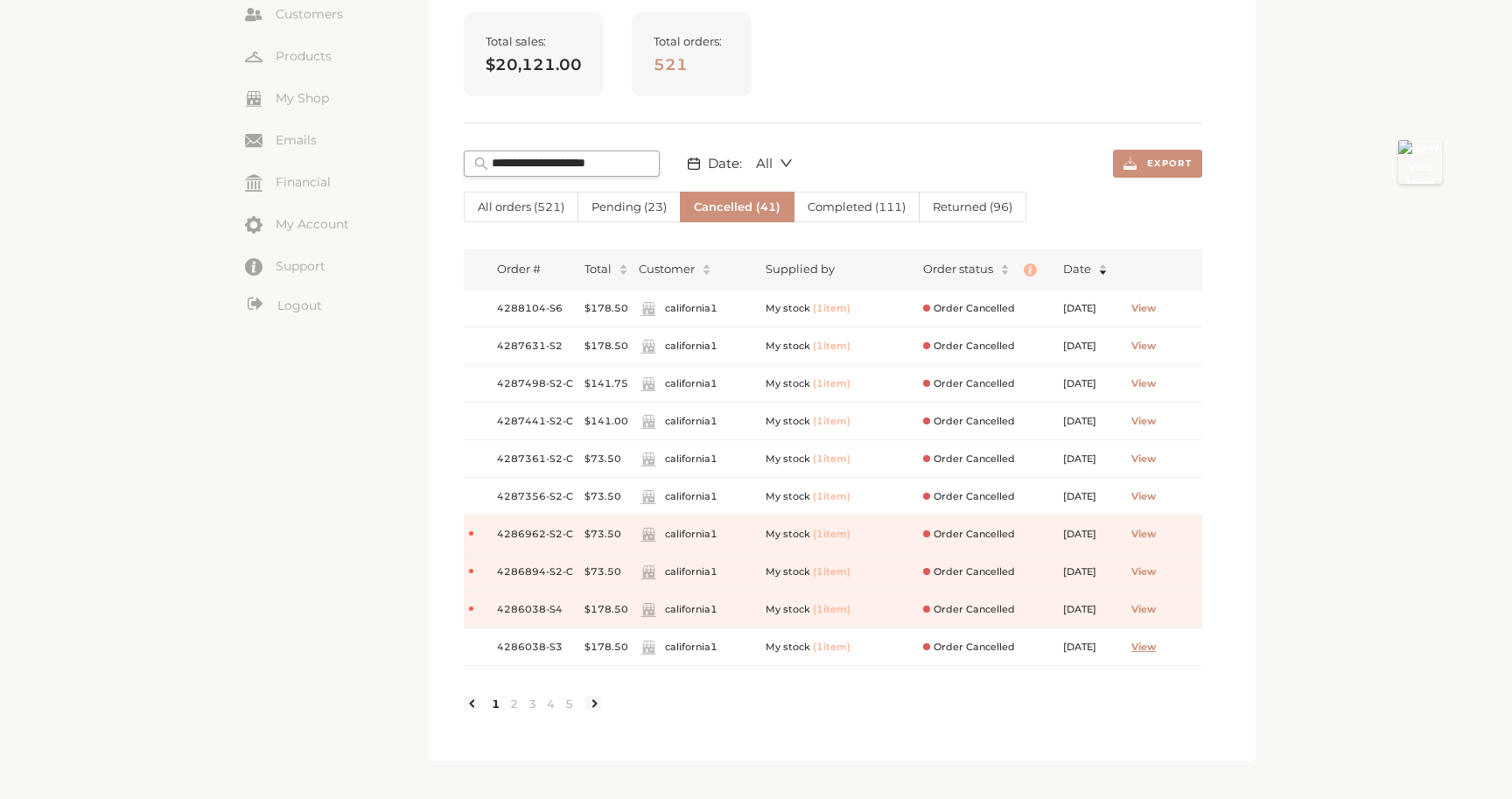
click at [1156, 645] on span "View" at bounding box center [1143, 647] width 25 height 15
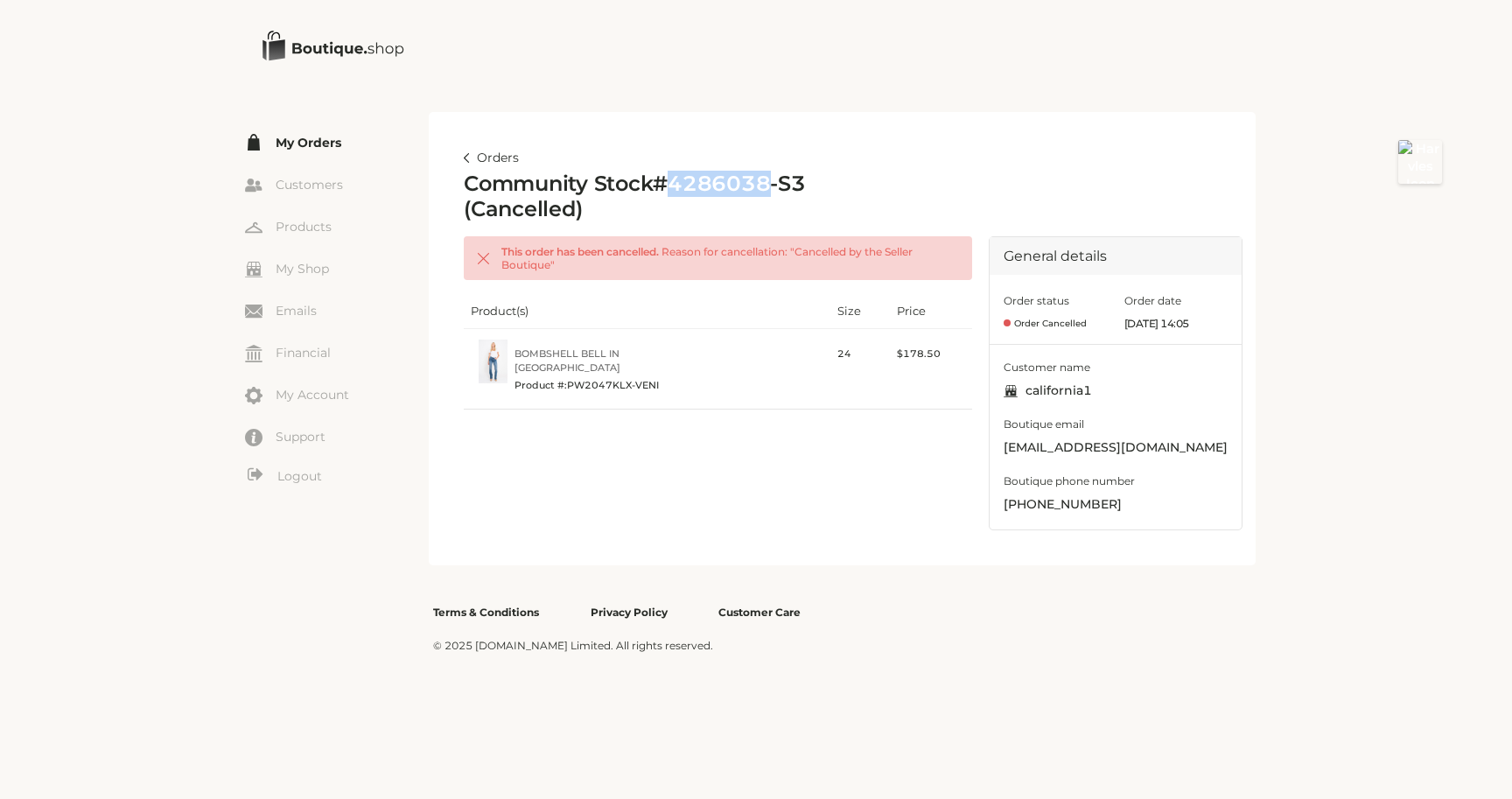
drag, startPoint x: 679, startPoint y: 182, endPoint x: 773, endPoint y: 182, distance: 94.0
click at [773, 182] on h2 "Community Stock # 4286038-S3 (Cancelled)" at bounding box center [672, 196] width 418 height 51
copy h2 "4286038"
click at [307, 478] on link "Logout" at bounding box center [337, 476] width 183 height 22
click at [290, 478] on link "Logout" at bounding box center [337, 476] width 183 height 22
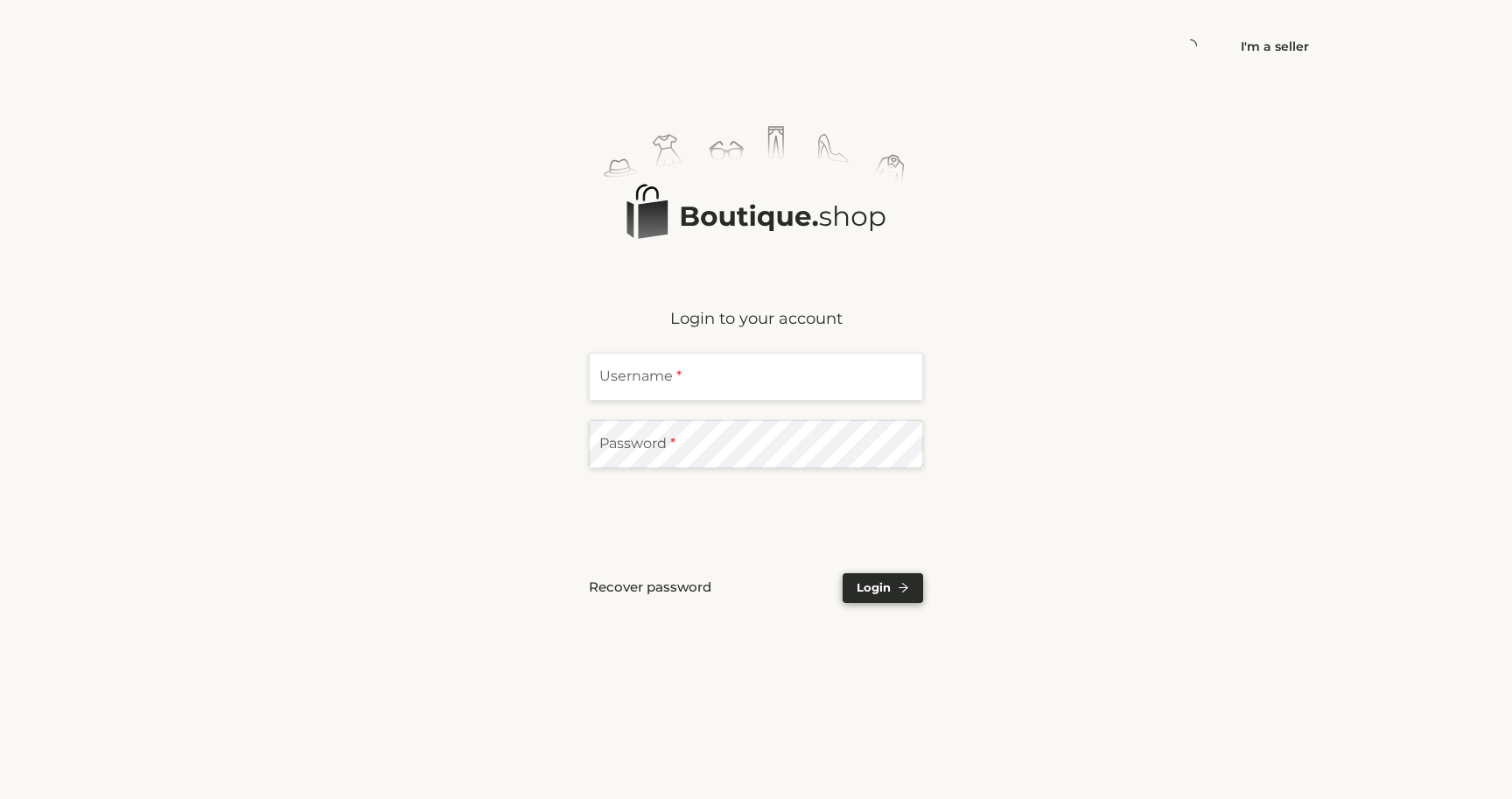
click at [701, 362] on input "text" at bounding box center [756, 377] width 335 height 48
type input "**********"
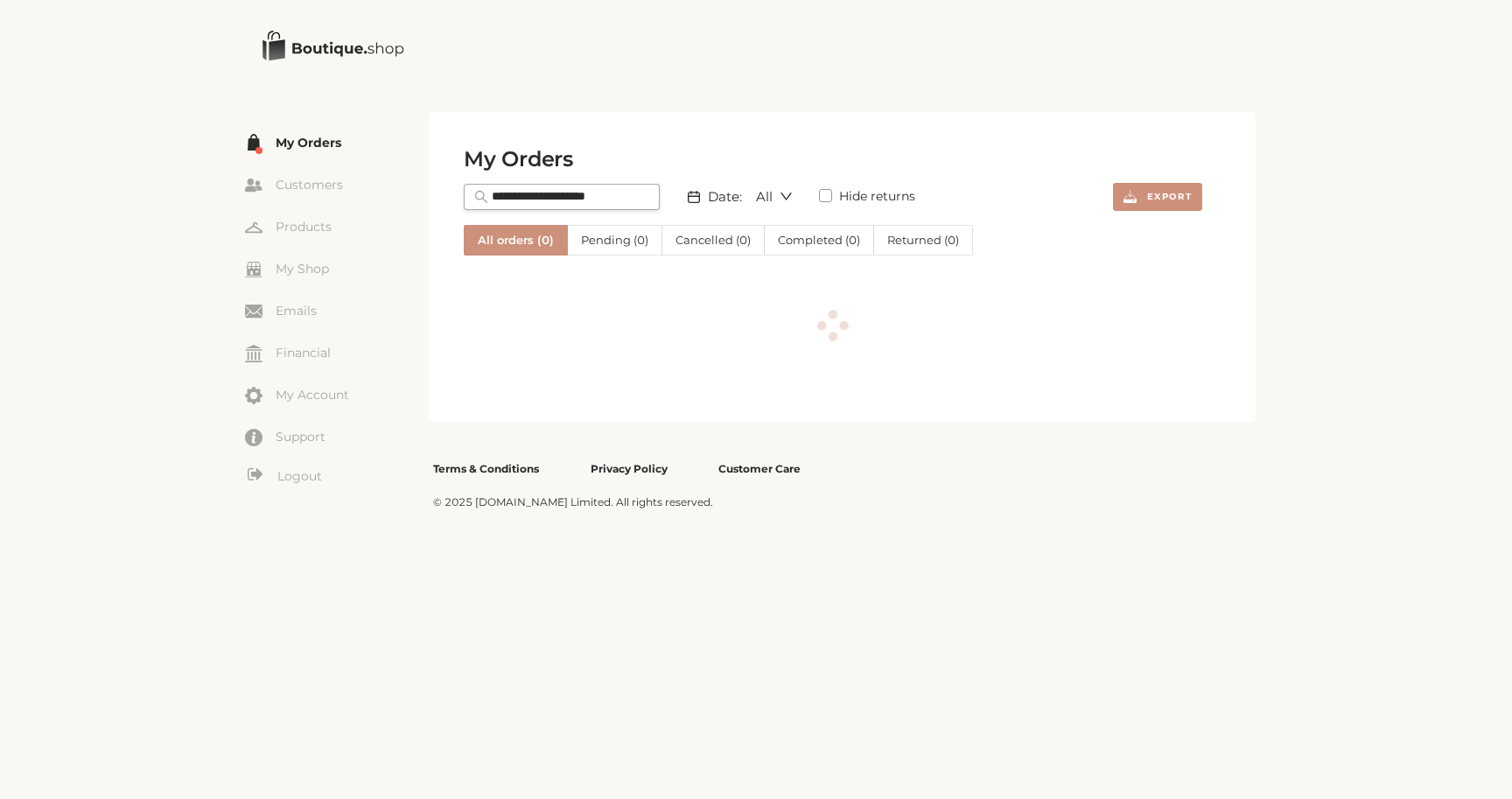
click at [567, 189] on input "text" at bounding box center [571, 196] width 158 height 18
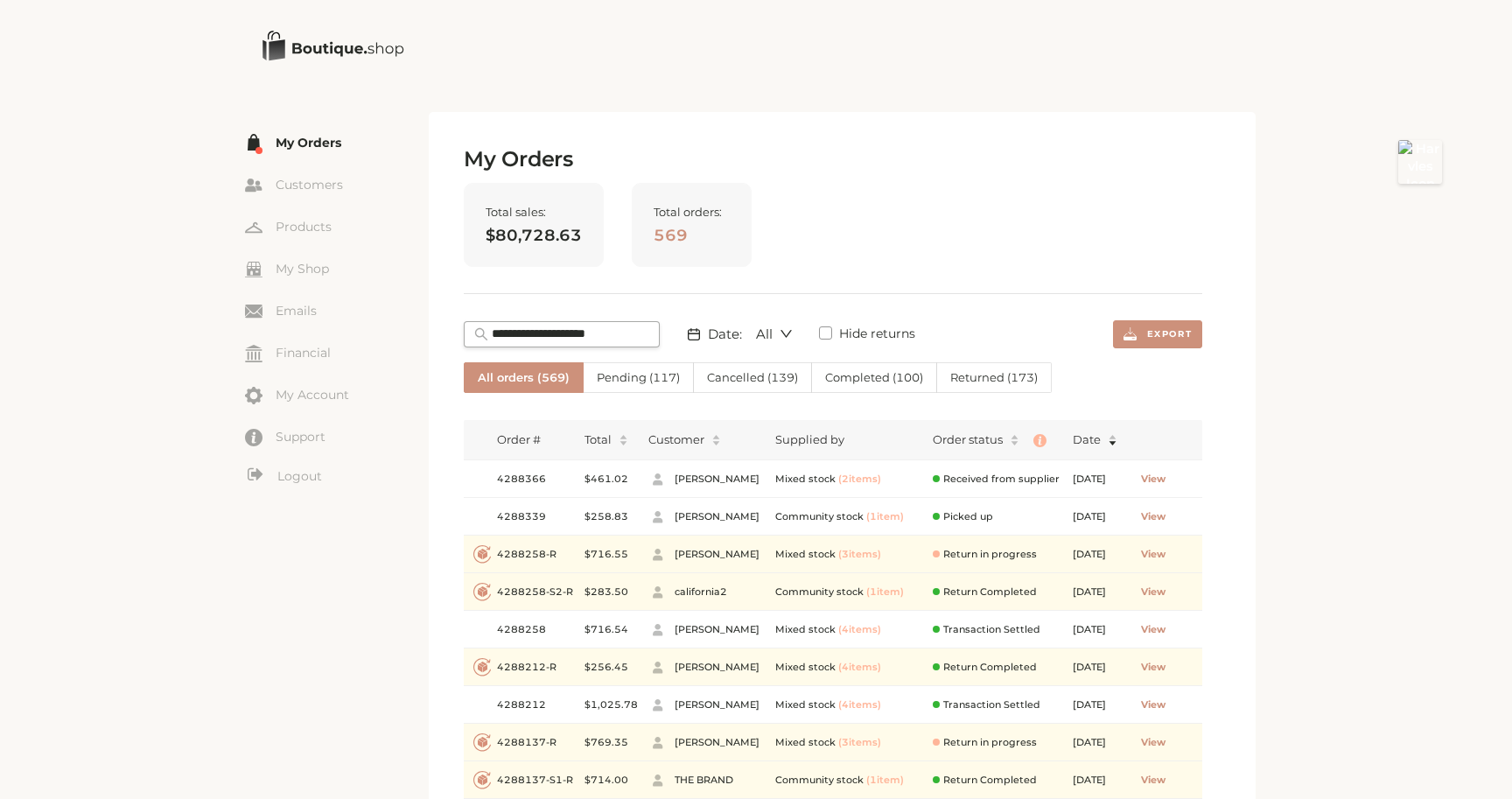
paste input "*******"
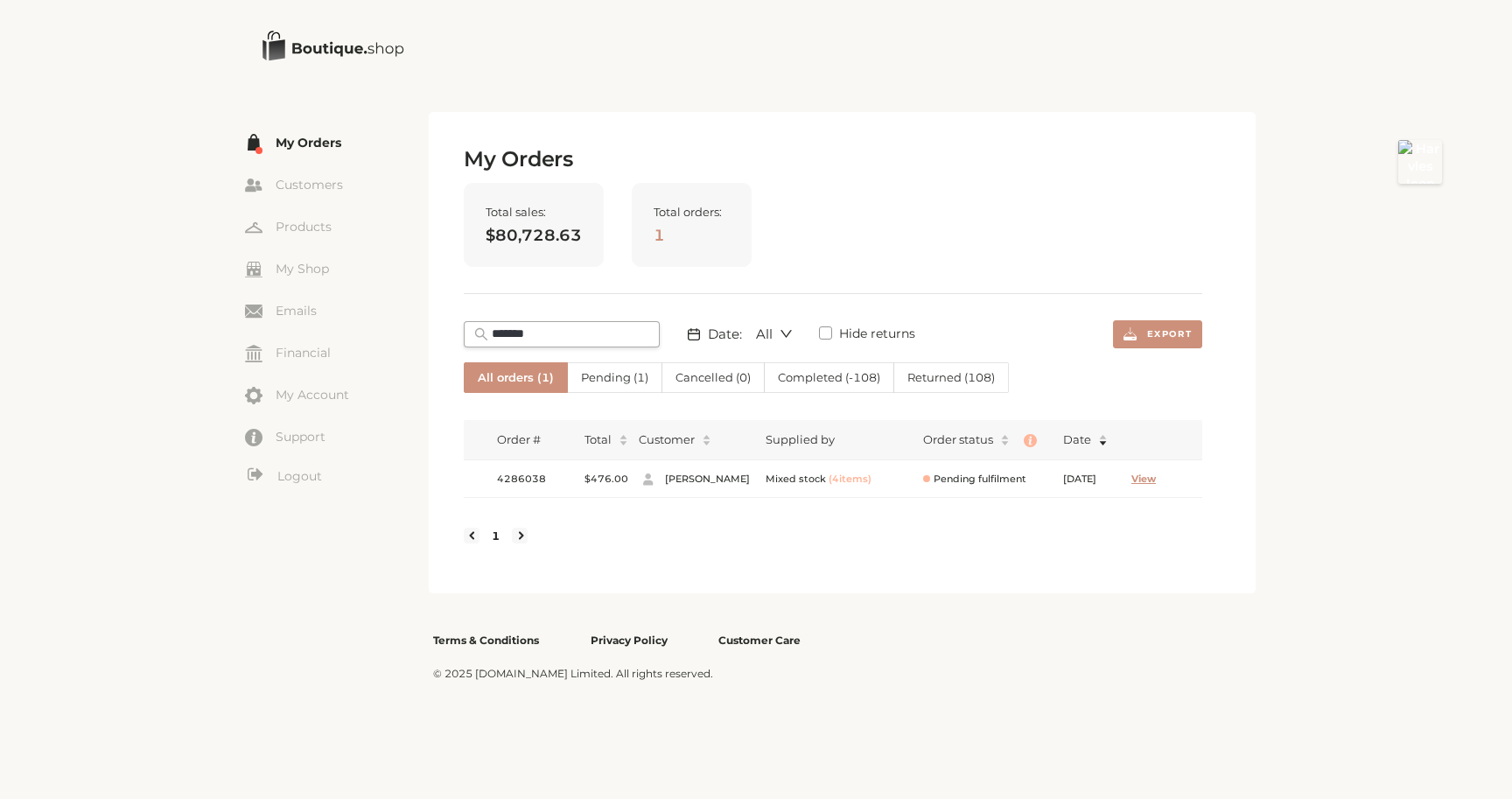
type input "*******"
click at [1156, 479] on span "View" at bounding box center [1143, 479] width 25 height 15
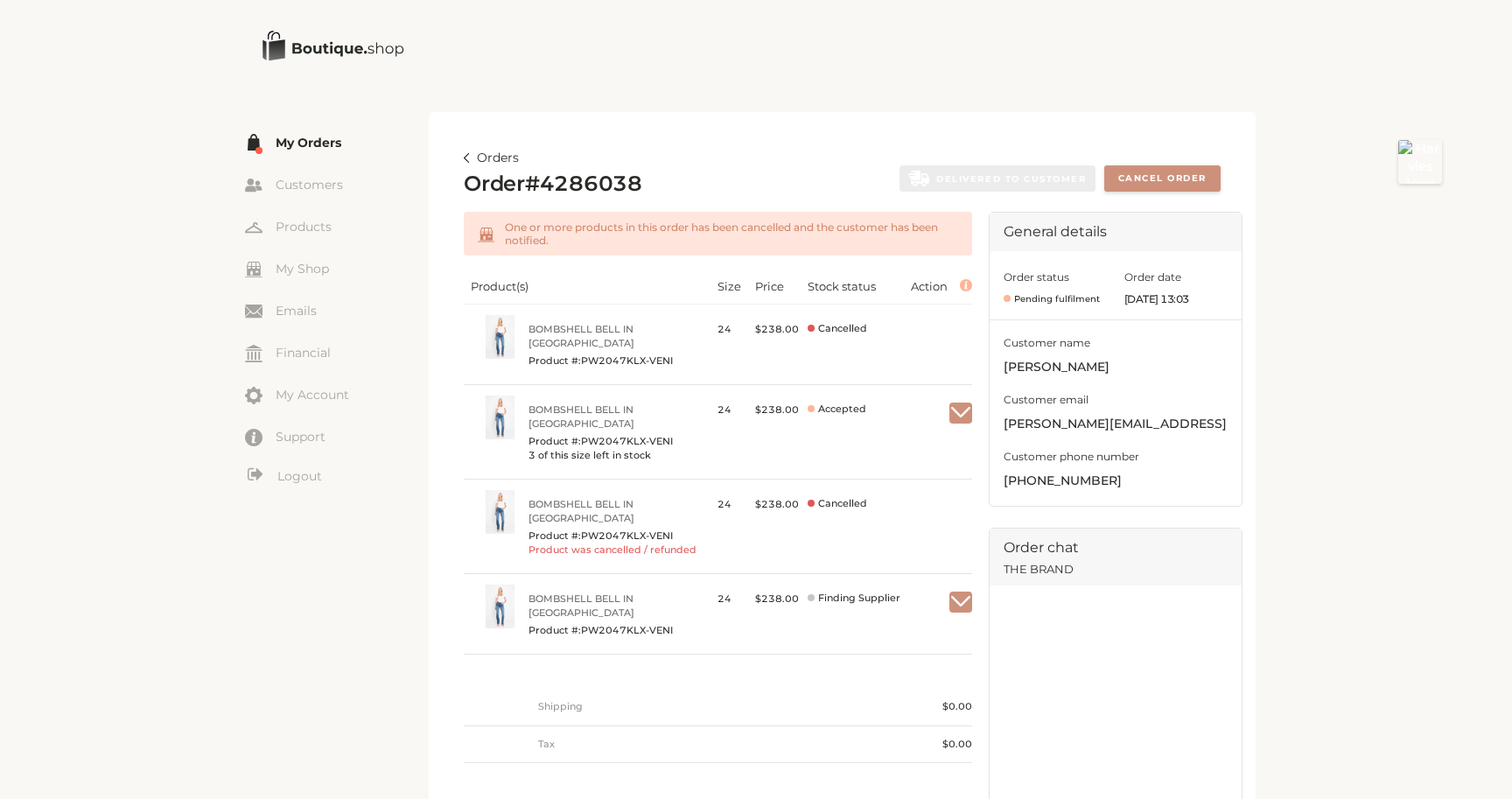
click at [486, 154] on link "Orders" at bounding box center [491, 158] width 55 height 21
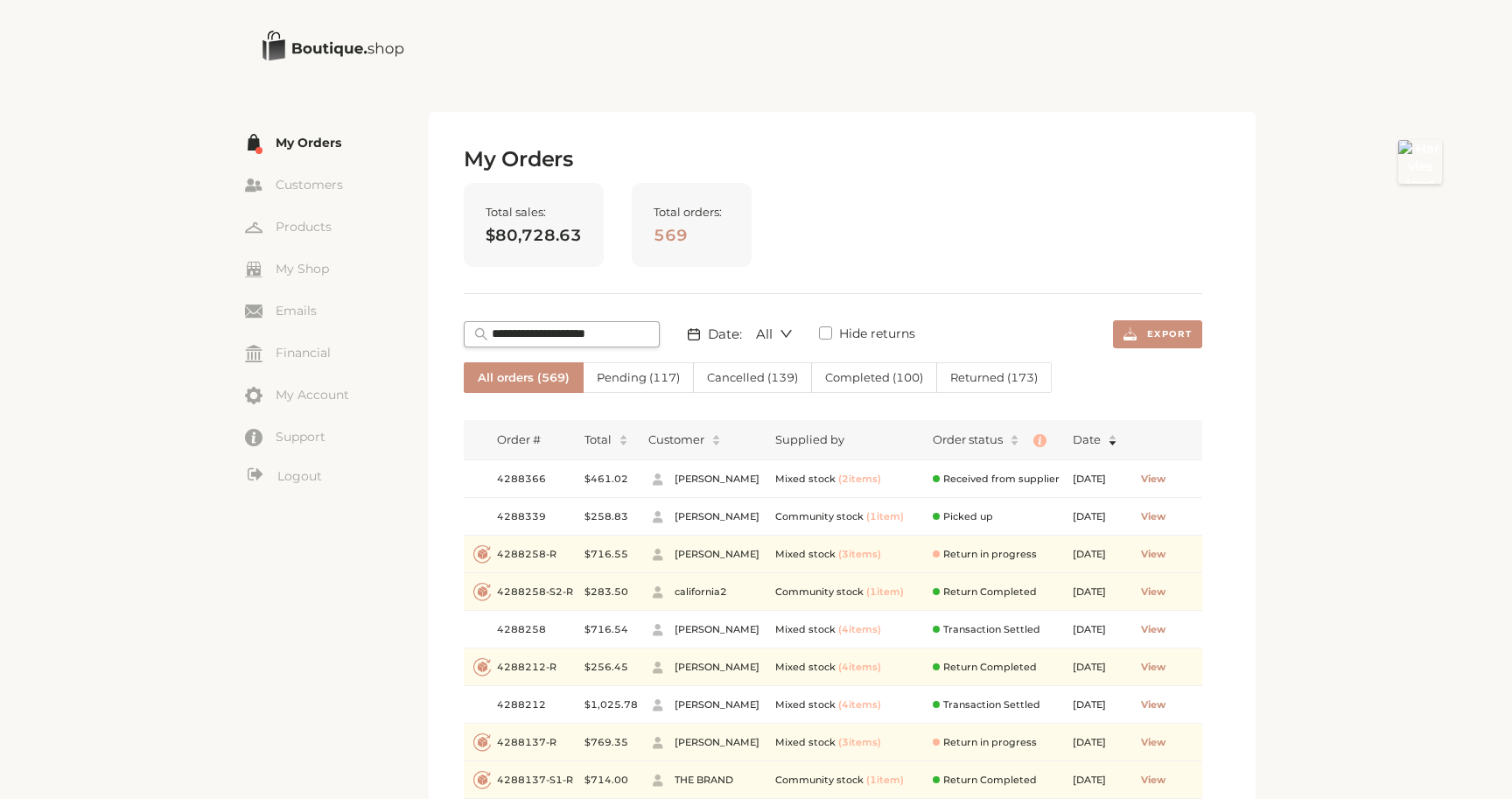
click at [572, 329] on input "text" at bounding box center [571, 334] width 158 height 18
paste input "*******"
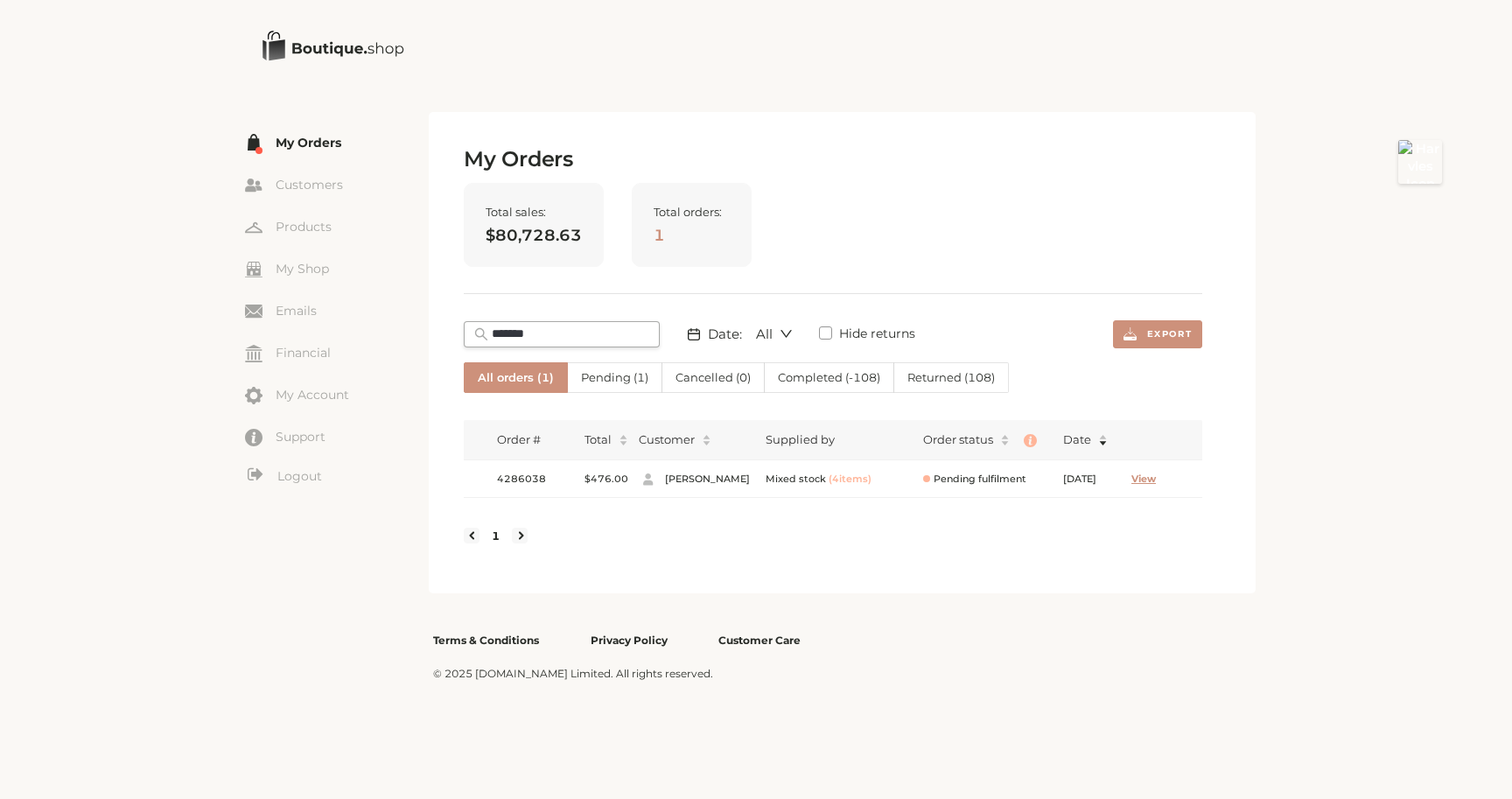
type input "*******"
click at [1156, 482] on span "View" at bounding box center [1143, 479] width 25 height 15
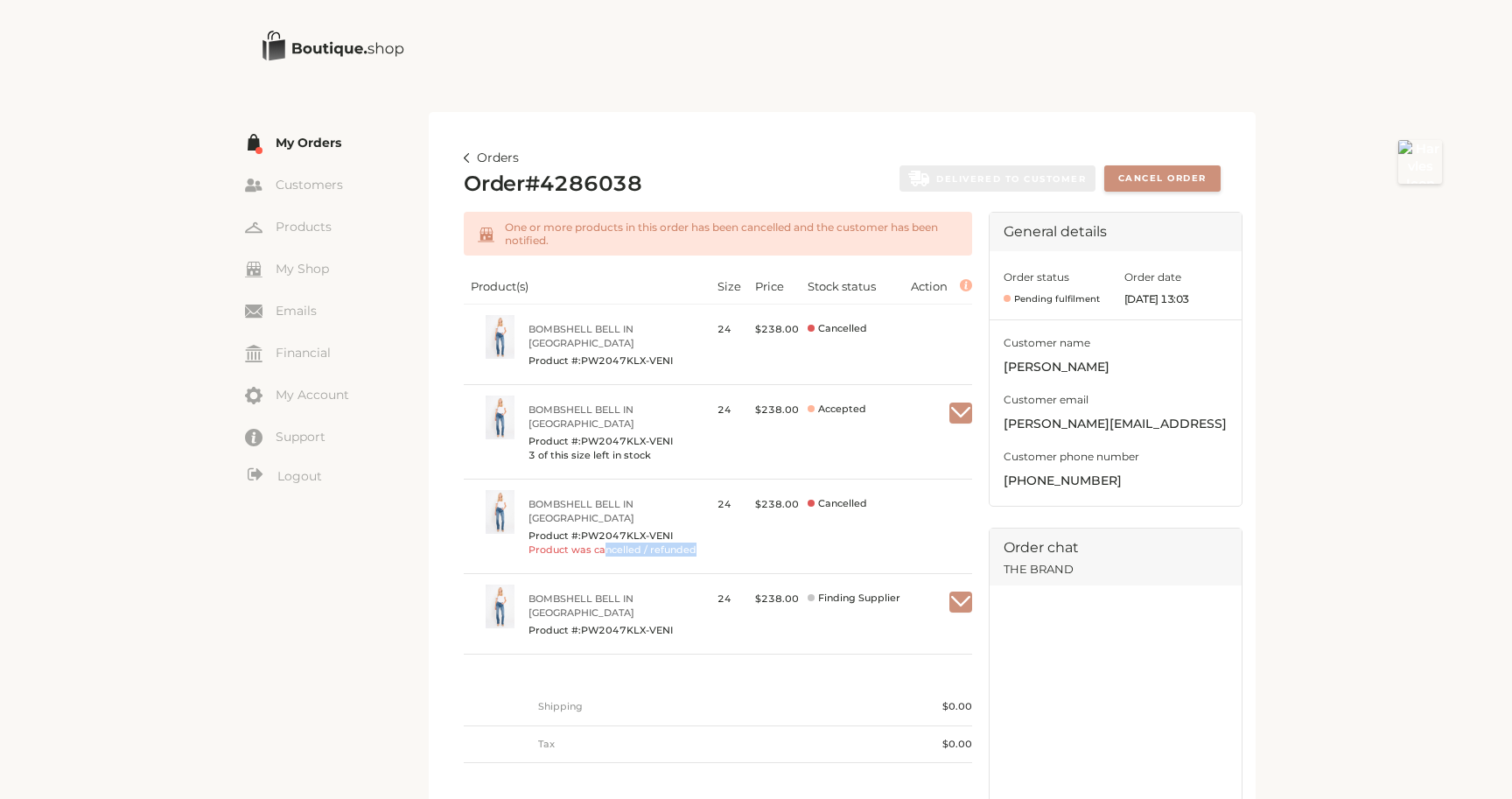
drag, startPoint x: 602, startPoint y: 512, endPoint x: 705, endPoint y: 508, distance: 103.1
click at [705, 508] on td "Bombshell Bell in Venice Product #: PW2047KLX-VENI Product was cancelled / refu…" at bounding box center [587, 526] width 247 height 95
click at [749, 508] on td "$ 238.00" at bounding box center [774, 526] width 53 height 95
drag, startPoint x: 547, startPoint y: 184, endPoint x: 650, endPoint y: 191, distance: 103.2
click at [651, 191] on div "Order # 4286038 DELIVERED TO CUSTOMER Cancel Order" at bounding box center [842, 184] width 757 height 26
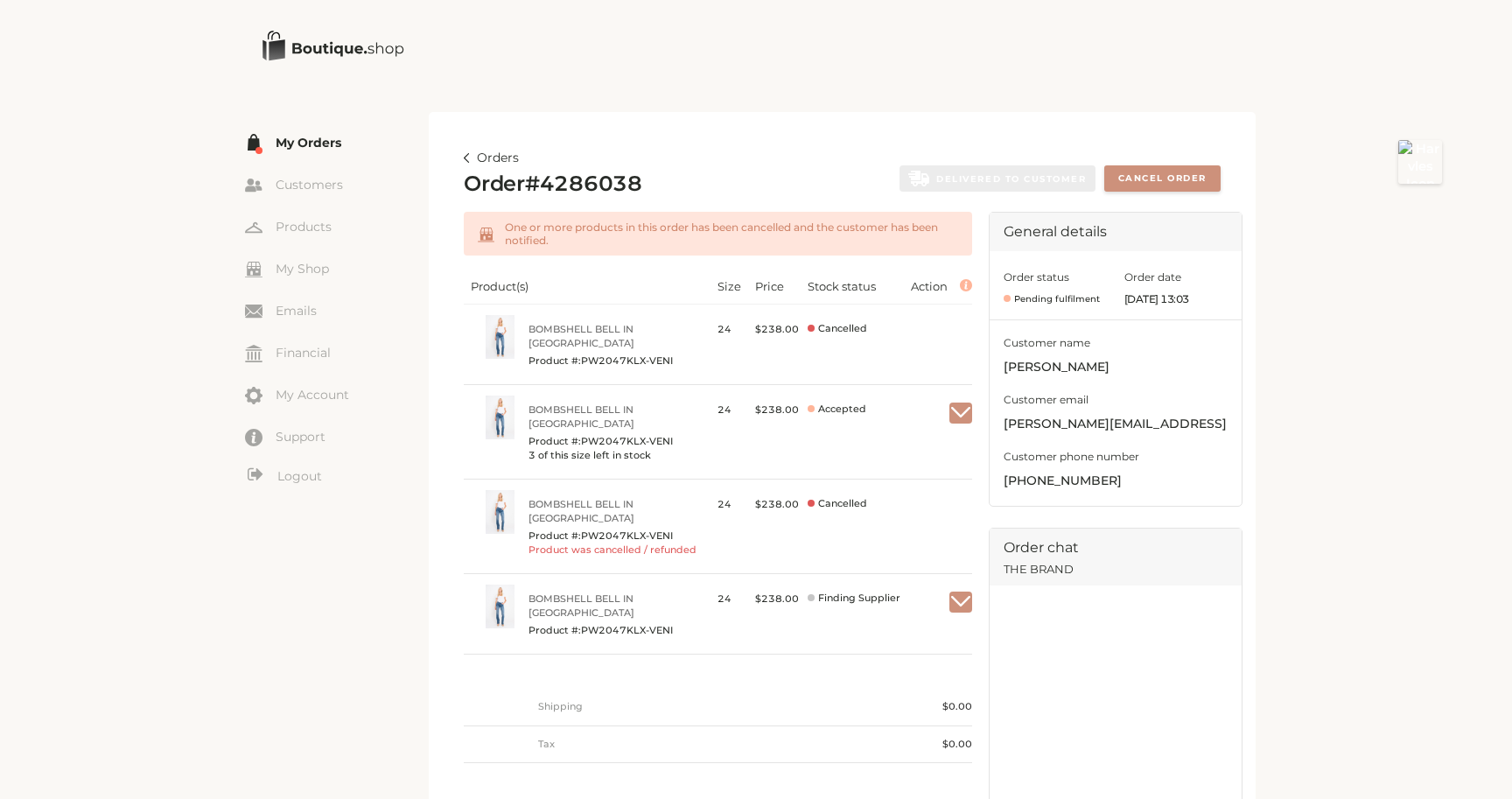
click at [494, 156] on link "Orders" at bounding box center [491, 158] width 55 height 21
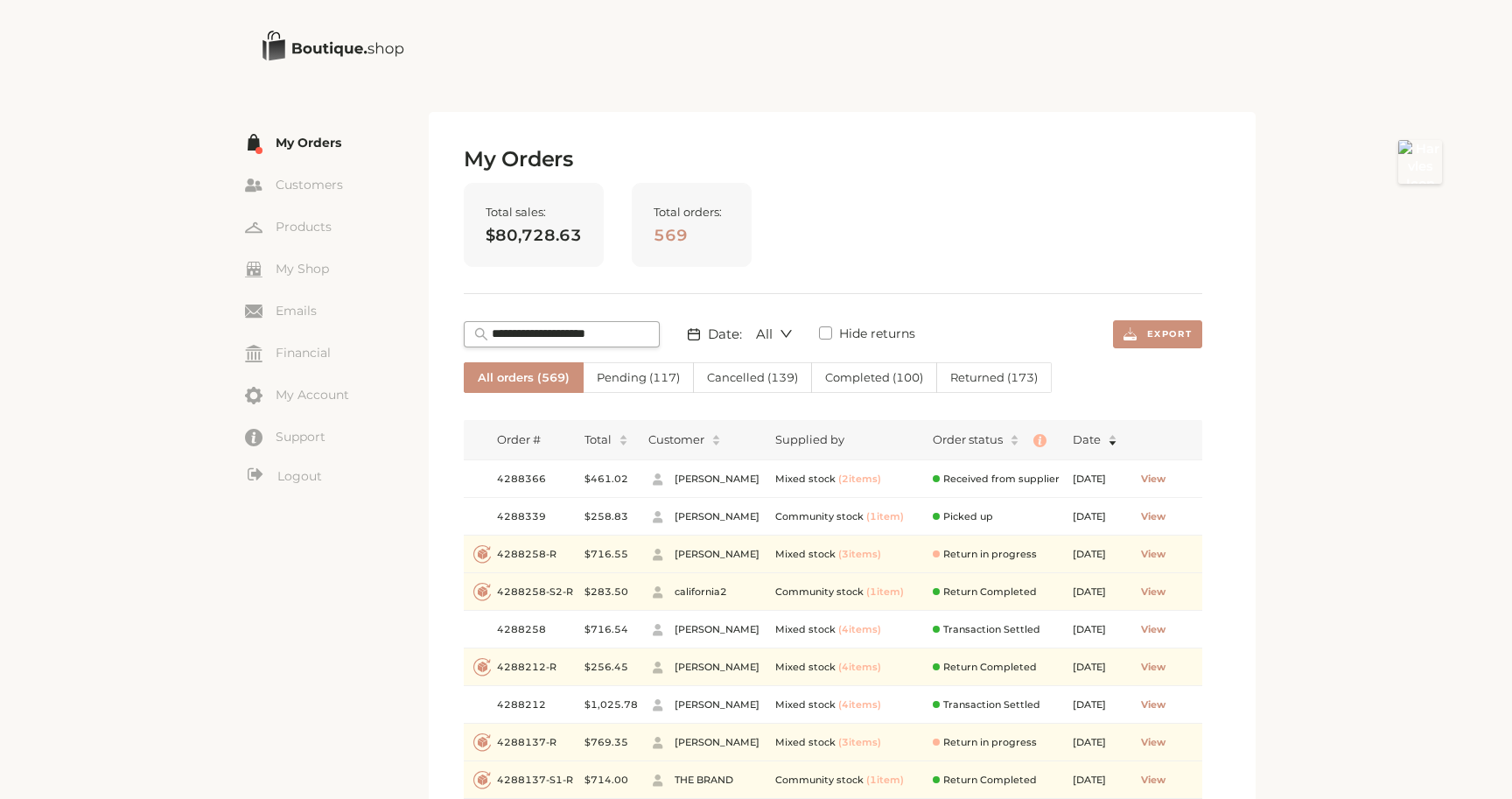
click at [735, 368] on label "Cancelled ( 139 )" at bounding box center [753, 377] width 118 height 30
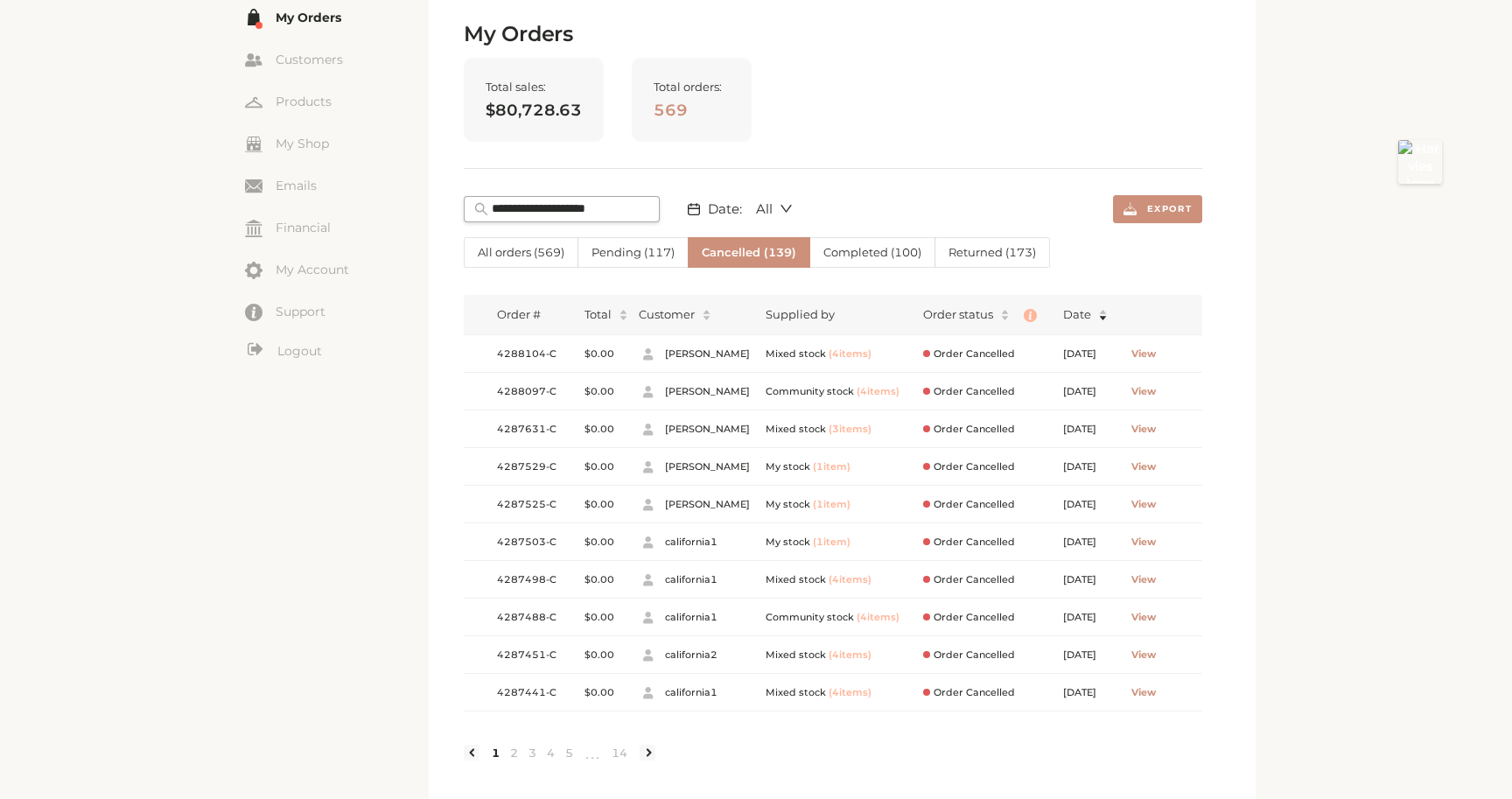
scroll to position [129, 0]
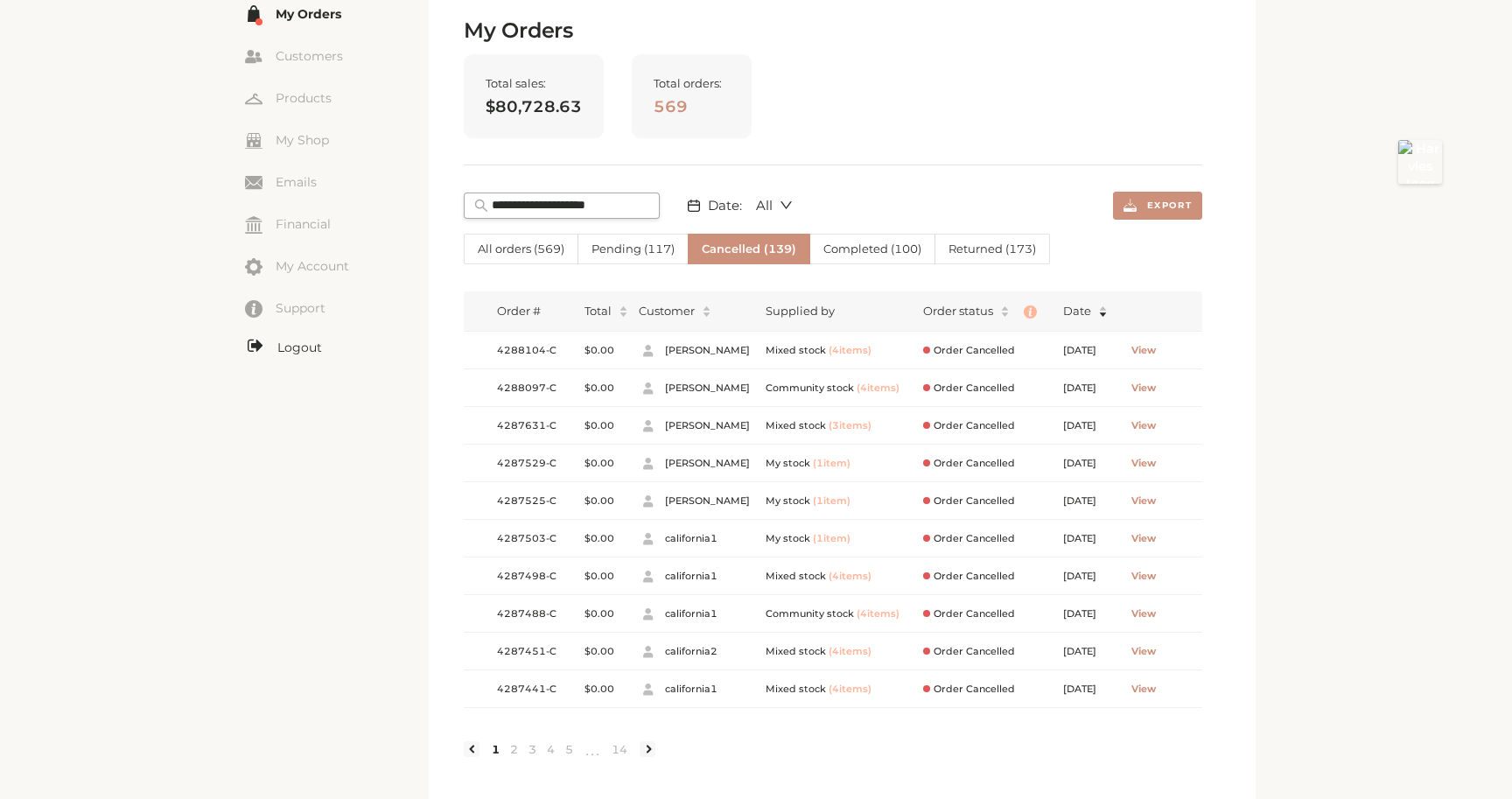
click at [296, 343] on link "Logout" at bounding box center [337, 347] width 183 height 22
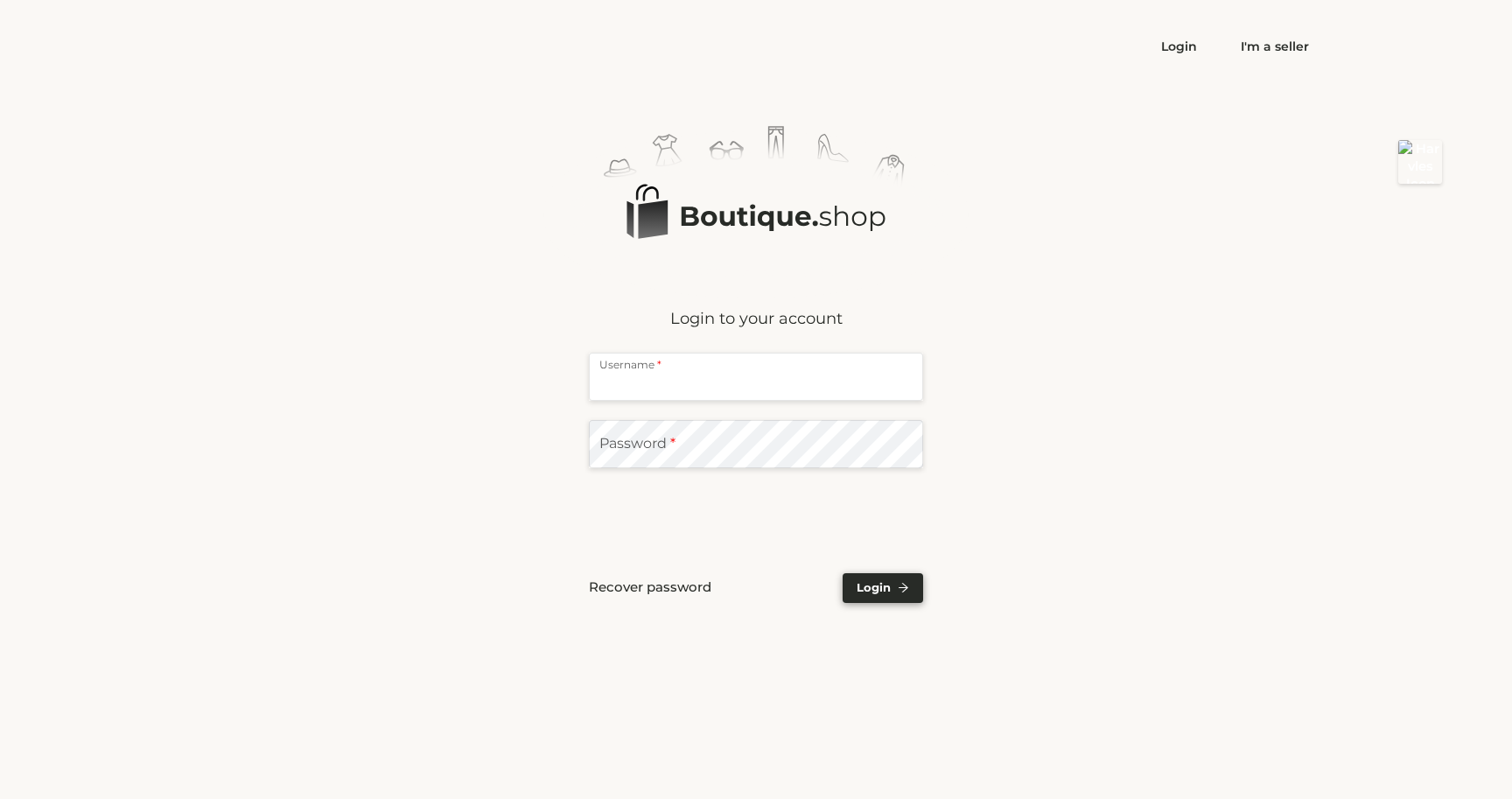
click at [665, 371] on input "text" at bounding box center [756, 377] width 335 height 48
type input "**********"
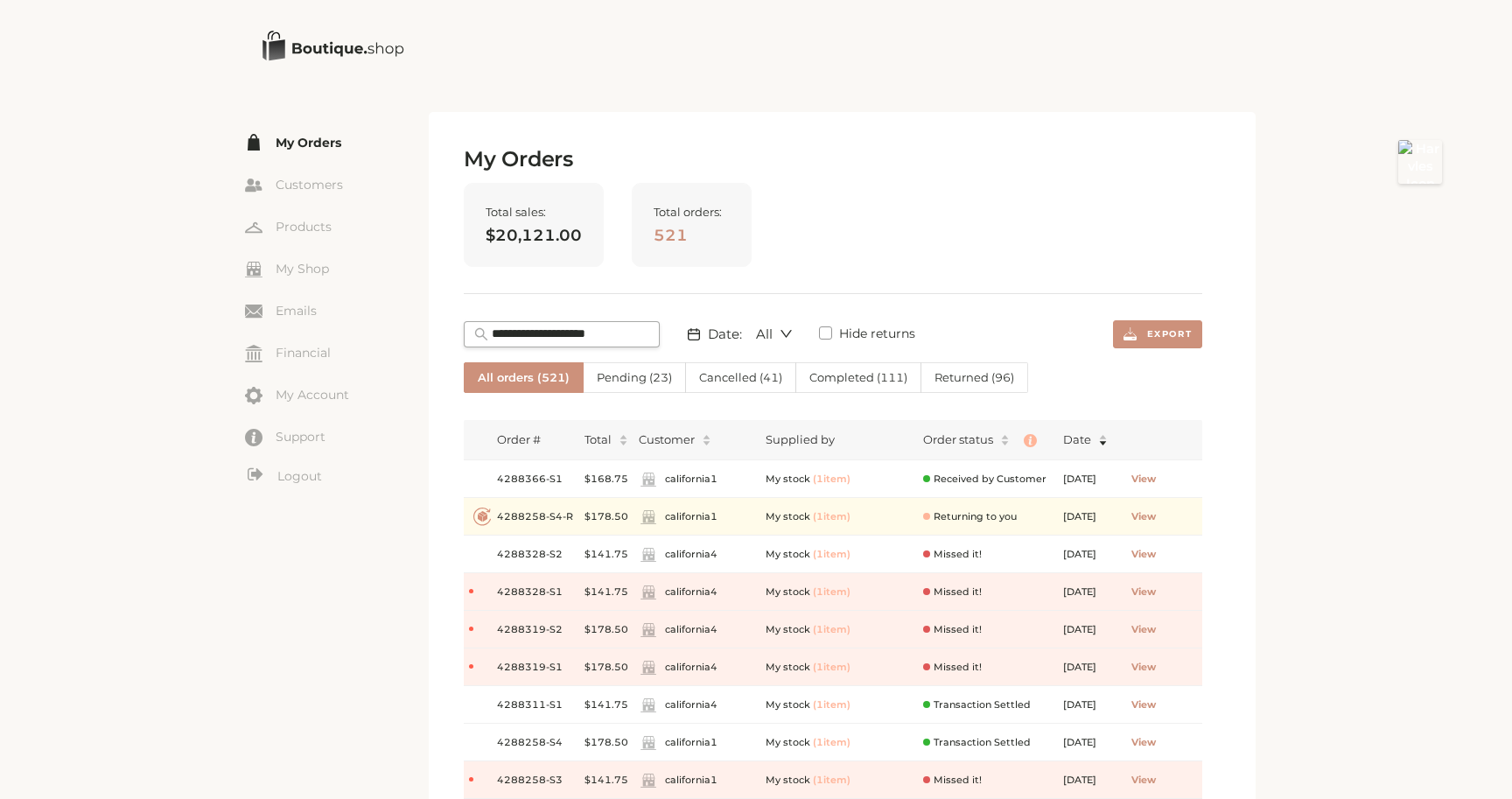
click at [726, 371] on span "Cancelled ( 41 )" at bounding box center [740, 377] width 83 height 14
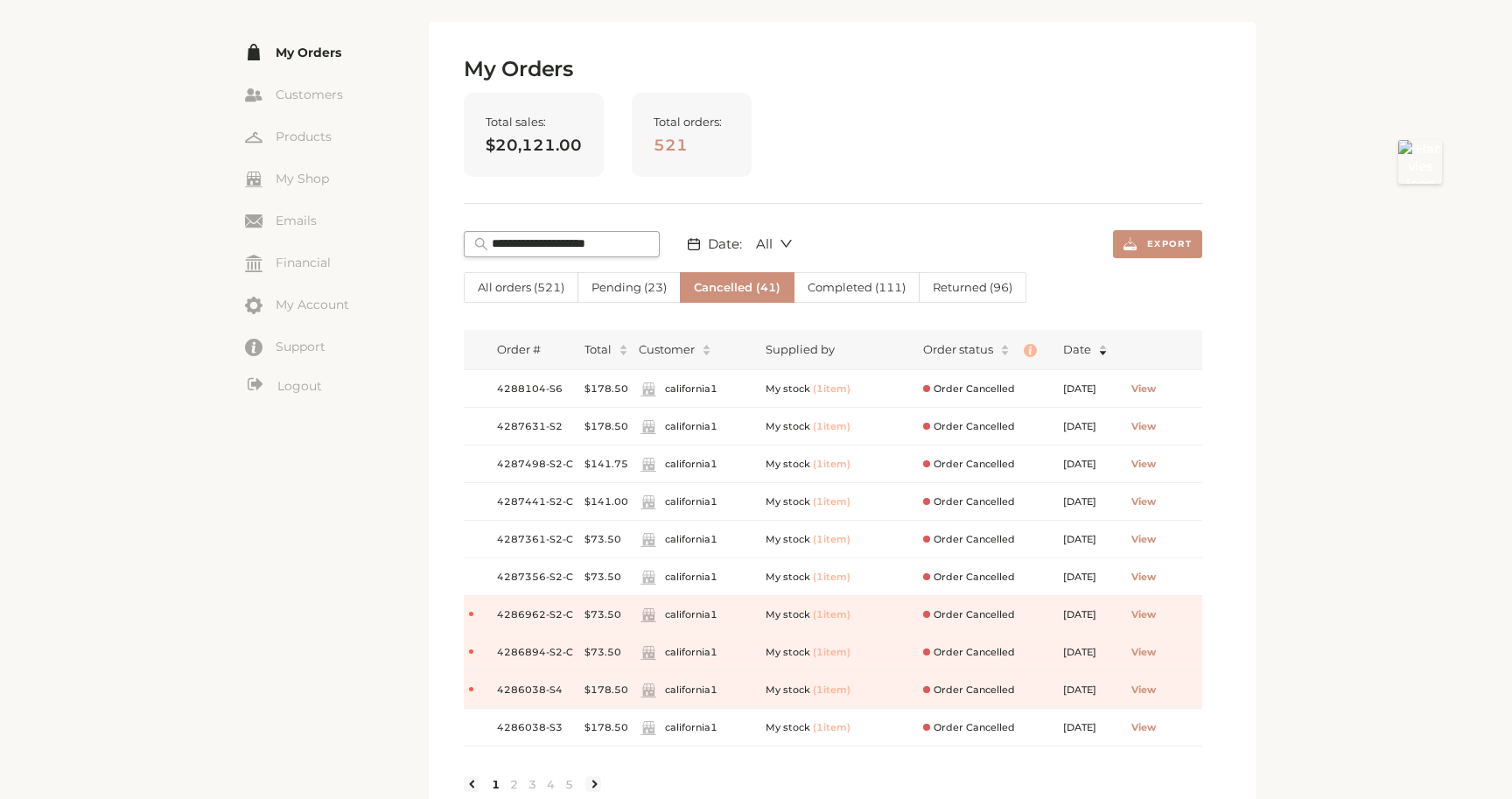
scroll to position [93, 0]
click at [723, 285] on span "Cancelled ( 41 )" at bounding box center [738, 284] width 87 height 14
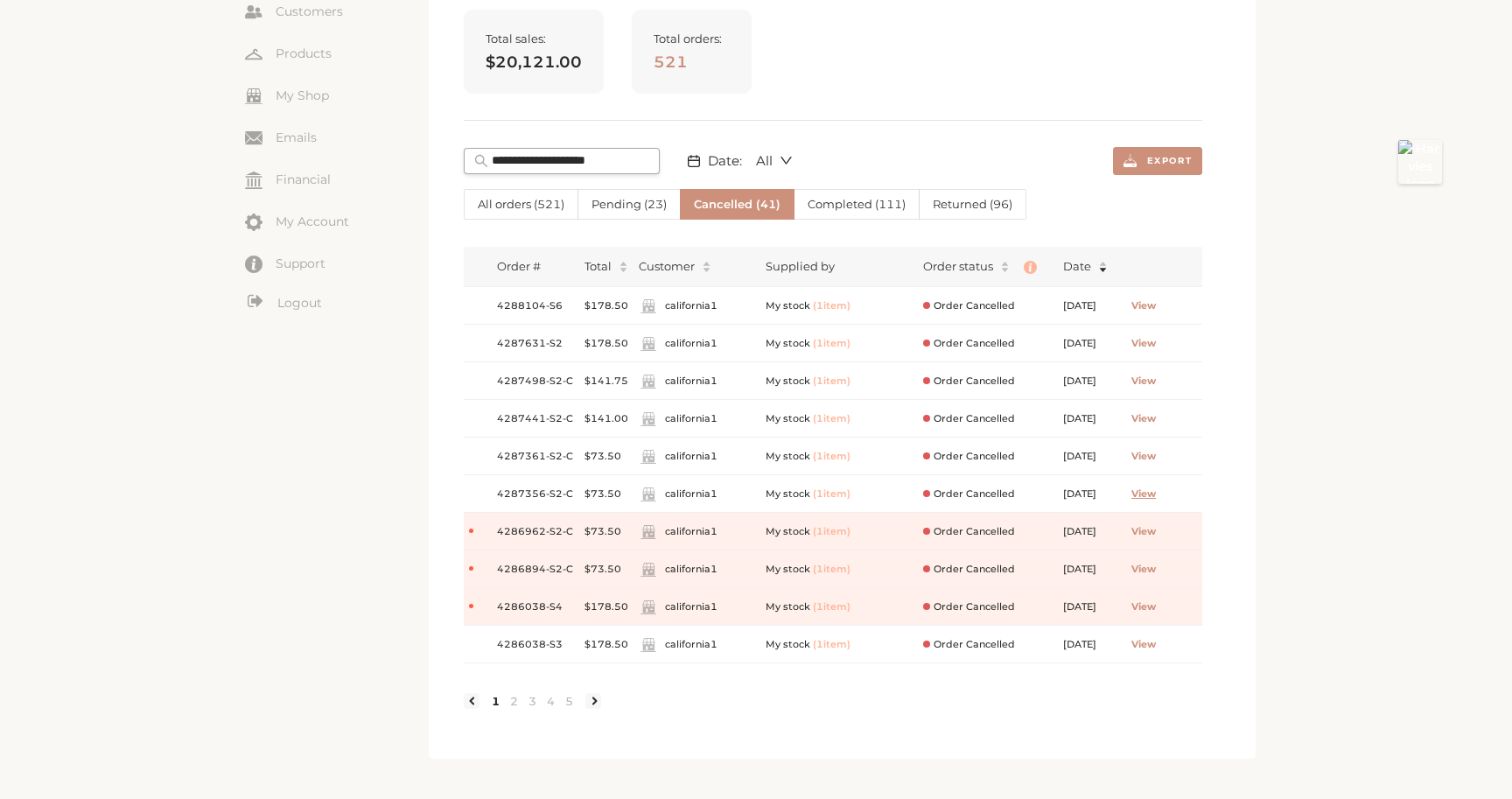
scroll to position [181, 0]
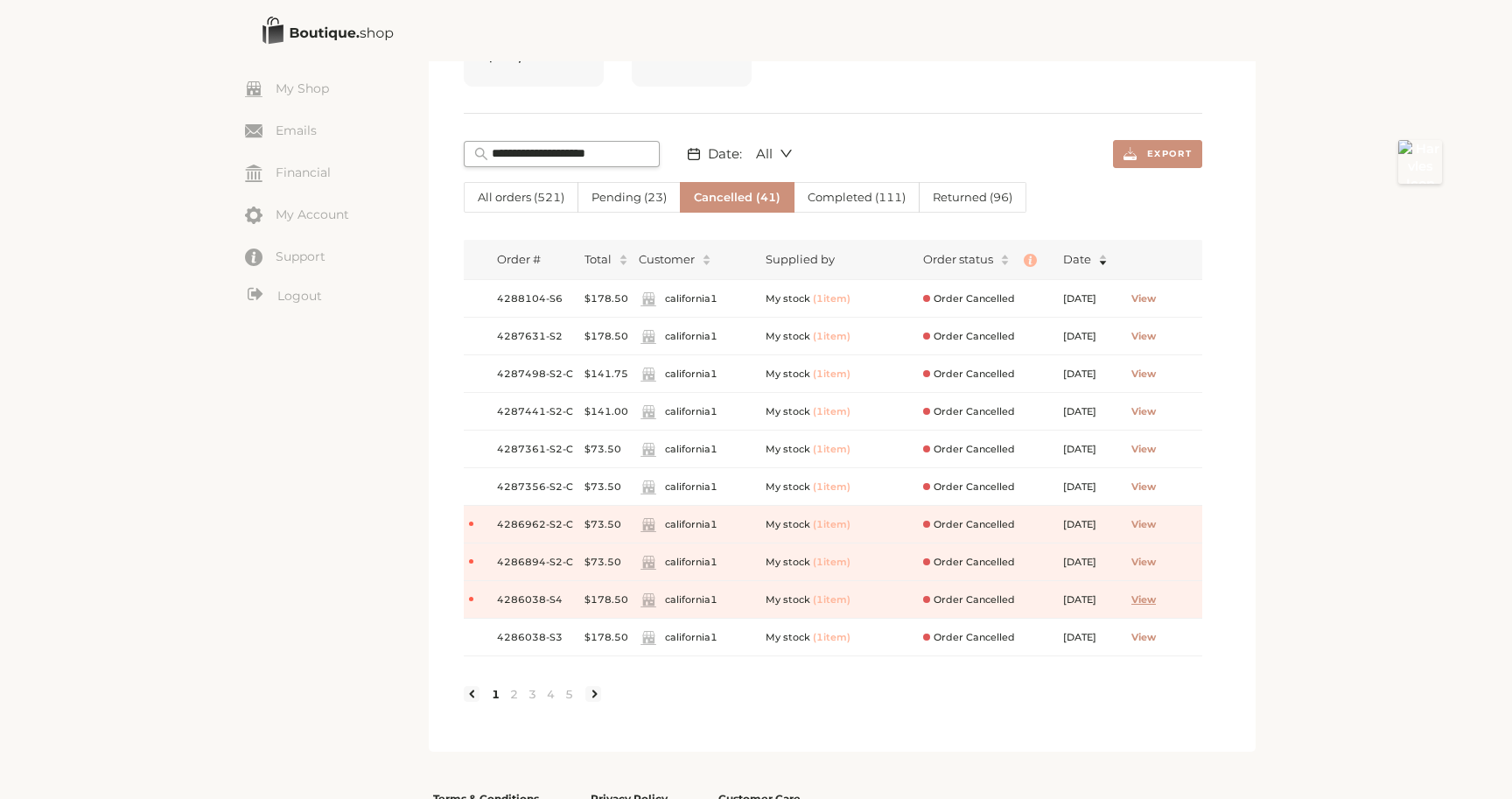
click at [1156, 595] on span "View" at bounding box center [1143, 600] width 25 height 15
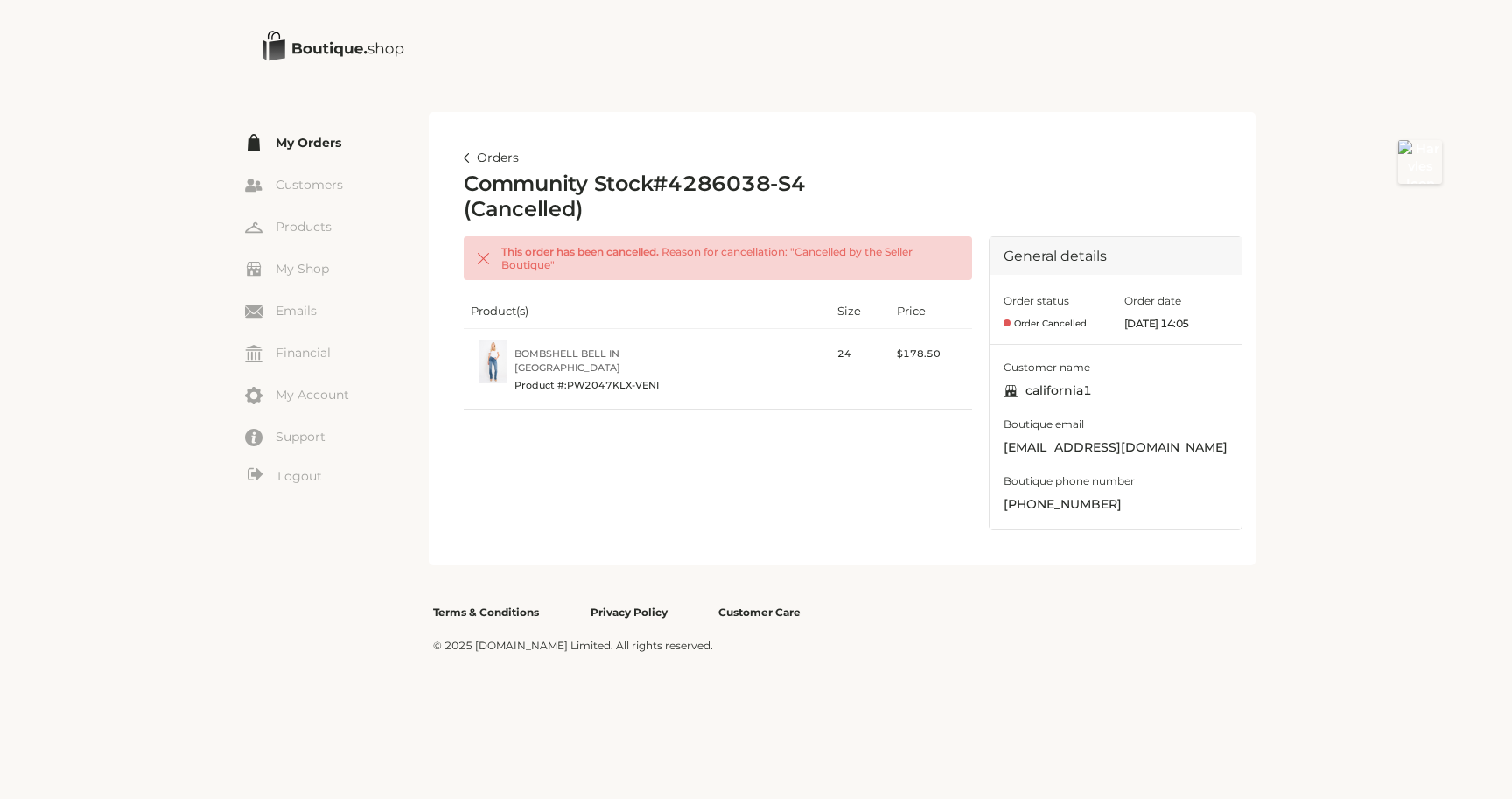
click at [496, 164] on link "Orders" at bounding box center [491, 158] width 55 height 21
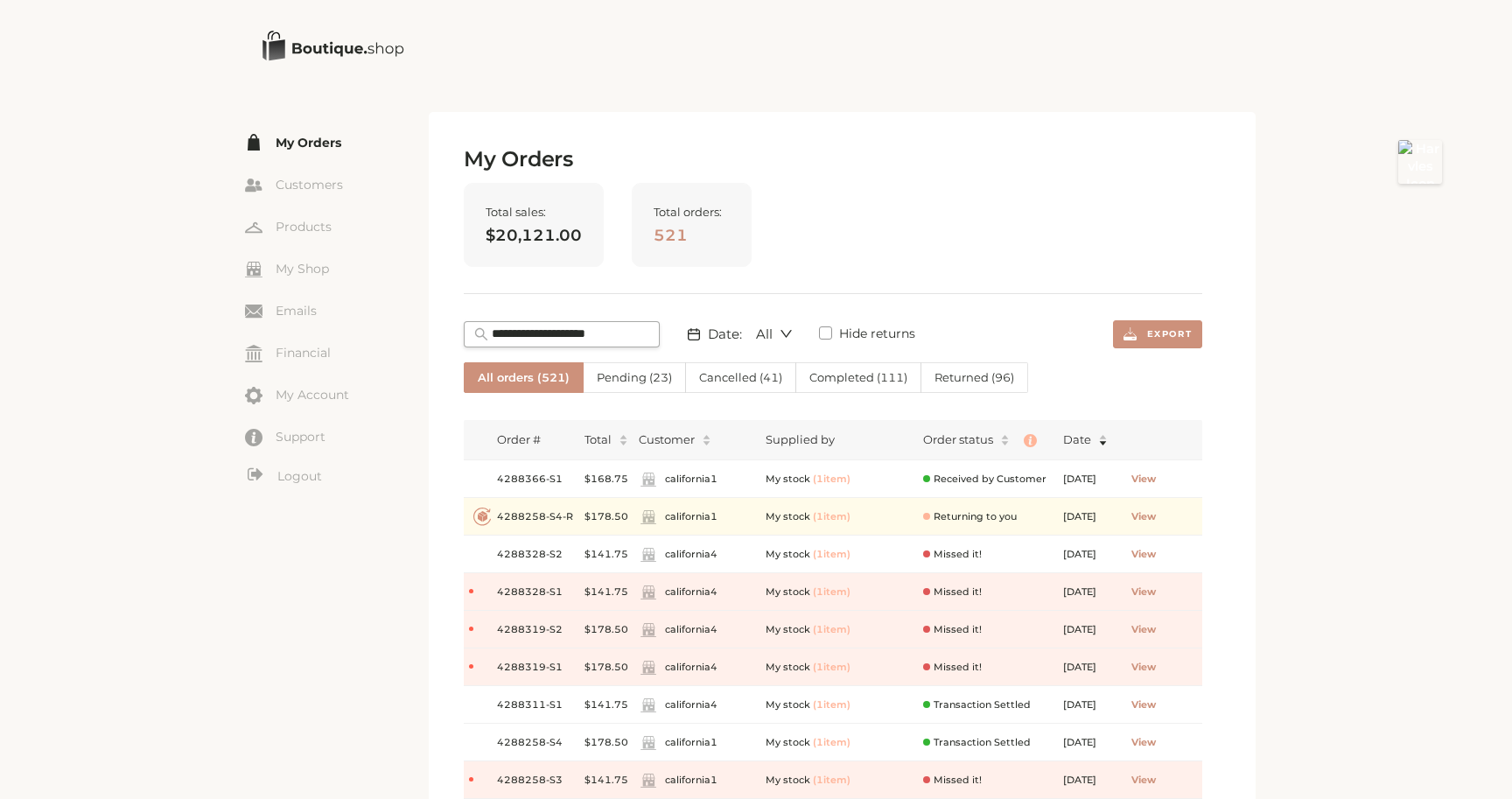
click at [708, 378] on span "Cancelled ( 41 )" at bounding box center [740, 377] width 83 height 14
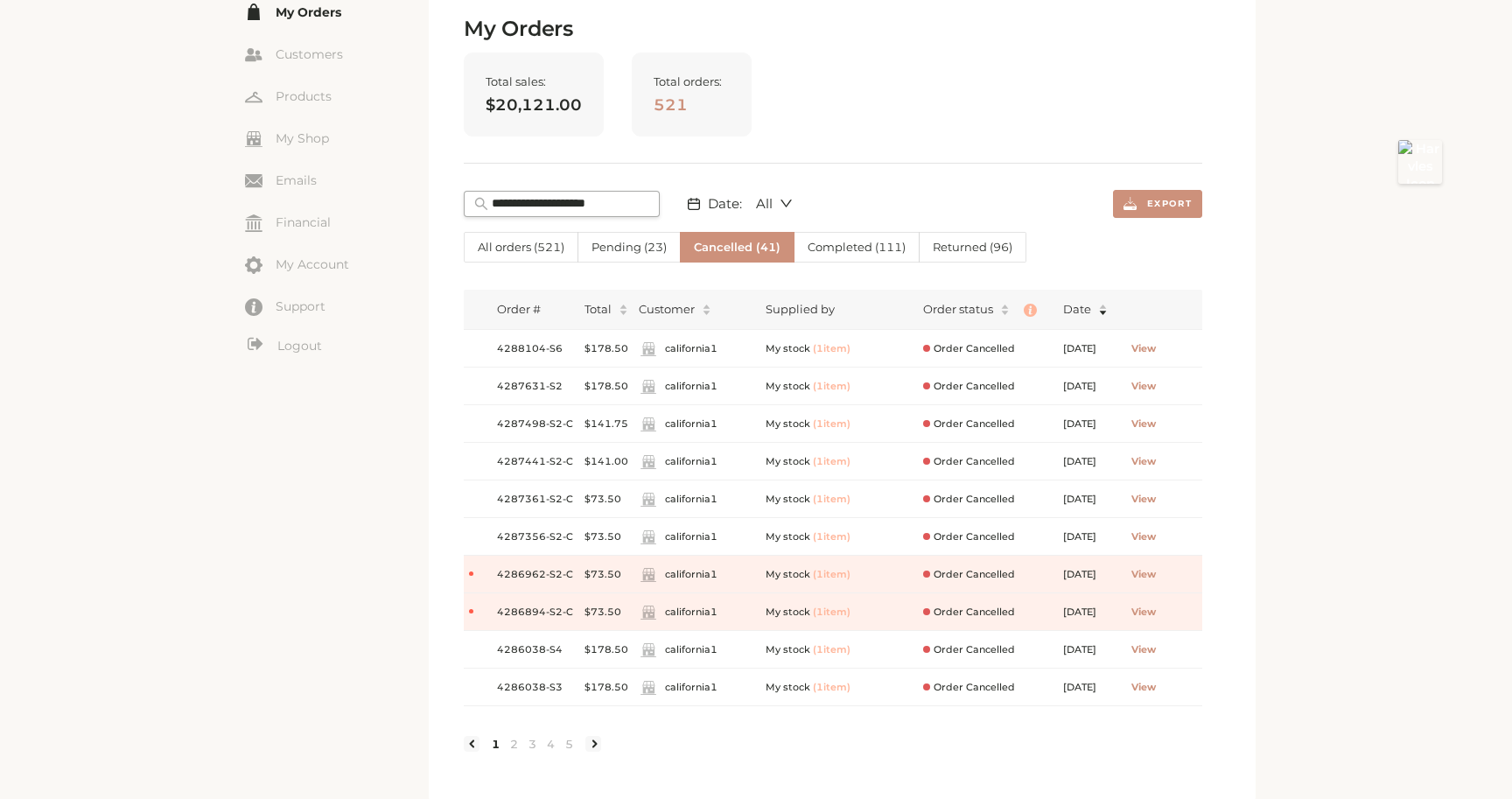
scroll to position [147, 0]
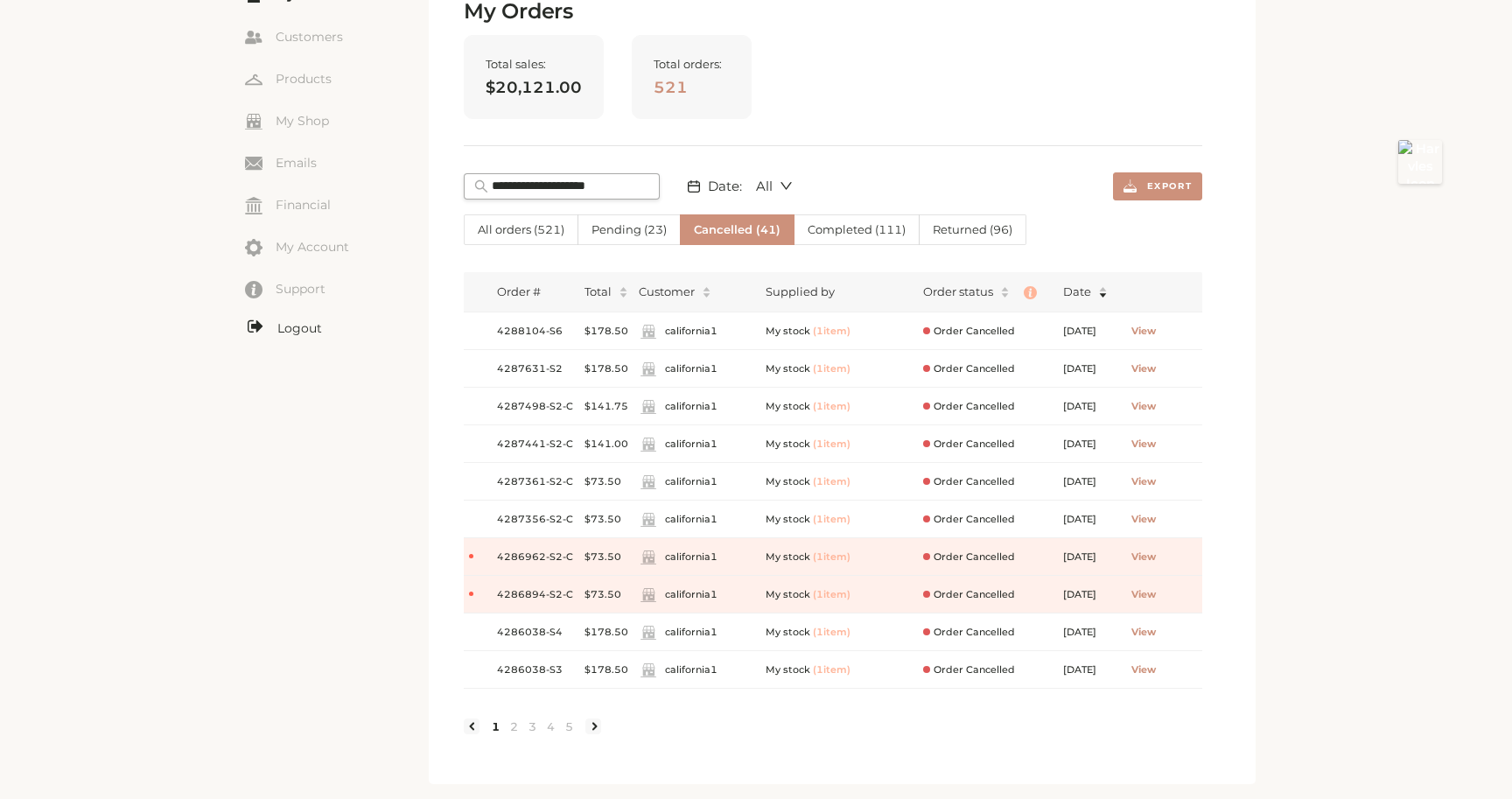
click at [304, 323] on link "Logout" at bounding box center [337, 329] width 183 height 22
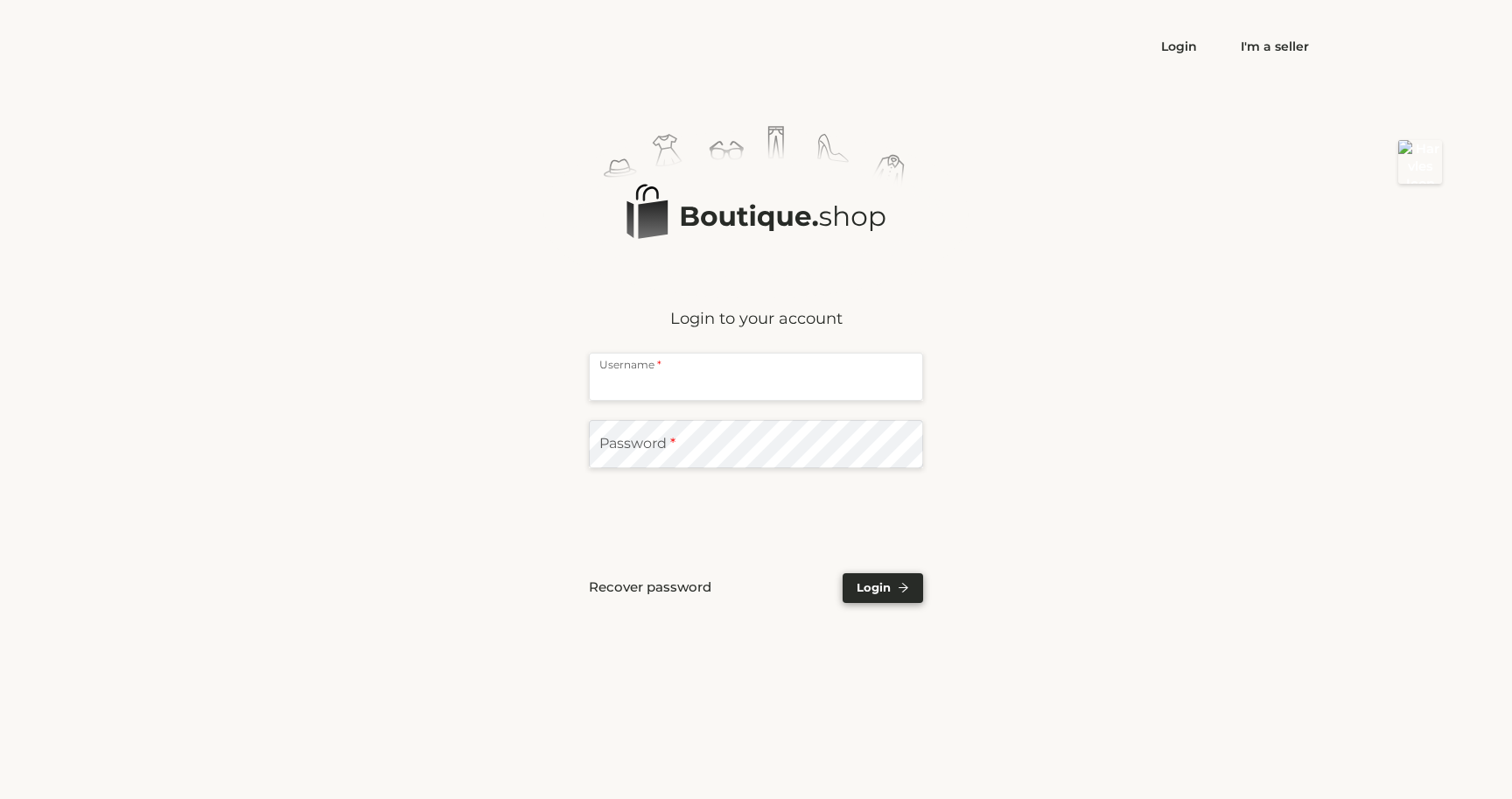
click at [645, 377] on input "text" at bounding box center [756, 377] width 335 height 48
type input "**********"
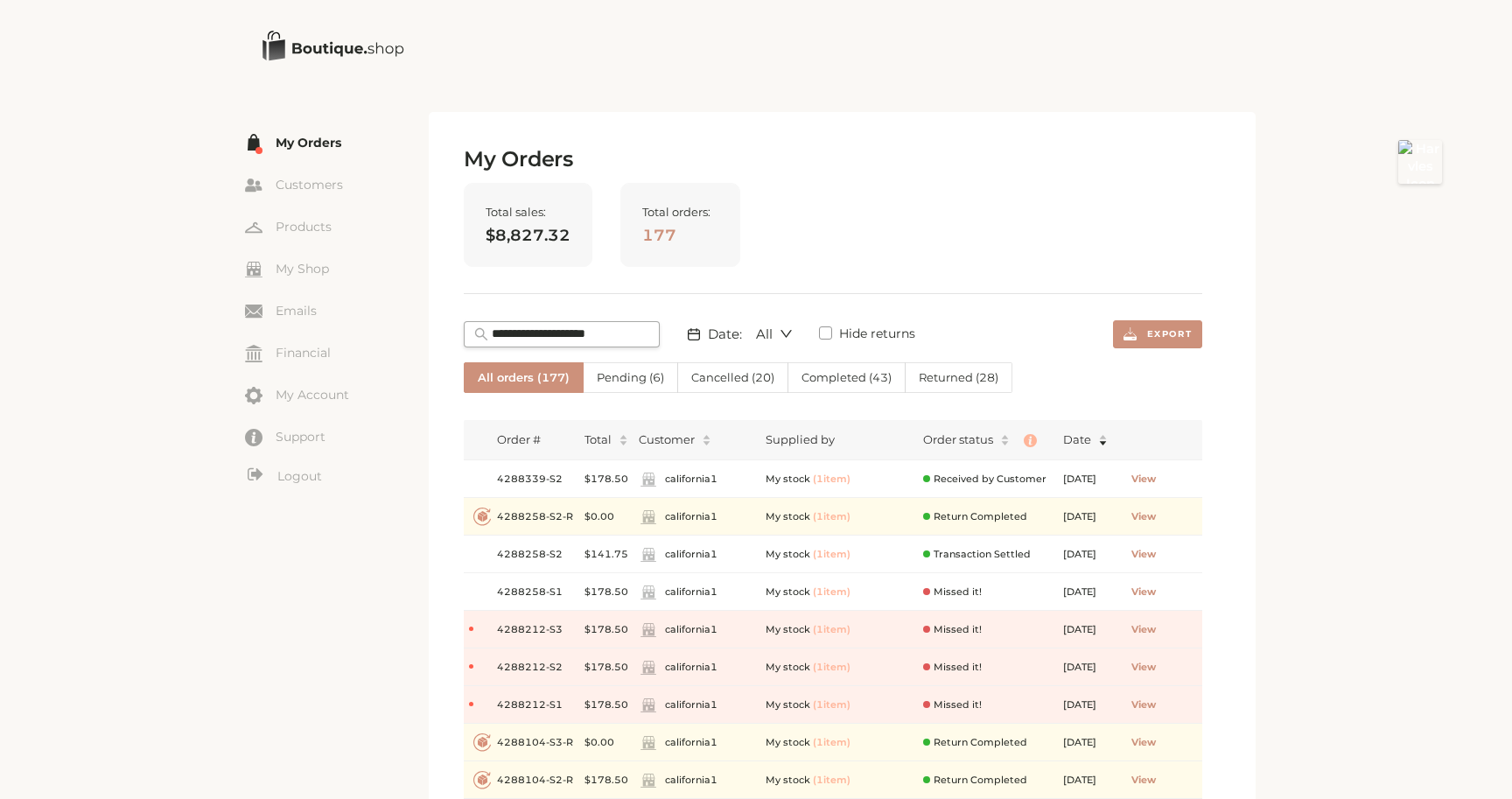
click at [715, 378] on span "Cancelled ( 20 )" at bounding box center [733, 377] width 83 height 14
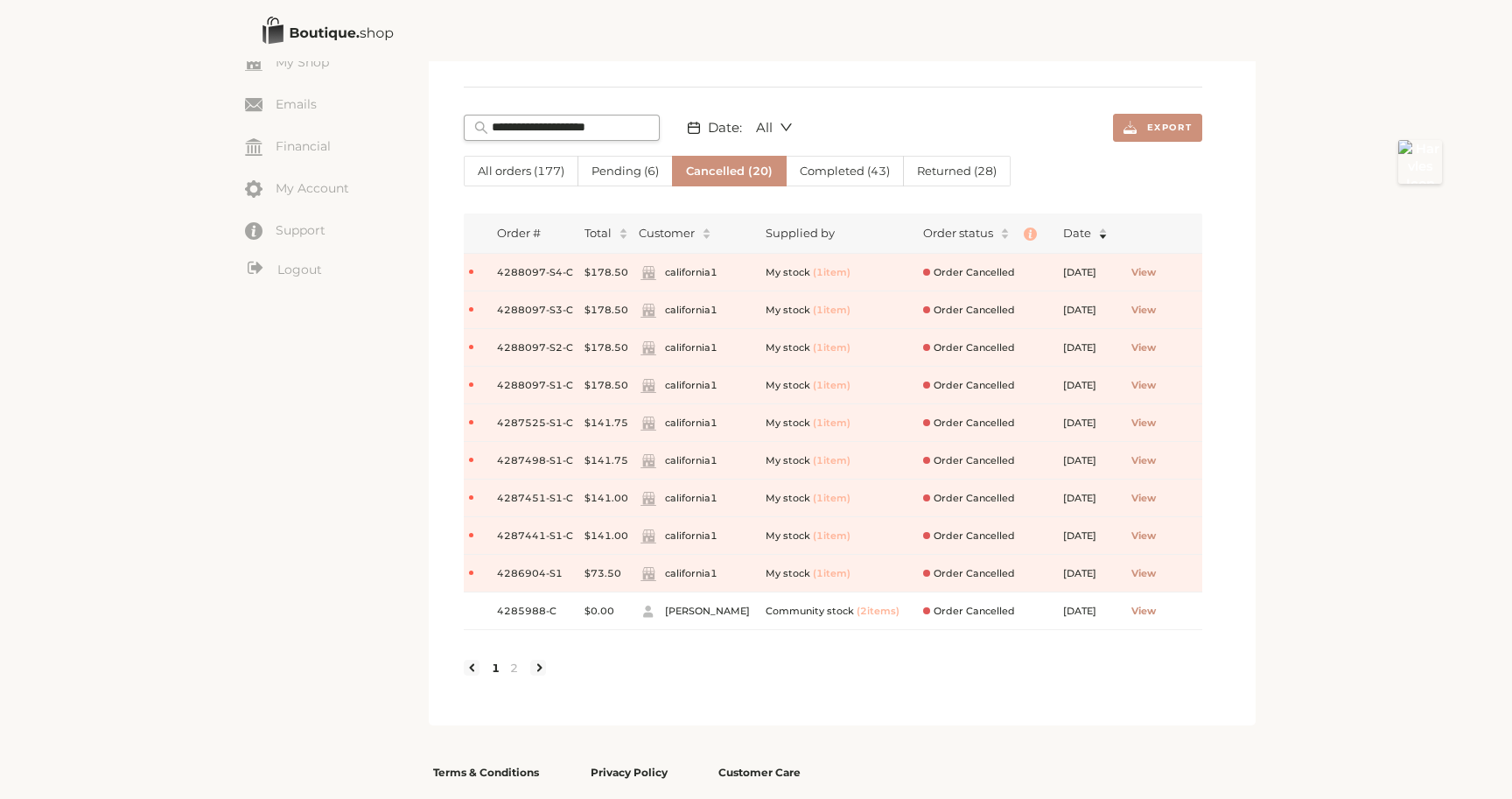
scroll to position [241, 0]
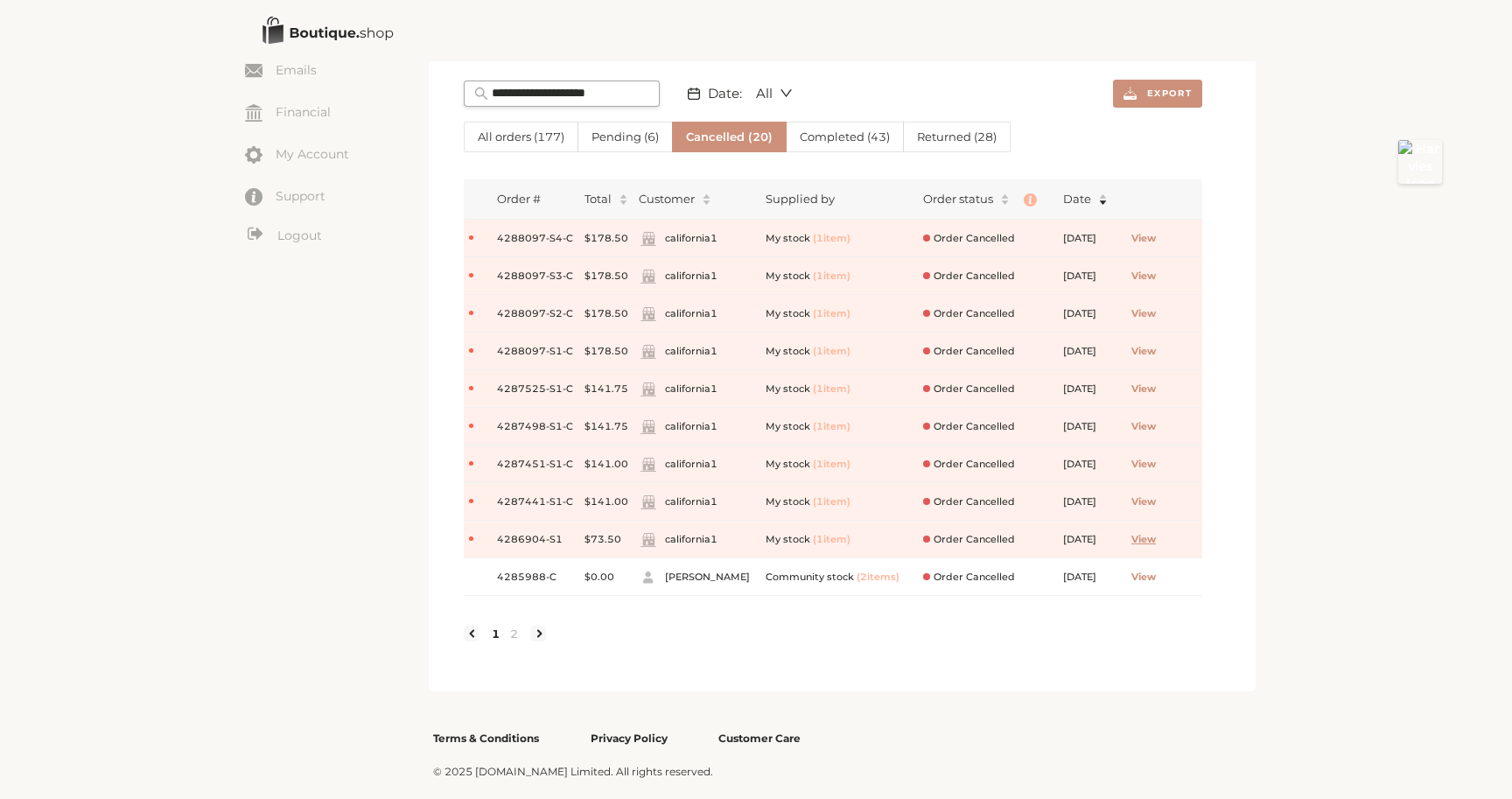
click at [1156, 537] on span "View" at bounding box center [1143, 539] width 25 height 15
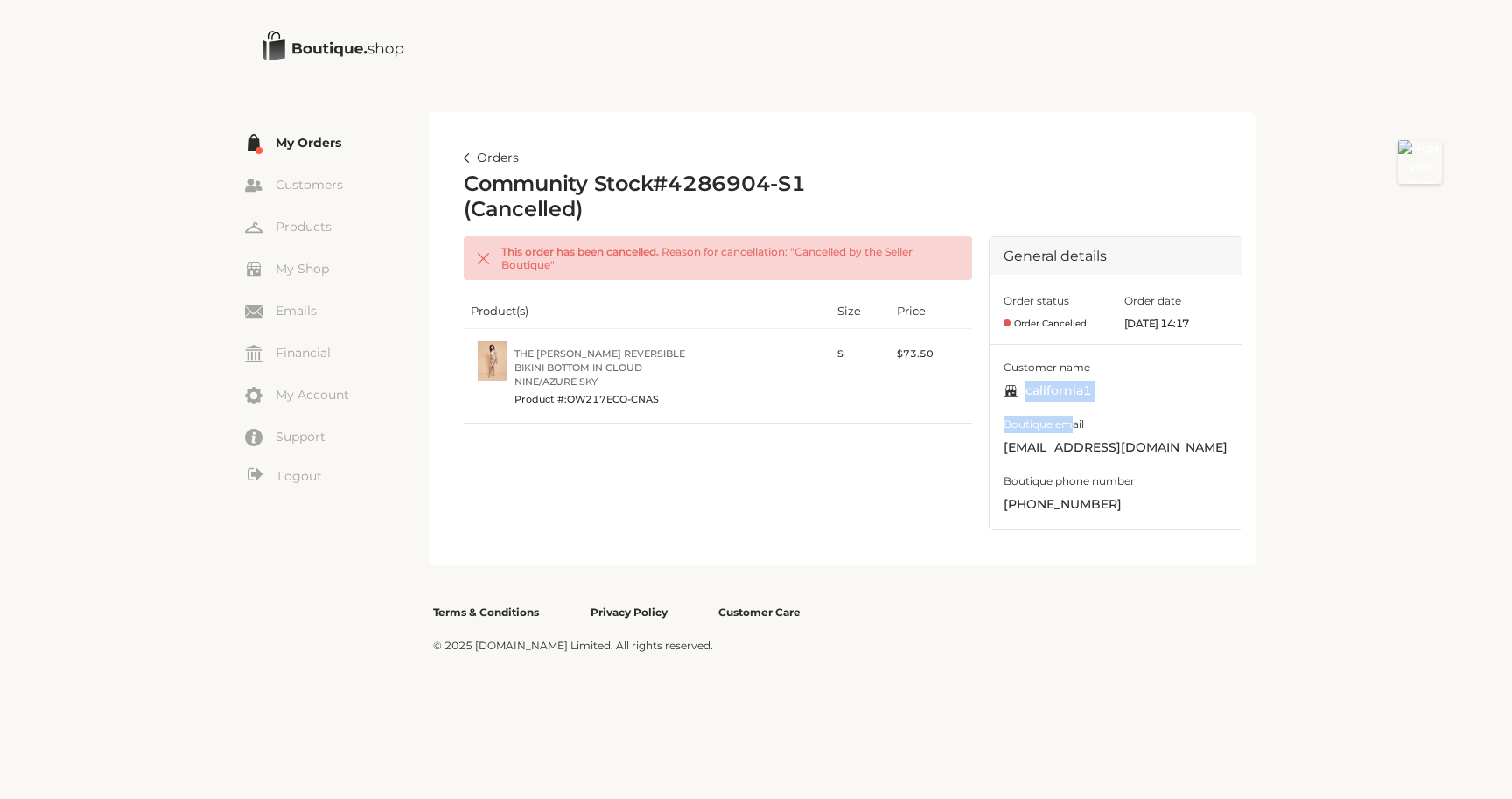
drag, startPoint x: 1026, startPoint y: 388, endPoint x: 1067, endPoint y: 416, distance: 49.6
click at [1067, 416] on div "Customer name california1 Boutique email orders+c1@boutique.shop Boutique phone…" at bounding box center [1116, 437] width 252 height 185
click at [725, 178] on h2 "Community Stock # 4286904-S1 (Cancelled)" at bounding box center [672, 196] width 418 height 51
copy h2 "4286904"
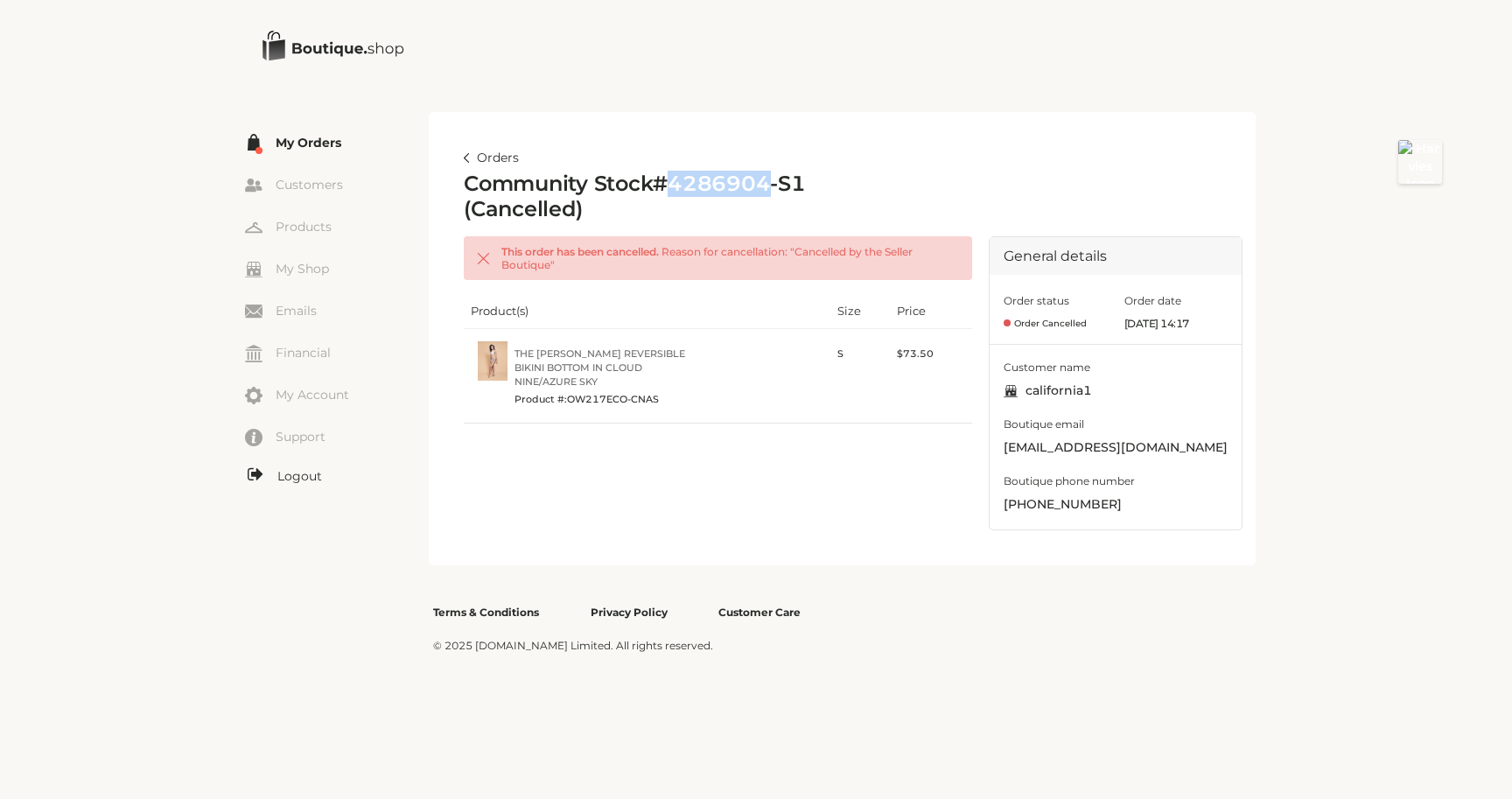
click at [293, 482] on link "Logout" at bounding box center [337, 476] width 183 height 22
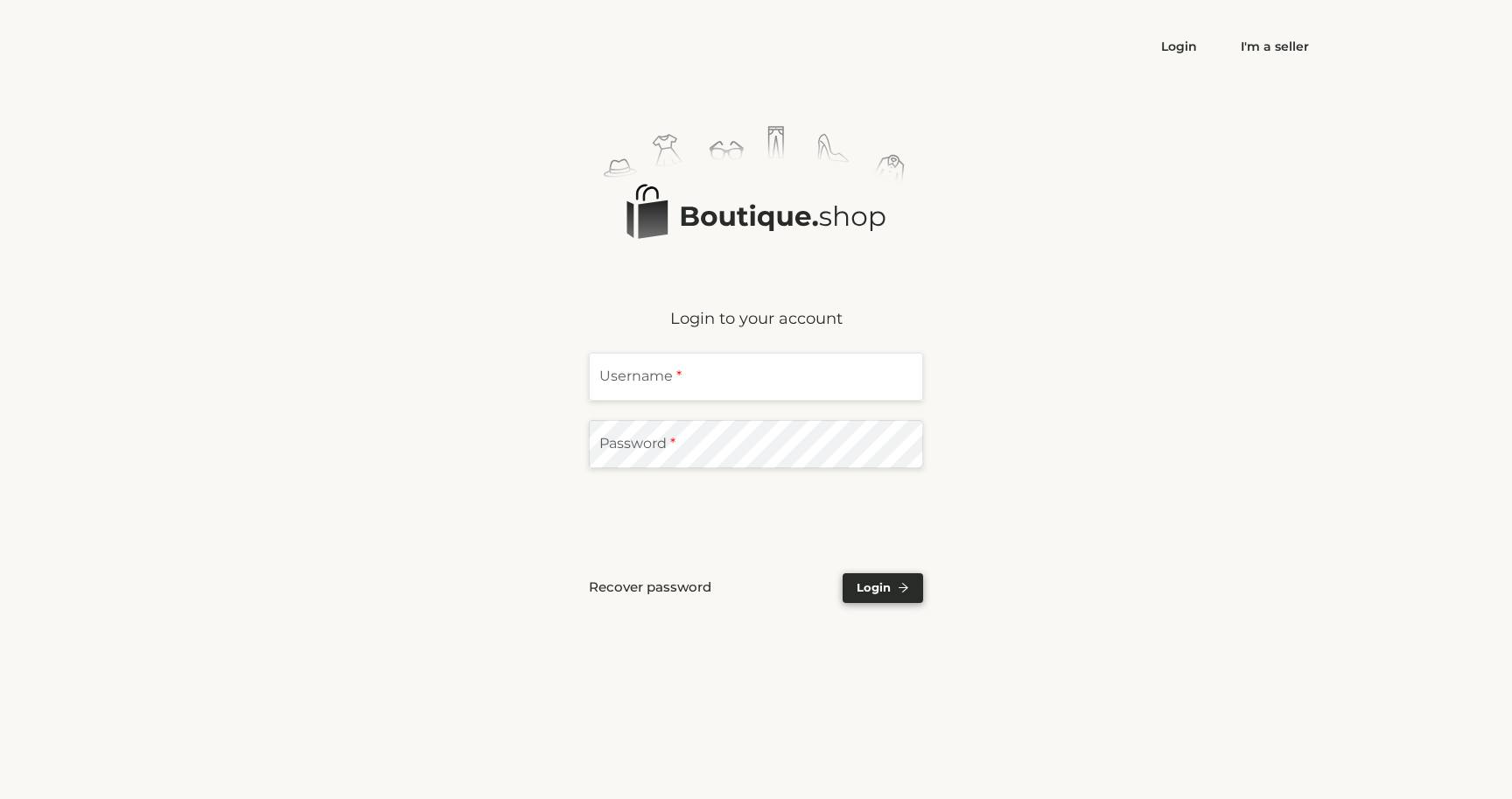
click at [682, 389] on input "text" at bounding box center [756, 377] width 335 height 48
type input "**********"
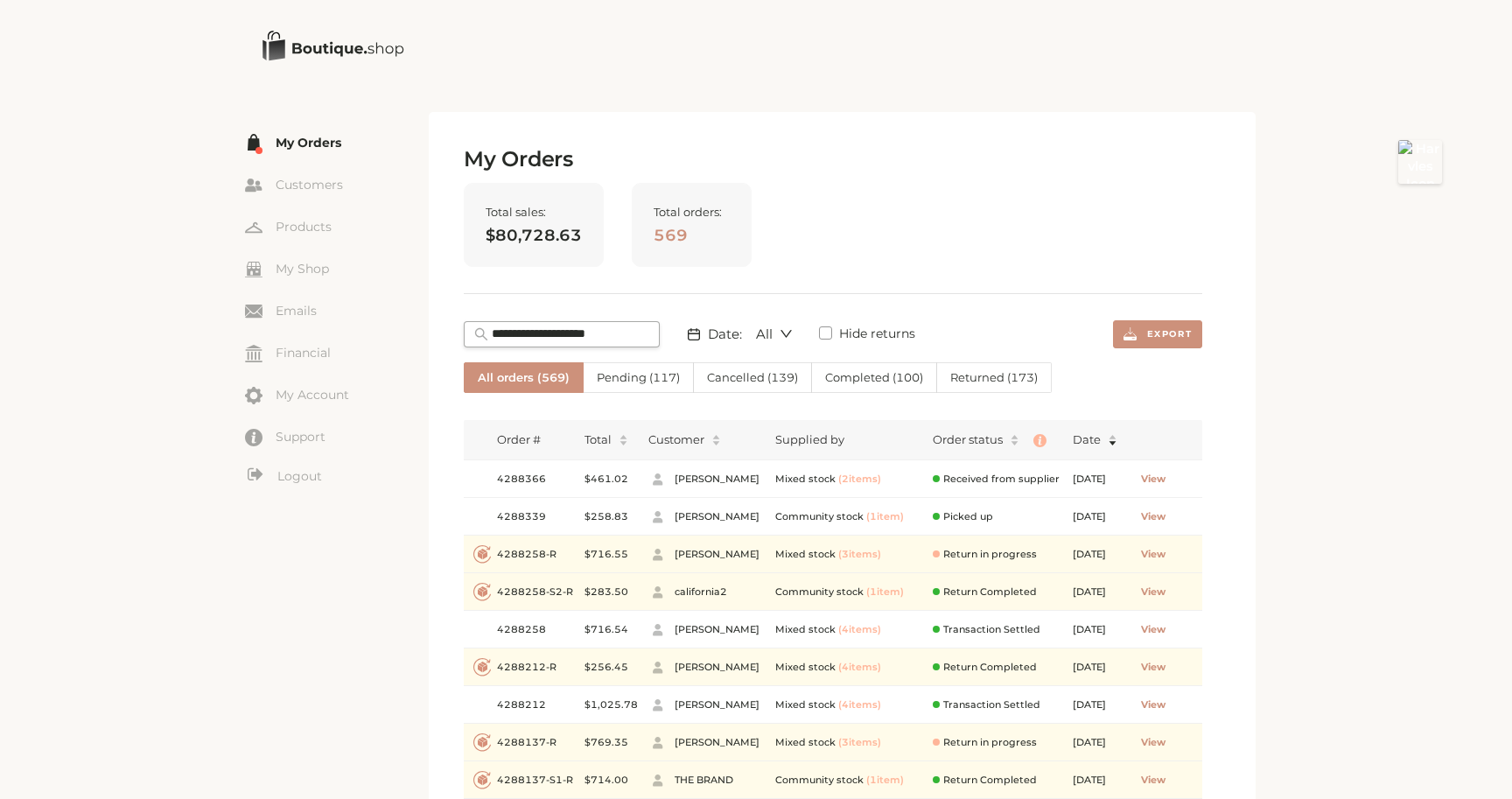
click at [567, 322] on span at bounding box center [561, 334] width 196 height 26
paste input "*******"
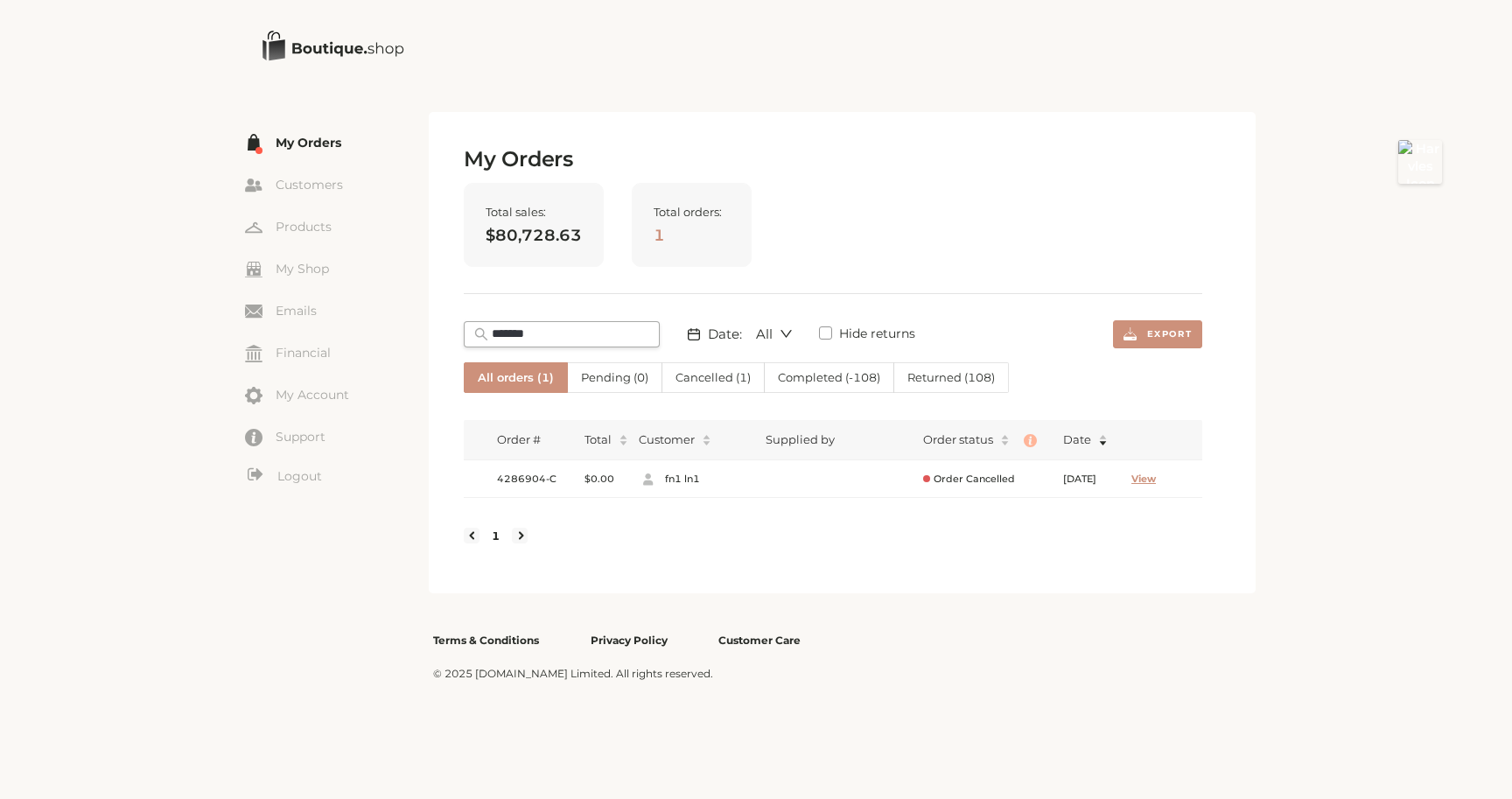
type input "*******"
click at [1169, 487] on button "View" at bounding box center [1143, 479] width 51 height 28
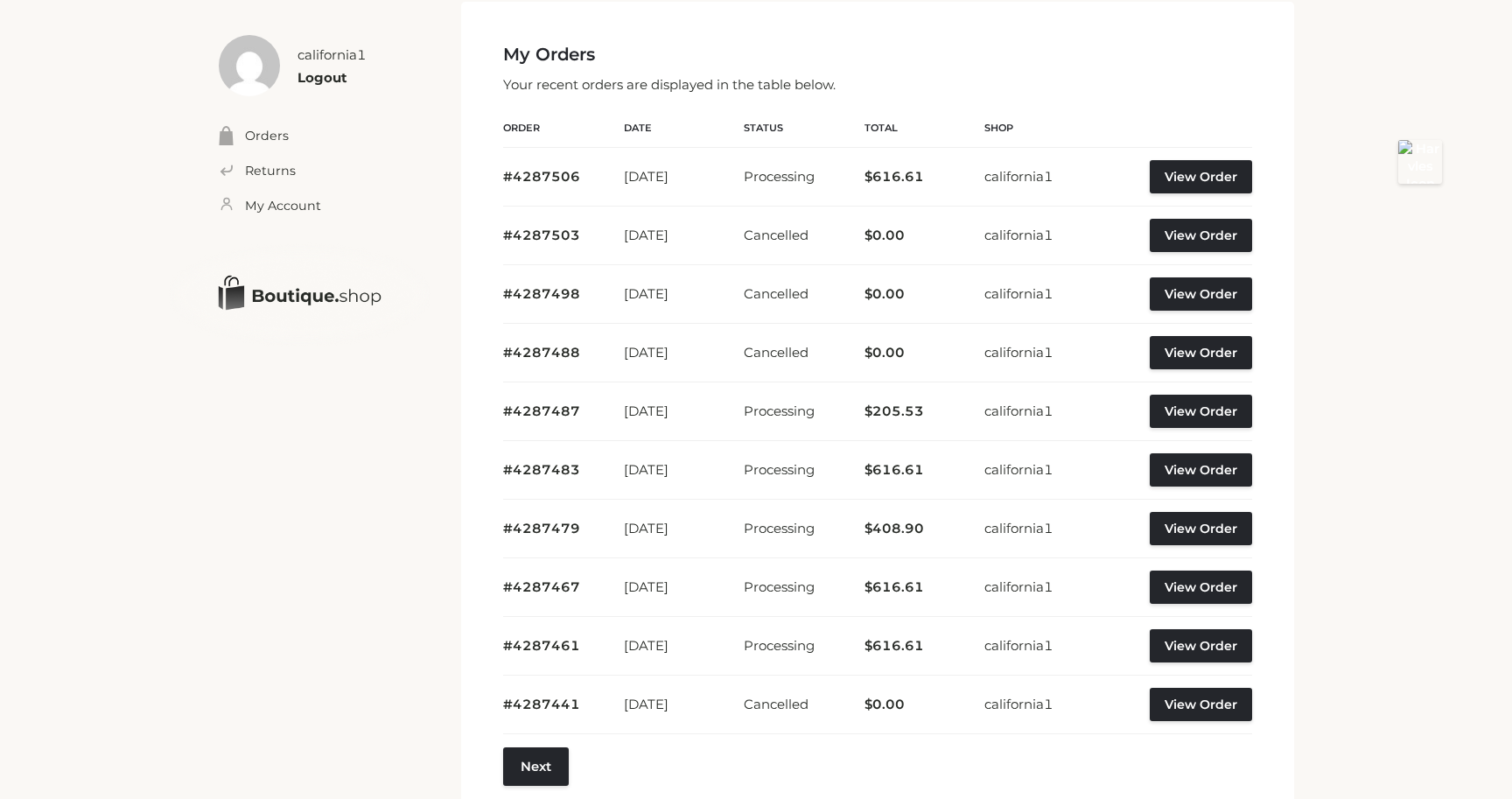
click at [322, 86] on div "california1 Logout" at bounding box center [332, 62] width 69 height 53
click at [329, 74] on link "Logout" at bounding box center [323, 77] width 50 height 17
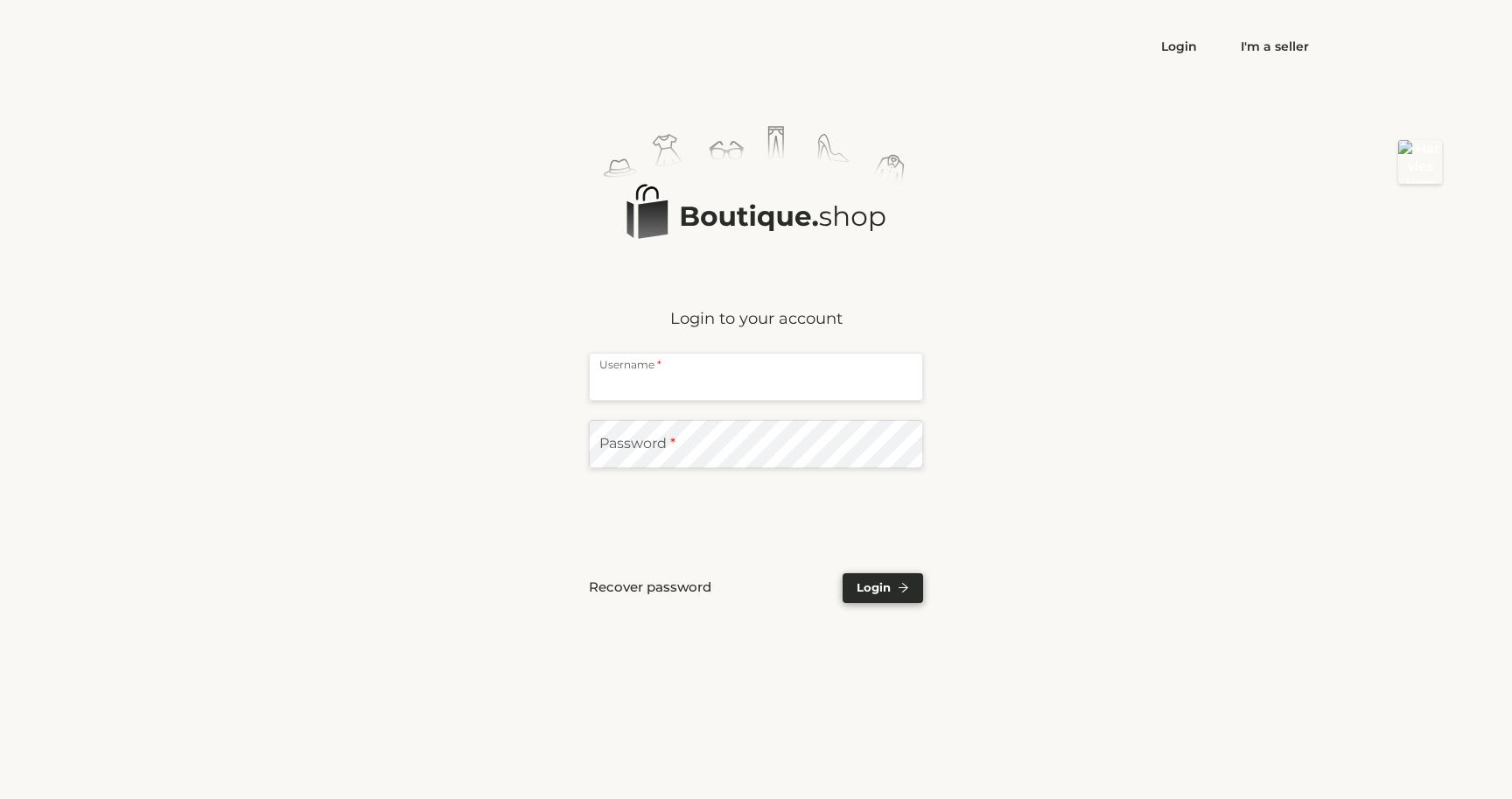
click at [703, 370] on input "text" at bounding box center [756, 377] width 335 height 48
type input "**********"
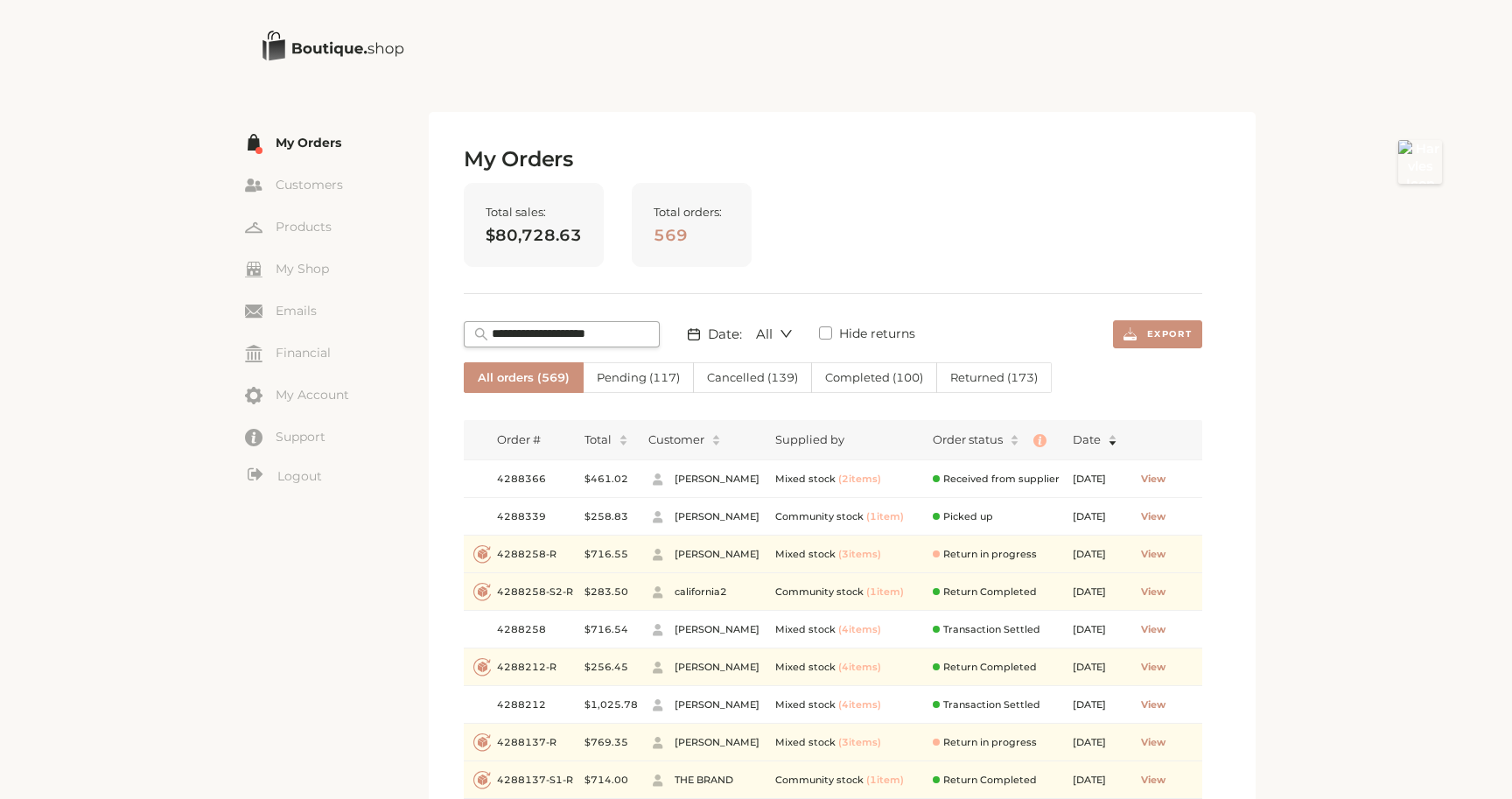
click at [731, 376] on span "Cancelled ( 139 )" at bounding box center [752, 377] width 91 height 14
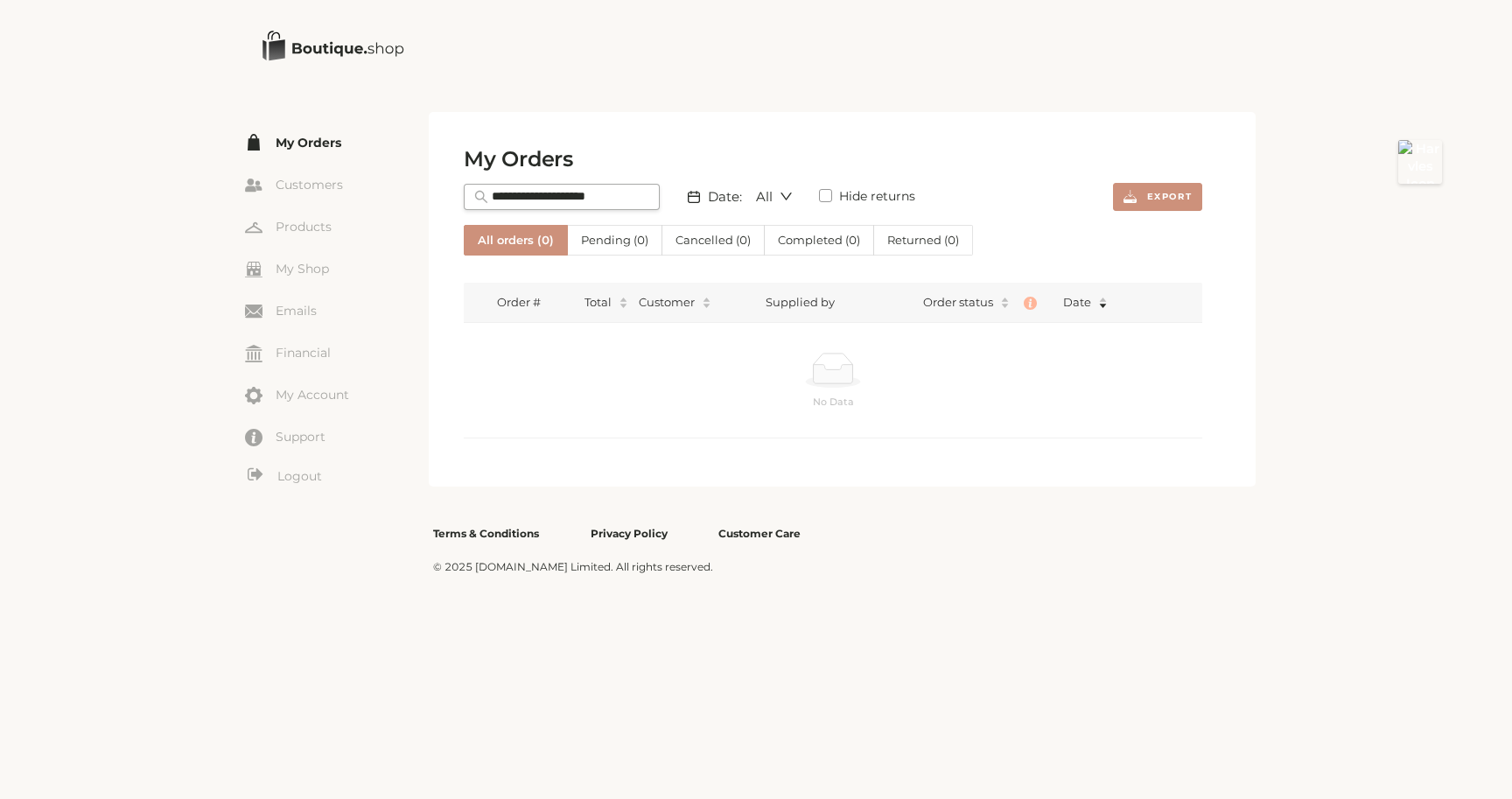
click at [310, 380] on ul "My Orders Customers Products My Shop Dashboard Emails Financial My Account Supp…" at bounding box center [337, 309] width 183 height 360
click at [310, 381] on ul "My Orders Customers Products My Shop Dashboard Emails Financial My Account Supp…" at bounding box center [337, 309] width 183 height 360
click at [310, 395] on link "My Account" at bounding box center [337, 394] width 183 height 26
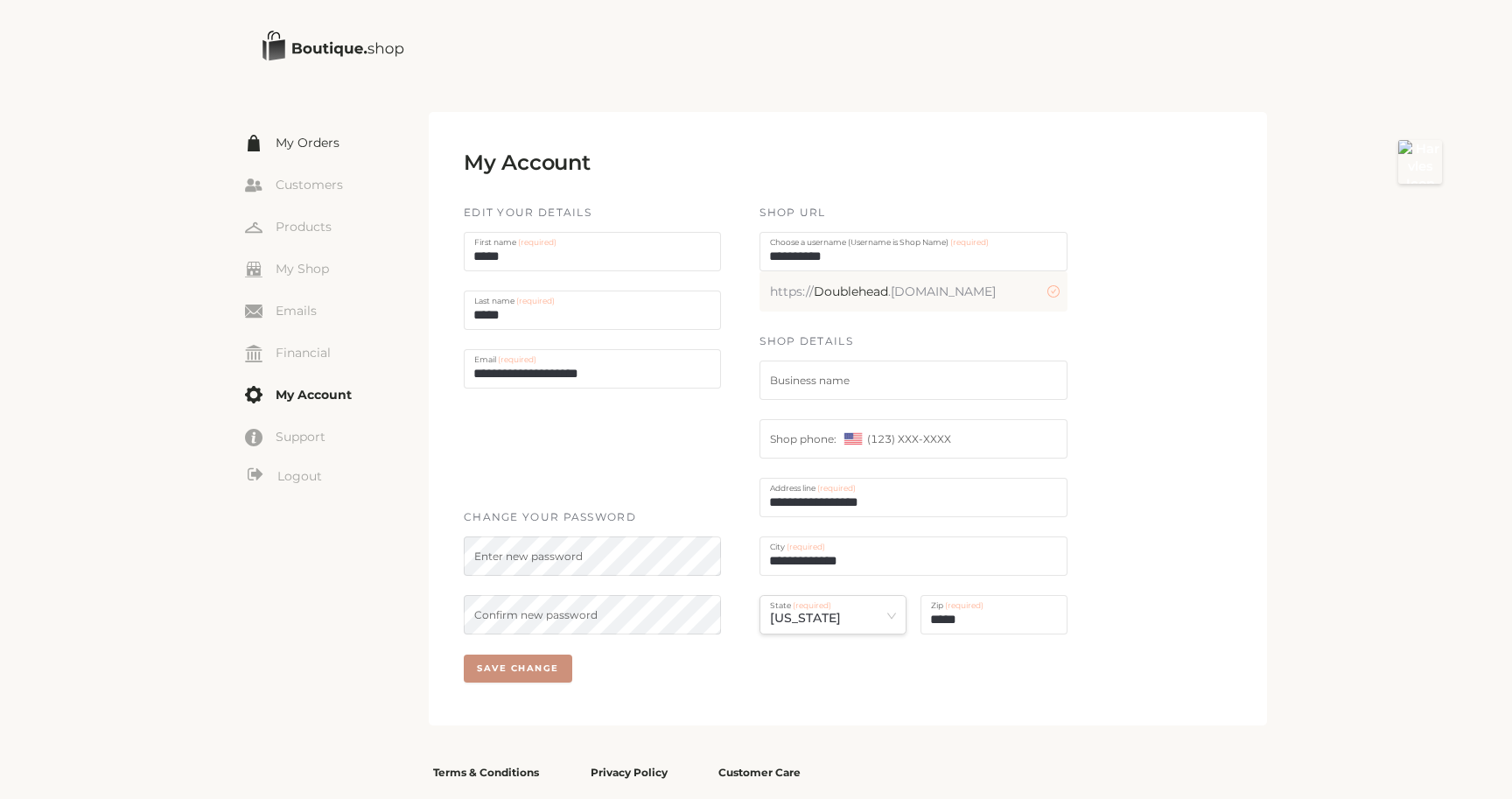
click at [311, 145] on link "My Orders" at bounding box center [337, 142] width 183 height 26
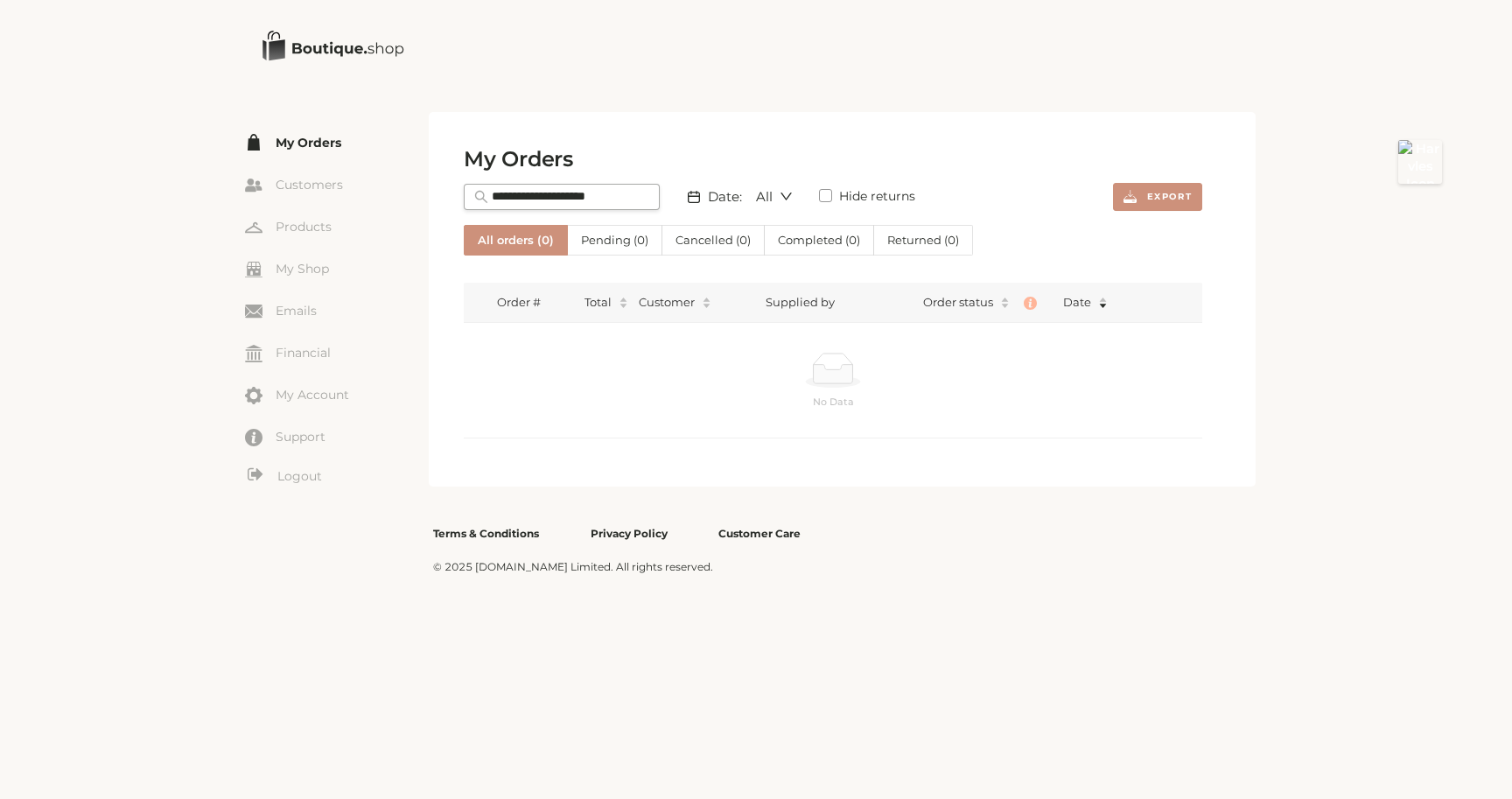
click at [729, 240] on span "Cancelled ( 0 )" at bounding box center [714, 240] width 76 height 14
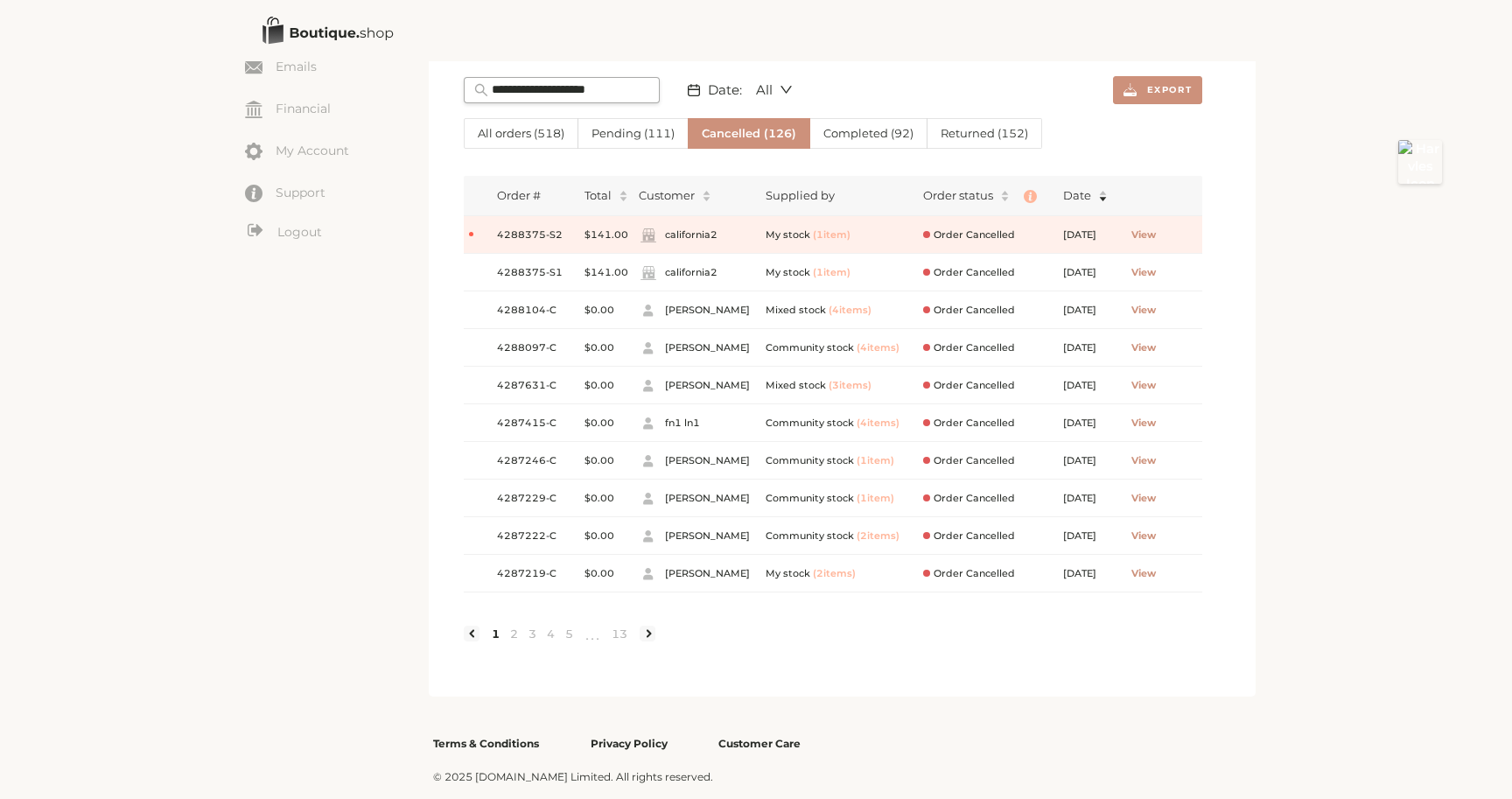
scroll to position [250, 0]
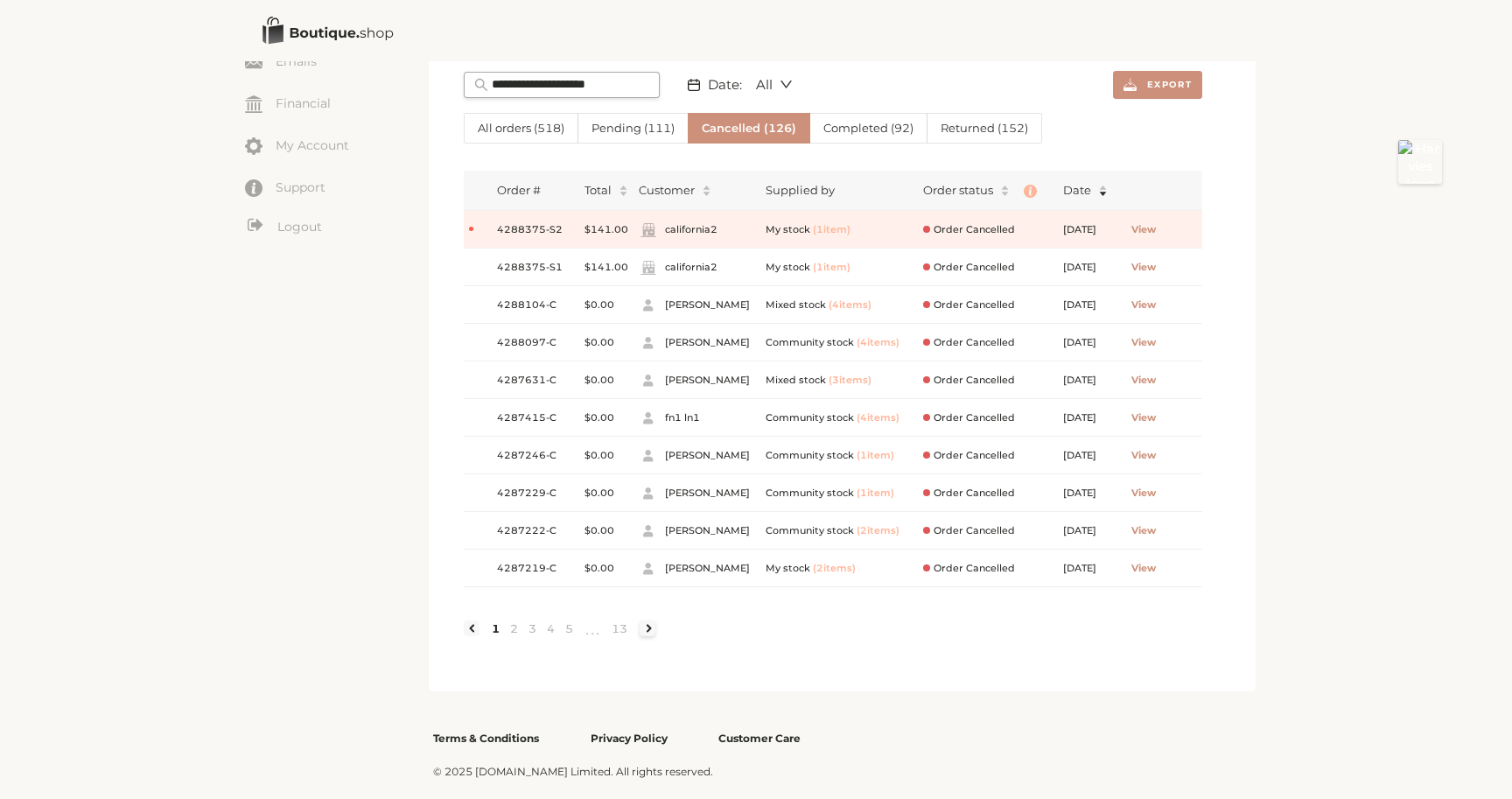
click at [650, 629] on link at bounding box center [647, 628] width 16 height 16
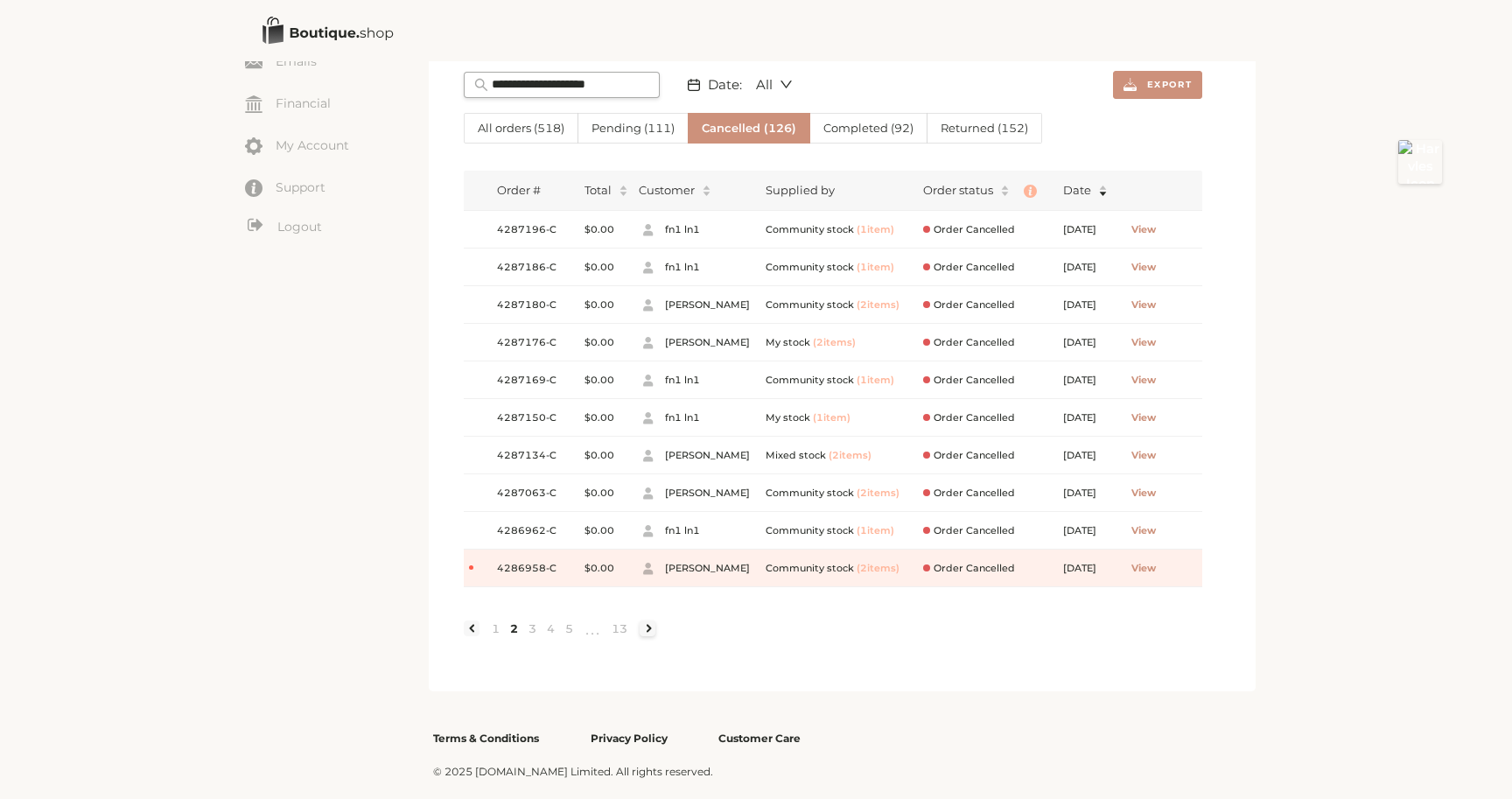
click at [647, 620] on link at bounding box center [647, 628] width 16 height 16
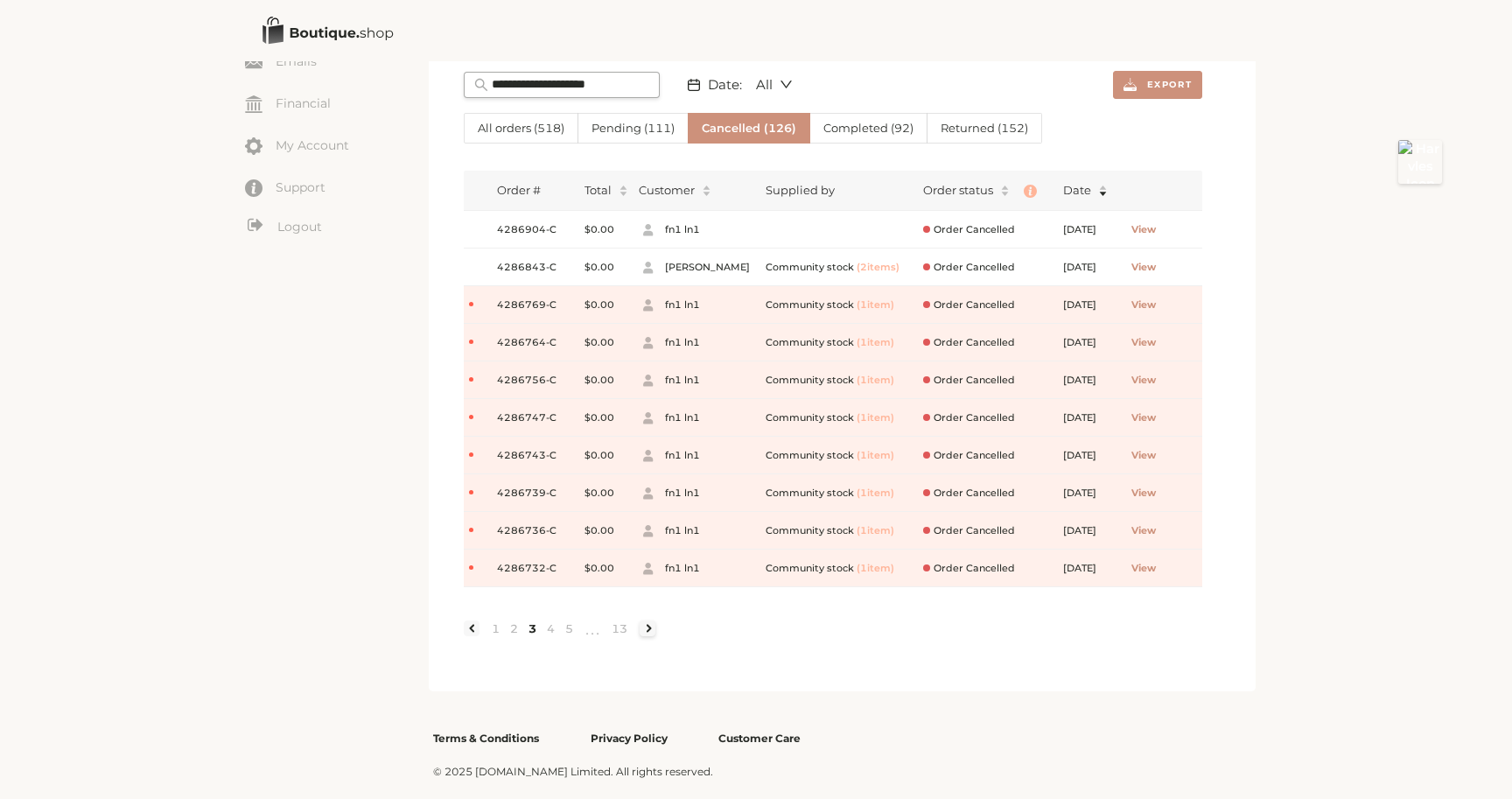
click at [643, 628] on link at bounding box center [647, 628] width 16 height 16
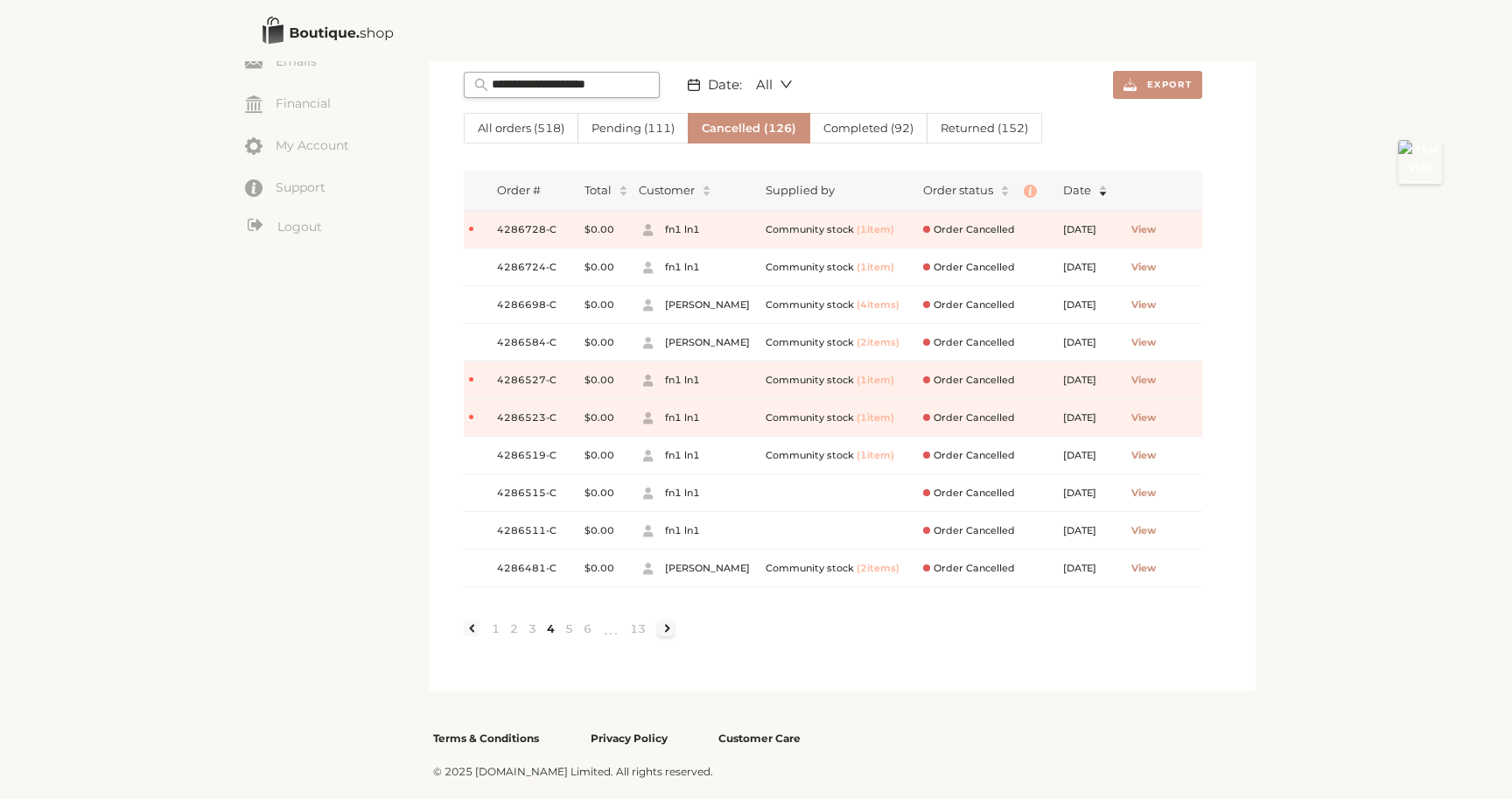
click at [674, 627] on link at bounding box center [666, 628] width 16 height 16
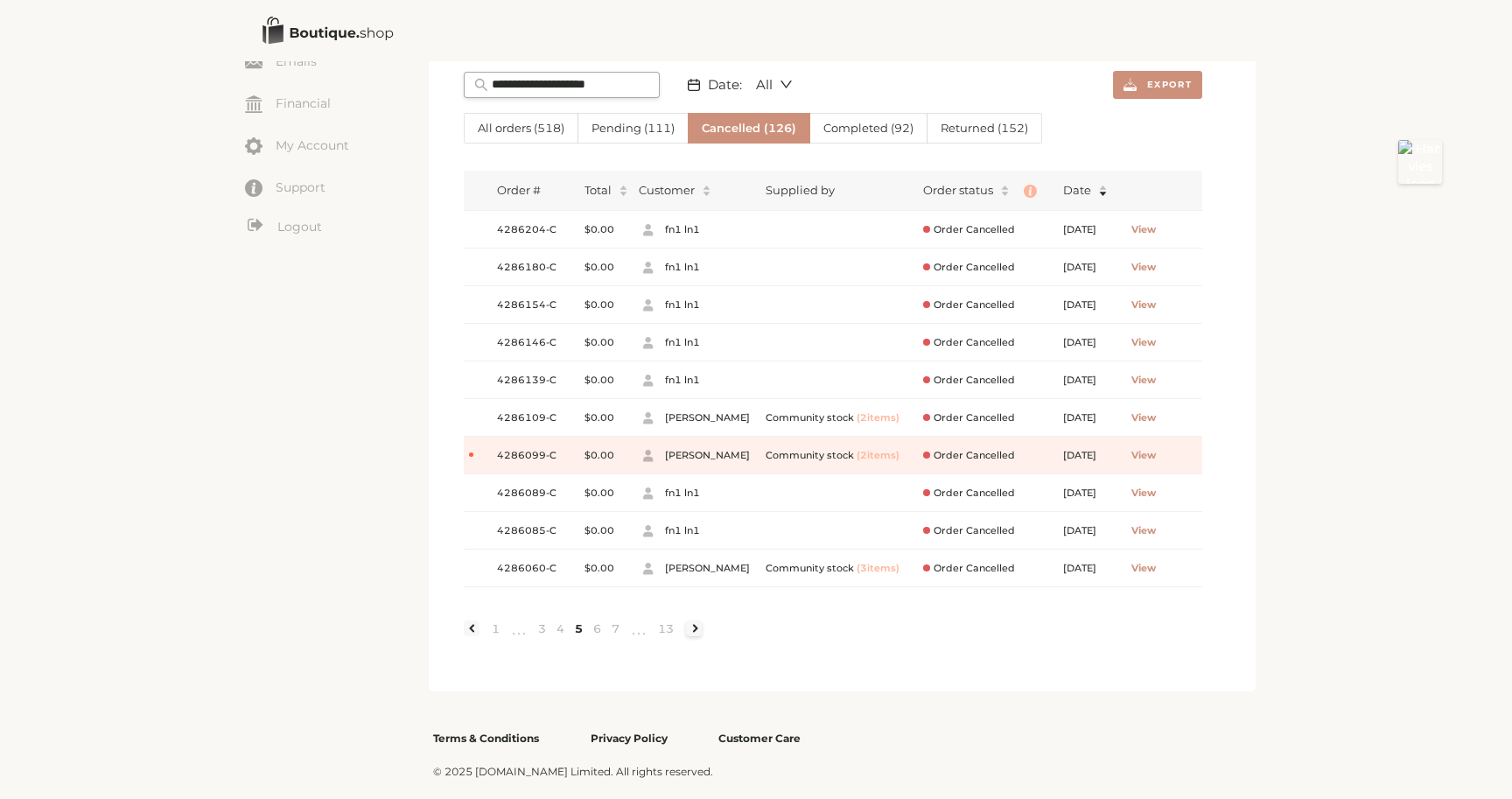
click at [696, 622] on link at bounding box center [693, 628] width 16 height 16
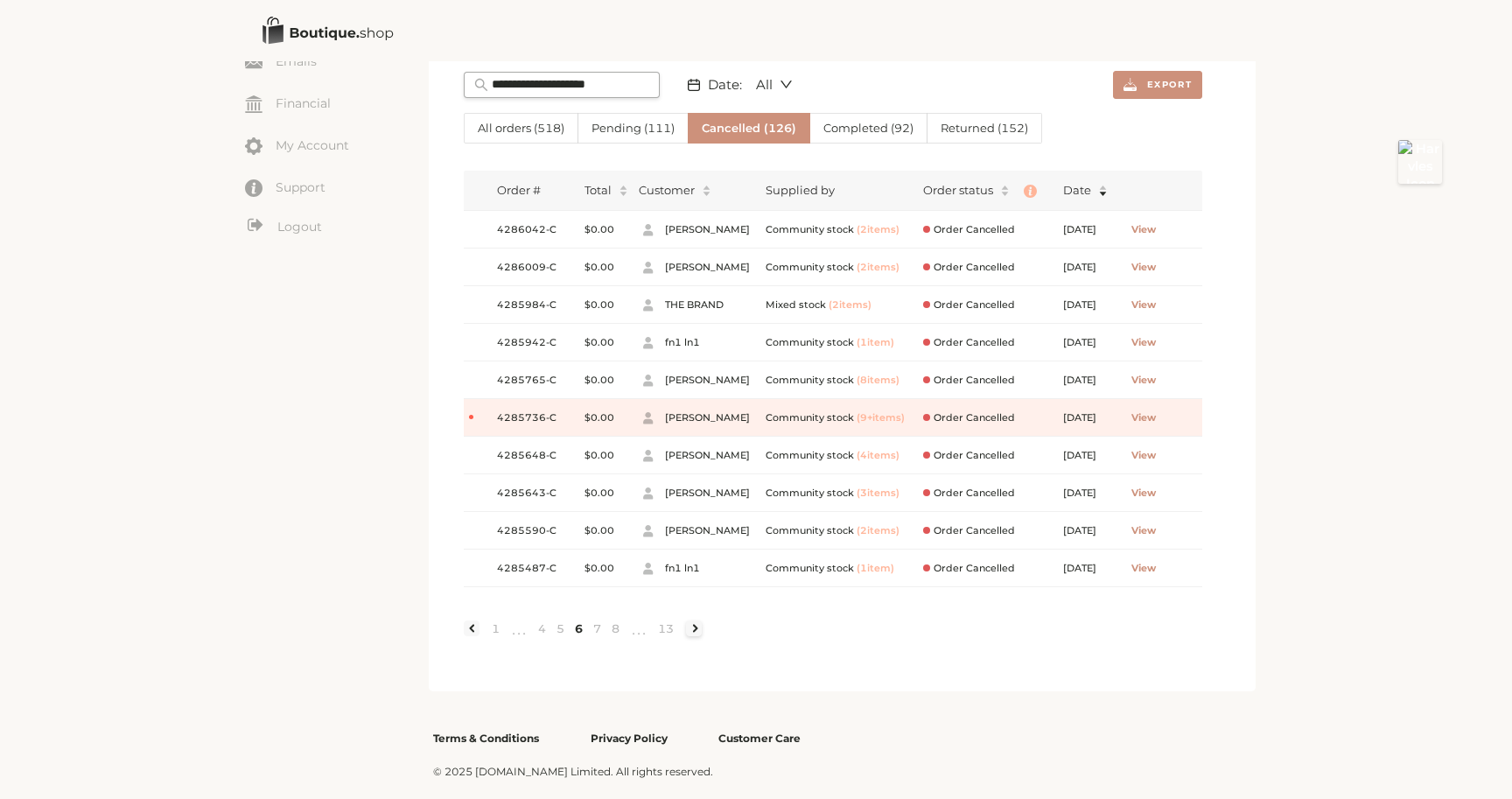
click at [698, 625] on link at bounding box center [693, 628] width 16 height 16
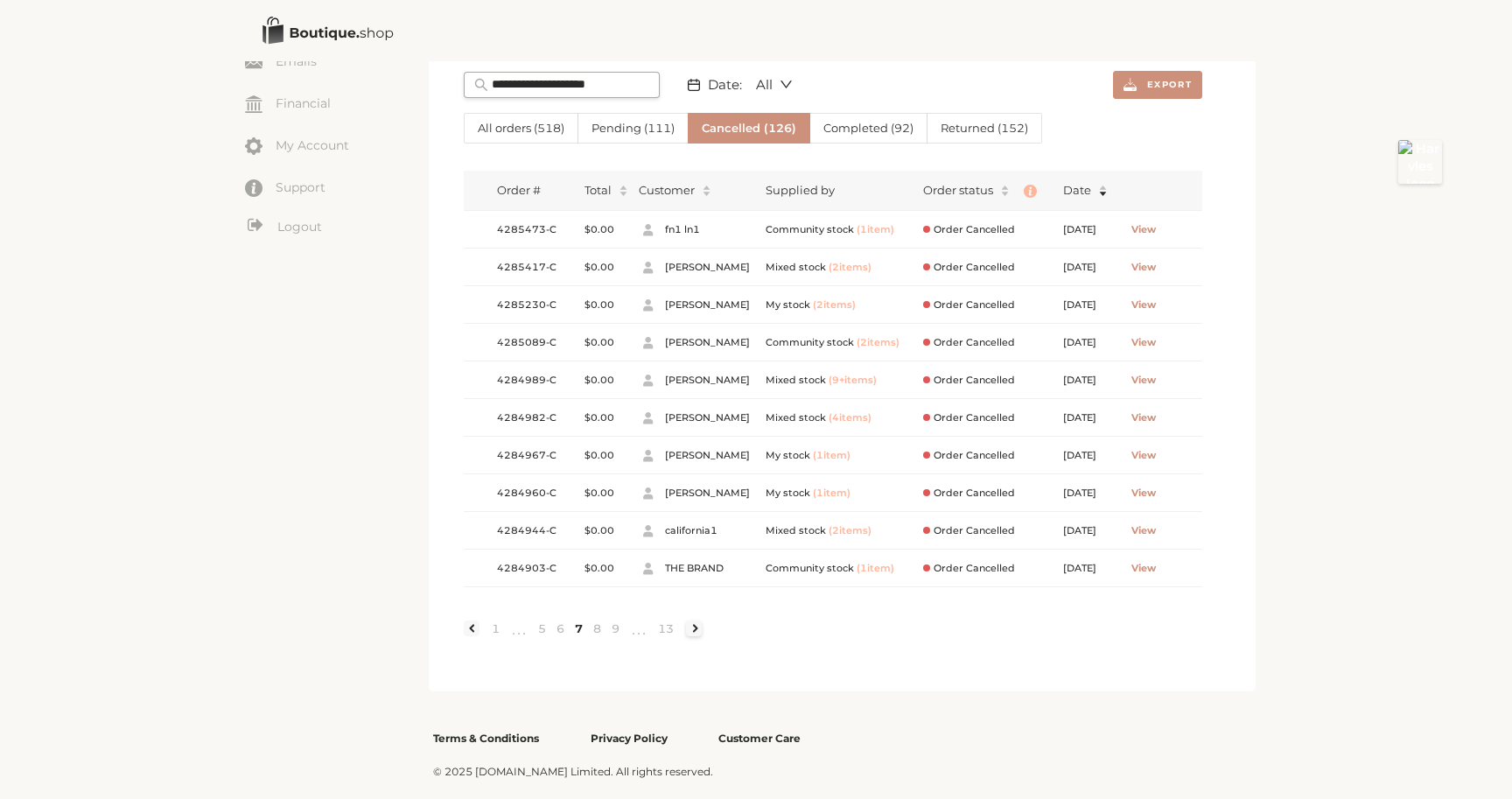
click at [698, 627] on link at bounding box center [693, 628] width 16 height 16
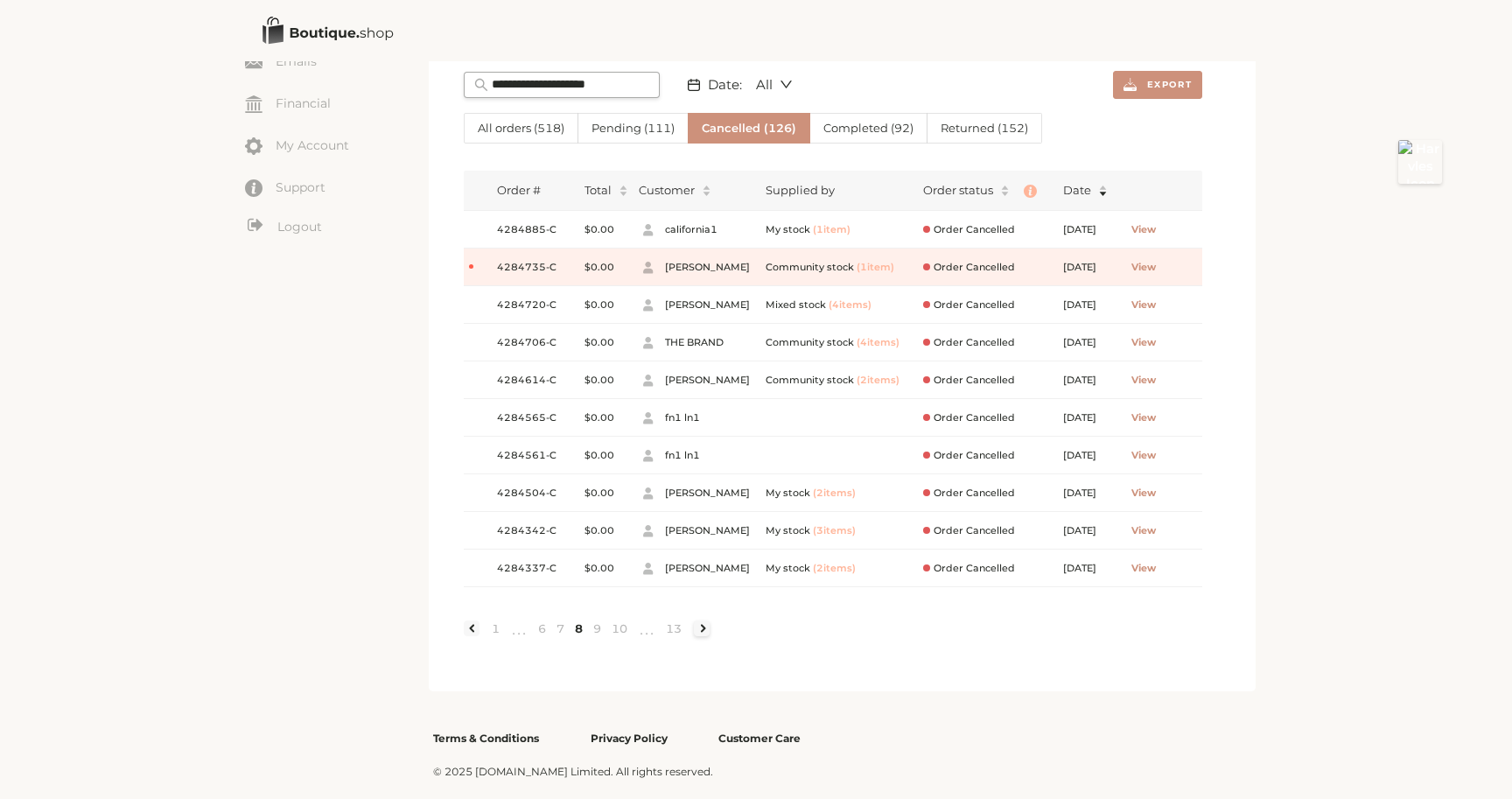
click at [706, 628] on link at bounding box center [702, 628] width 16 height 16
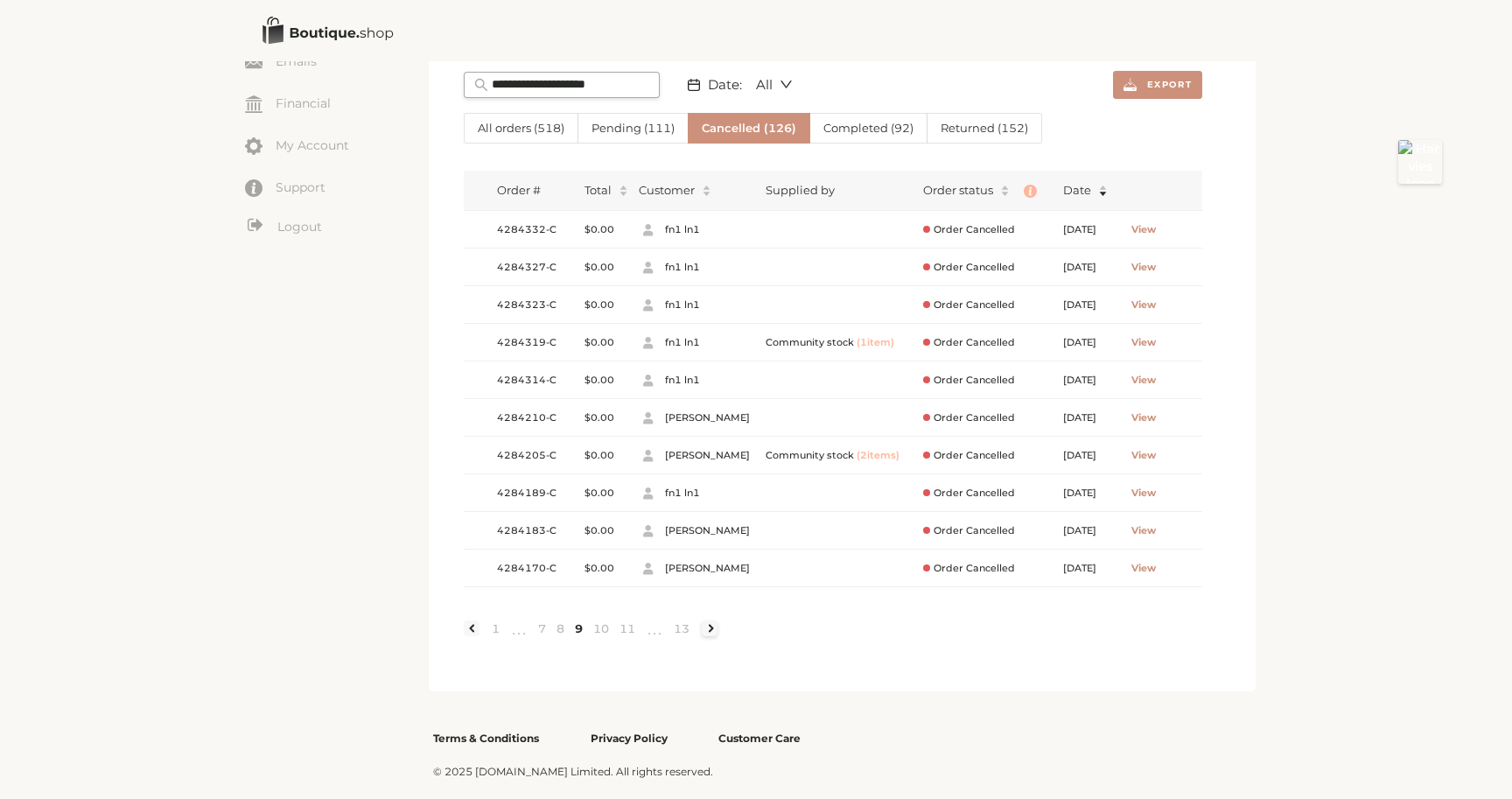
click at [711, 627] on link at bounding box center [709, 628] width 16 height 16
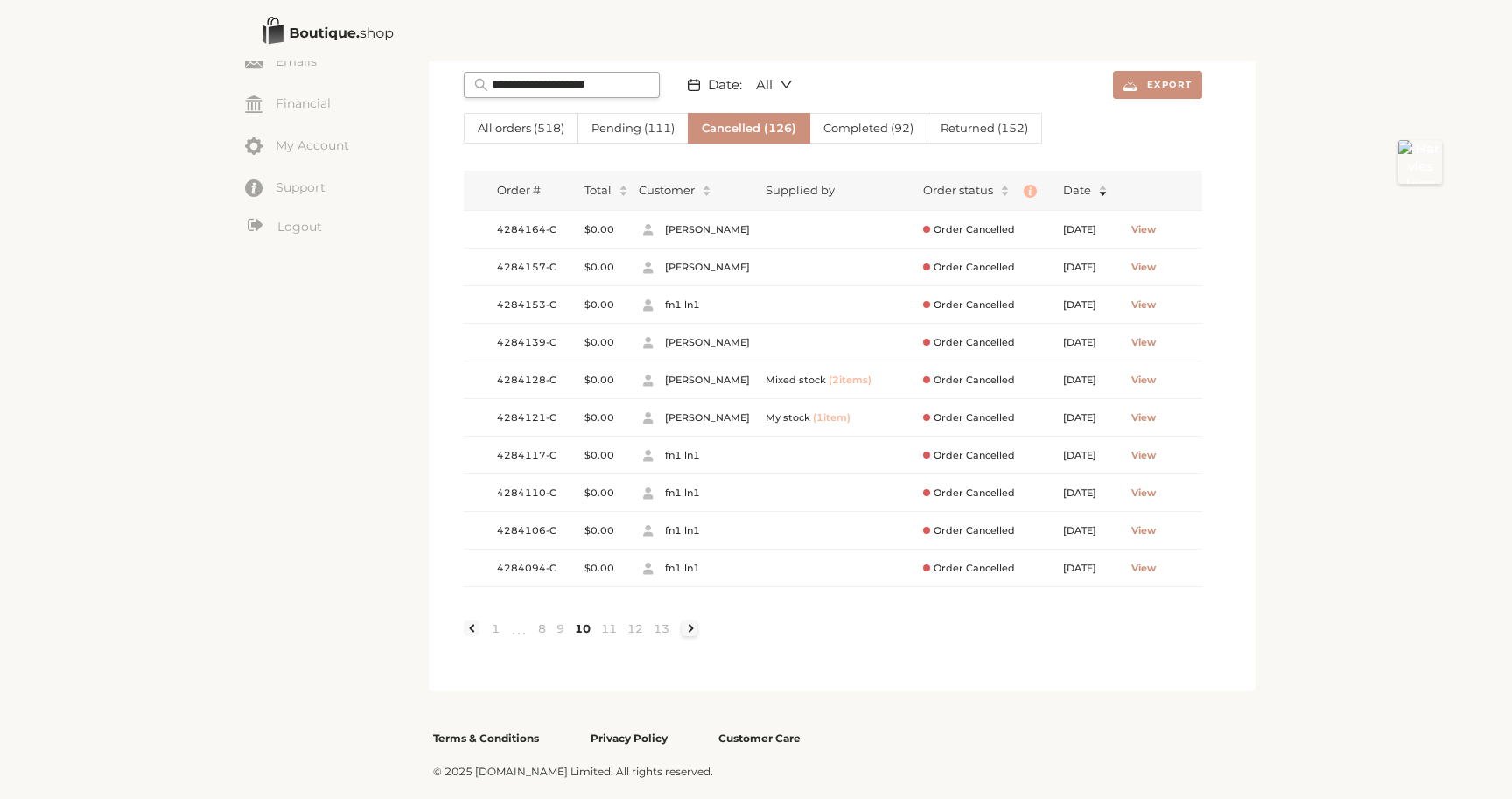
click at [691, 621] on link at bounding box center [690, 628] width 16 height 16
click at [691, 625] on div "Order # Total Customer Supplied by Order status Date 4284090-C $0.00 fn1 ln1 Or…" at bounding box center [833, 406] width 738 height 499
click at [679, 625] on link at bounding box center [671, 628] width 16 height 16
click at [671, 631] on link at bounding box center [671, 628] width 16 height 16
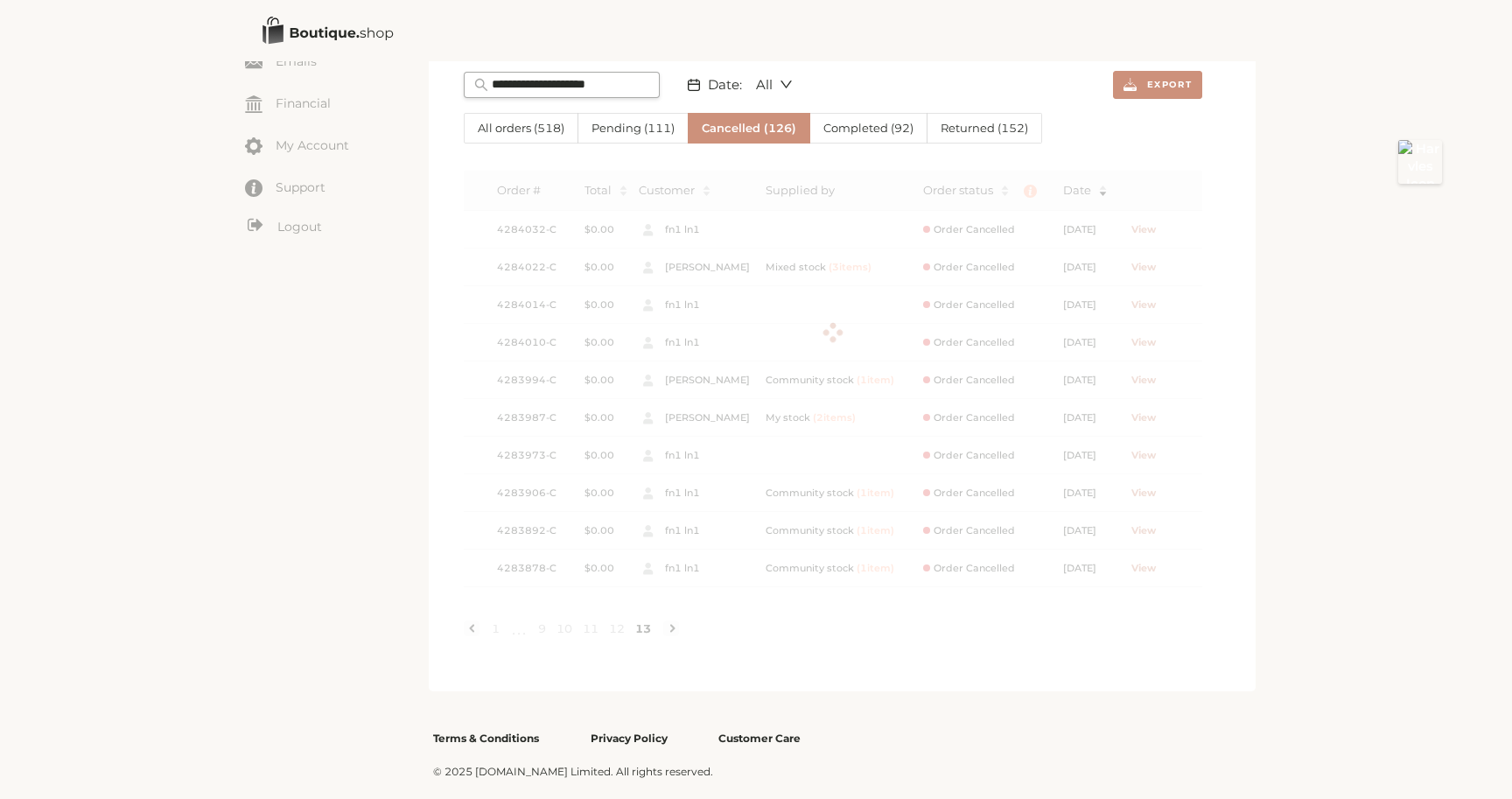
scroll to position [116, 0]
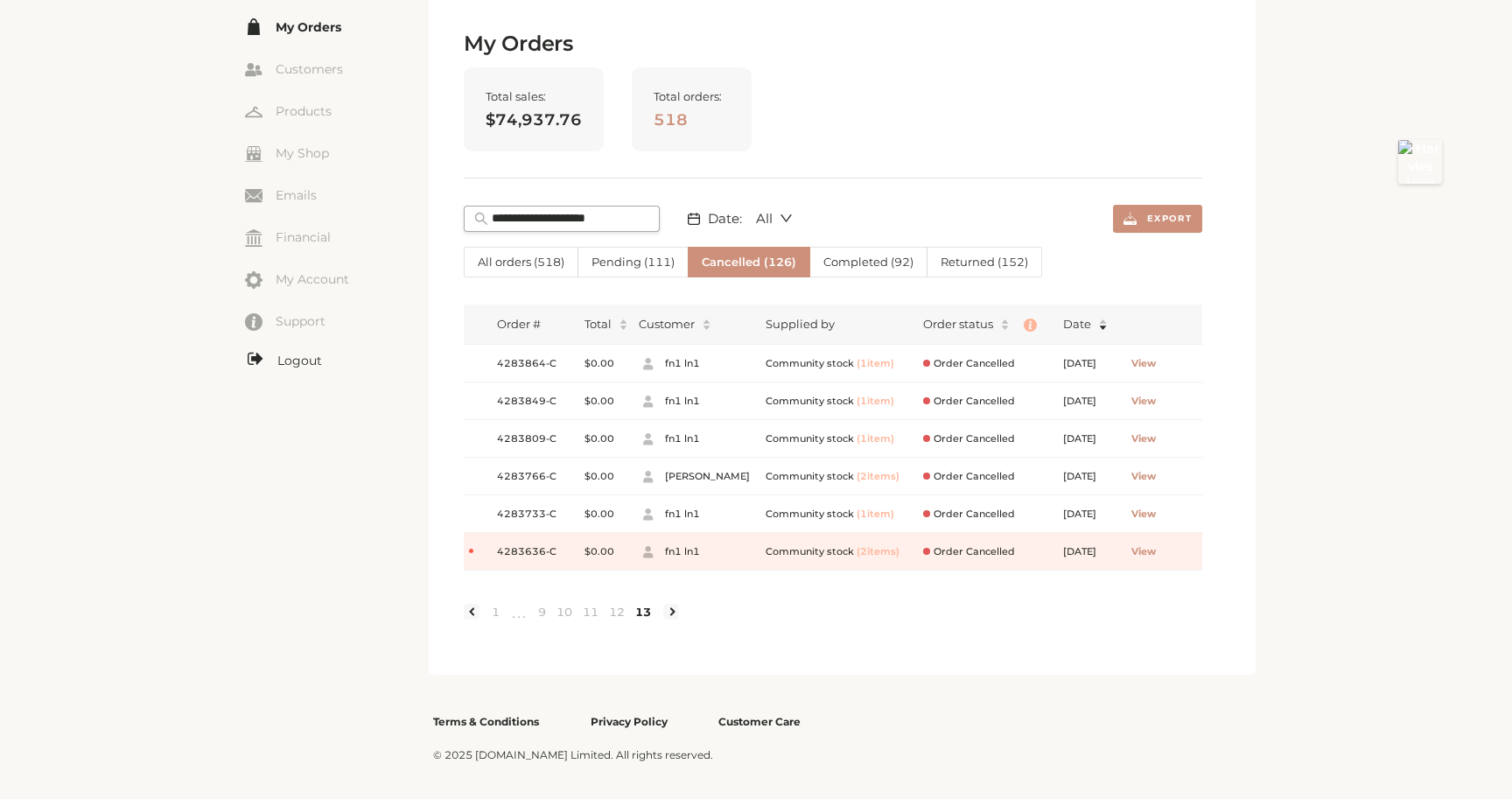
click at [287, 361] on link "Logout" at bounding box center [337, 361] width 183 height 22
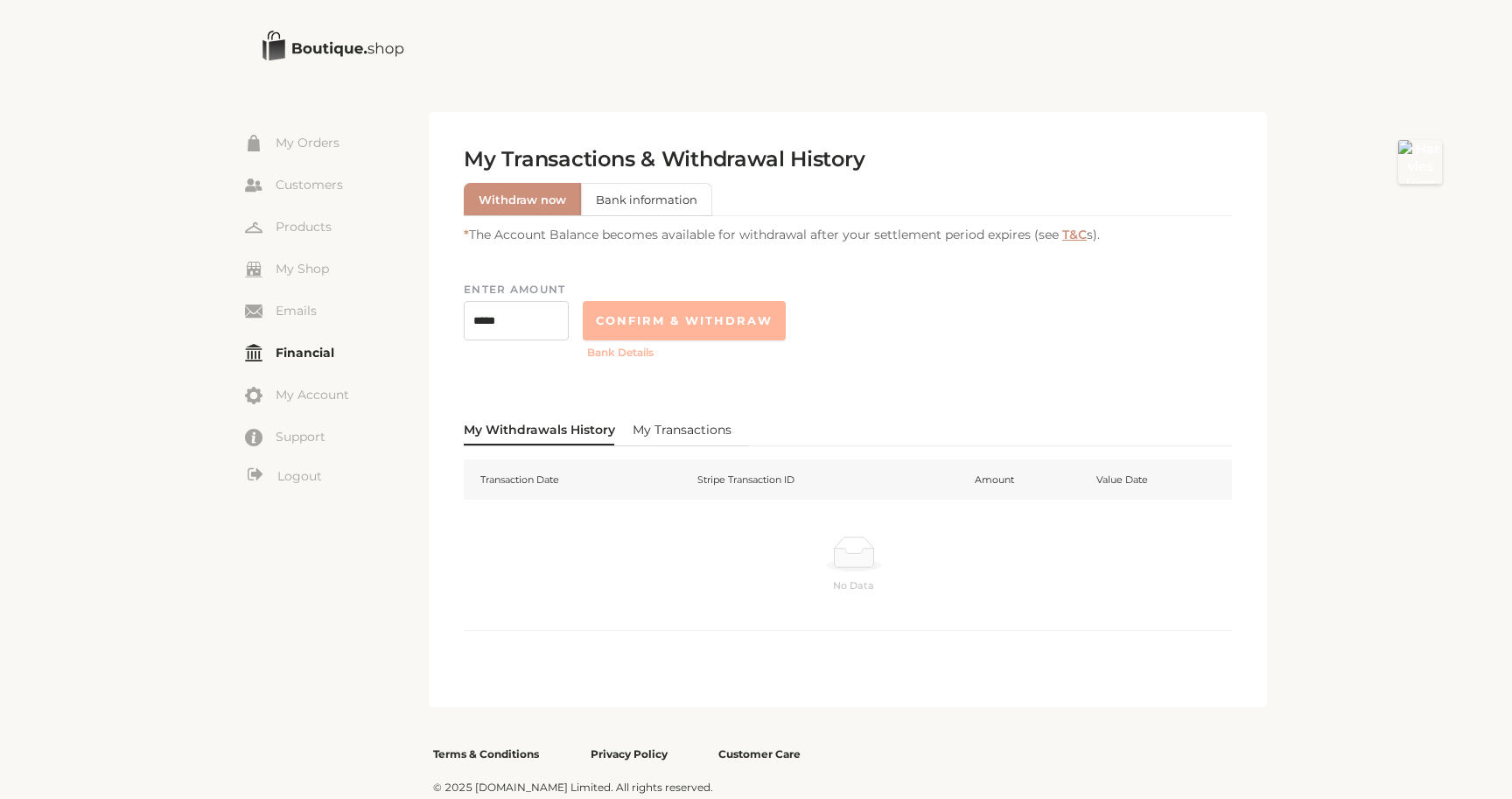
scroll to position [33, 0]
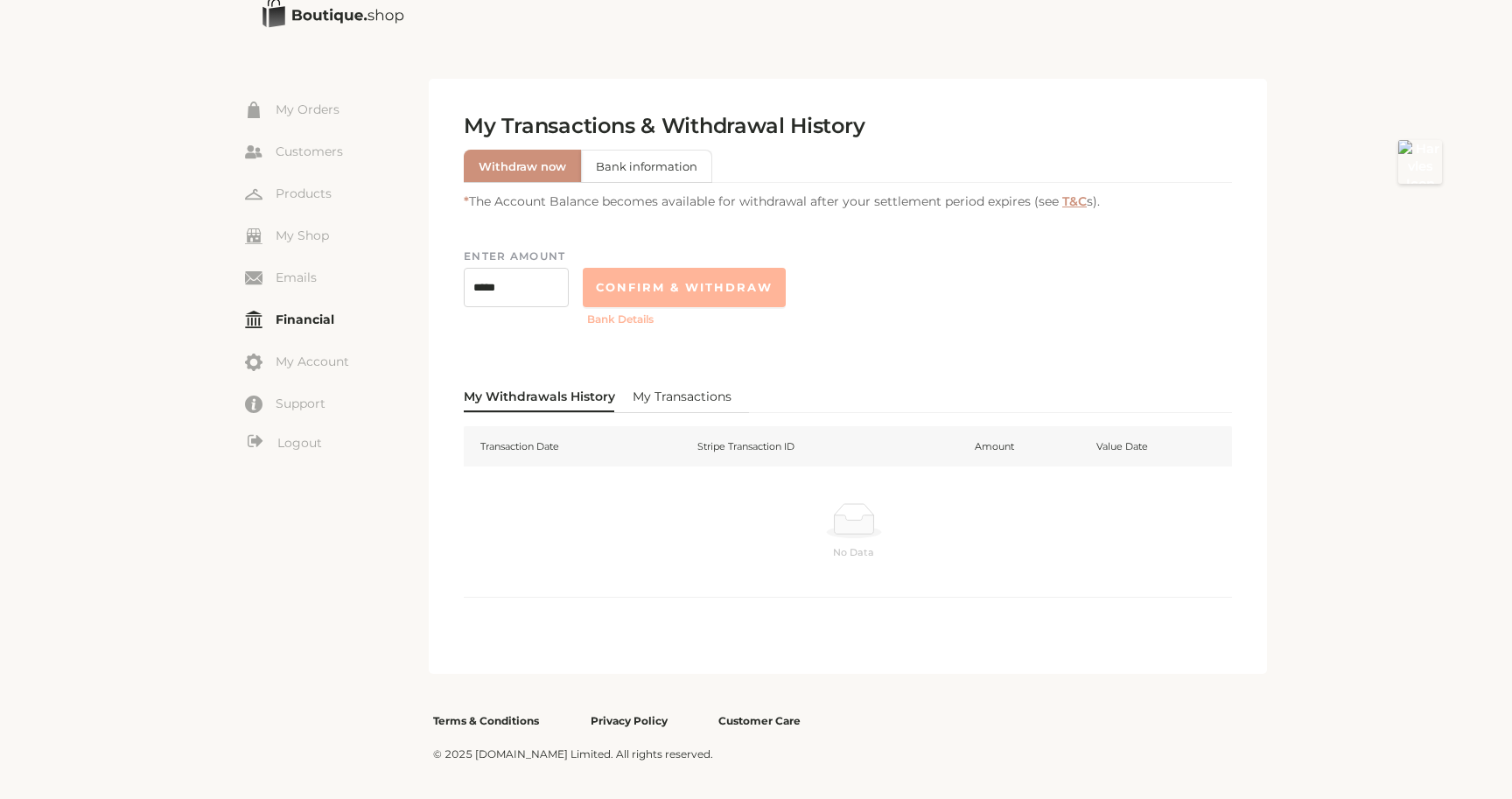
click at [700, 400] on span "My Transactions" at bounding box center [681, 396] width 99 height 18
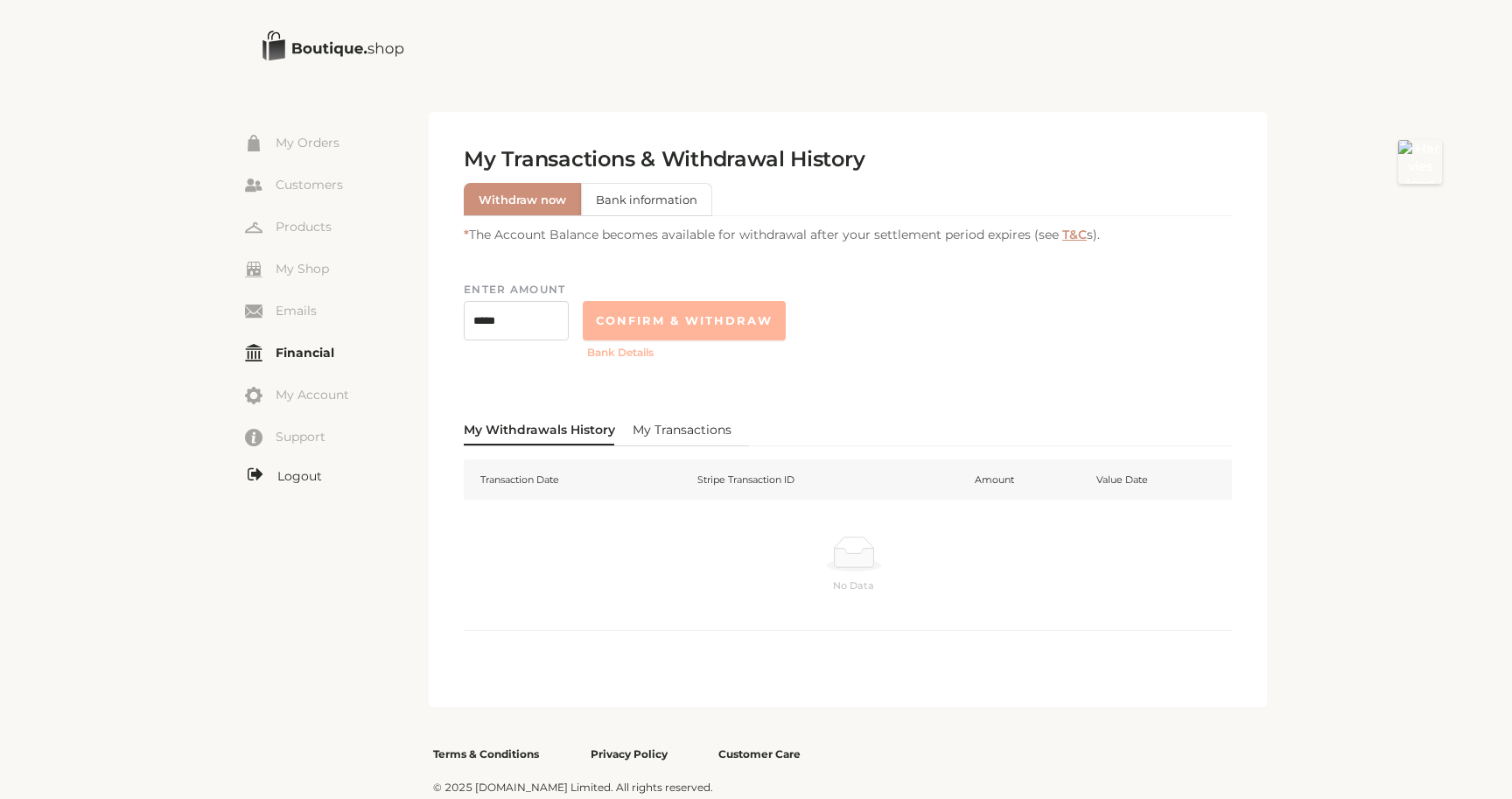
click at [301, 475] on link "Logout" at bounding box center [337, 476] width 183 height 22
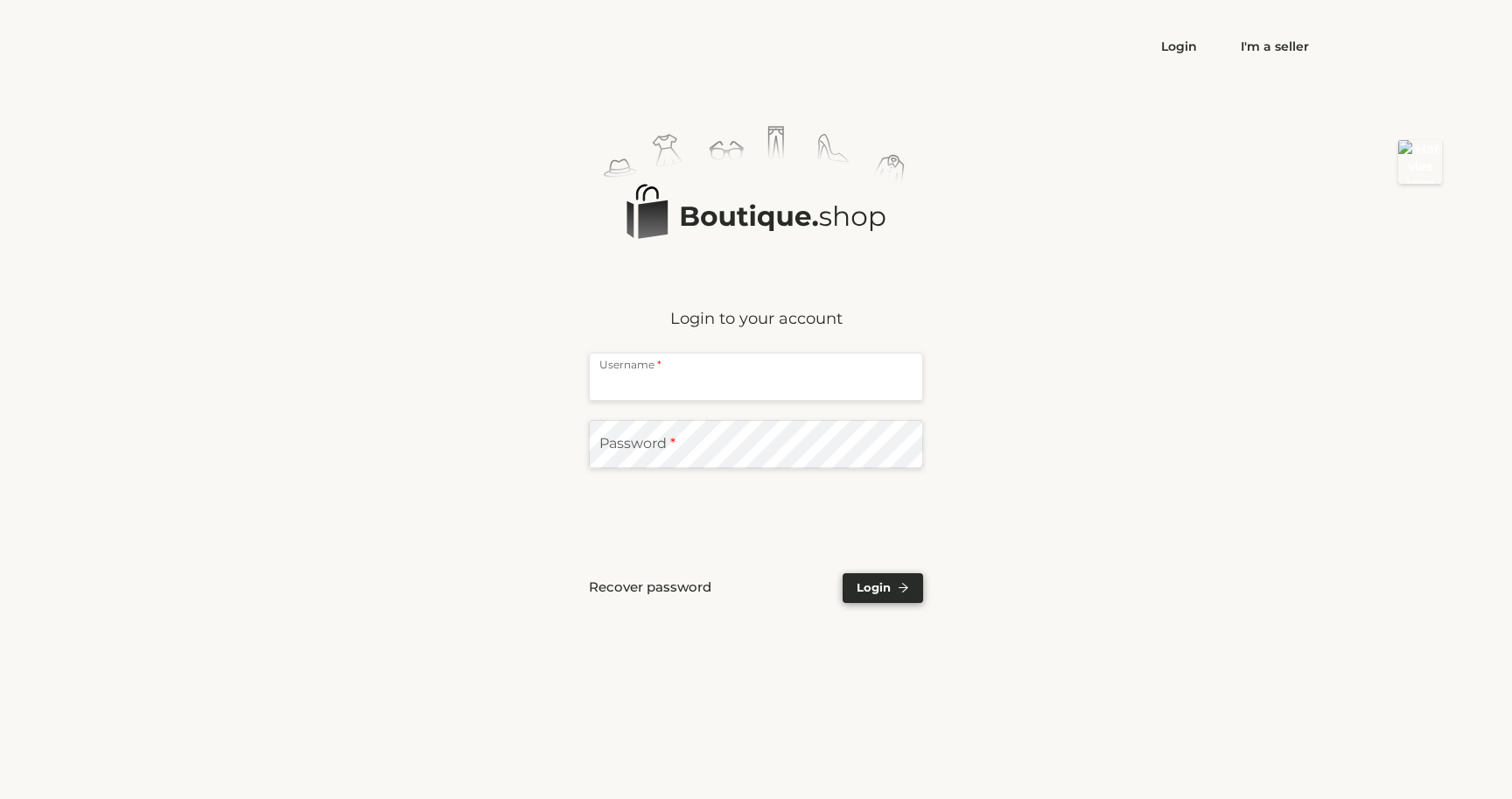
click at [789, 381] on input "text" at bounding box center [756, 377] width 335 height 48
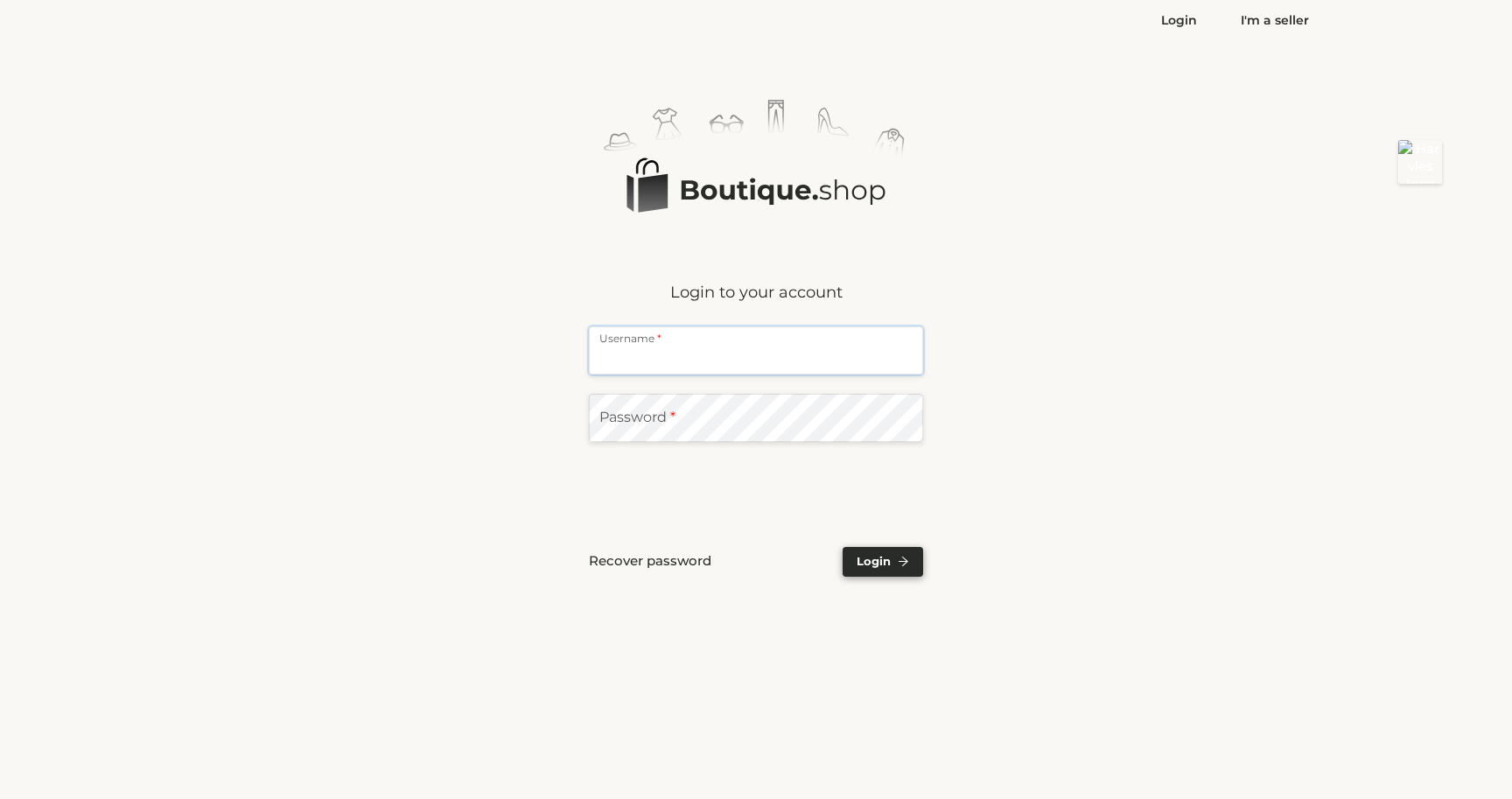
scroll to position [33, 0]
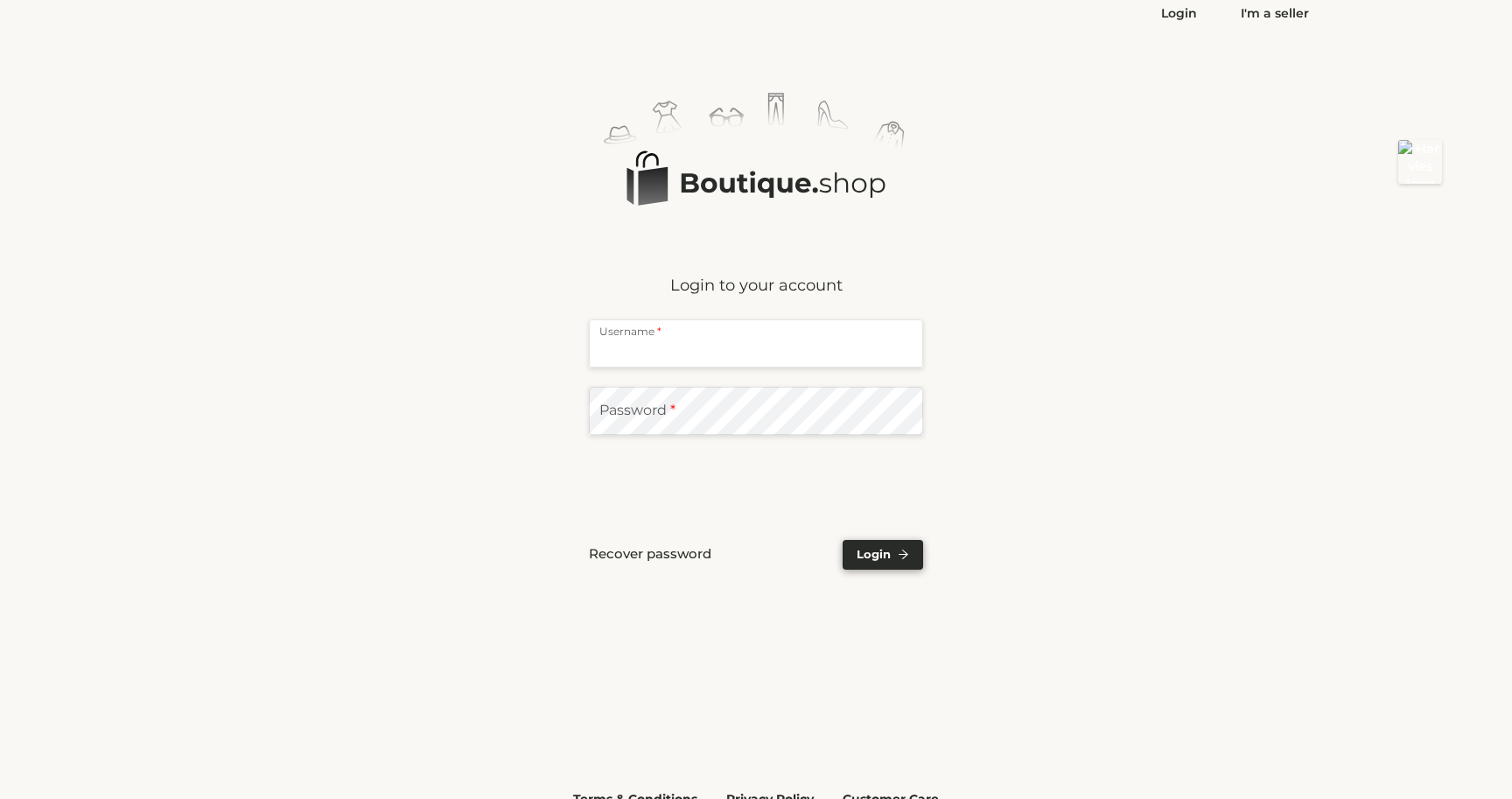
click at [772, 323] on input "text" at bounding box center [756, 343] width 335 height 48
type input "**********"
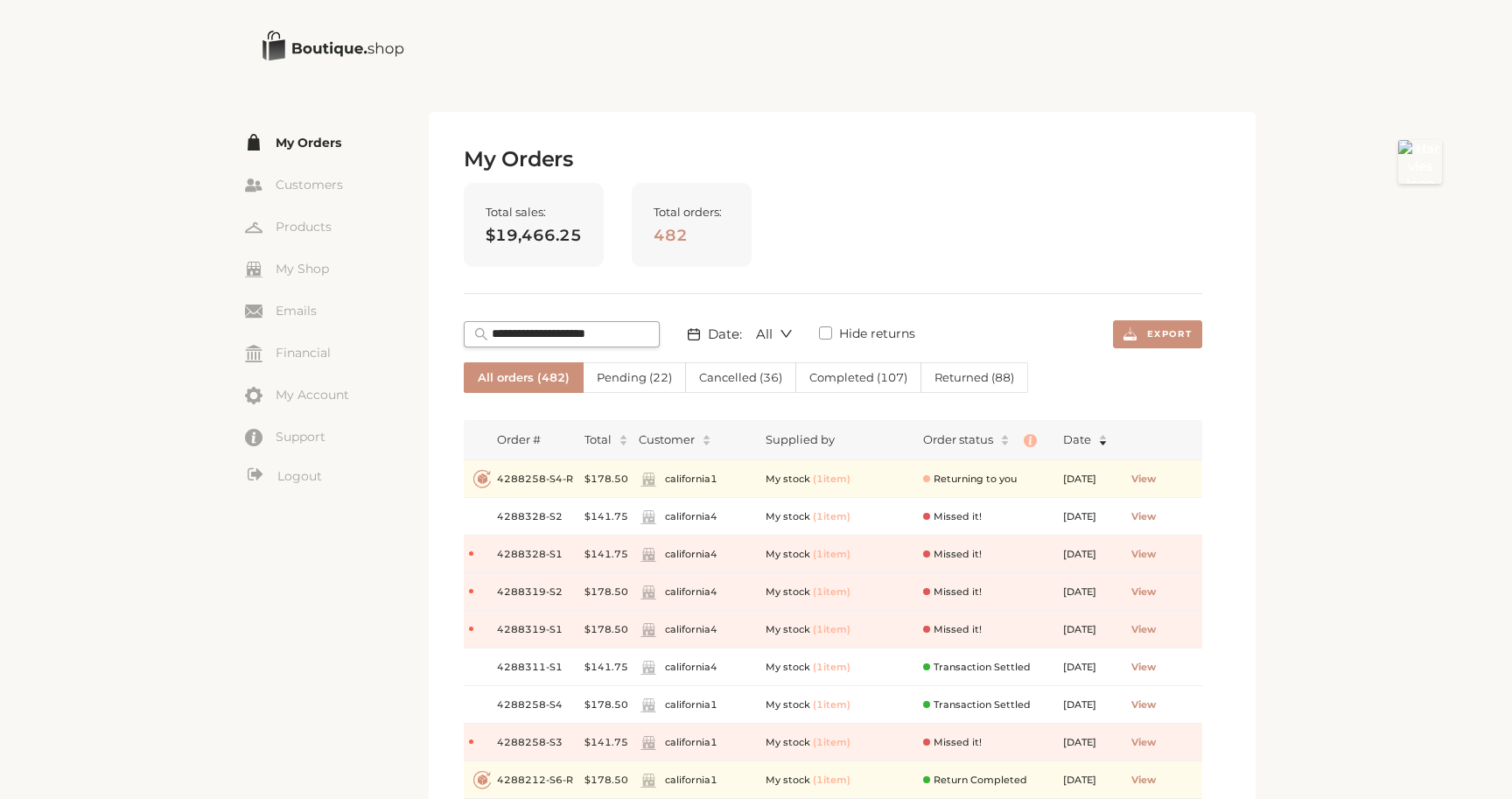
click at [728, 378] on span "Cancelled ( 36 )" at bounding box center [740, 377] width 83 height 14
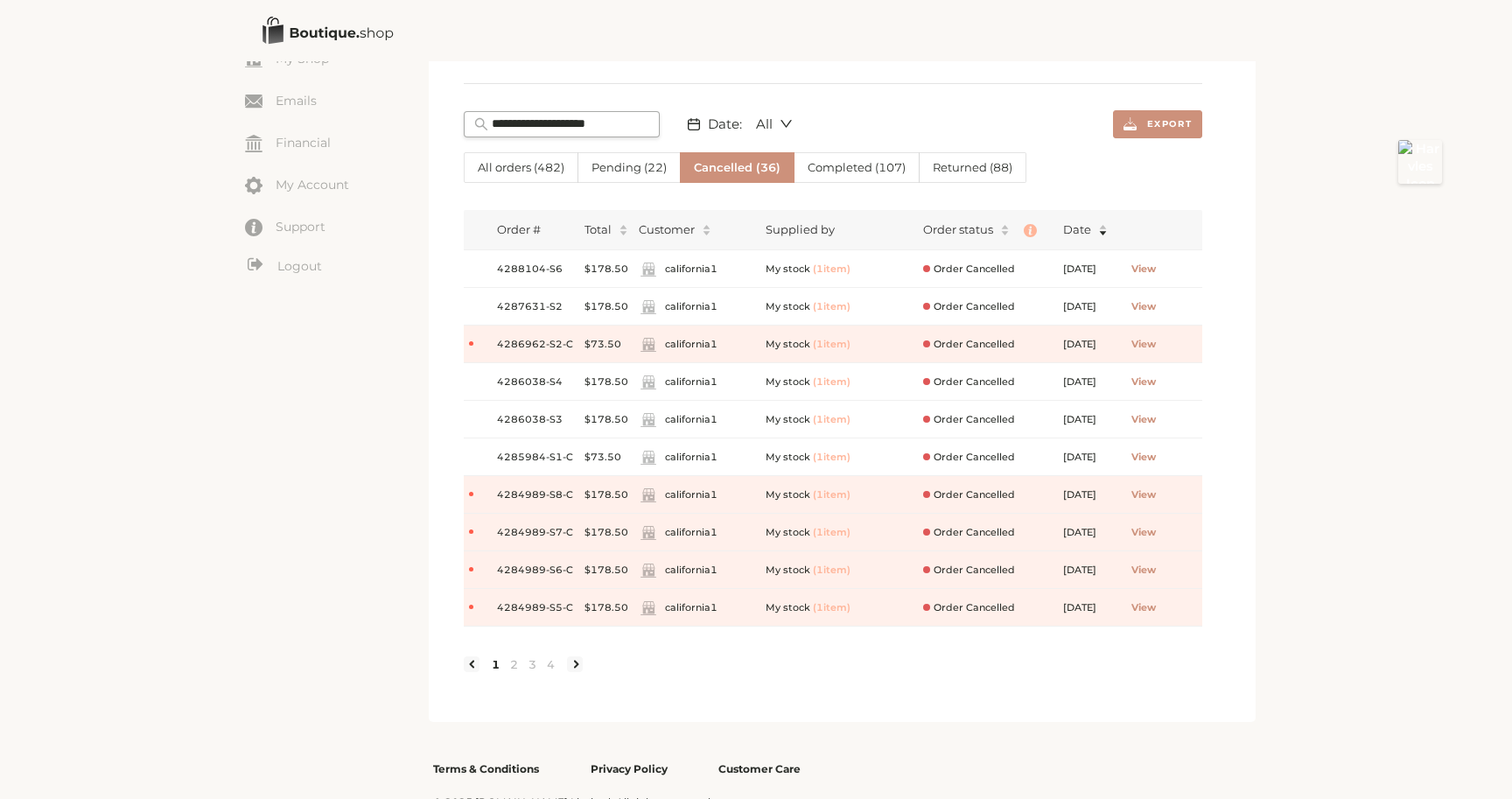
scroll to position [218, 0]
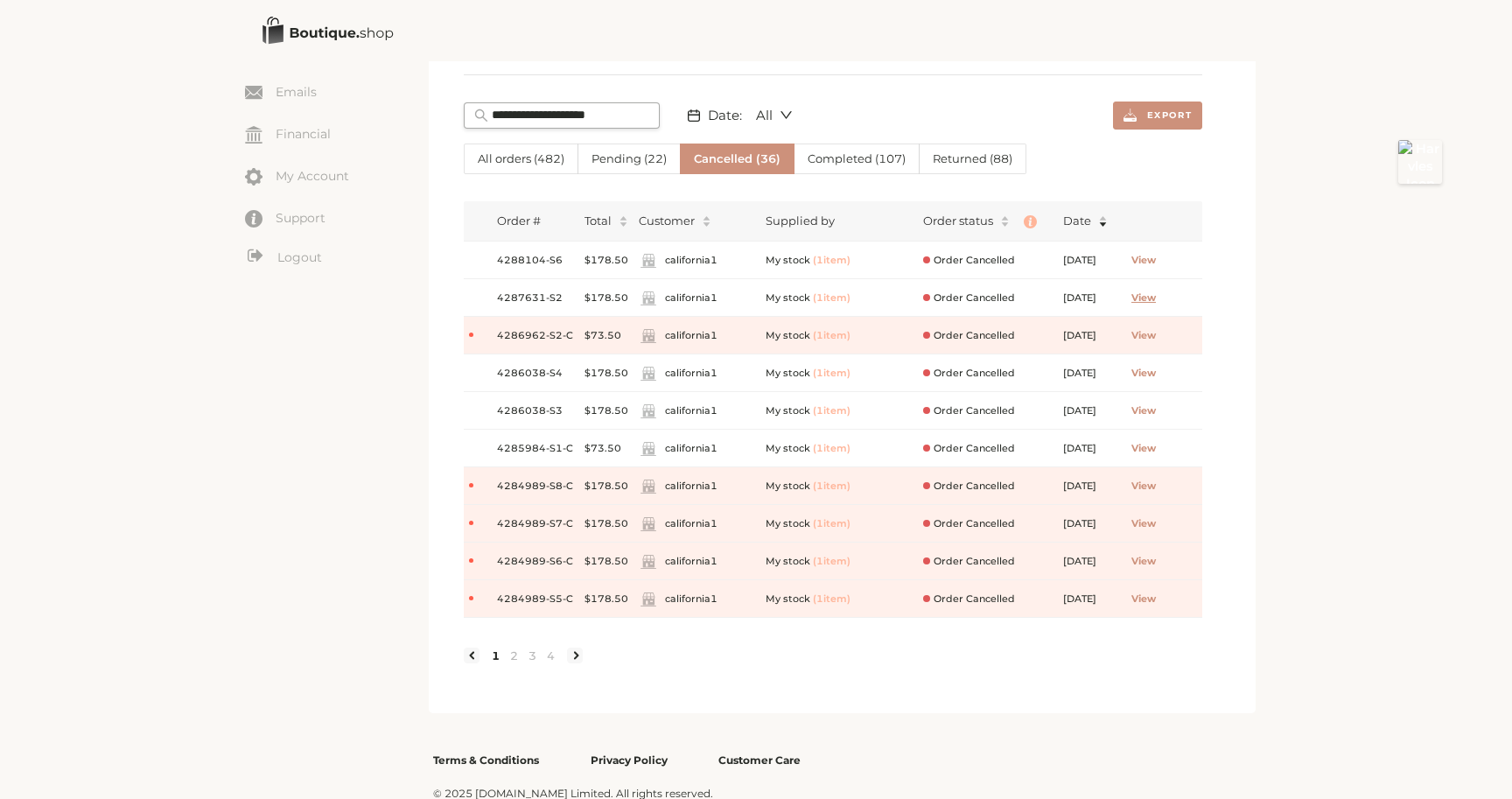
click at [1156, 293] on span "View" at bounding box center [1143, 298] width 25 height 15
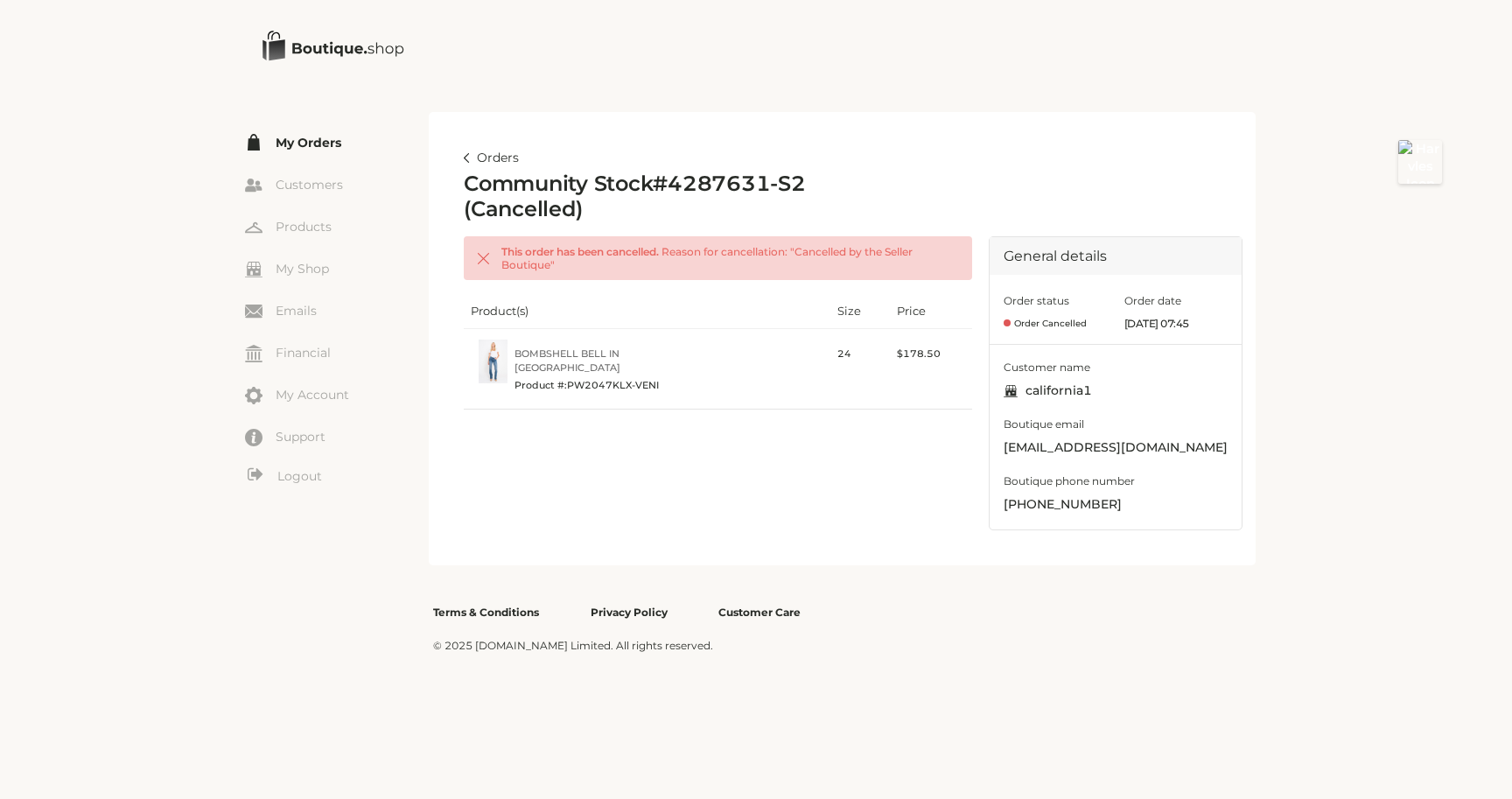
click at [724, 182] on h2 "Community Stock # 4287631-S2 (Cancelled)" at bounding box center [672, 196] width 418 height 51
copy h2 "4287631"
click at [304, 475] on link "Logout" at bounding box center [337, 476] width 183 height 22
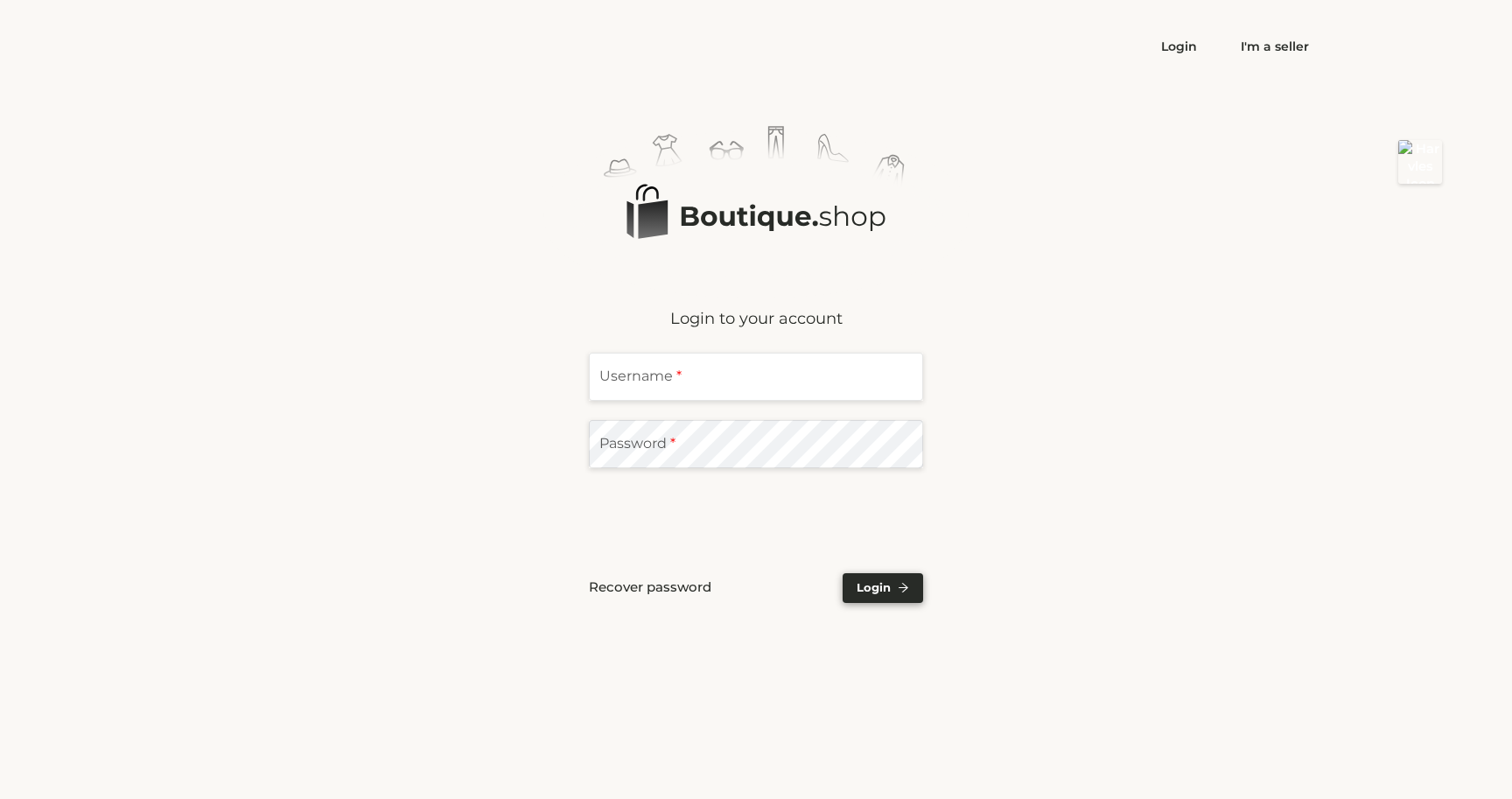
click at [648, 379] on input "text" at bounding box center [756, 377] width 335 height 48
type input "**********"
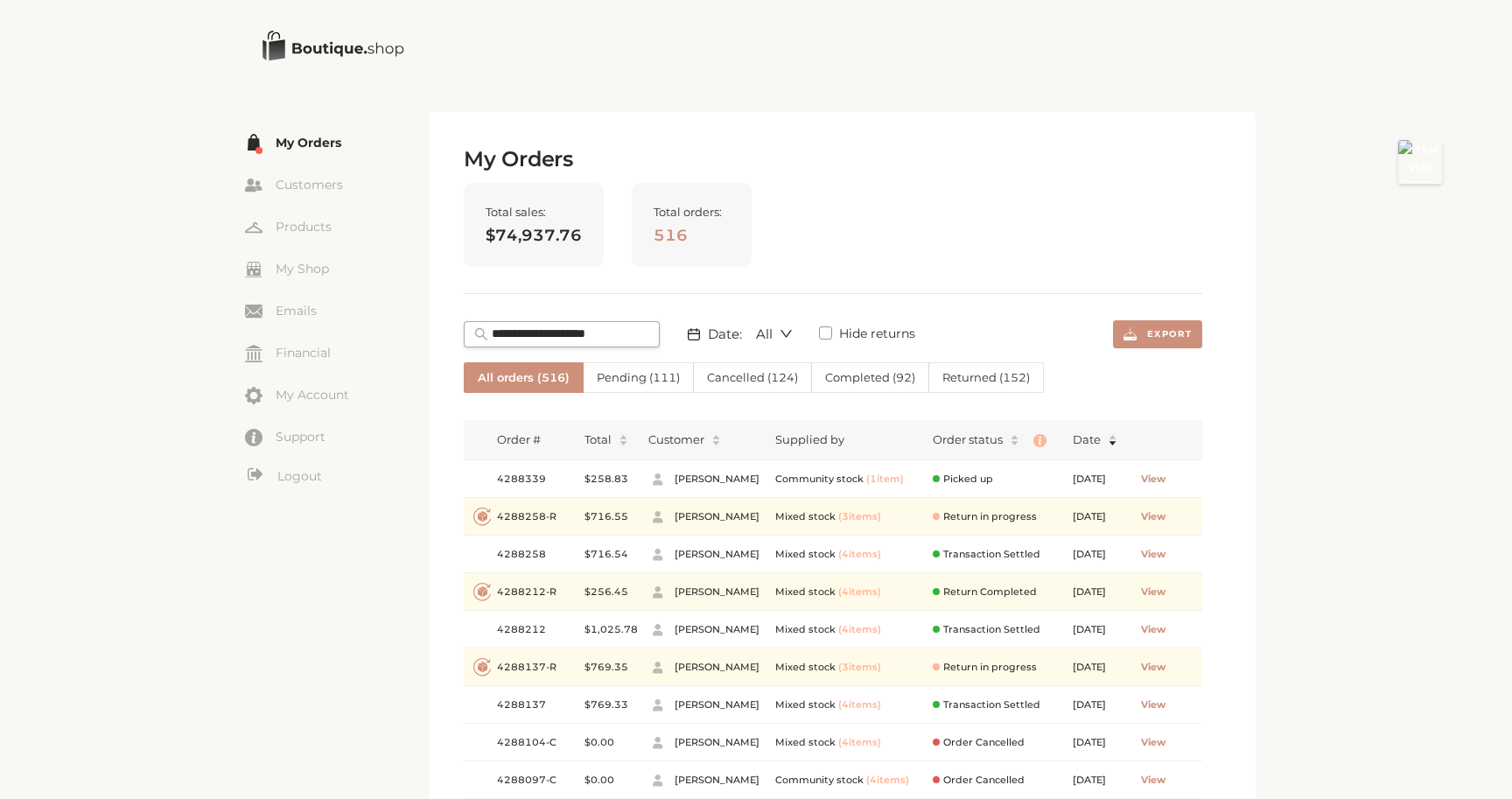
click at [517, 194] on div "Total sales: $74,937.76" at bounding box center [534, 224] width 140 height 84
click at [536, 317] on div "My Orders Total sales: $74,937.76 Total orders: 516 Date: All Hide returns Expo…" at bounding box center [833, 525] width 738 height 758
paste input "*******"
click at [536, 328] on input "text" at bounding box center [571, 334] width 158 height 18
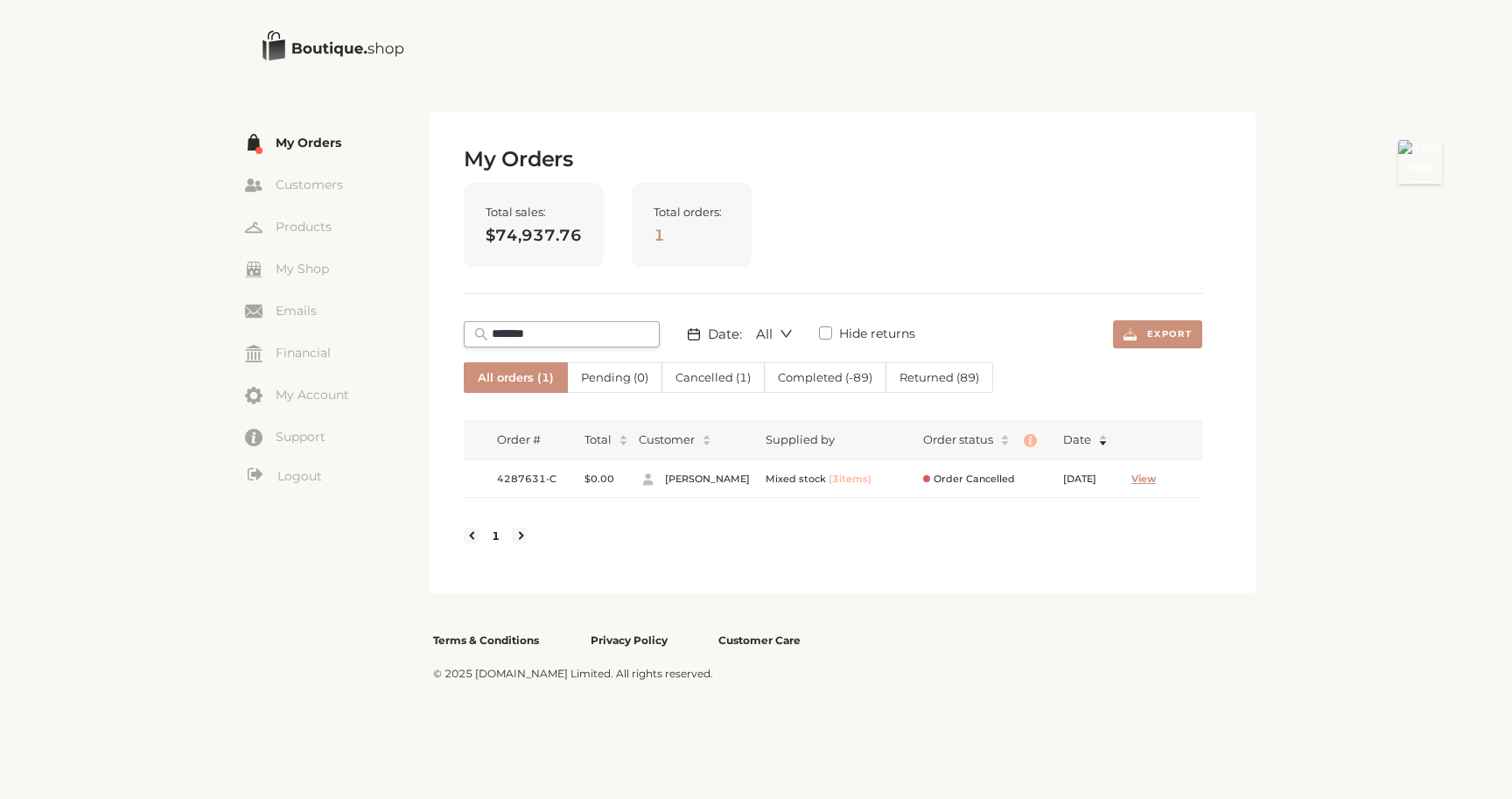
type input "*******"
click at [1156, 474] on span "View" at bounding box center [1143, 479] width 25 height 15
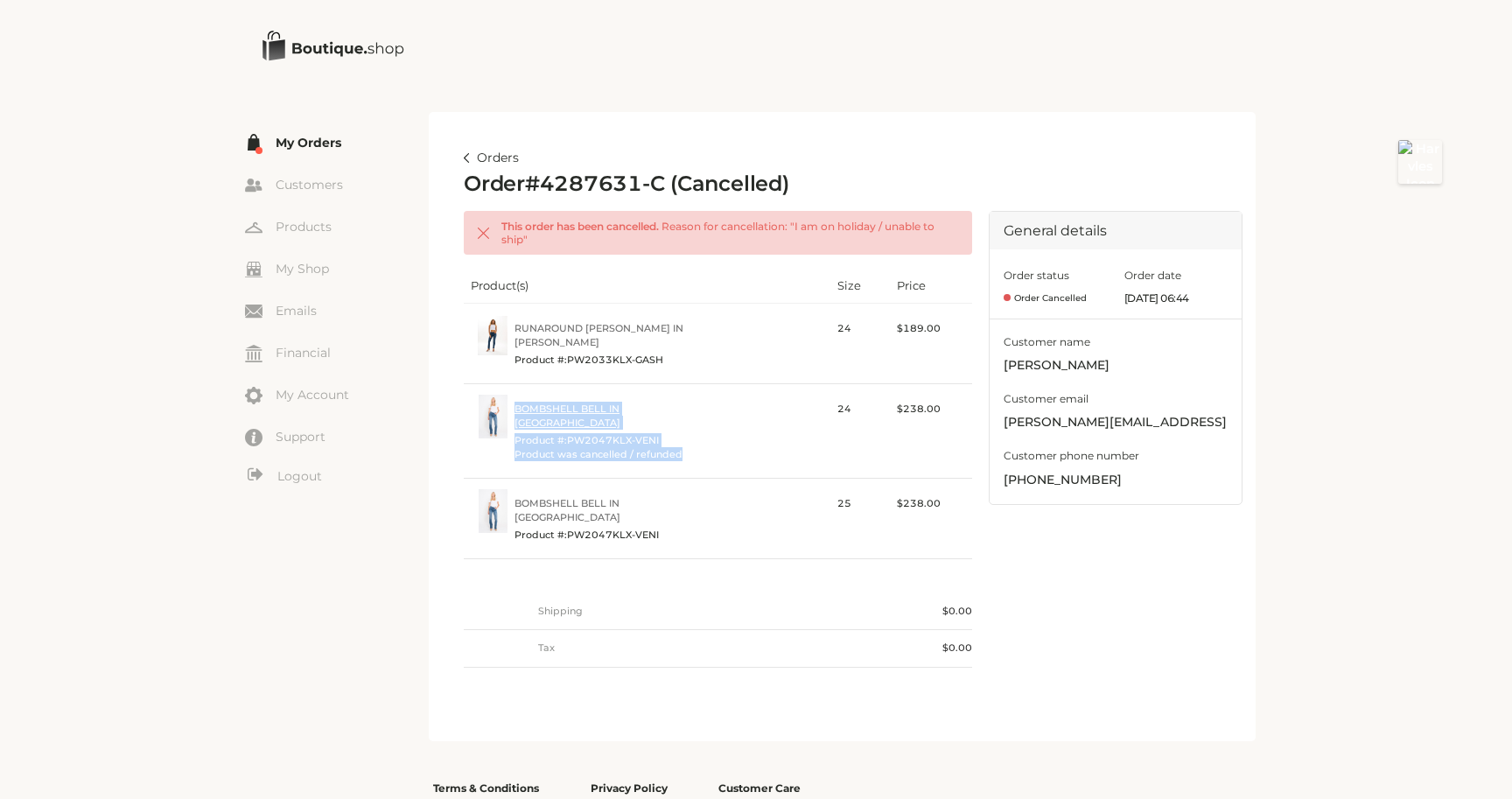
drag, startPoint x: 497, startPoint y: 420, endPoint x: 685, endPoint y: 426, distance: 188.1
click at [685, 426] on div "Bombshell Bell in Venice Product #: PW2047KLX-VENI Product was cancelled / refu…" at bounding box center [580, 431] width 219 height 74
click at [685, 447] on span "Product was cancelled / refunded" at bounding box center [602, 453] width 175 height 14
click at [480, 161] on link "Orders" at bounding box center [491, 158] width 55 height 21
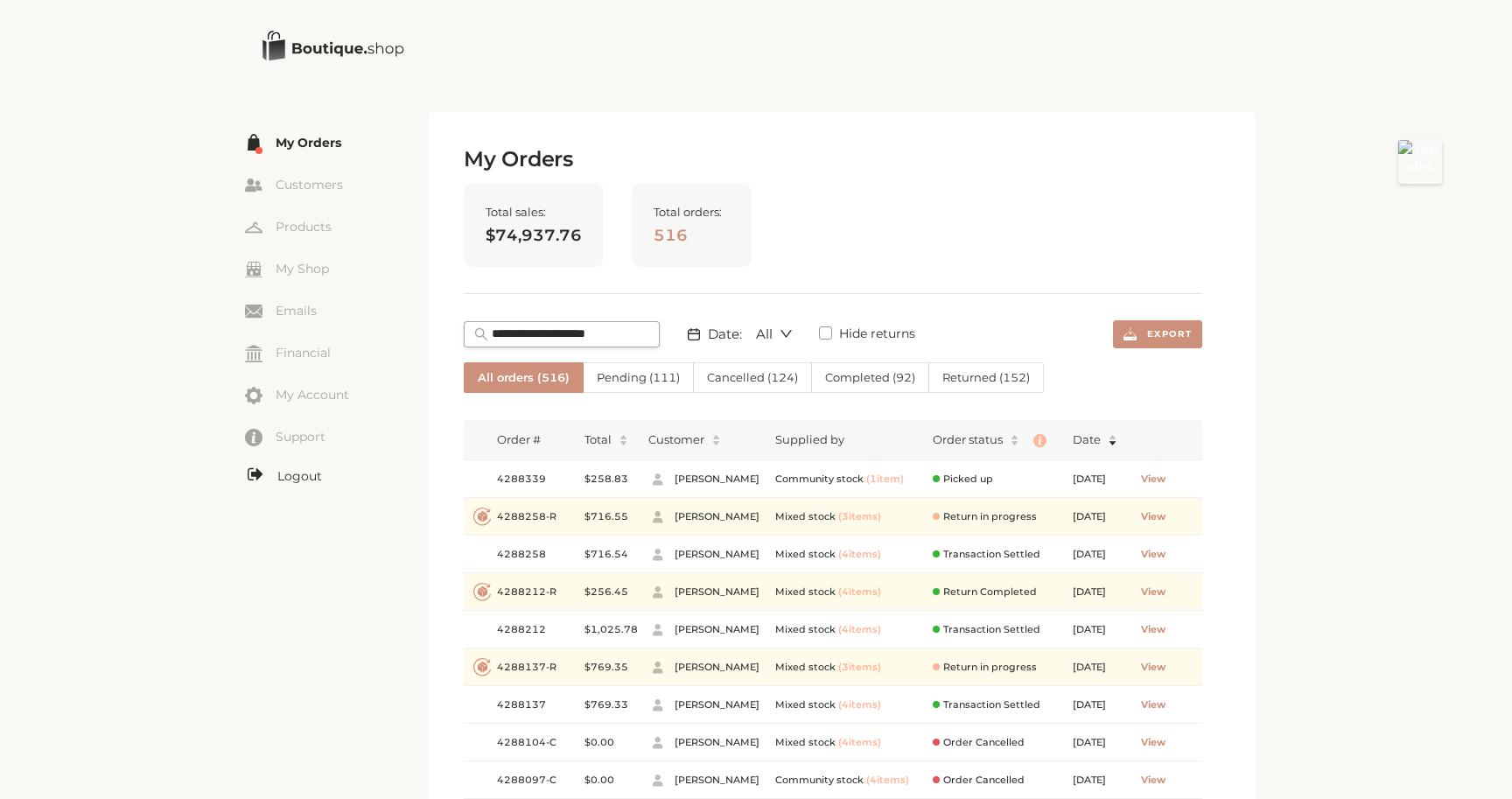
click at [294, 474] on link "Logout" at bounding box center [337, 476] width 183 height 22
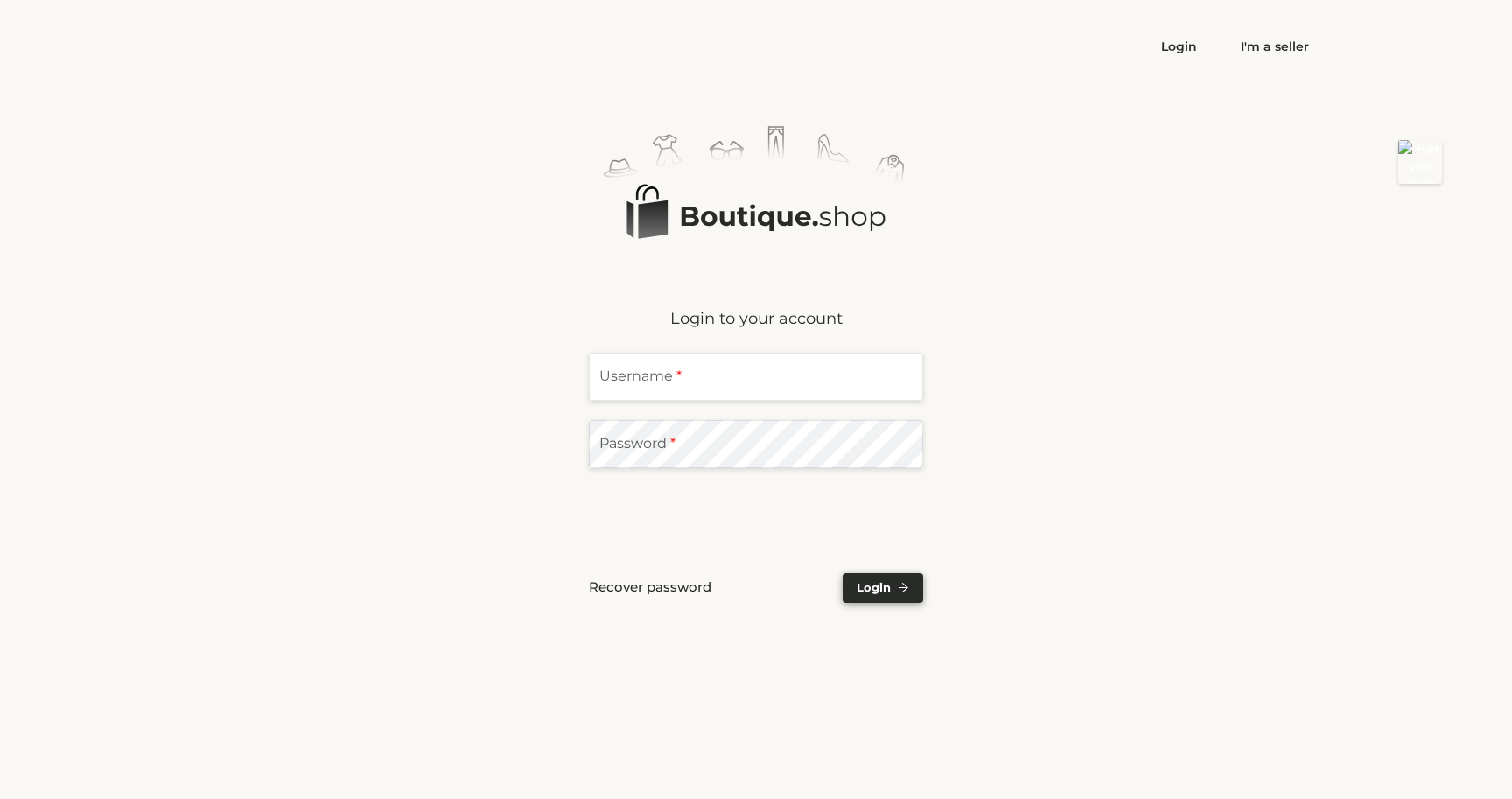
click at [717, 215] on ellipse at bounding box center [756, 214] width 392 height 134
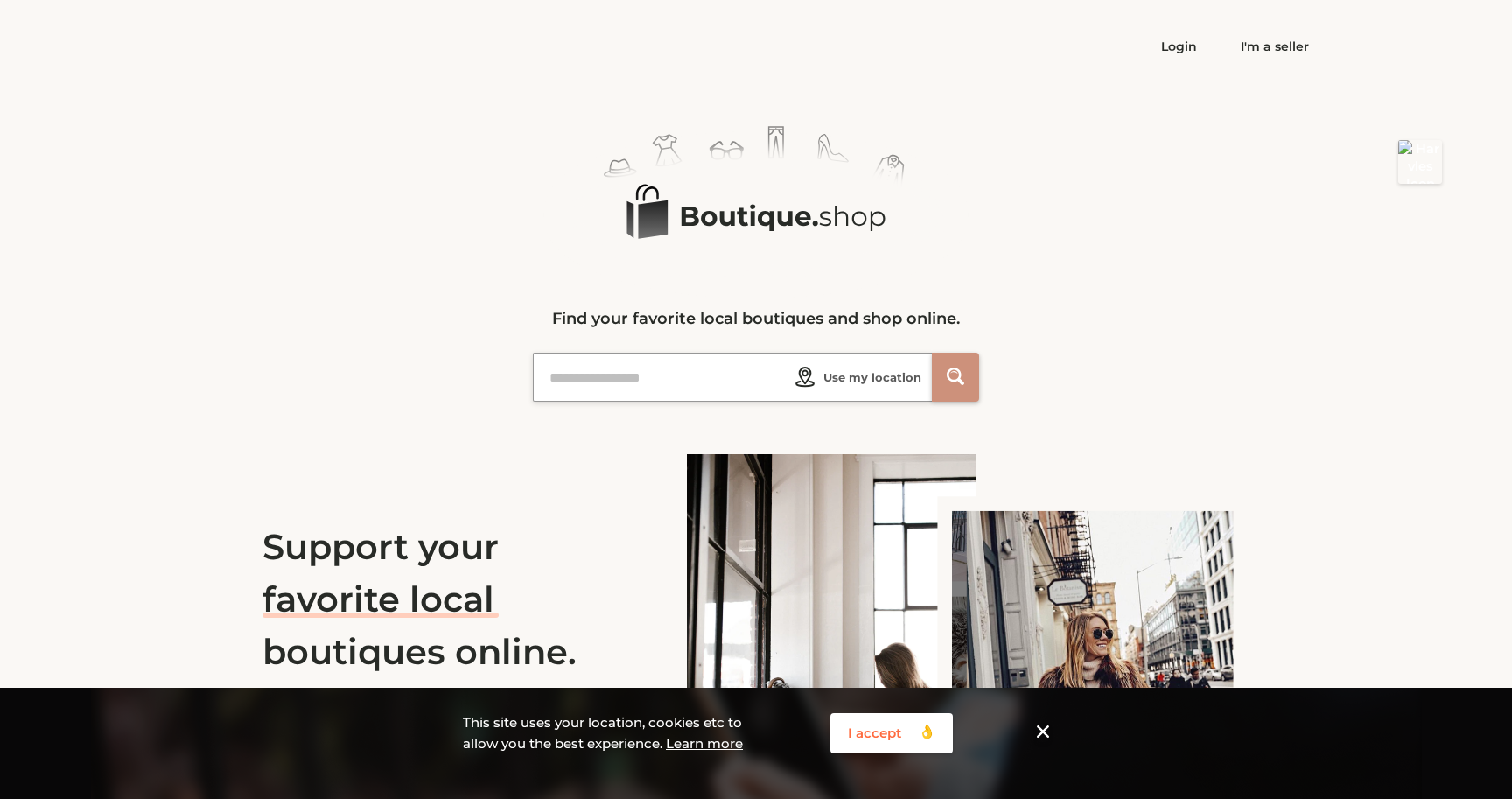
click at [970, 375] on button "Shape_1 Created with Sketch." at bounding box center [955, 377] width 47 height 49
click at [701, 388] on input "text" at bounding box center [665, 377] width 242 height 47
type input "******"
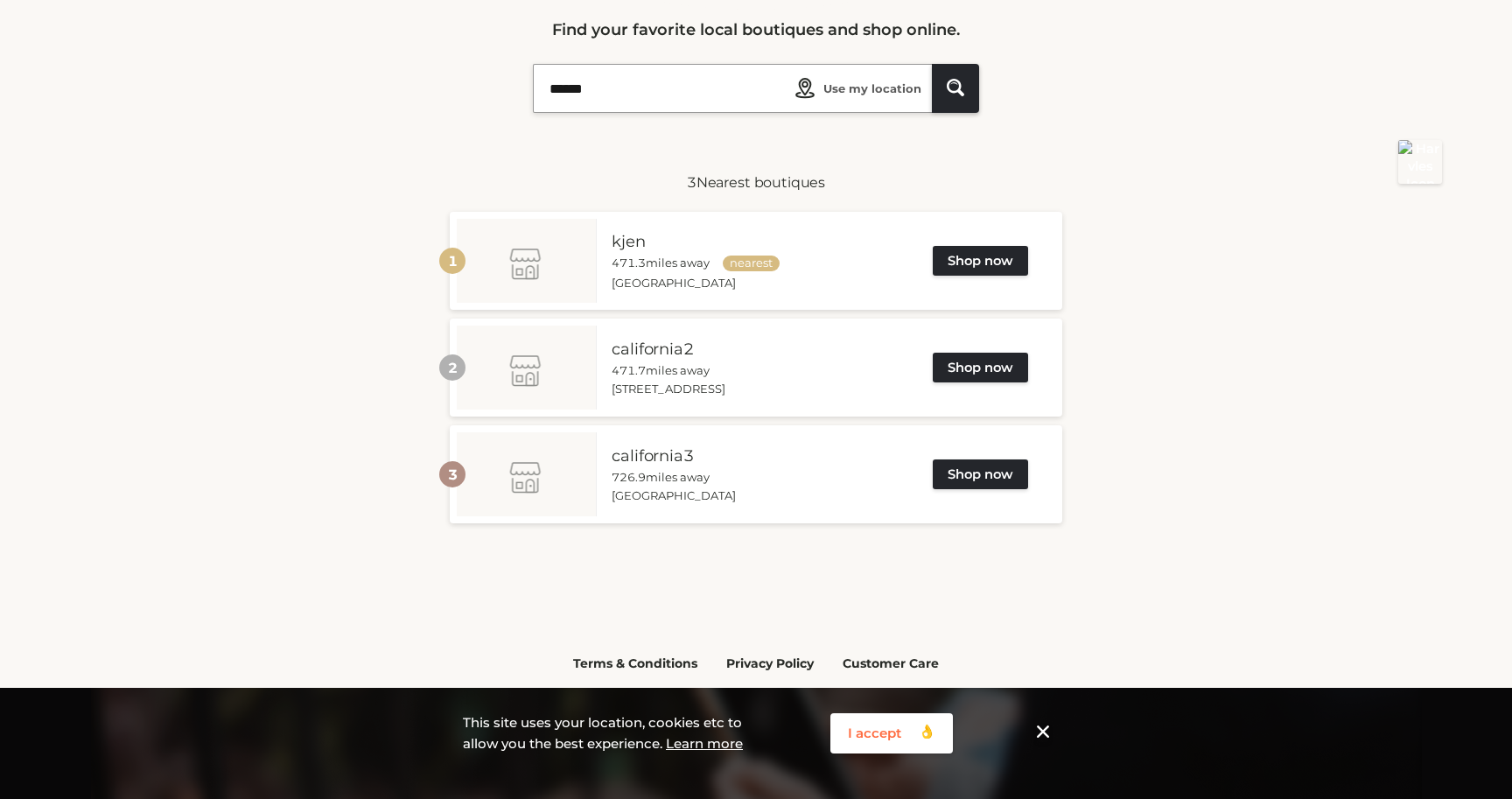
scroll to position [297, 0]
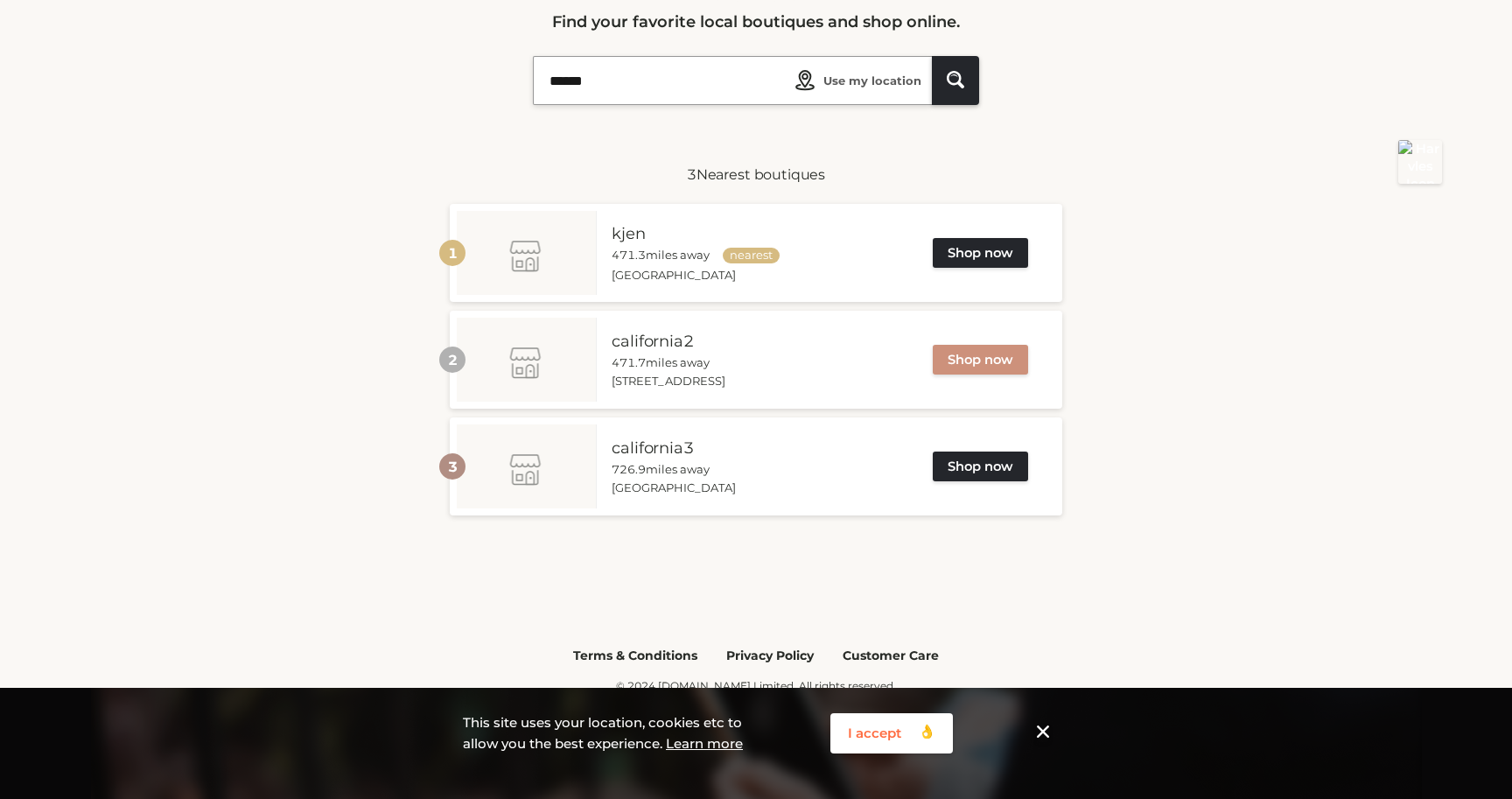
click at [975, 358] on button "Shop now" at bounding box center [980, 359] width 95 height 29
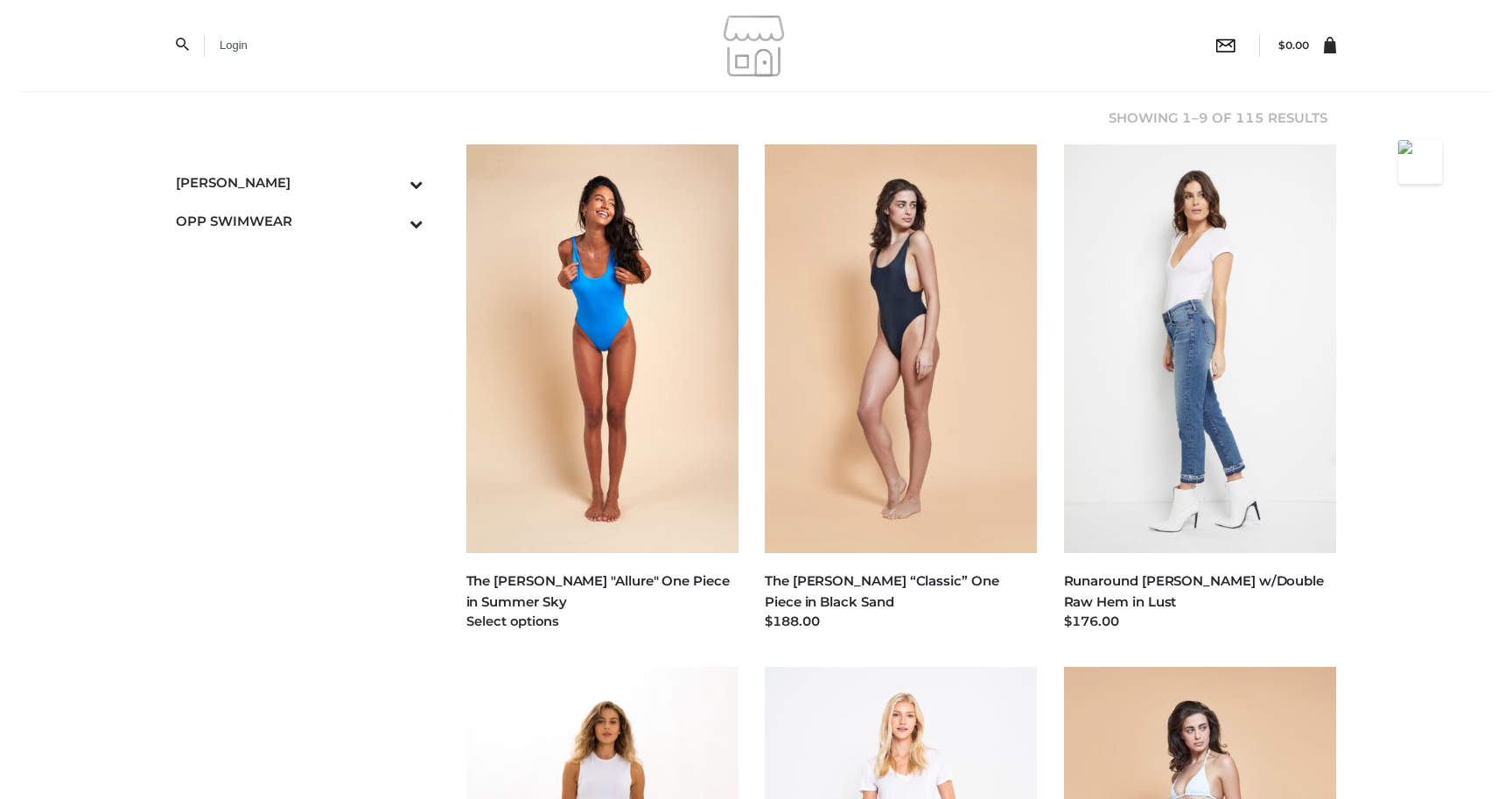
click at [620, 393] on img at bounding box center [603, 348] width 273 height 408
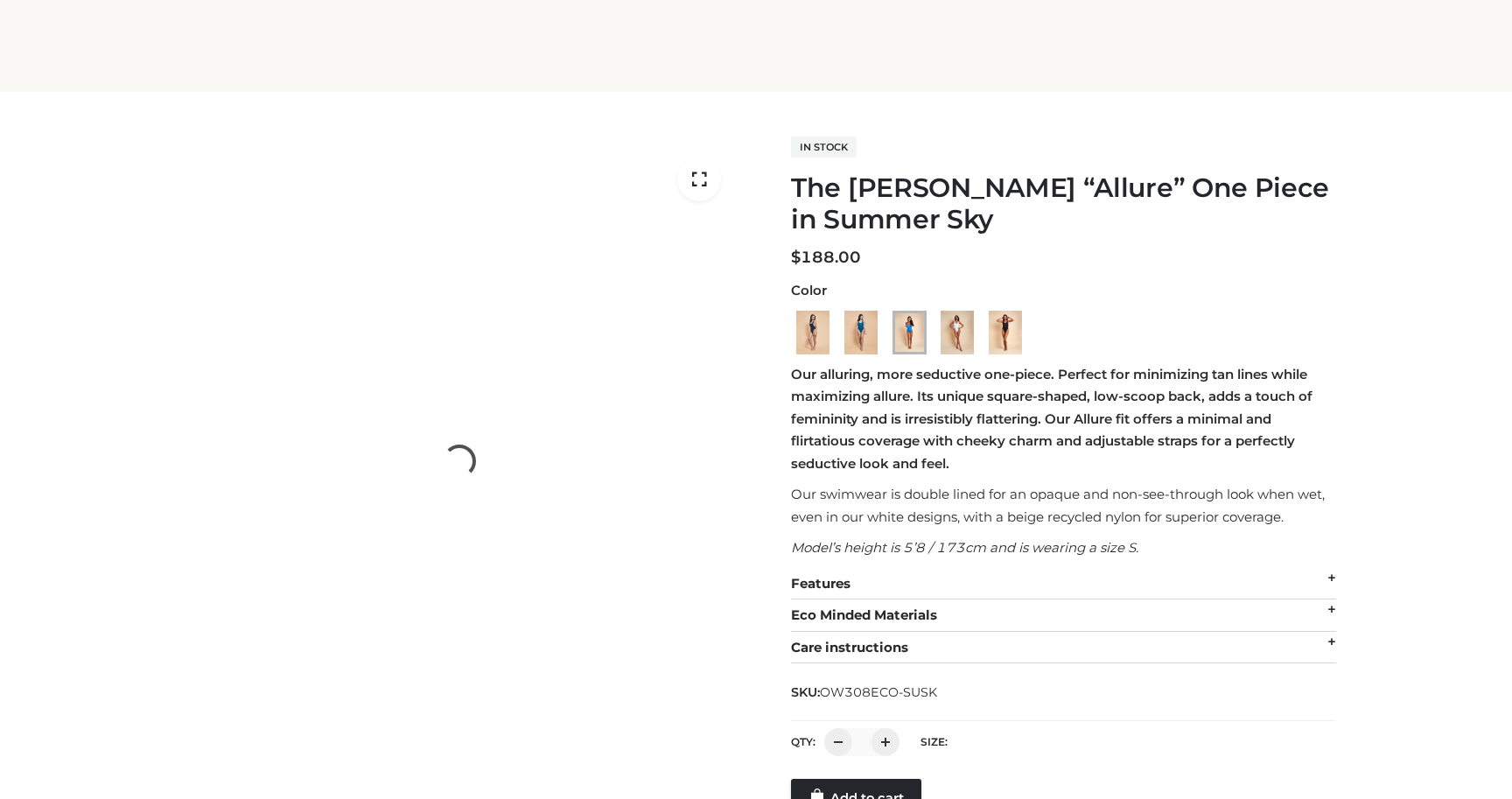
click at [840, 364] on p "Our alluring, more seductive one-piece. Perfect for minimizing tan lines while …" at bounding box center [1063, 419] width 545 height 112
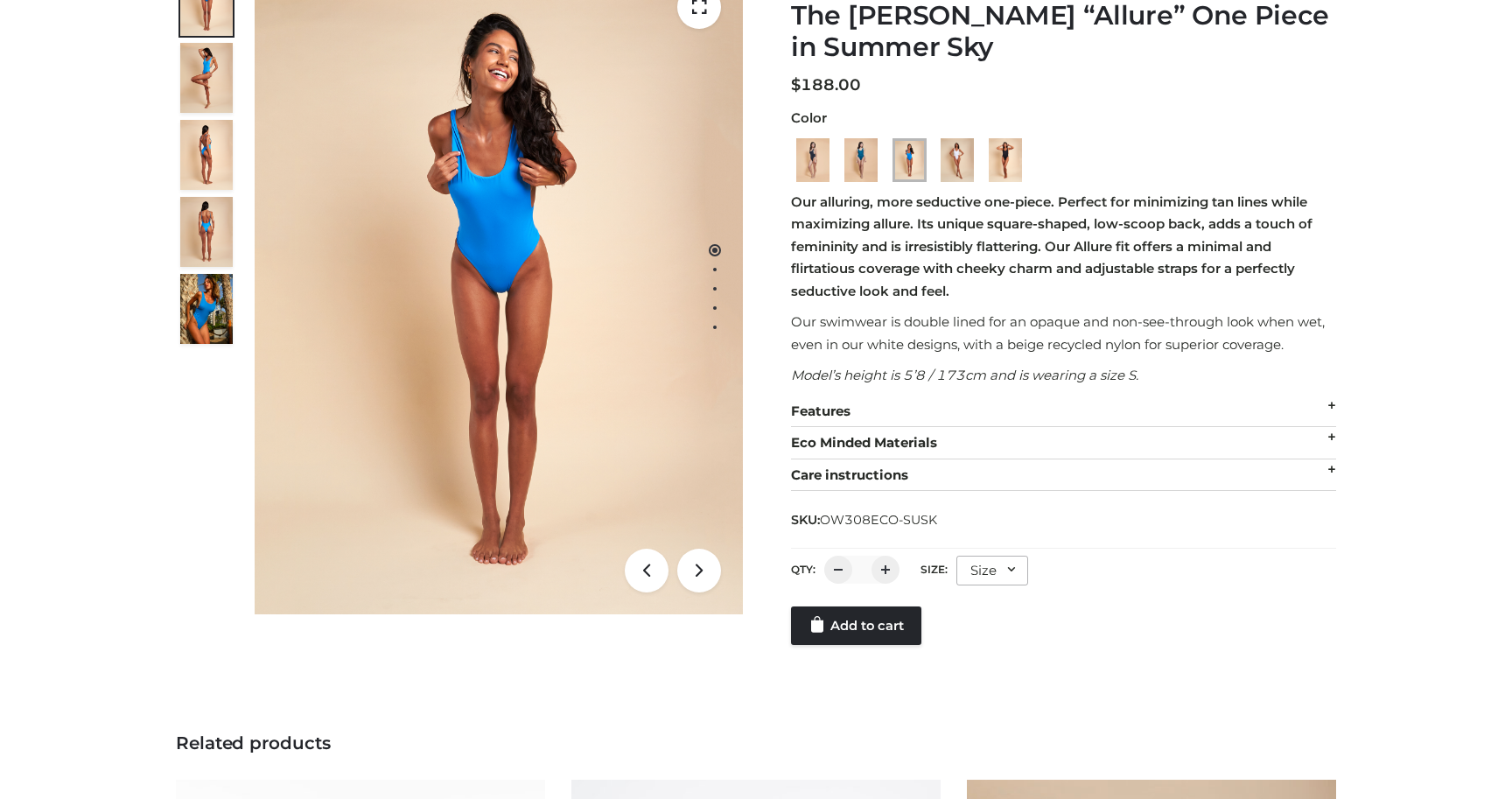
scroll to position [140, 0]
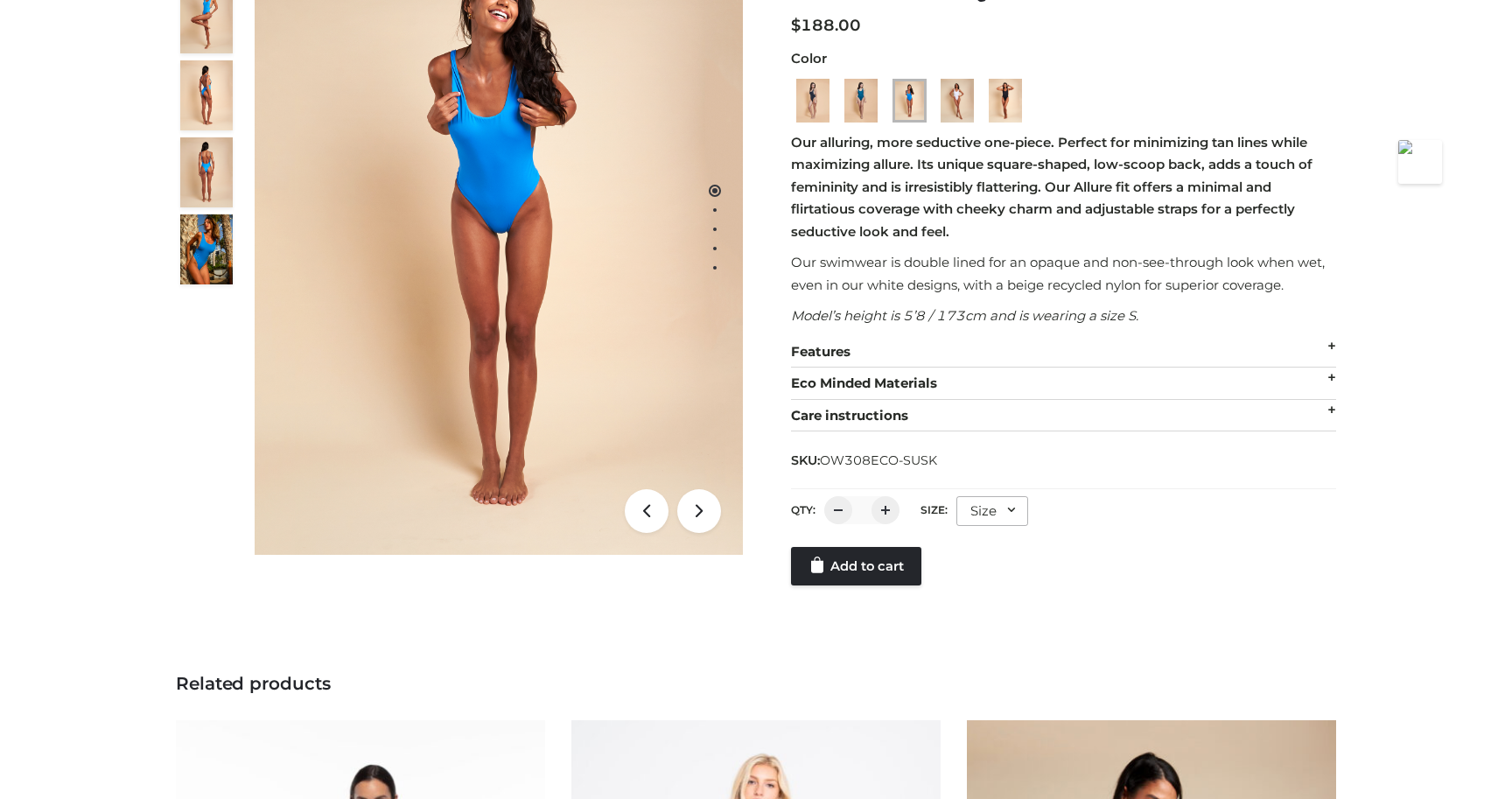
click at [986, 515] on div "Size" at bounding box center [993, 511] width 72 height 29
click at [983, 578] on li "S" at bounding box center [1035, 585] width 158 height 39
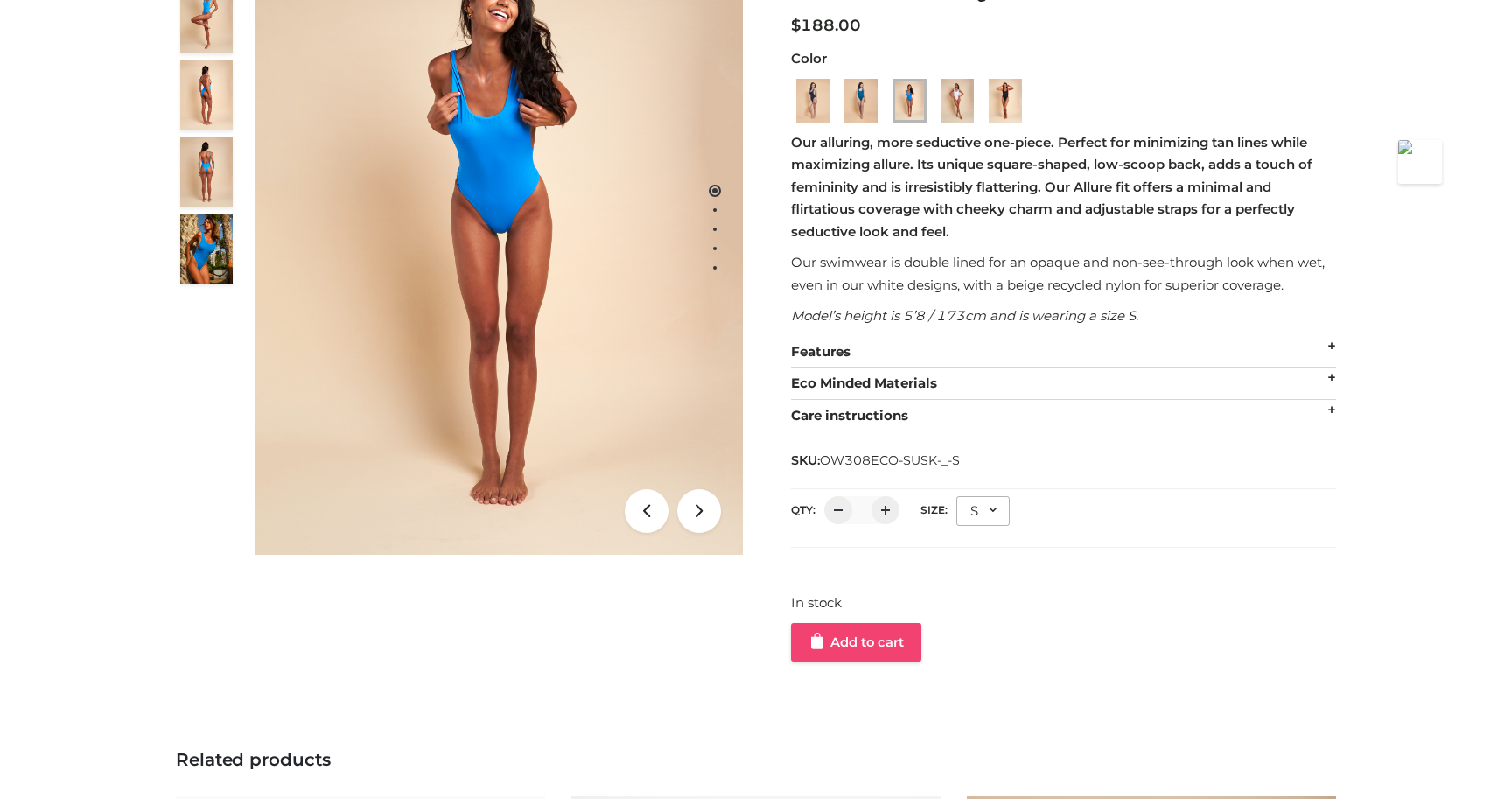
click at [861, 633] on link "Add to cart" at bounding box center [856, 642] width 130 height 39
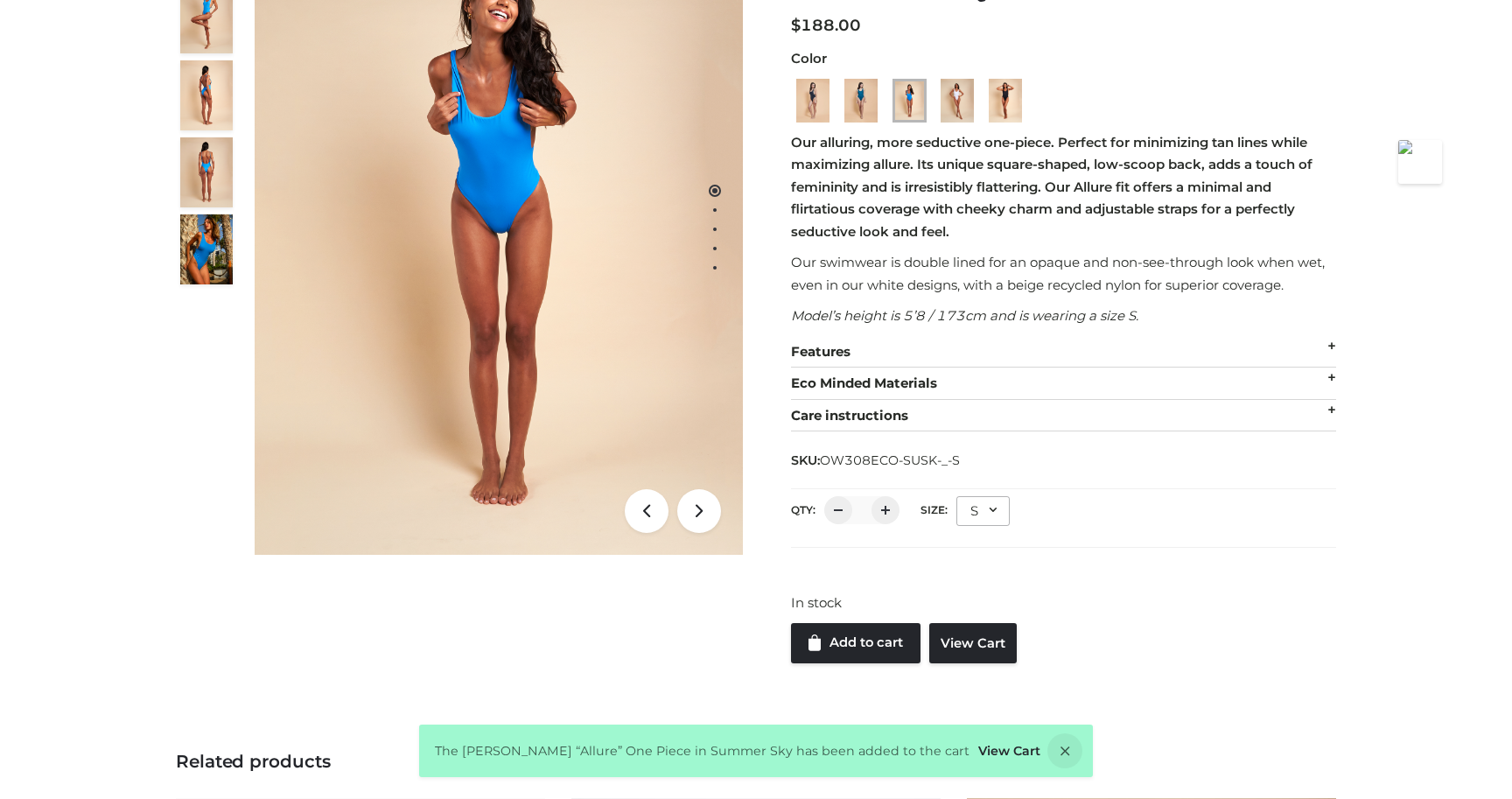
click at [992, 510] on div "S" at bounding box center [984, 511] width 53 height 29
click at [975, 664] on li "L" at bounding box center [1035, 663] width 158 height 39
click at [897, 645] on link "Add to cart" at bounding box center [856, 643] width 129 height 41
click at [986, 509] on div "L" at bounding box center [984, 511] width 53 height 29
click at [977, 620] on li "M" at bounding box center [1035, 624] width 158 height 39
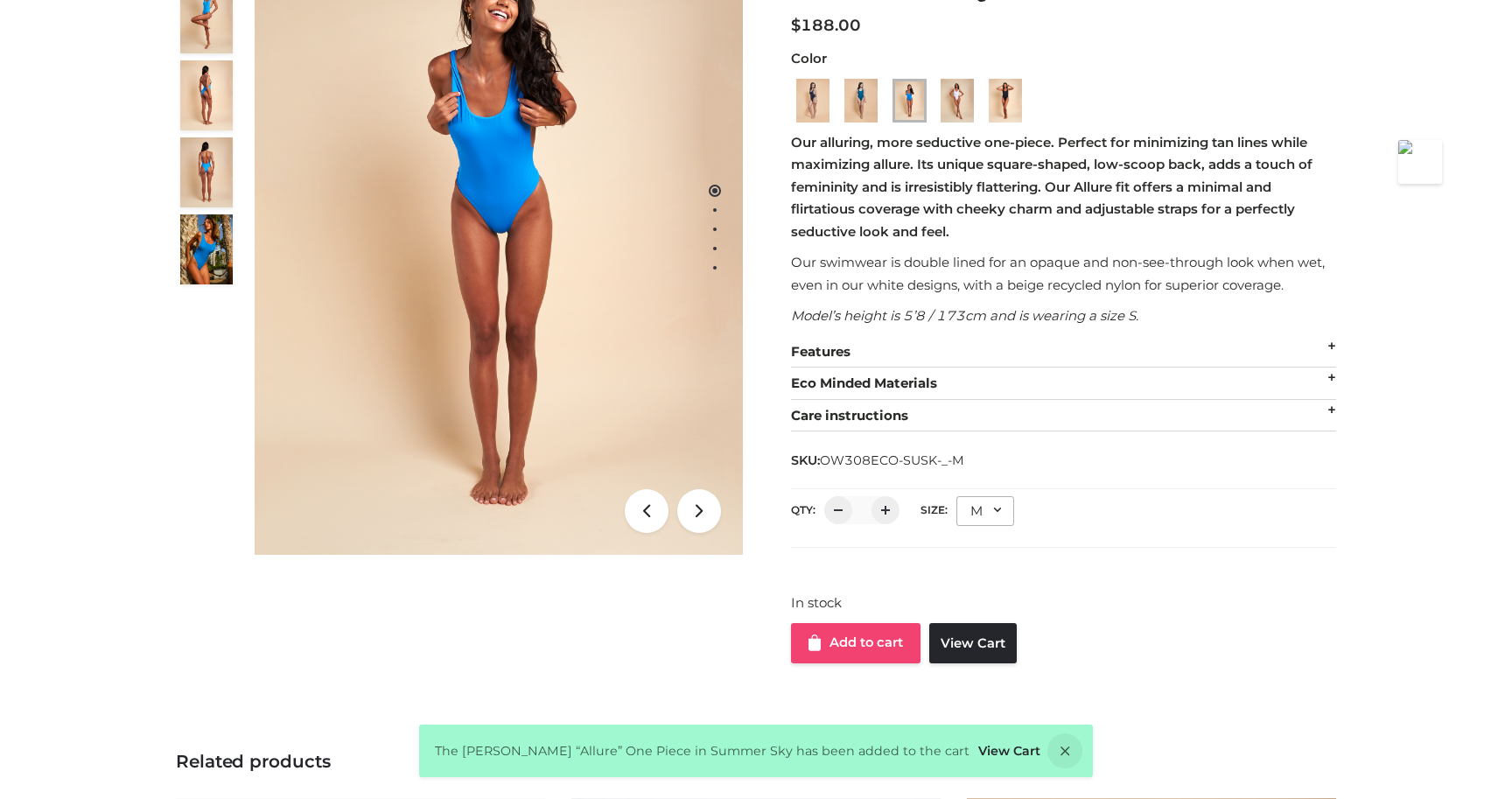
click at [855, 647] on link "Add to cart" at bounding box center [856, 643] width 129 height 41
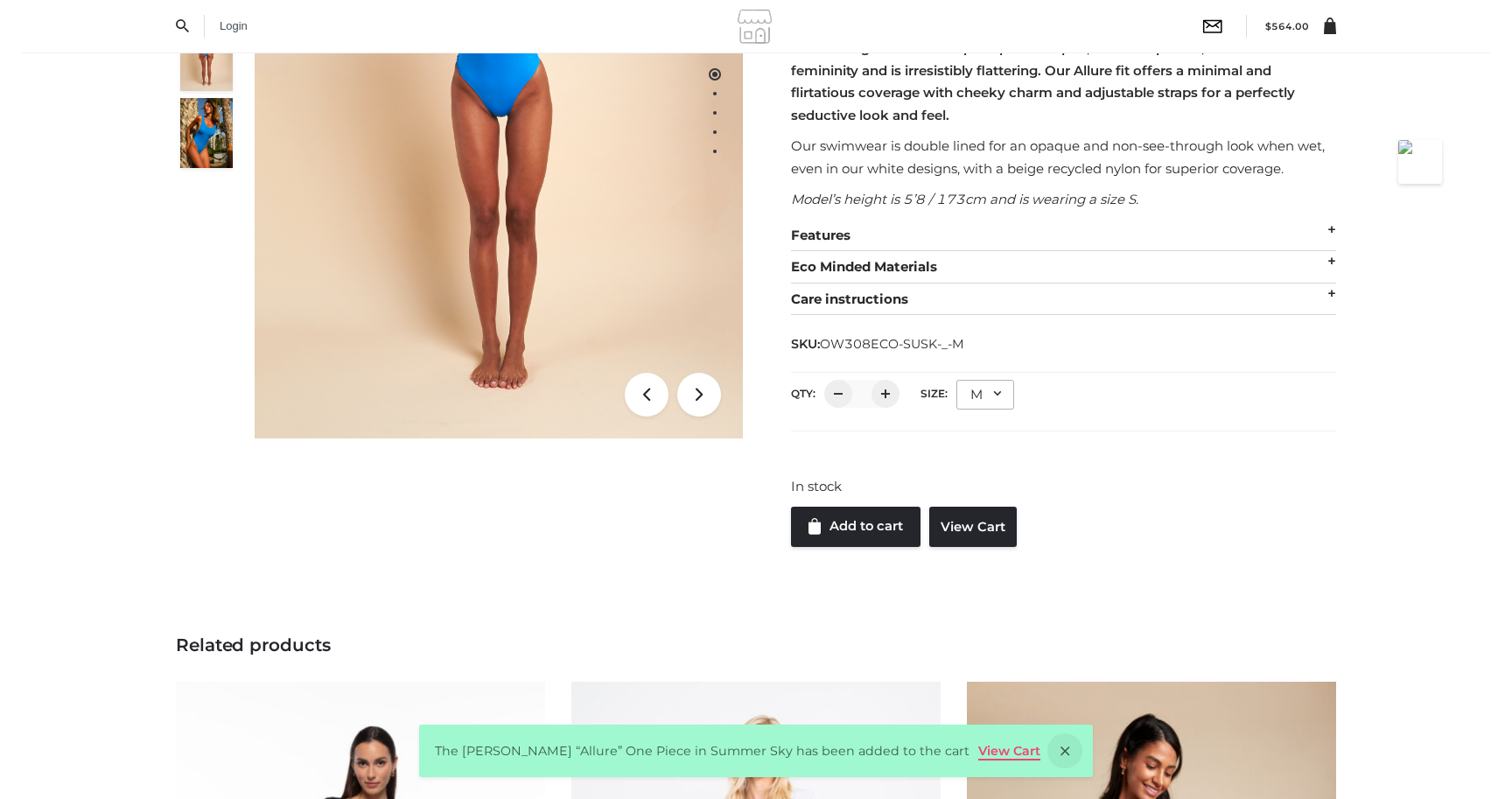
scroll to position [261, 0]
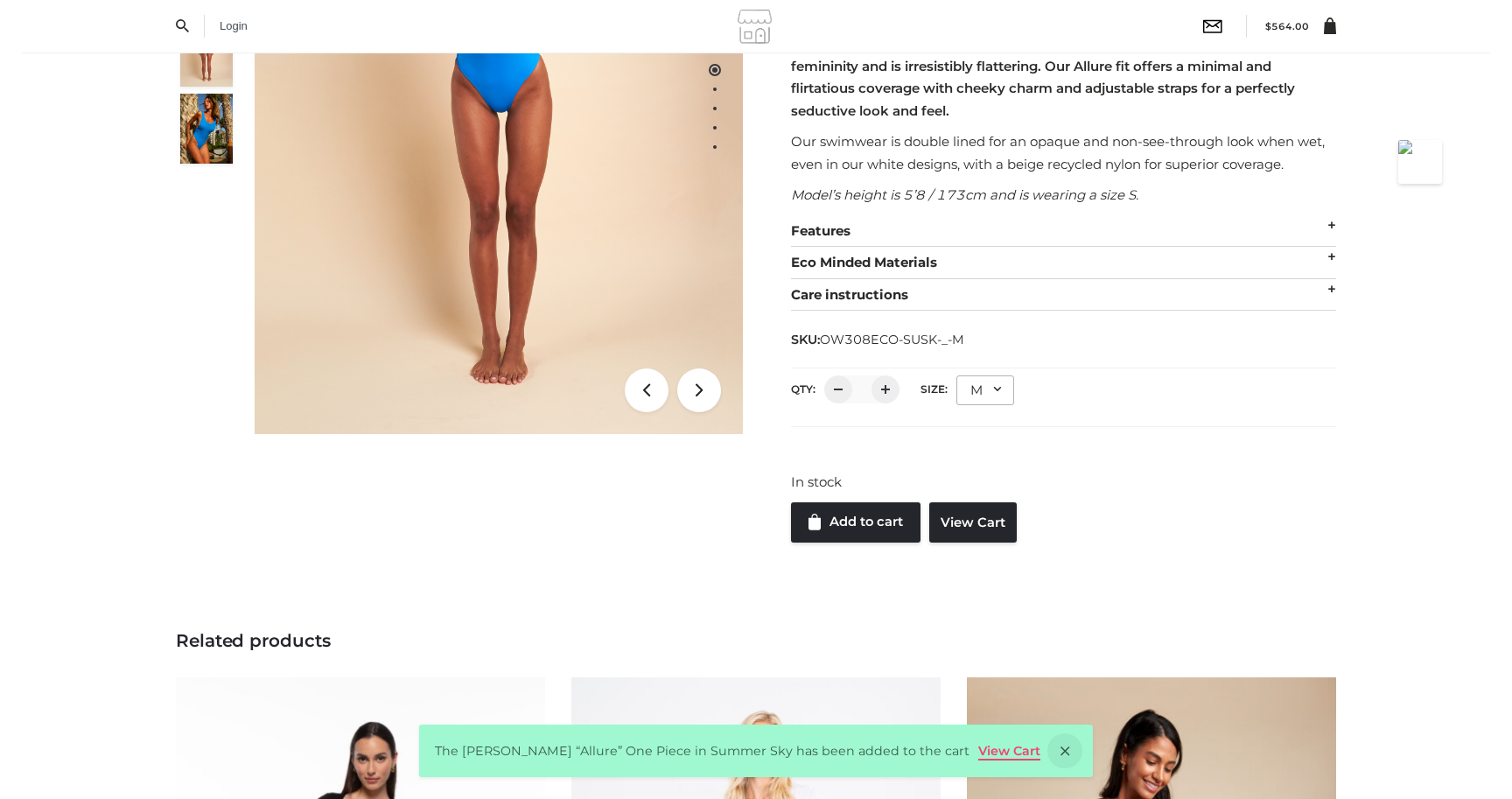
click at [978, 751] on link "View Cart" at bounding box center [1009, 750] width 62 height 16
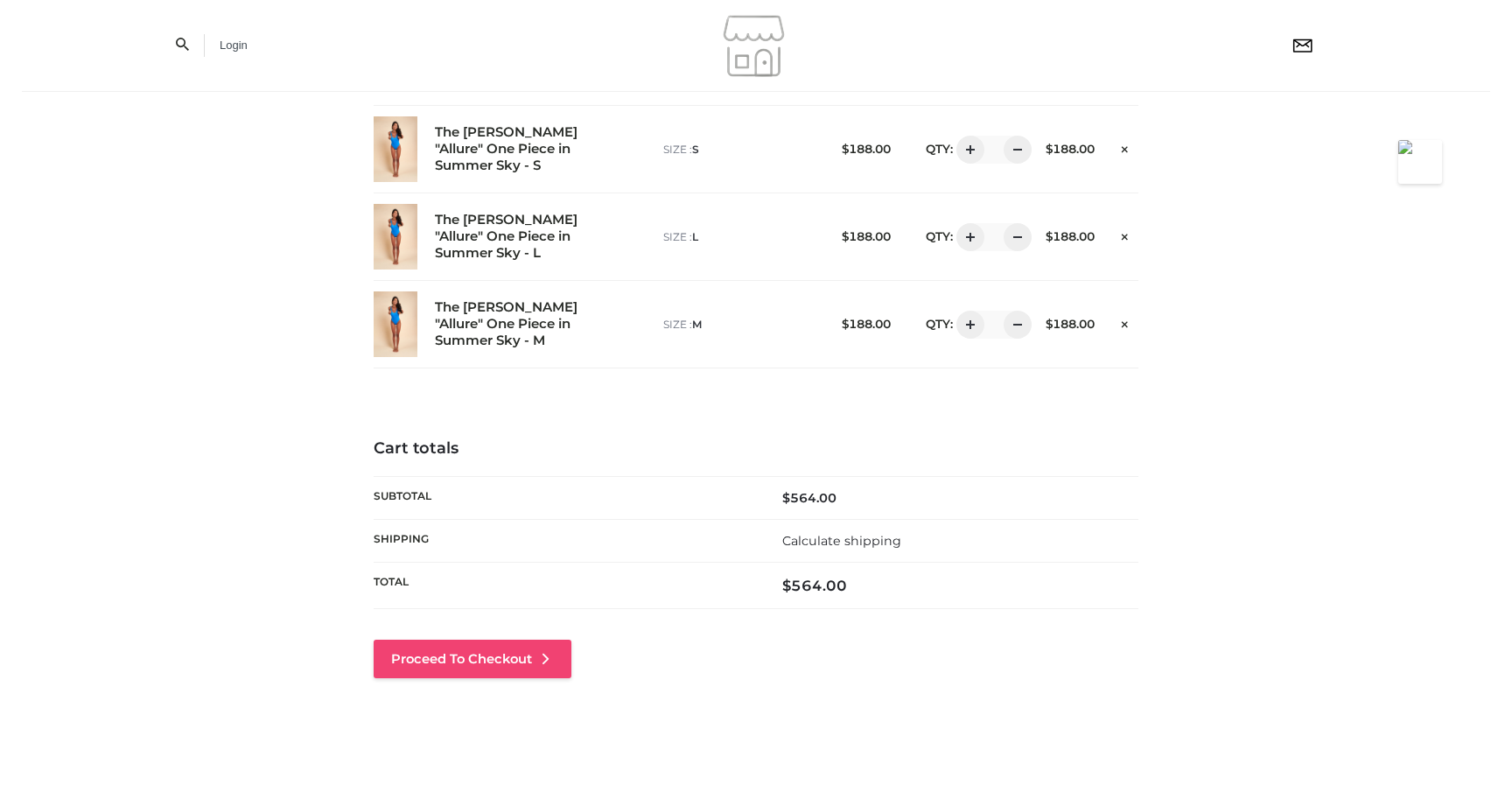
click at [451, 649] on link "Proceed to Checkout" at bounding box center [472, 659] width 198 height 39
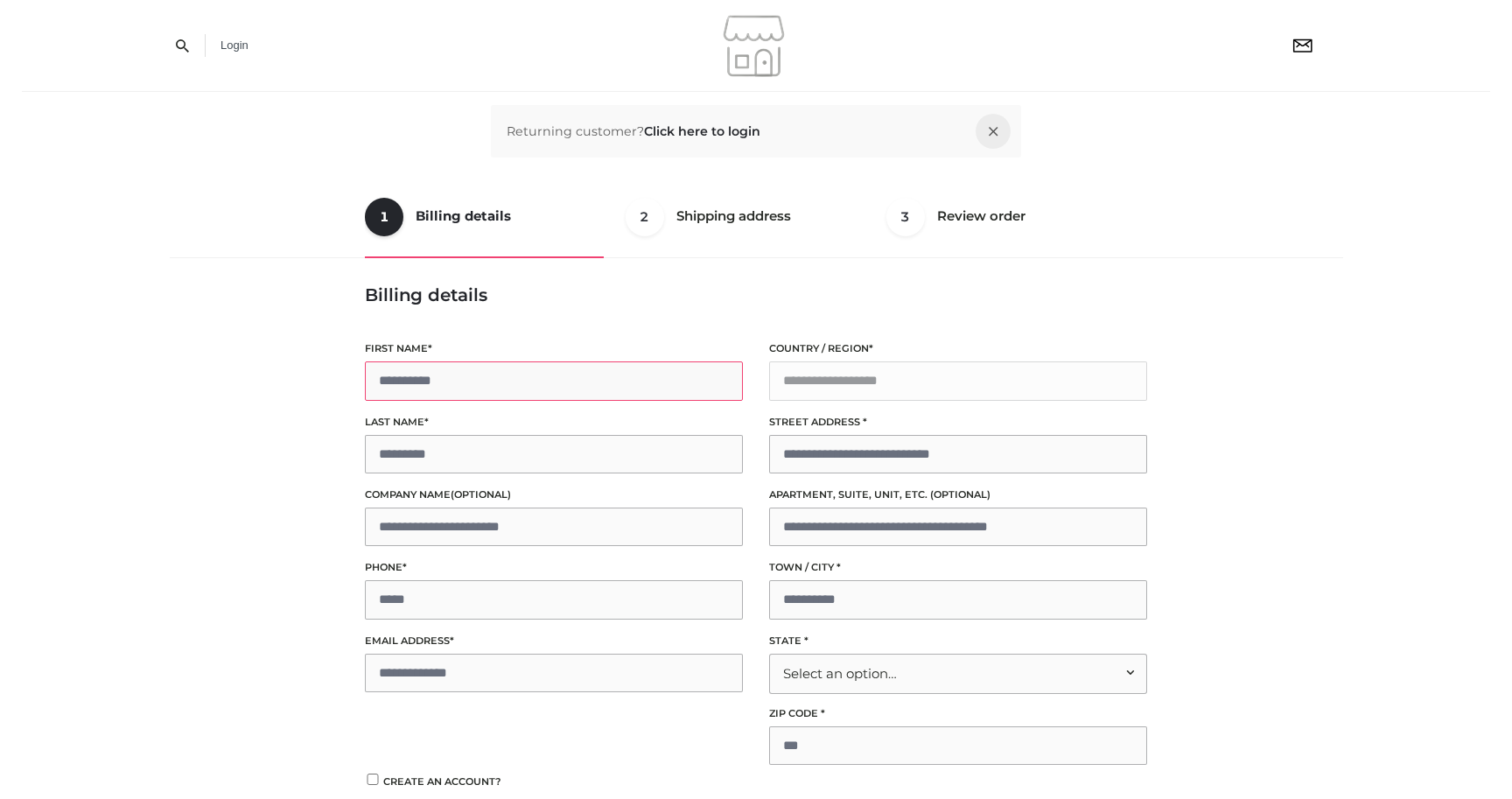
click at [530, 385] on input "First name *" at bounding box center [554, 381] width 378 height 39
type input "*****"
type input "**********"
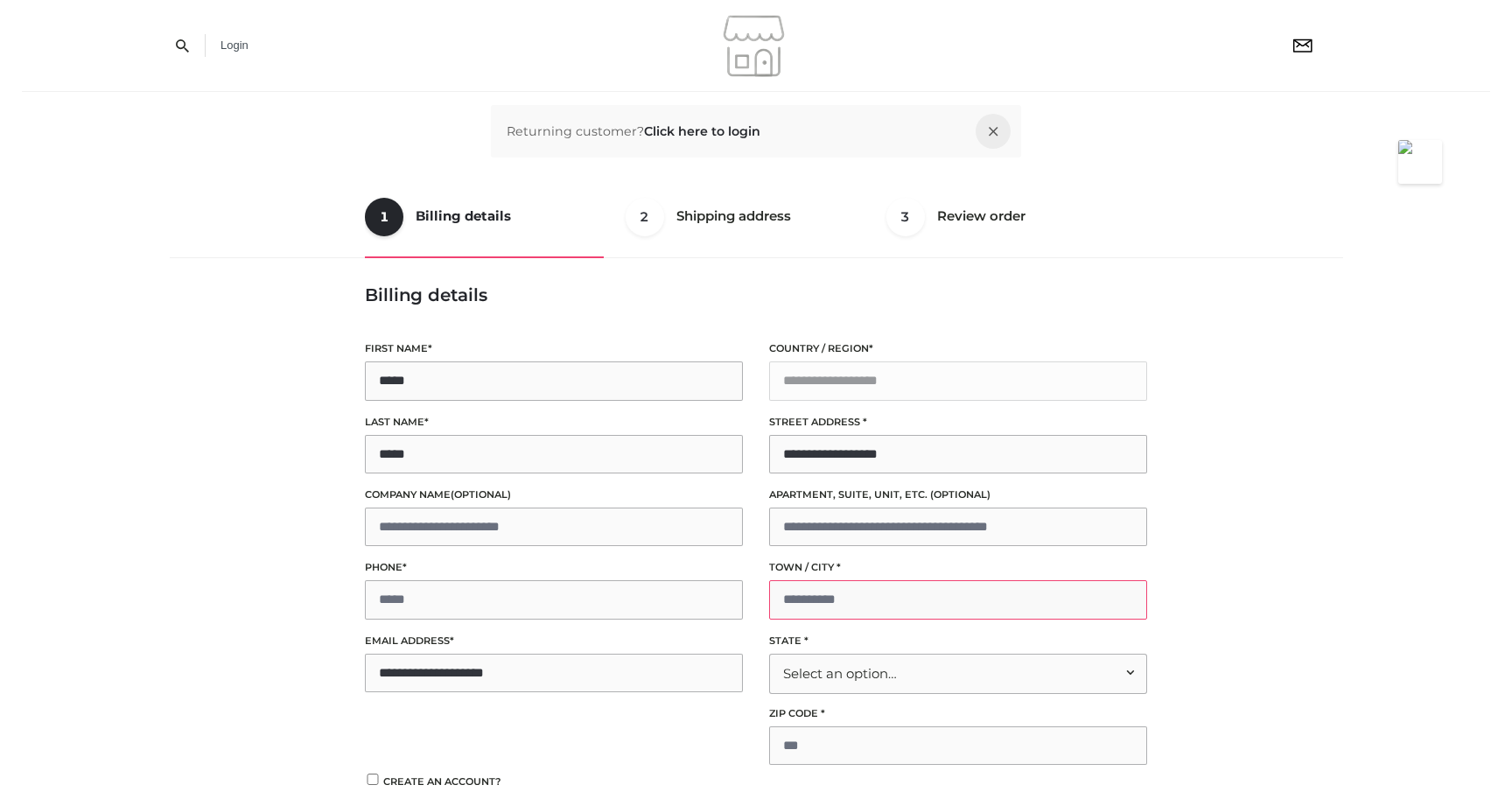
type input "**********"
type input "*****"
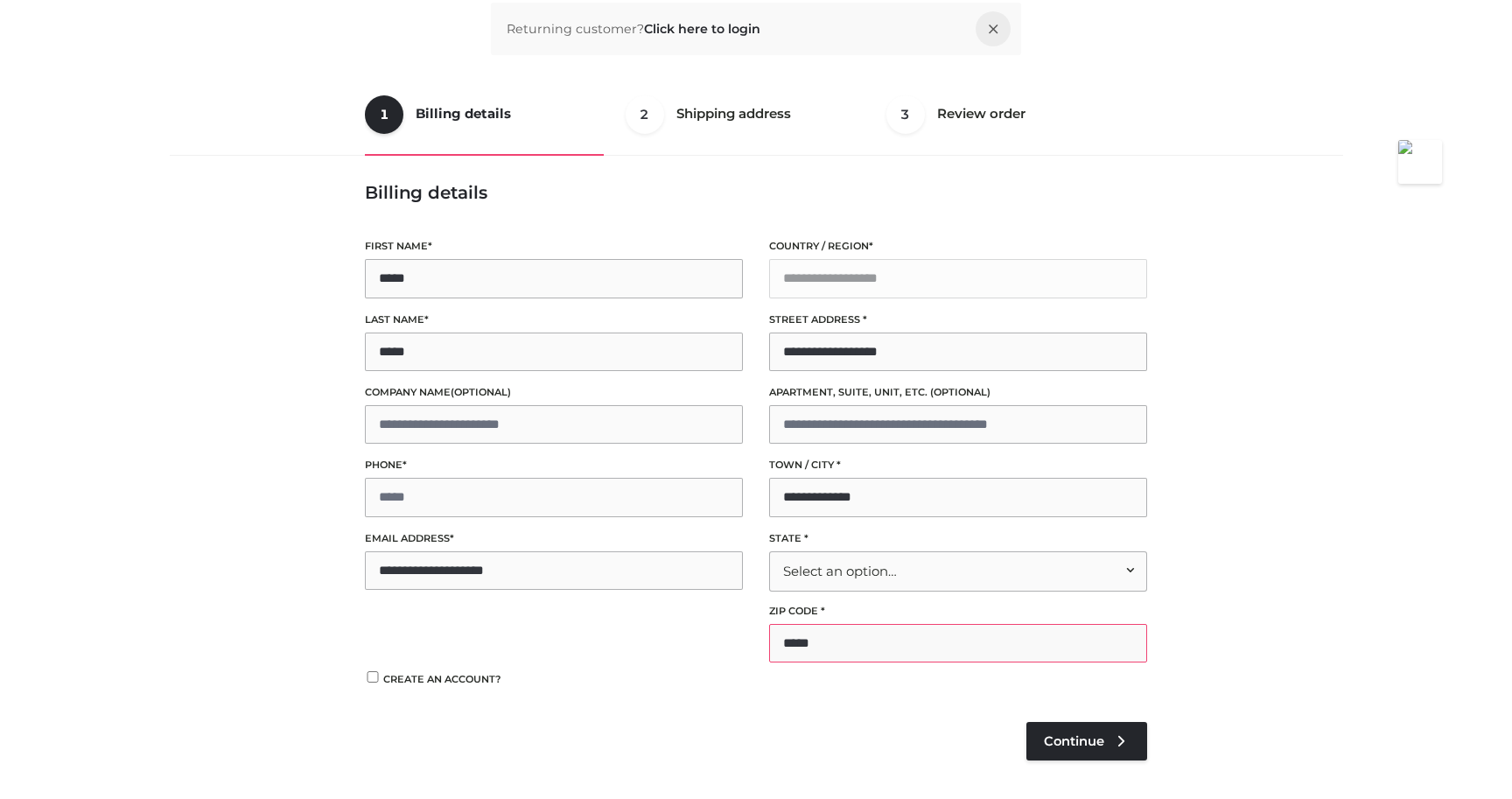
scroll to position [155, 0]
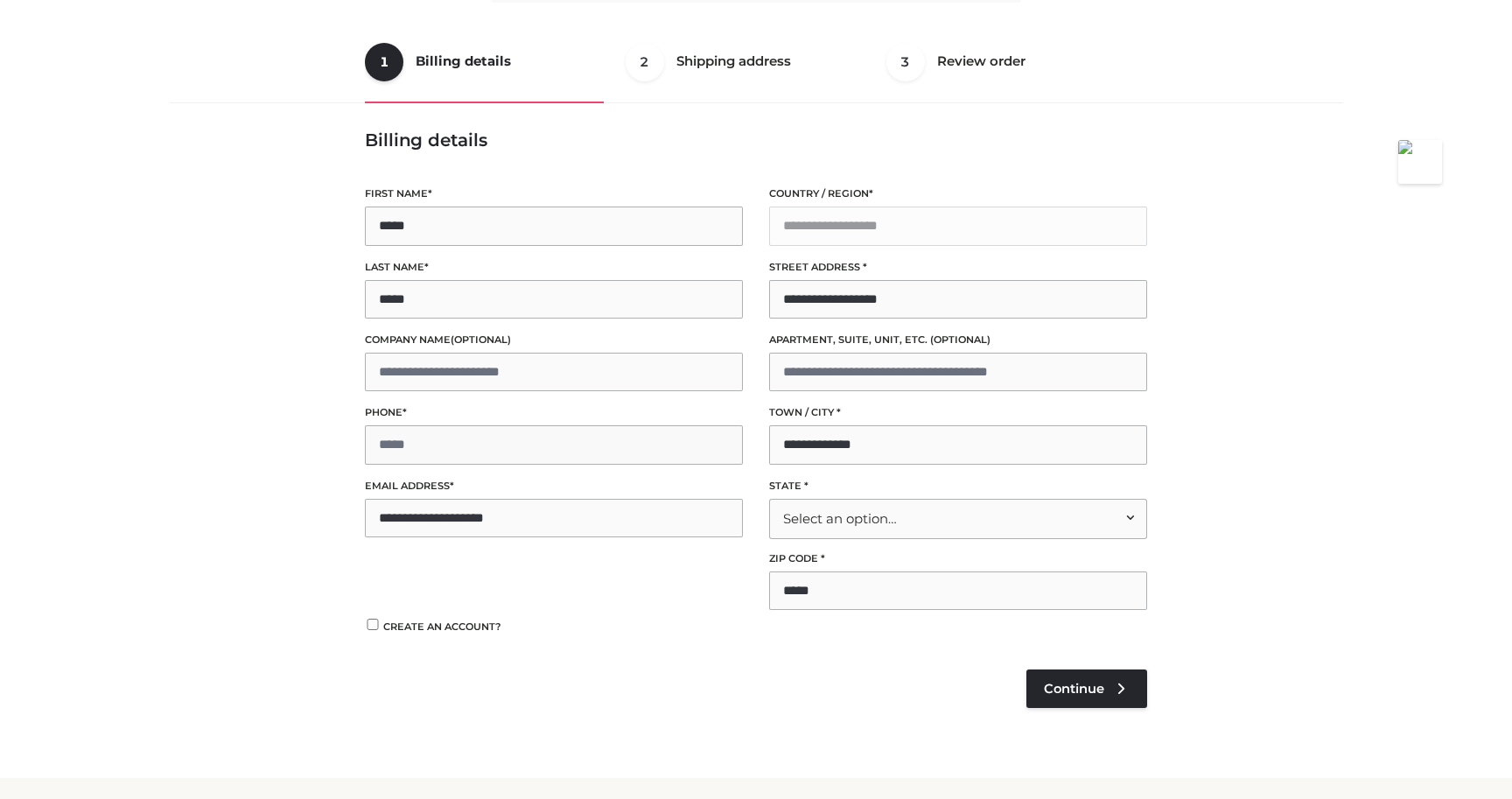
click at [537, 450] on input "Phone *" at bounding box center [554, 444] width 378 height 39
type input "**********"
click at [871, 524] on div "Select an option…" at bounding box center [958, 519] width 378 height 41
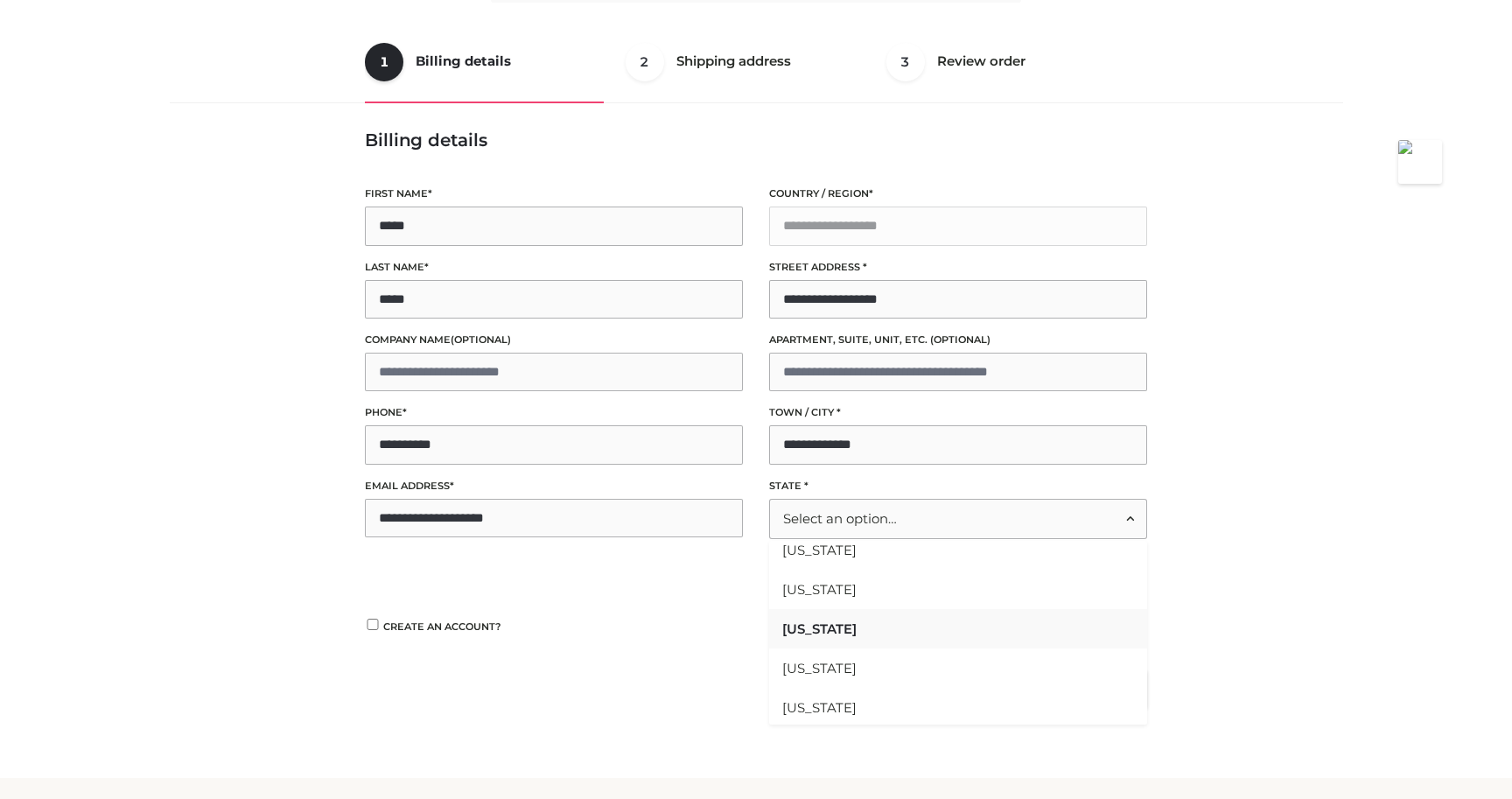
click at [840, 625] on li "California" at bounding box center [958, 629] width 378 height 40
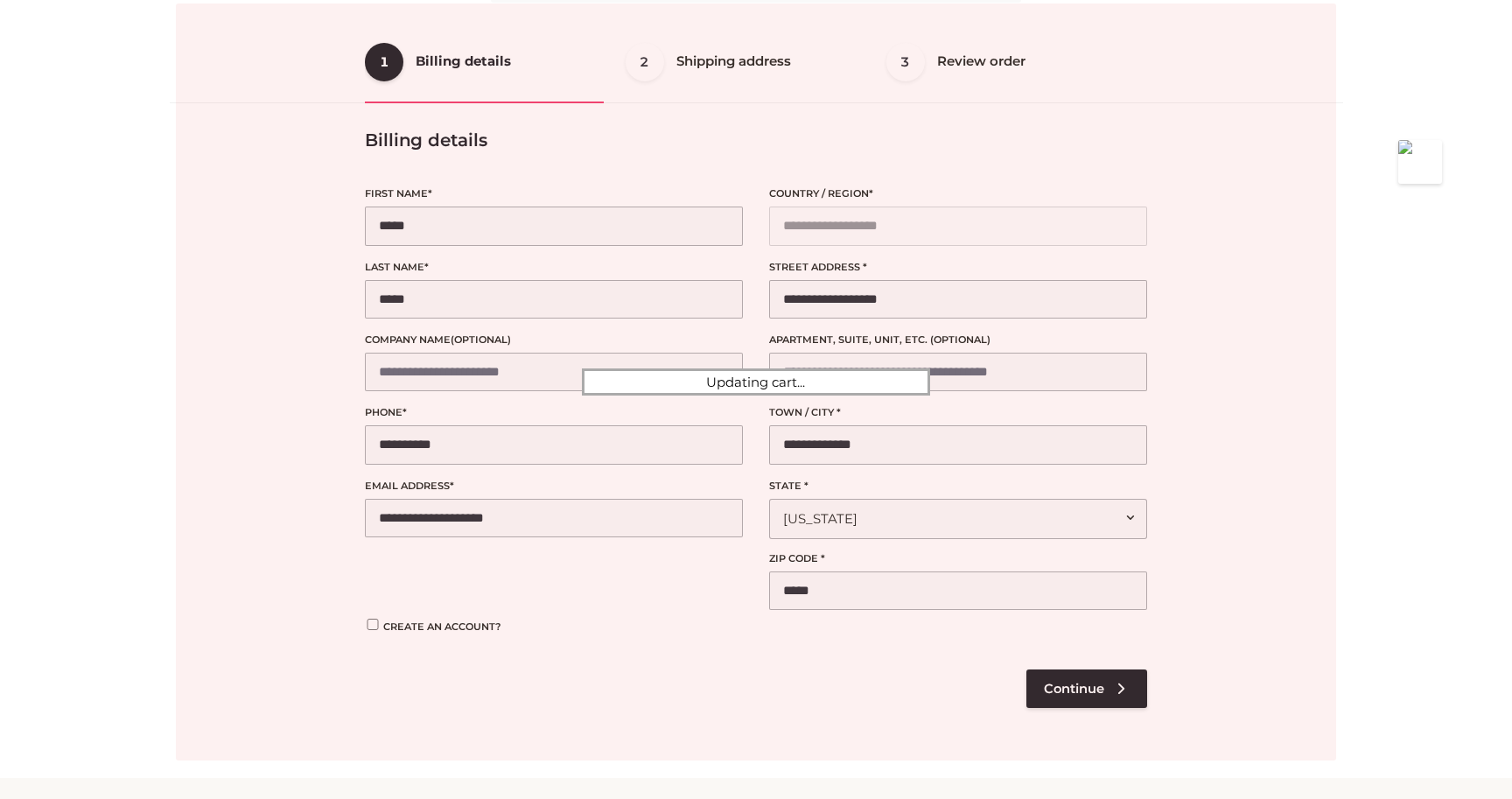
click at [1069, 687] on div at bounding box center [756, 382] width 1161 height 757
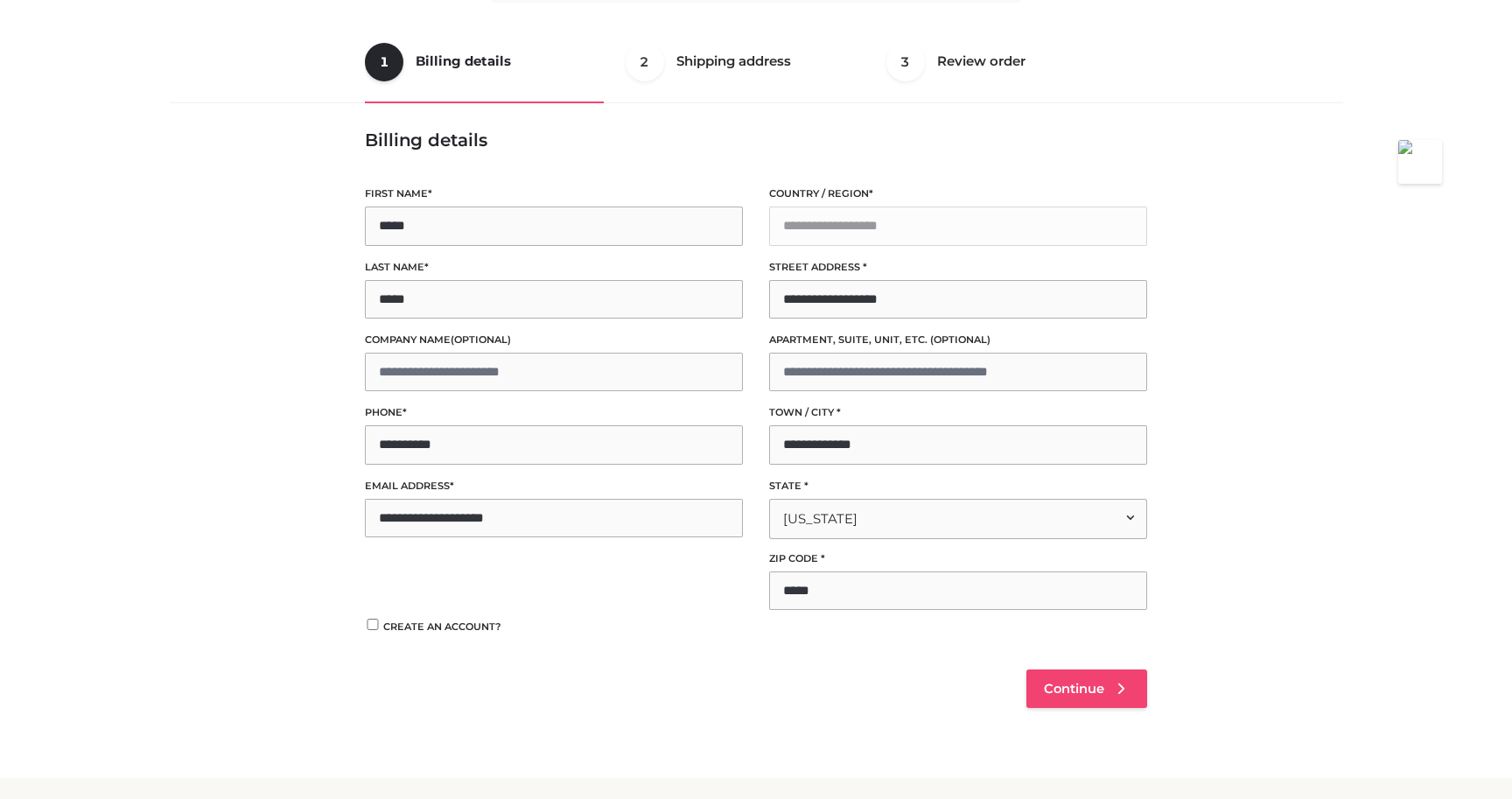
click at [1071, 694] on span "Continue" at bounding box center [1075, 688] width 61 height 16
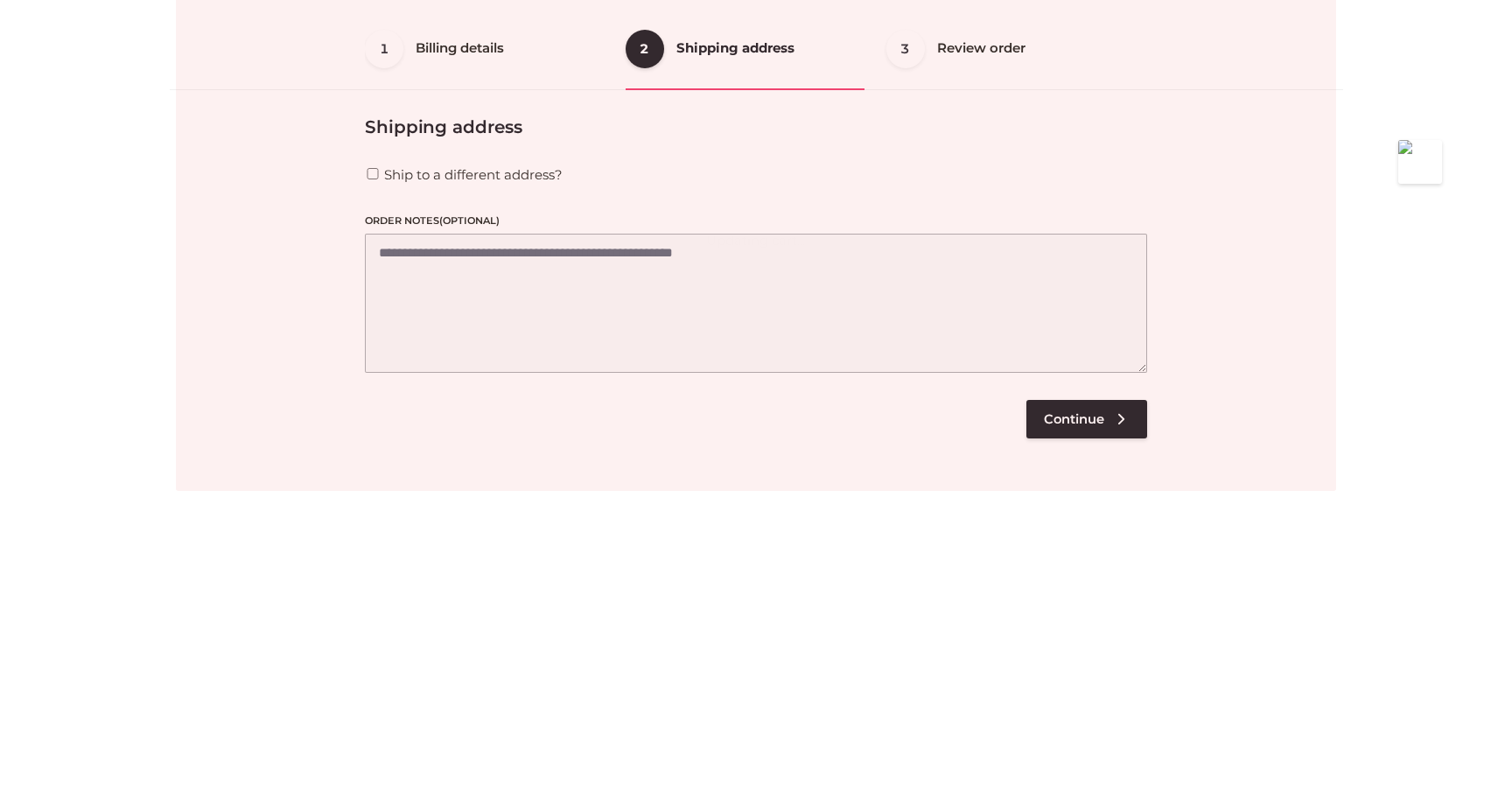
scroll to position [114, 0]
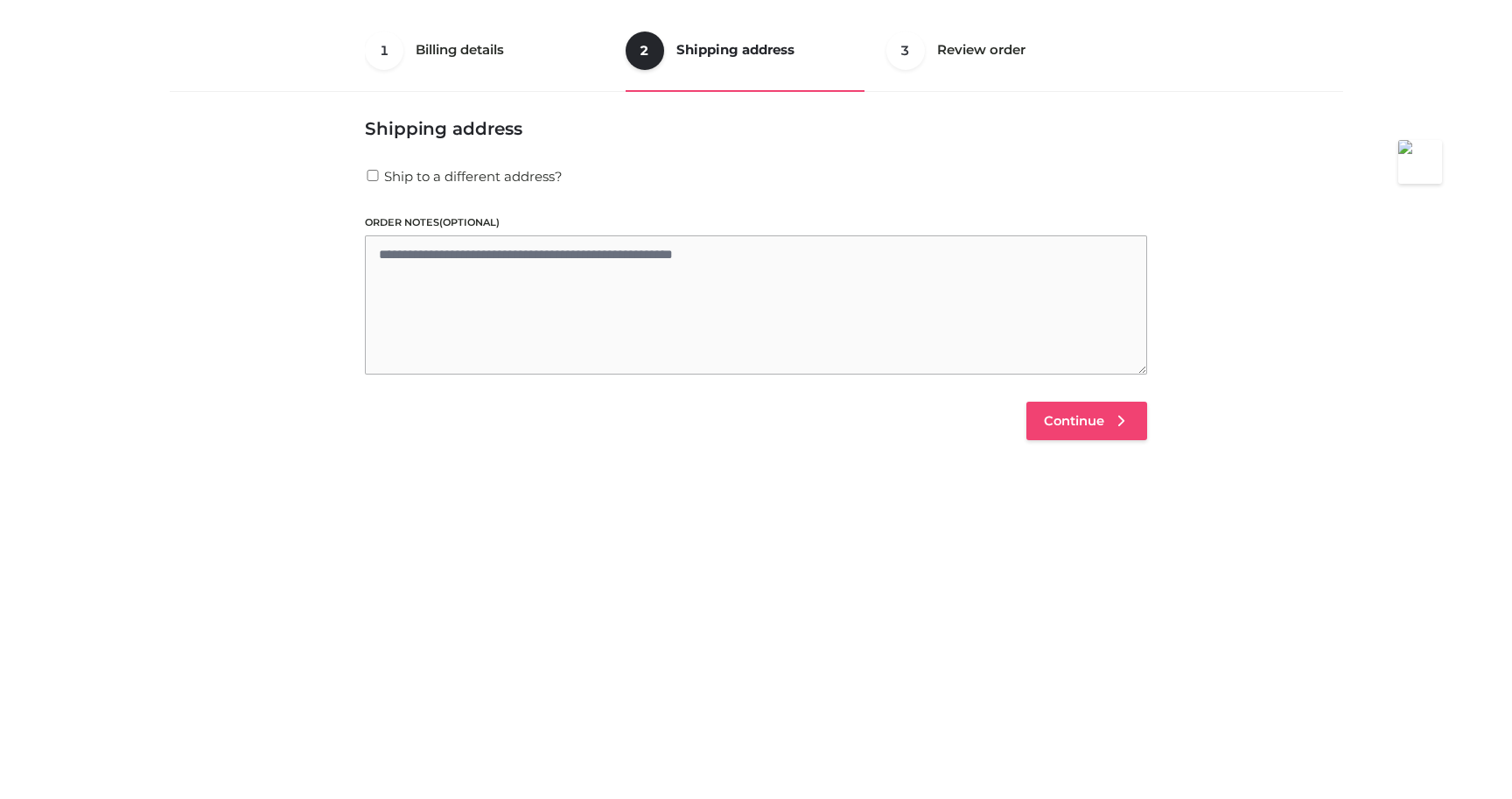
click at [1057, 419] on span "Continue" at bounding box center [1075, 420] width 61 height 16
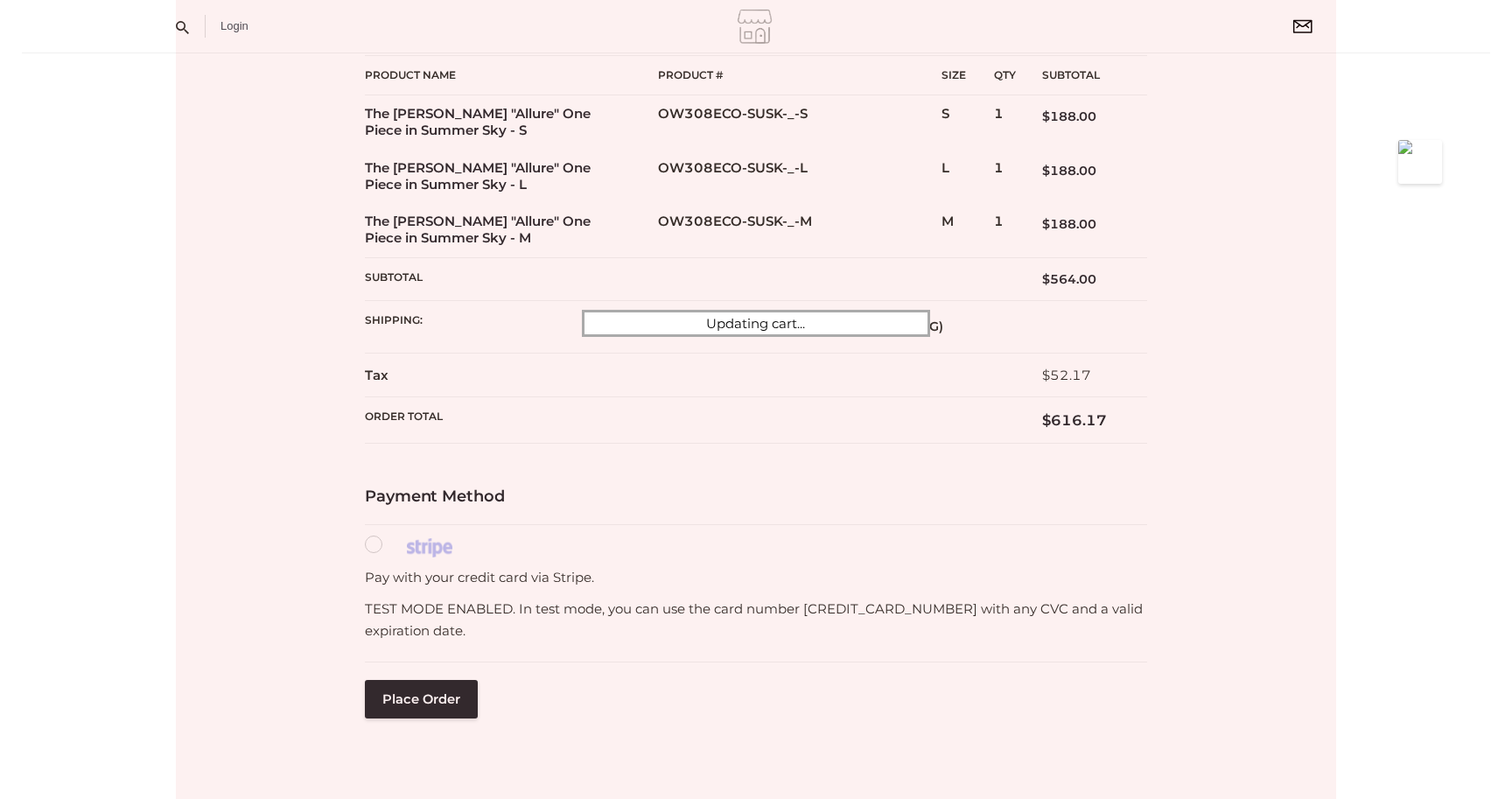
scroll to position [394, 0]
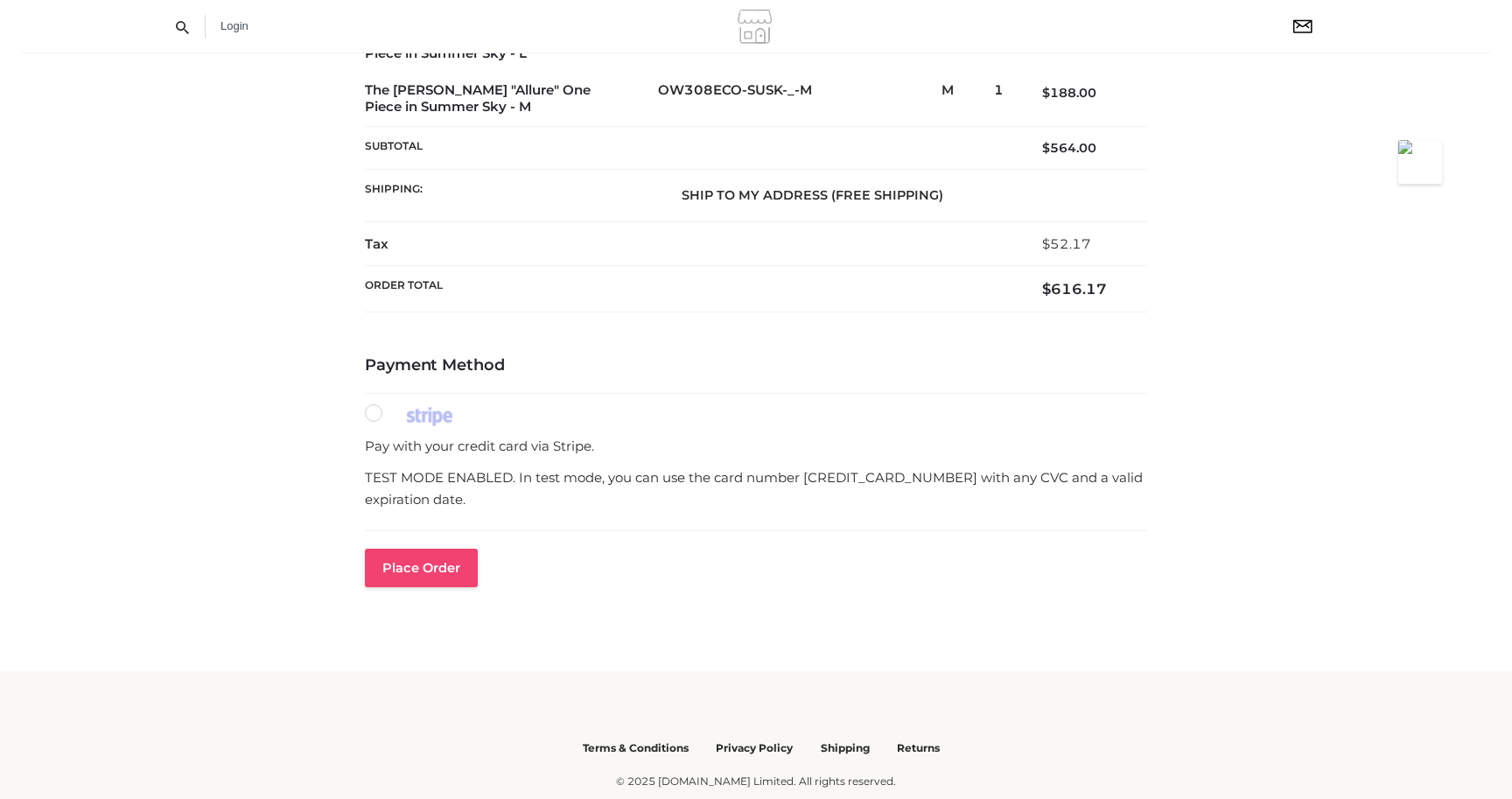
click at [390, 571] on button "Place order" at bounding box center [421, 568] width 112 height 39
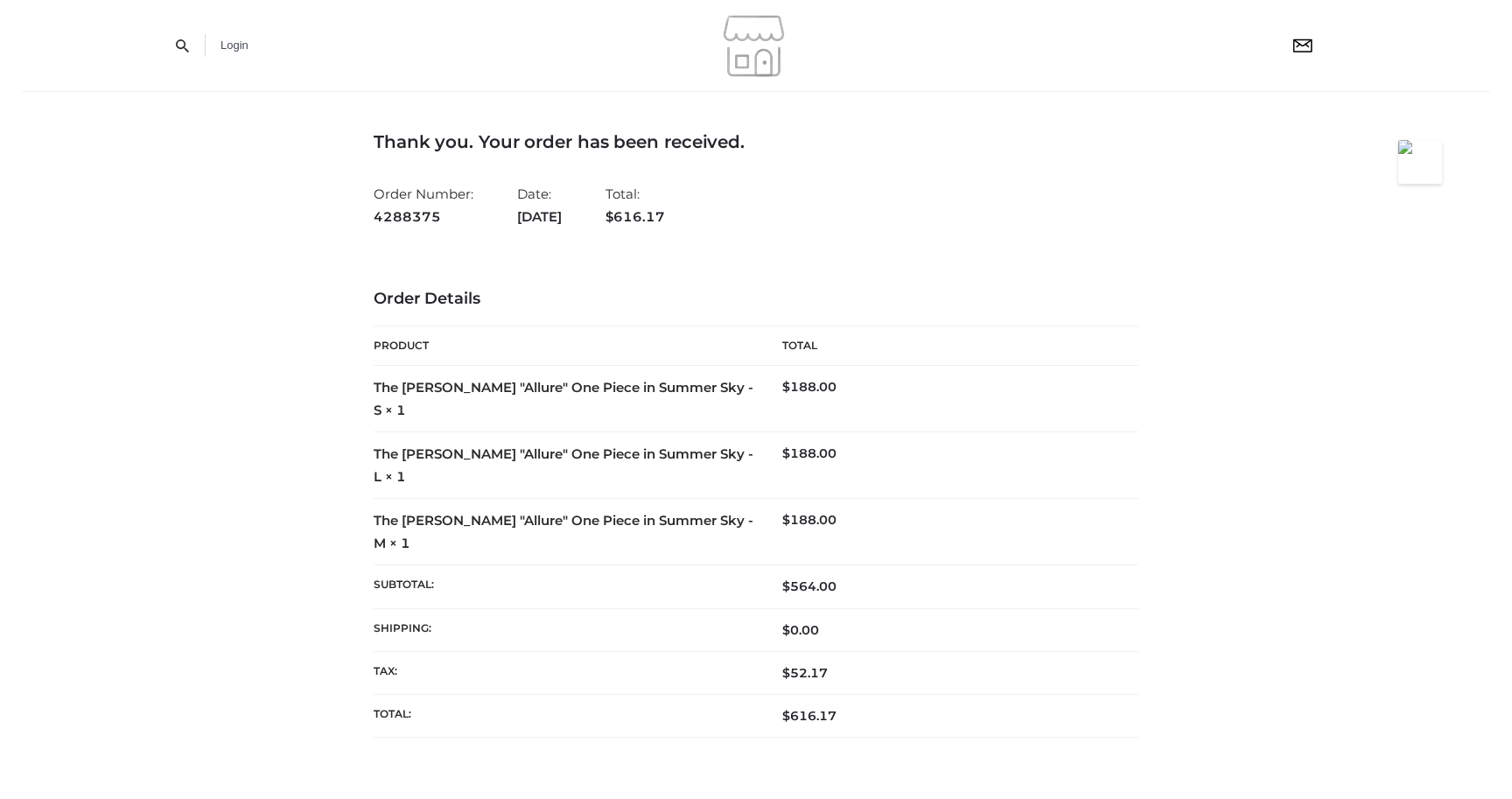
click at [235, 44] on link "Login" at bounding box center [234, 45] width 28 height 13
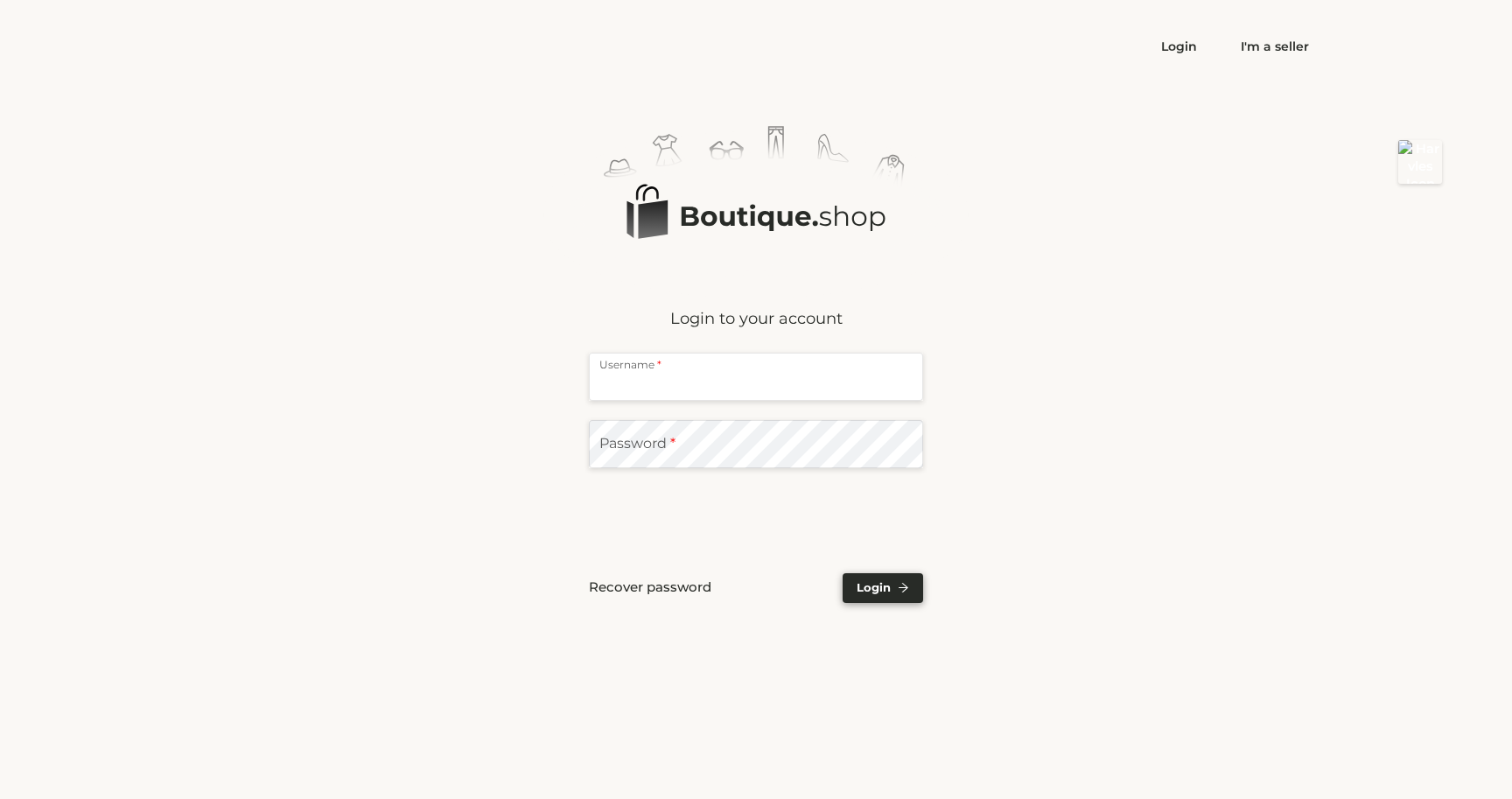
click at [725, 388] on input "text" at bounding box center [756, 377] width 335 height 48
type input "**********"
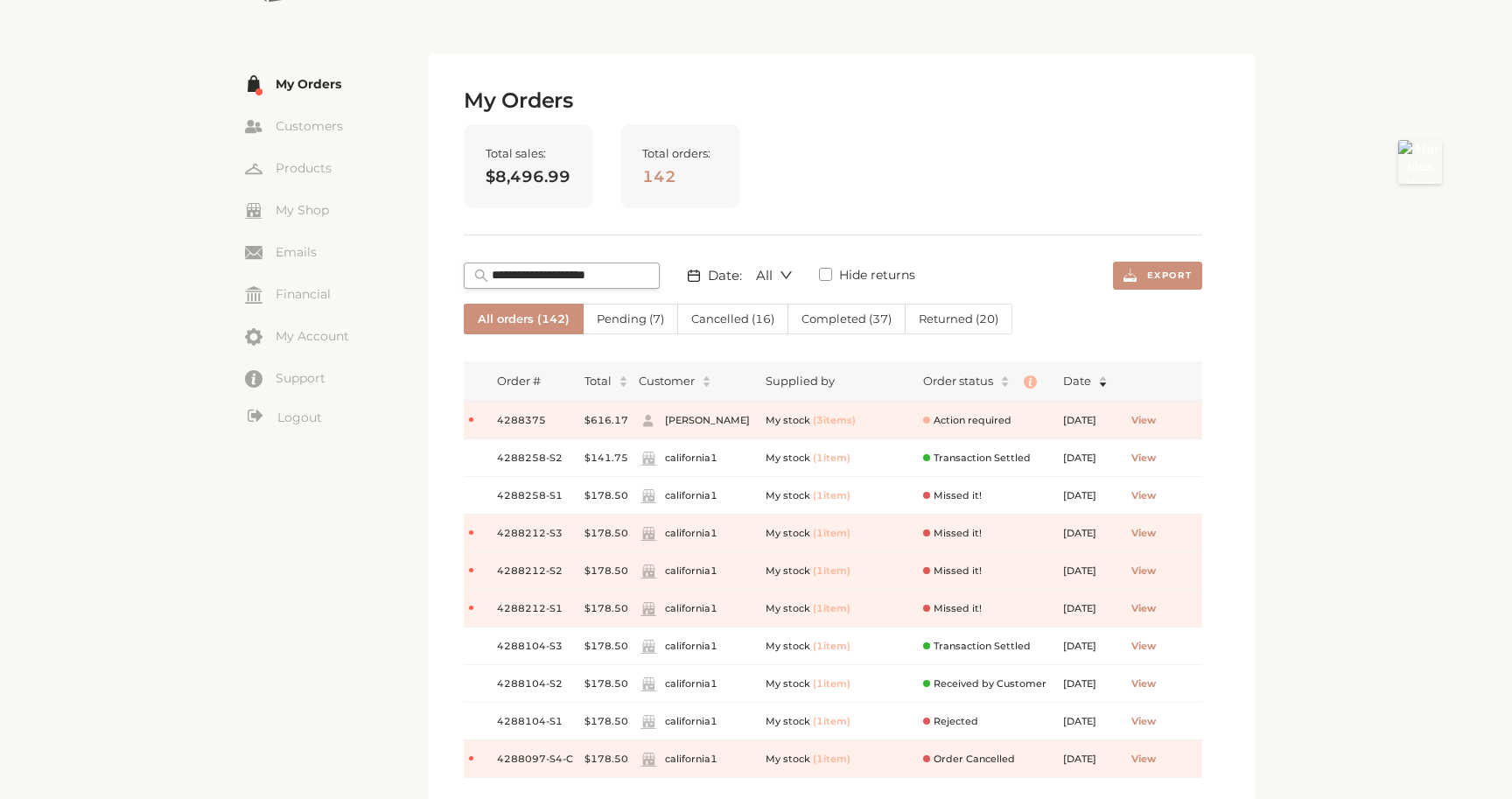
scroll to position [92, 0]
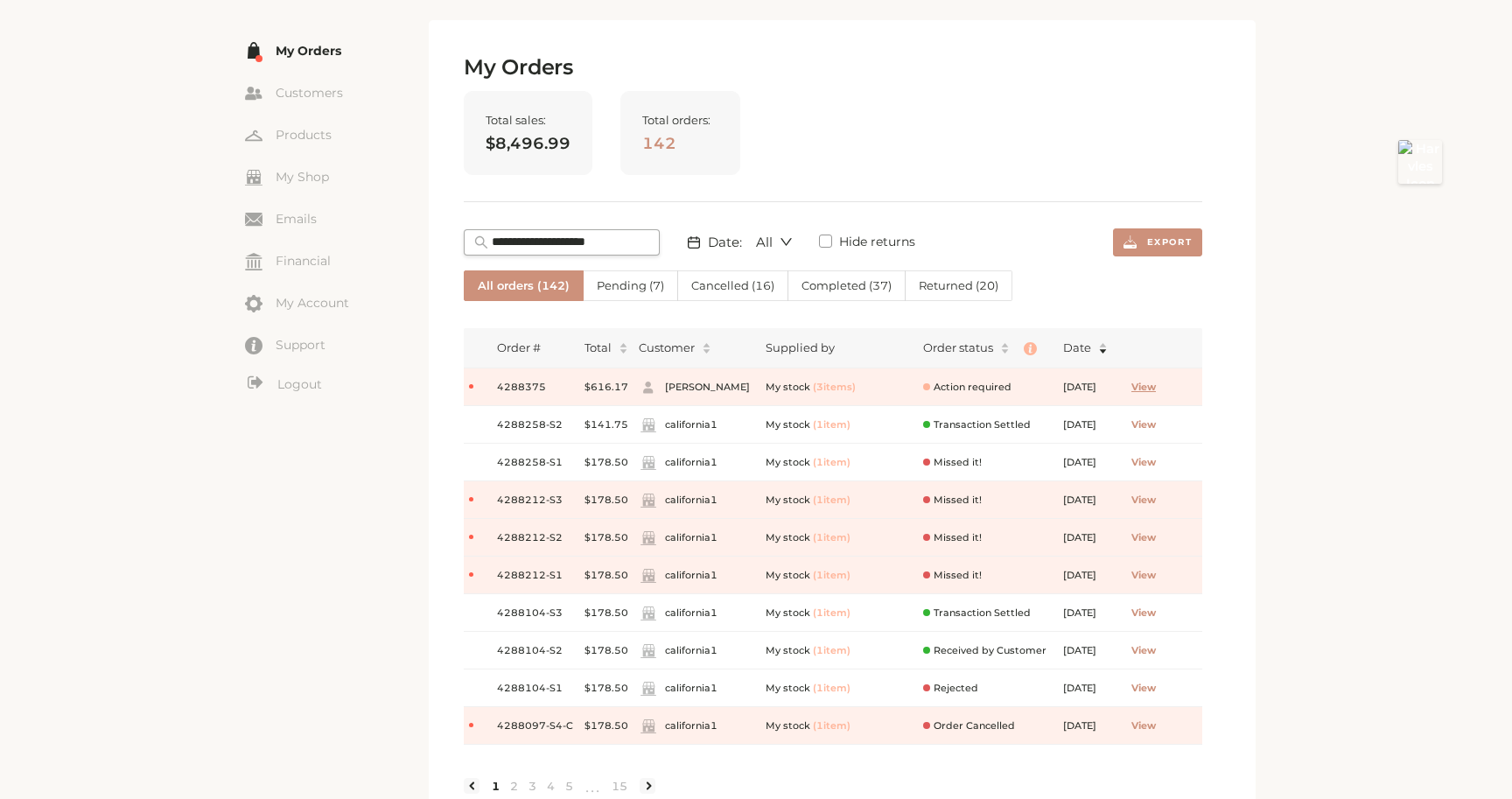
click at [1156, 385] on span "View" at bounding box center [1143, 387] width 25 height 15
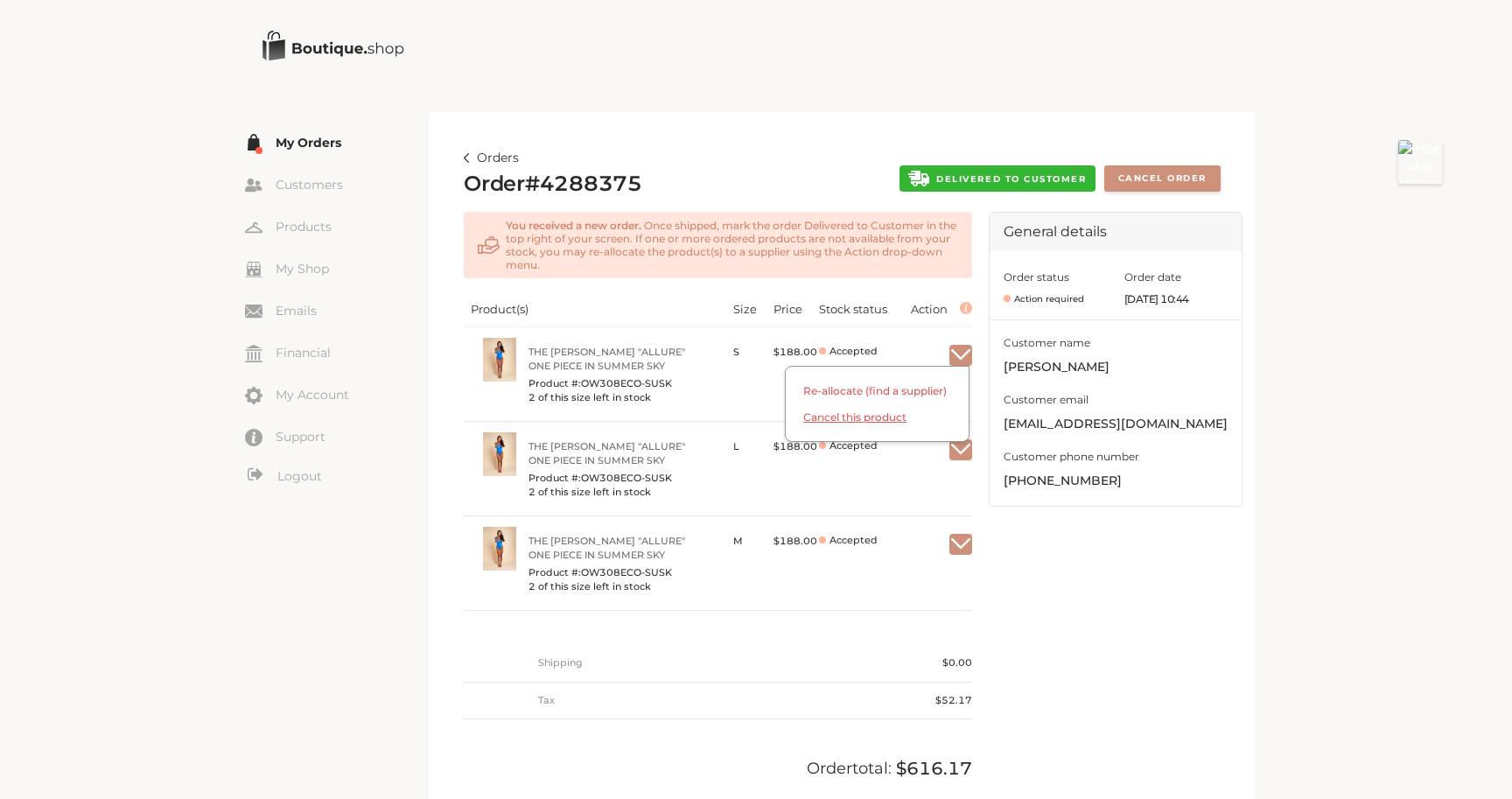
click at [874, 419] on span "Cancel this product" at bounding box center [877, 425] width 183 height 30
click at [876, 417] on span "Cancel this product" at bounding box center [877, 425] width 183 height 30
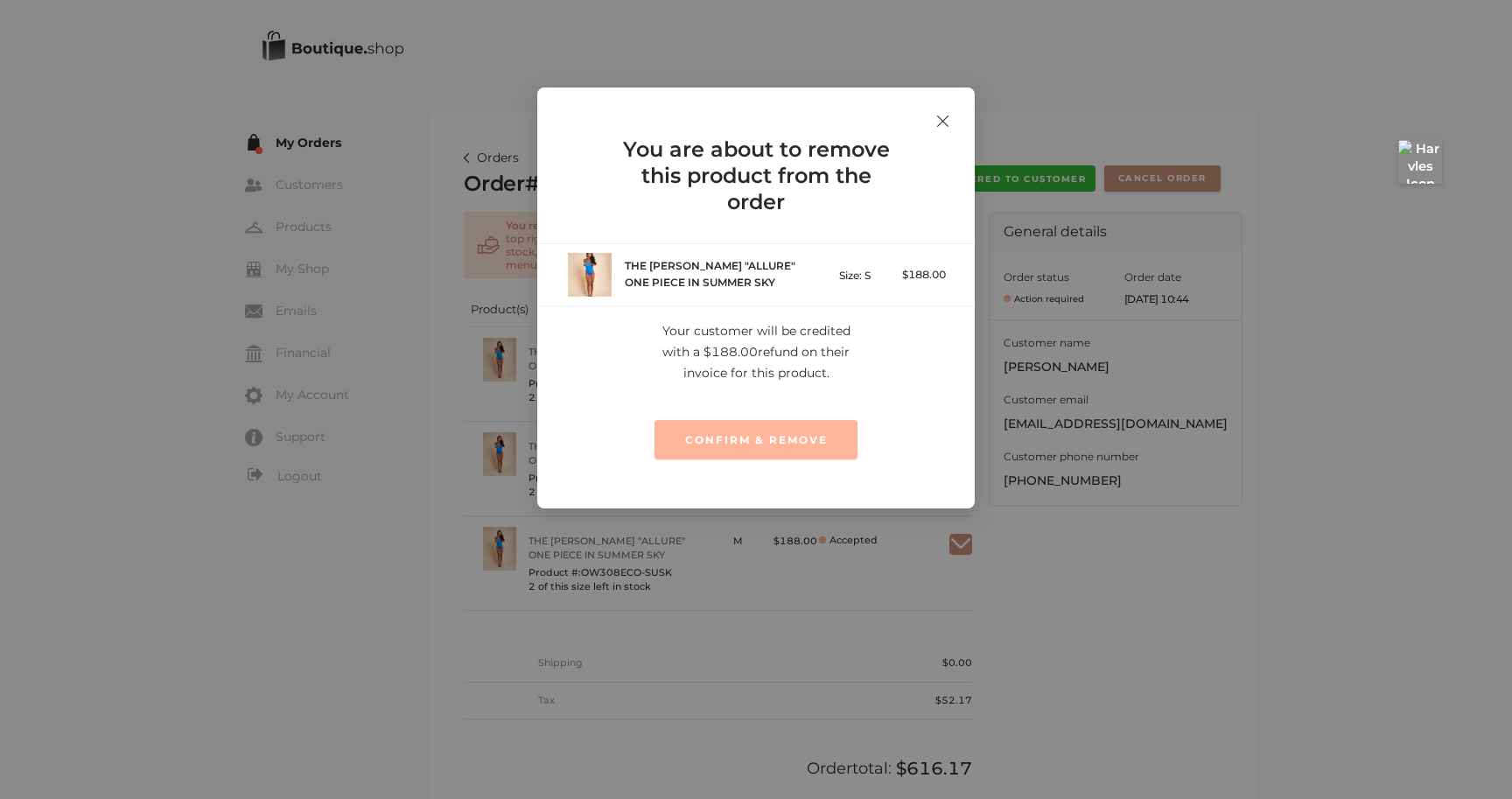
click at [791, 446] on span "CONFIRM & REMOVE" at bounding box center [756, 440] width 143 height 14
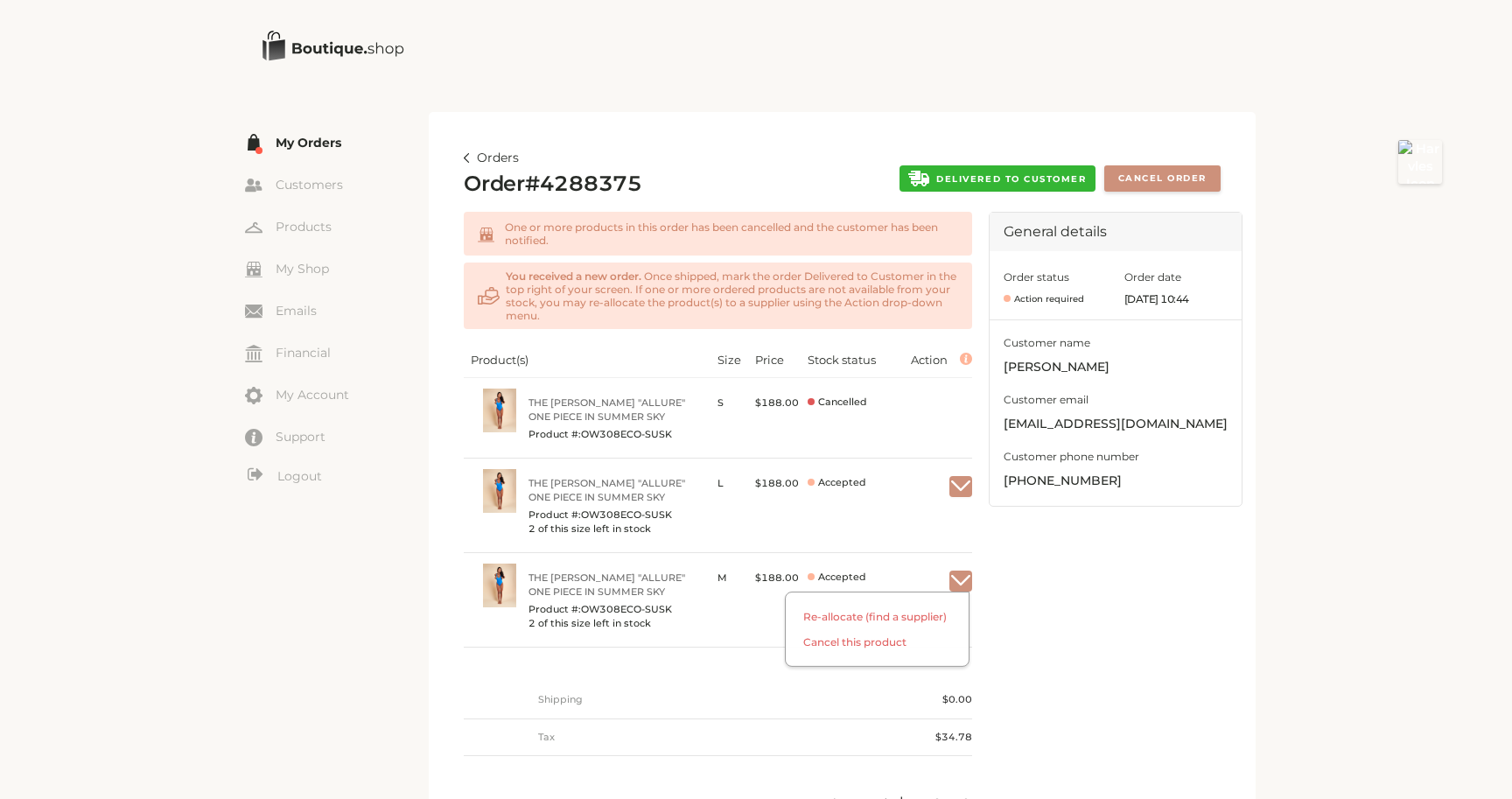
click at [963, 582] on img "button" at bounding box center [961, 581] width 23 height 16
click at [907, 613] on span "Re-allocate (find a supplier)" at bounding box center [877, 623] width 183 height 26
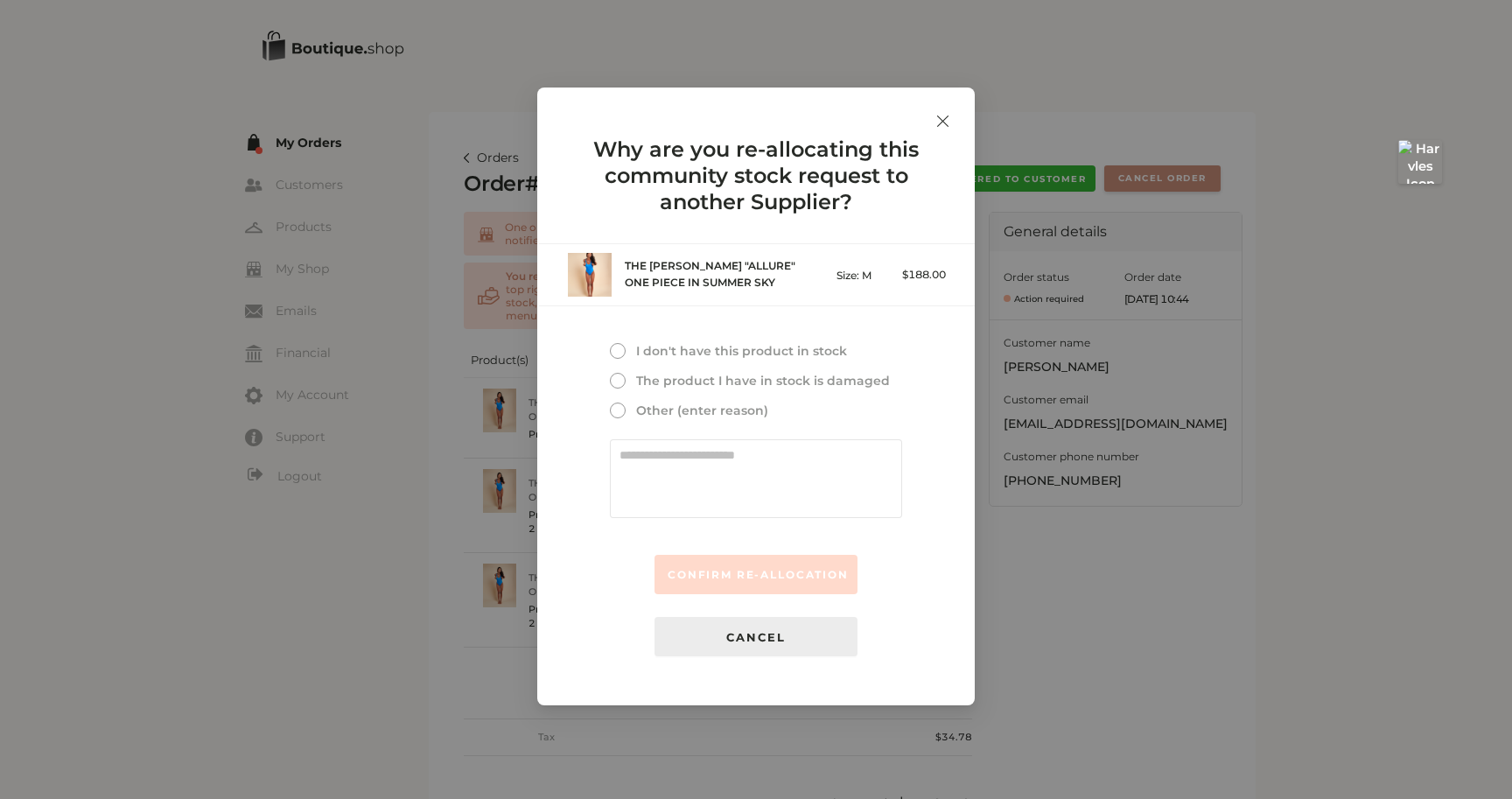
click at [693, 357] on span "I don't have this product in stock" at bounding box center [739, 350] width 215 height 16
click at [700, 579] on span "CONFIRM RE-ALLOCATION" at bounding box center [758, 574] width 182 height 13
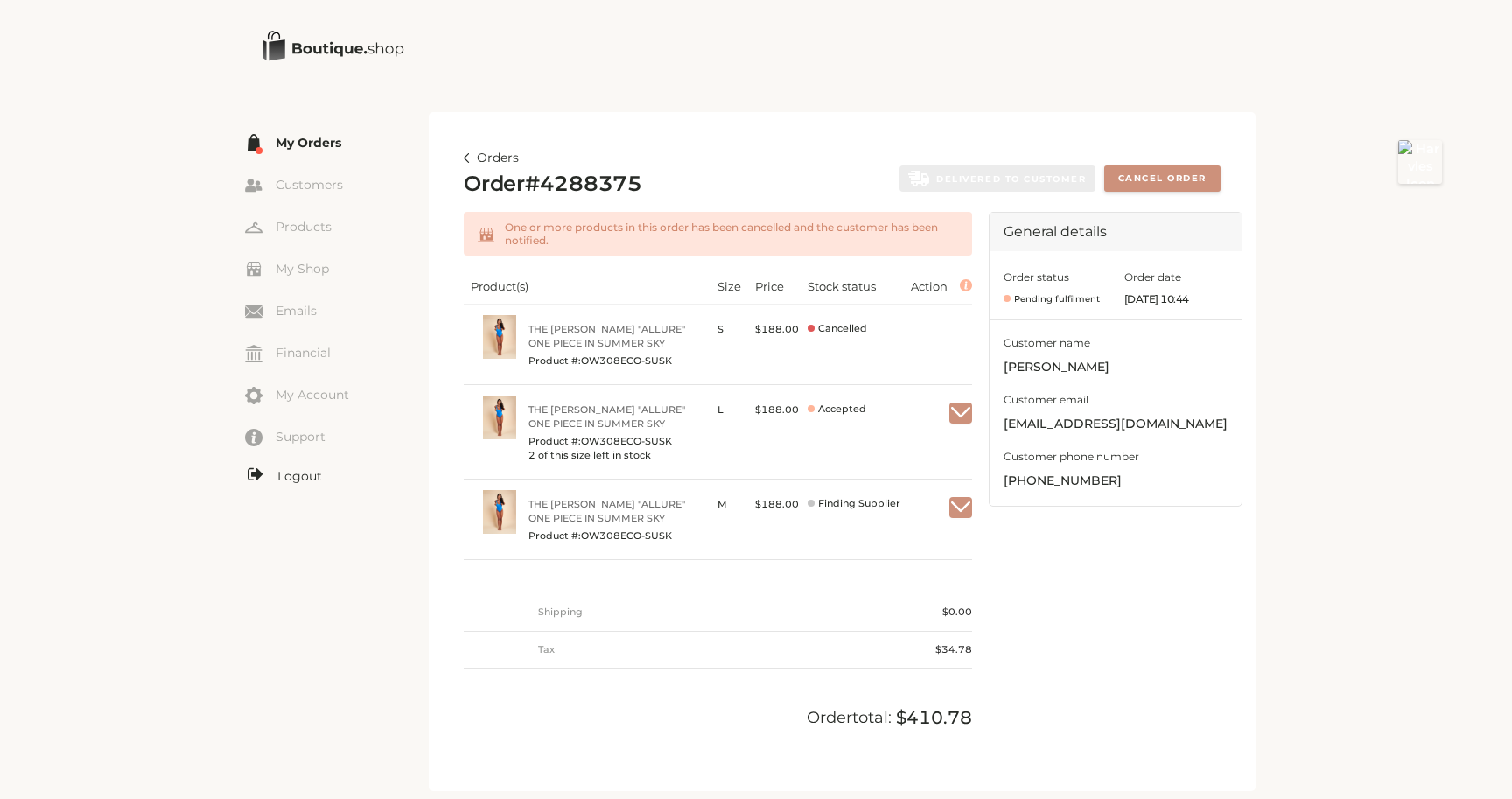
click at [291, 482] on link "Logout" at bounding box center [337, 476] width 183 height 22
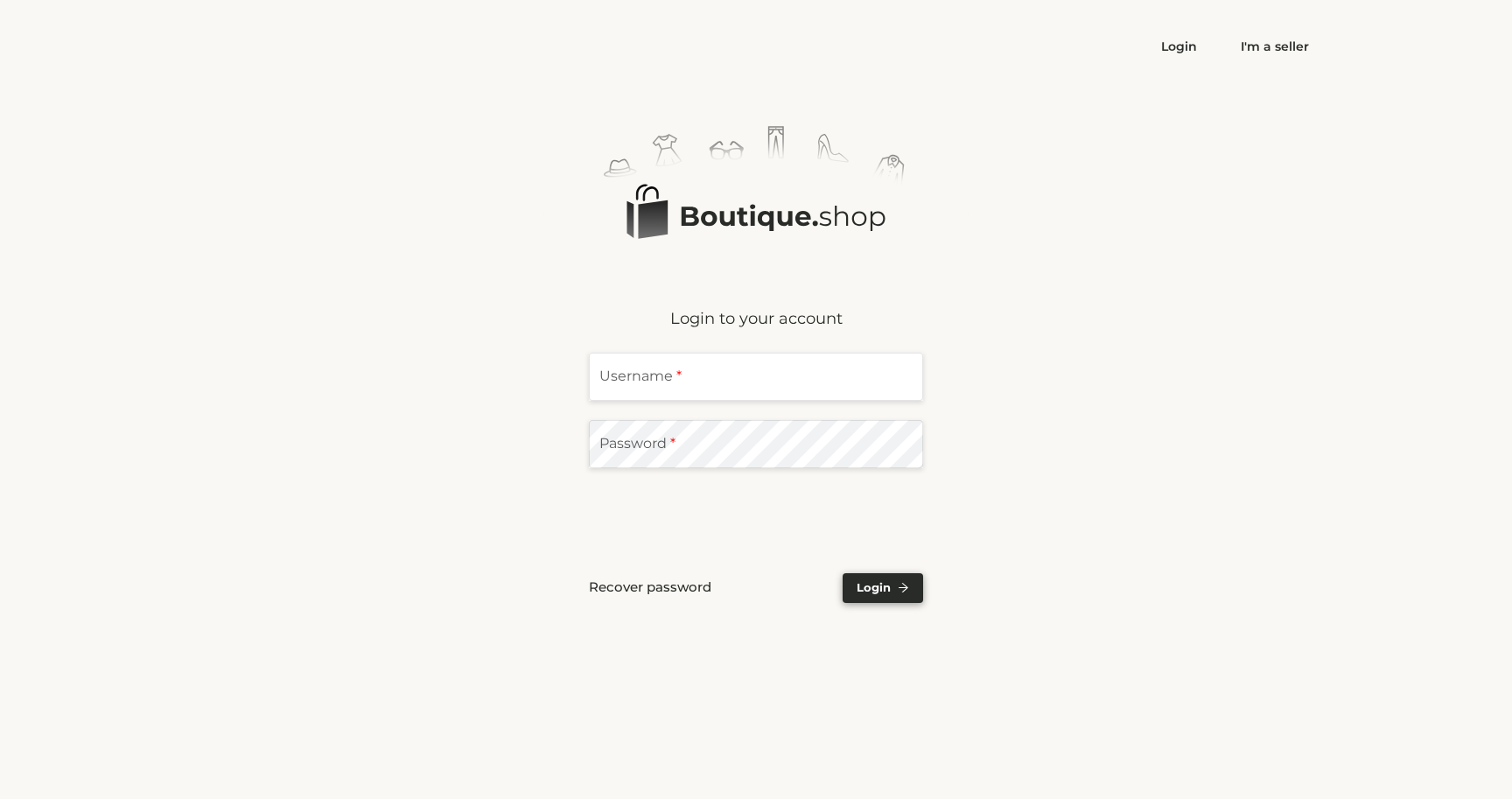
click at [687, 388] on input "text" at bounding box center [756, 377] width 335 height 48
type input "**********"
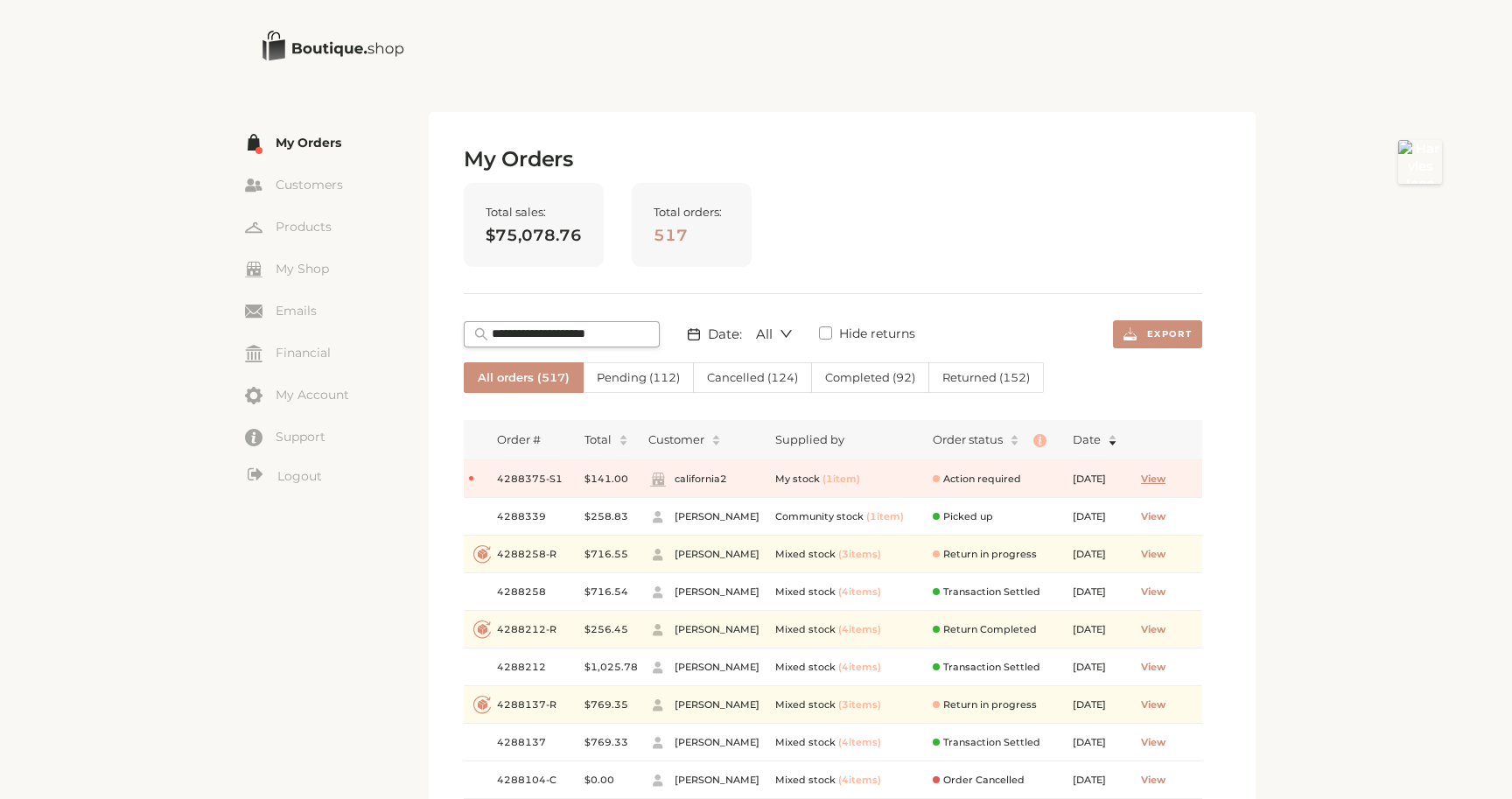
click at [1165, 472] on span "View" at bounding box center [1153, 479] width 25 height 15
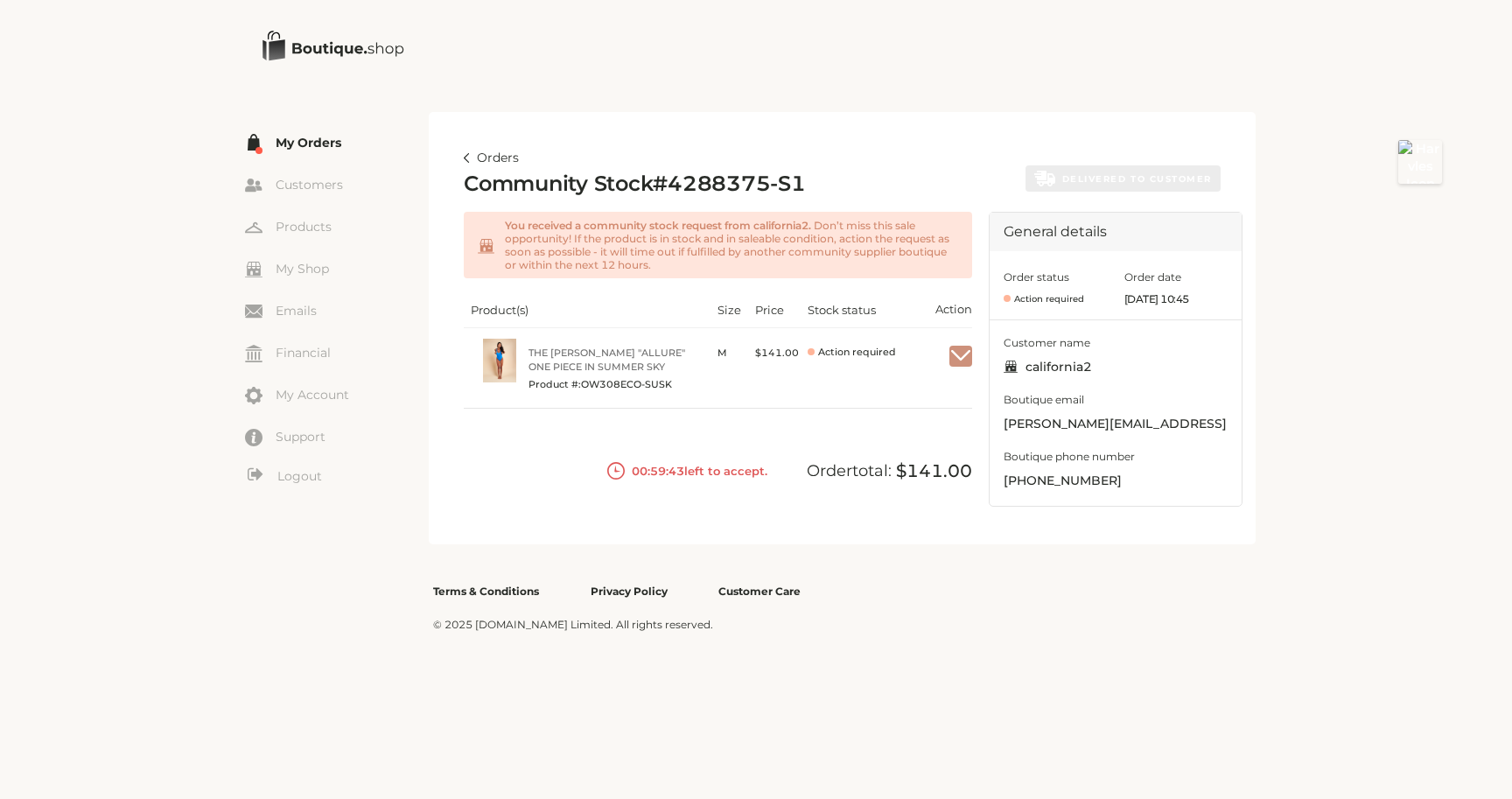
click at [954, 354] on img "button" at bounding box center [961, 356] width 23 height 16
click at [927, 390] on span "Accept" at bounding box center [933, 398] width 77 height 26
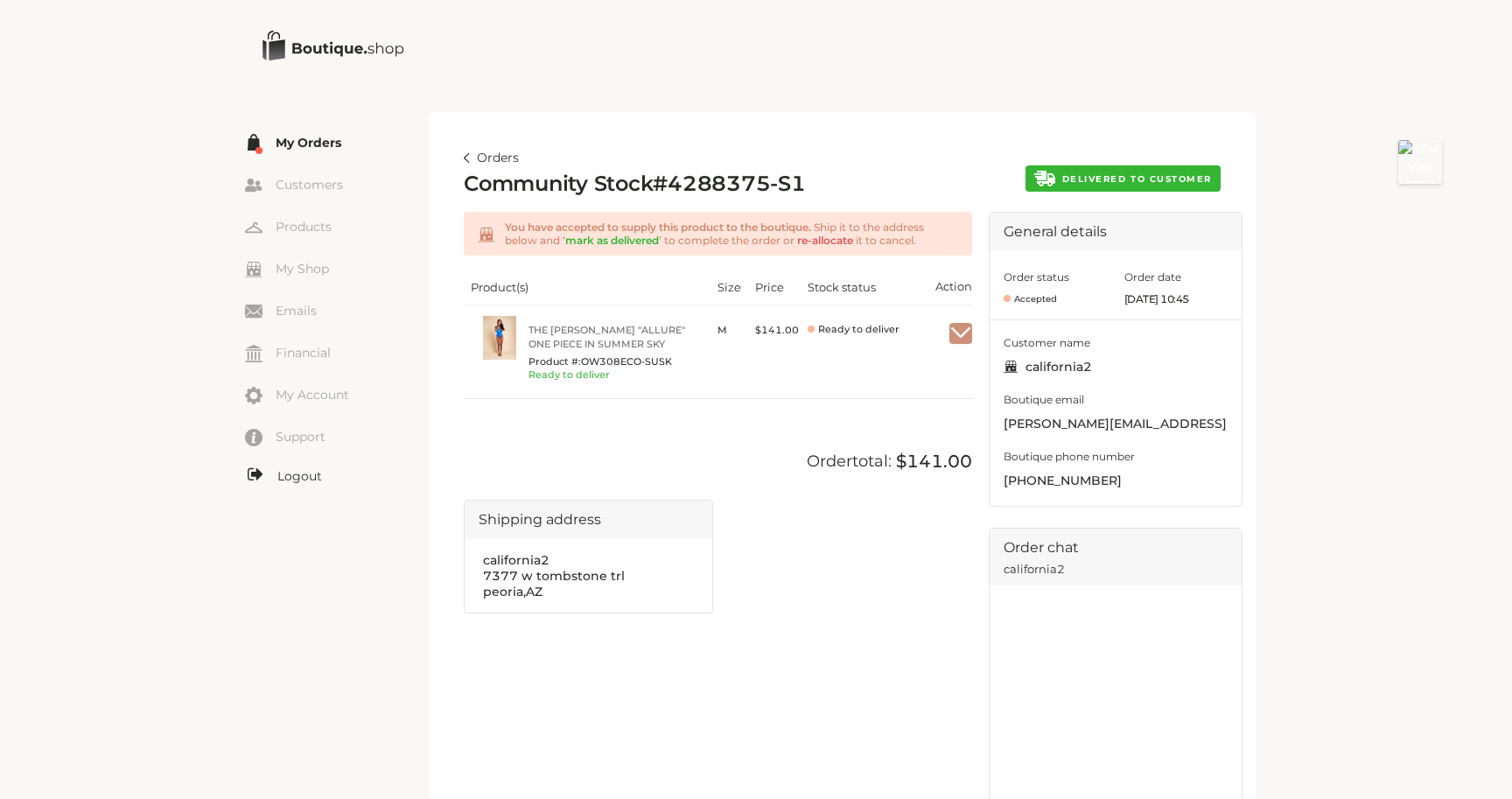
click at [287, 482] on link "Logout" at bounding box center [337, 476] width 183 height 22
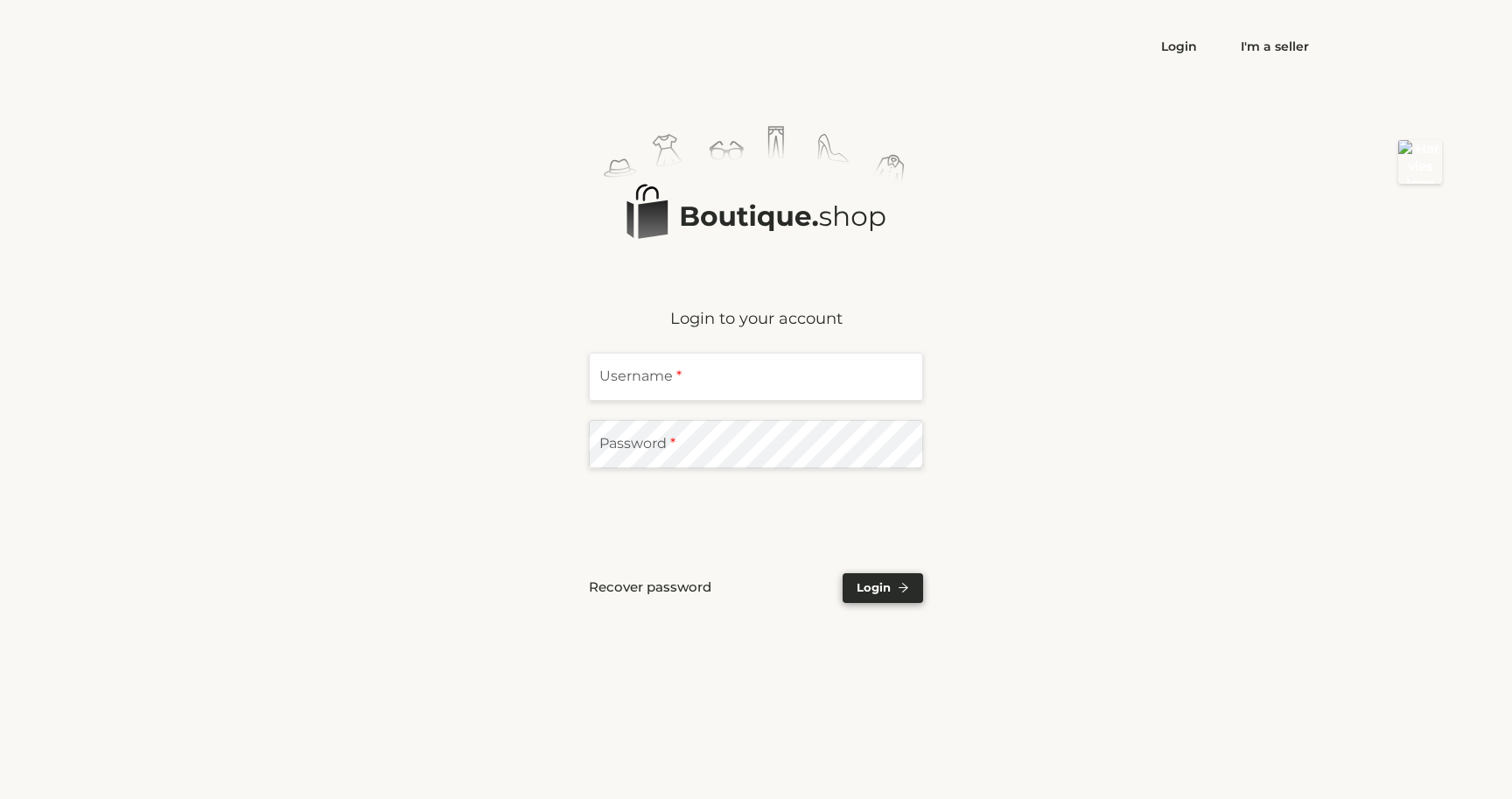
click at [696, 378] on input "text" at bounding box center [756, 377] width 335 height 48
type input "**********"
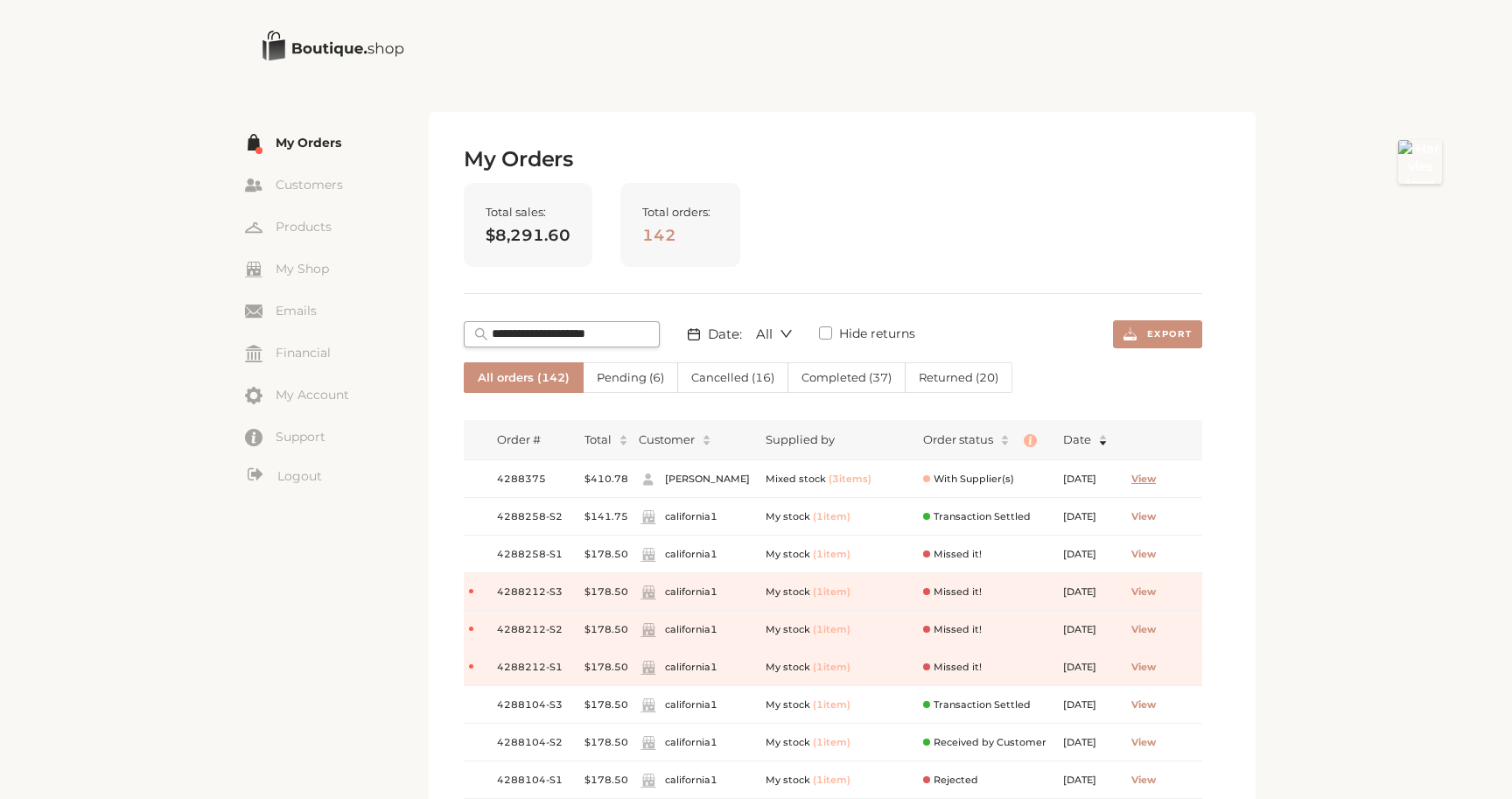
click at [1156, 480] on span "View" at bounding box center [1143, 479] width 25 height 15
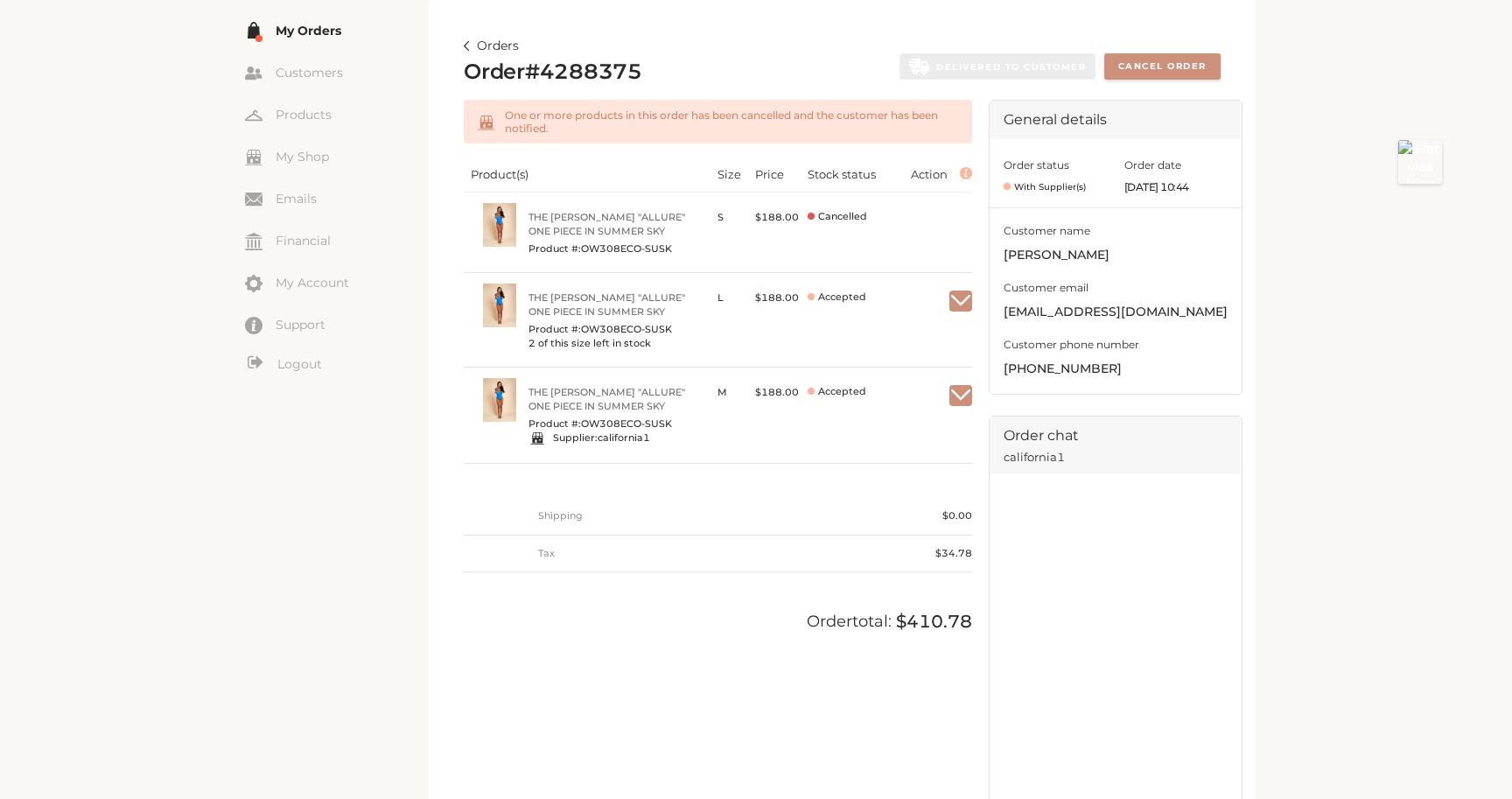
scroll to position [112, 0]
click at [906, 435] on span "Cancel this product" at bounding box center [899, 439] width 143 height 30
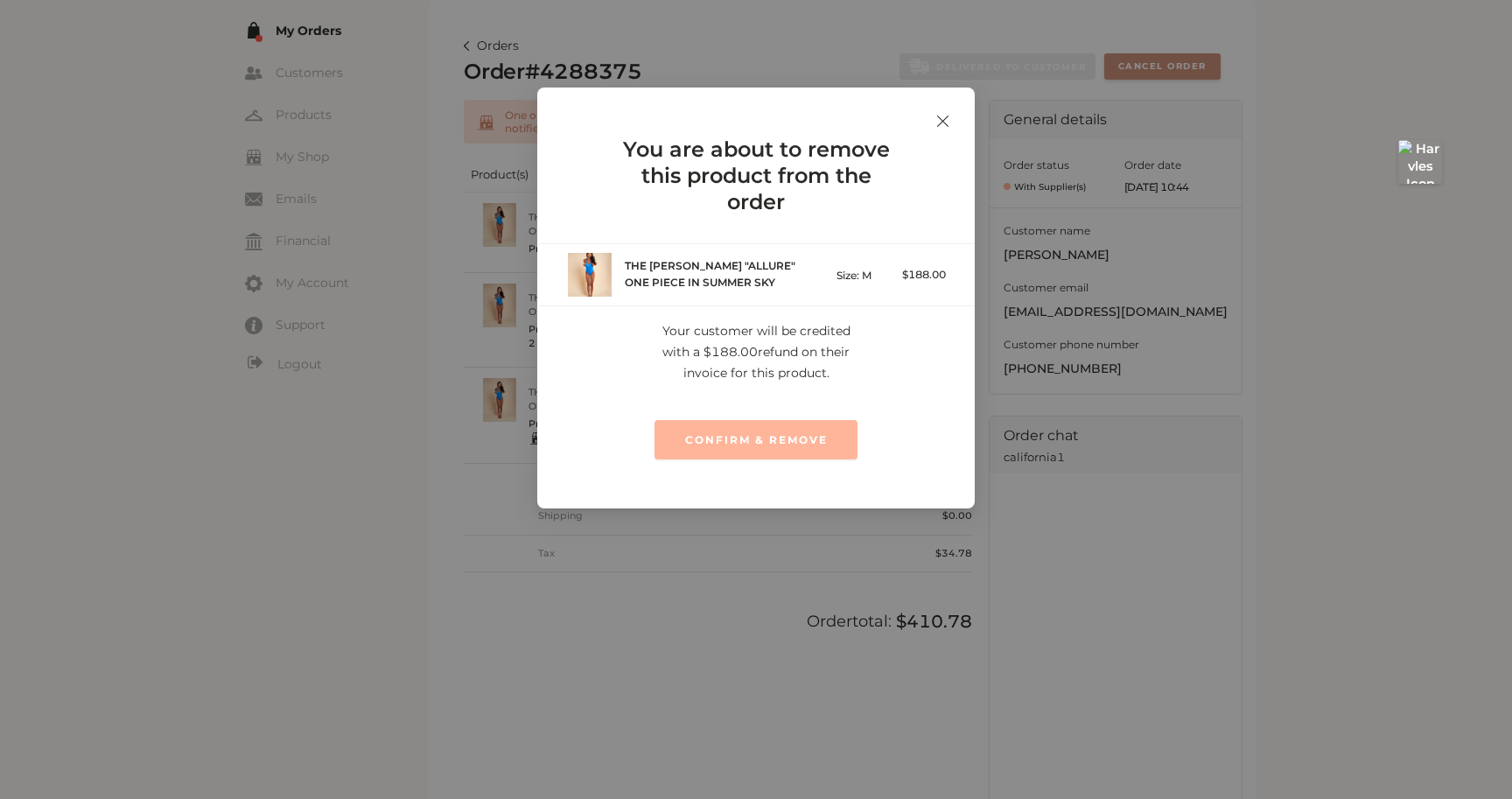
click at [788, 440] on span "CONFIRM & REMOVE" at bounding box center [756, 440] width 143 height 14
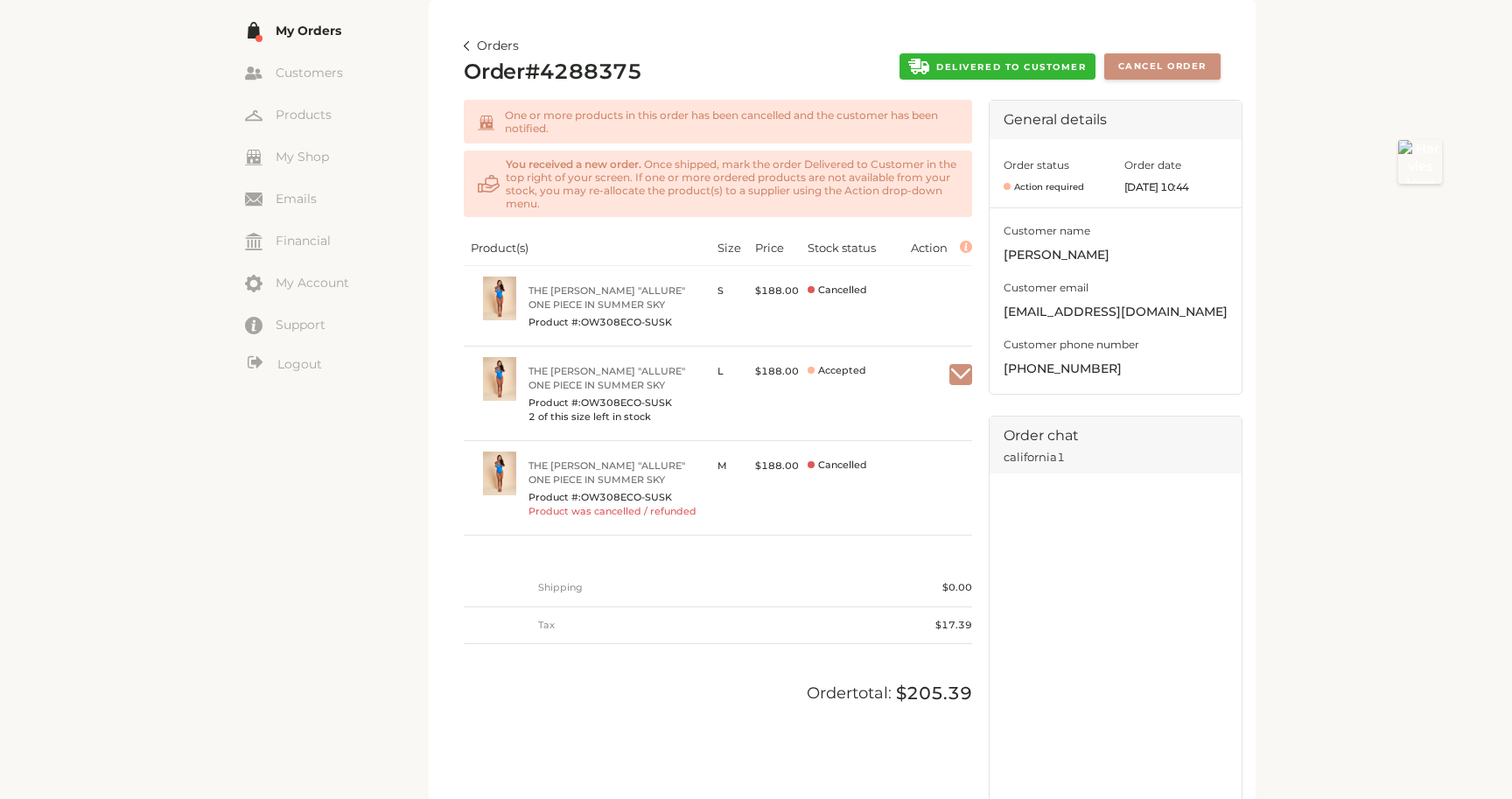
click at [467, 44] on img at bounding box center [467, 46] width 6 height 9
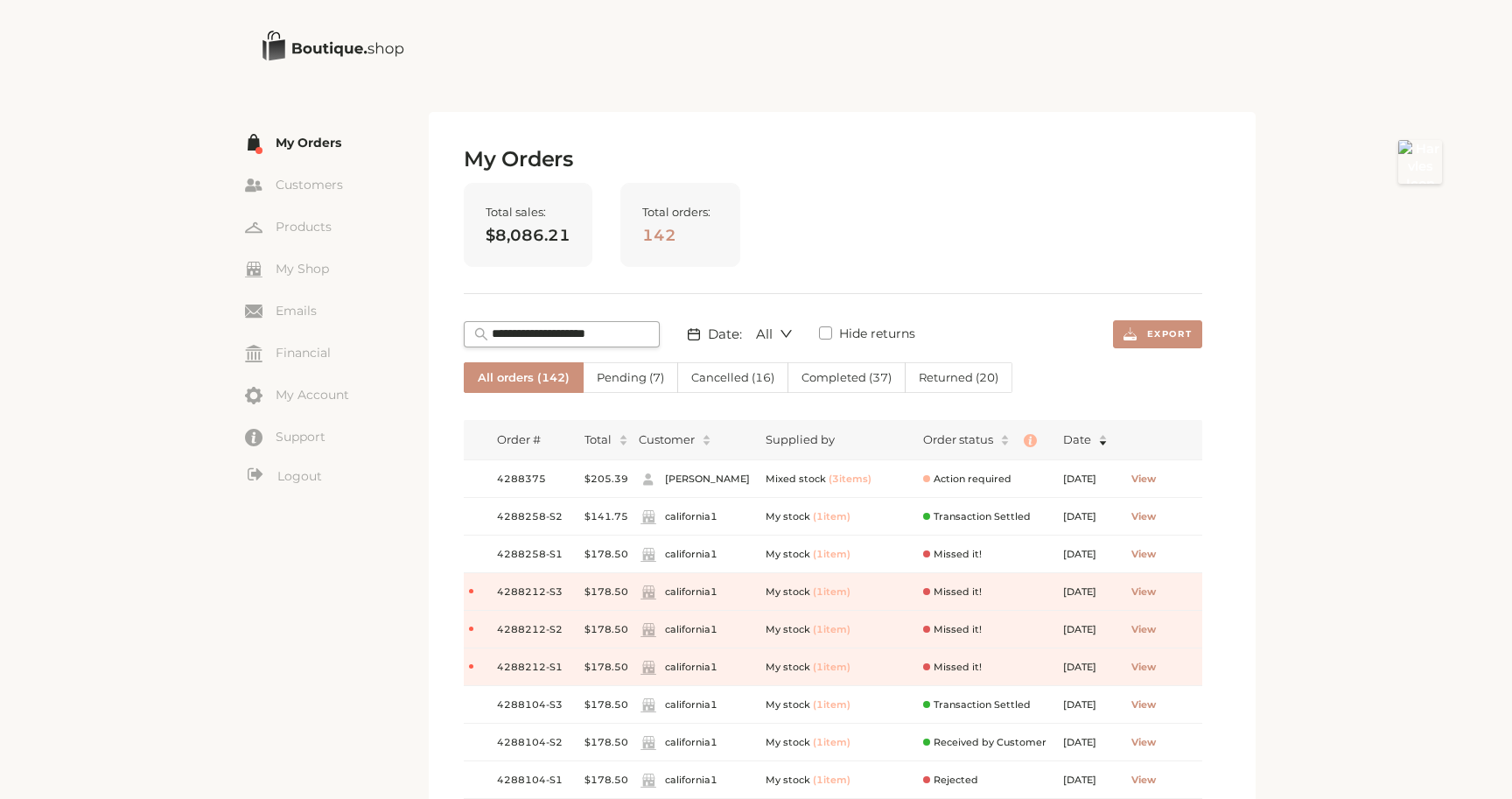
click at [739, 384] on span "Cancelled ( 16 )" at bounding box center [733, 377] width 83 height 14
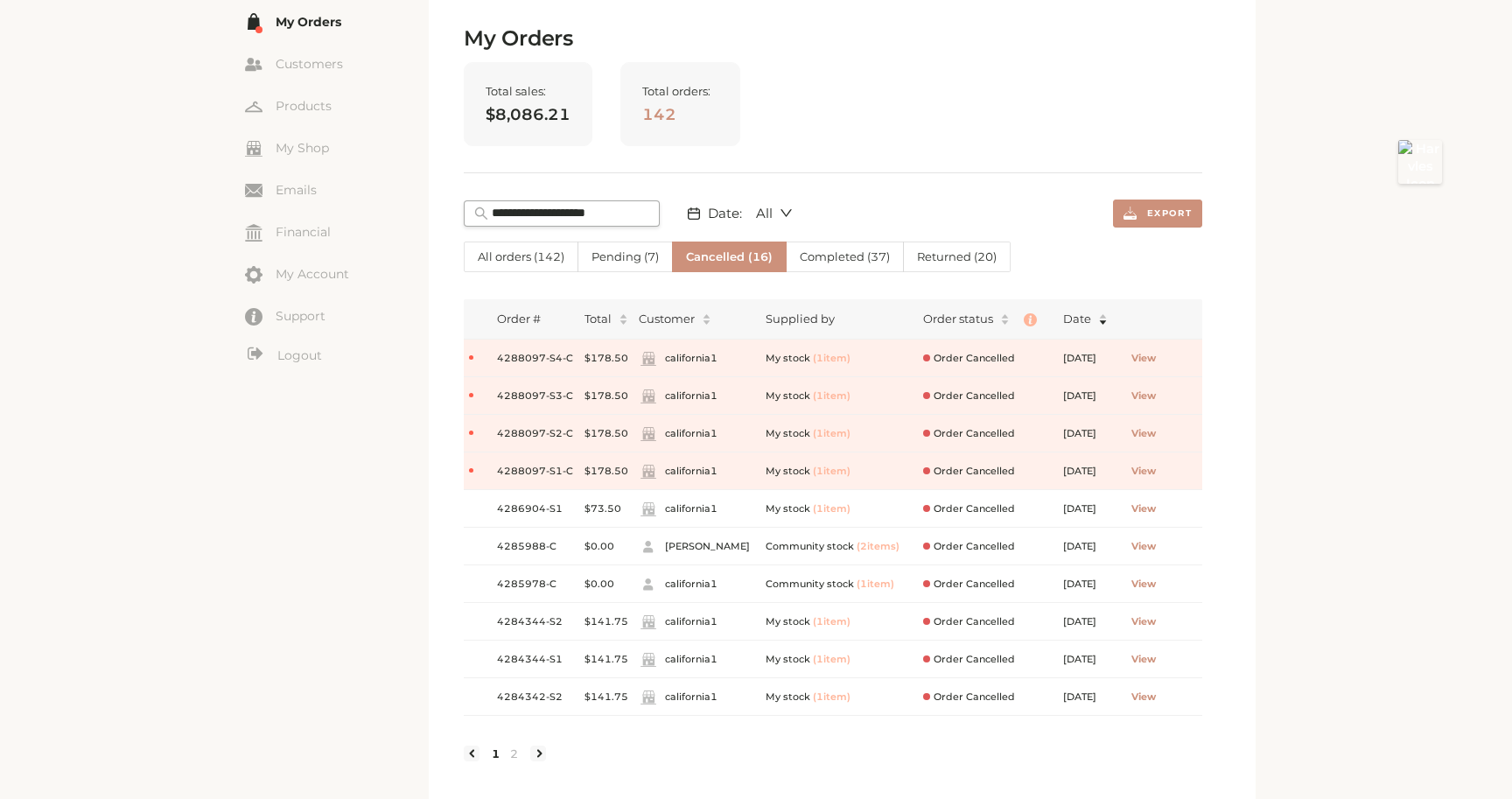
scroll to position [122, 0]
click at [1204, 311] on div "My Orders Total sales: $8,086.21 Total orders: 142 Date: All Export All orders …" at bounding box center [842, 401] width 757 height 750
click at [1291, 341] on div "This dashboard is only optimized for Desktop use, please expand your window. ☰ …" at bounding box center [756, 450] width 1161 height 969
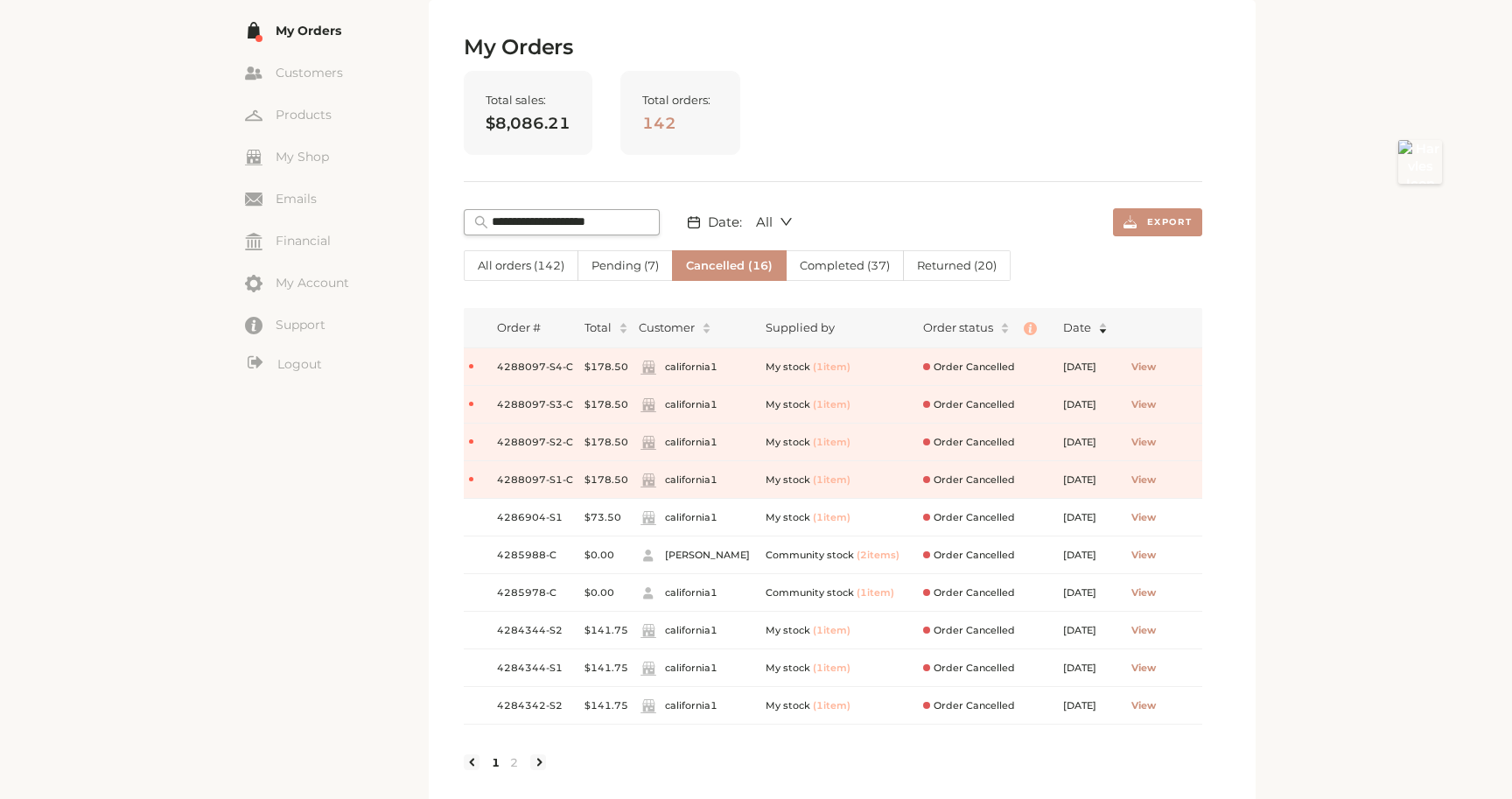
click at [507, 274] on label "All orders ( 142 )" at bounding box center [521, 265] width 114 height 30
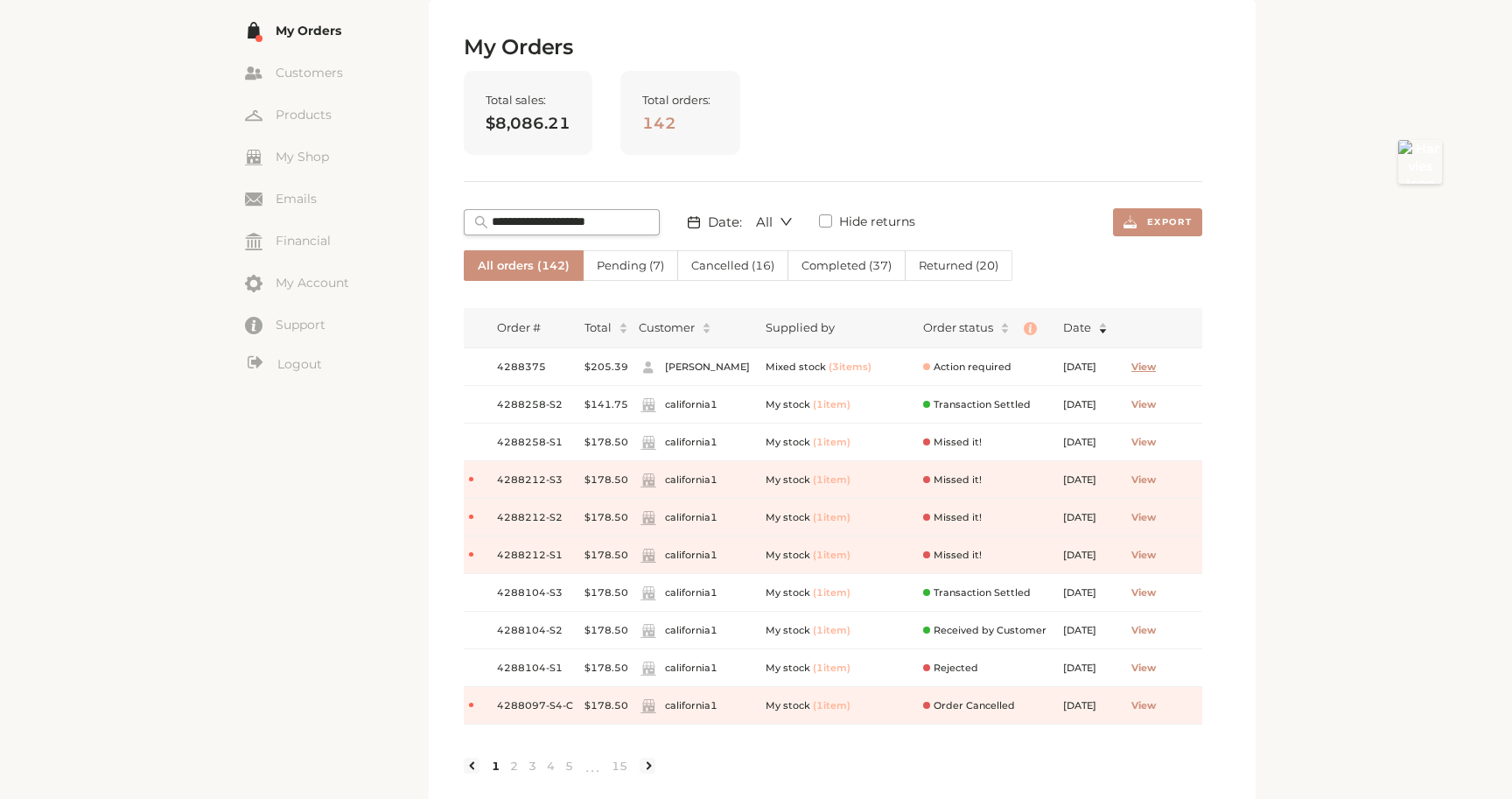
click at [1156, 360] on span "View" at bounding box center [1143, 367] width 25 height 15
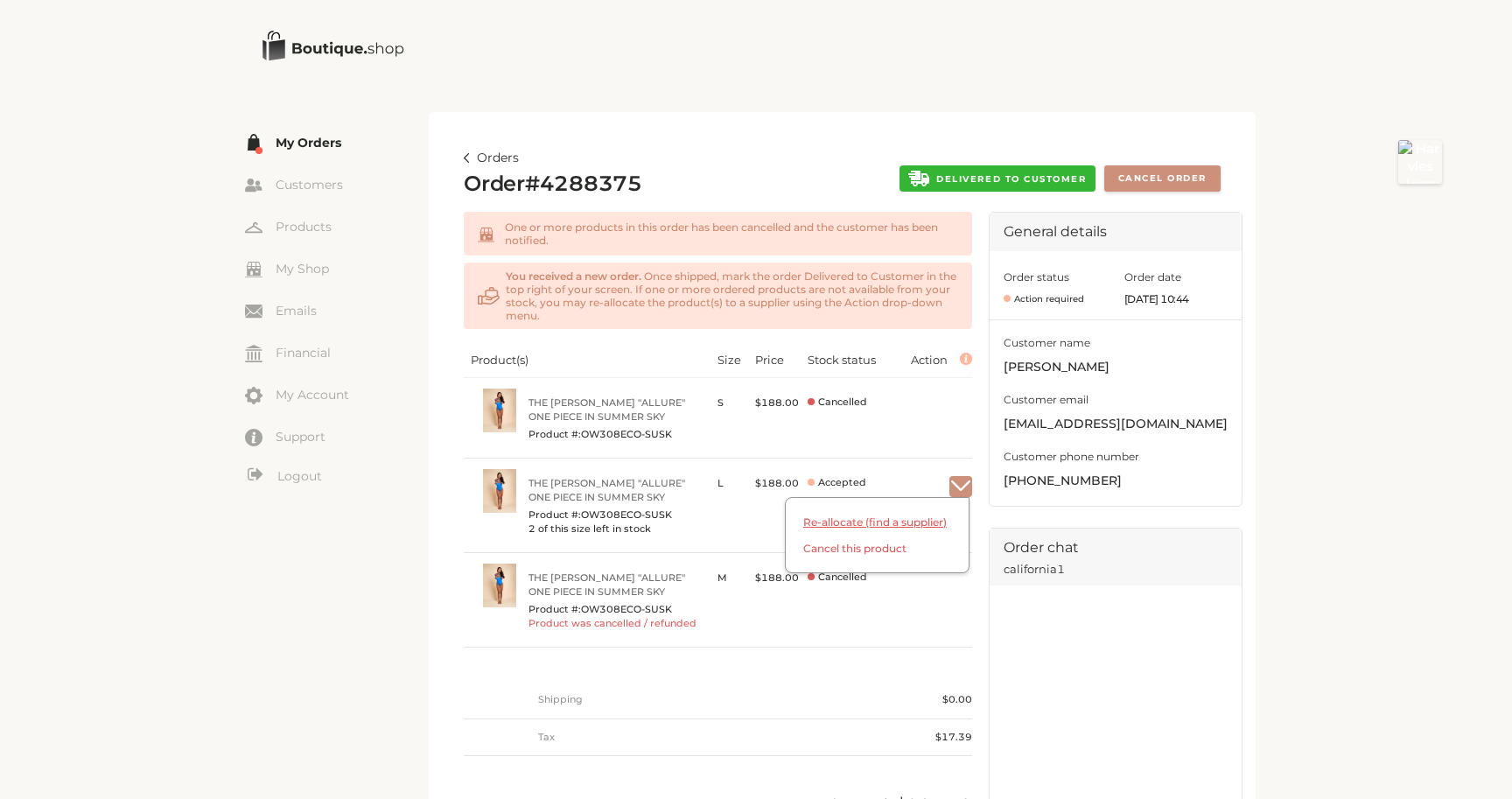
click at [904, 522] on span "Re-allocate (find a supplier)" at bounding box center [877, 528] width 183 height 26
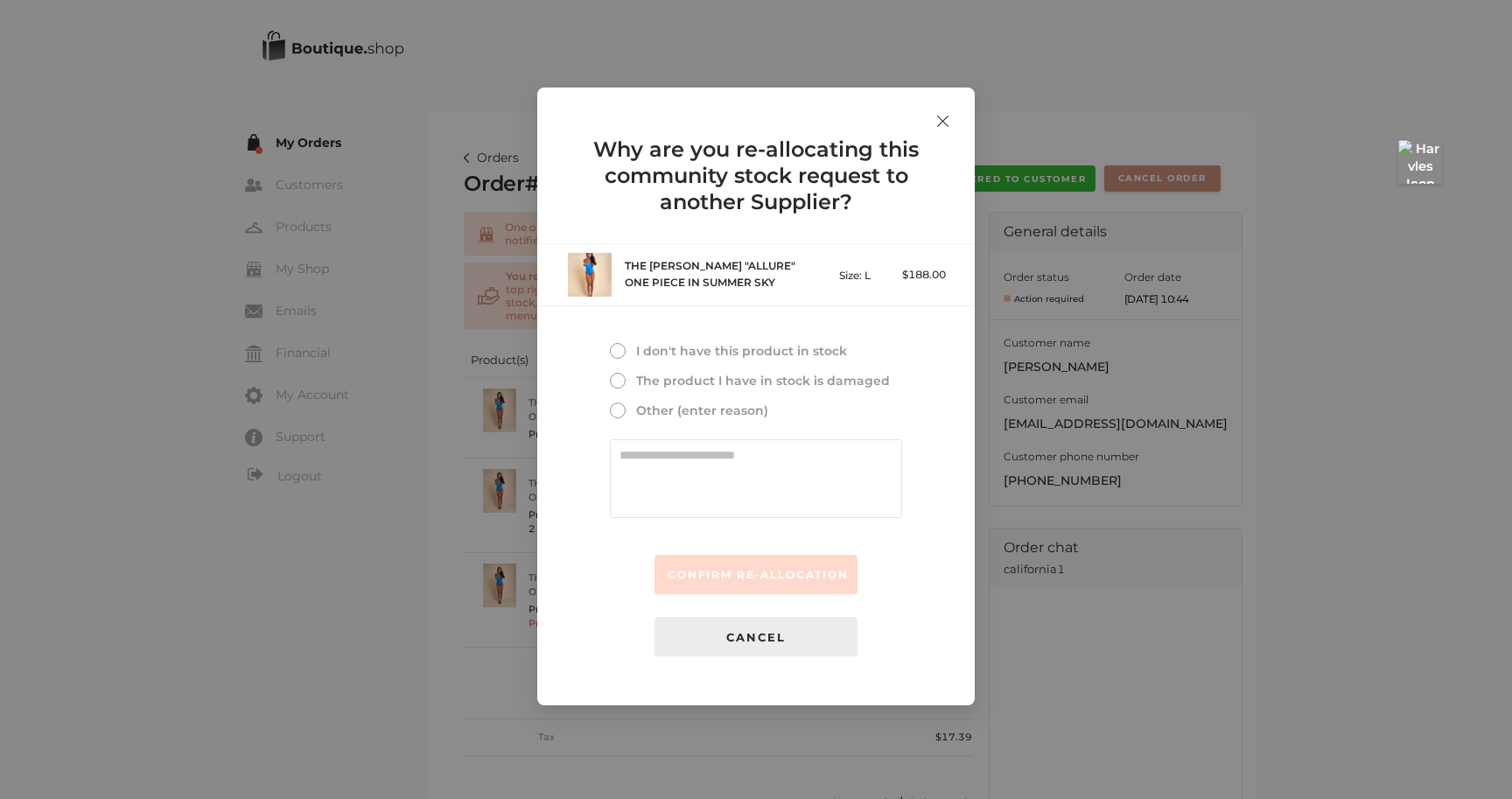
click at [705, 377] on span "The product I have in stock is damaged" at bounding box center [761, 380] width 257 height 16
click at [737, 576] on span "CONFIRM RE-ALLOCATION" at bounding box center [758, 574] width 182 height 13
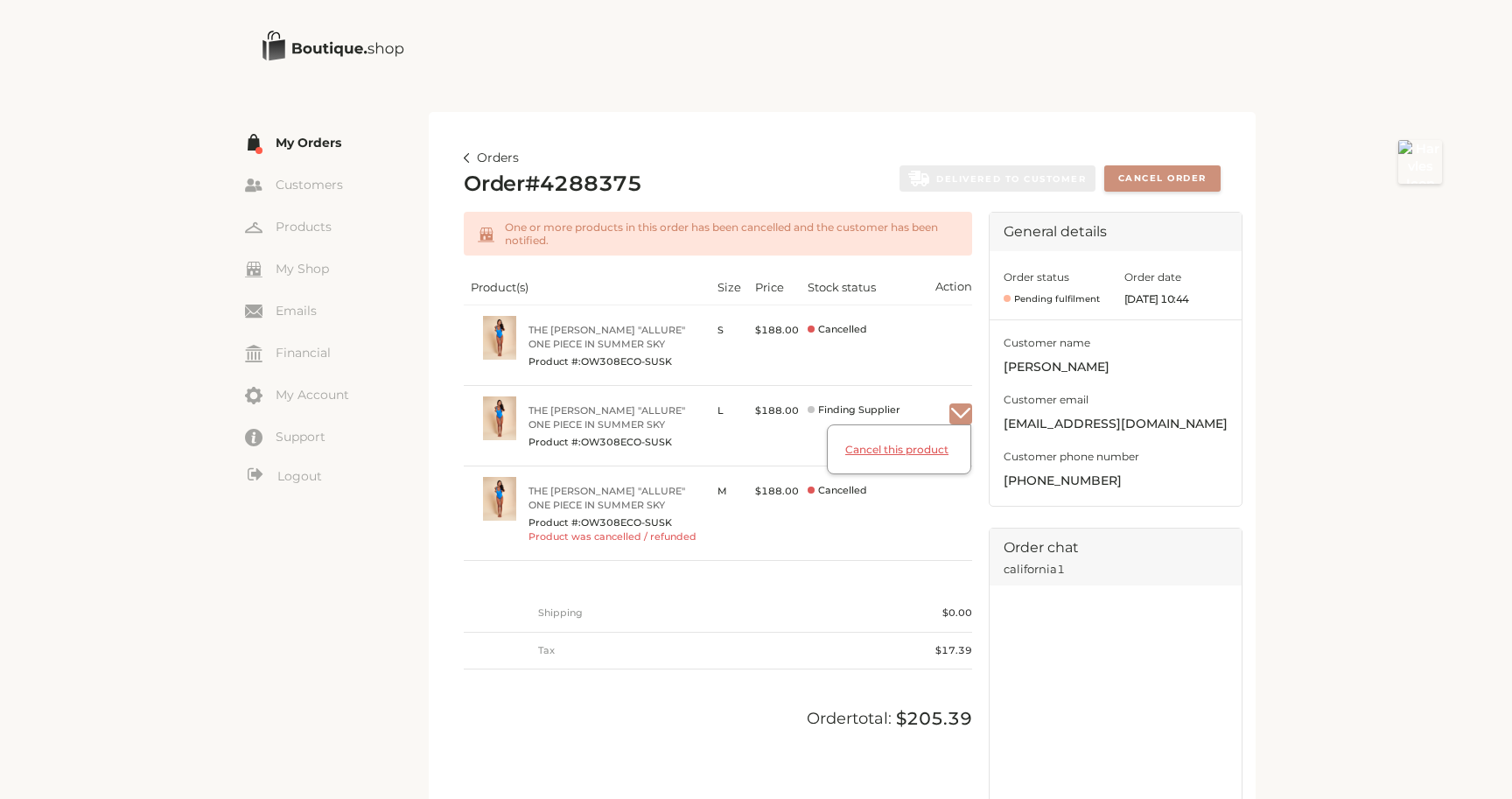
click at [915, 452] on span "Cancel this product" at bounding box center [899, 457] width 143 height 30
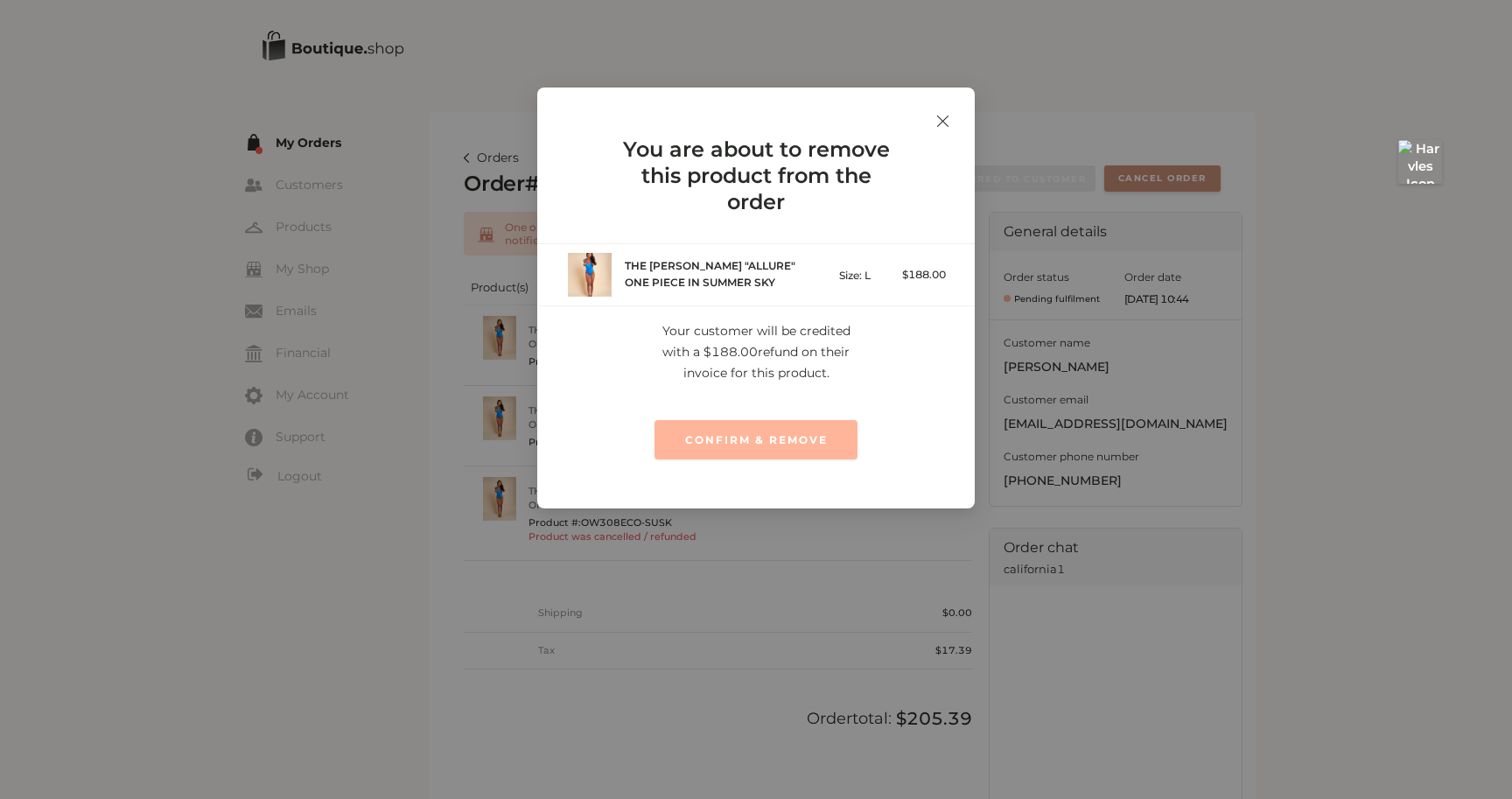
click at [795, 451] on button "CONFIRM & REMOVE" at bounding box center [756, 440] width 203 height 40
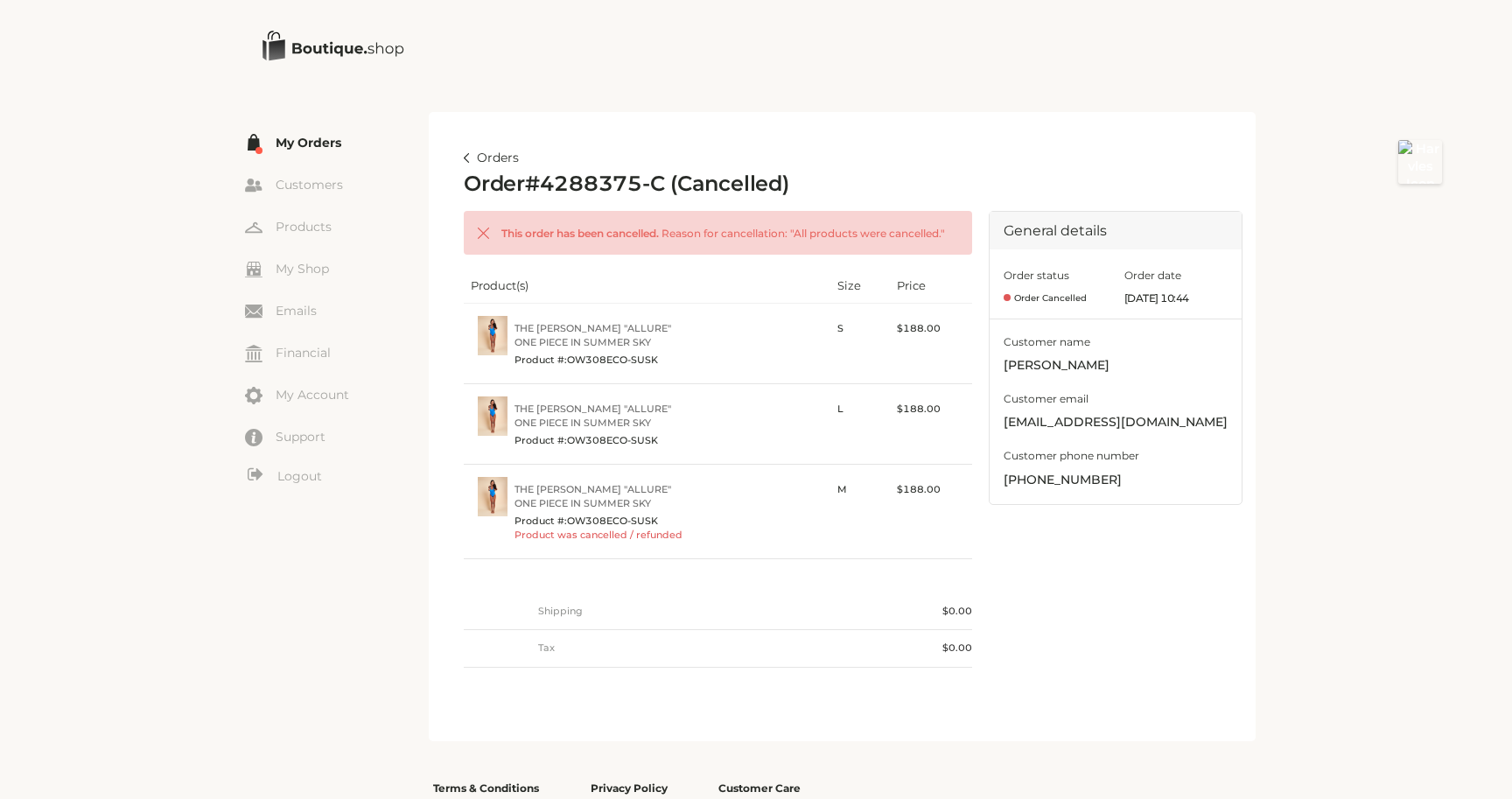
click at [474, 159] on link "Orders" at bounding box center [491, 158] width 55 height 21
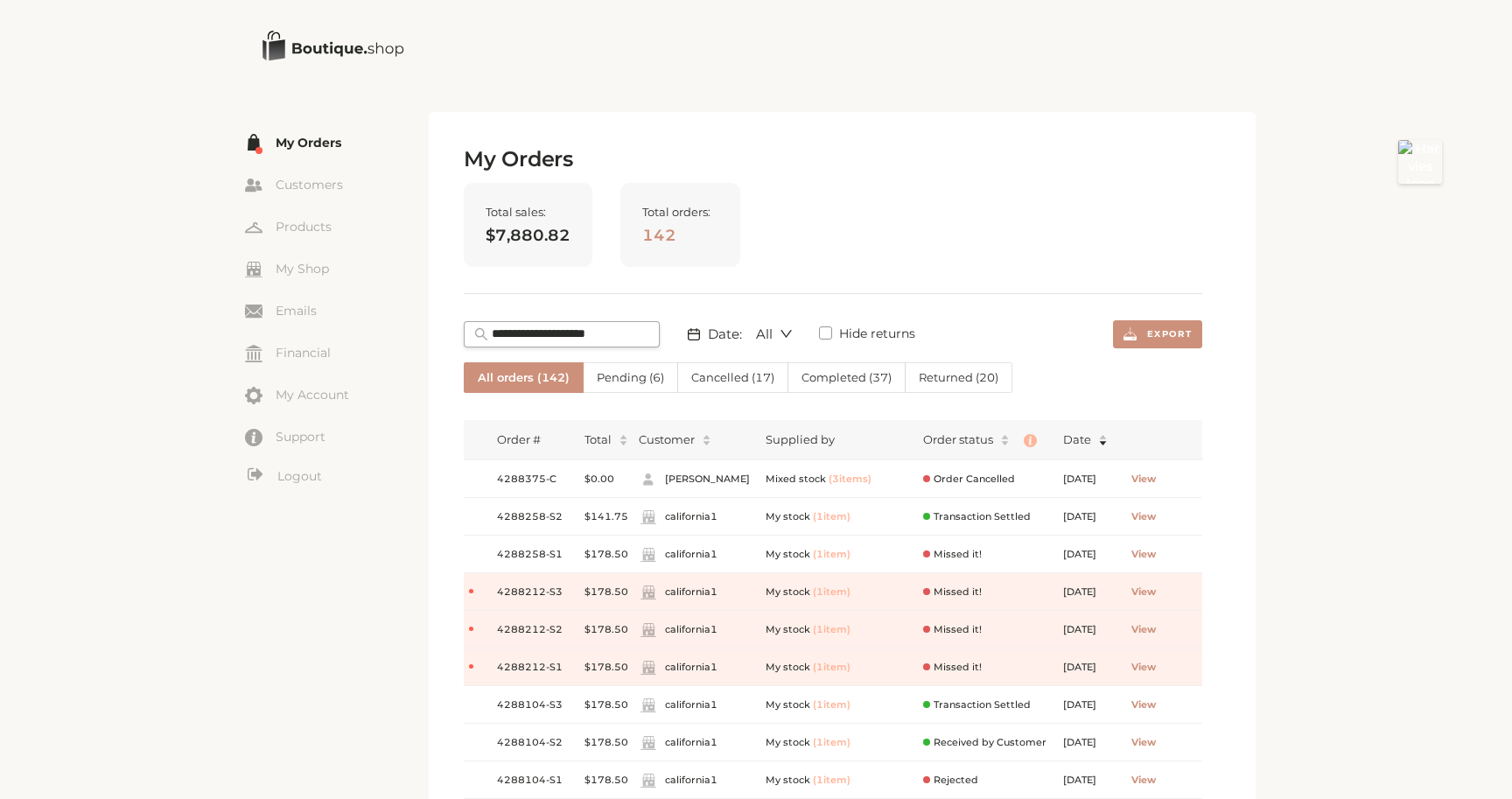
click at [704, 374] on span "Cancelled ( 17 )" at bounding box center [733, 377] width 83 height 14
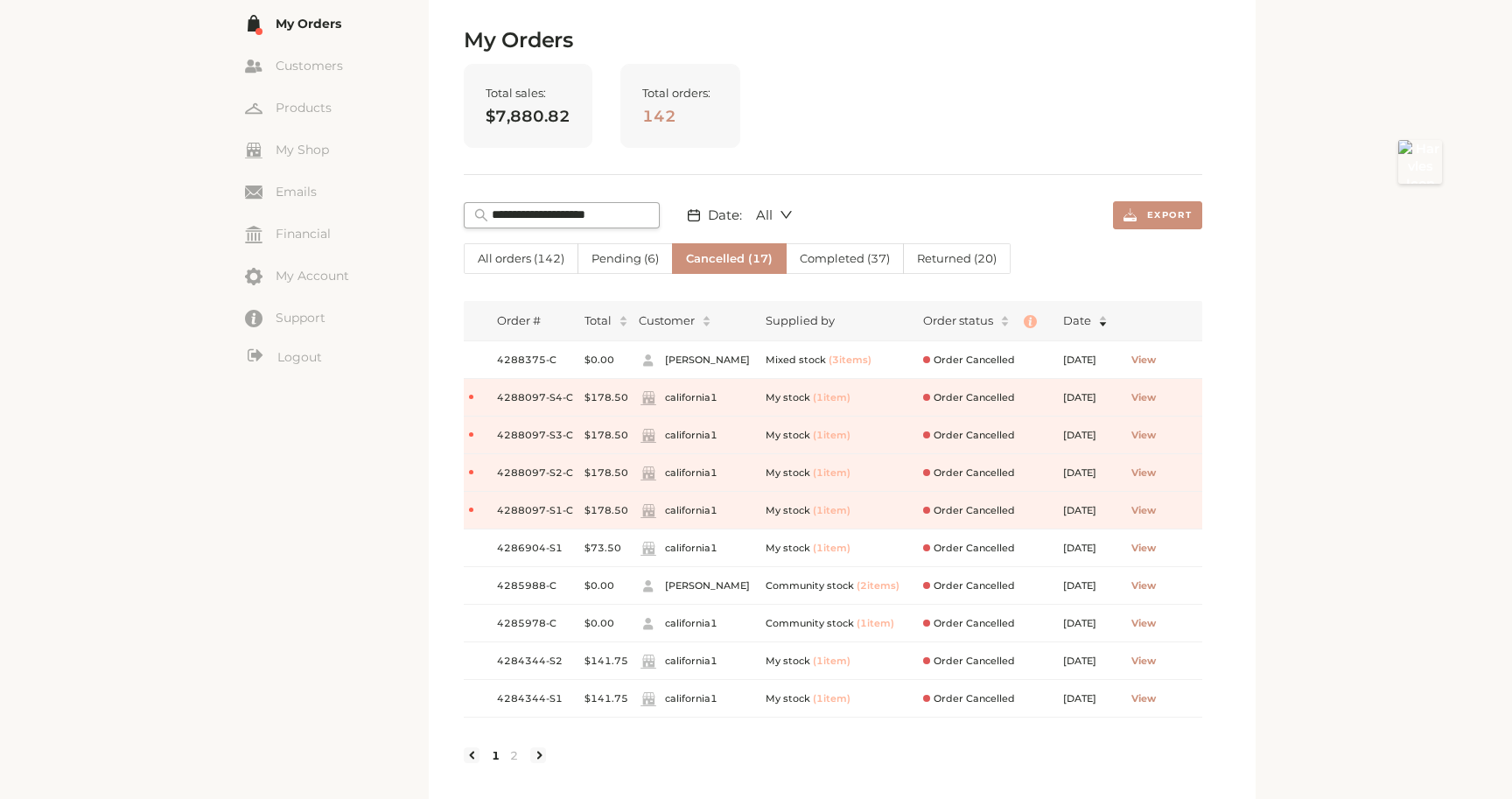
scroll to position [117, 0]
click at [1156, 358] on span "View" at bounding box center [1143, 361] width 25 height 15
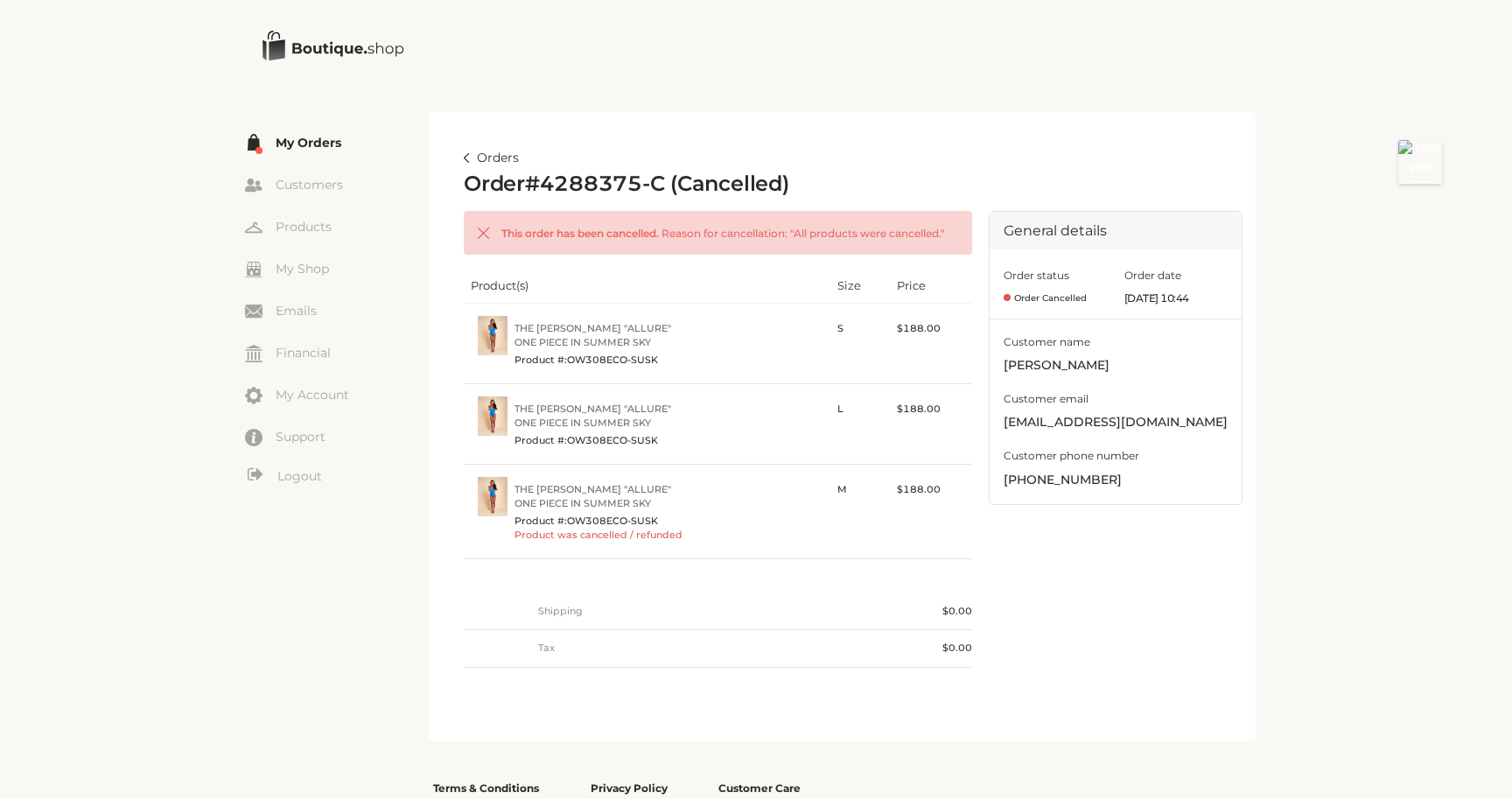
click at [310, 153] on link "My Orders" at bounding box center [337, 142] width 183 height 26
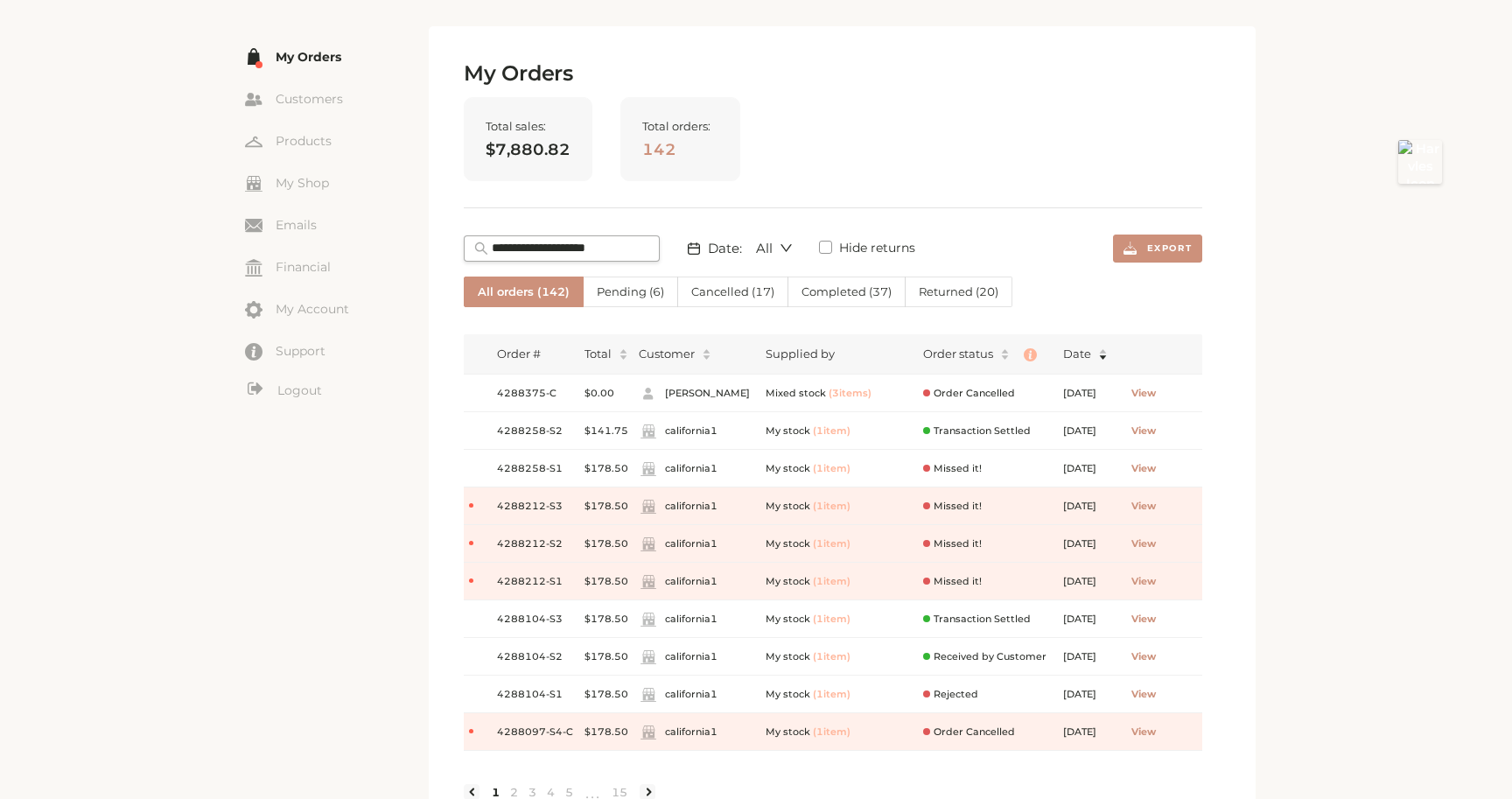
scroll to position [94, 0]
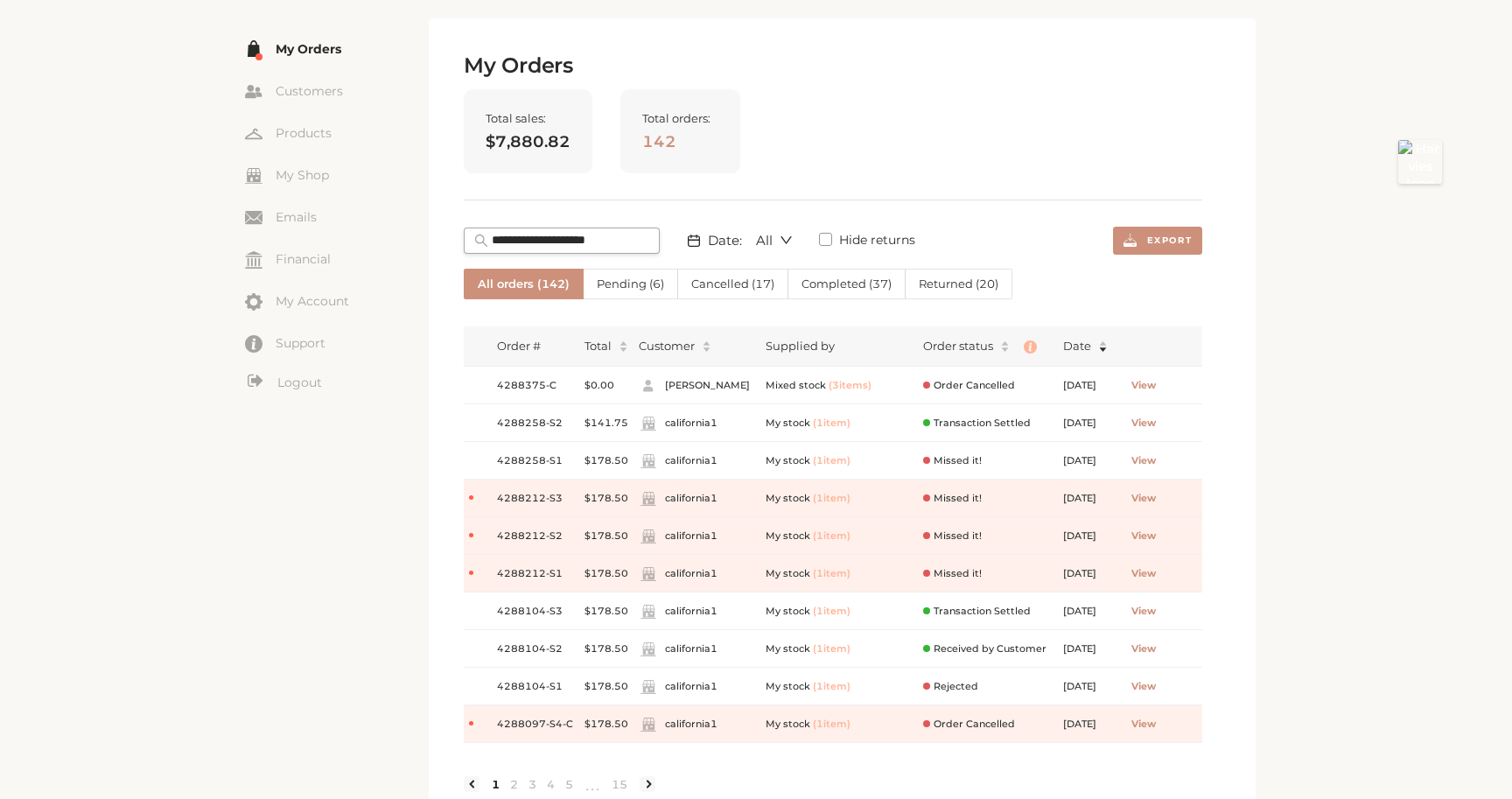
click at [706, 281] on span "Cancelled ( 17 )" at bounding box center [733, 283] width 83 height 14
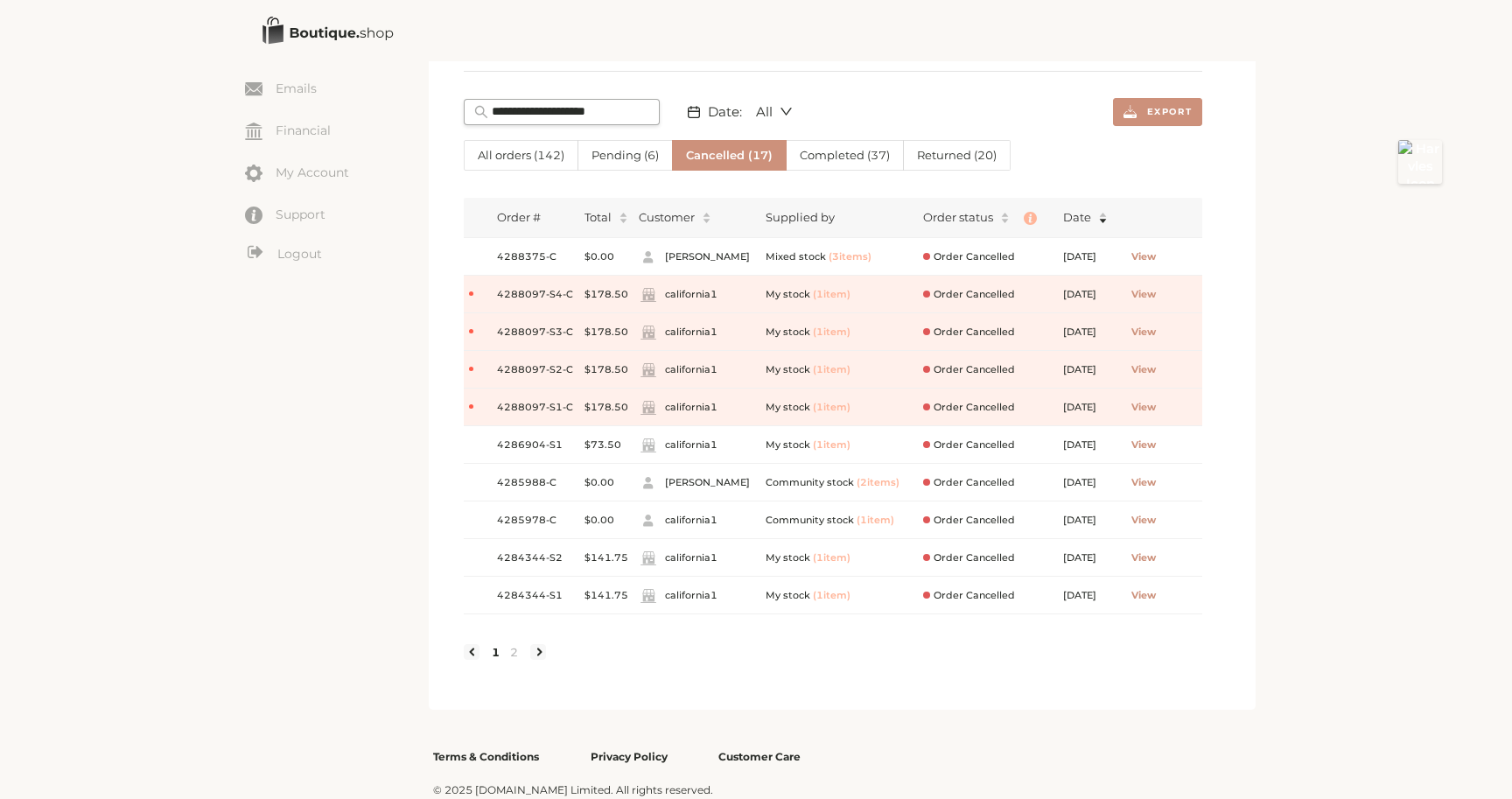
scroll to position [227, 0]
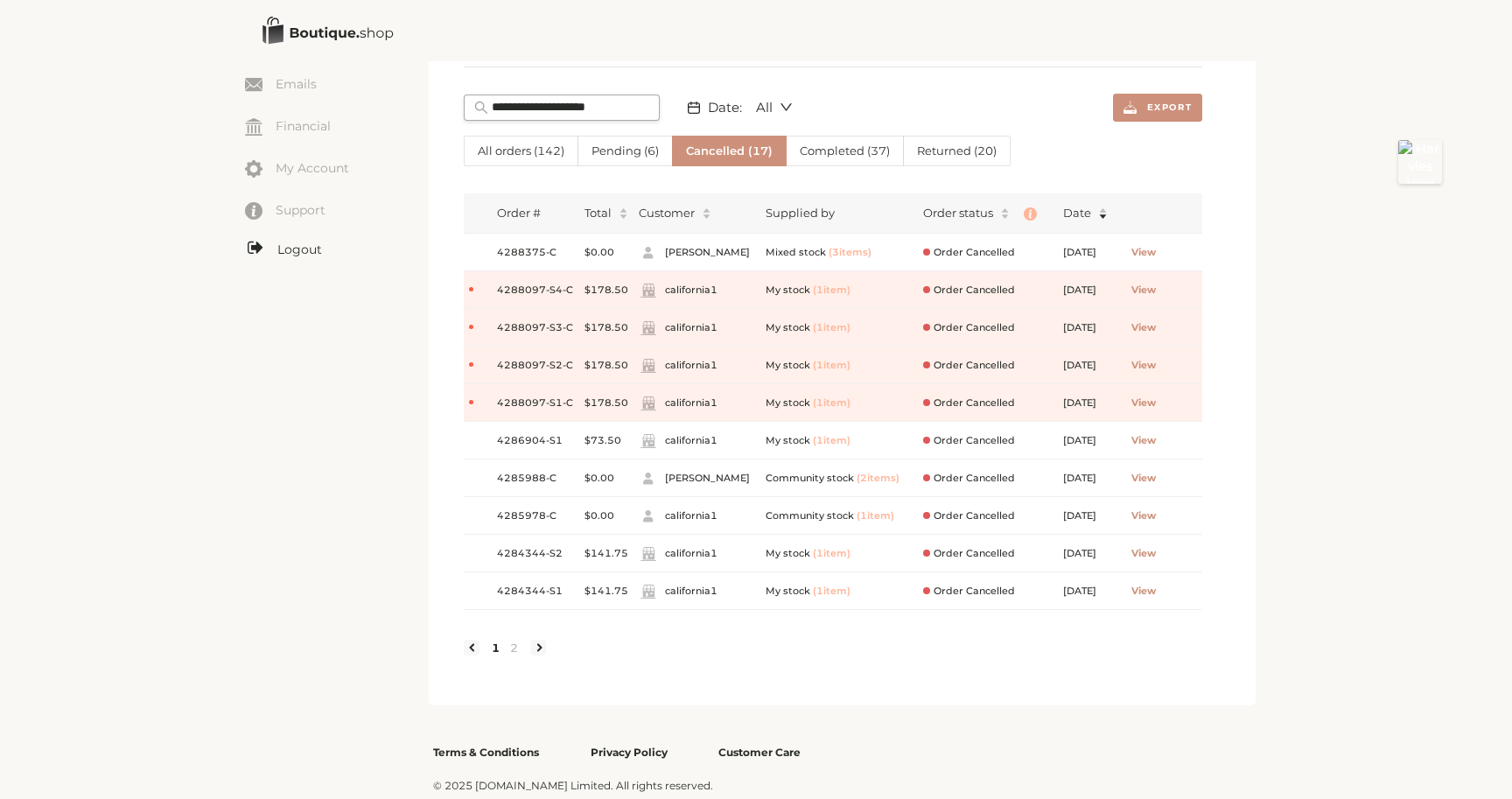
click at [300, 252] on link "Logout" at bounding box center [337, 250] width 183 height 22
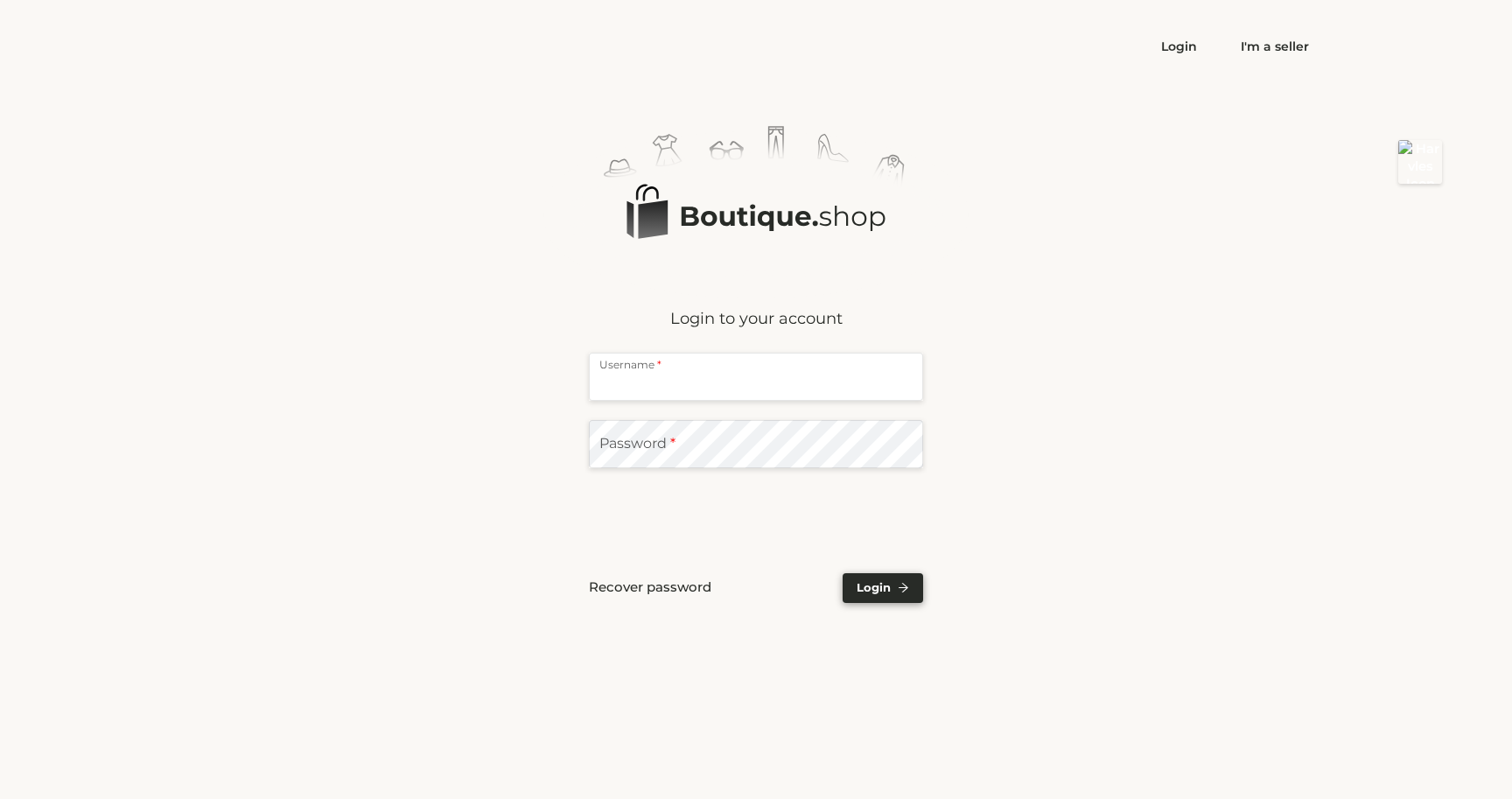
click at [690, 380] on input "text" at bounding box center [756, 377] width 335 height 48
type input "**********"
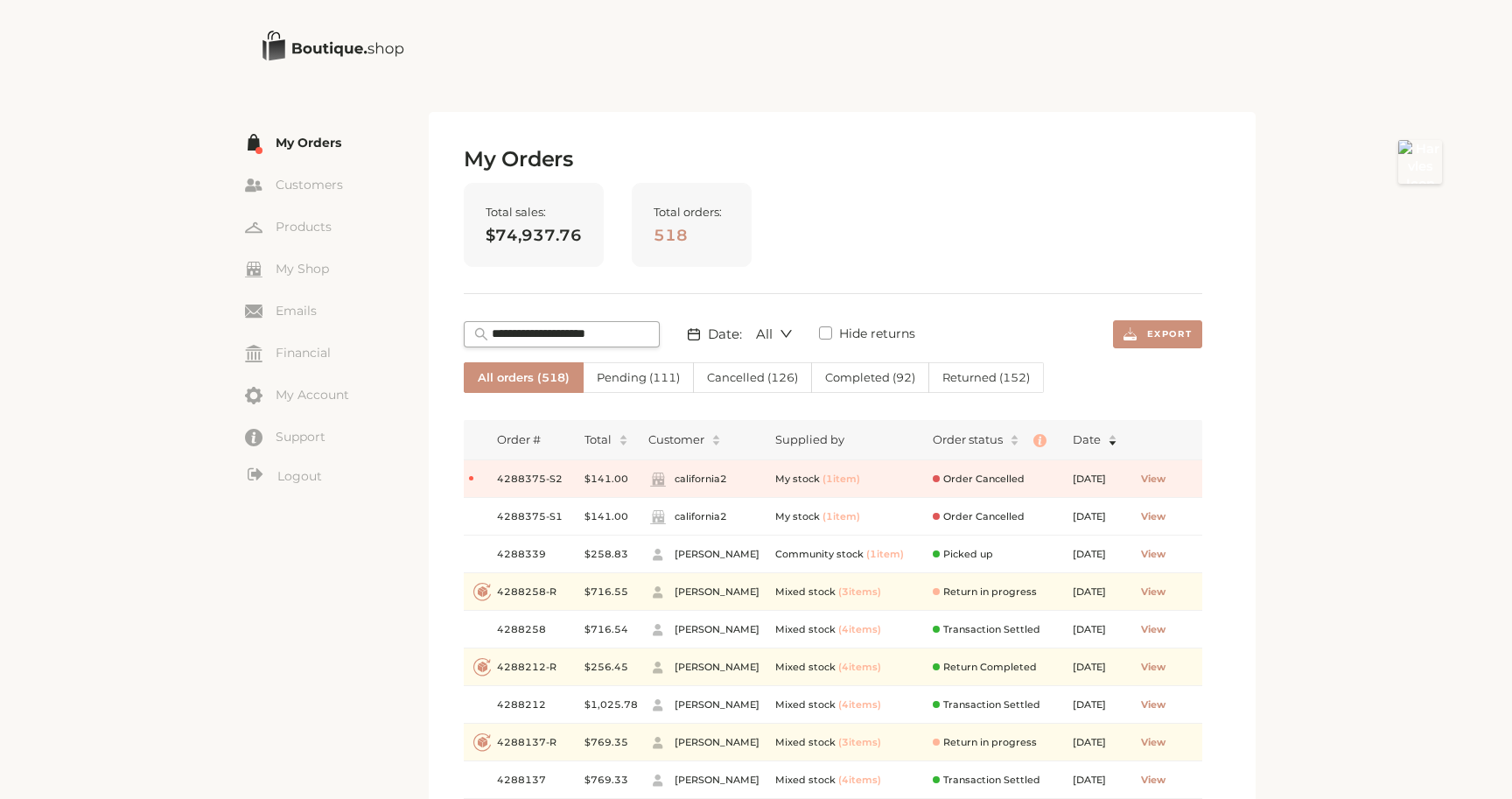
click at [741, 381] on span "Cancelled ( 126 )" at bounding box center [752, 377] width 91 height 14
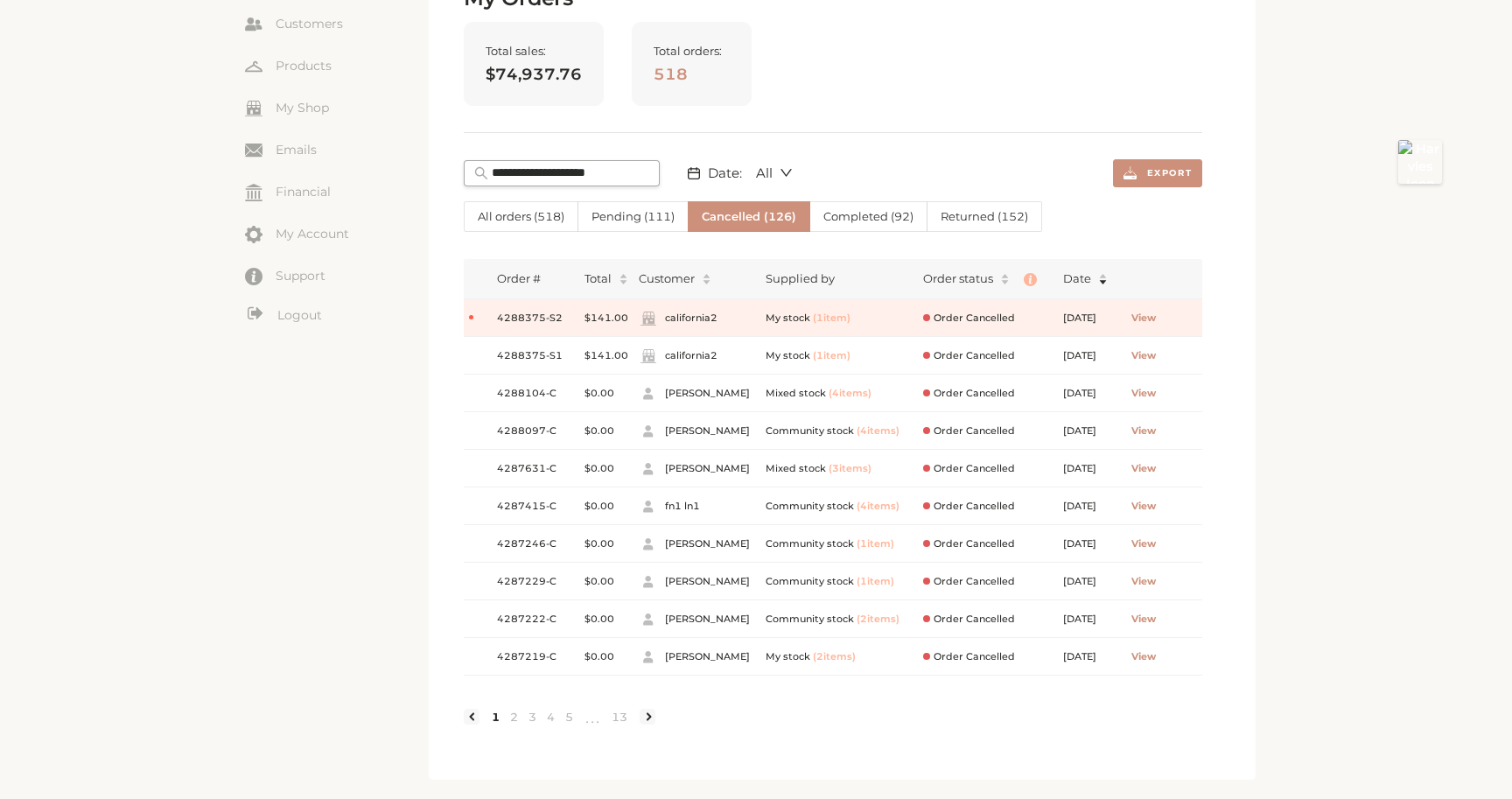
scroll to position [154, 0]
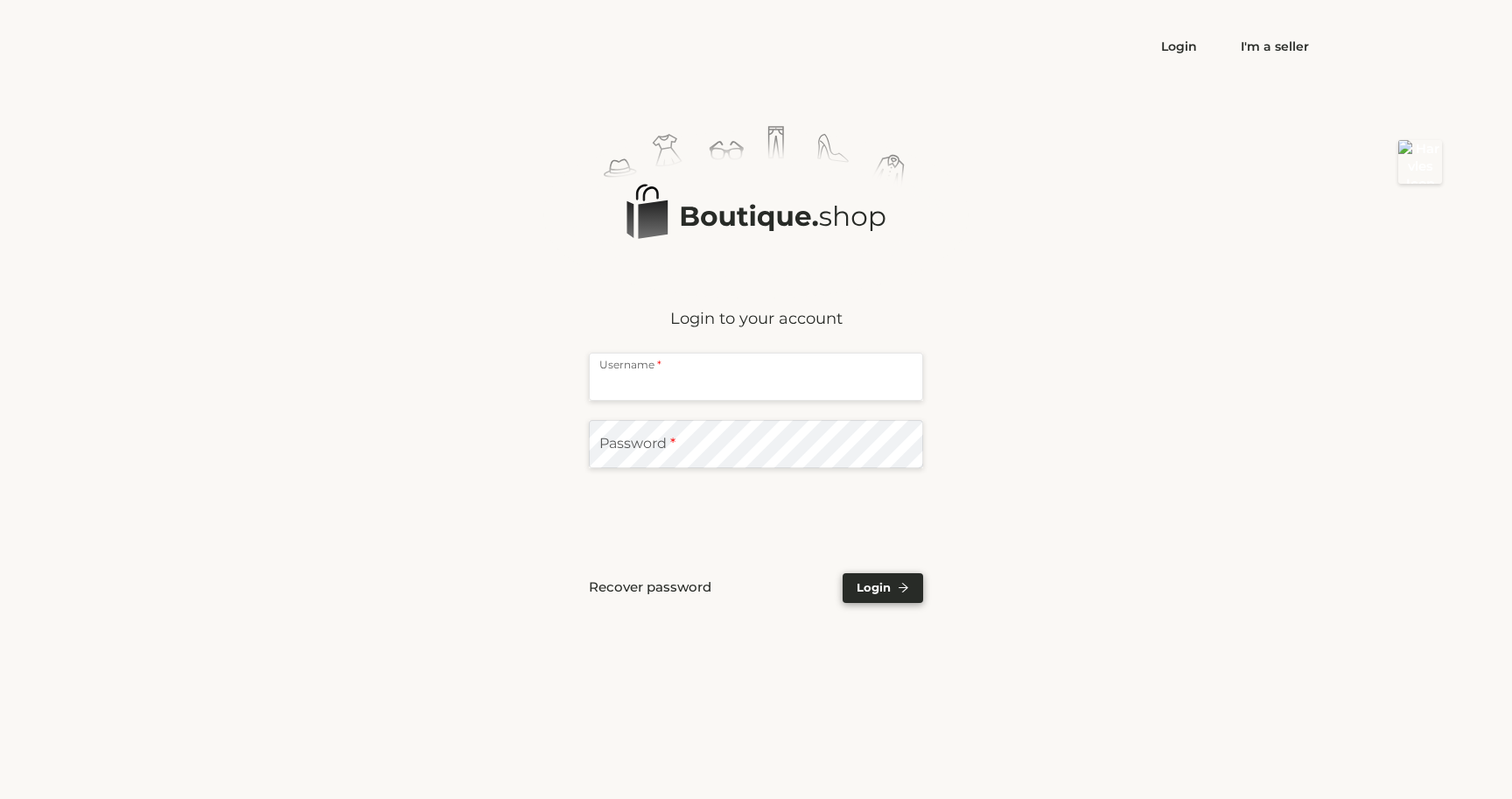
click at [664, 375] on input "text" at bounding box center [756, 377] width 335 height 48
type input "**********"
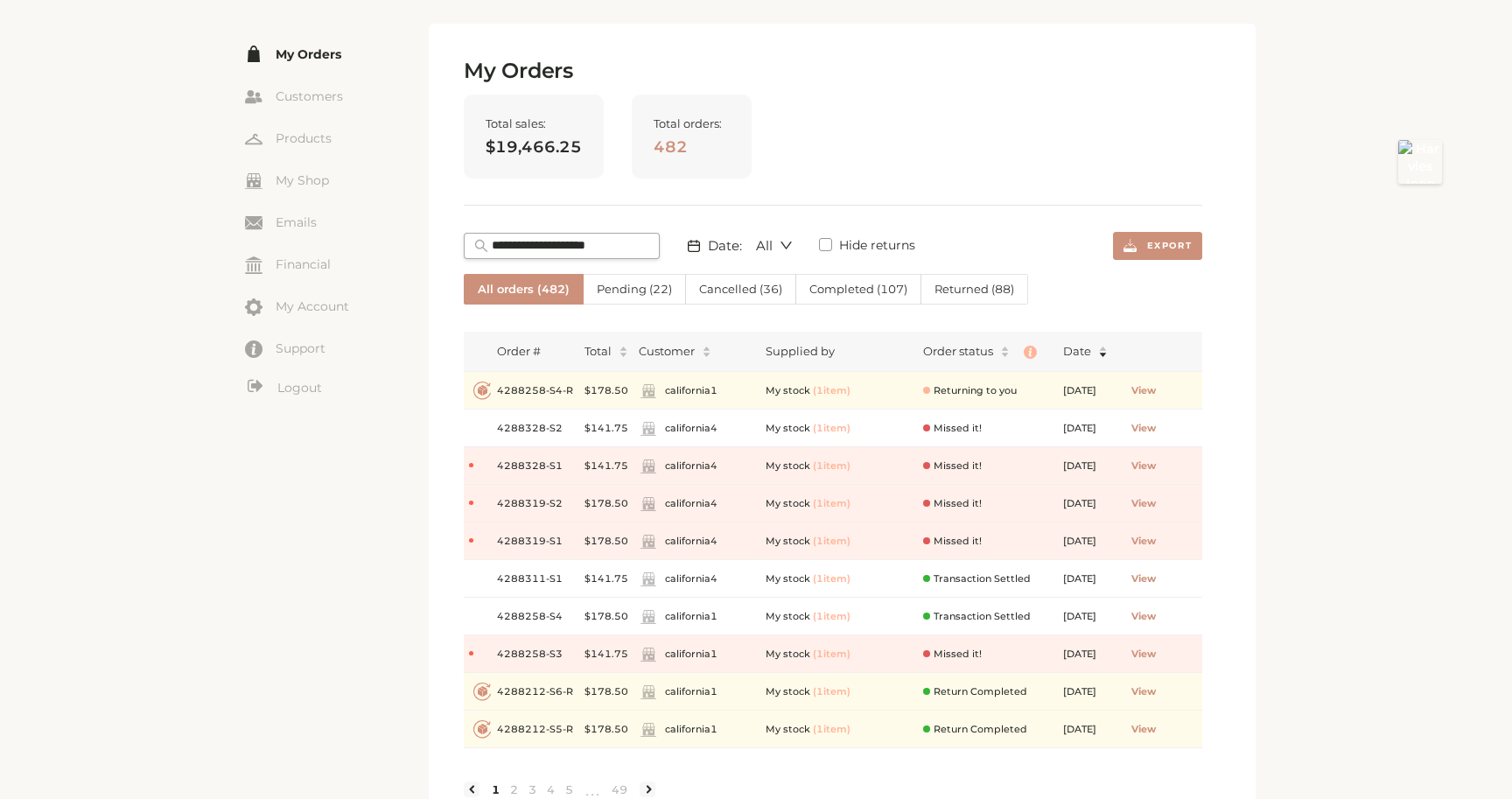
scroll to position [110, 0]
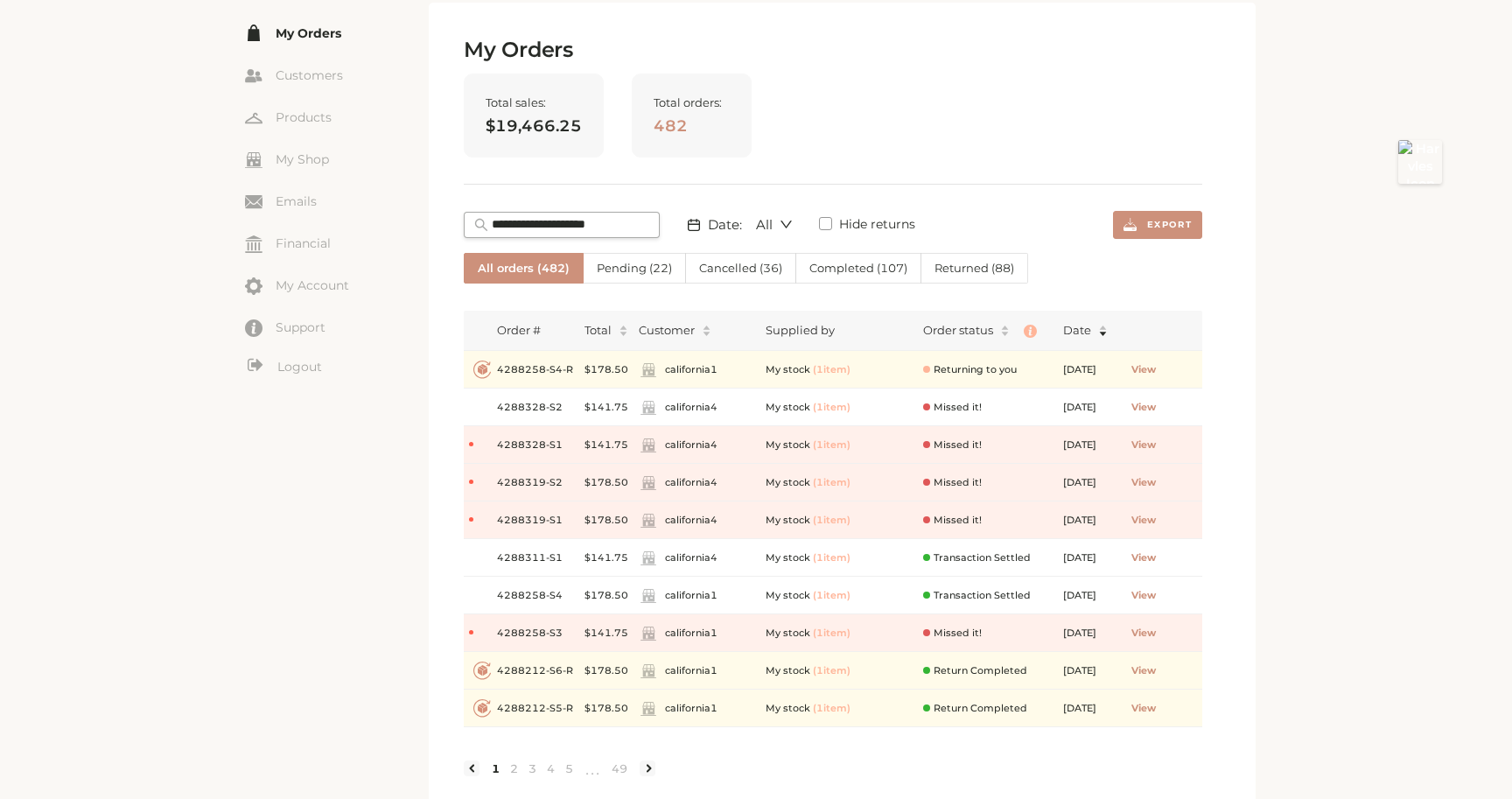
click at [726, 281] on label "Cancelled ( 36 )" at bounding box center [741, 267] width 111 height 30
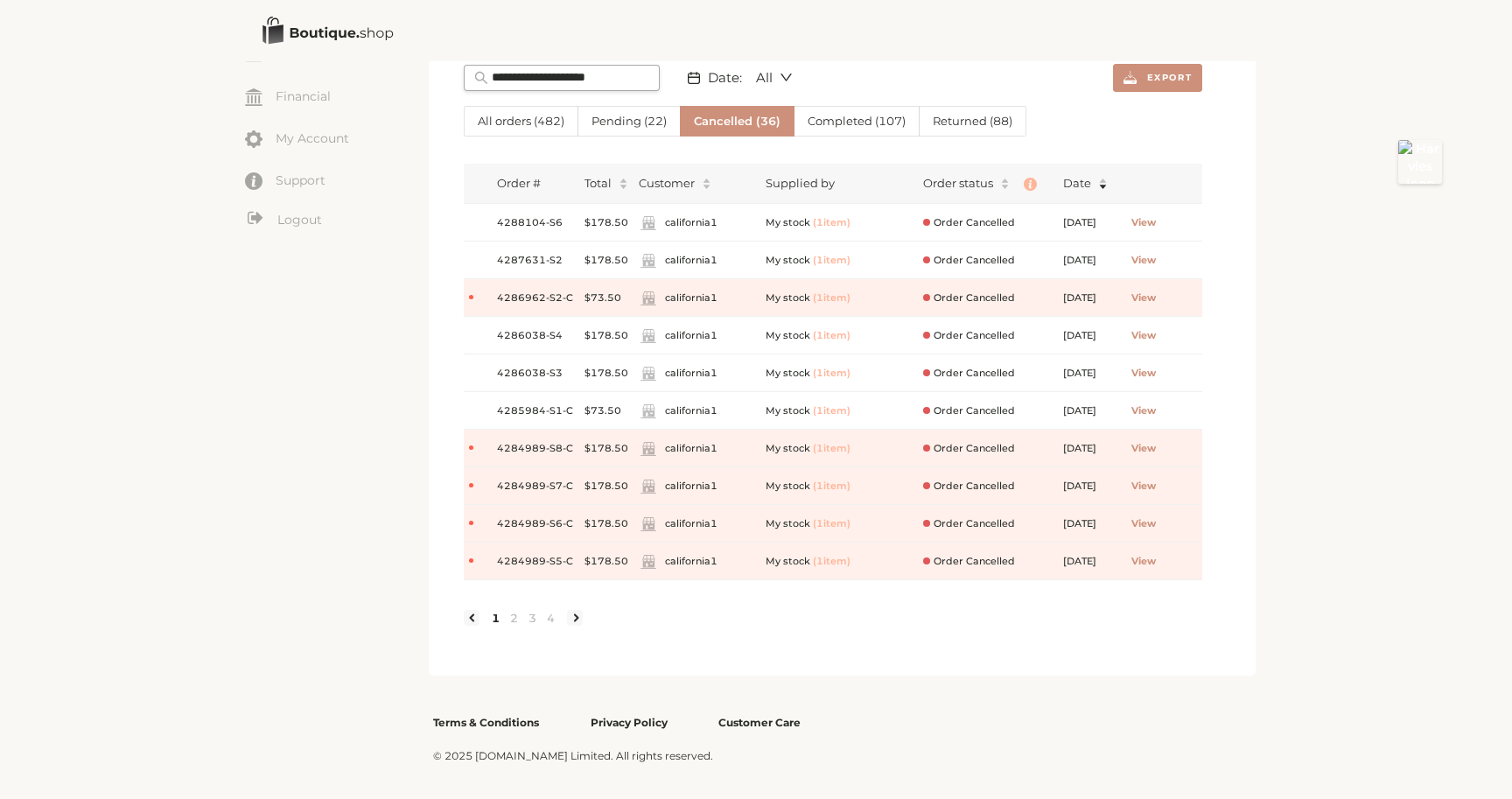
scroll to position [258, 0]
click at [1156, 255] on span "View" at bounding box center [1143, 259] width 25 height 15
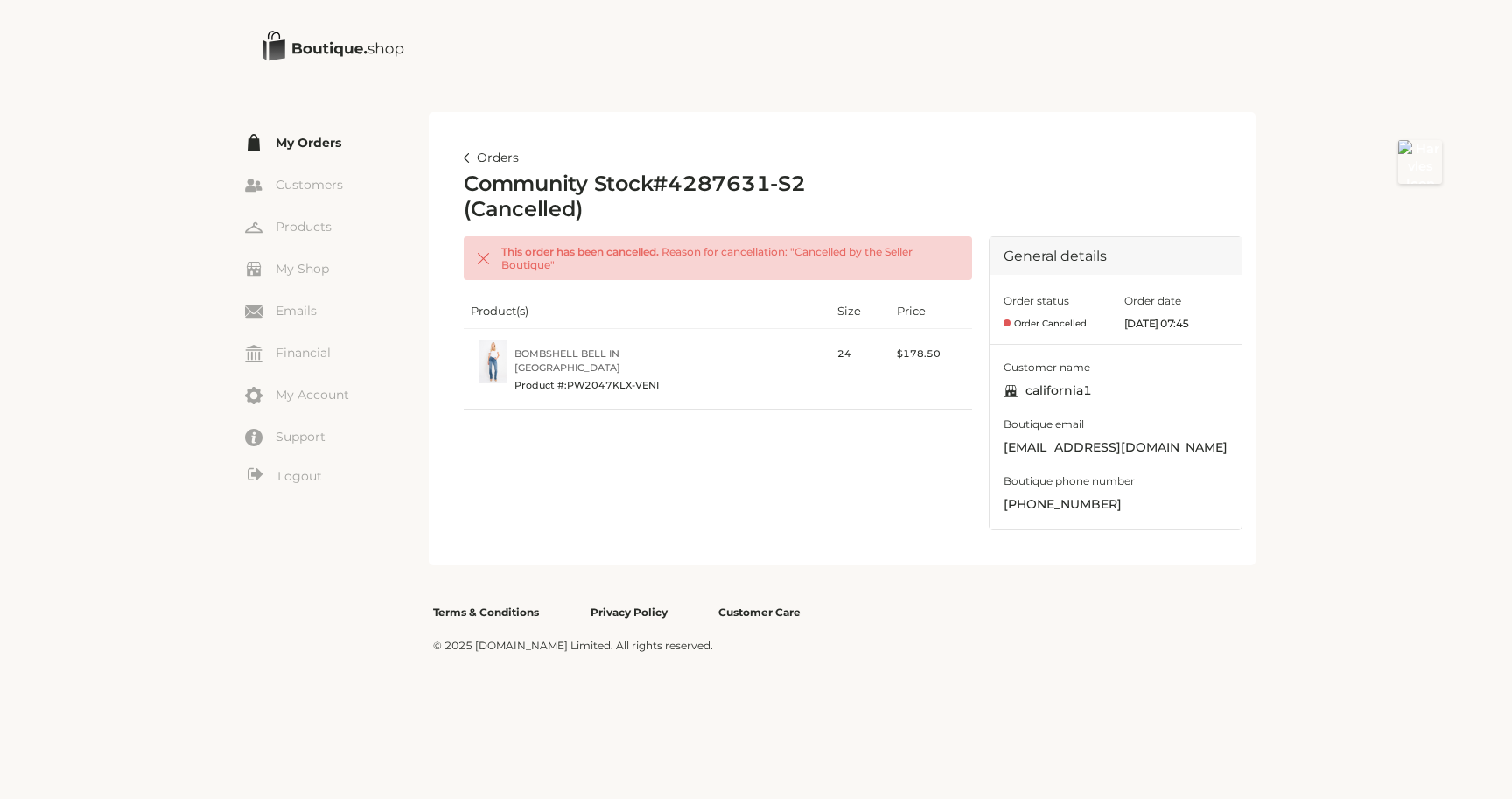
click at [478, 155] on link "Orders" at bounding box center [491, 158] width 55 height 21
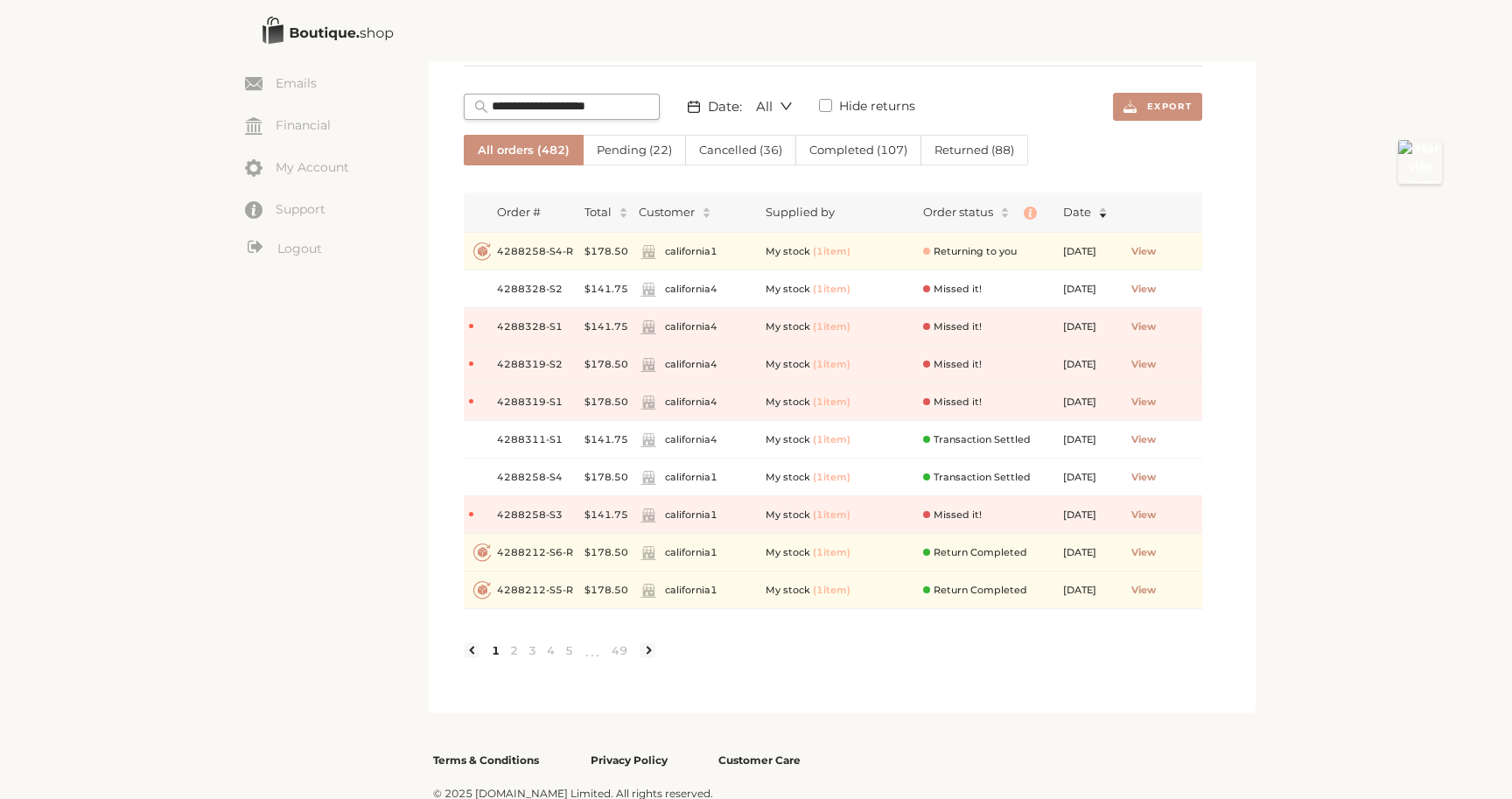
scroll to position [165, 0]
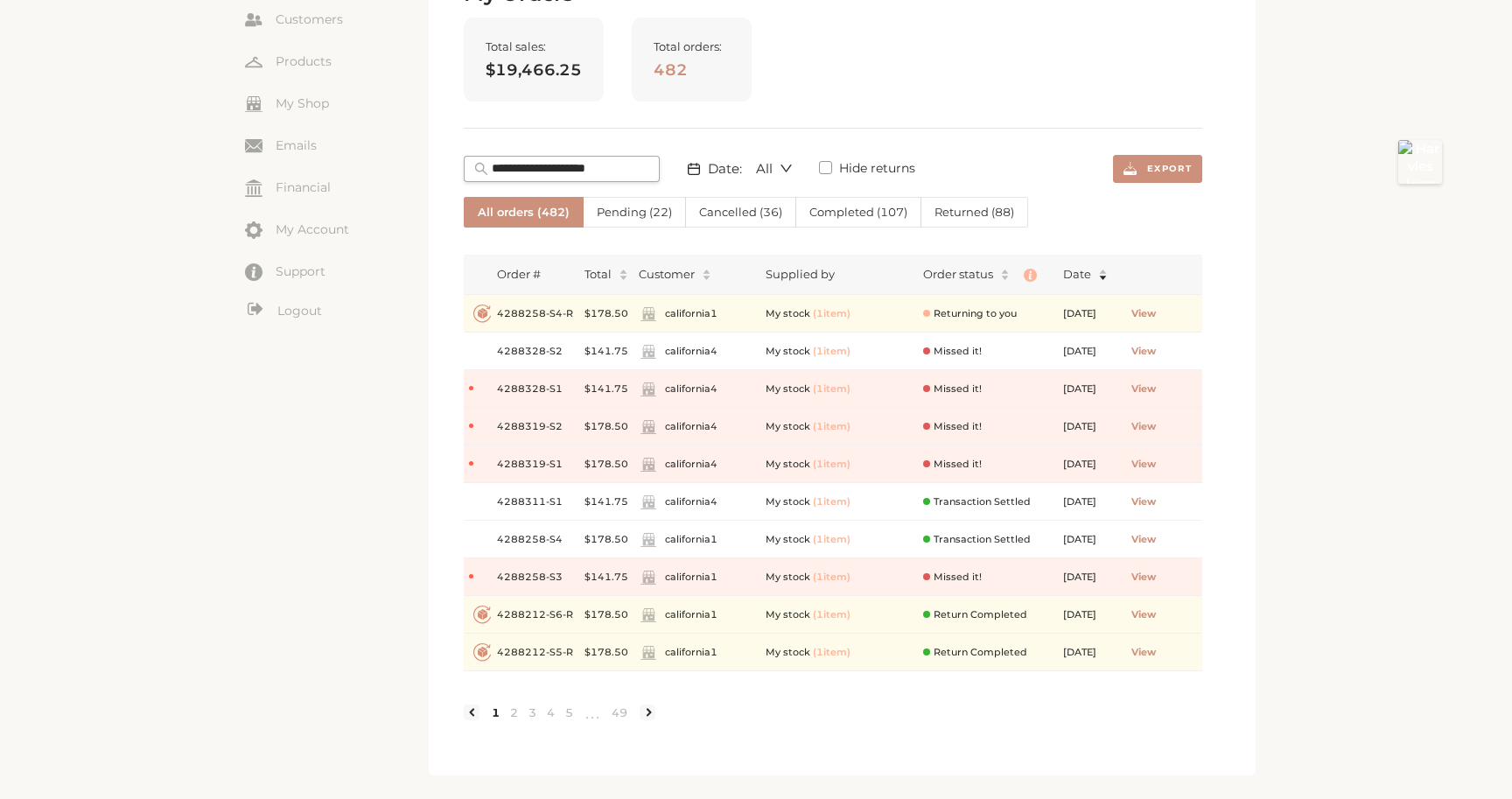
click at [743, 205] on span "Cancelled ( 36 )" at bounding box center [740, 211] width 83 height 14
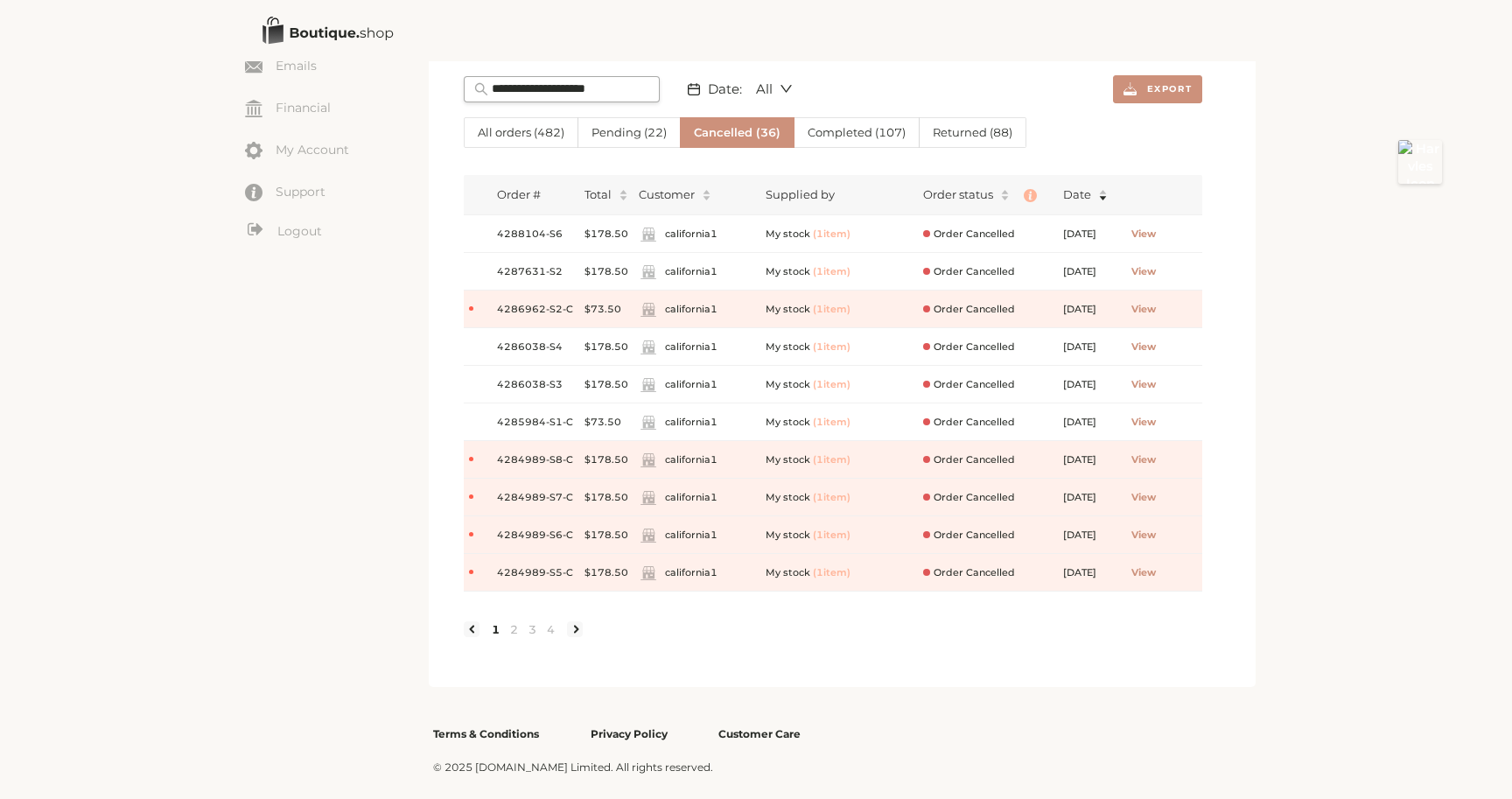
scroll to position [258, 0]
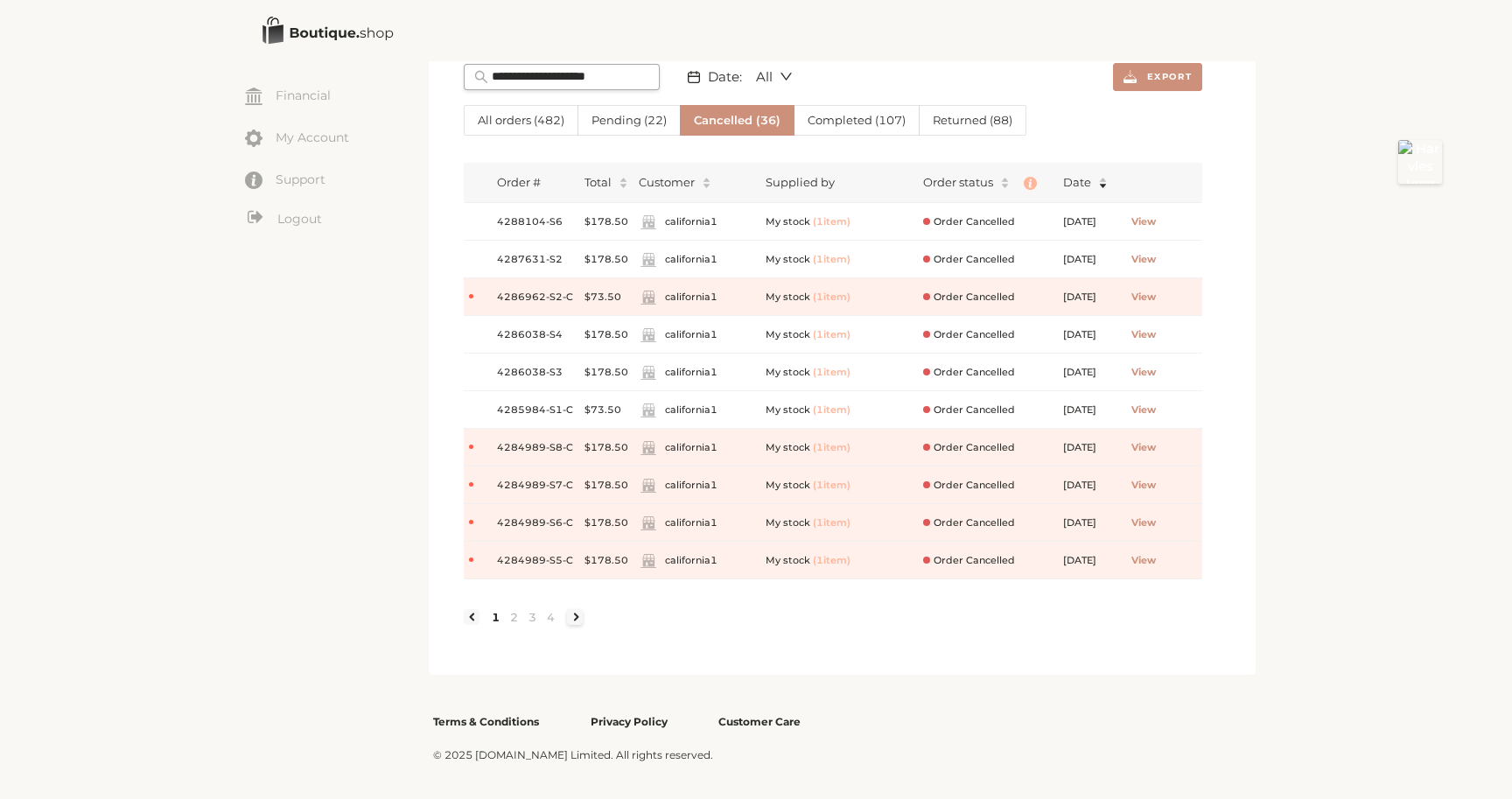
click at [579, 613] on link at bounding box center [574, 617] width 16 height 16
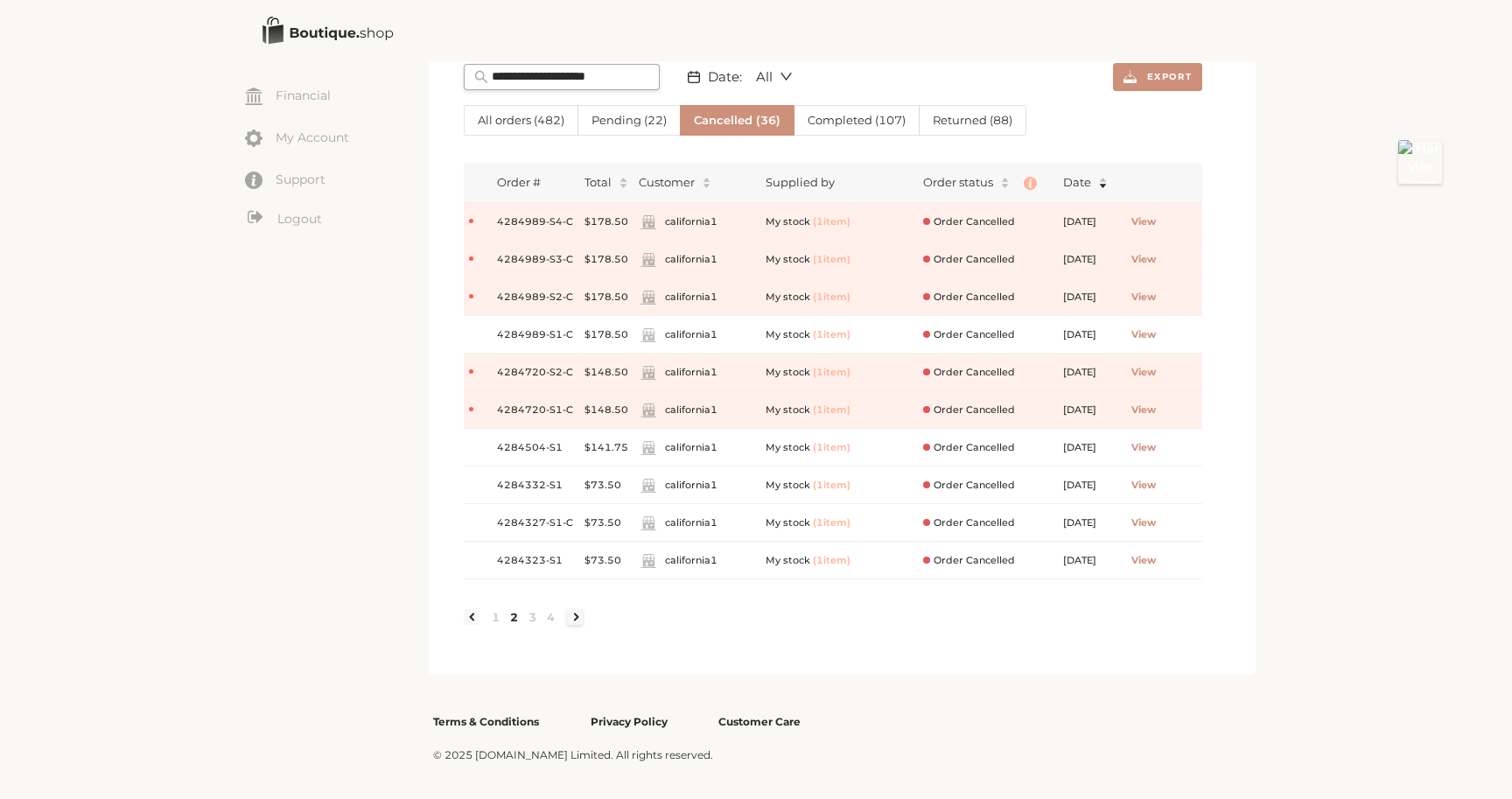
click at [582, 610] on link at bounding box center [574, 617] width 16 height 16
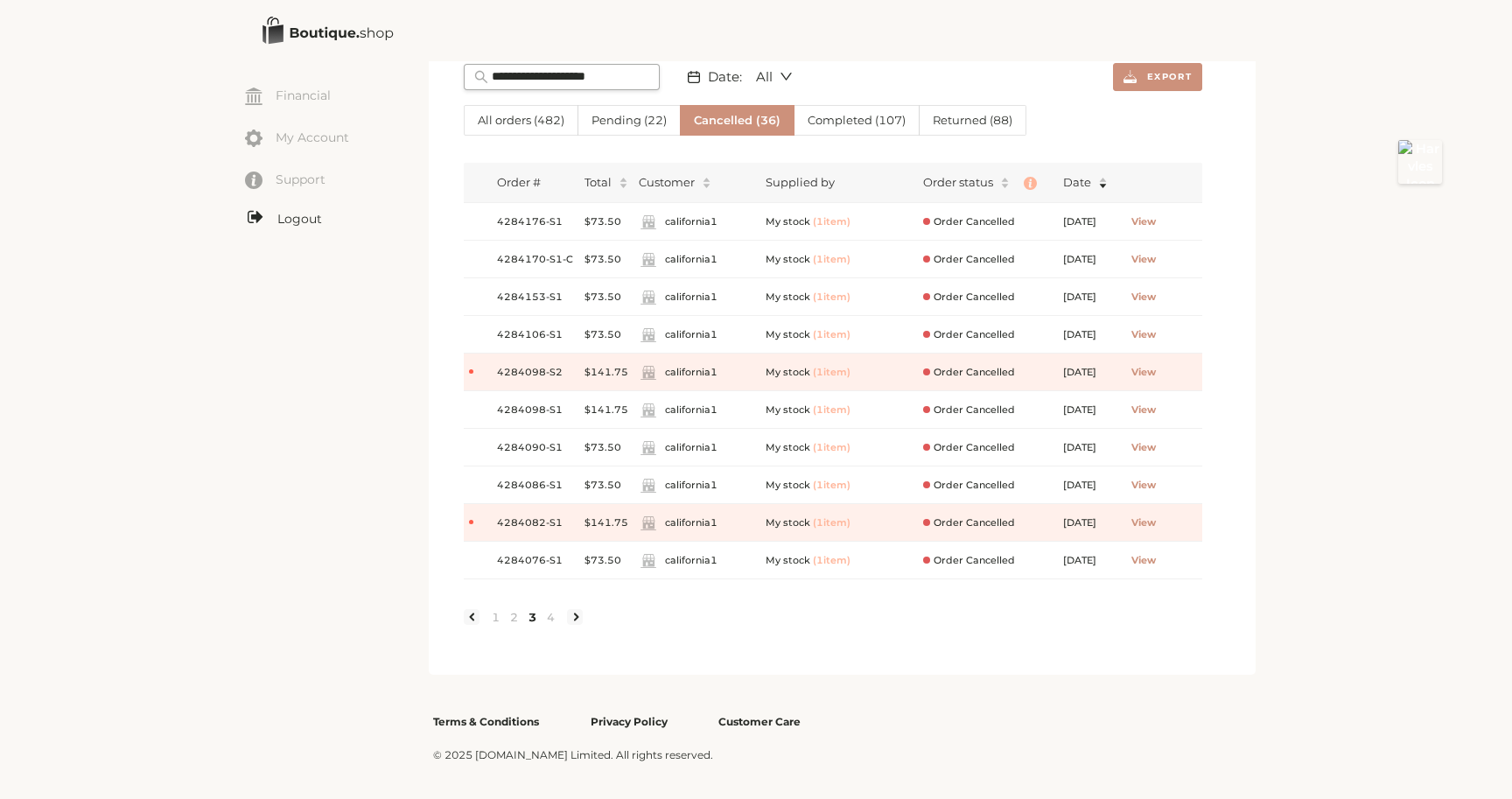
click at [305, 219] on link "Logout" at bounding box center [337, 219] width 183 height 22
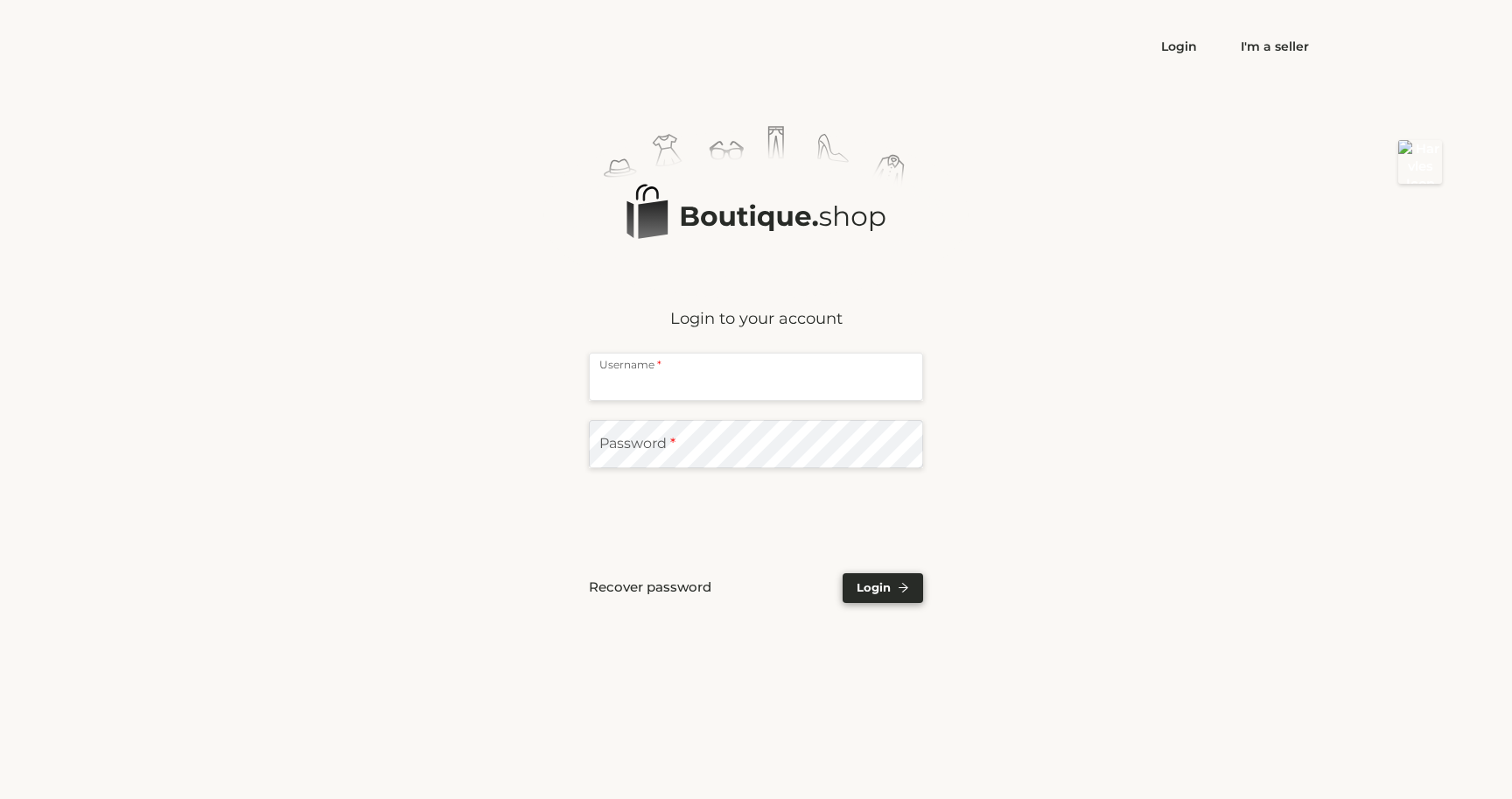
click at [691, 387] on input "text" at bounding box center [756, 377] width 335 height 48
type input "**********"
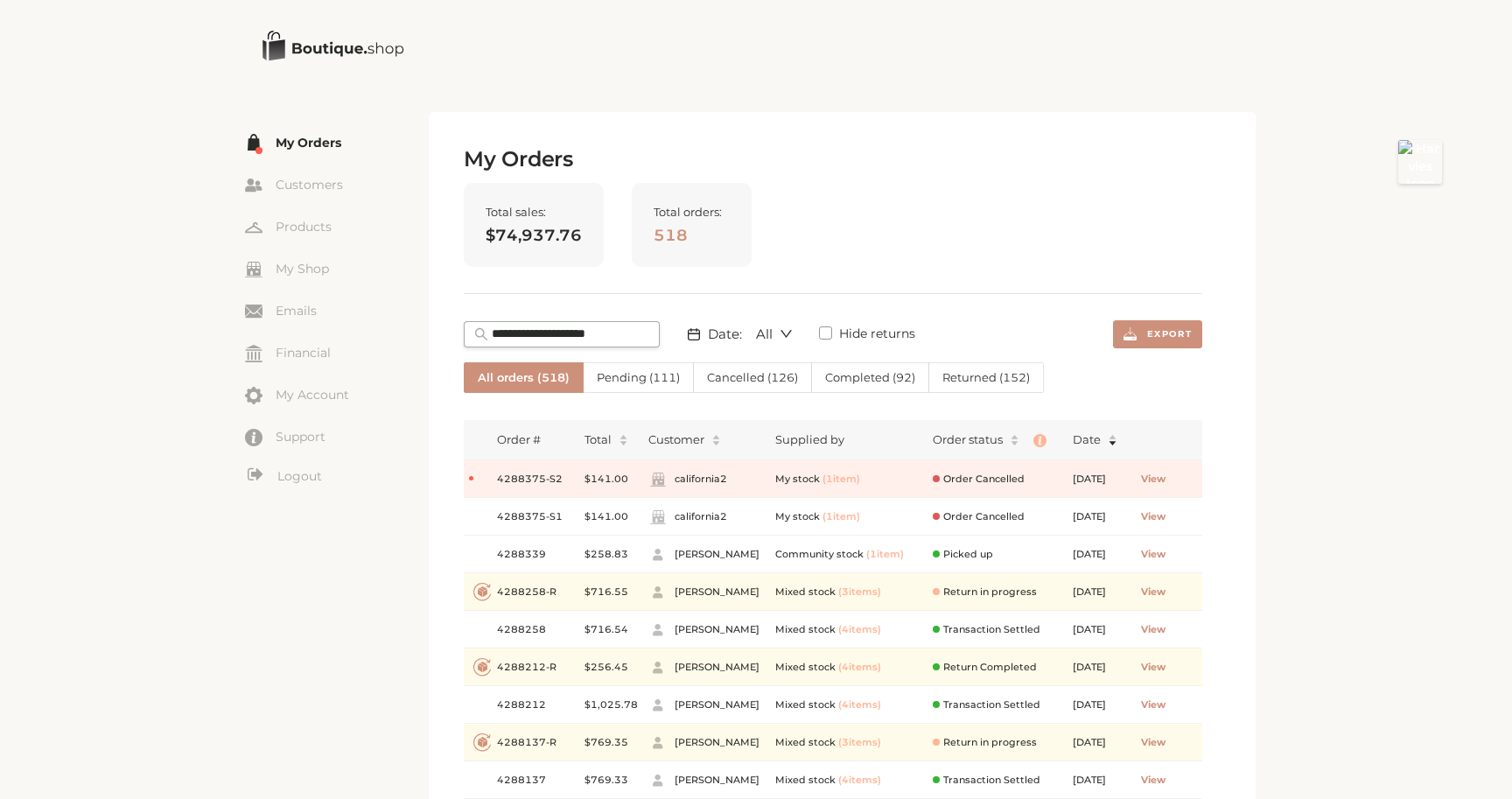
click at [724, 374] on span "Cancelled ( 126 )" at bounding box center [752, 377] width 91 height 14
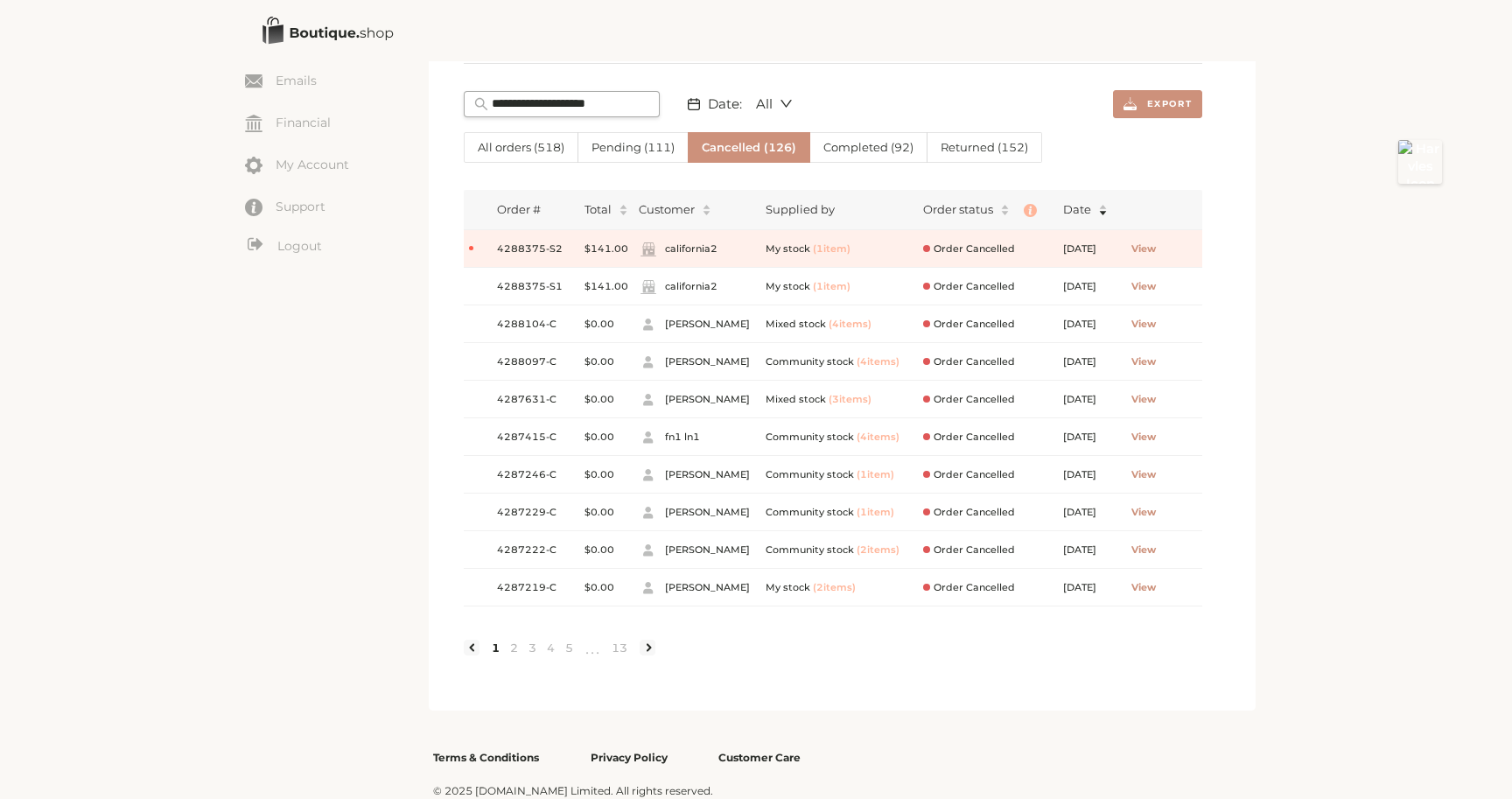
scroll to position [241, 0]
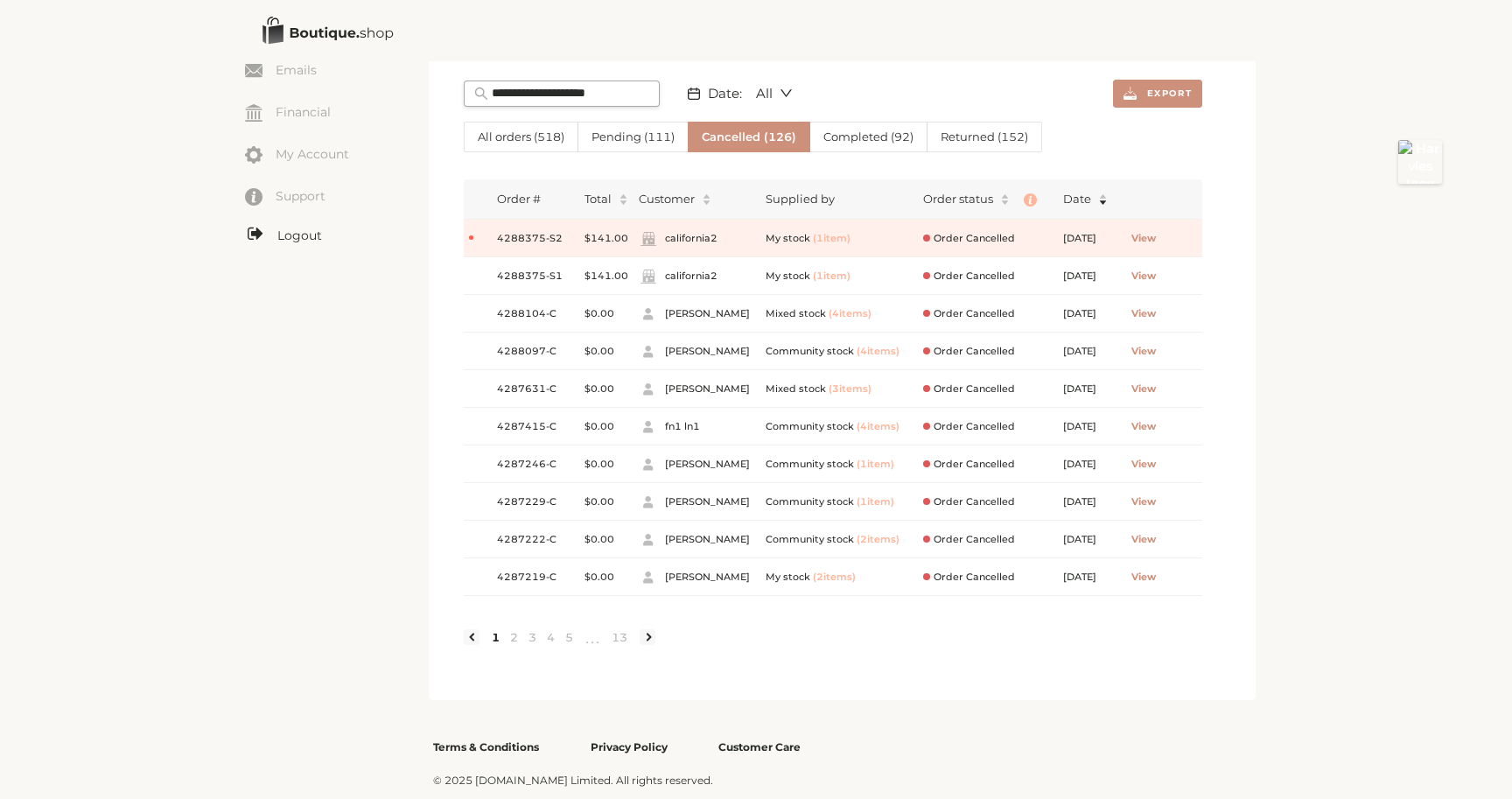
click at [305, 237] on link "Logout" at bounding box center [337, 236] width 183 height 22
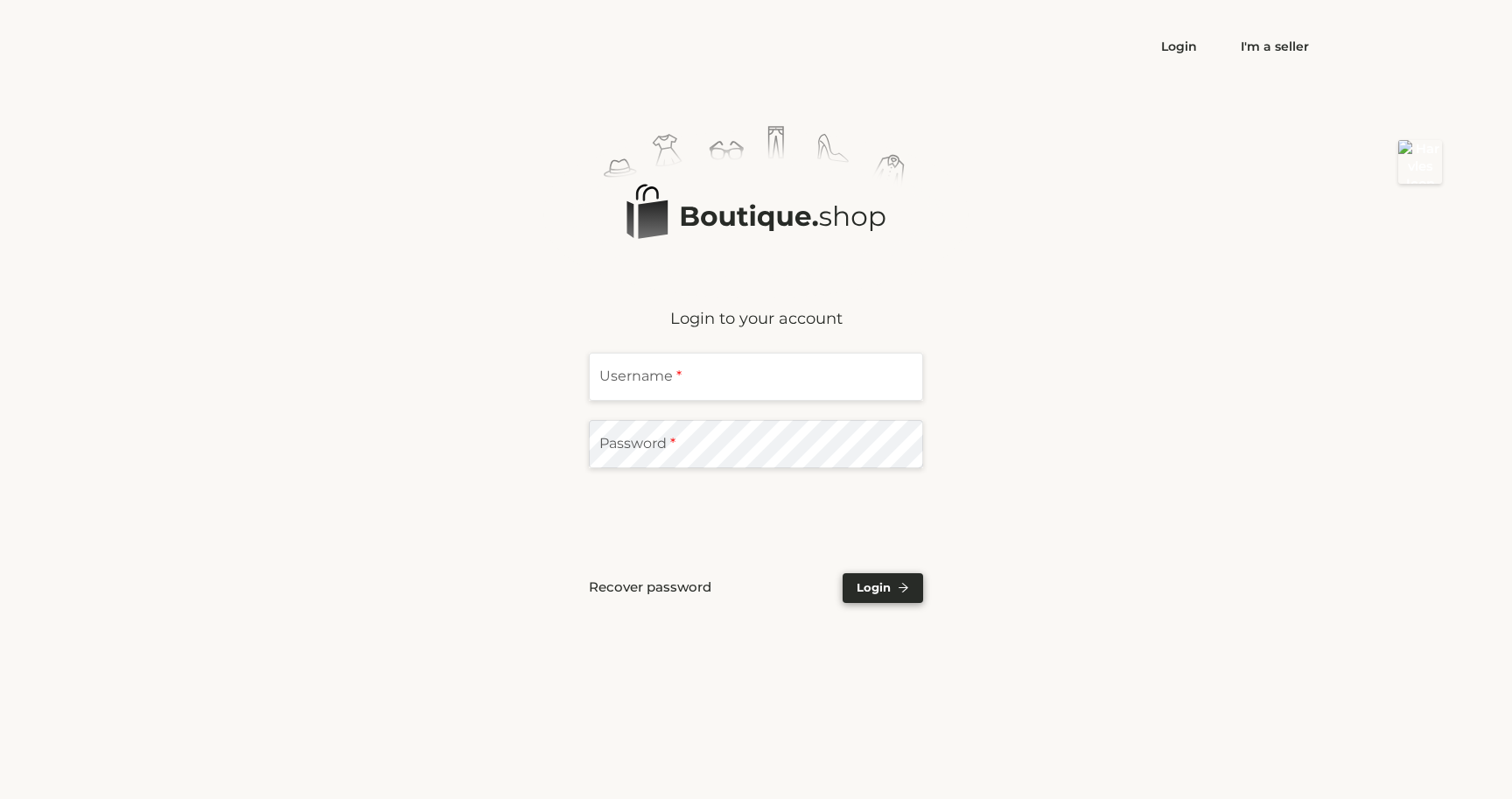
click at [703, 379] on input "text" at bounding box center [756, 377] width 335 height 48
type input "**********"
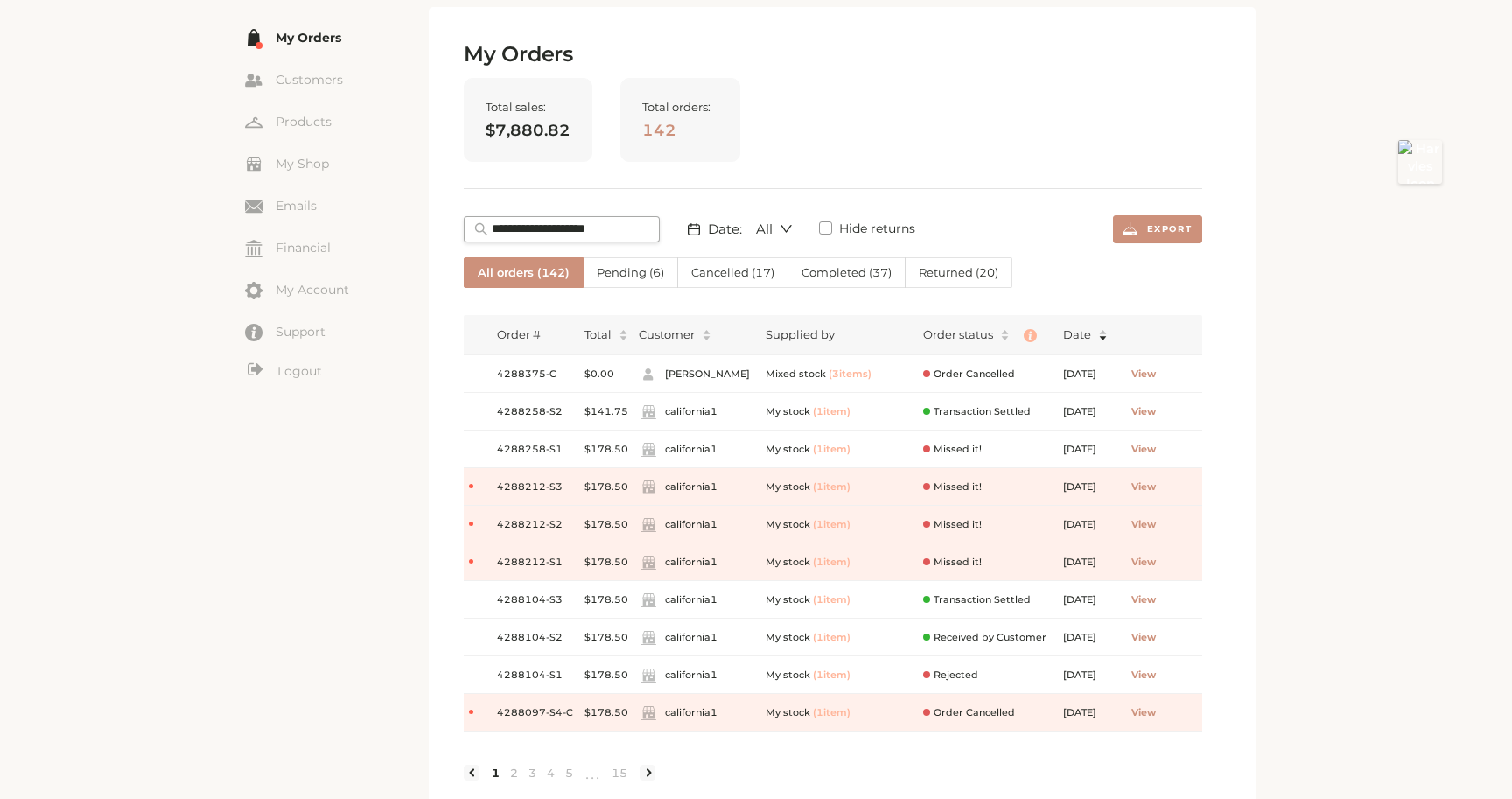
scroll to position [118, 0]
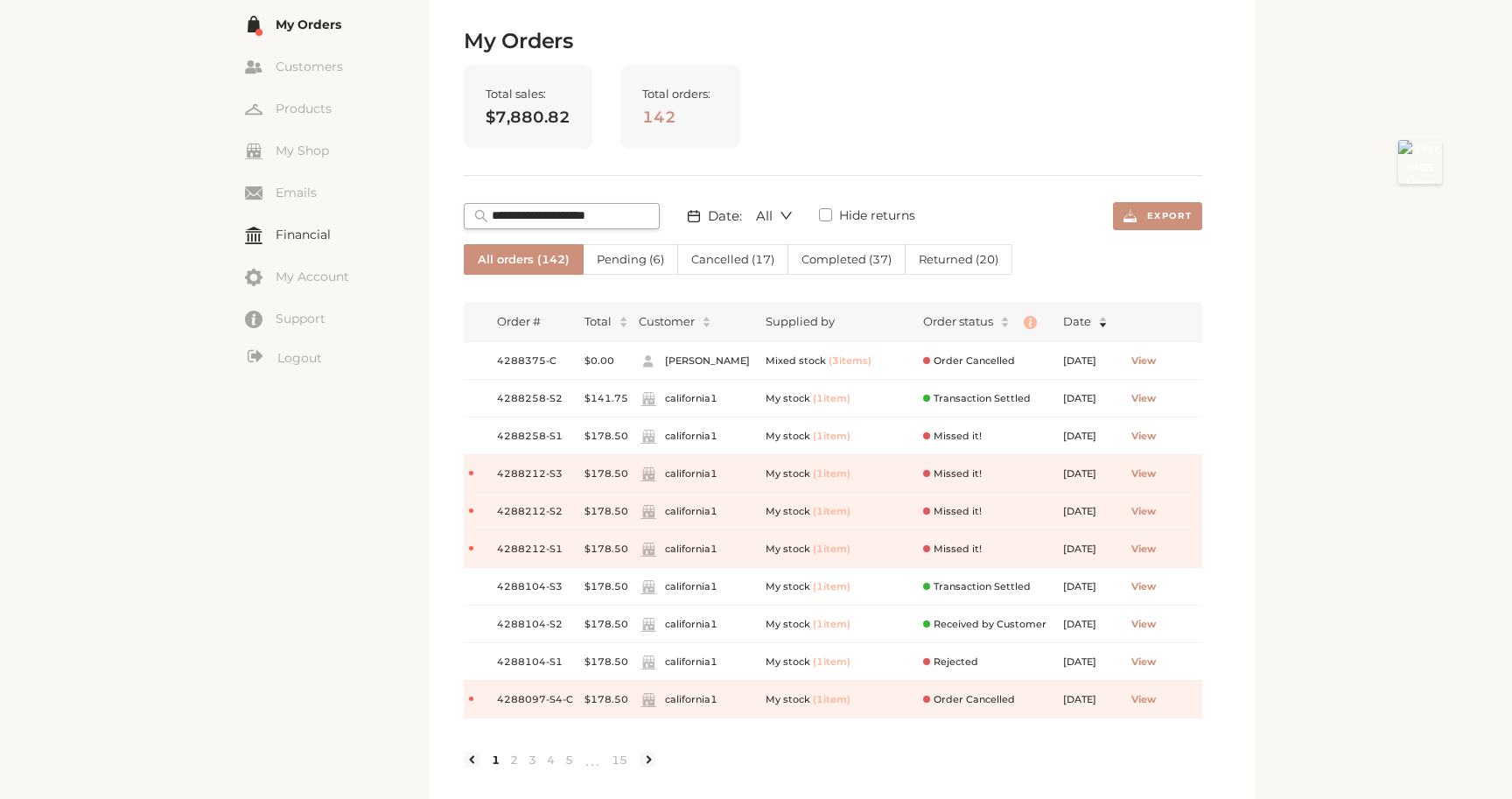
click at [302, 244] on link "Financial" at bounding box center [337, 234] width 183 height 26
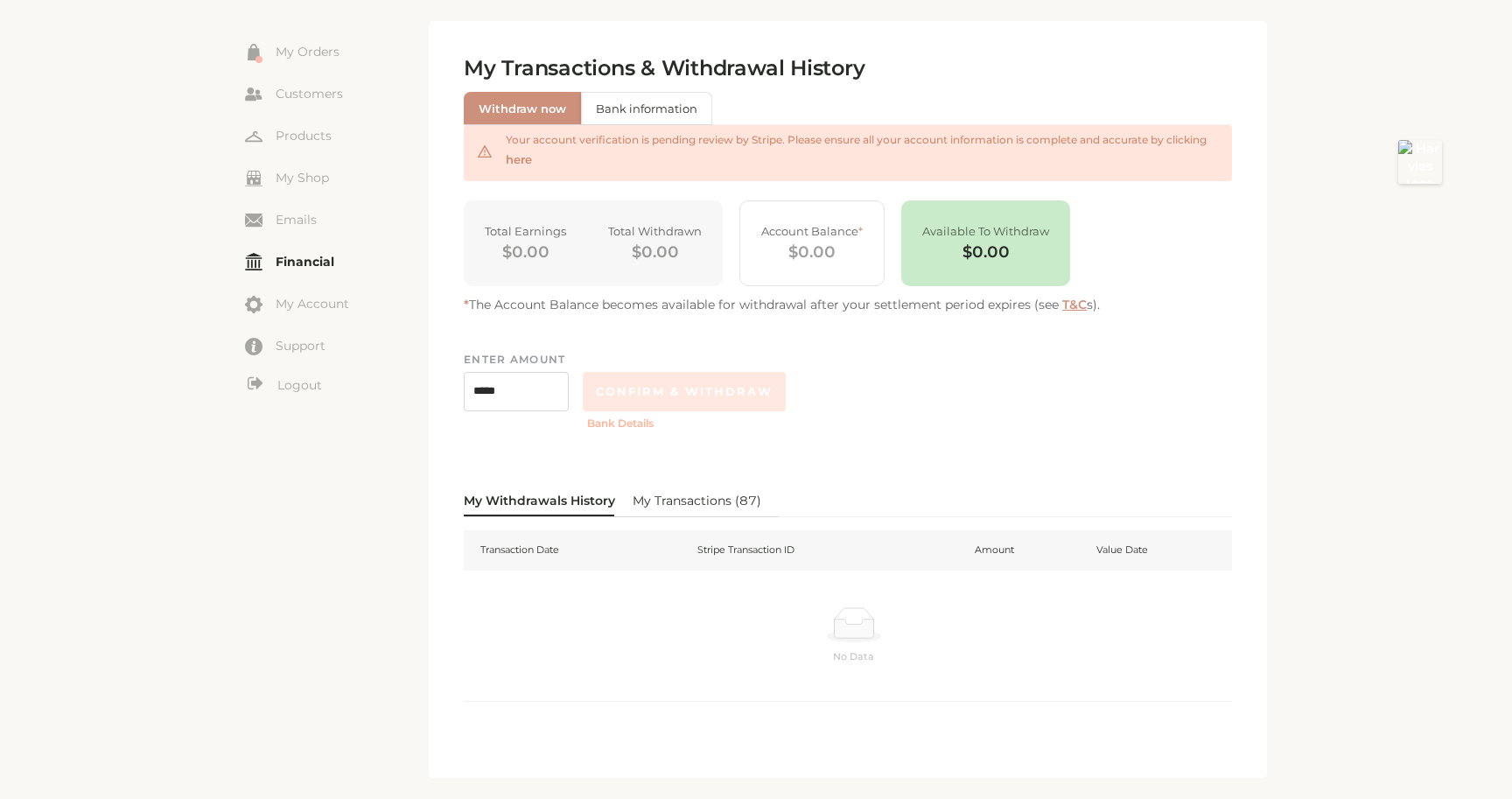
scroll to position [99, 0]
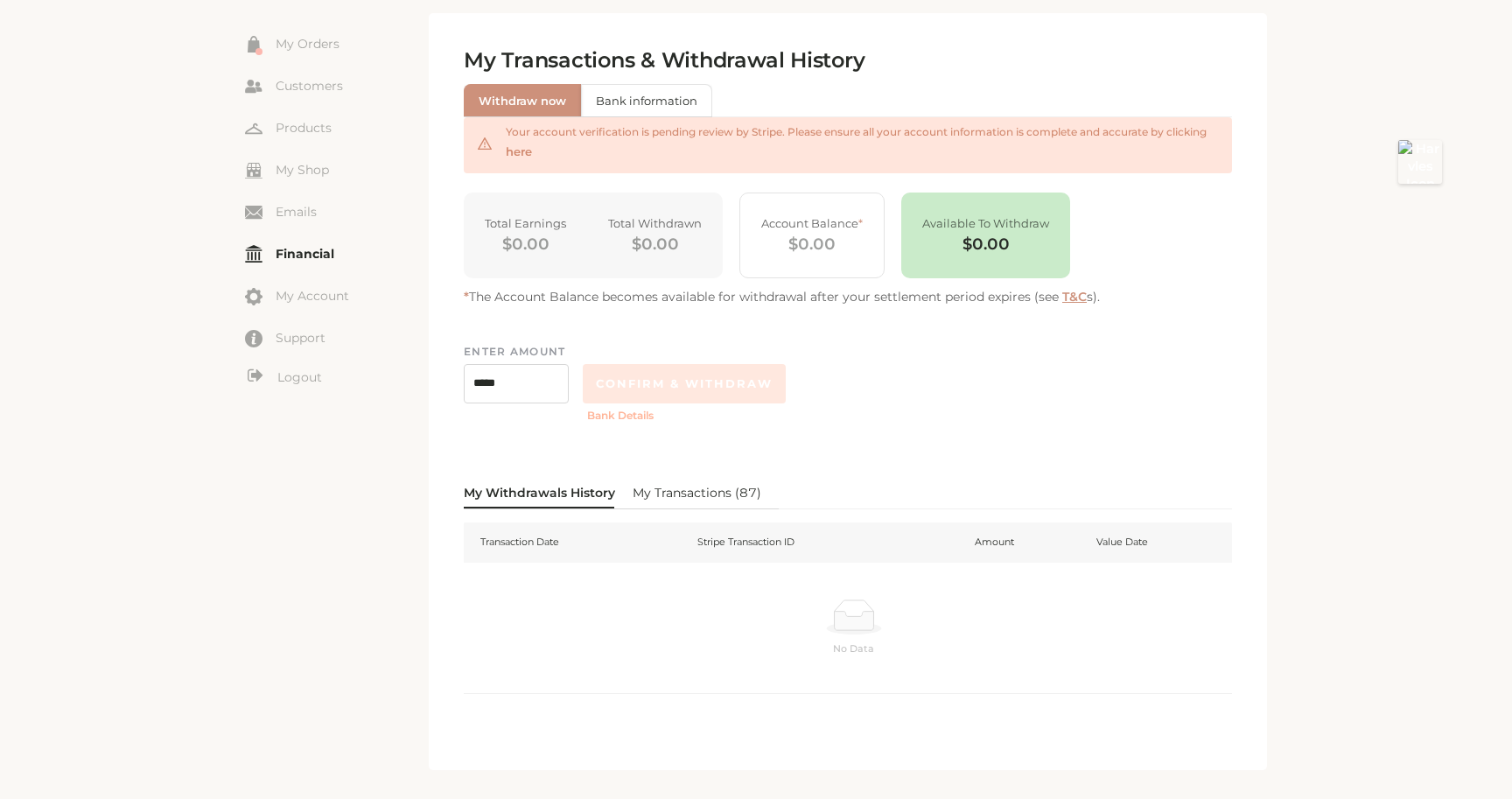
click at [720, 484] on span "My Transactions ( 87 )" at bounding box center [697, 492] width 129 height 18
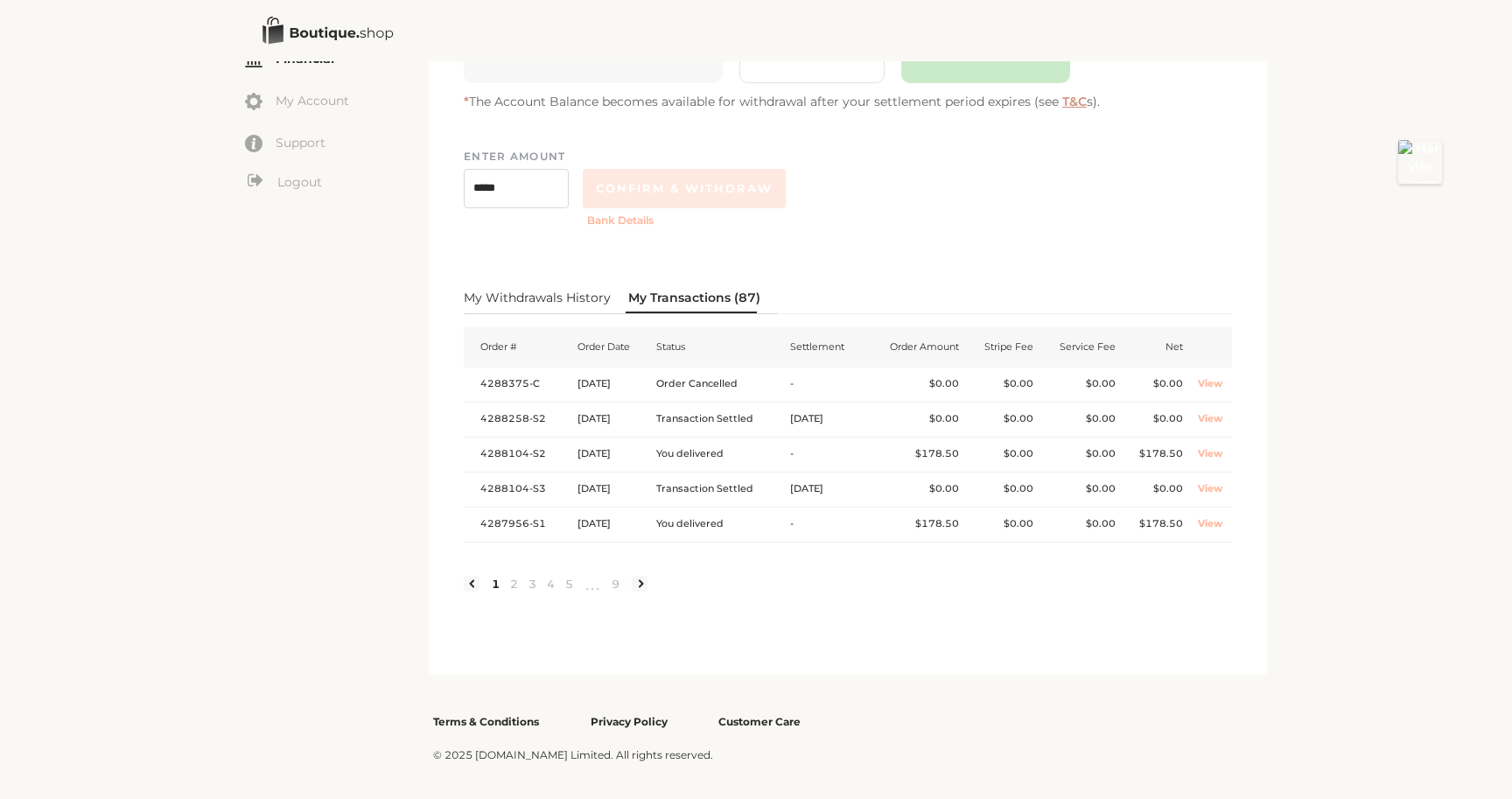
scroll to position [295, 0]
click at [1214, 386] on link "View" at bounding box center [1211, 382] width 25 height 12
click at [298, 180] on link "Logout" at bounding box center [337, 182] width 183 height 22
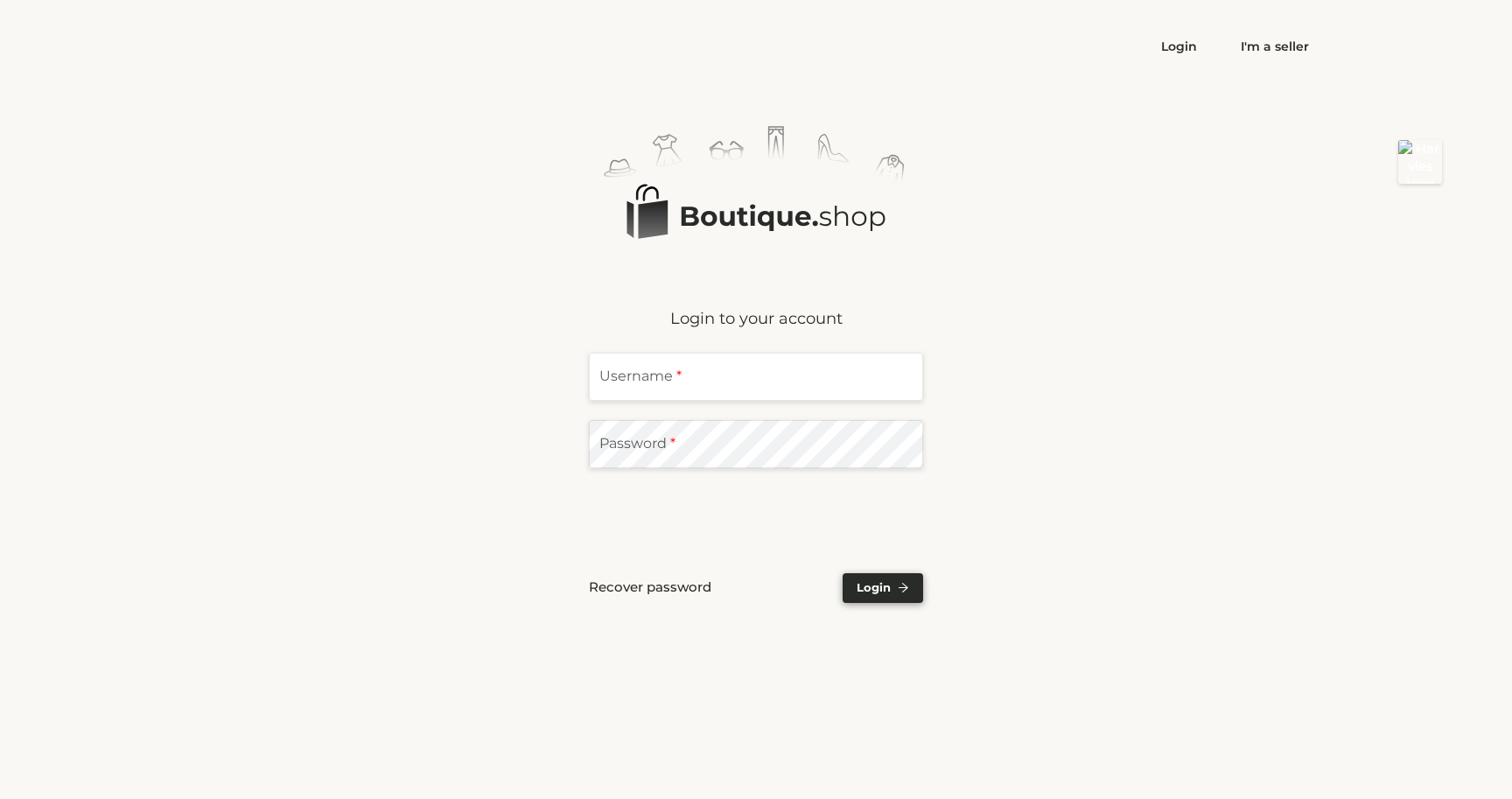
click at [733, 384] on input "text" at bounding box center [756, 377] width 335 height 48
type input "**********"
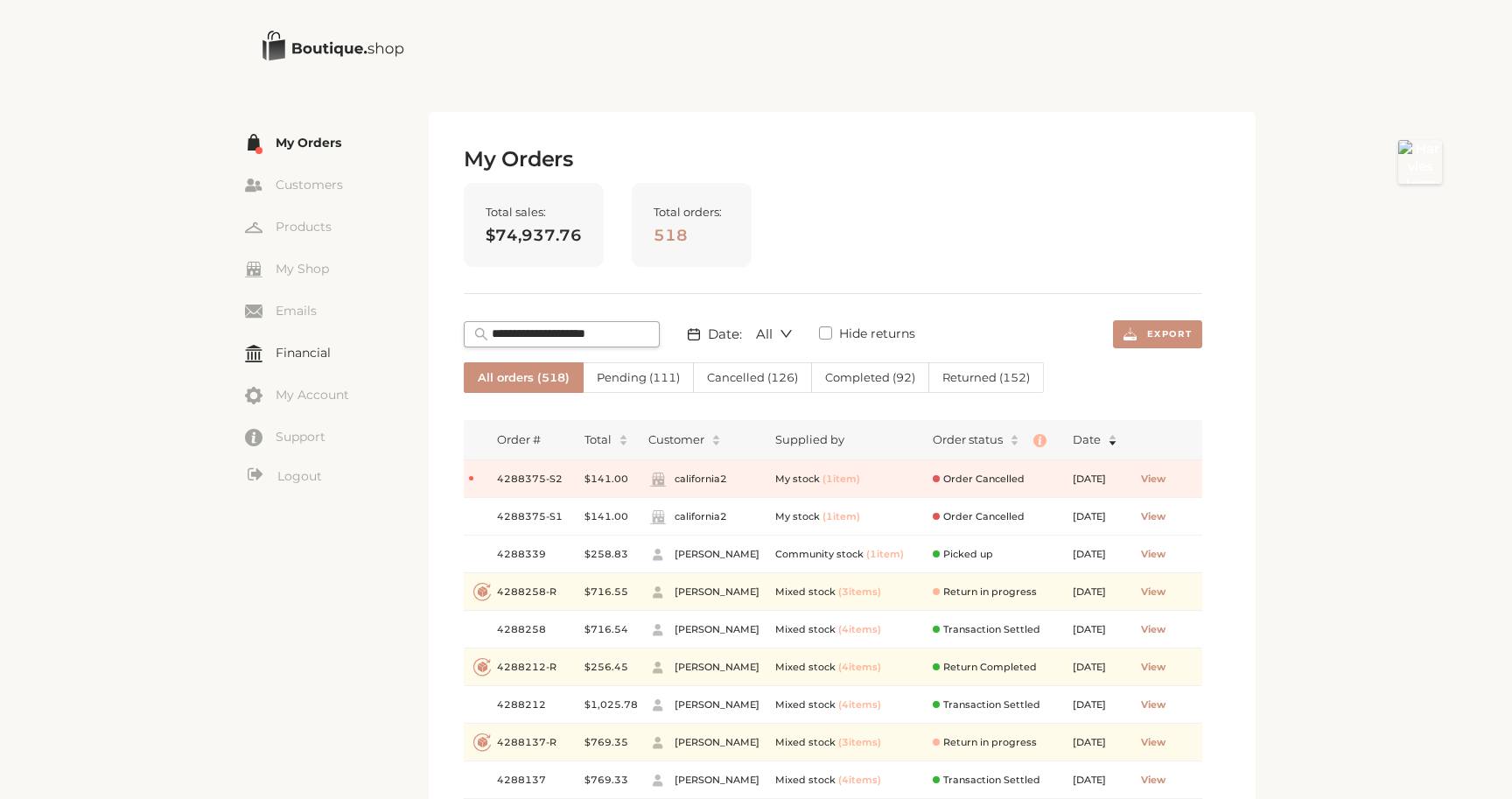
click at [304, 357] on link "Financial" at bounding box center [337, 352] width 183 height 26
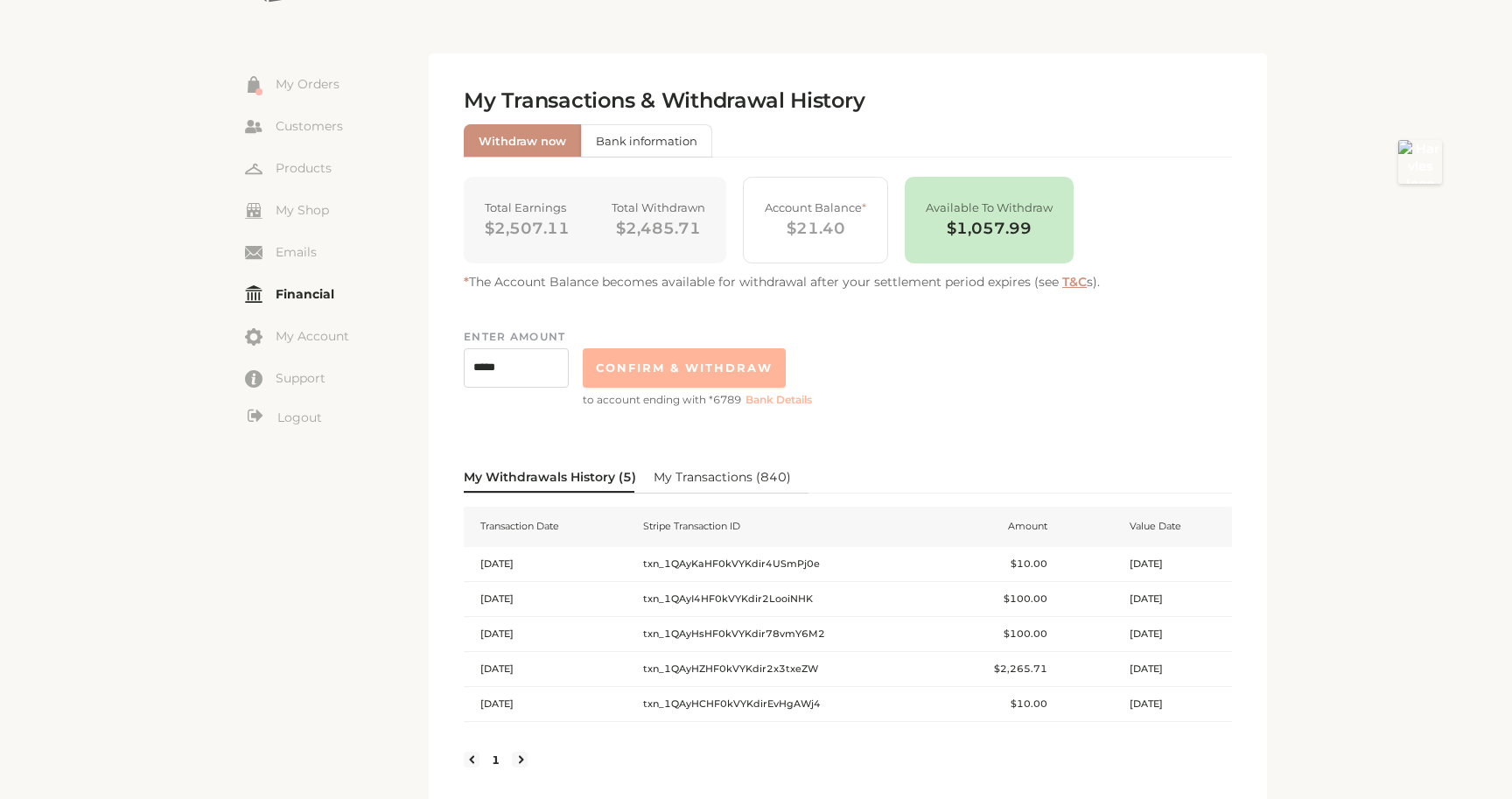
scroll to position [60, 0]
click at [725, 461] on button "My Transactions ( 840 )" at bounding box center [722, 476] width 137 height 31
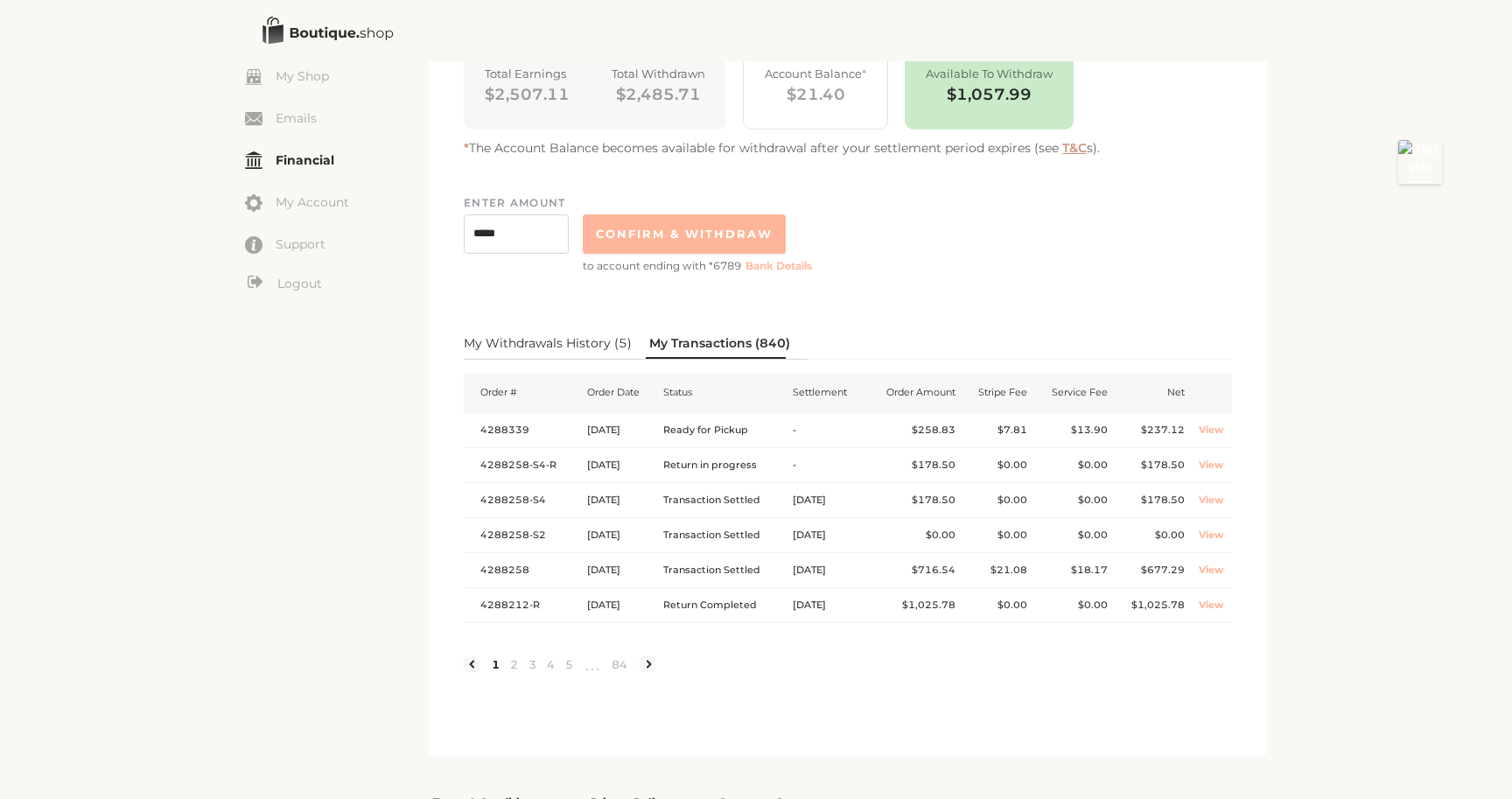
scroll to position [194, 0]
